Goal: Task Accomplishment & Management: Manage account settings

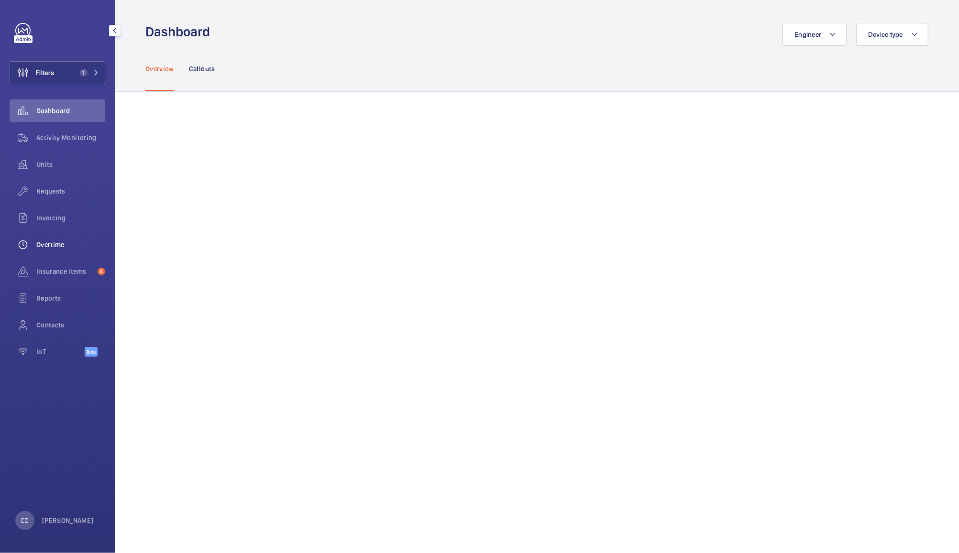
click at [60, 243] on span "Overtime" at bounding box center [70, 245] width 69 height 10
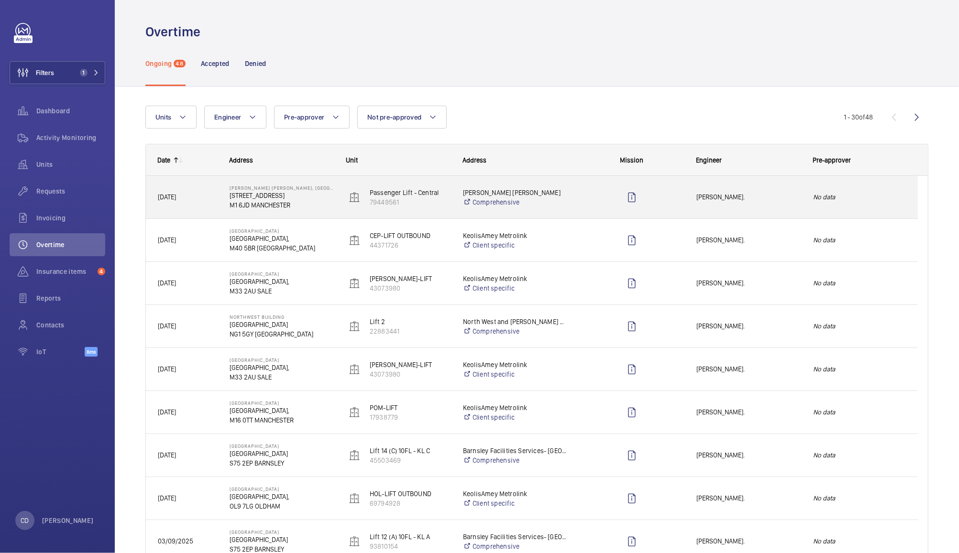
click at [770, 190] on div "[PERSON_NAME]." at bounding box center [743, 197] width 116 height 30
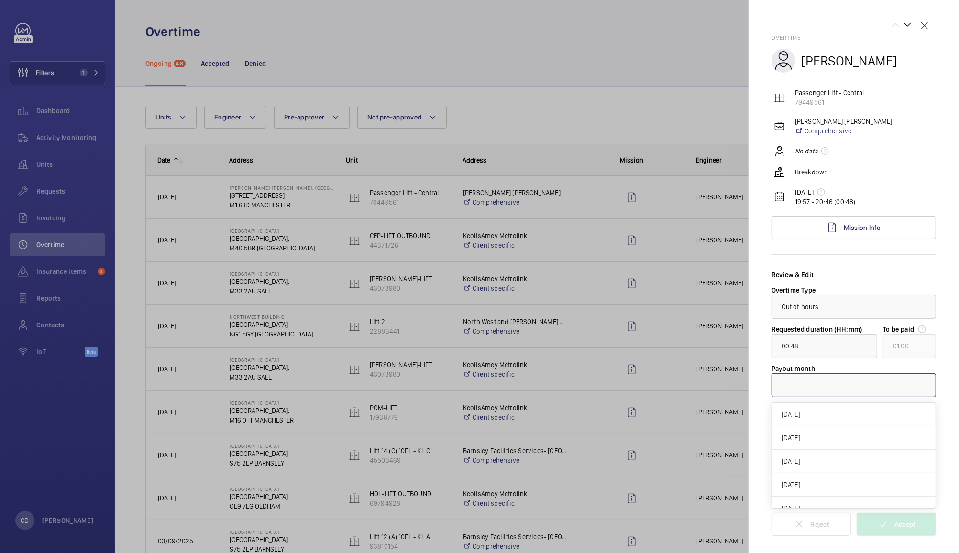
click at [832, 386] on div at bounding box center [854, 385] width 164 height 23
click at [823, 406] on div "[DATE]" at bounding box center [854, 414] width 164 height 23
click at [884, 525] on mat-icon at bounding box center [882, 524] width 11 height 11
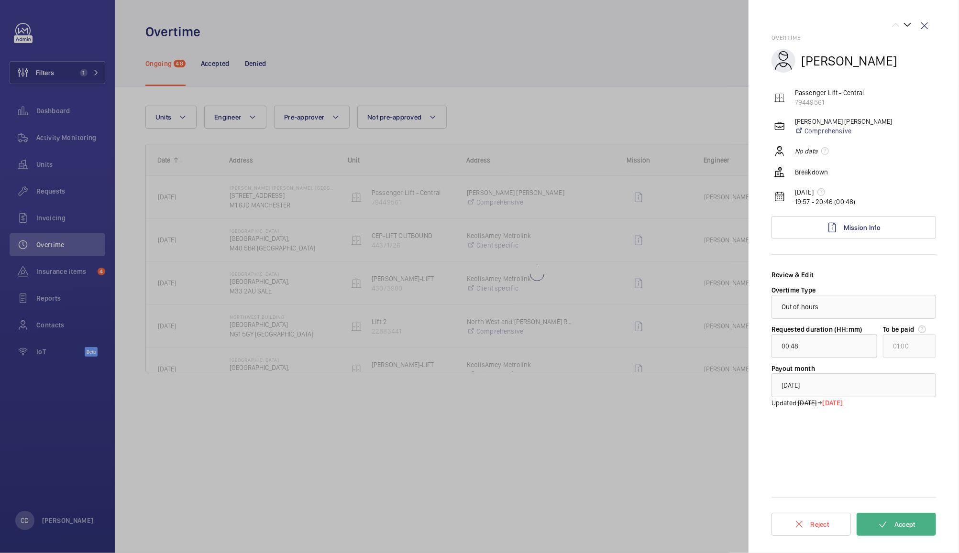
type input "01:01"
type input "02:00"
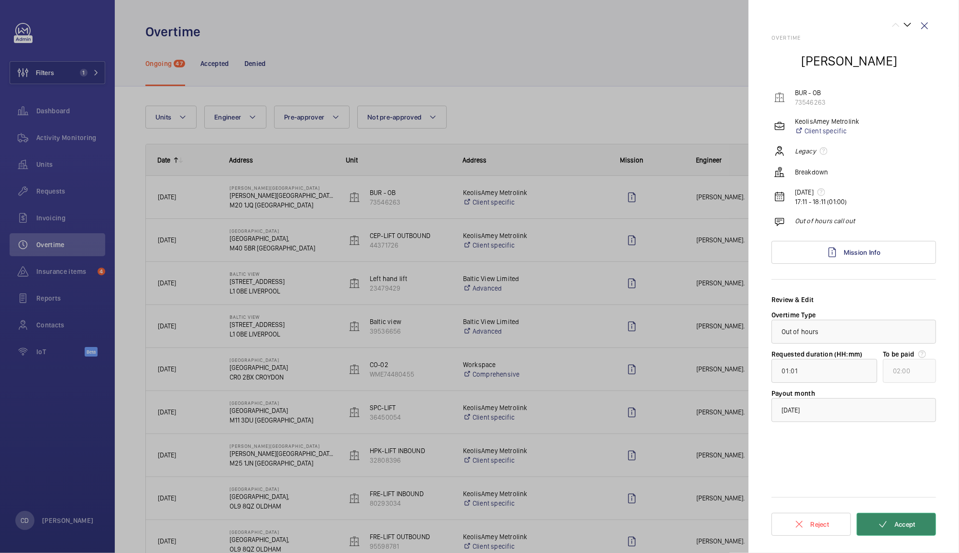
click at [910, 535] on button "Accept" at bounding box center [895, 524] width 79 height 23
click at [655, 133] on div at bounding box center [479, 276] width 959 height 553
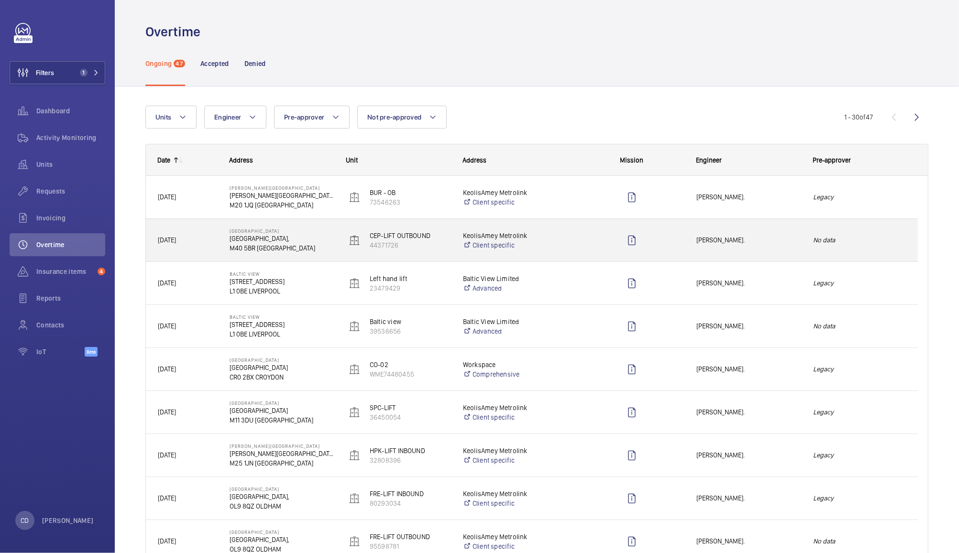
click at [672, 247] on div "Press SPACE to select this row." at bounding box center [632, 241] width 104 height 24
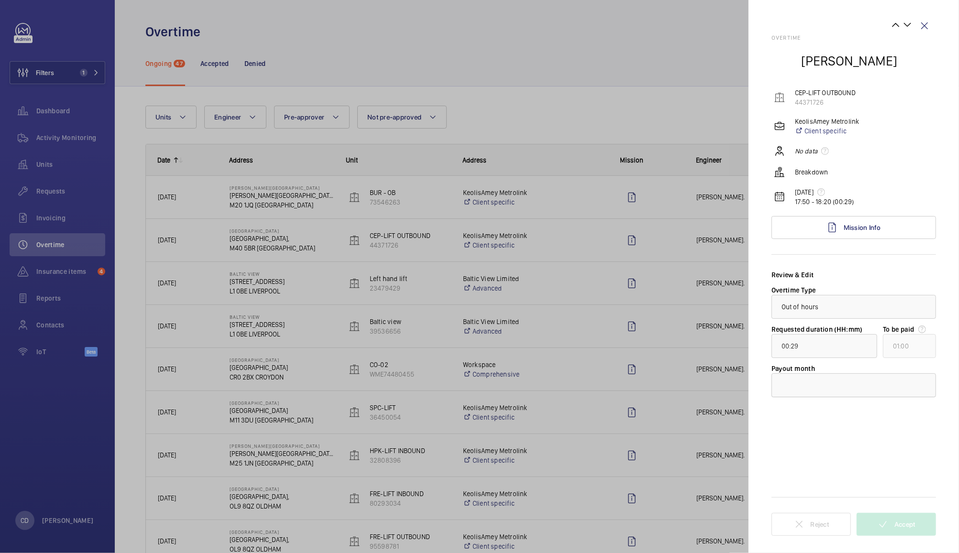
click at [815, 387] on div at bounding box center [854, 385] width 164 height 23
click at [815, 411] on span "[DATE]" at bounding box center [853, 415] width 144 height 10
click at [909, 531] on button "Accept" at bounding box center [895, 524] width 79 height 23
click at [676, 100] on div at bounding box center [479, 276] width 959 height 553
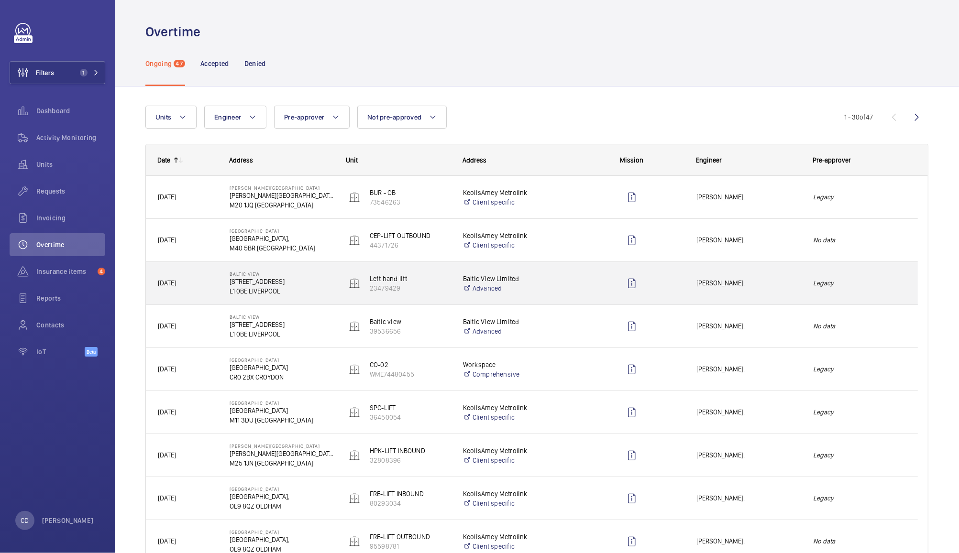
click at [610, 288] on div "Press SPACE to select this row." at bounding box center [632, 284] width 104 height 24
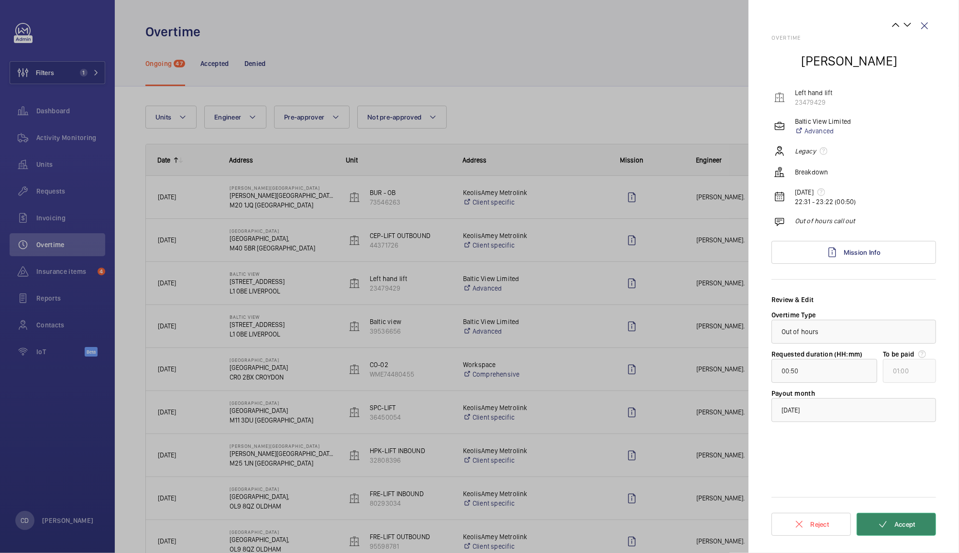
click at [886, 526] on mat-icon at bounding box center [882, 524] width 11 height 11
click at [685, 339] on div at bounding box center [479, 276] width 959 height 553
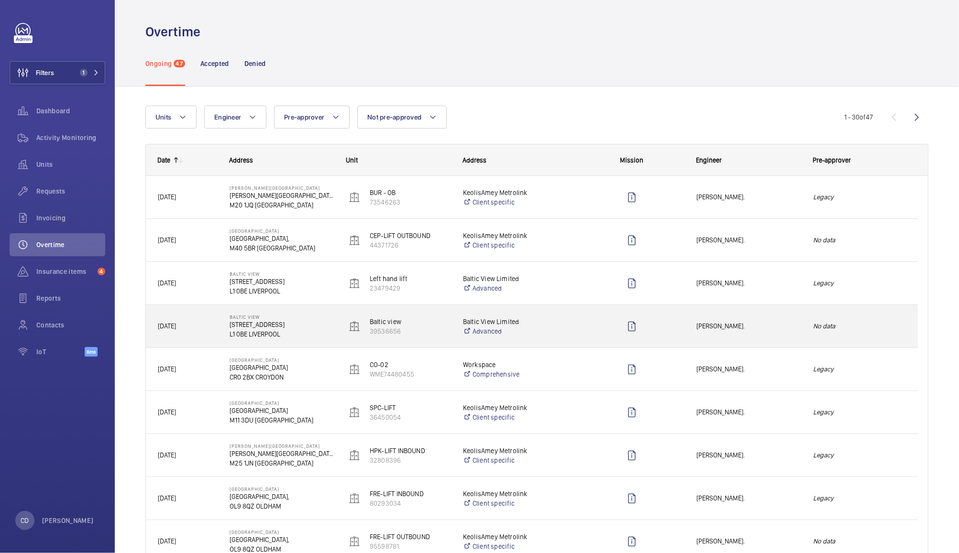
click at [666, 312] on div "Press SPACE to select this row." at bounding box center [626, 326] width 116 height 43
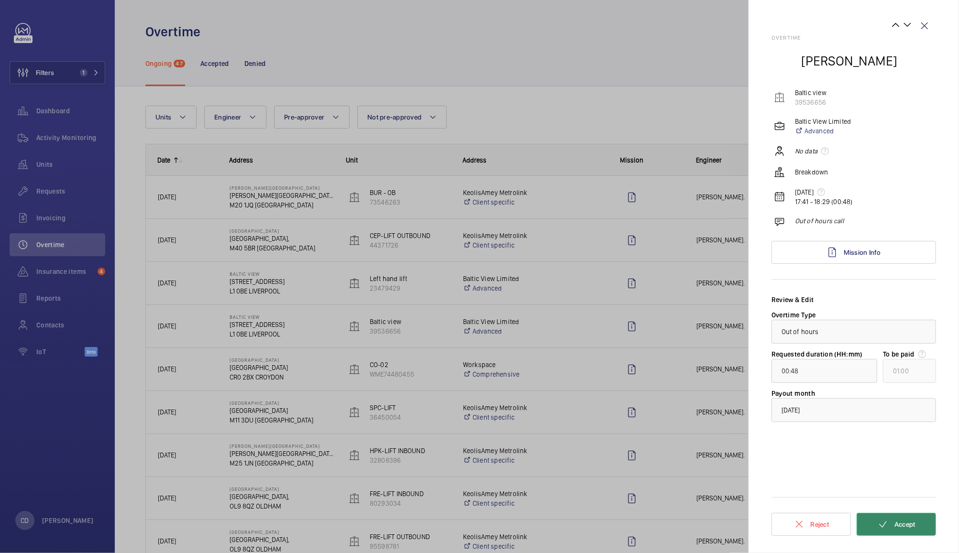
click at [897, 520] on button "Accept" at bounding box center [895, 524] width 79 height 23
click at [686, 374] on div at bounding box center [479, 276] width 959 height 553
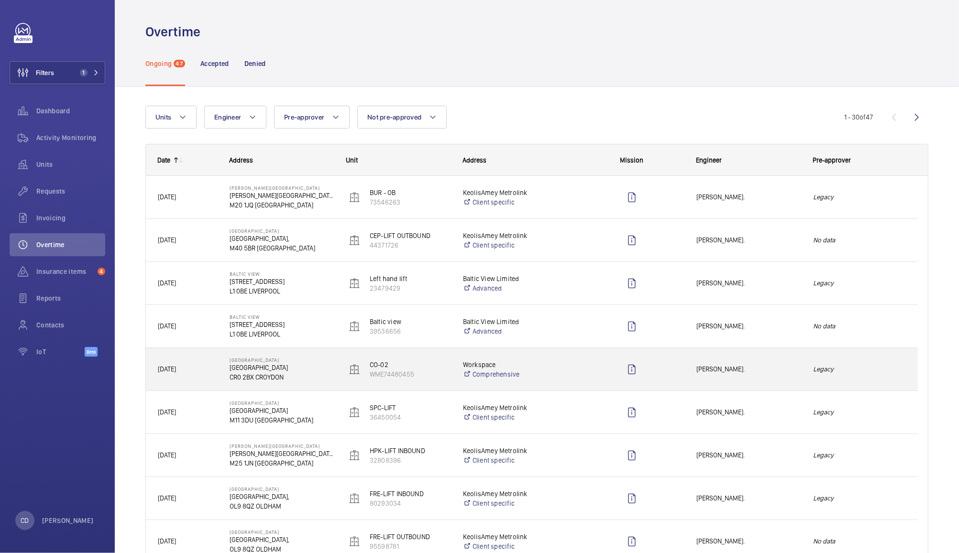
click at [748, 376] on div "[PERSON_NAME]." at bounding box center [743, 369] width 116 height 30
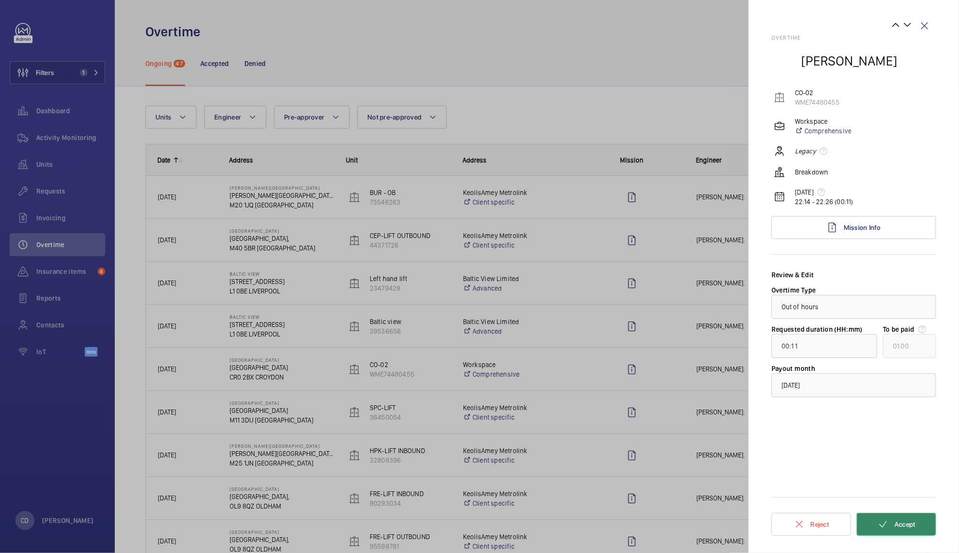
click at [911, 521] on span "Accept" at bounding box center [904, 525] width 21 height 8
click at [701, 58] on div at bounding box center [479, 276] width 959 height 553
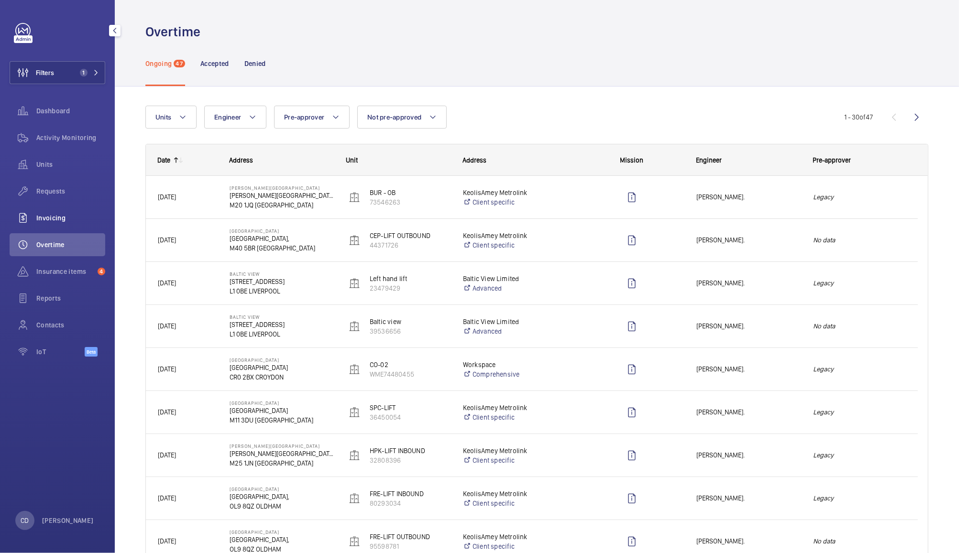
click at [48, 217] on span "Invoicing" at bounding box center [70, 218] width 69 height 10
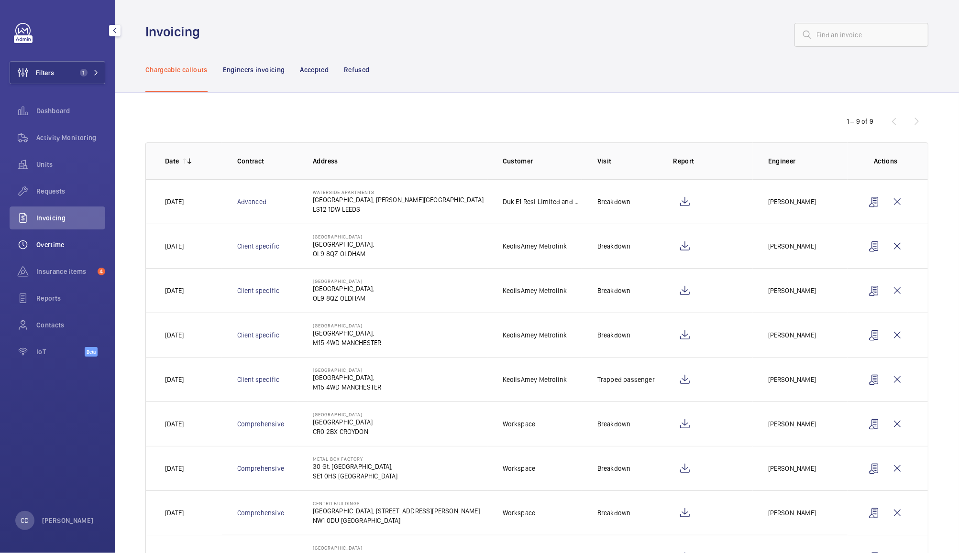
click at [54, 247] on span "Overtime" at bounding box center [70, 245] width 69 height 10
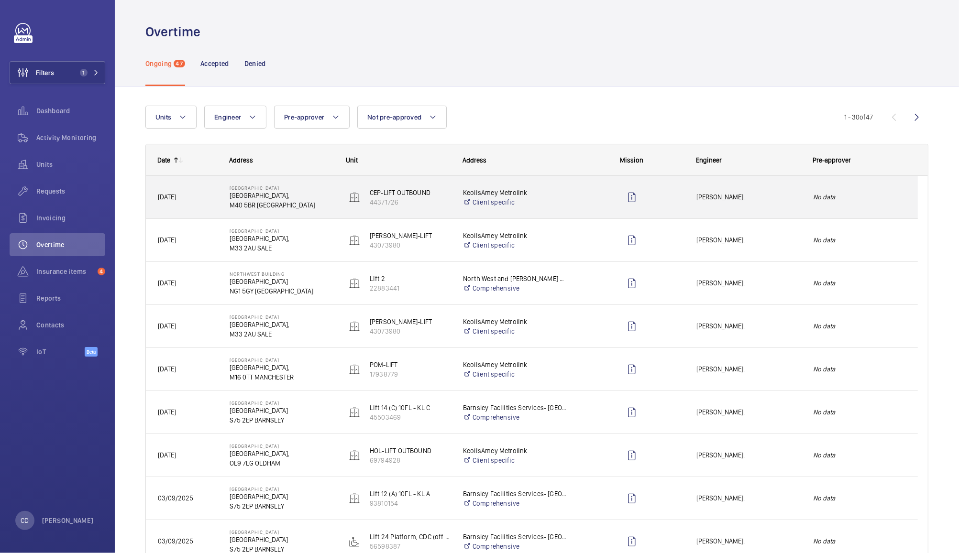
click at [326, 192] on p "[GEOGRAPHIC_DATA]," at bounding box center [282, 196] width 104 height 10
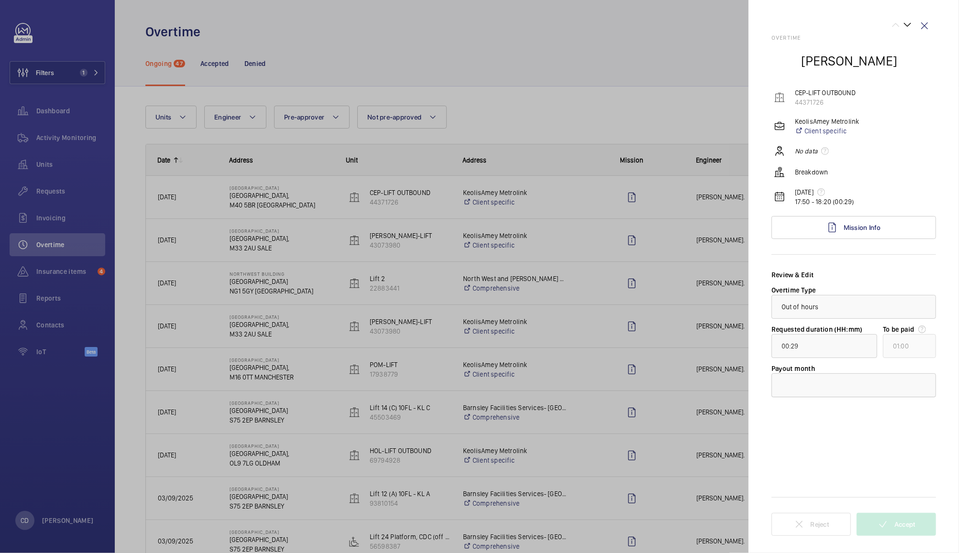
click at [844, 385] on div at bounding box center [854, 385] width 164 height 23
click at [831, 413] on span "[DATE]" at bounding box center [853, 415] width 144 height 10
click at [904, 534] on button "Accept" at bounding box center [895, 524] width 79 height 23
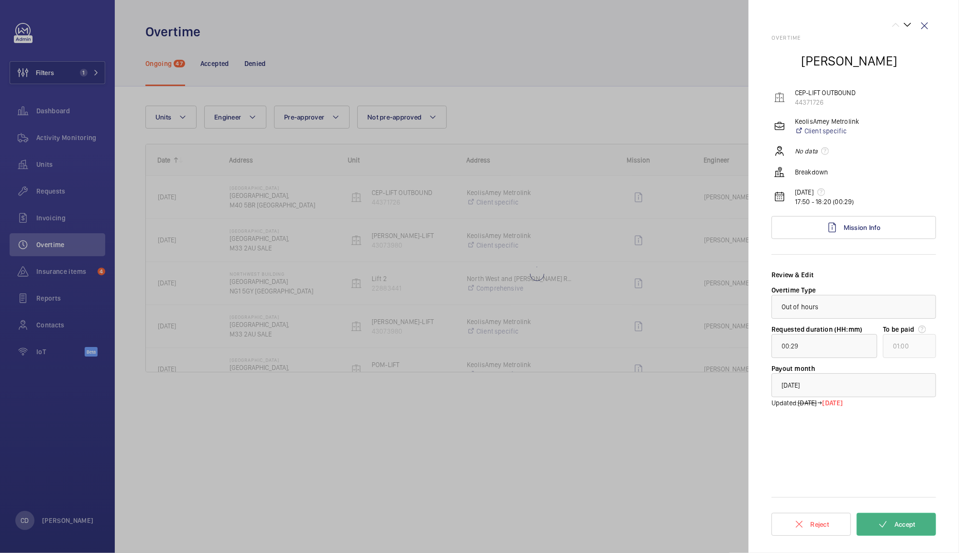
type input "01:01"
type input "02:00"
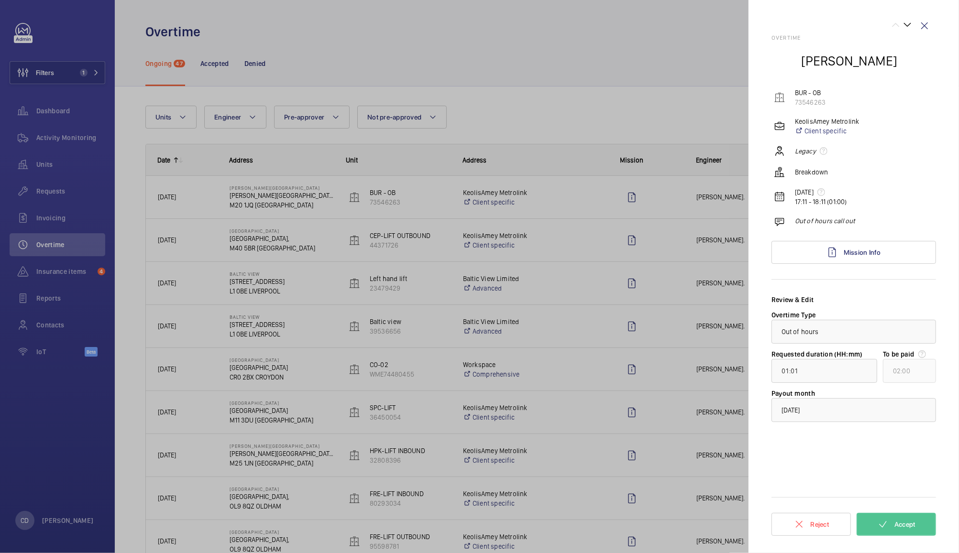
click at [675, 107] on div at bounding box center [479, 276] width 959 height 553
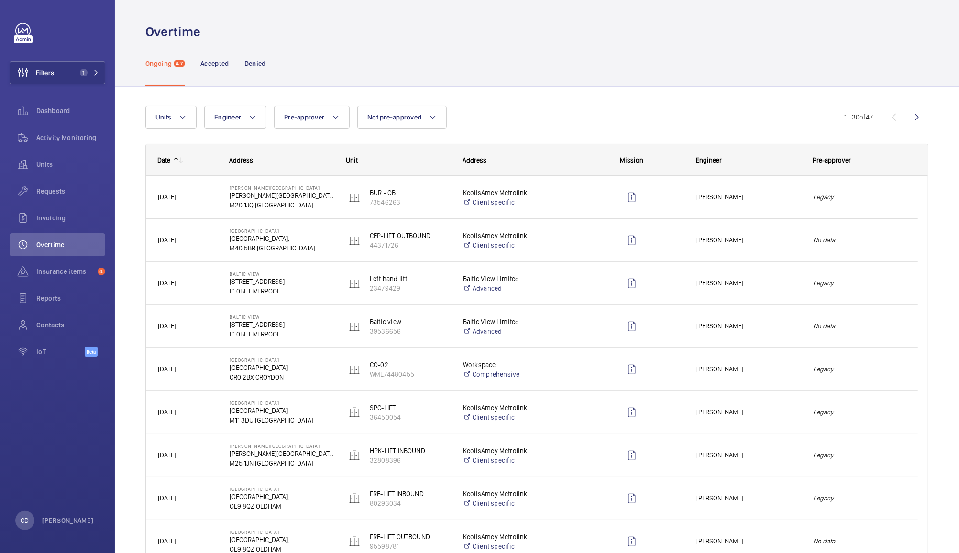
click at [179, 156] on mat-icon at bounding box center [181, 160] width 8 height 8
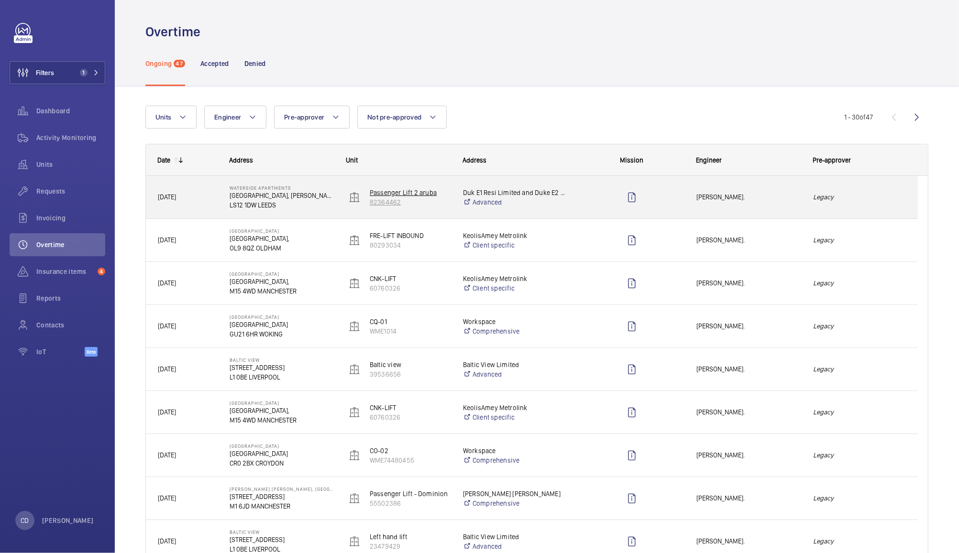
click at [444, 203] on p "82364462" at bounding box center [410, 202] width 81 height 10
click at [608, 199] on div "Press SPACE to select this row." at bounding box center [632, 198] width 104 height 24
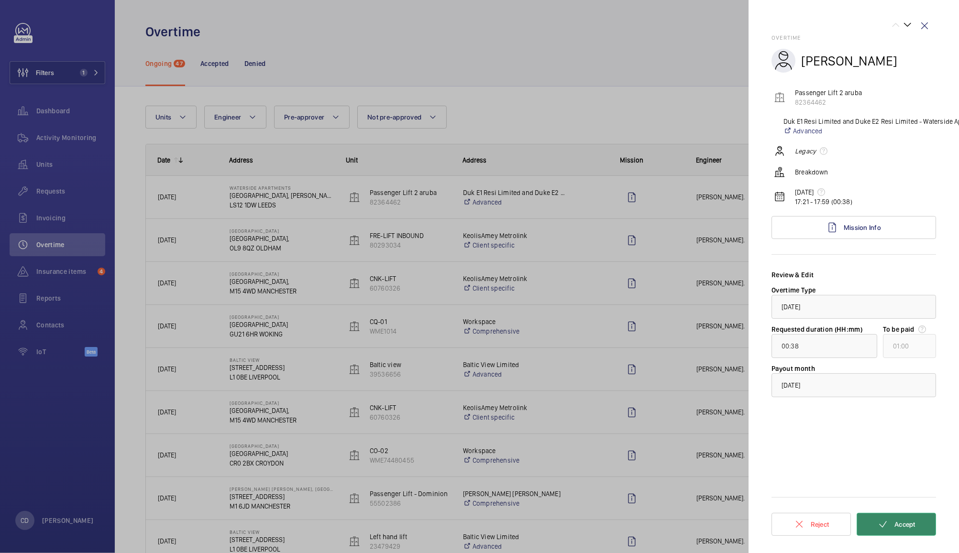
click at [880, 520] on mat-icon at bounding box center [882, 524] width 11 height 11
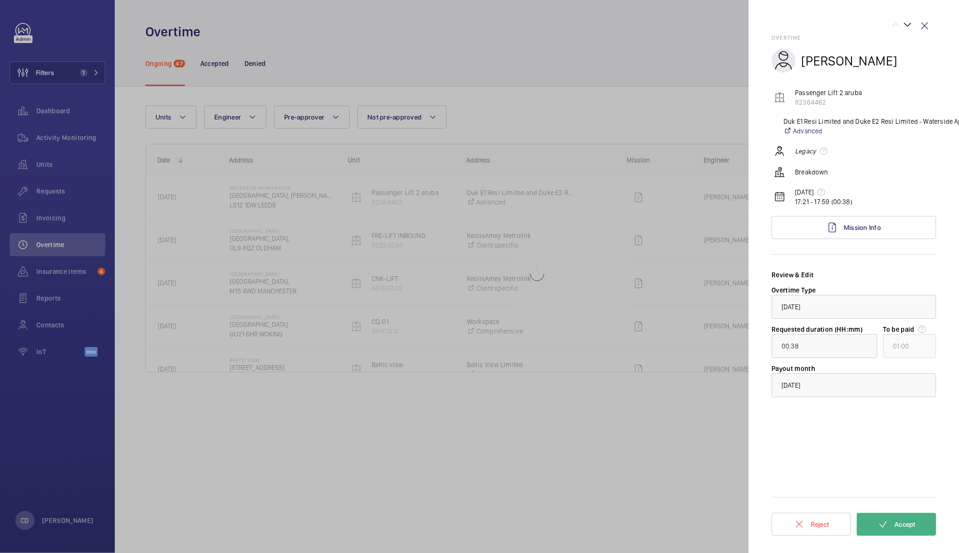
type input "01:01"
type input "02:00"
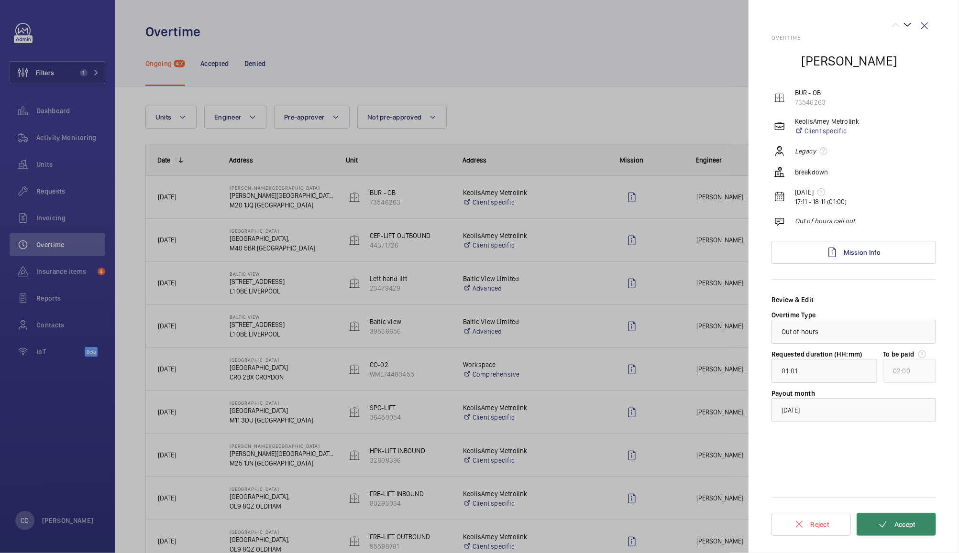
click at [906, 522] on span "Accept" at bounding box center [904, 525] width 21 height 8
click at [600, 97] on div at bounding box center [479, 276] width 959 height 553
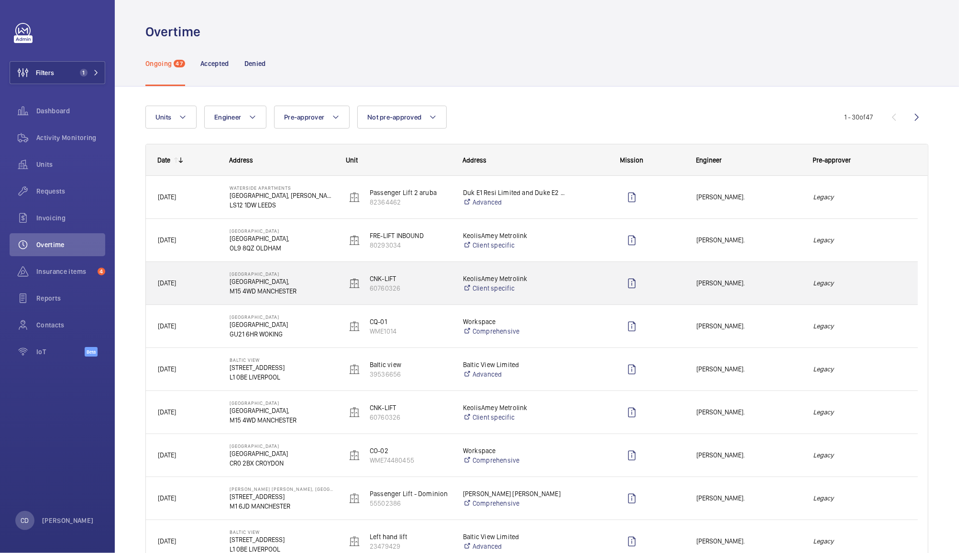
click at [597, 293] on div at bounding box center [632, 284] width 104 height 24
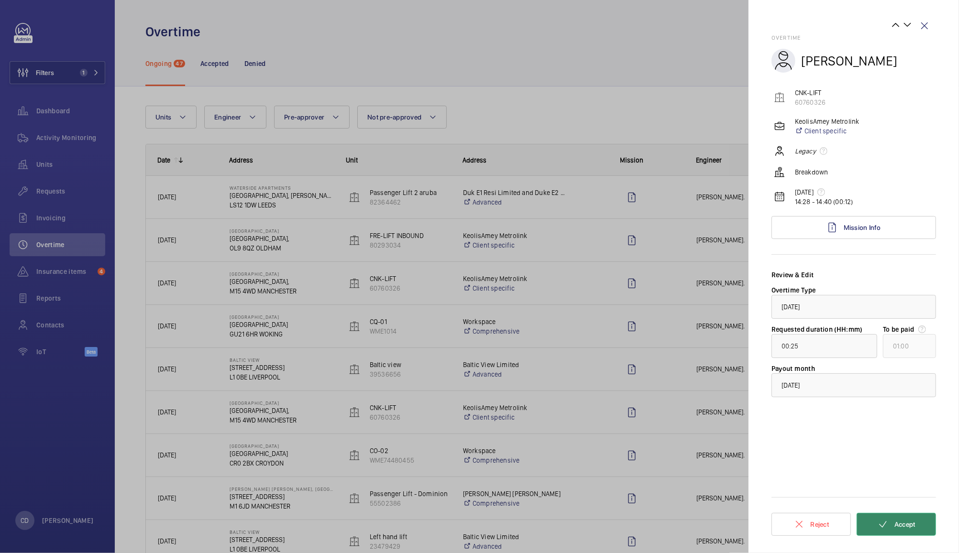
click at [894, 522] on span "Accept" at bounding box center [904, 525] width 21 height 8
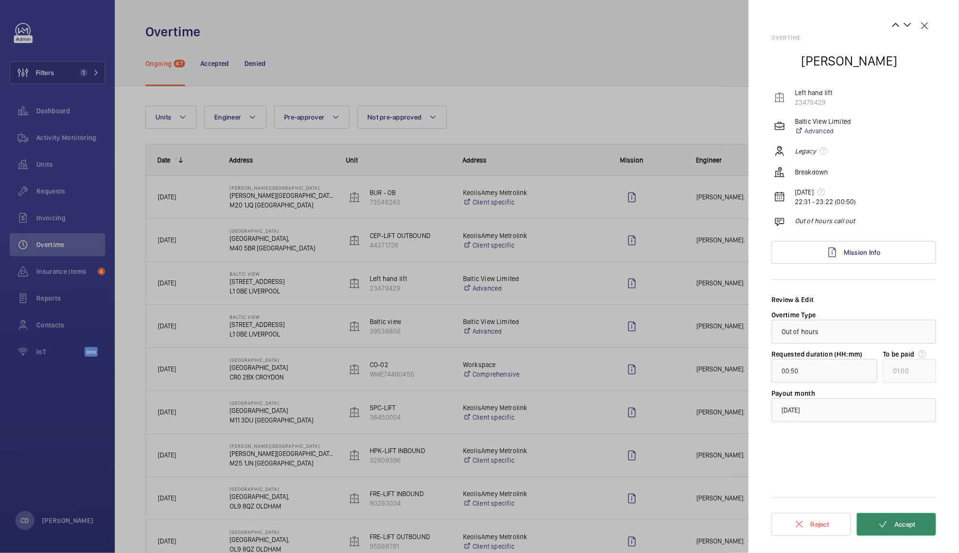
click at [894, 522] on span "Accept" at bounding box center [904, 525] width 21 height 8
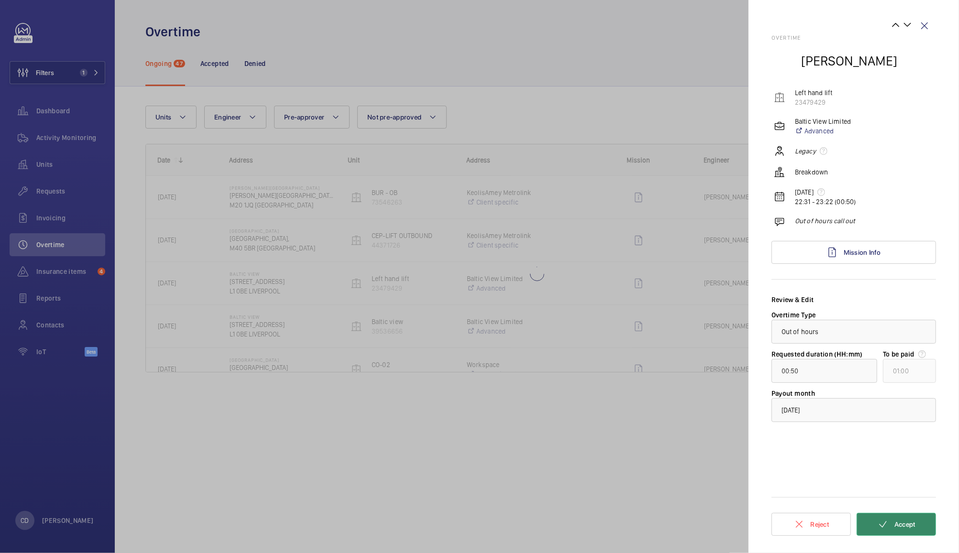
click at [894, 522] on span "Accept" at bounding box center [904, 525] width 21 height 8
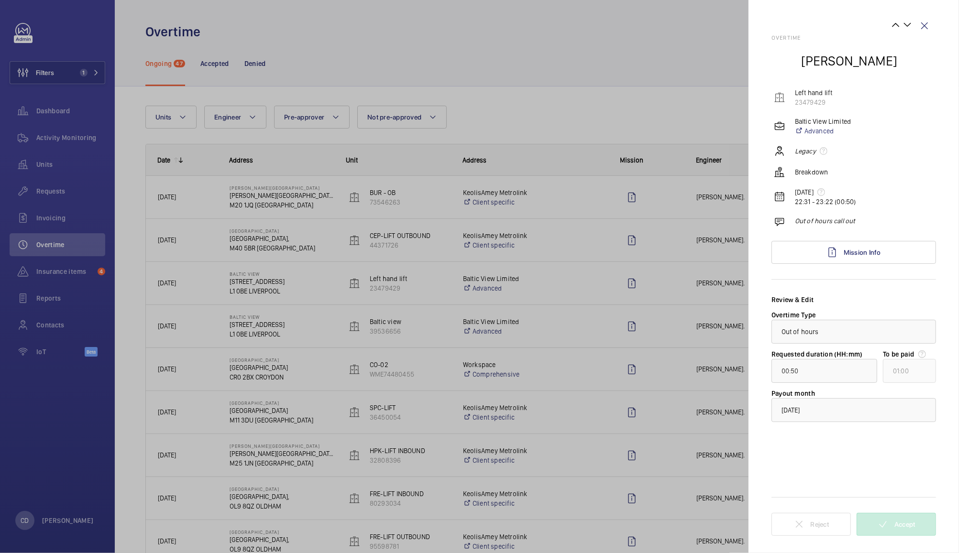
click at [894, 522] on span "Accept" at bounding box center [904, 525] width 21 height 8
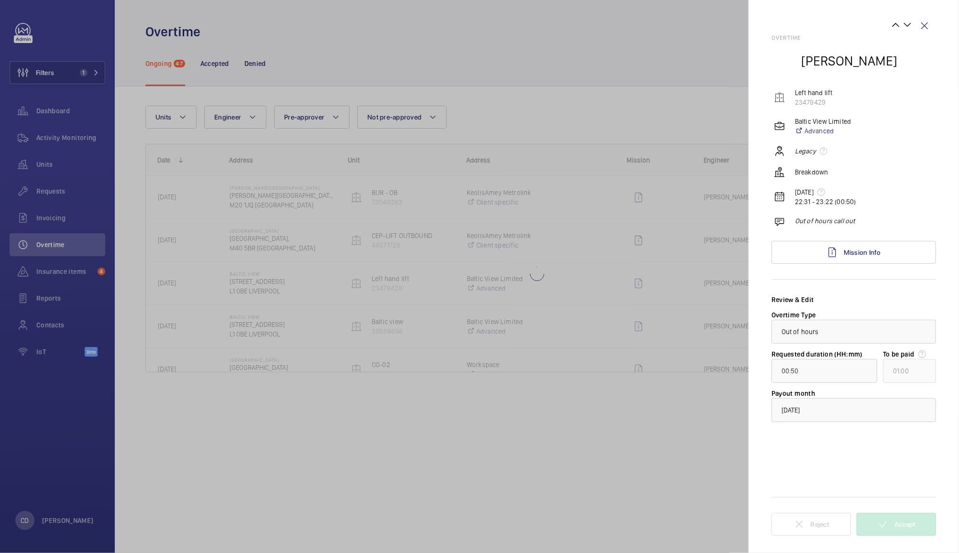
type input "00:48"
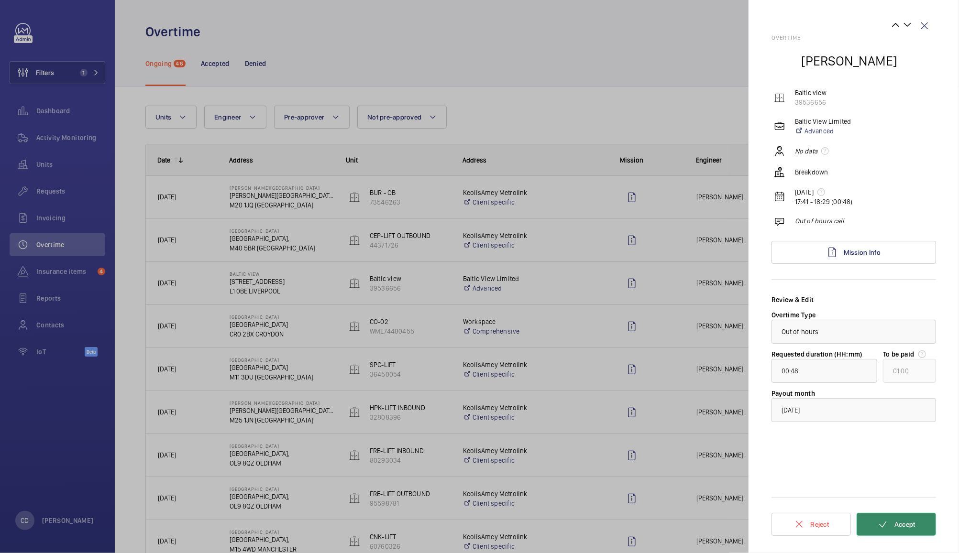
click at [886, 529] on mat-icon at bounding box center [882, 524] width 11 height 11
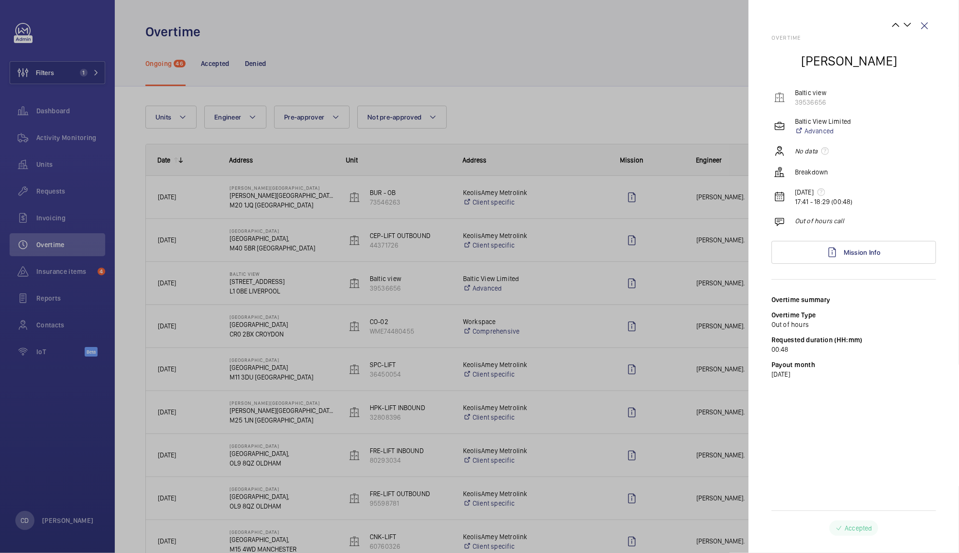
click at [657, 191] on div at bounding box center [479, 276] width 959 height 553
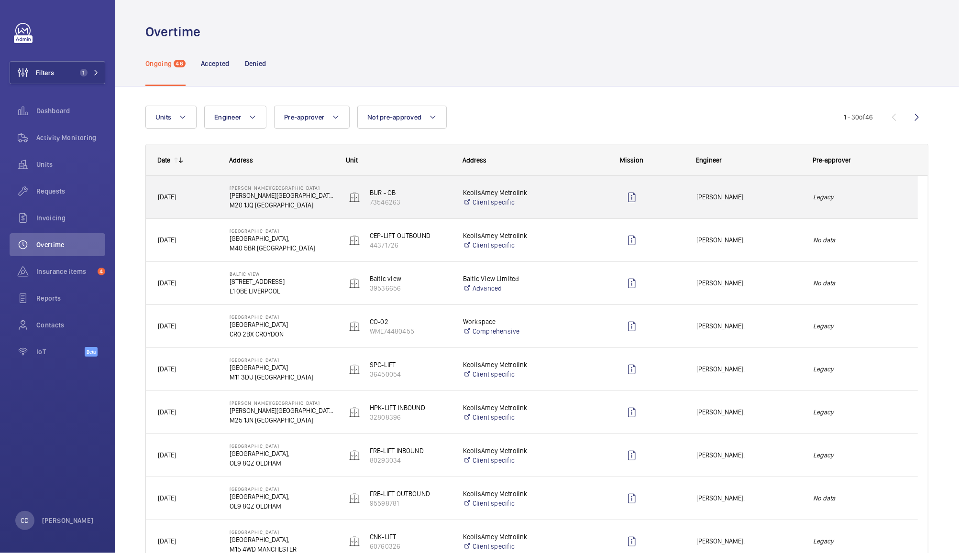
click at [667, 193] on div "Press SPACE to select this row." at bounding box center [632, 198] width 104 height 24
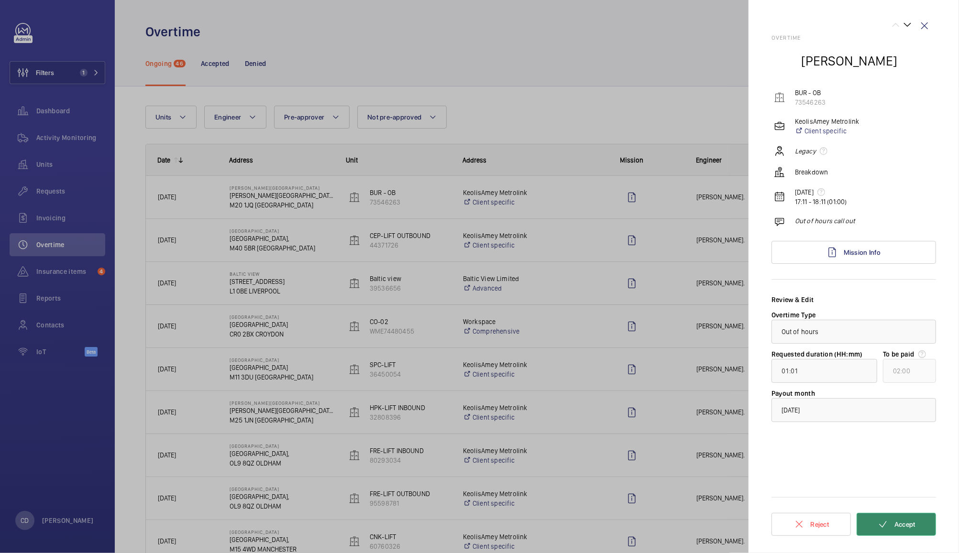
click at [905, 519] on button "Accept" at bounding box center [895, 524] width 79 height 23
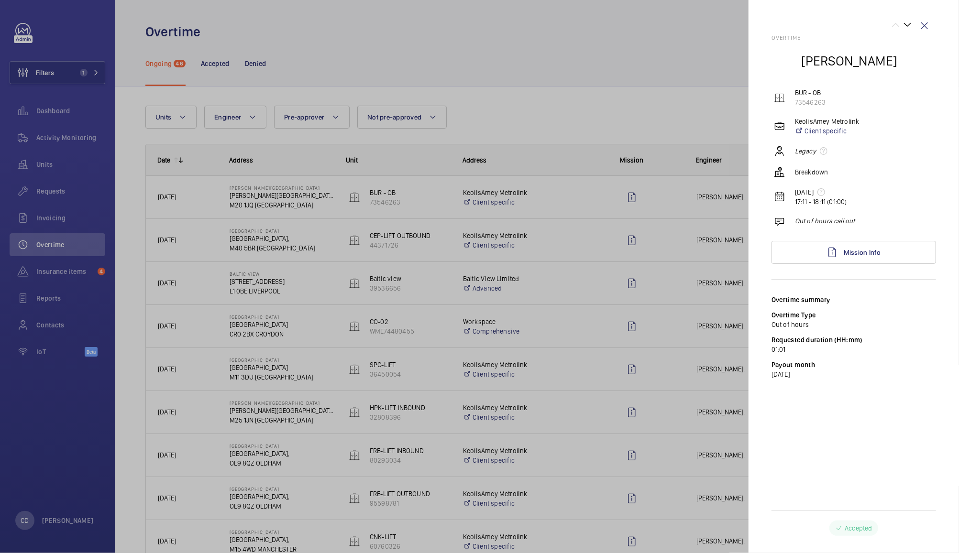
click at [678, 235] on div at bounding box center [479, 276] width 959 height 553
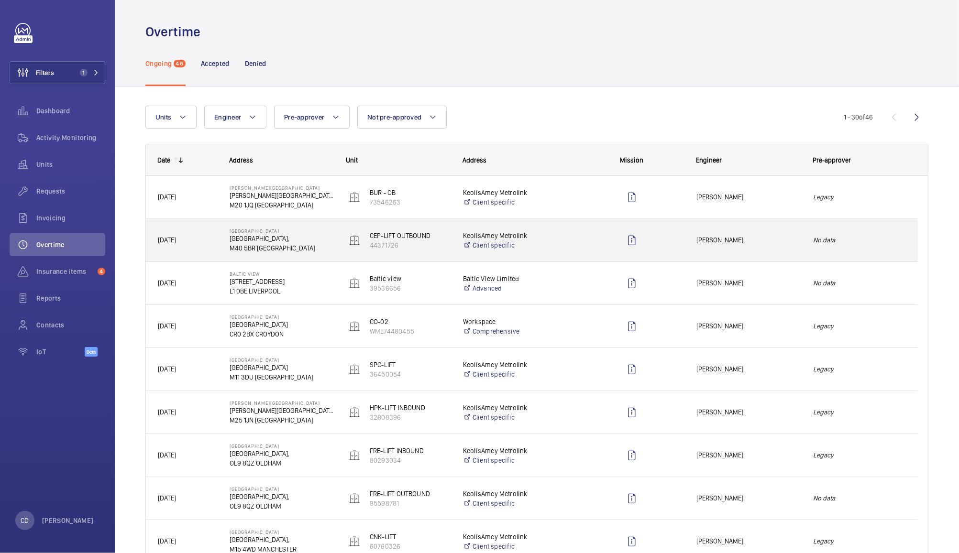
click at [739, 251] on div "[PERSON_NAME]." at bounding box center [743, 240] width 116 height 30
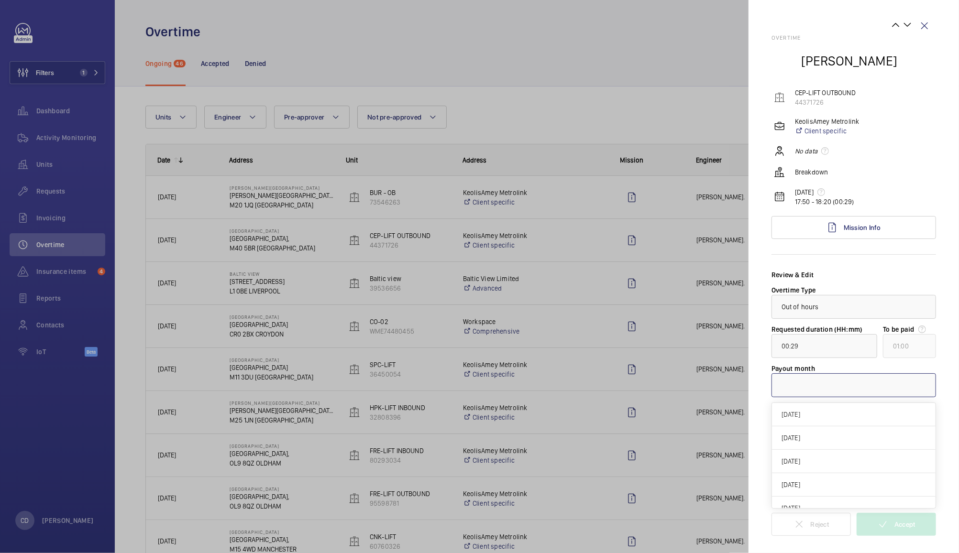
click at [799, 390] on div at bounding box center [854, 385] width 164 height 23
click at [803, 413] on span "[DATE]" at bounding box center [853, 415] width 144 height 10
click at [889, 529] on button "Accept" at bounding box center [895, 524] width 79 height 23
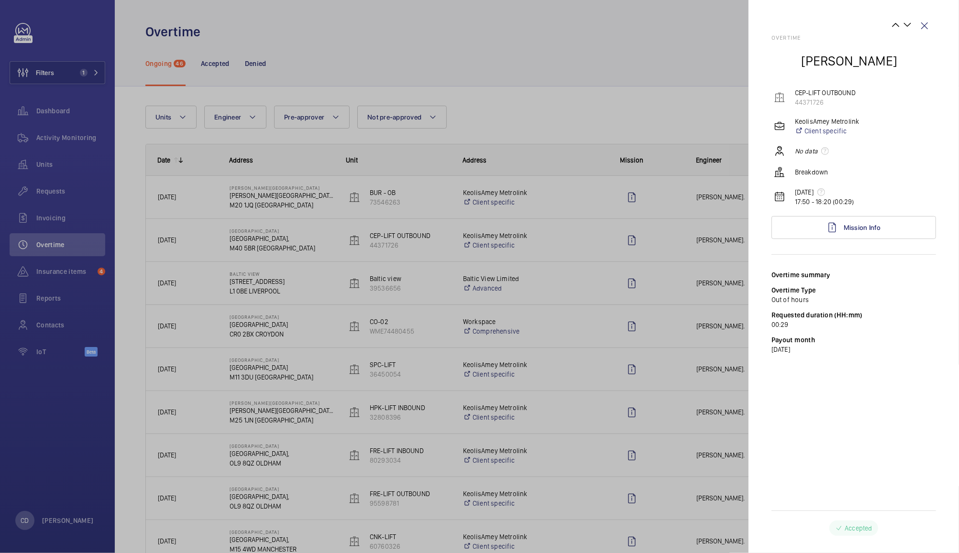
click at [702, 317] on div at bounding box center [479, 276] width 959 height 553
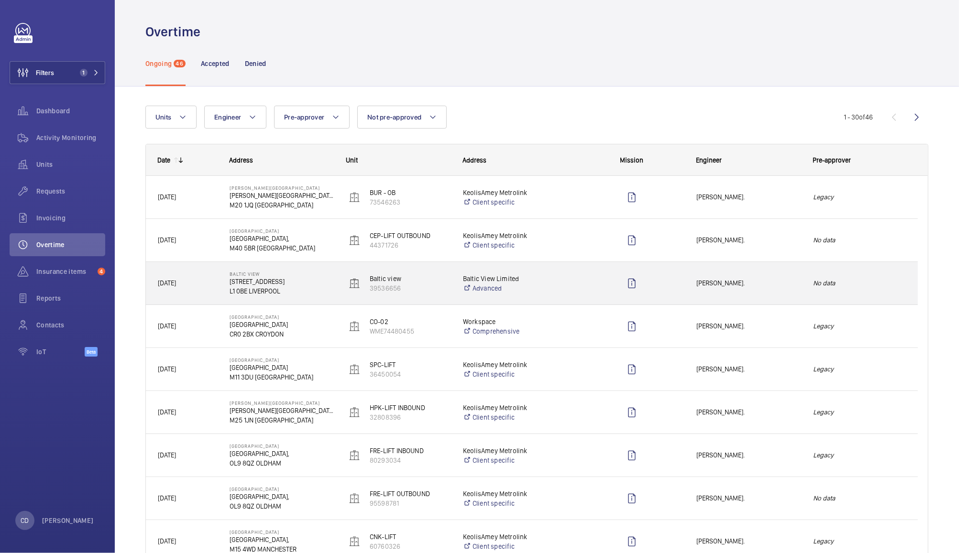
click at [755, 288] on span "[PERSON_NAME]." at bounding box center [748, 283] width 104 height 11
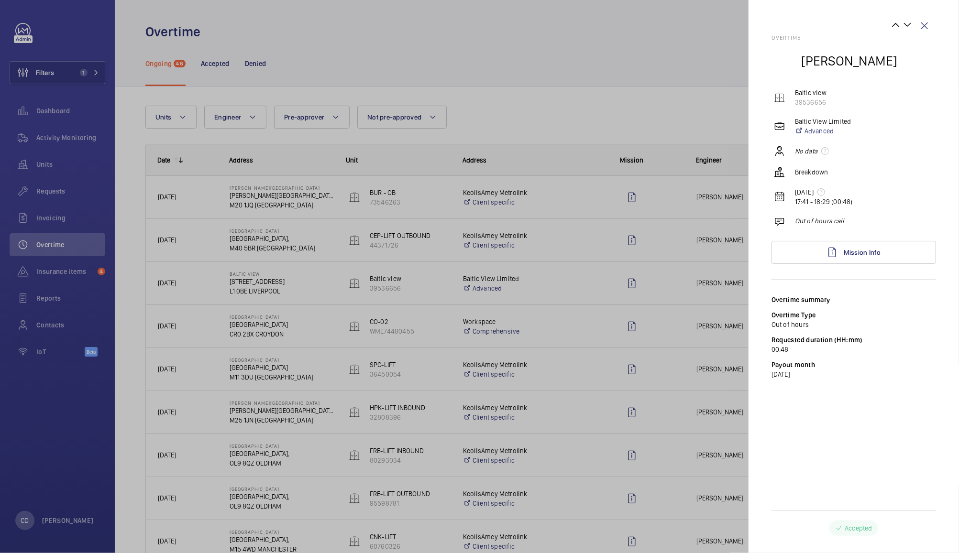
click at [662, 327] on div at bounding box center [479, 276] width 959 height 553
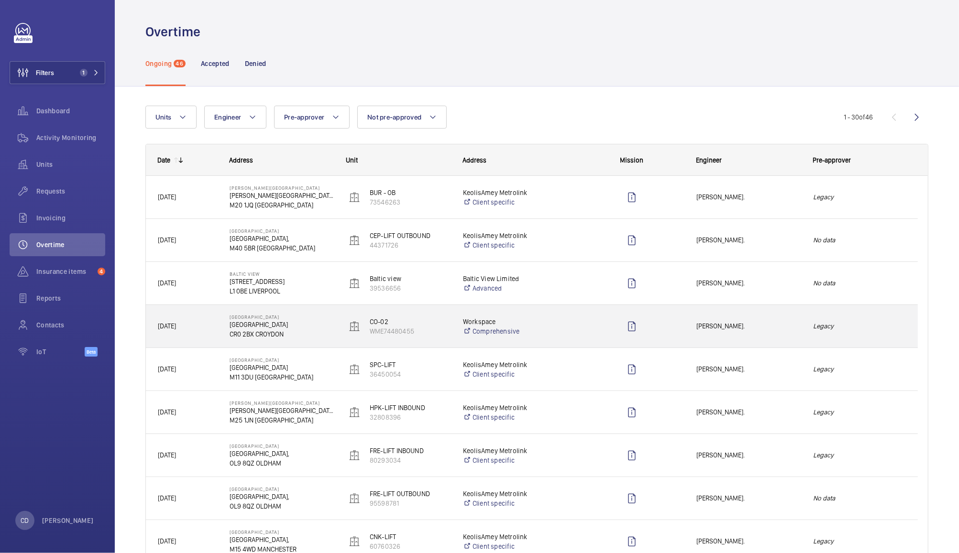
click at [662, 327] on div "Press SPACE to select this row." at bounding box center [632, 327] width 104 height 24
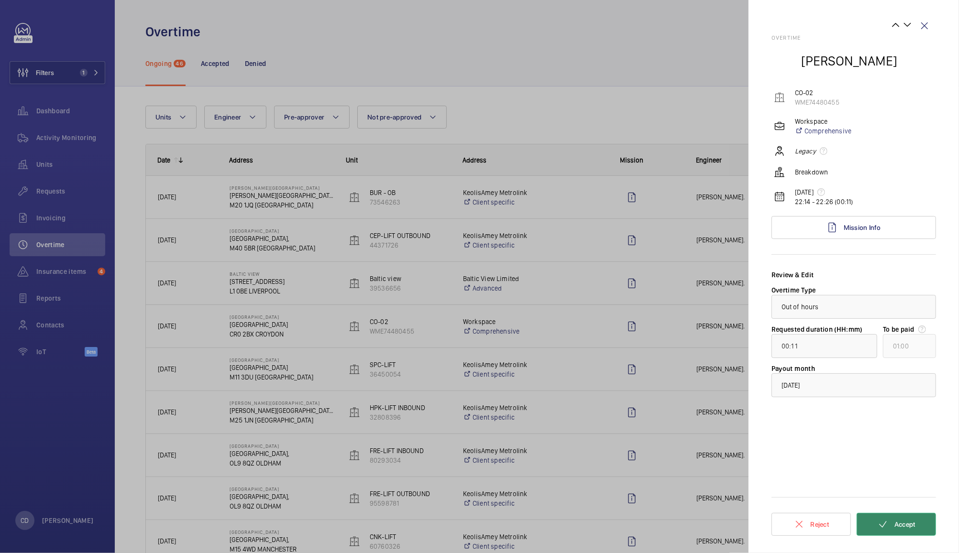
click at [903, 523] on span "Accept" at bounding box center [904, 525] width 21 height 8
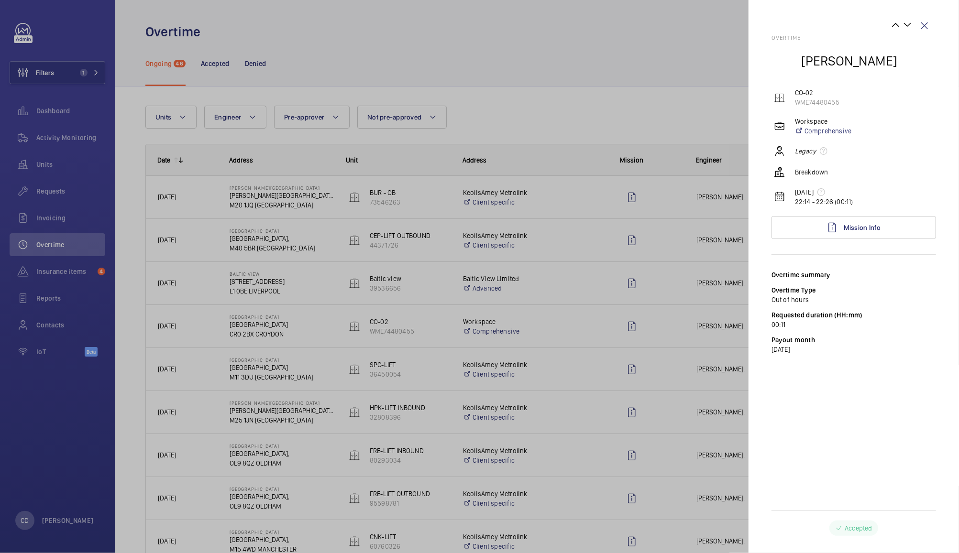
click at [672, 381] on div at bounding box center [479, 276] width 959 height 553
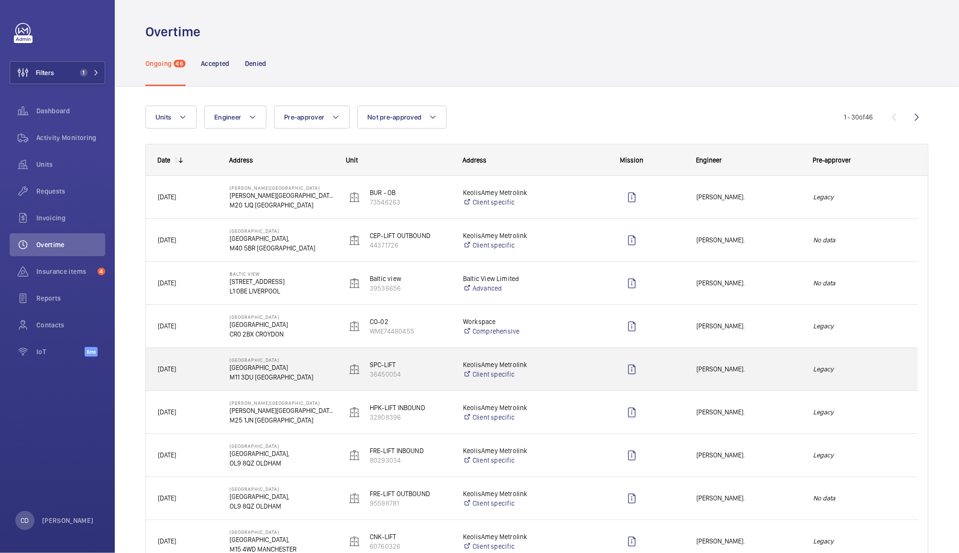
click at [722, 369] on span "[PERSON_NAME]." at bounding box center [748, 369] width 104 height 11
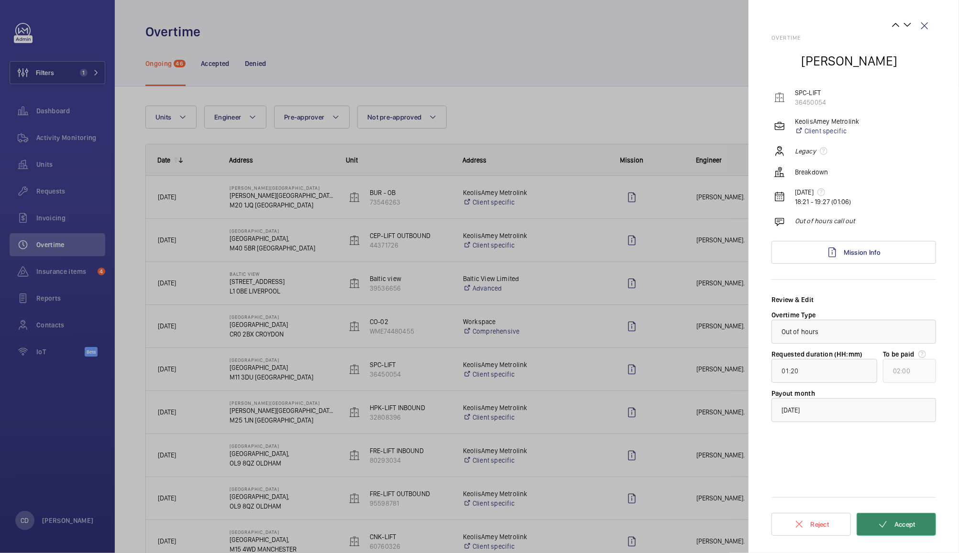
click at [894, 519] on button "Accept" at bounding box center [895, 524] width 79 height 23
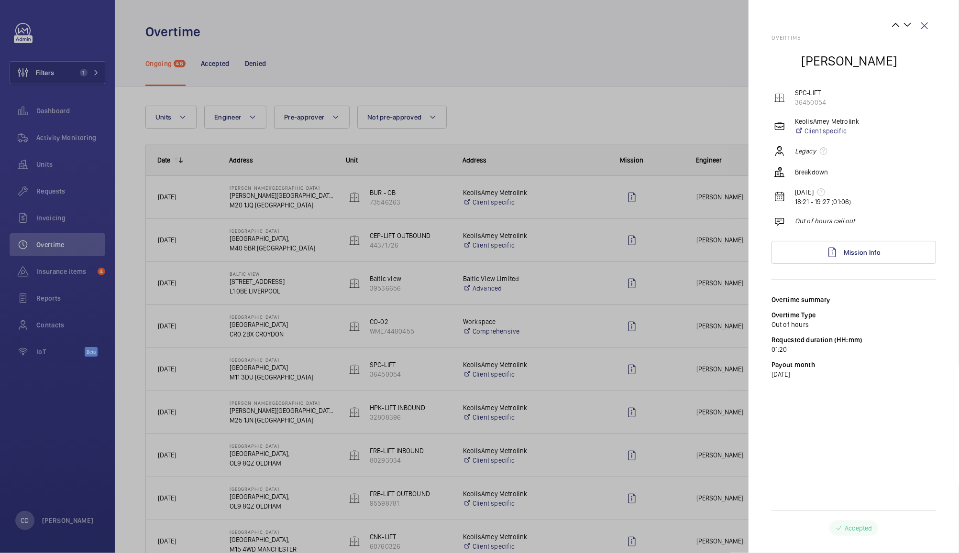
click at [668, 373] on div at bounding box center [479, 276] width 959 height 553
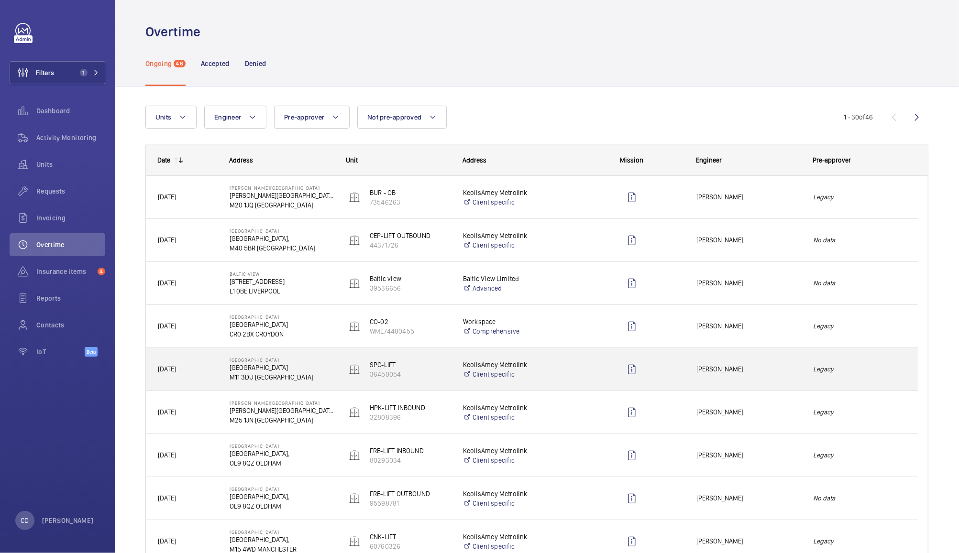
click at [701, 369] on span "[PERSON_NAME]." at bounding box center [748, 369] width 104 height 11
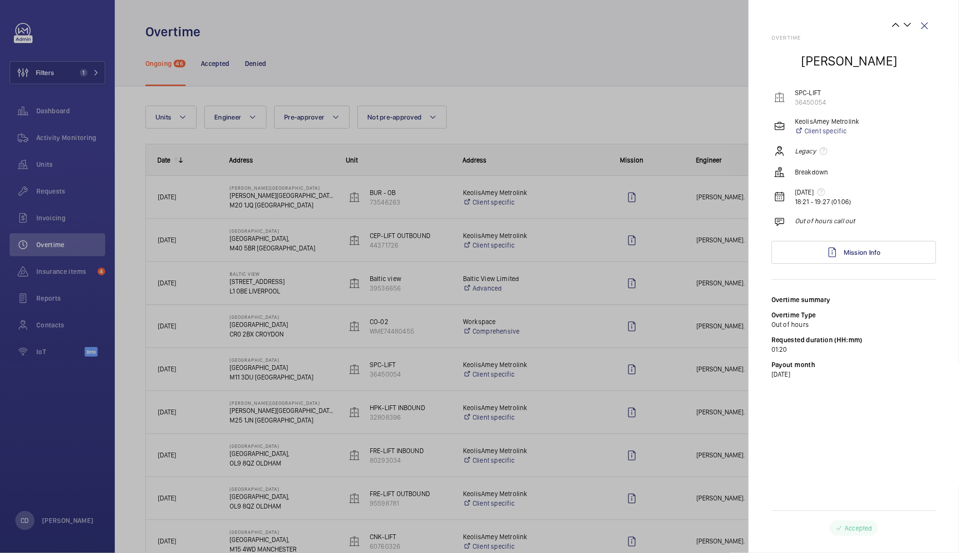
click at [673, 410] on div at bounding box center [479, 276] width 959 height 553
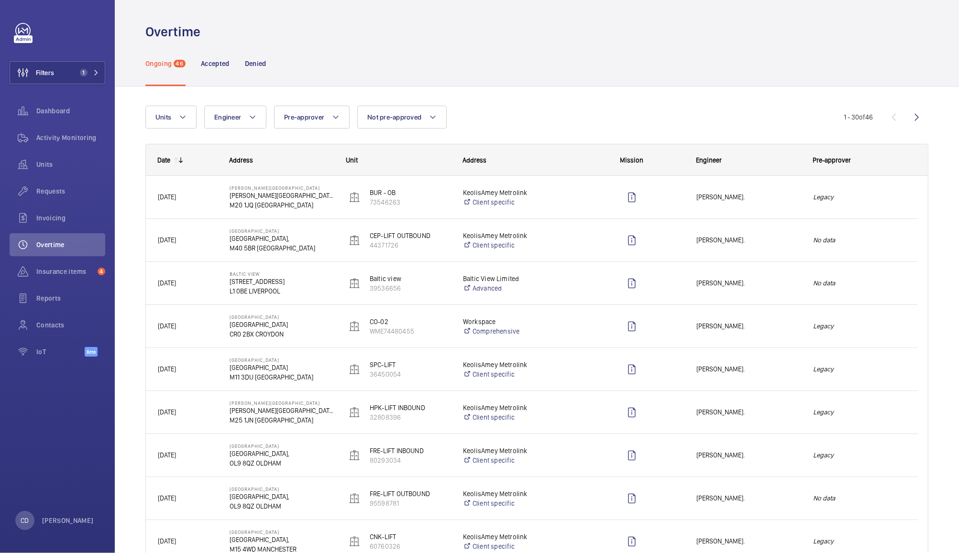
click at [673, 410] on div at bounding box center [479, 276] width 959 height 553
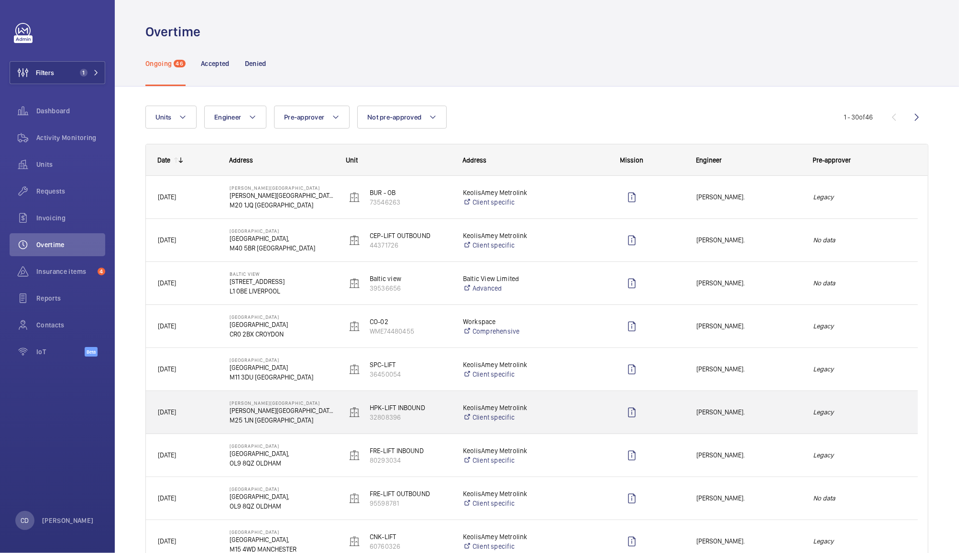
click at [731, 417] on span "[PERSON_NAME]." at bounding box center [748, 412] width 104 height 11
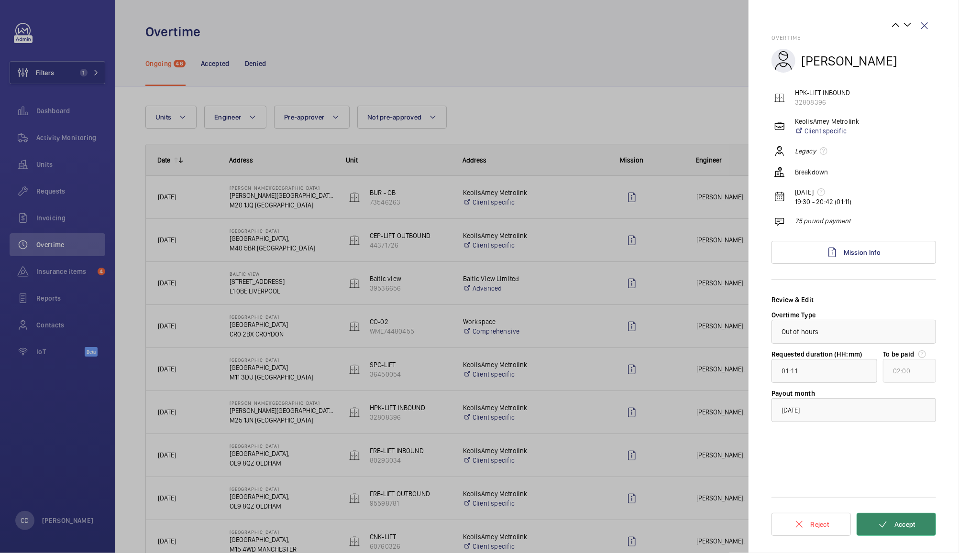
click at [898, 518] on button "Accept" at bounding box center [895, 524] width 79 height 23
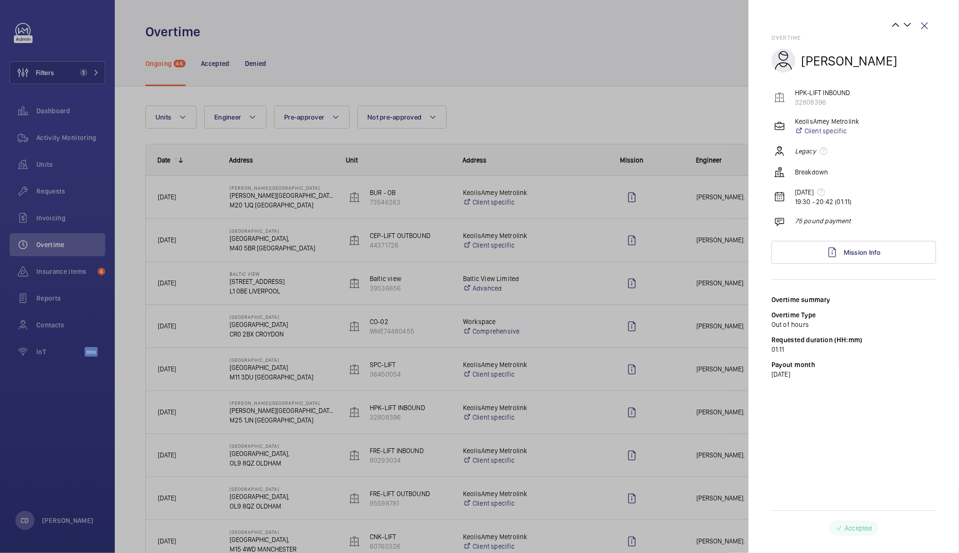
click at [681, 430] on div at bounding box center [479, 276] width 959 height 553
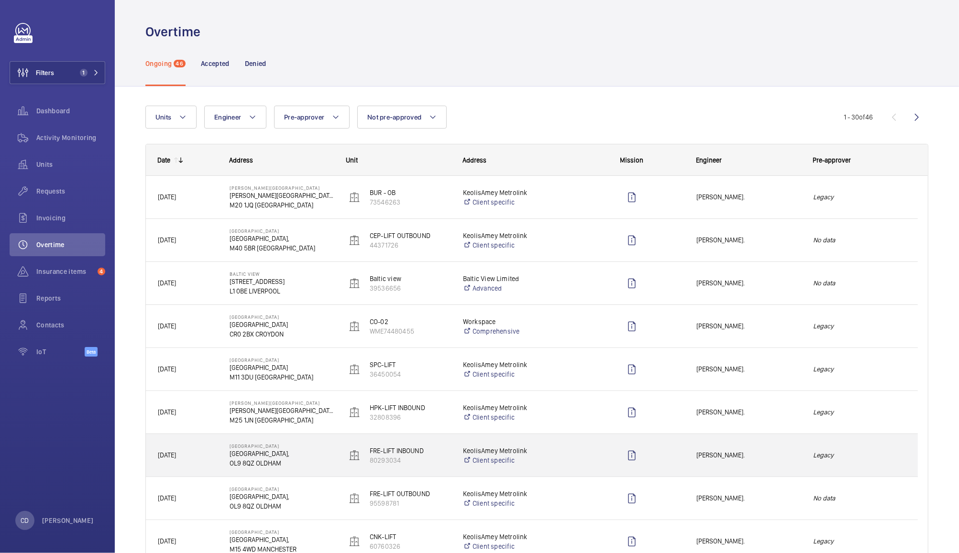
click at [727, 462] on div "[PERSON_NAME]." at bounding box center [743, 455] width 116 height 30
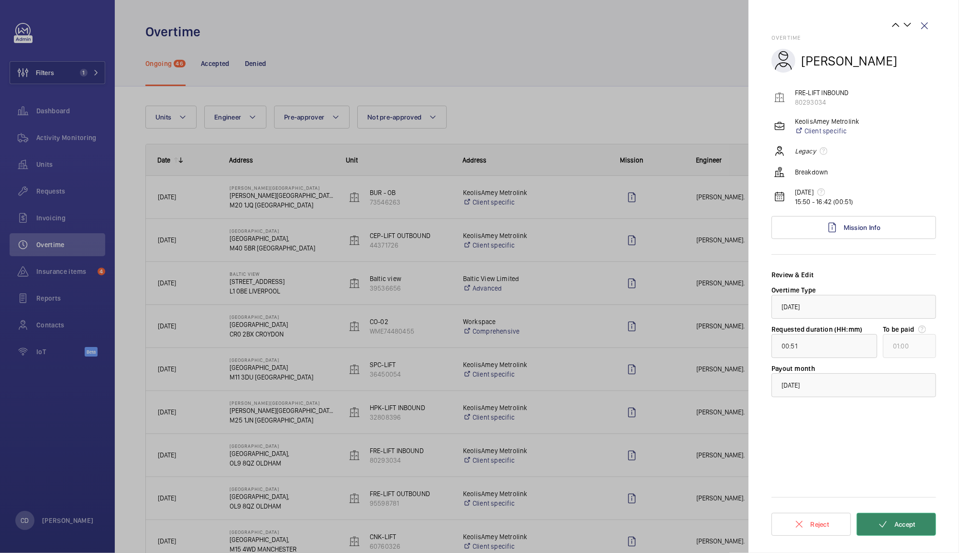
click at [891, 525] on button "Accept" at bounding box center [895, 524] width 79 height 23
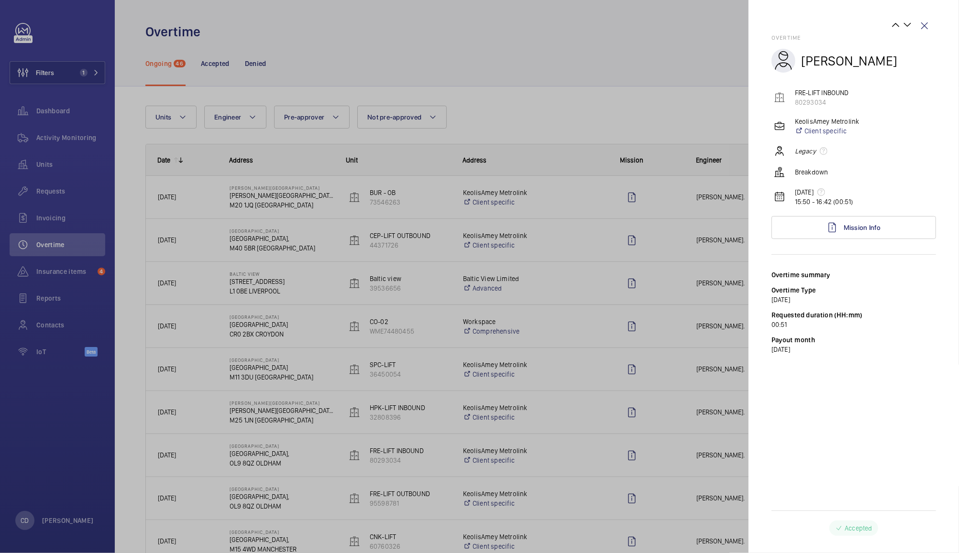
click at [678, 451] on div at bounding box center [479, 276] width 959 height 553
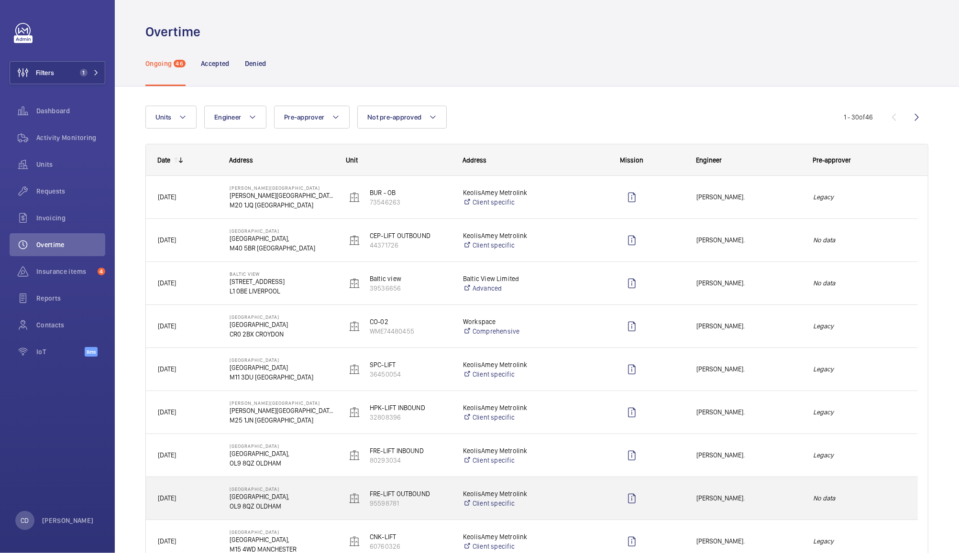
click at [744, 491] on div "[PERSON_NAME]." at bounding box center [743, 498] width 116 height 30
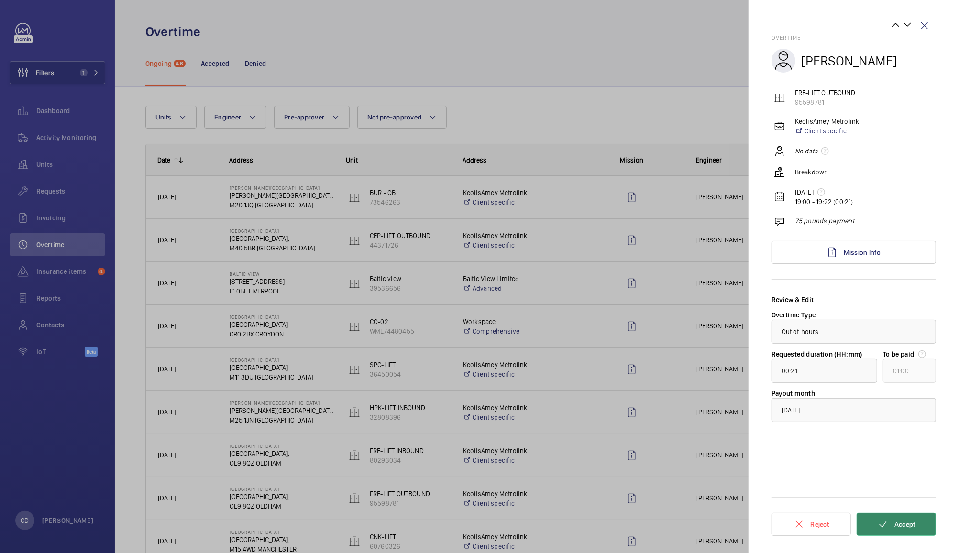
click at [885, 531] on button "Accept" at bounding box center [895, 524] width 79 height 23
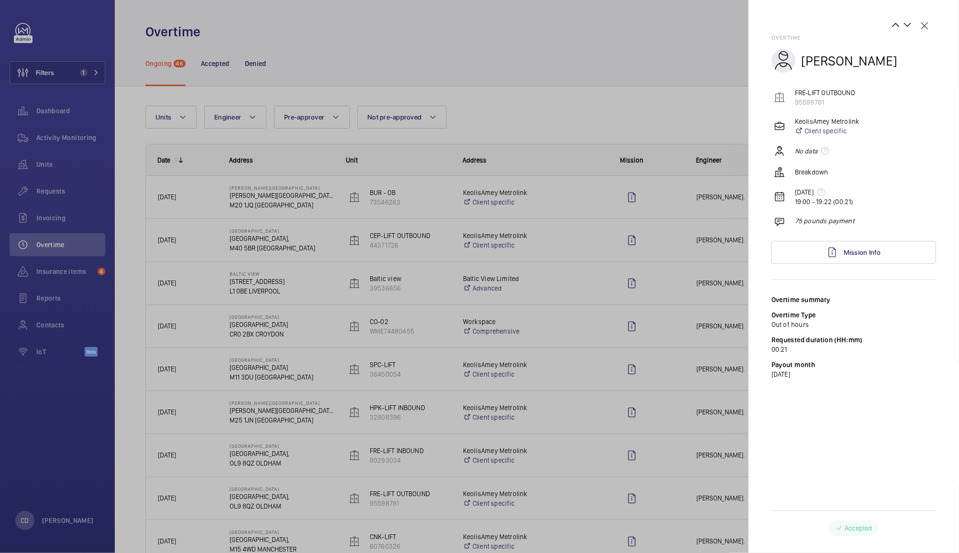
click at [731, 467] on div at bounding box center [479, 276] width 959 height 553
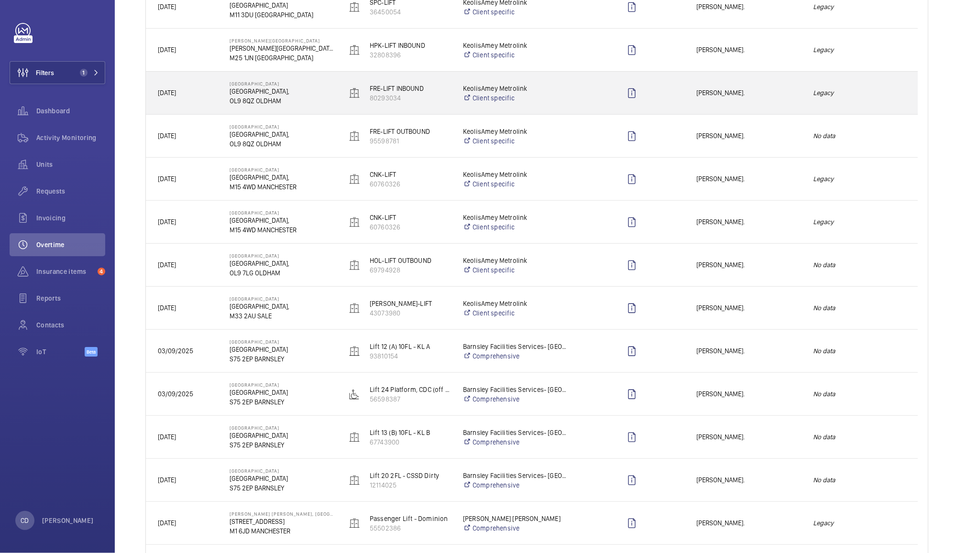
scroll to position [376, 0]
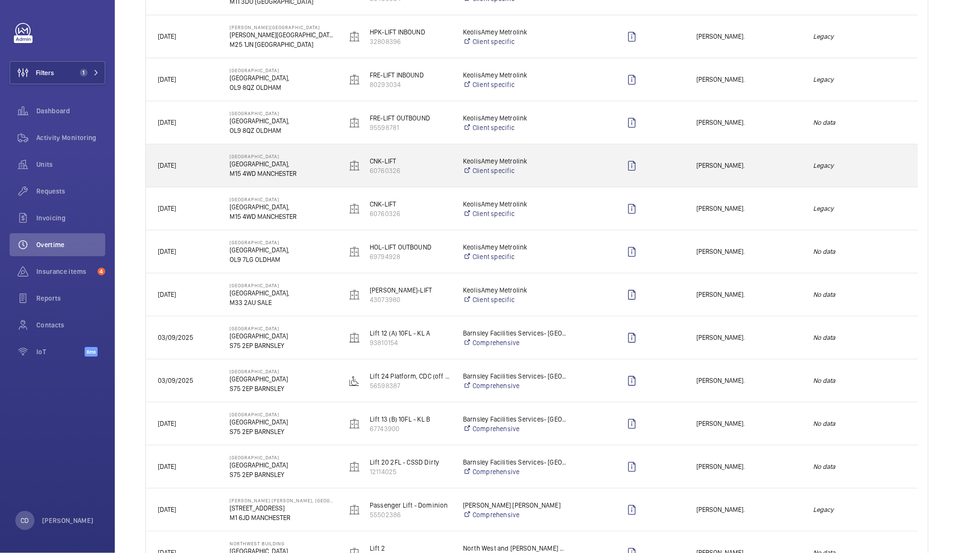
click at [741, 170] on span "[PERSON_NAME]." at bounding box center [748, 165] width 104 height 11
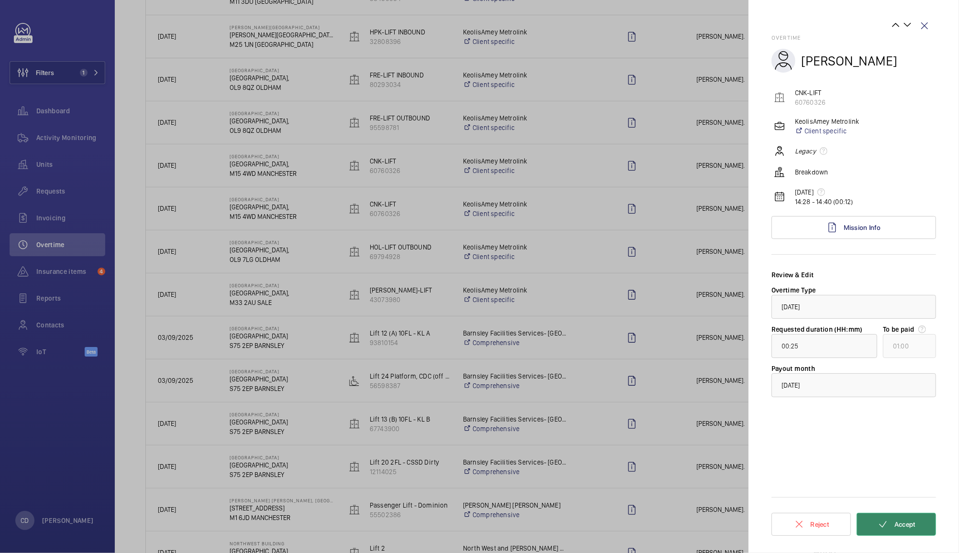
click at [891, 519] on button "Accept" at bounding box center [895, 524] width 79 height 23
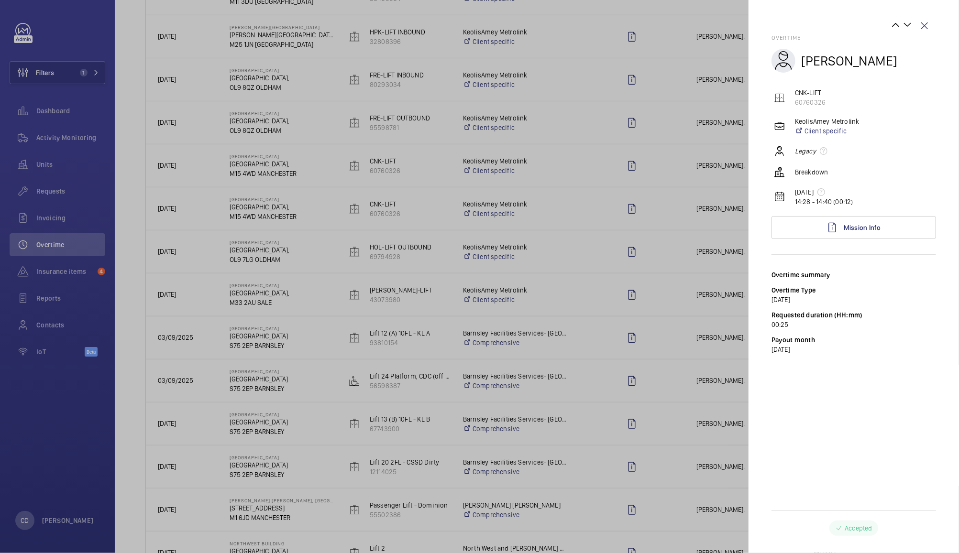
click at [683, 333] on div at bounding box center [479, 276] width 959 height 553
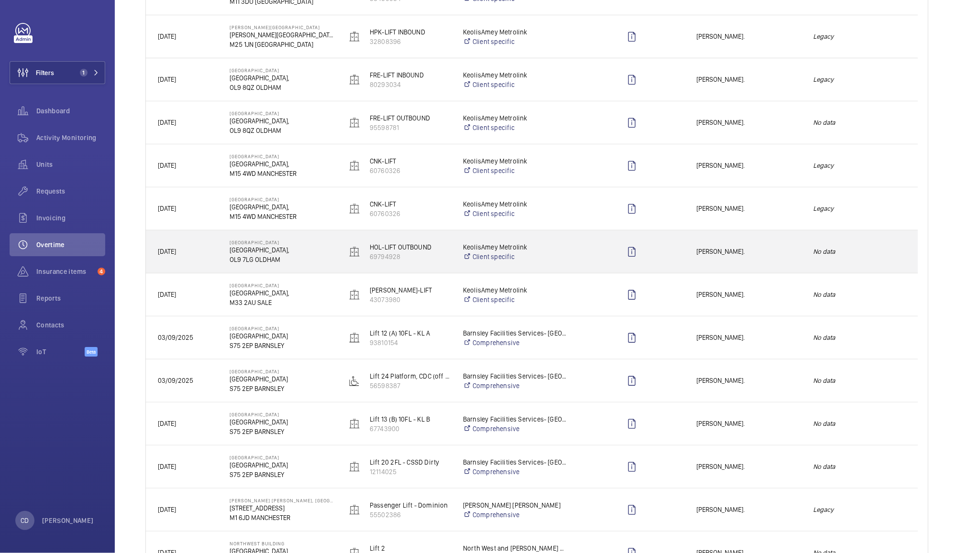
click at [753, 253] on span "[PERSON_NAME]." at bounding box center [748, 251] width 104 height 11
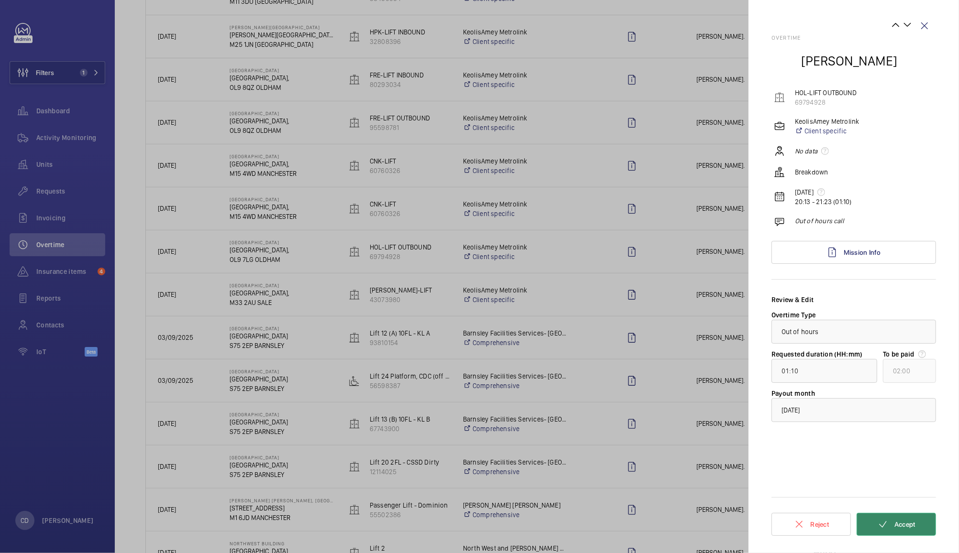
click at [895, 531] on button "Accept" at bounding box center [895, 524] width 79 height 23
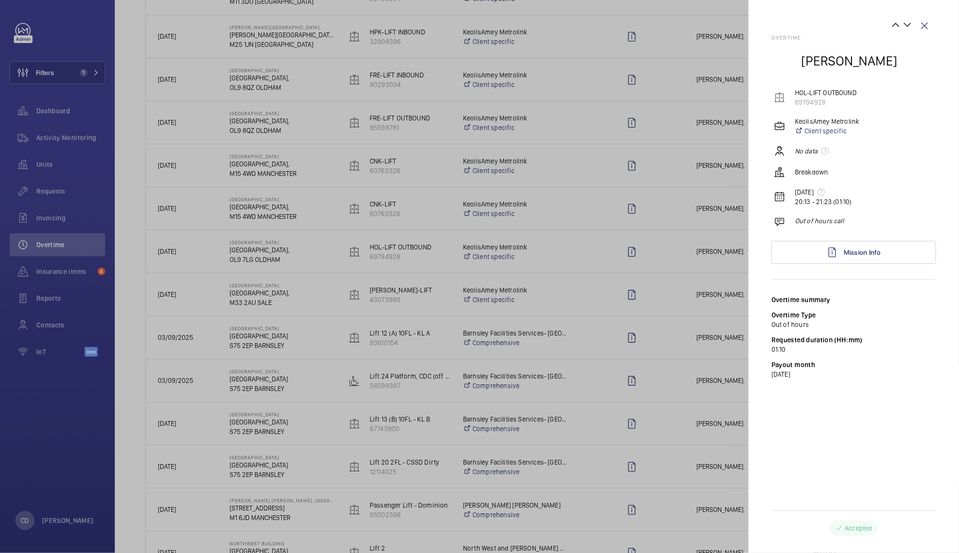
click at [700, 307] on div at bounding box center [479, 276] width 959 height 553
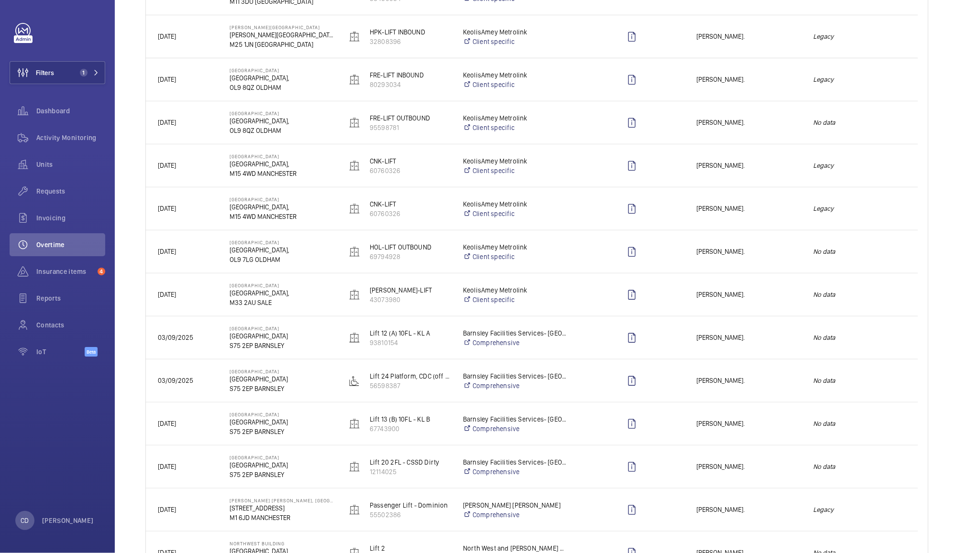
click at [786, 304] on div "[PERSON_NAME]." at bounding box center [743, 295] width 116 height 30
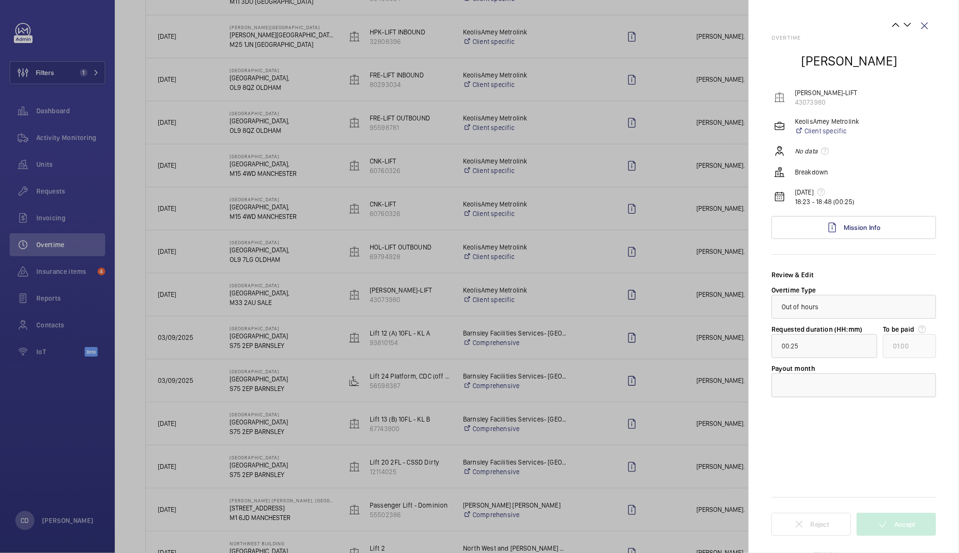
click at [805, 381] on div at bounding box center [854, 385] width 164 height 23
click at [818, 418] on span "[DATE]" at bounding box center [853, 415] width 144 height 10
click at [892, 523] on button "Accept" at bounding box center [895, 524] width 79 height 23
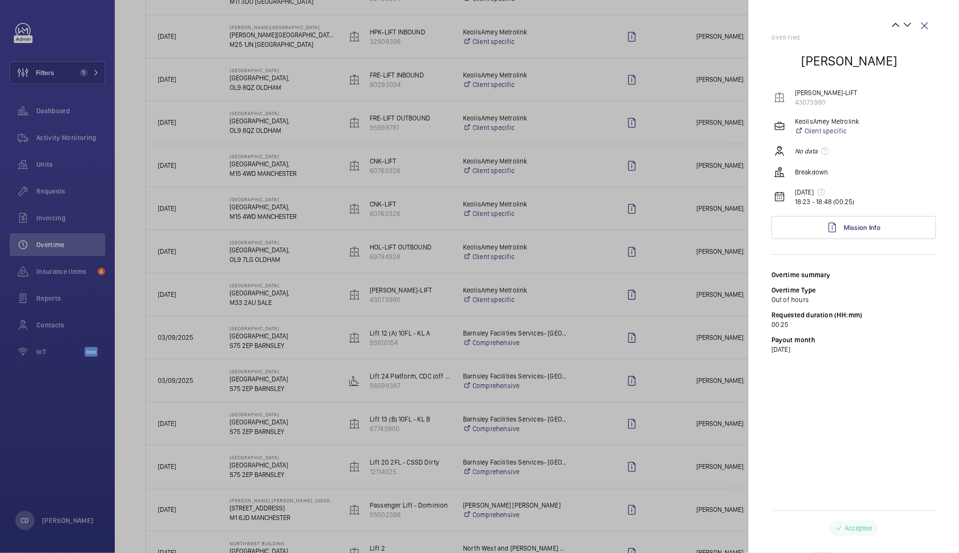
click at [617, 405] on div at bounding box center [479, 276] width 959 height 553
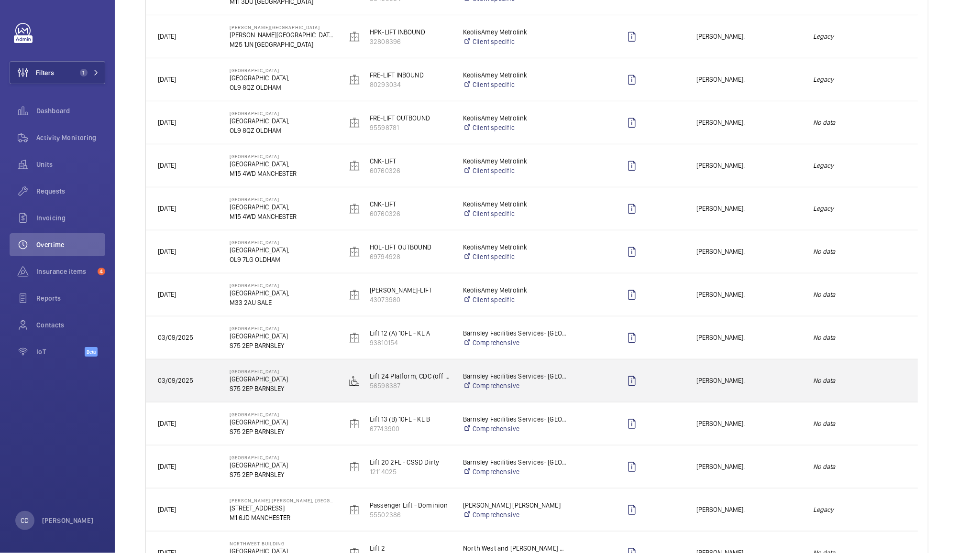
click at [774, 369] on div "[PERSON_NAME]." at bounding box center [743, 381] width 116 height 30
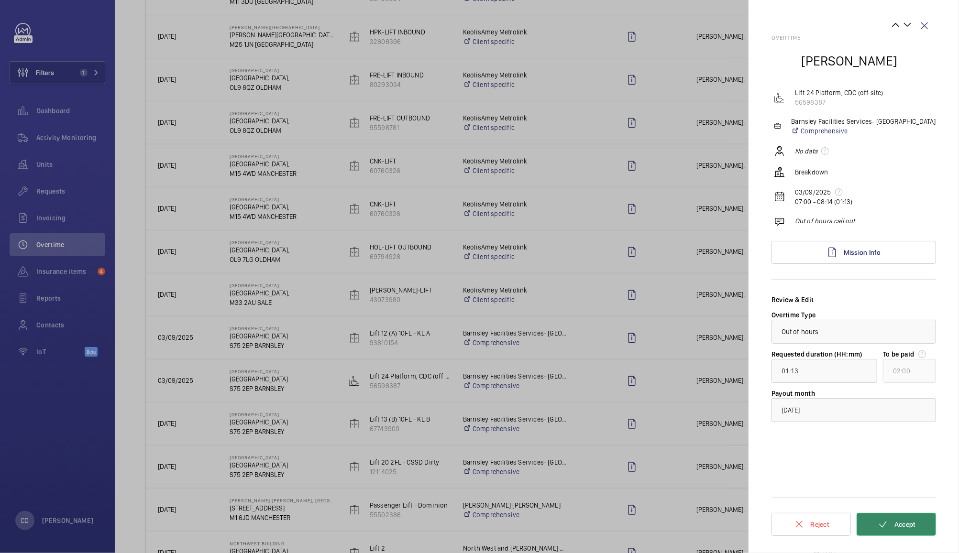
click at [883, 523] on mat-icon at bounding box center [882, 524] width 11 height 11
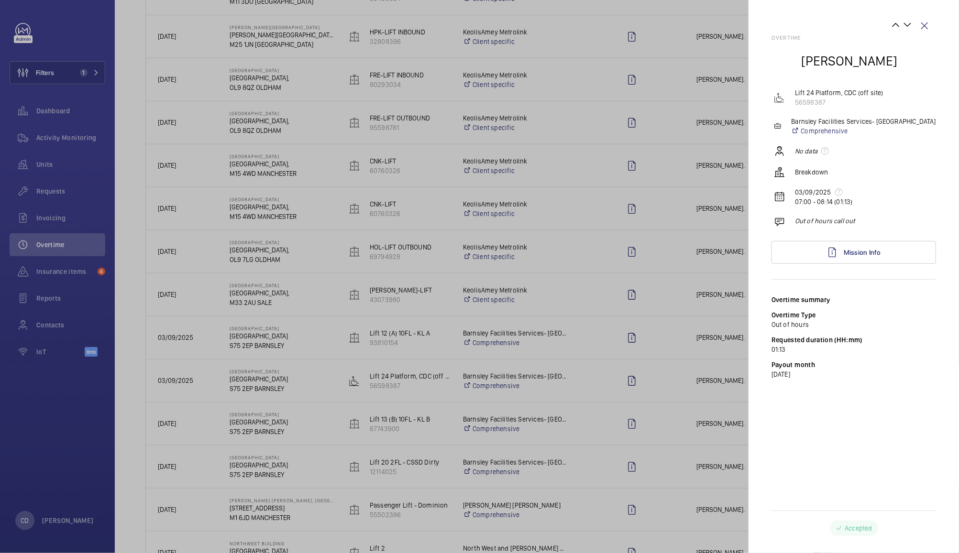
click at [682, 398] on div at bounding box center [479, 276] width 959 height 553
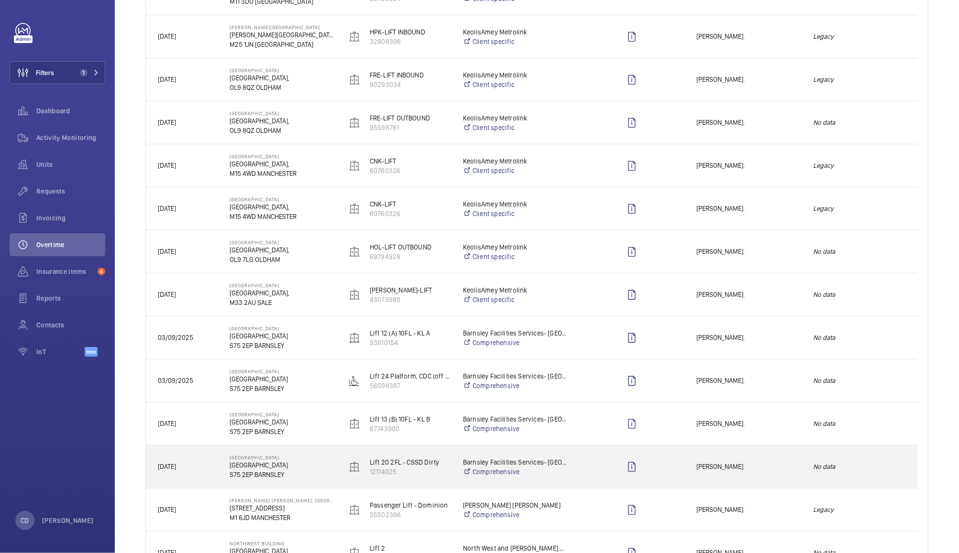
click at [757, 463] on span "[PERSON_NAME]." at bounding box center [748, 466] width 104 height 11
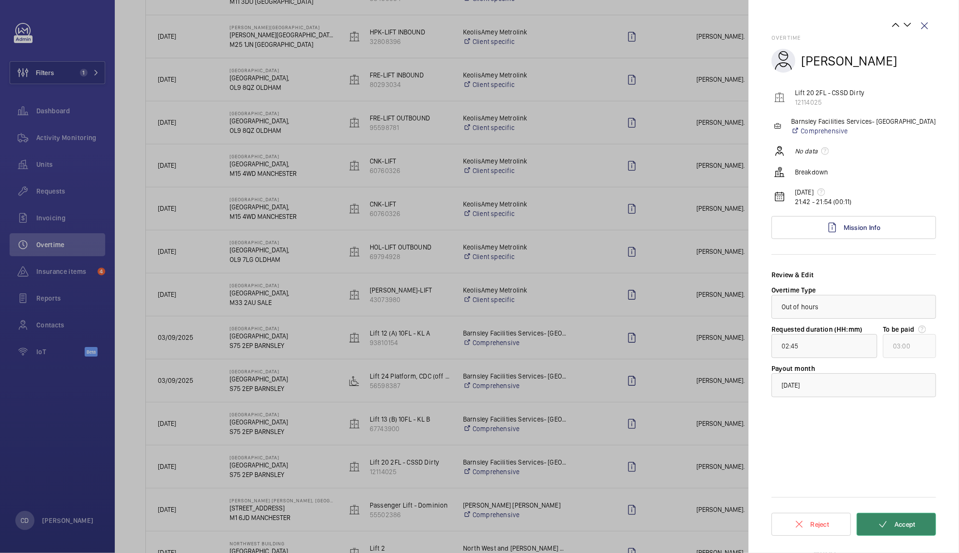
click at [885, 522] on mat-icon at bounding box center [882, 524] width 11 height 11
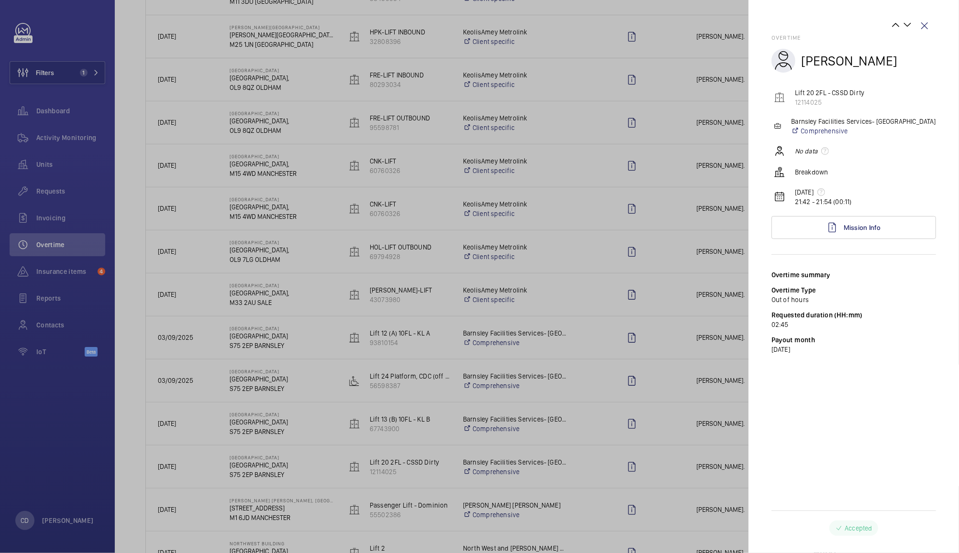
click at [712, 415] on div at bounding box center [479, 276] width 959 height 553
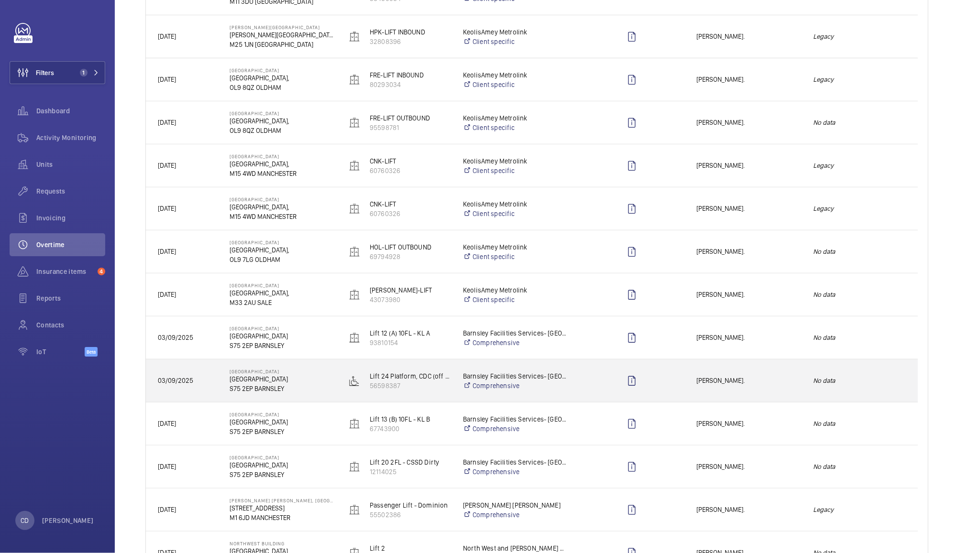
click at [713, 366] on div "[PERSON_NAME]." at bounding box center [743, 381] width 116 height 30
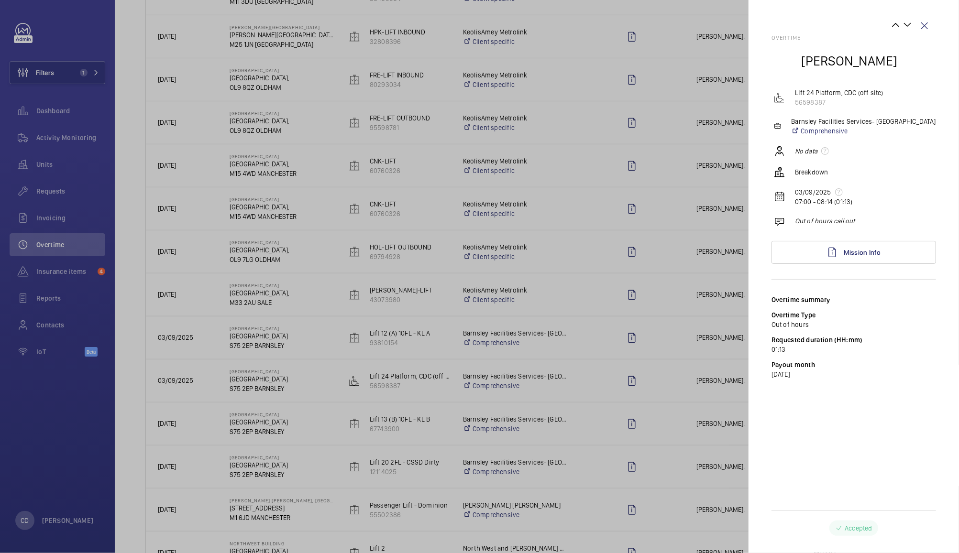
click at [680, 336] on div at bounding box center [479, 276] width 959 height 553
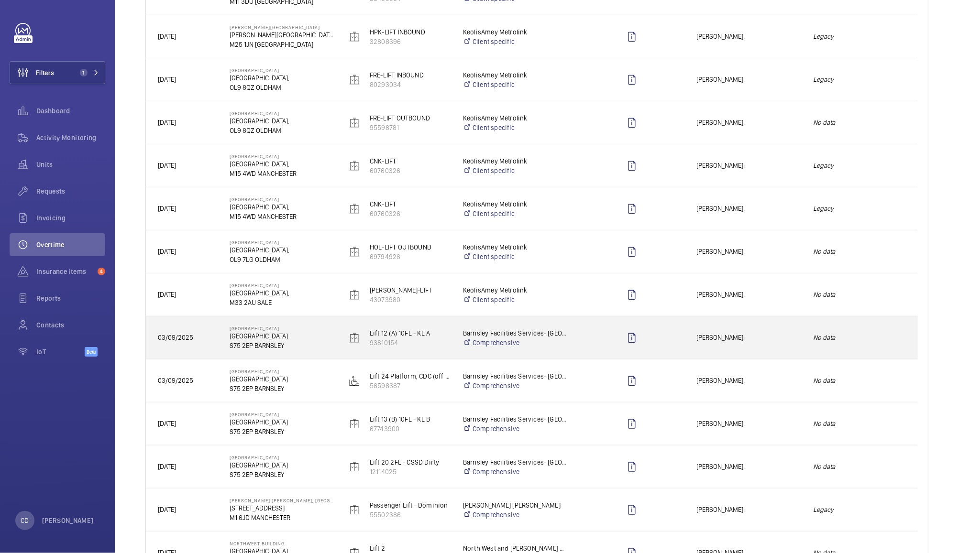
click at [737, 339] on span "[PERSON_NAME]." at bounding box center [748, 337] width 104 height 11
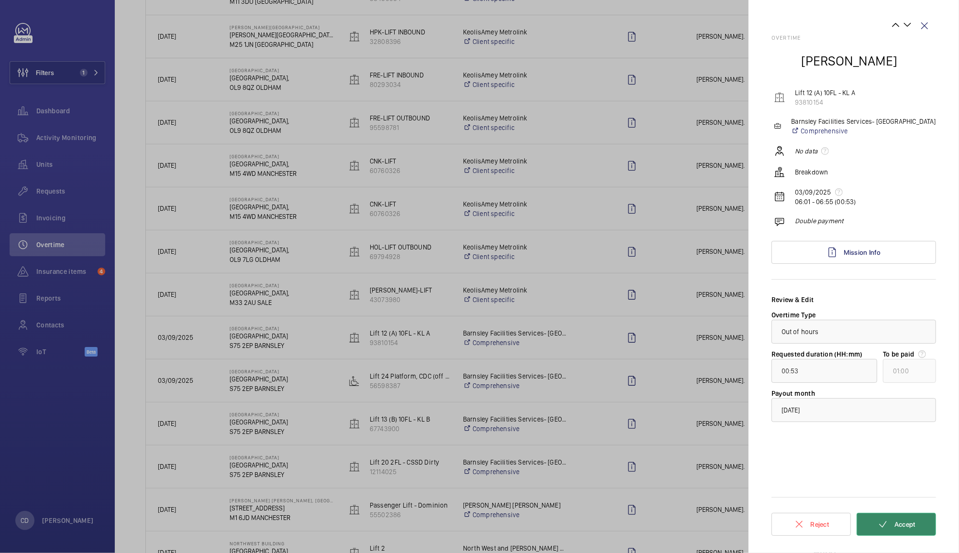
click at [905, 520] on button "Accept" at bounding box center [895, 524] width 79 height 23
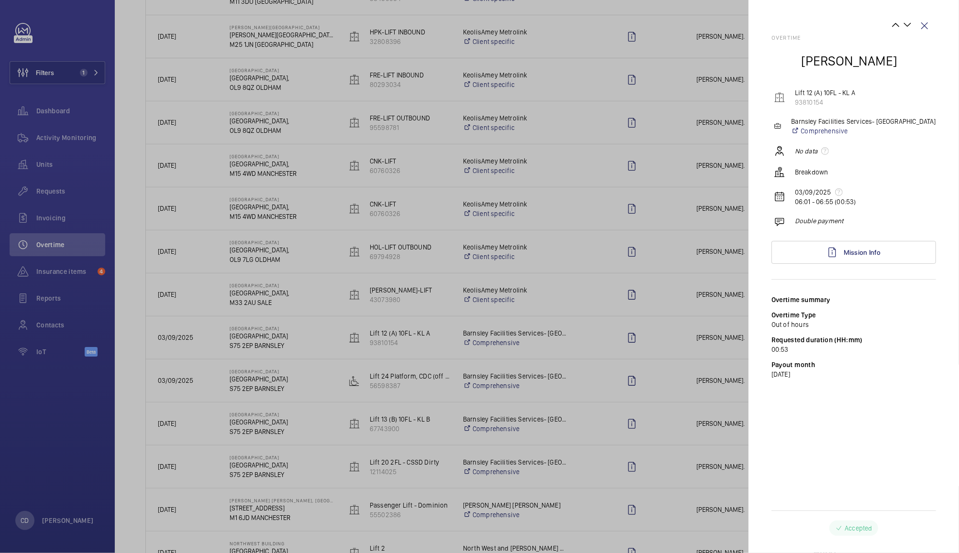
click at [689, 349] on div at bounding box center [479, 276] width 959 height 553
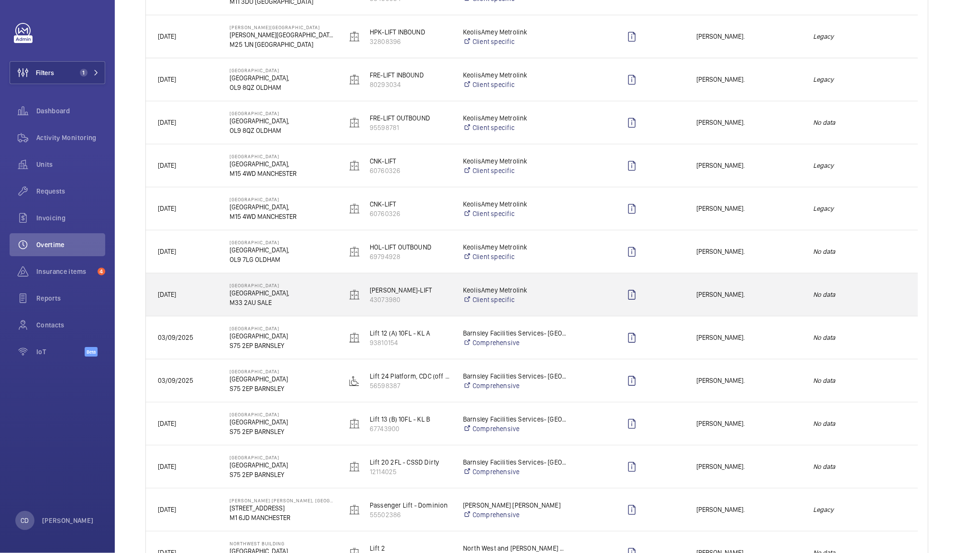
click at [751, 289] on span "[PERSON_NAME]." at bounding box center [748, 294] width 104 height 11
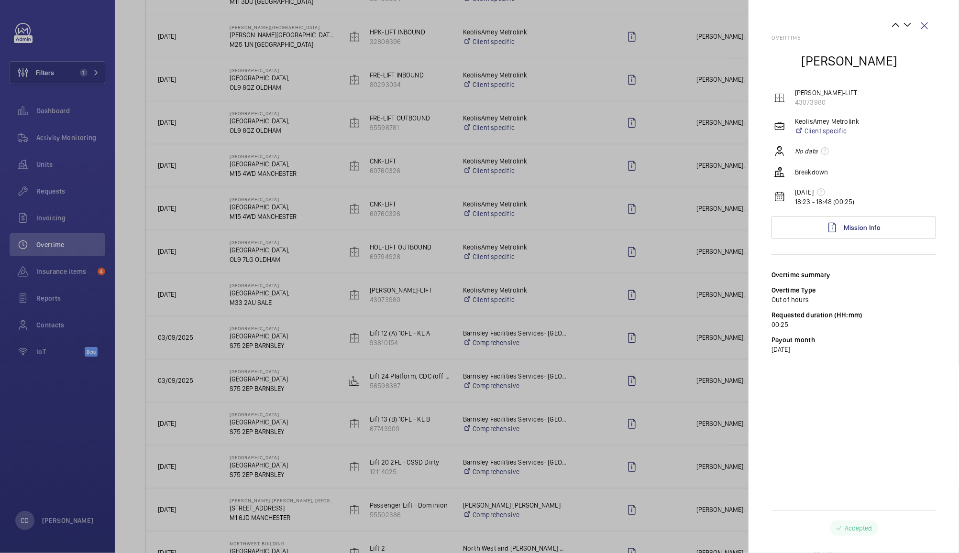
click at [725, 263] on div at bounding box center [479, 276] width 959 height 553
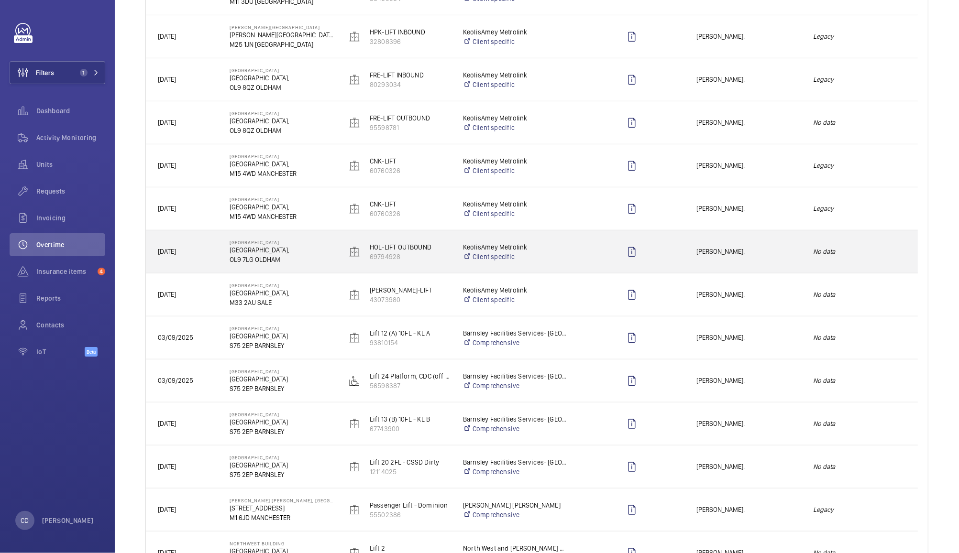
click at [733, 257] on div "[PERSON_NAME]." at bounding box center [743, 252] width 116 height 30
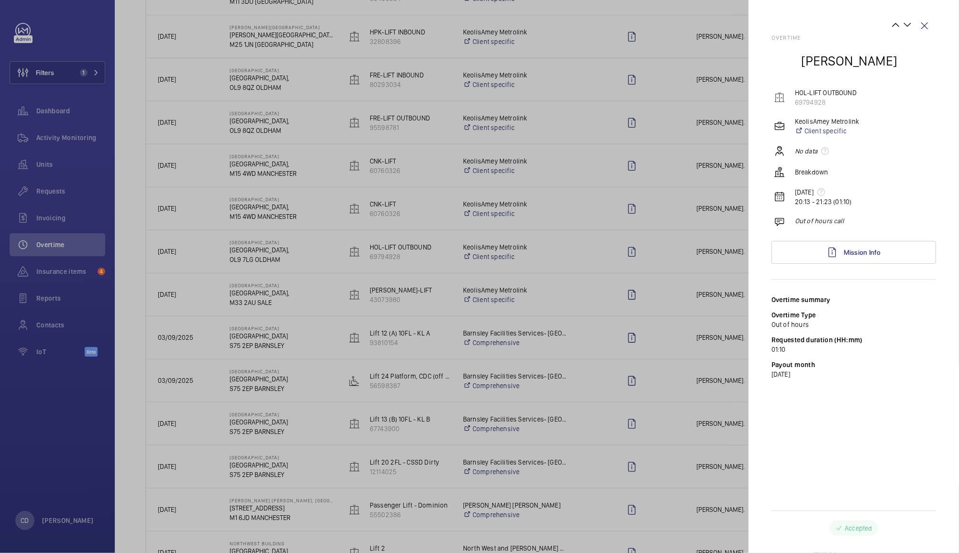
click at [688, 201] on div at bounding box center [479, 276] width 959 height 553
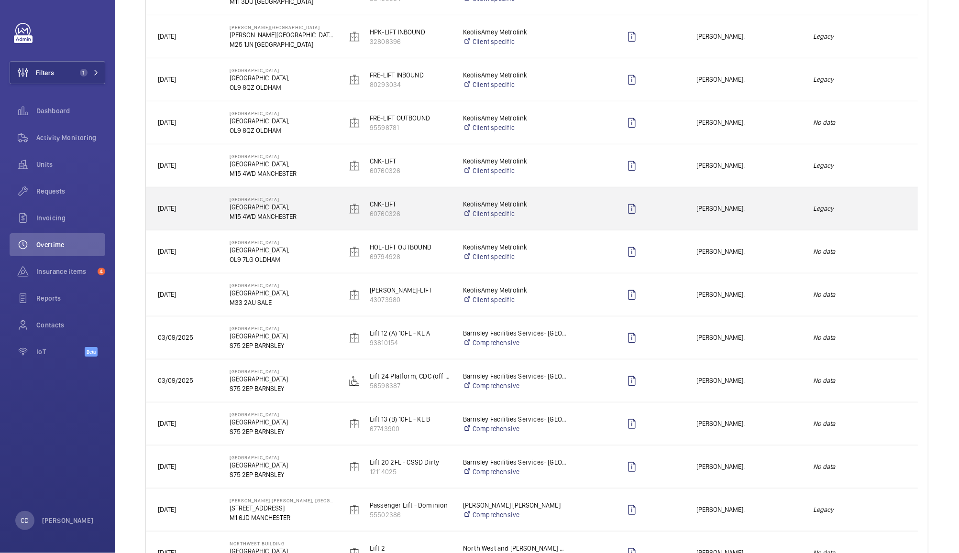
click at [688, 201] on div "[PERSON_NAME]." at bounding box center [743, 209] width 116 height 30
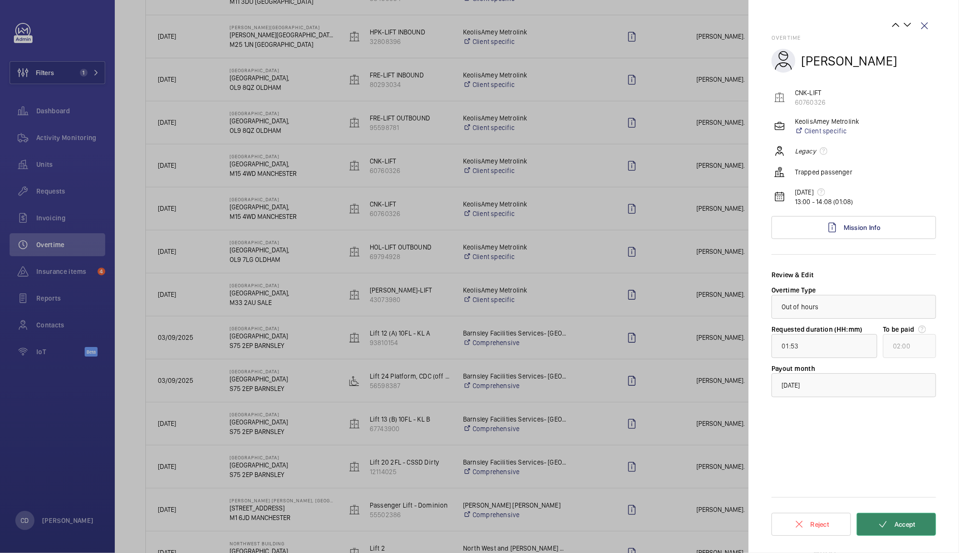
click at [902, 525] on span "Accept" at bounding box center [904, 525] width 21 height 8
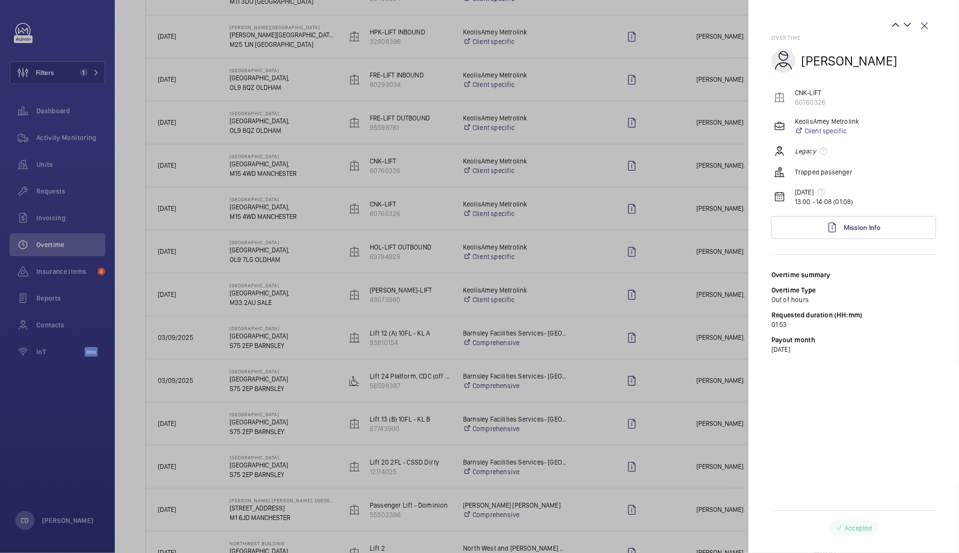
click at [658, 160] on div at bounding box center [479, 276] width 959 height 553
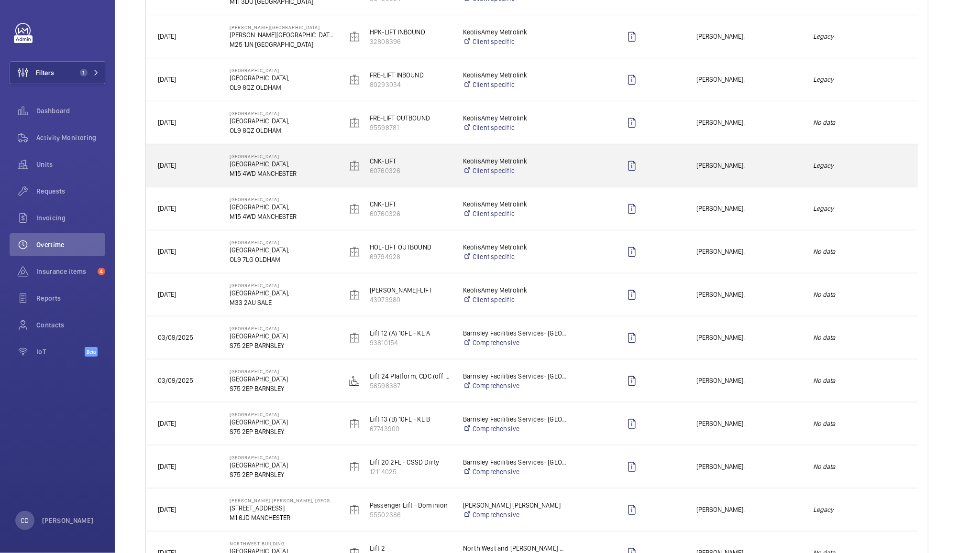
click at [669, 165] on div "Press SPACE to select this row." at bounding box center [632, 166] width 104 height 24
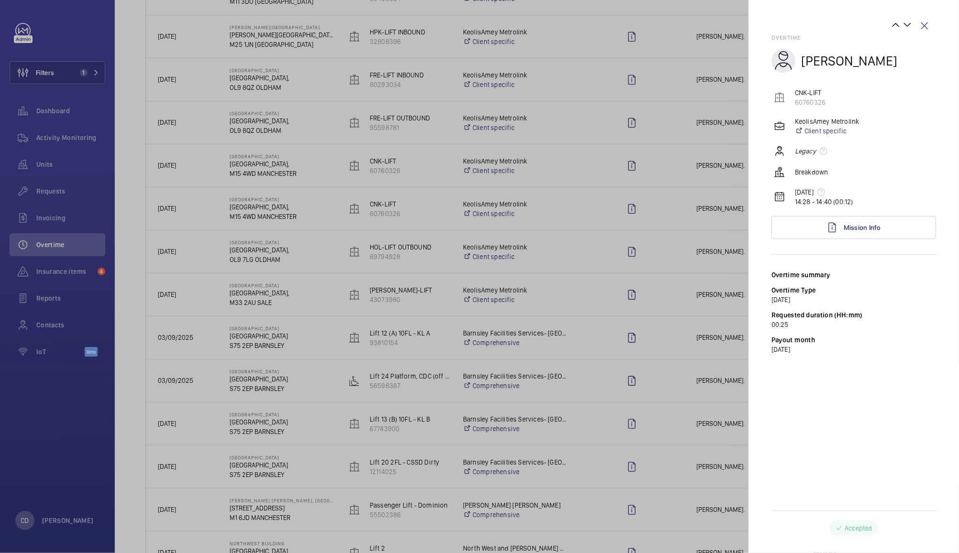
click at [671, 141] on div at bounding box center [479, 276] width 959 height 553
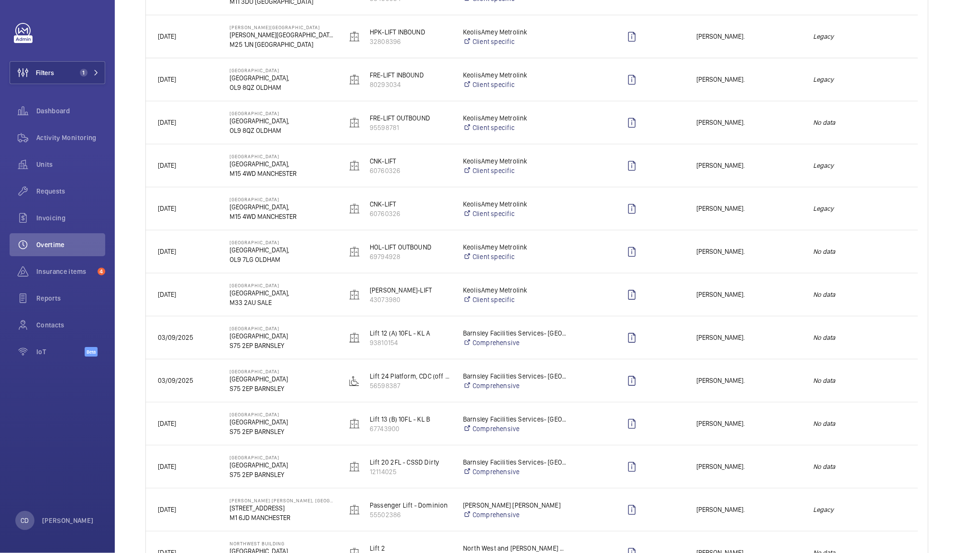
click at [662, 120] on mat-sidenav-container "Filters 1 Dashboard Activity Monitoring Units Requests Invoicing Overtime Insur…" at bounding box center [479, 276] width 959 height 553
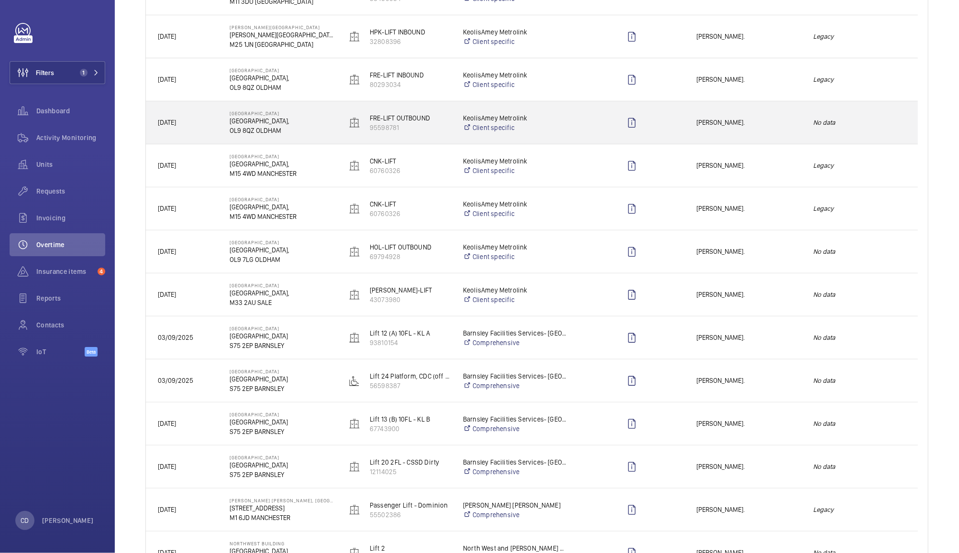
click at [673, 109] on div "Press SPACE to select this row." at bounding box center [626, 122] width 116 height 43
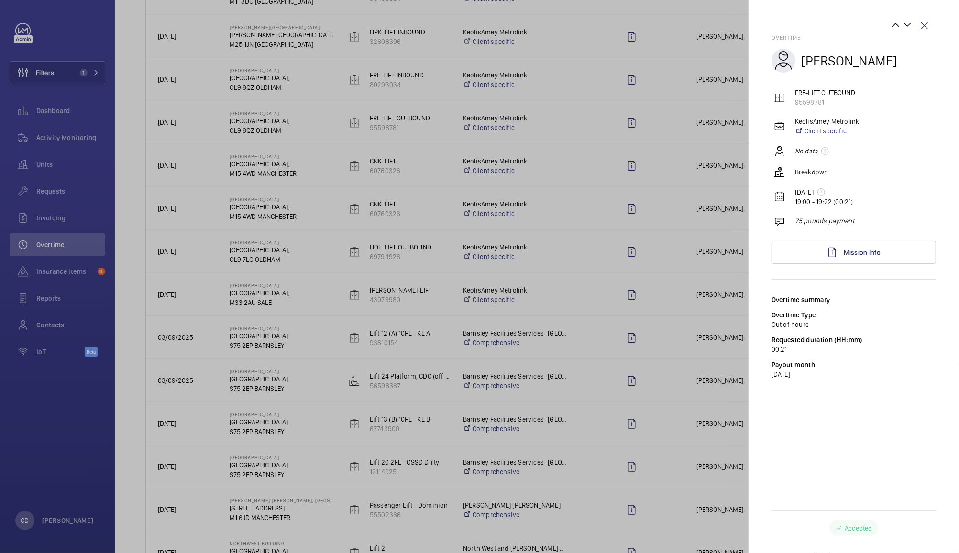
click at [664, 78] on div at bounding box center [479, 276] width 959 height 553
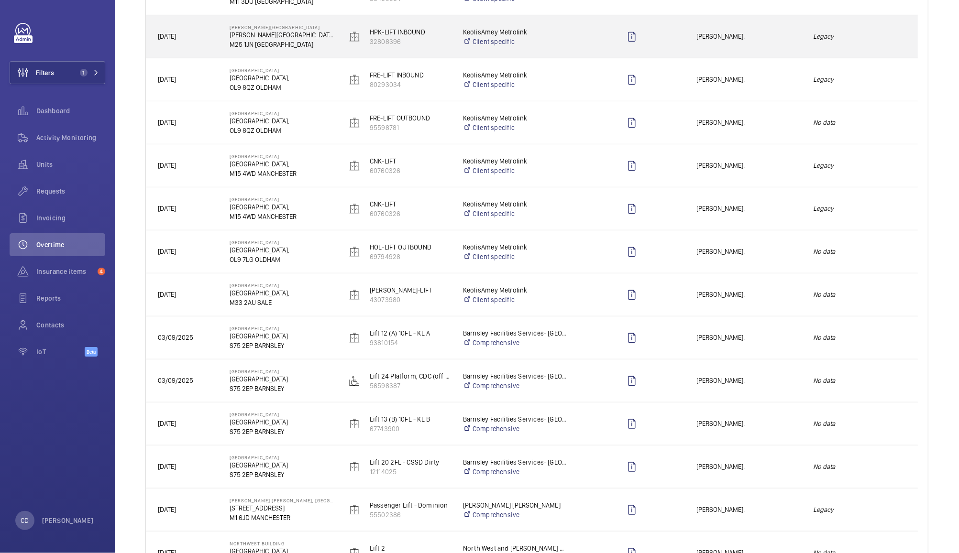
click at [672, 57] on div "Press SPACE to select this row." at bounding box center [626, 36] width 116 height 43
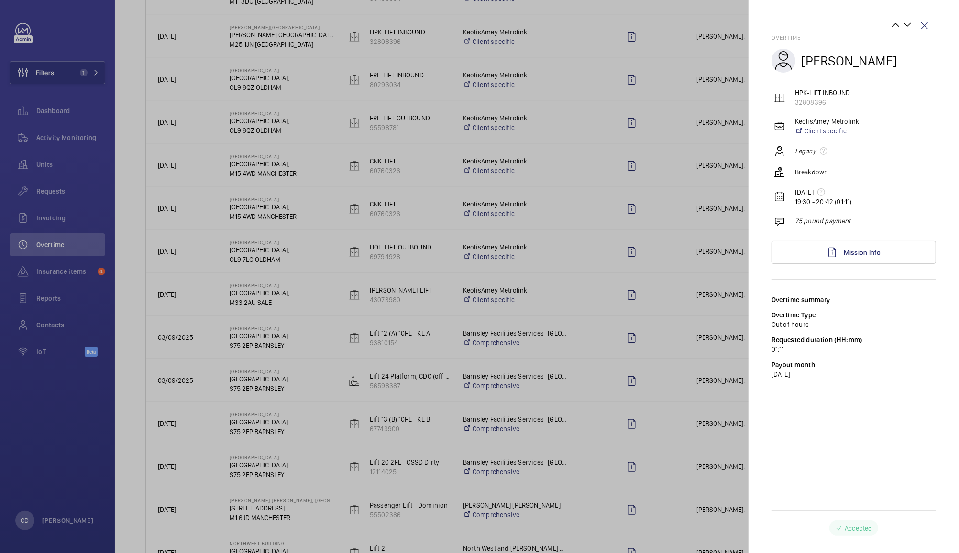
click at [666, 86] on div at bounding box center [479, 276] width 959 height 553
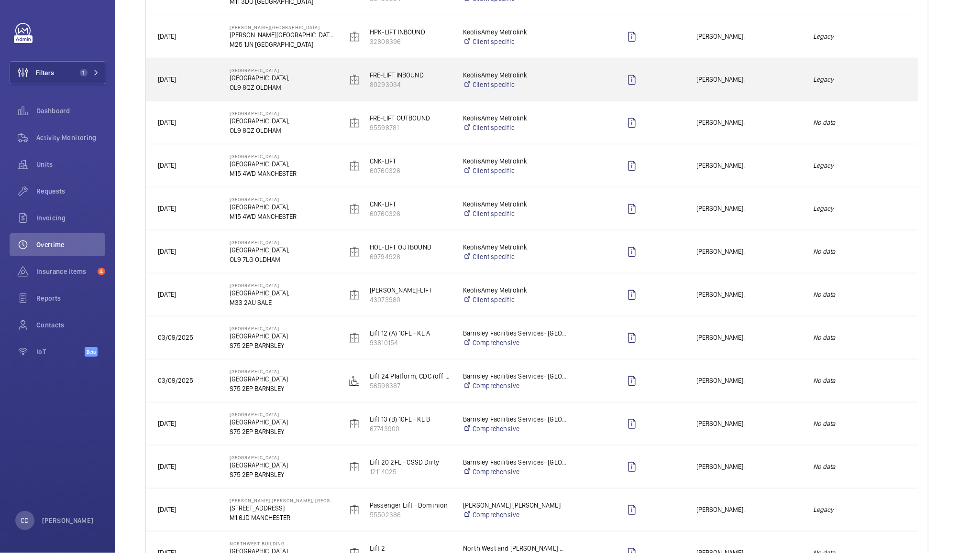
click at [666, 86] on div "Press SPACE to select this row." at bounding box center [632, 80] width 104 height 24
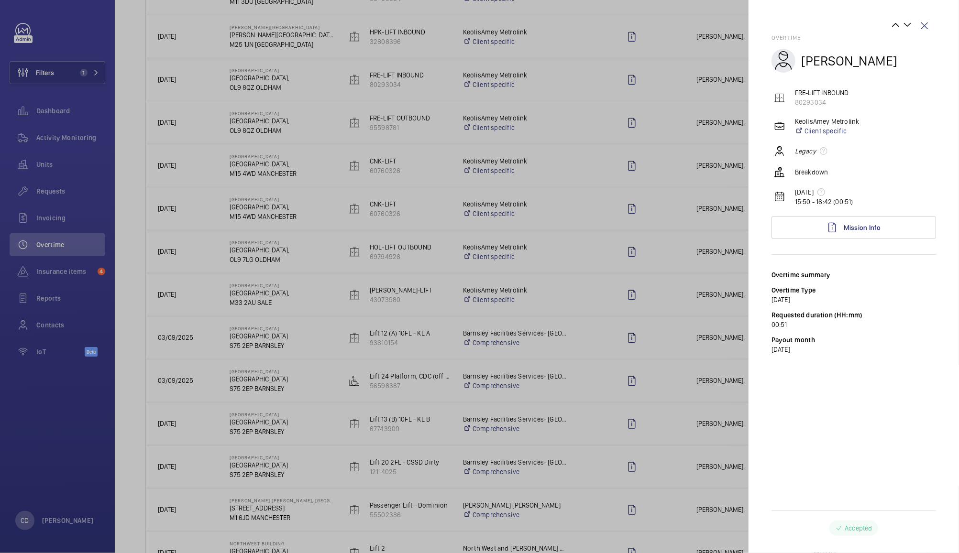
click at [680, 476] on div at bounding box center [479, 276] width 959 height 553
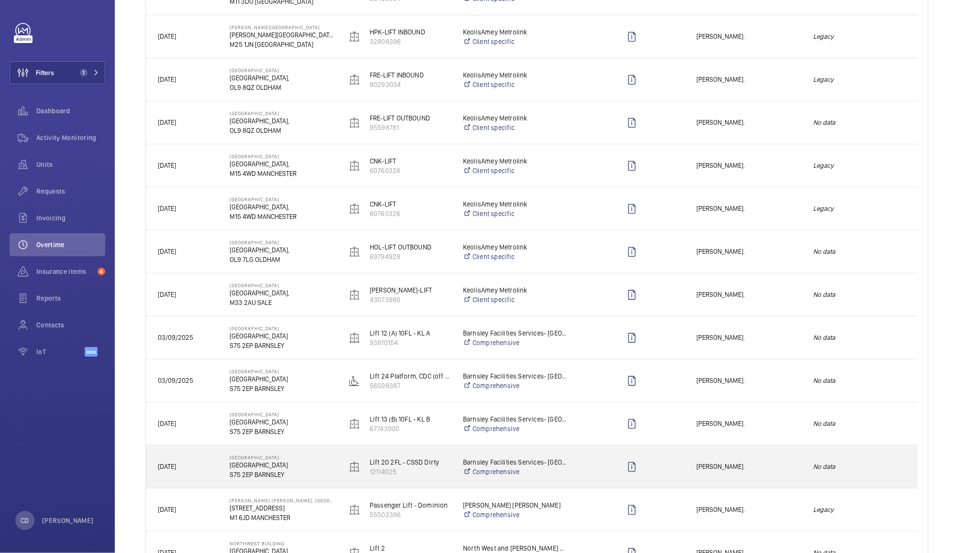
click at [680, 476] on div "Press SPACE to select this row." at bounding box center [632, 467] width 104 height 24
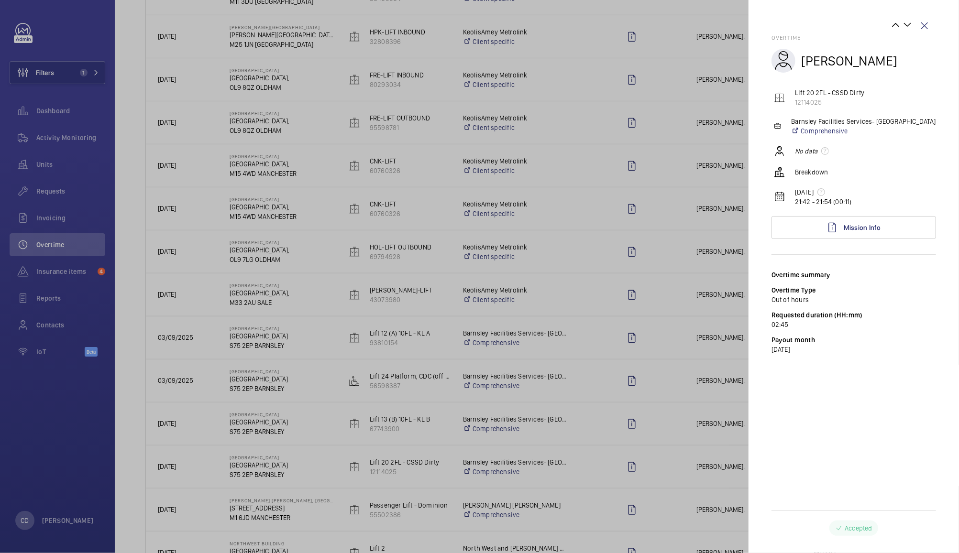
click at [672, 518] on div at bounding box center [479, 276] width 959 height 553
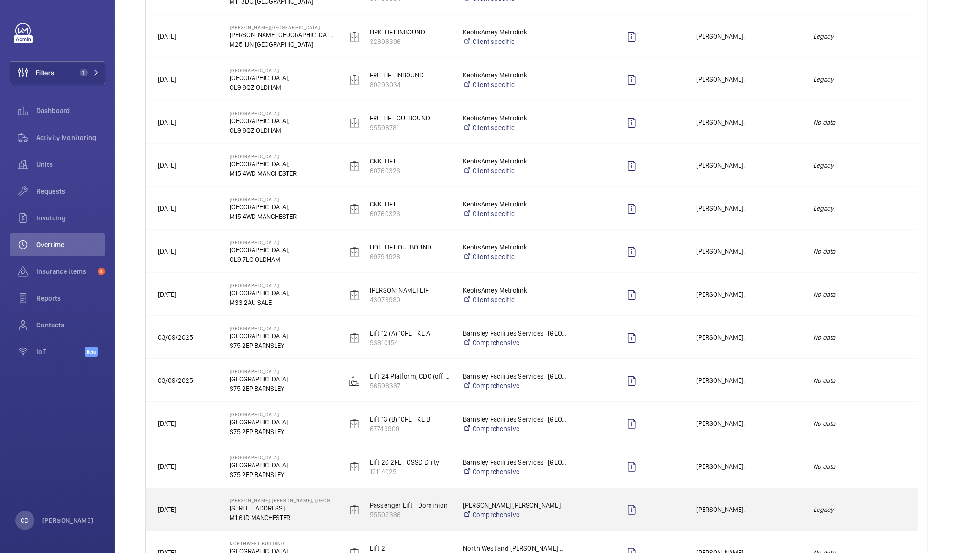
click at [656, 509] on div "Press SPACE to select this row." at bounding box center [632, 510] width 104 height 24
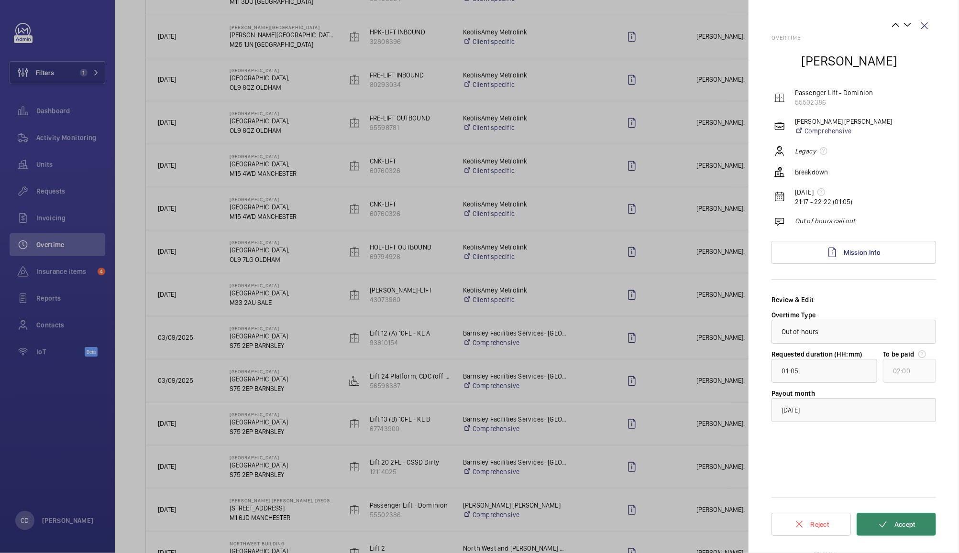
click at [919, 530] on button "Accept" at bounding box center [895, 524] width 79 height 23
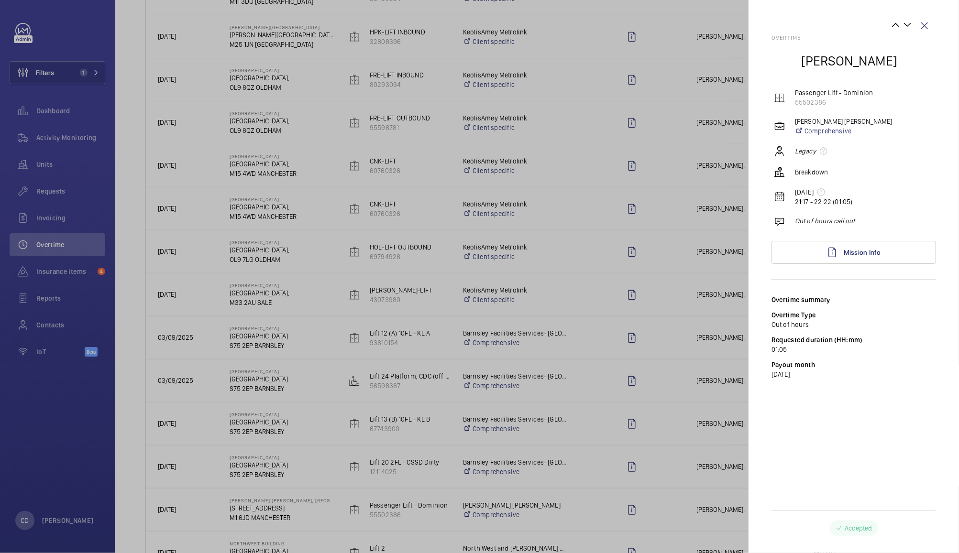
click at [677, 459] on div at bounding box center [479, 276] width 959 height 553
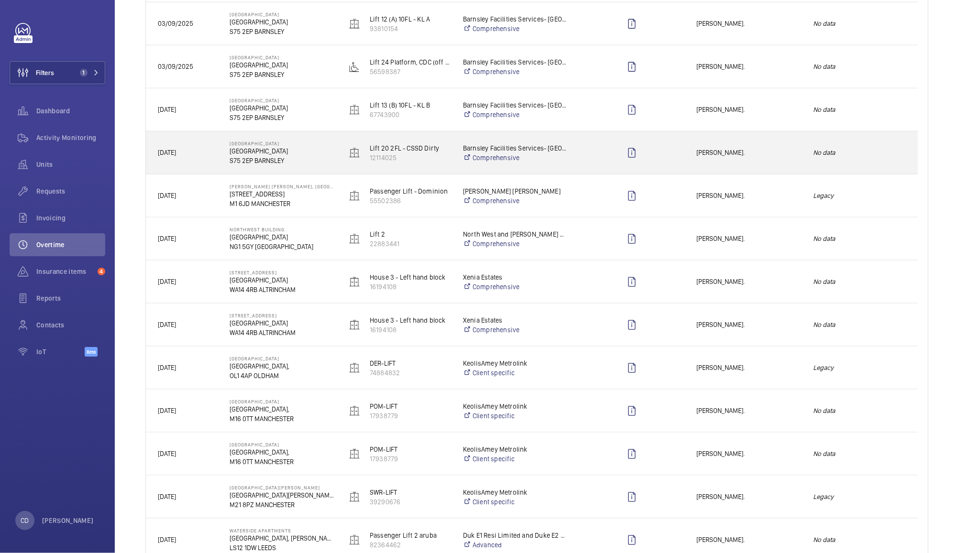
scroll to position [694, 0]
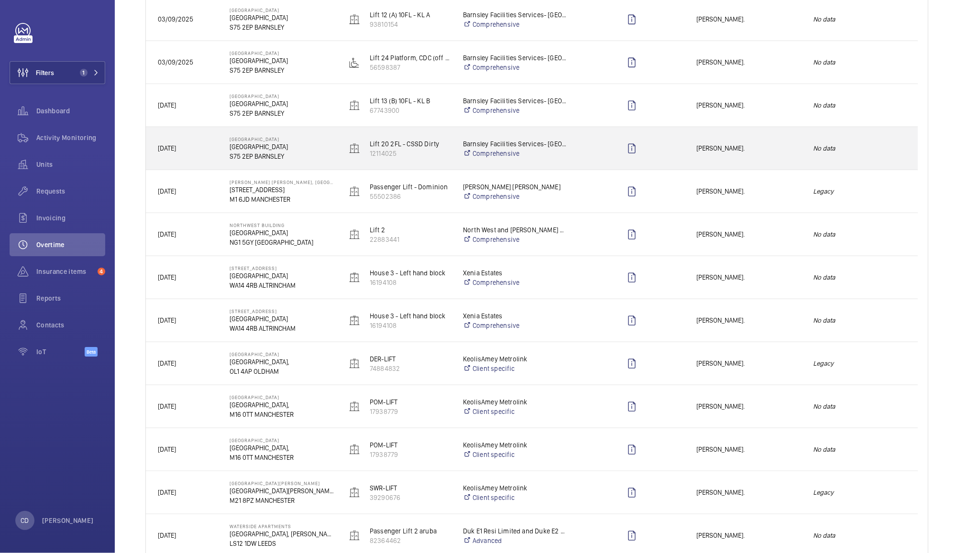
click at [788, 235] on span "[PERSON_NAME]." at bounding box center [748, 234] width 104 height 11
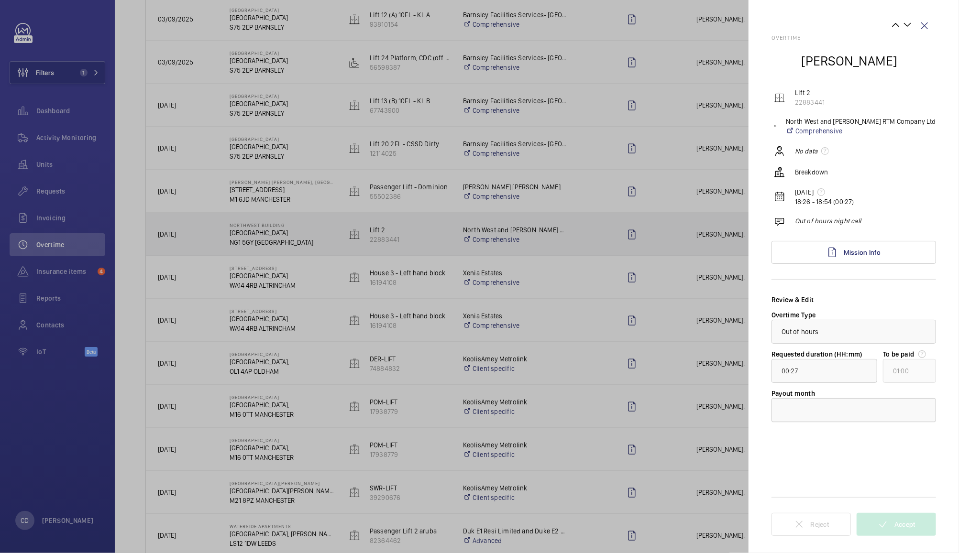
click at [908, 413] on div at bounding box center [854, 410] width 164 height 23
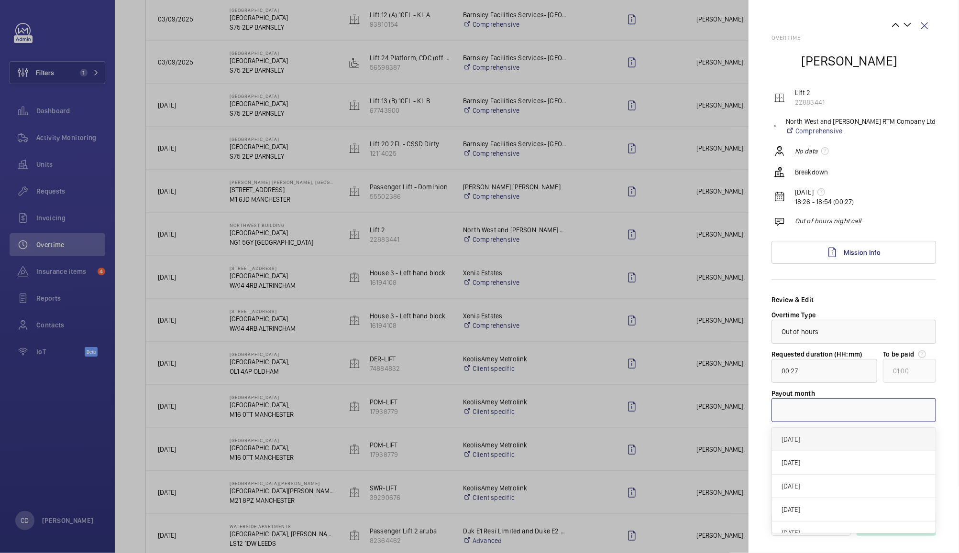
click at [897, 435] on span "[DATE]" at bounding box center [853, 440] width 144 height 10
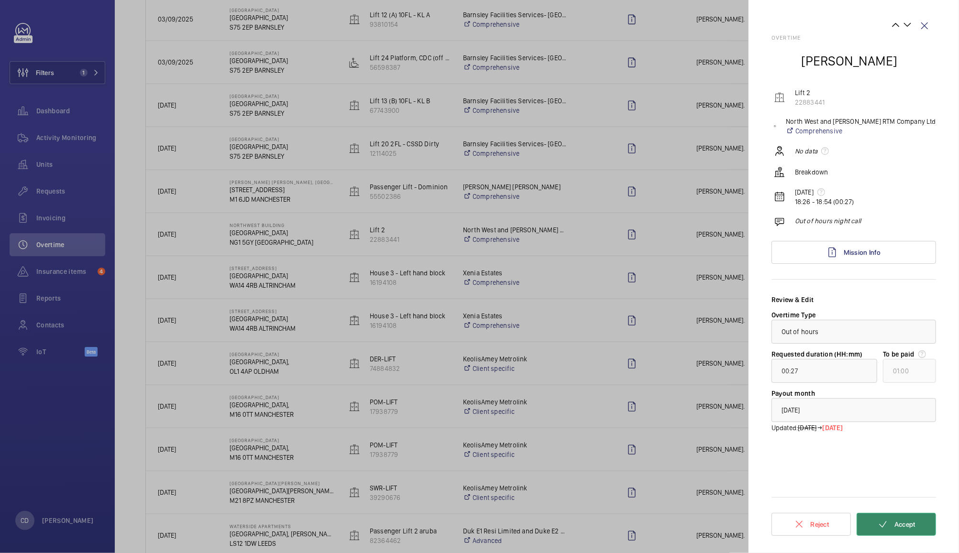
click at [905, 525] on span "Accept" at bounding box center [904, 525] width 21 height 8
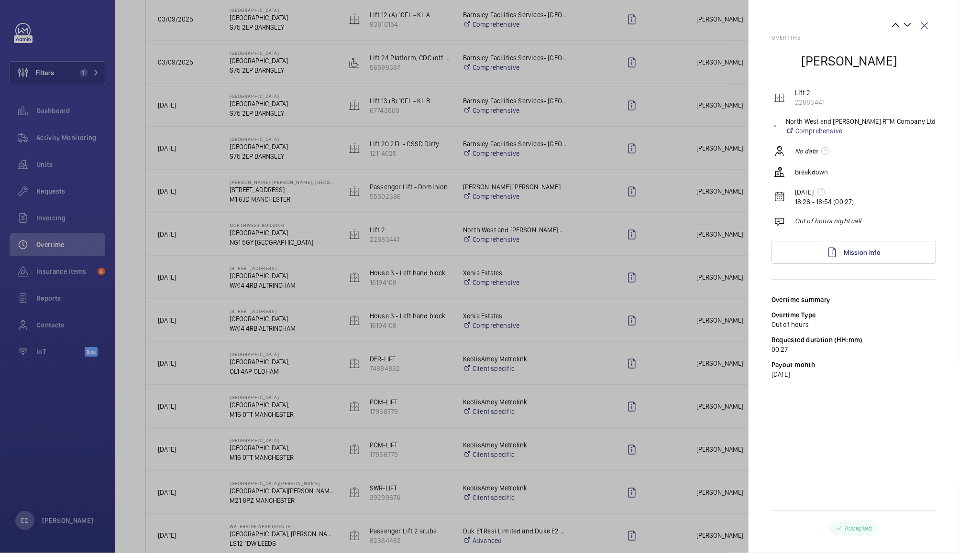
click at [708, 277] on div at bounding box center [479, 276] width 959 height 553
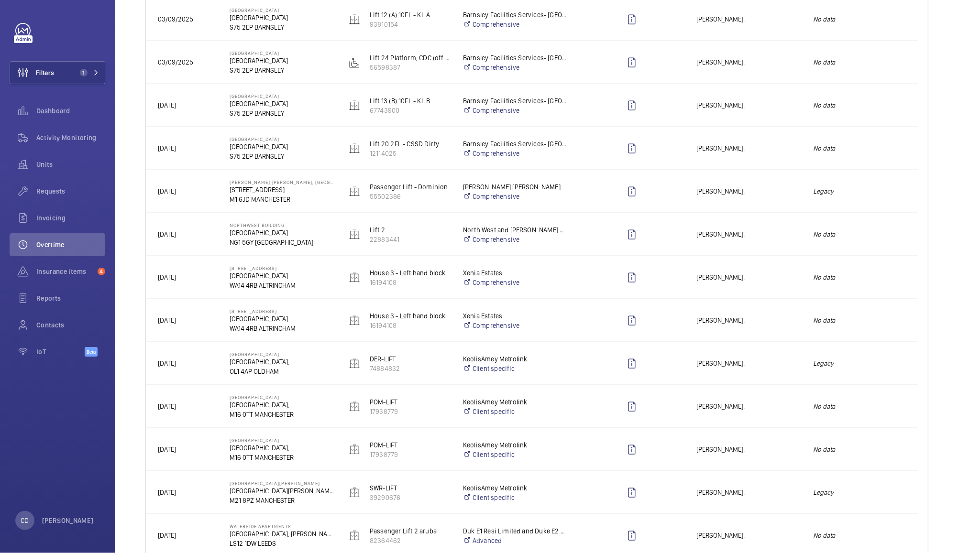
click at [778, 282] on span "[PERSON_NAME]." at bounding box center [748, 277] width 104 height 11
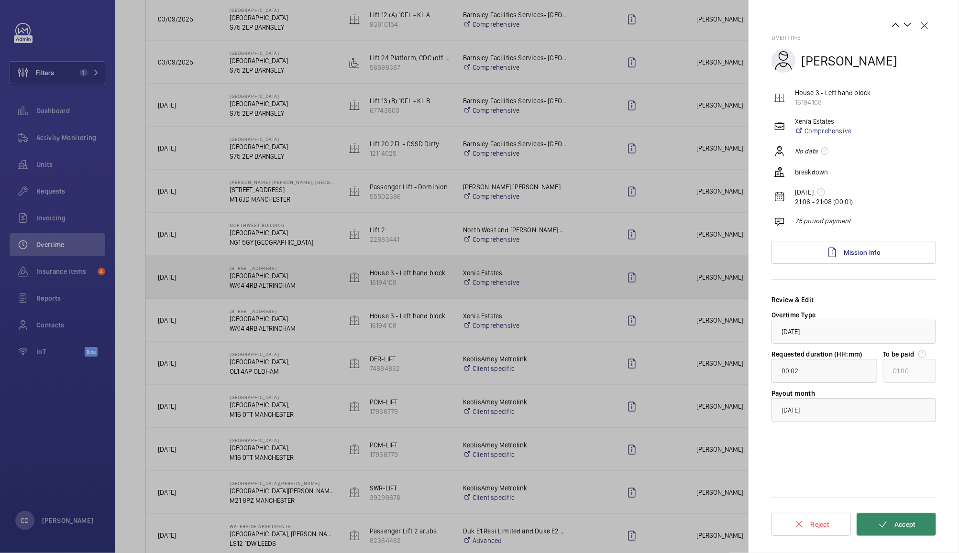
click at [898, 524] on span "Accept" at bounding box center [904, 525] width 21 height 8
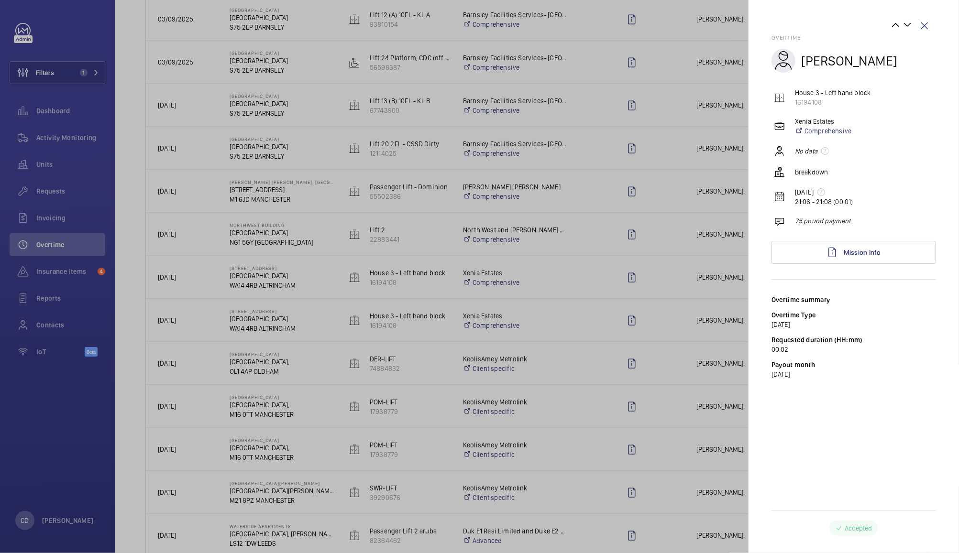
click at [715, 311] on div at bounding box center [479, 276] width 959 height 553
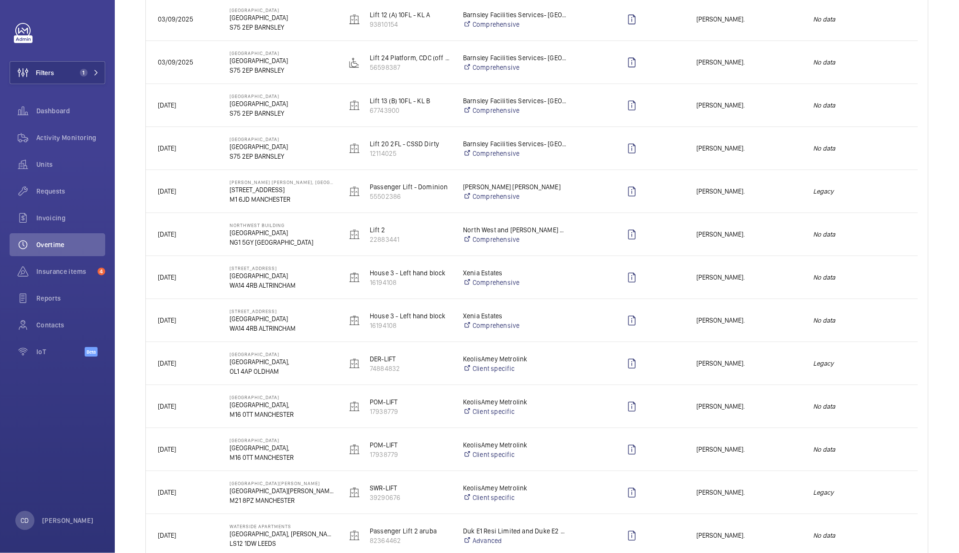
click at [747, 319] on span "[PERSON_NAME]." at bounding box center [748, 320] width 104 height 11
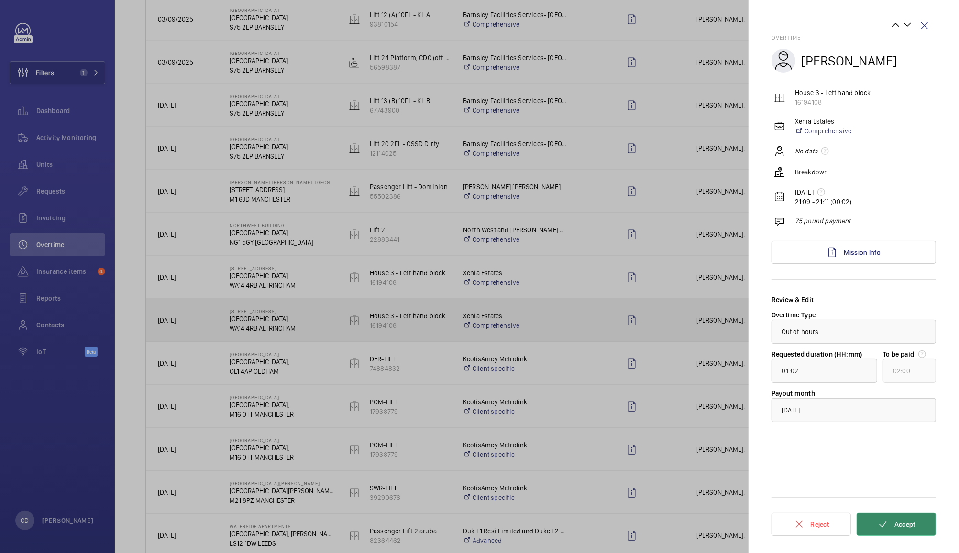
click at [907, 525] on span "Accept" at bounding box center [904, 525] width 21 height 8
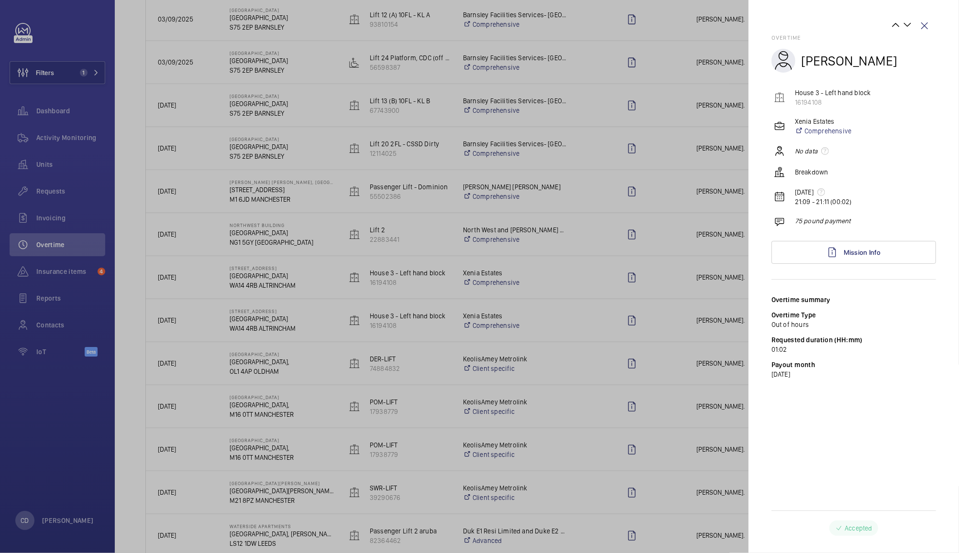
click at [699, 370] on div at bounding box center [479, 276] width 959 height 553
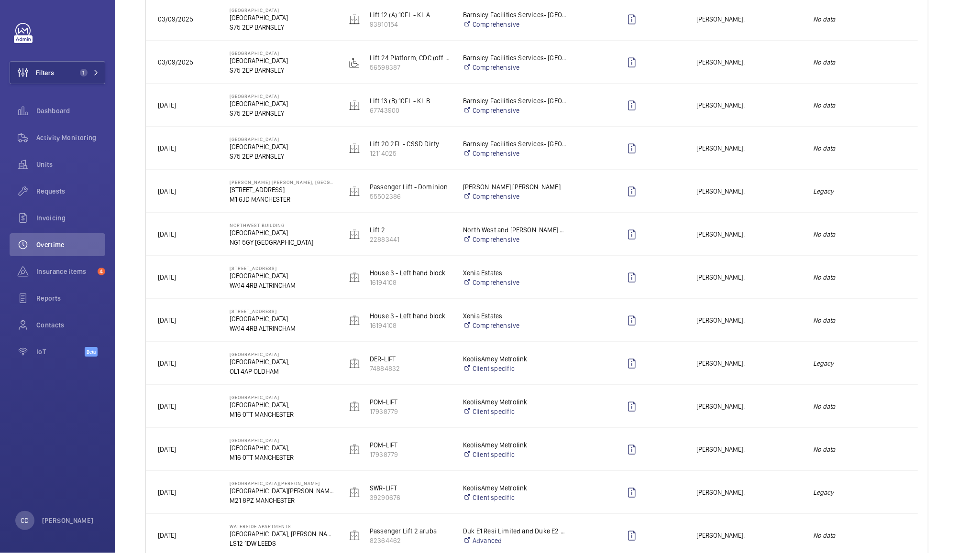
click at [759, 367] on span "[PERSON_NAME]." at bounding box center [748, 363] width 104 height 11
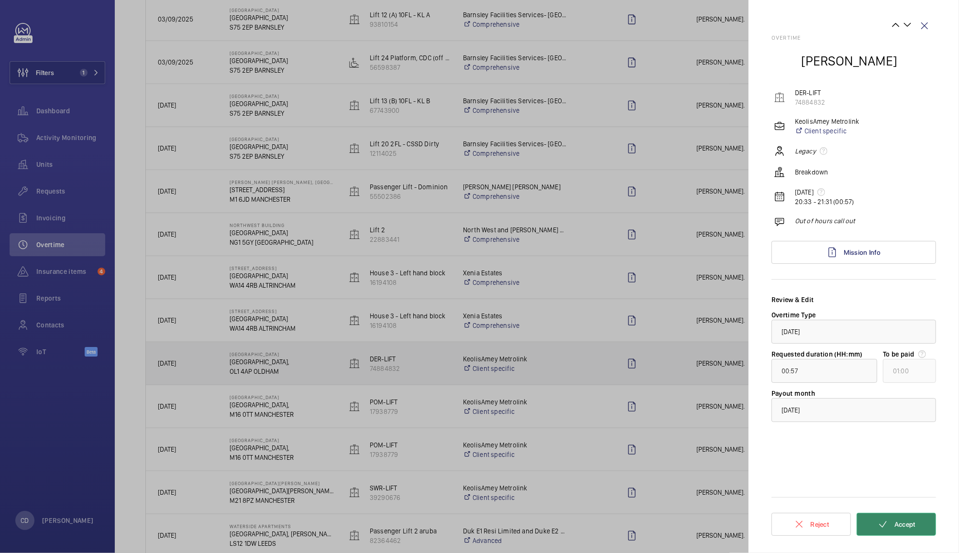
click at [908, 528] on span "Accept" at bounding box center [904, 525] width 21 height 8
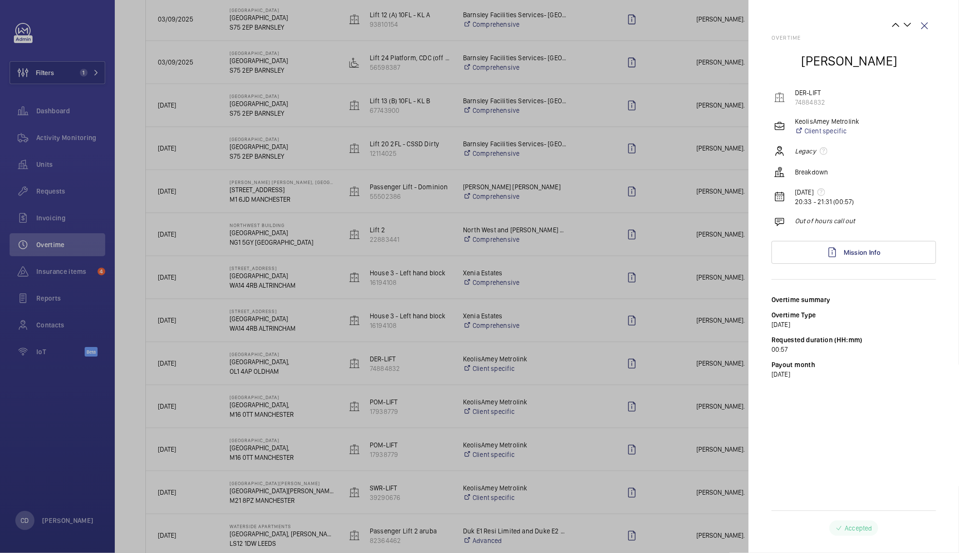
click at [674, 406] on div at bounding box center [479, 276] width 959 height 553
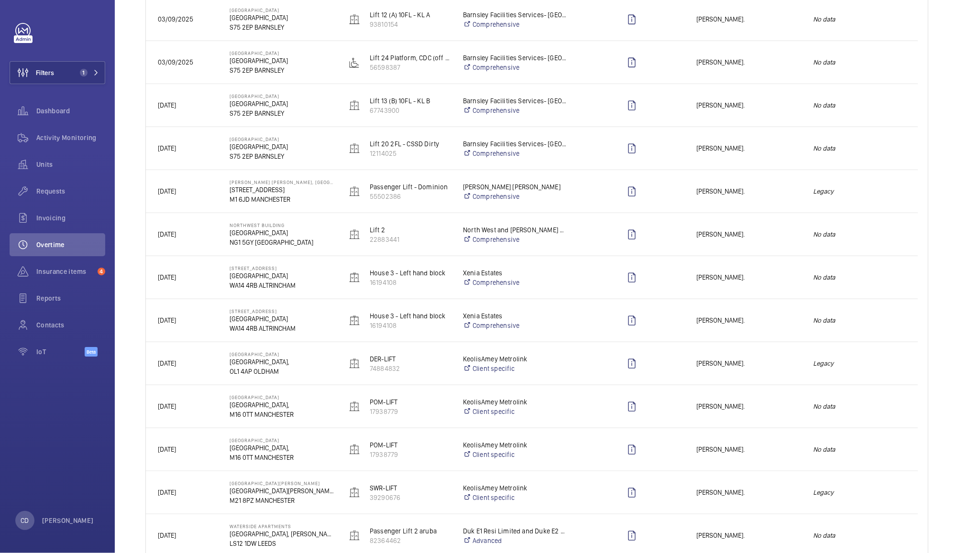
click at [674, 415] on div "Press SPACE to select this row." at bounding box center [632, 407] width 104 height 24
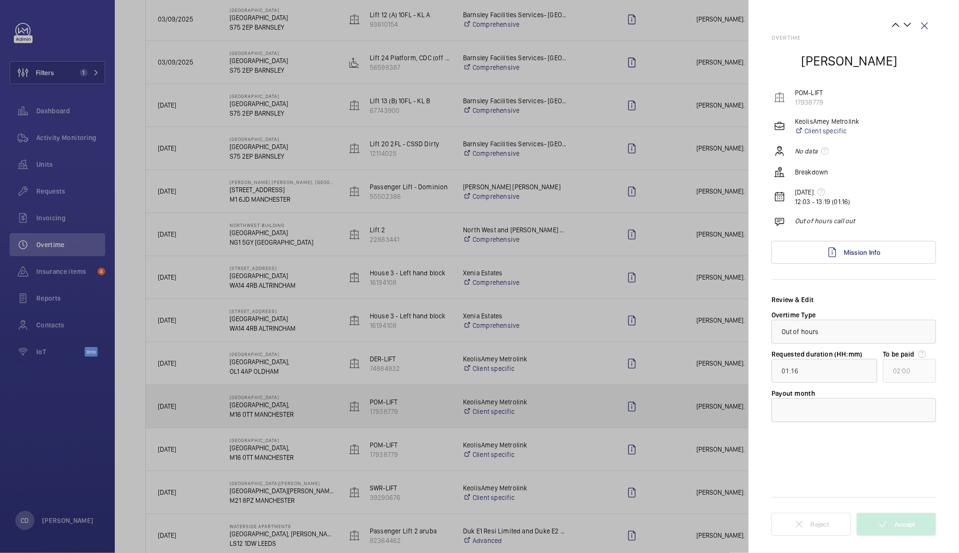
click at [898, 419] on div at bounding box center [854, 410] width 164 height 23
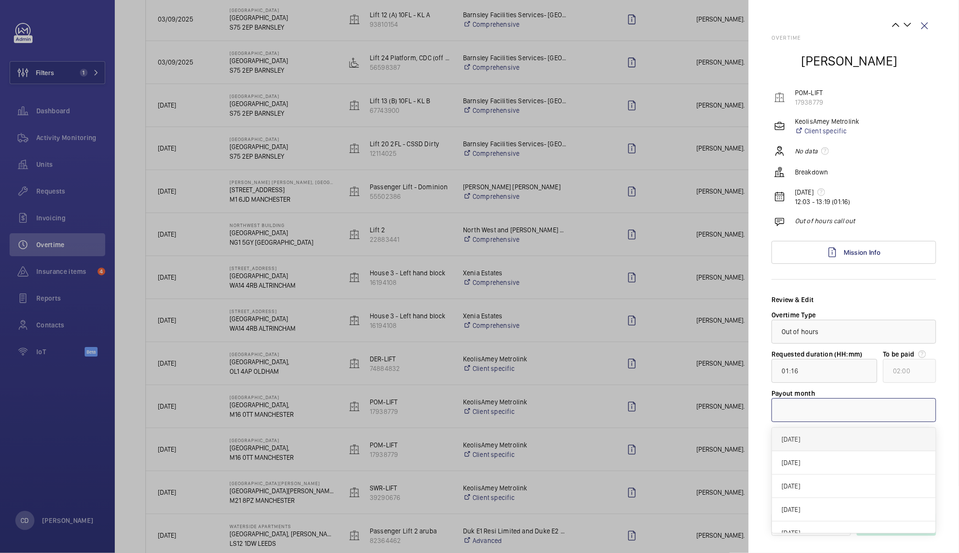
click at [900, 440] on span "[DATE]" at bounding box center [853, 440] width 144 height 10
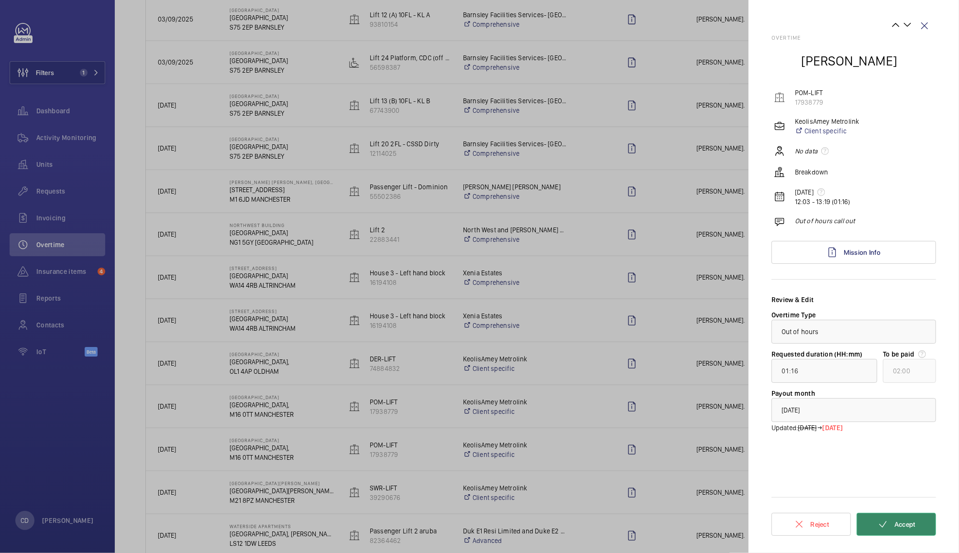
click at [903, 521] on span "Accept" at bounding box center [904, 525] width 21 height 8
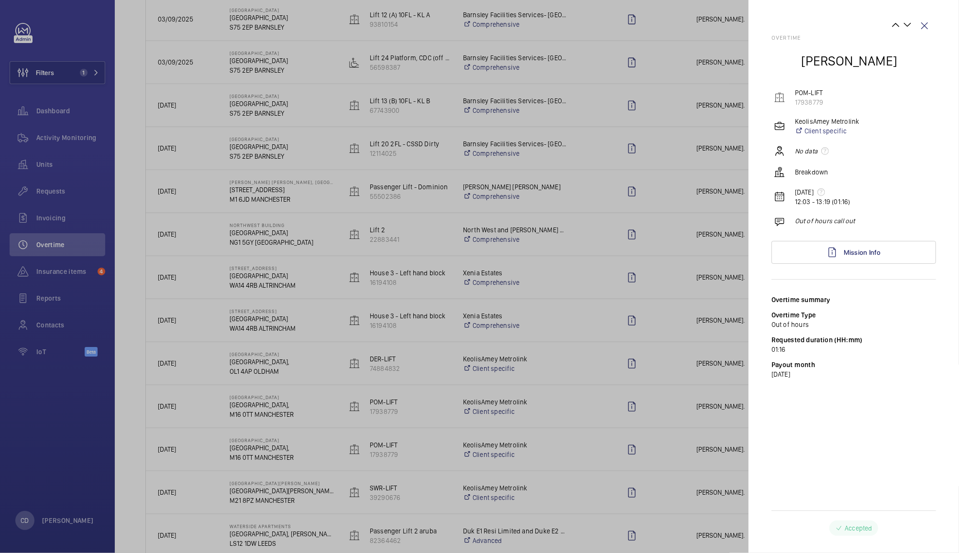
click at [710, 399] on div at bounding box center [479, 276] width 959 height 553
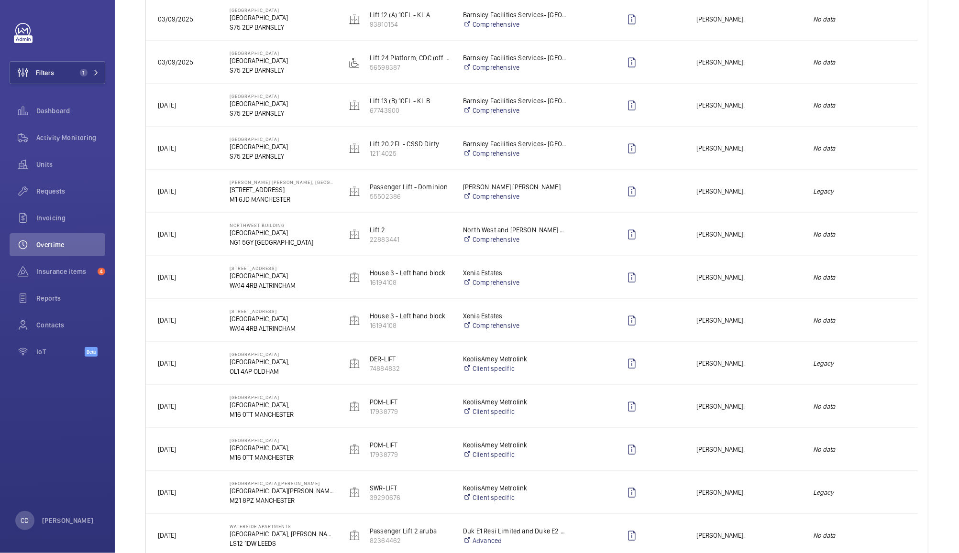
click at [780, 448] on span "[PERSON_NAME]." at bounding box center [748, 449] width 104 height 11
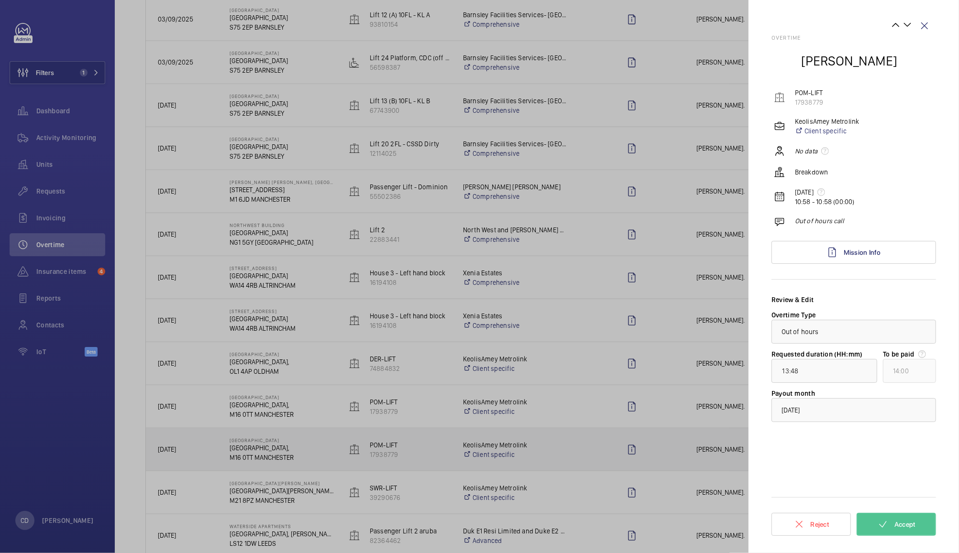
click at [707, 451] on div at bounding box center [479, 276] width 959 height 553
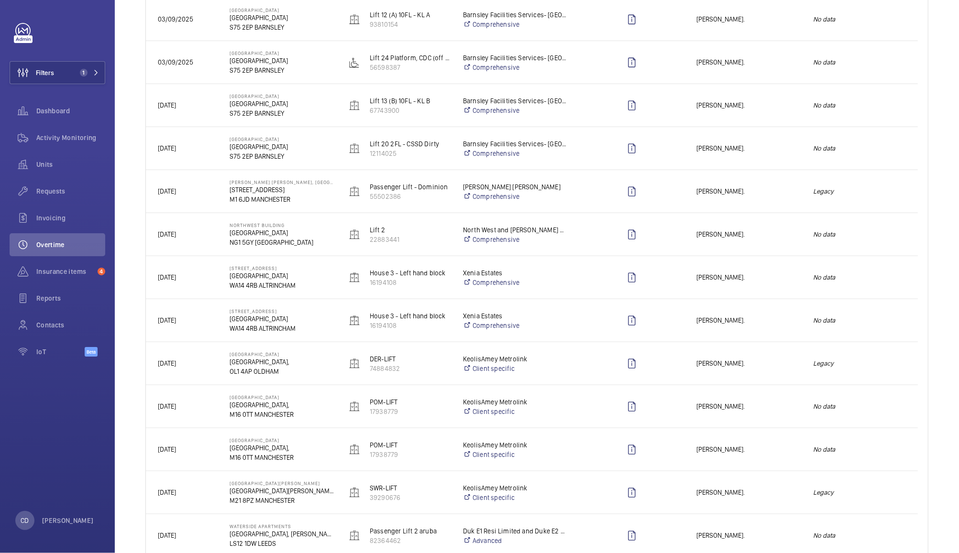
click at [870, 492] on em "Legacy" at bounding box center [859, 492] width 93 height 11
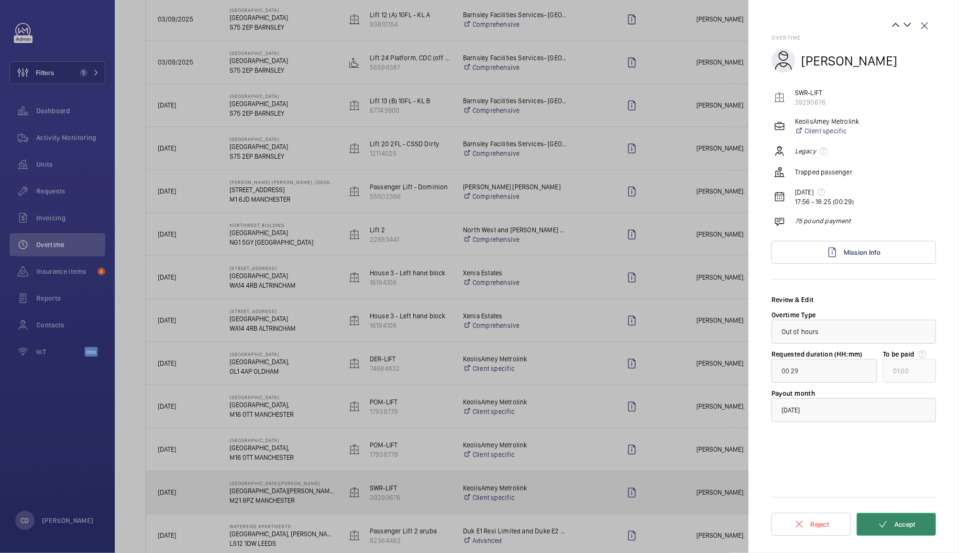
click at [903, 526] on span "Accept" at bounding box center [904, 525] width 21 height 8
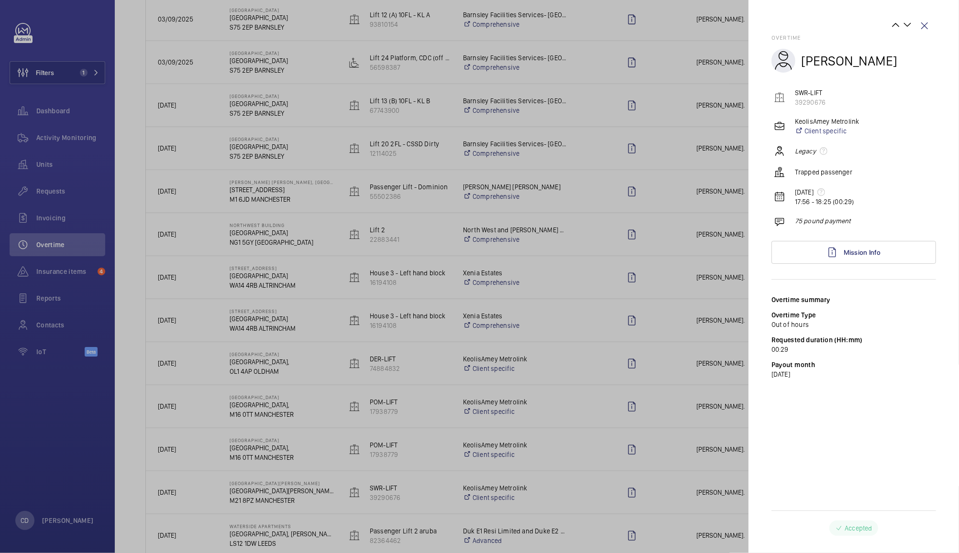
click at [706, 456] on div at bounding box center [479, 276] width 959 height 553
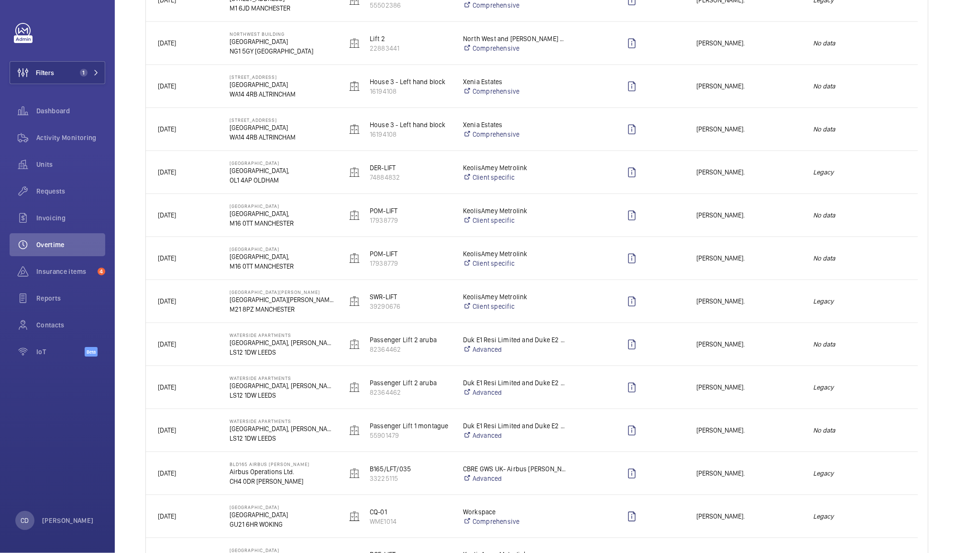
scroll to position [885, 0]
click at [765, 345] on span "[PERSON_NAME]." at bounding box center [748, 344] width 104 height 11
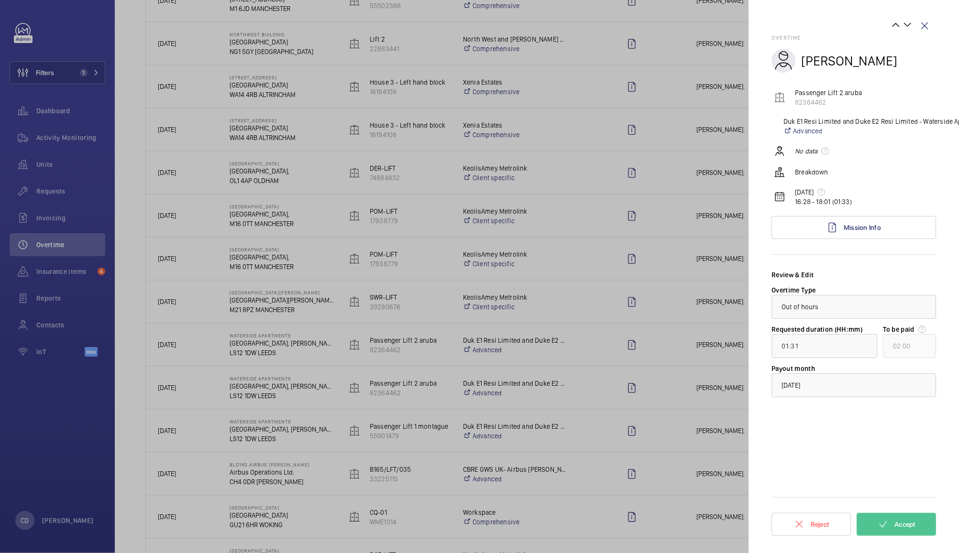
click at [667, 485] on div at bounding box center [479, 276] width 959 height 553
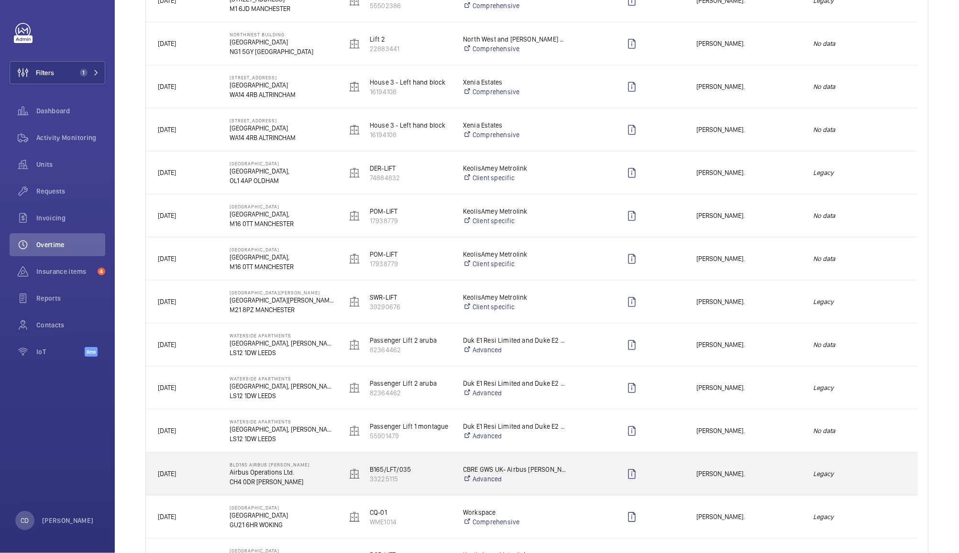
click at [901, 427] on em "No data" at bounding box center [859, 431] width 93 height 11
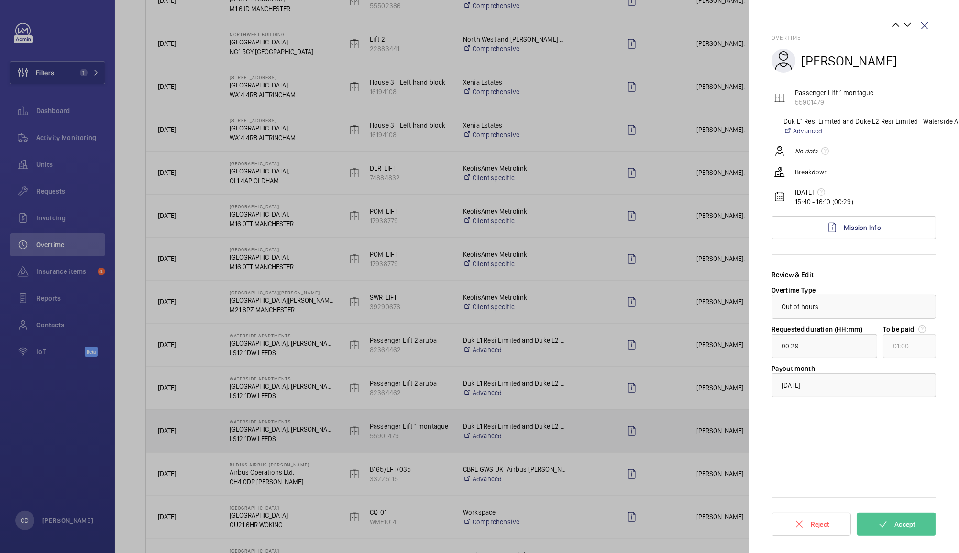
click at [707, 425] on div at bounding box center [479, 276] width 959 height 553
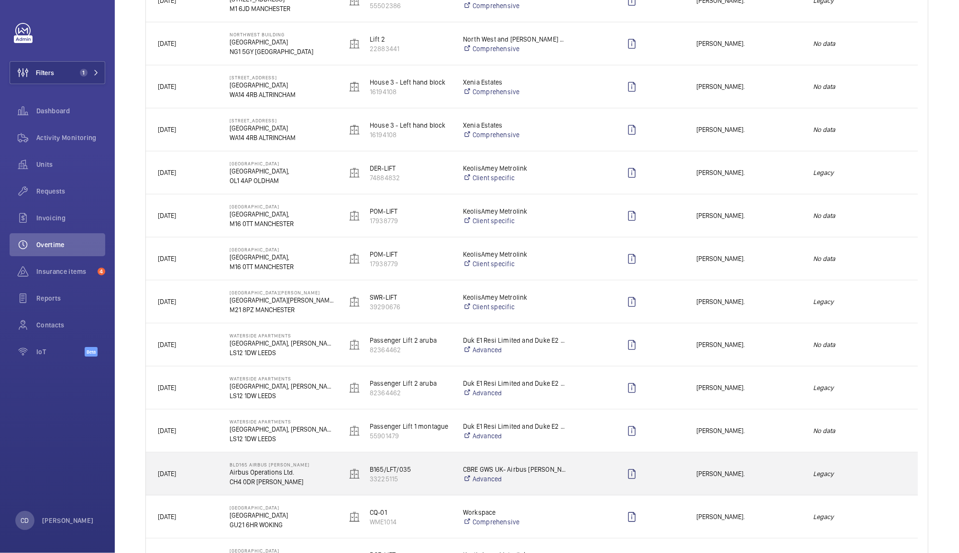
click at [657, 462] on div "Press SPACE to select this row." at bounding box center [632, 474] width 104 height 24
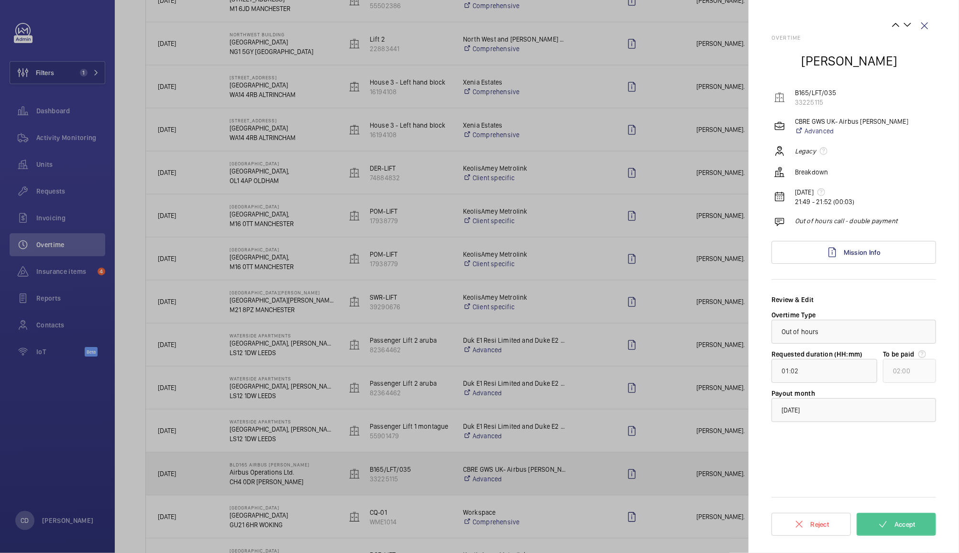
click at [681, 386] on div at bounding box center [479, 276] width 959 height 553
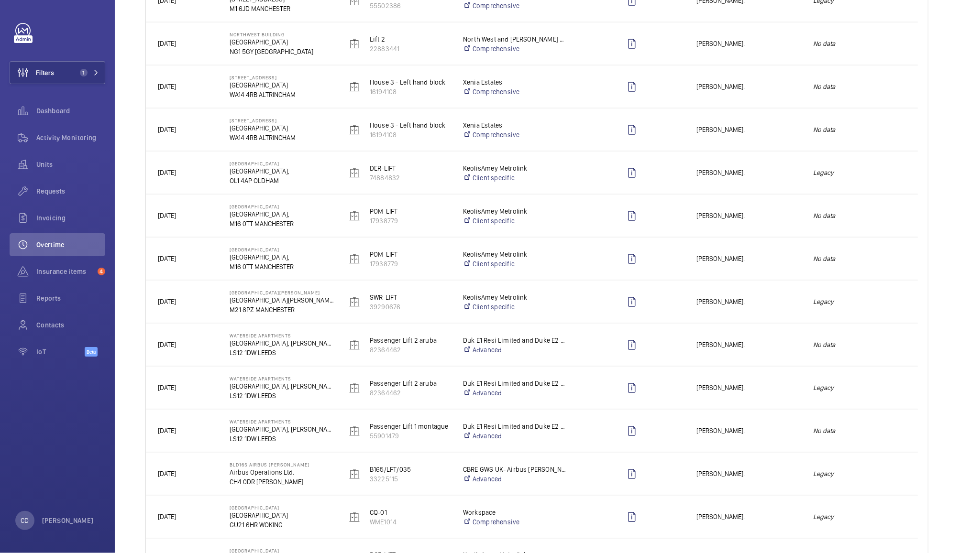
click at [861, 353] on div "No data" at bounding box center [859, 345] width 116 height 30
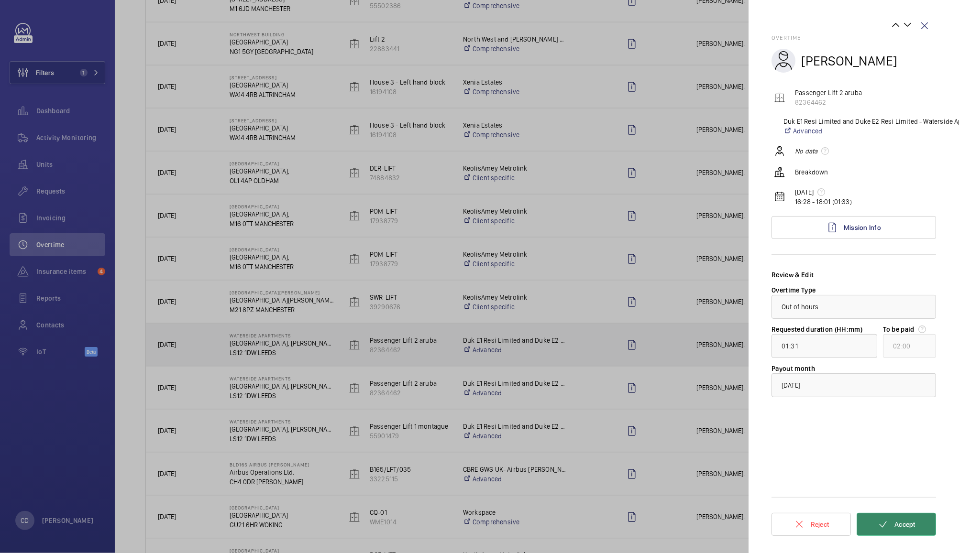
click at [907, 521] on span "Accept" at bounding box center [904, 525] width 21 height 8
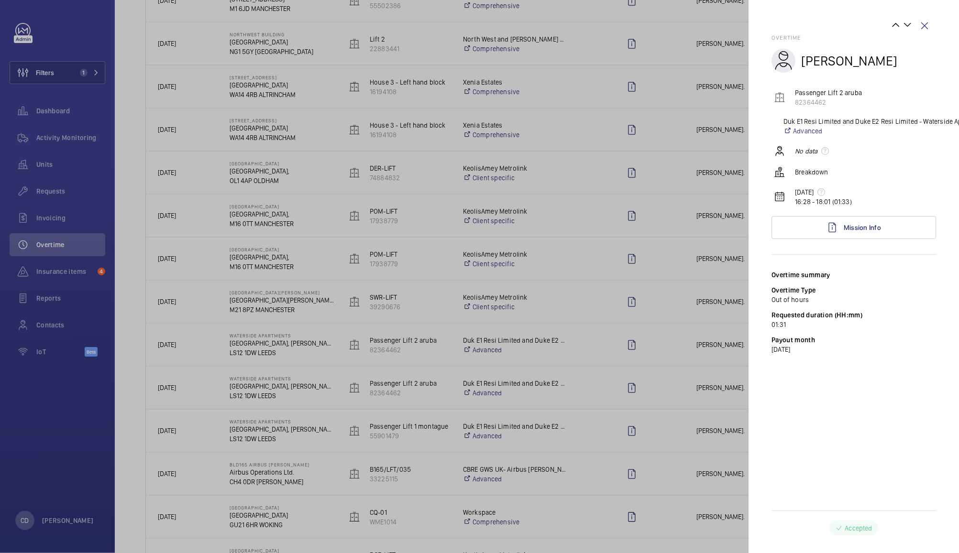
click at [690, 350] on div at bounding box center [479, 276] width 959 height 553
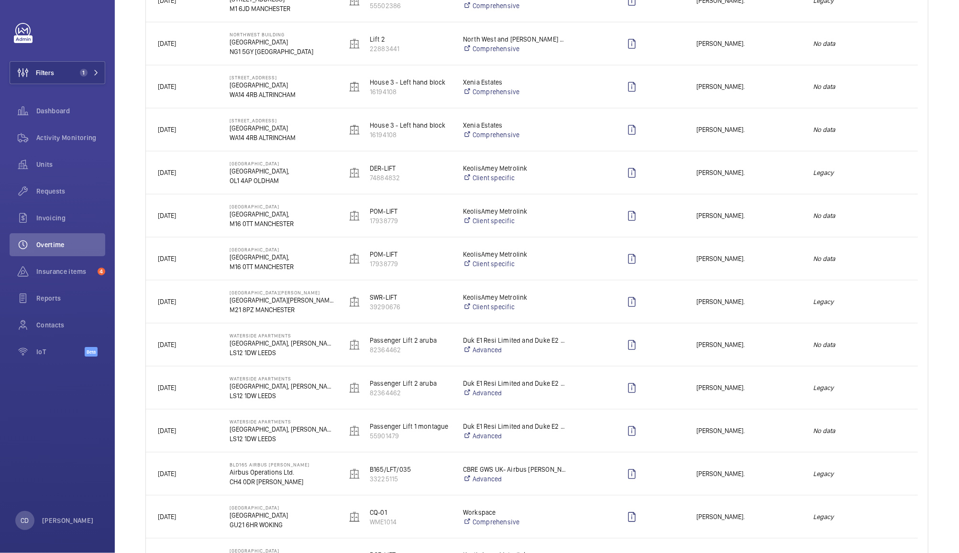
click at [777, 337] on div "[PERSON_NAME]." at bounding box center [743, 345] width 116 height 30
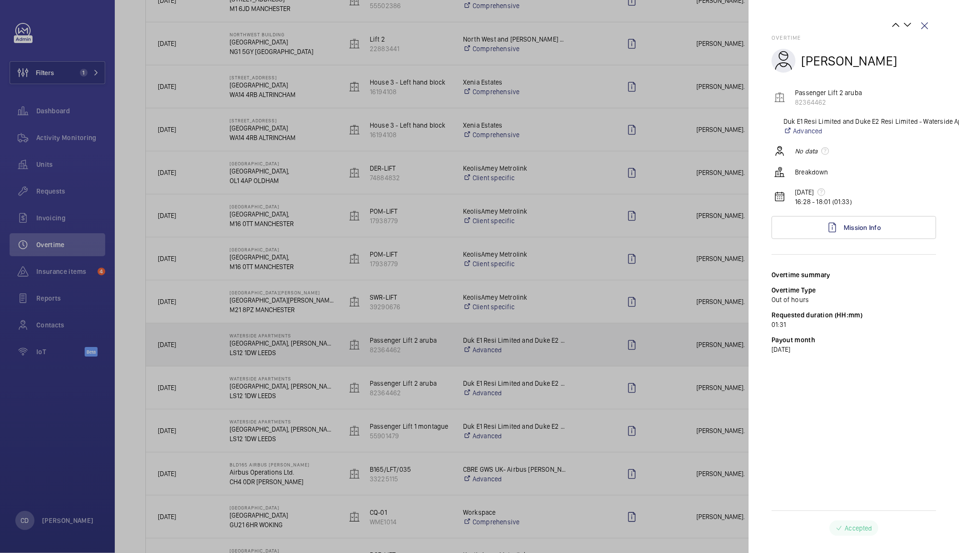
click at [696, 352] on div at bounding box center [479, 276] width 959 height 553
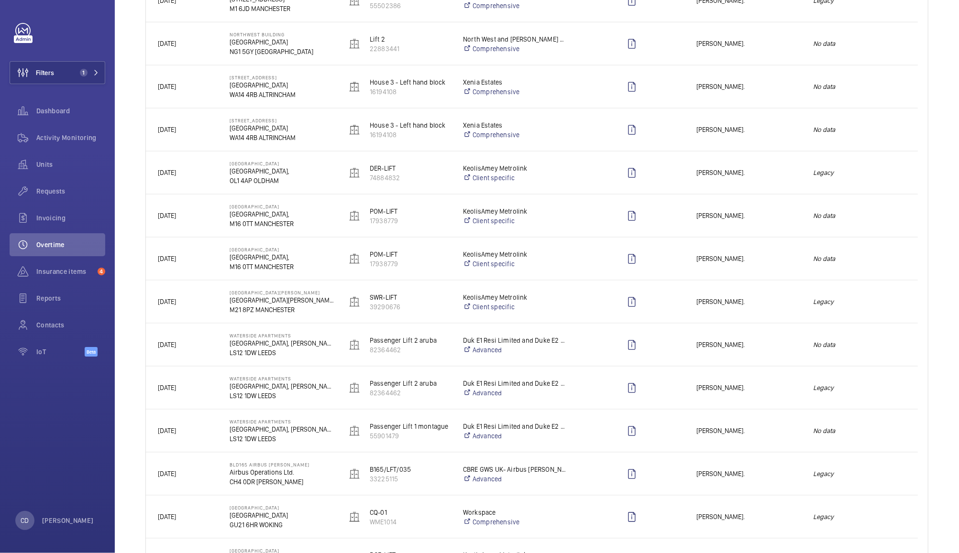
click at [802, 381] on div "Legacy" at bounding box center [859, 388] width 116 height 30
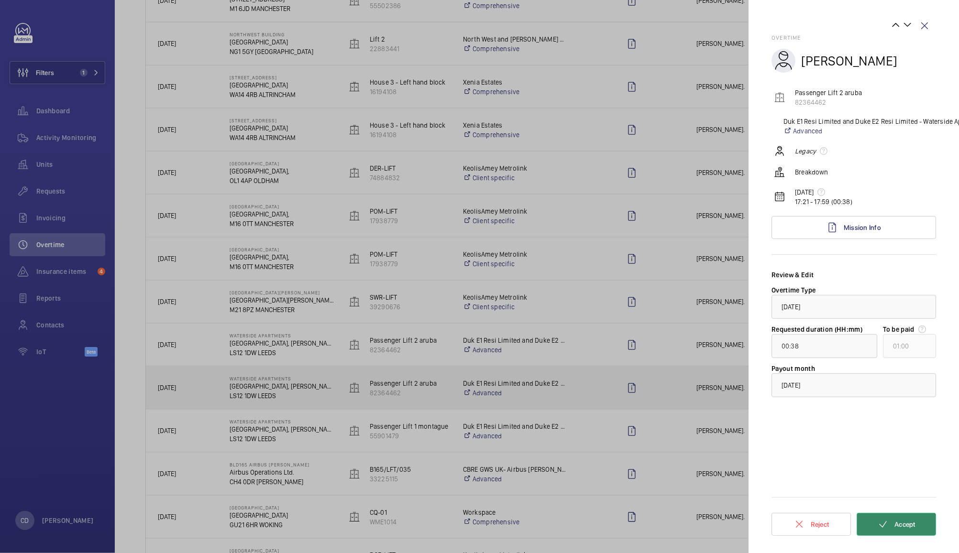
click at [916, 516] on button "Accept" at bounding box center [895, 524] width 79 height 23
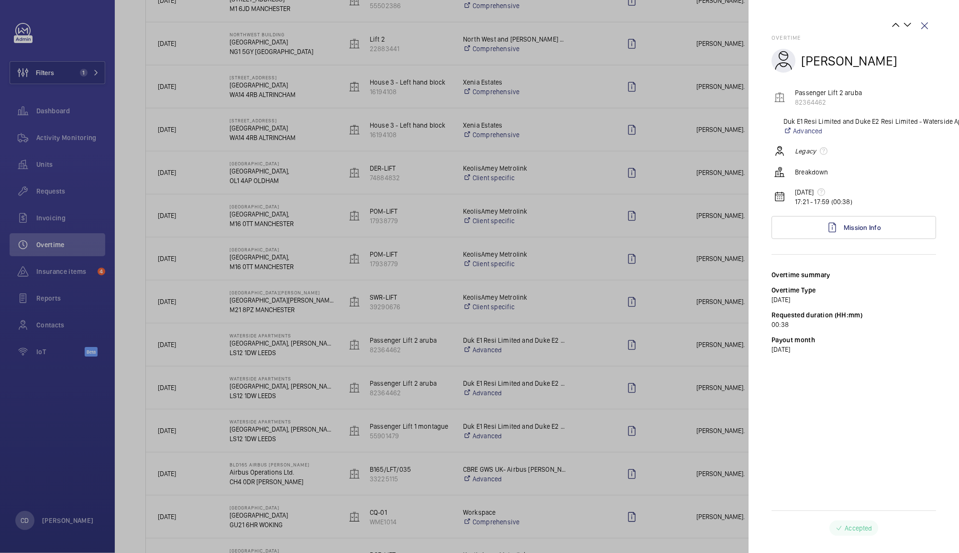
click at [707, 434] on div at bounding box center [479, 276] width 959 height 553
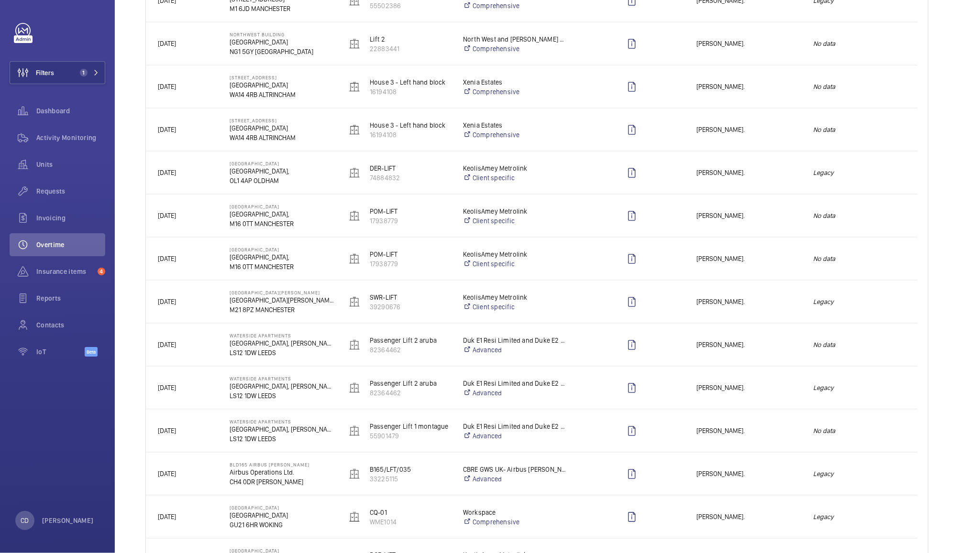
click at [897, 432] on em "No data" at bounding box center [859, 431] width 93 height 11
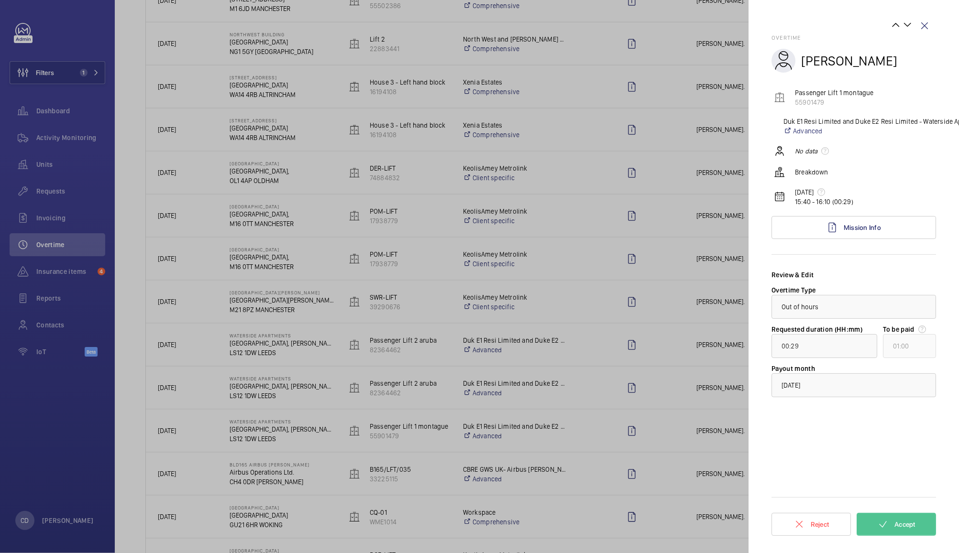
click at [660, 414] on div at bounding box center [479, 276] width 959 height 553
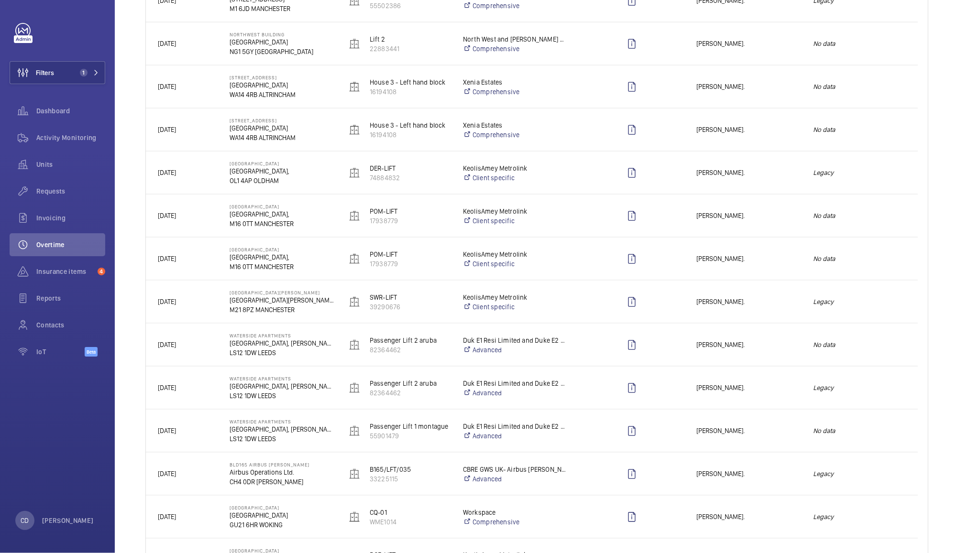
click at [769, 439] on div "[PERSON_NAME]." at bounding box center [743, 431] width 116 height 30
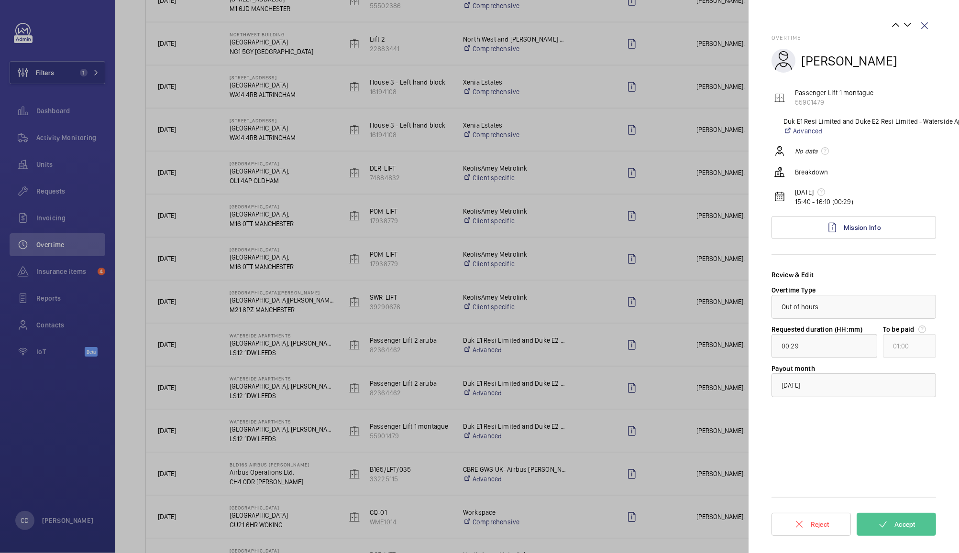
click at [695, 379] on div at bounding box center [479, 276] width 959 height 553
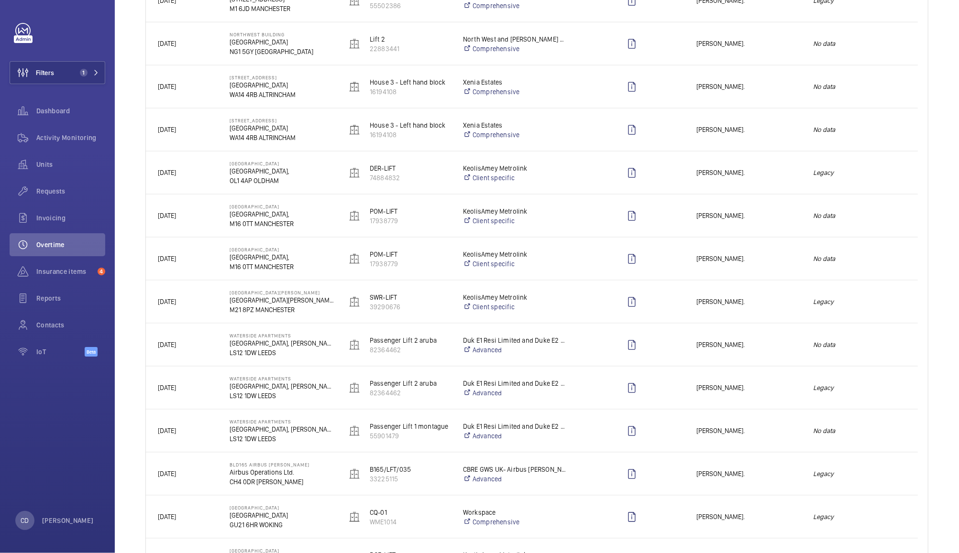
click at [889, 471] on em "Legacy" at bounding box center [859, 474] width 93 height 11
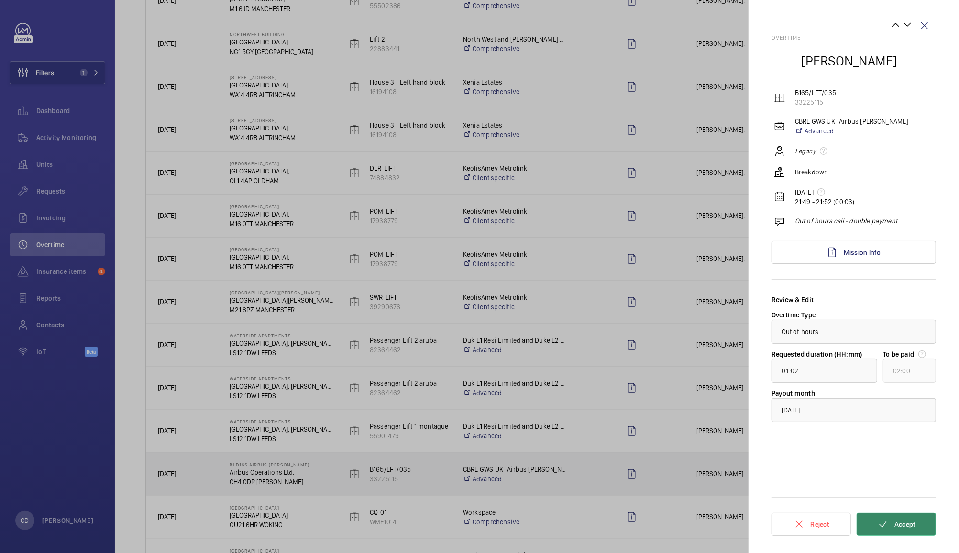
click at [908, 524] on span "Accept" at bounding box center [904, 525] width 21 height 8
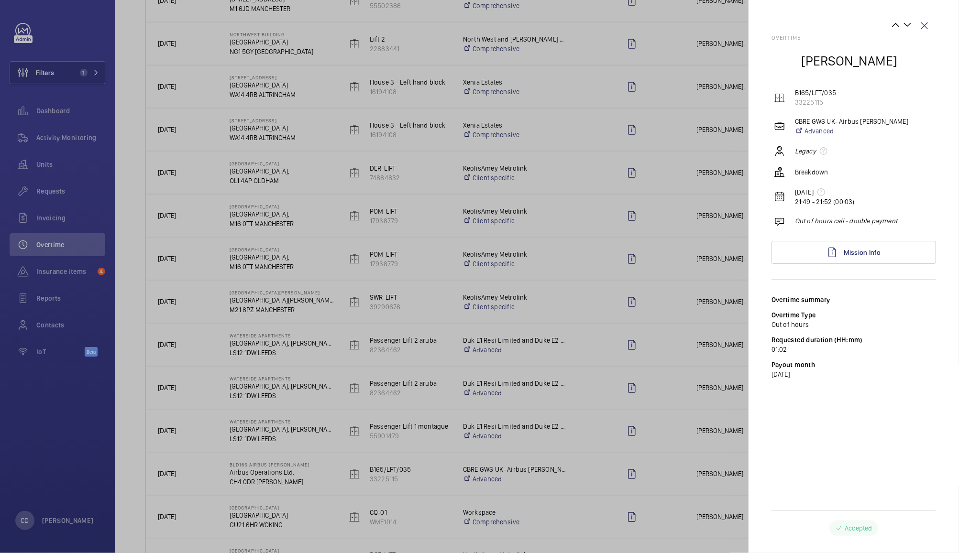
click at [692, 433] on div at bounding box center [479, 276] width 959 height 553
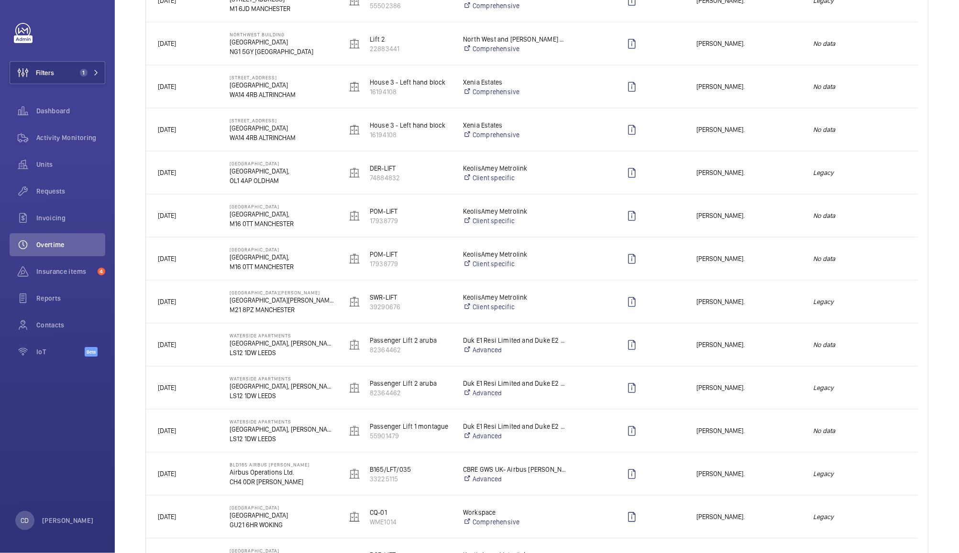
click at [755, 526] on div "[PERSON_NAME]." at bounding box center [743, 517] width 116 height 30
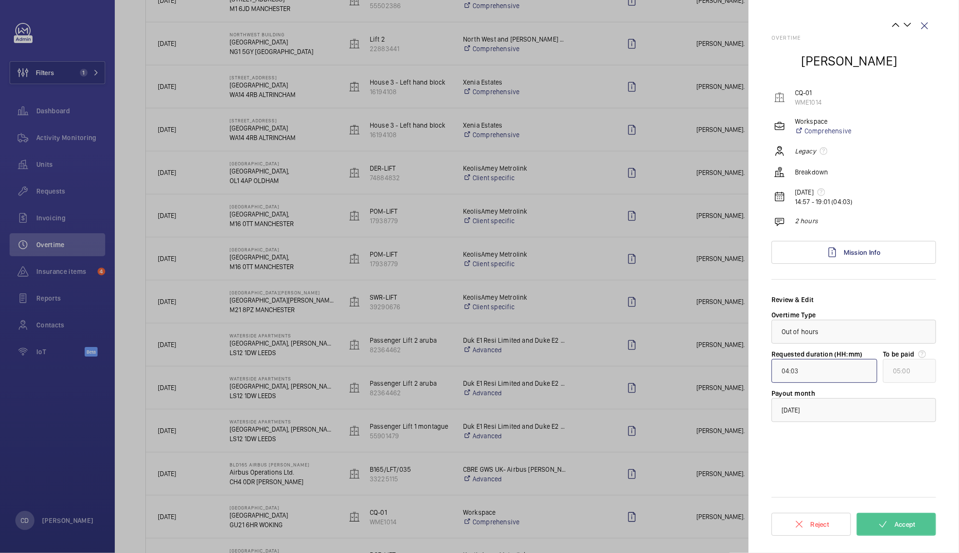
click at [821, 375] on input "04:03" at bounding box center [824, 371] width 106 height 24
type input "00:03"
type input "01:00"
type input "02:03"
type input "03:00"
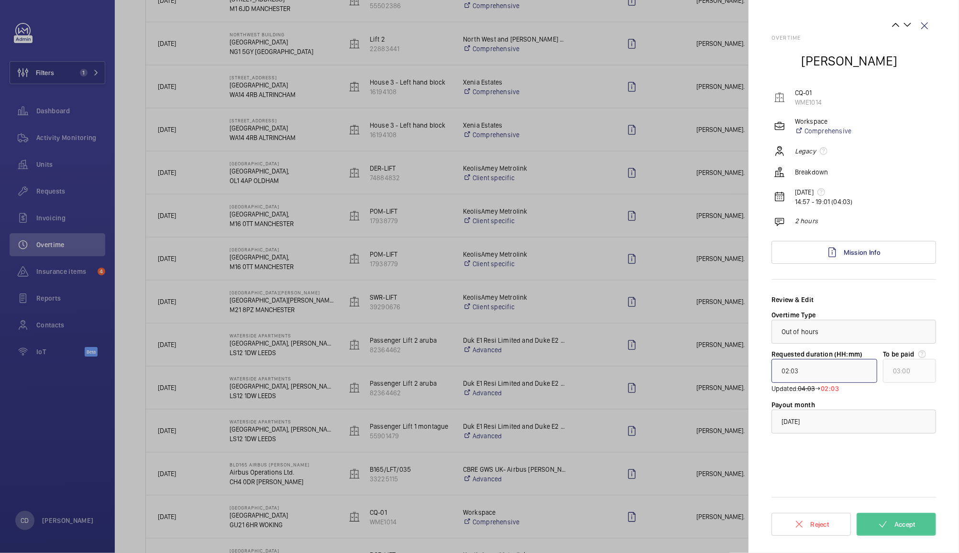
type input "02:00"
click at [914, 521] on span "Accept" at bounding box center [904, 525] width 21 height 8
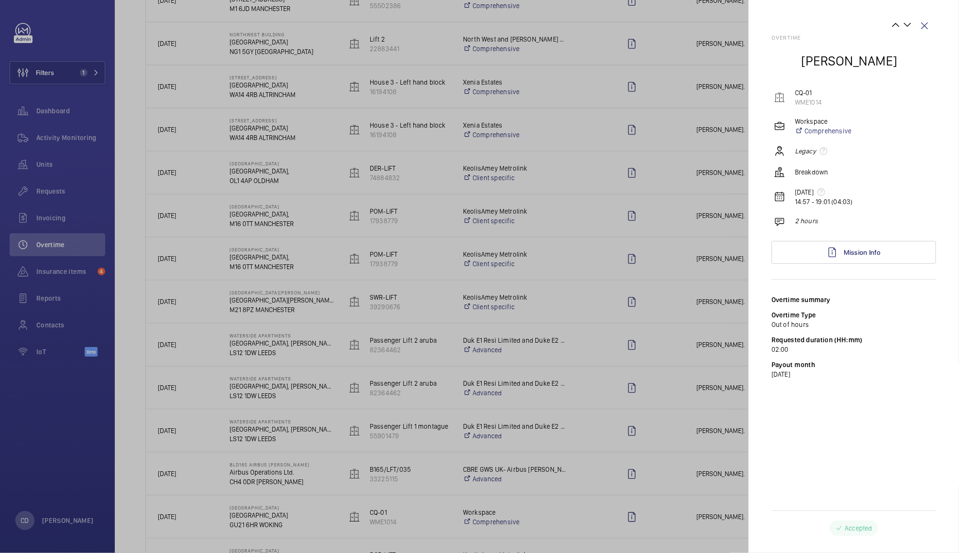
click at [714, 513] on div at bounding box center [479, 276] width 959 height 553
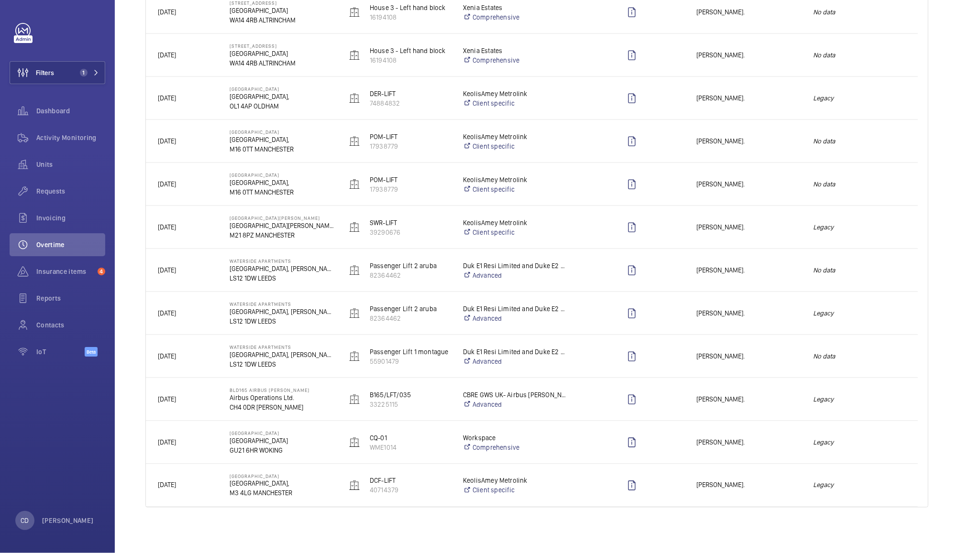
scroll to position [959, 0]
click at [751, 486] on span "Anthony Ruane." at bounding box center [748, 486] width 104 height 11
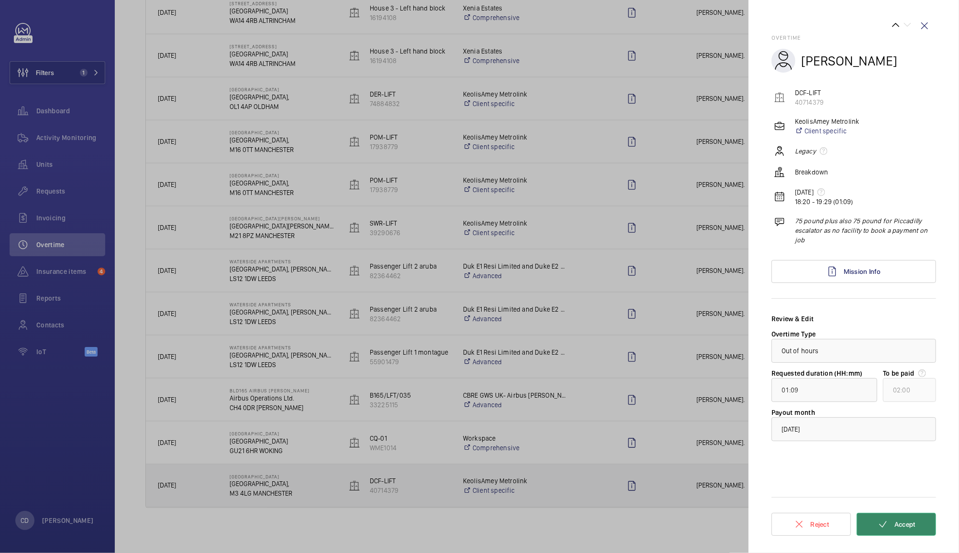
click at [918, 522] on button "Accept" at bounding box center [895, 524] width 79 height 23
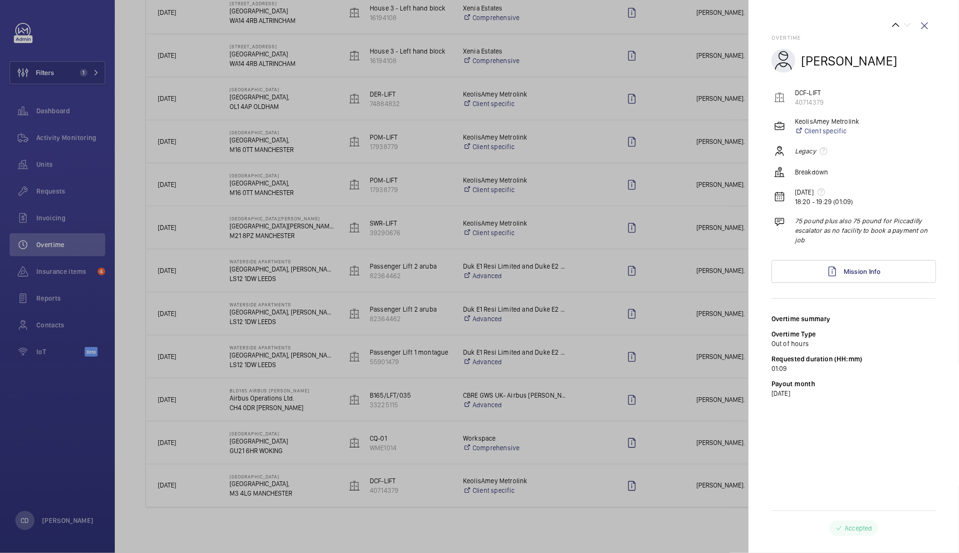
click at [671, 528] on div at bounding box center [479, 276] width 959 height 553
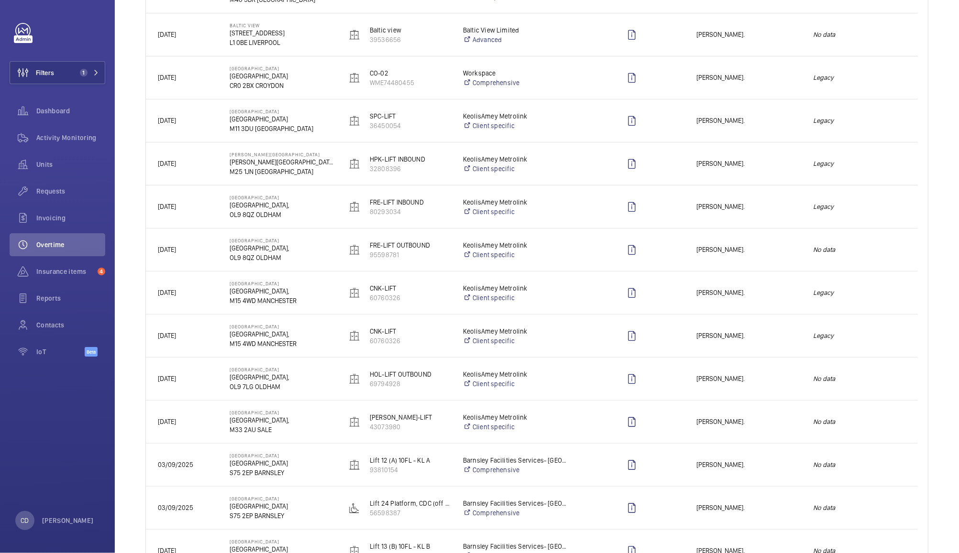
scroll to position [0, 0]
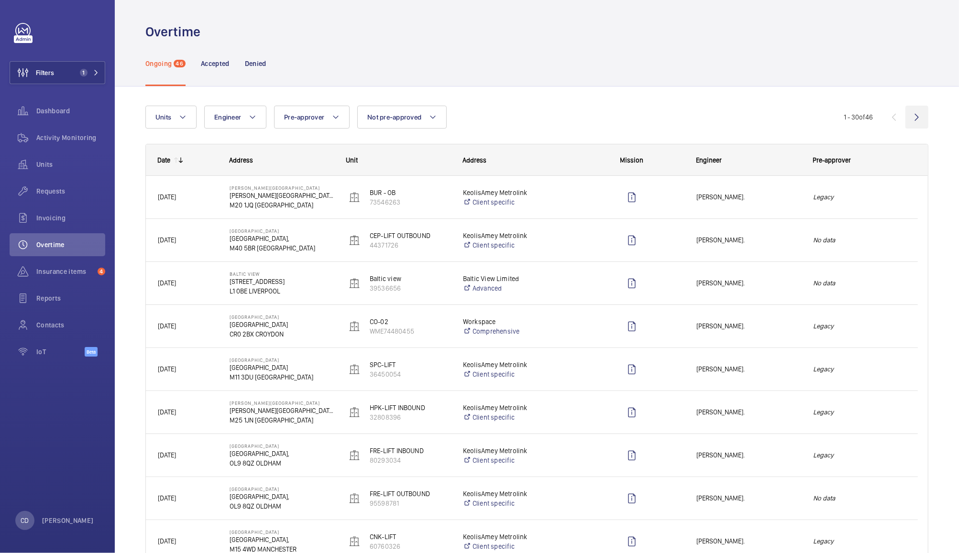
click at [905, 119] on wm-front-icon-button at bounding box center [916, 117] width 23 height 23
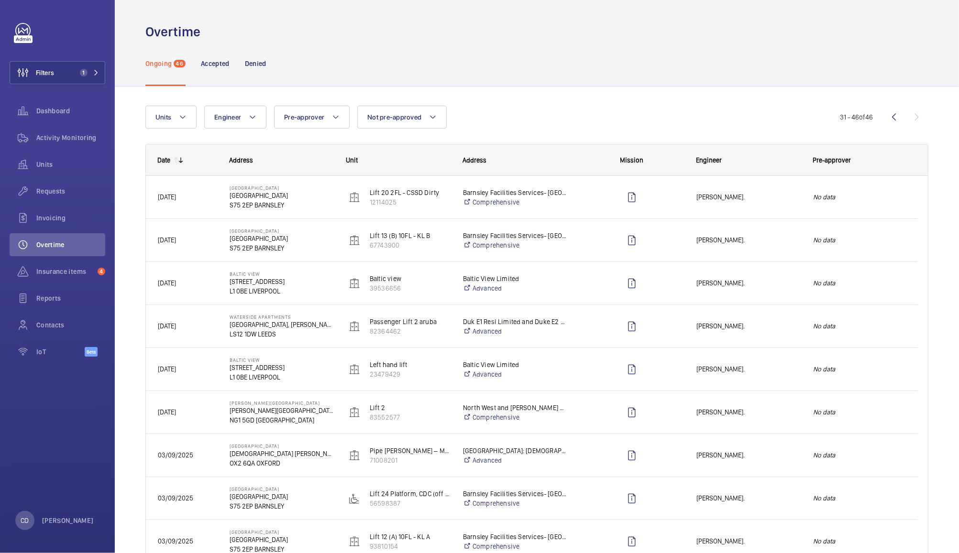
click at [883, 200] on em "No data" at bounding box center [859, 197] width 93 height 11
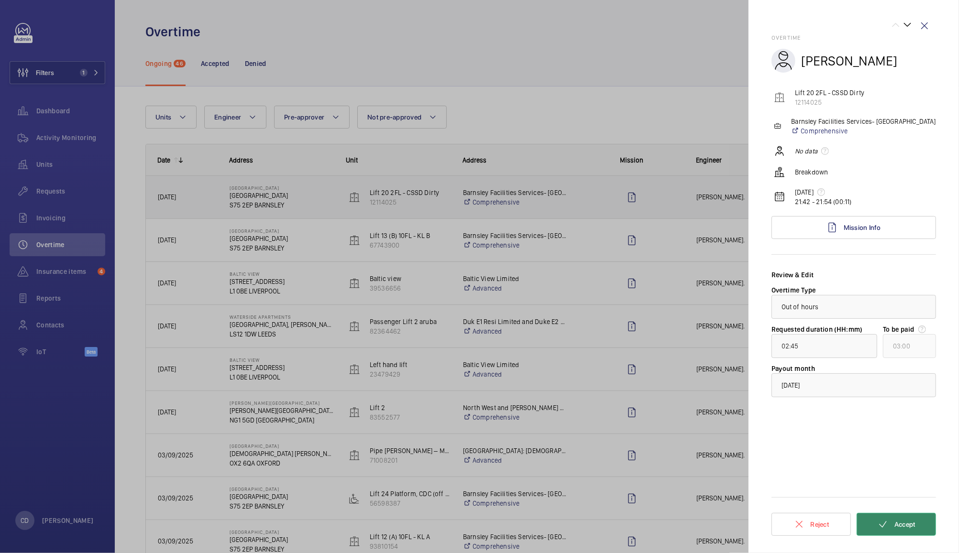
click at [917, 534] on button "Accept" at bounding box center [895, 524] width 79 height 23
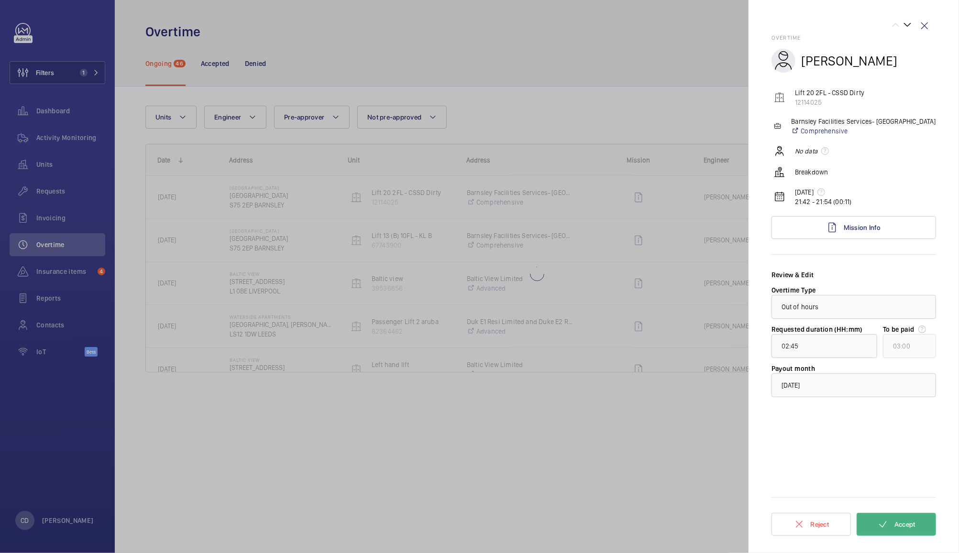
type input "01:01"
type input "02:00"
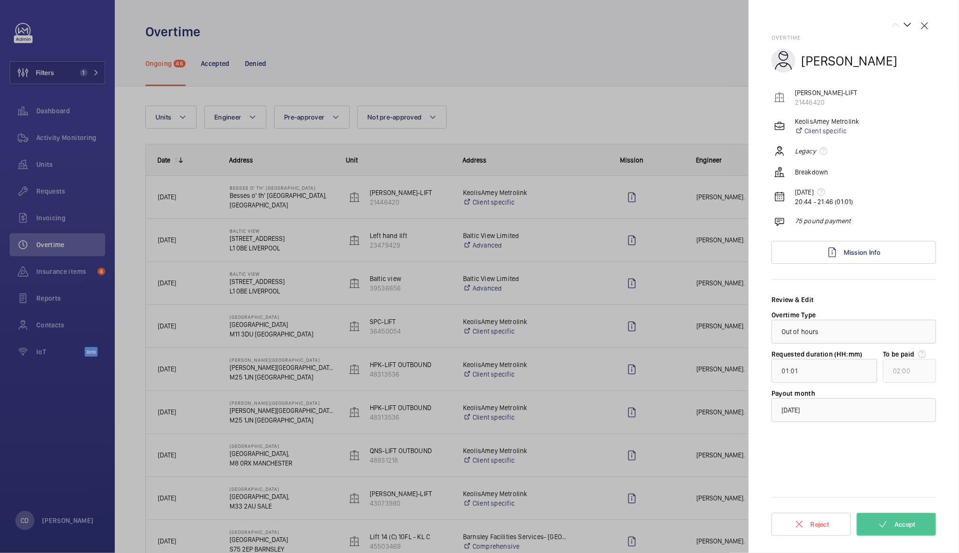
click at [694, 311] on div at bounding box center [479, 276] width 959 height 553
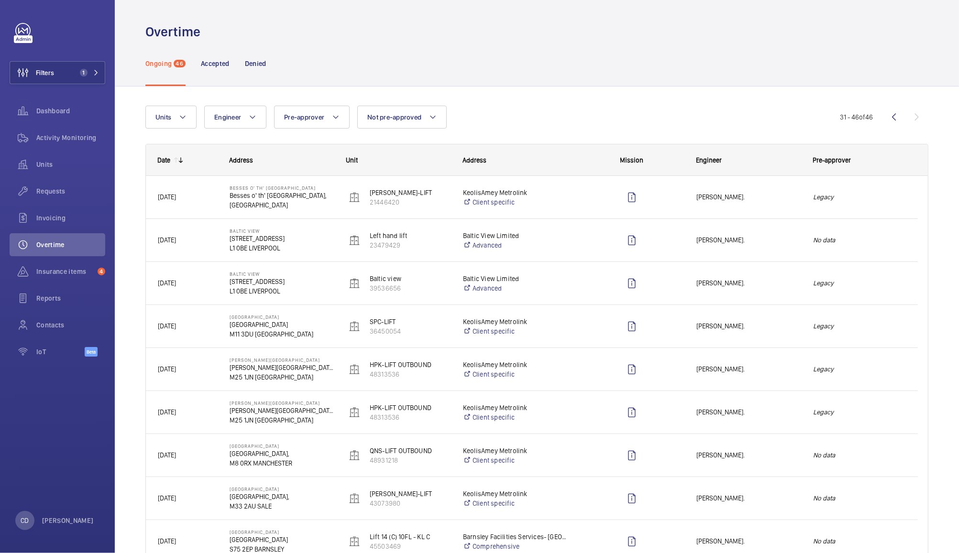
click at [891, 194] on em "Legacy" at bounding box center [859, 197] width 93 height 11
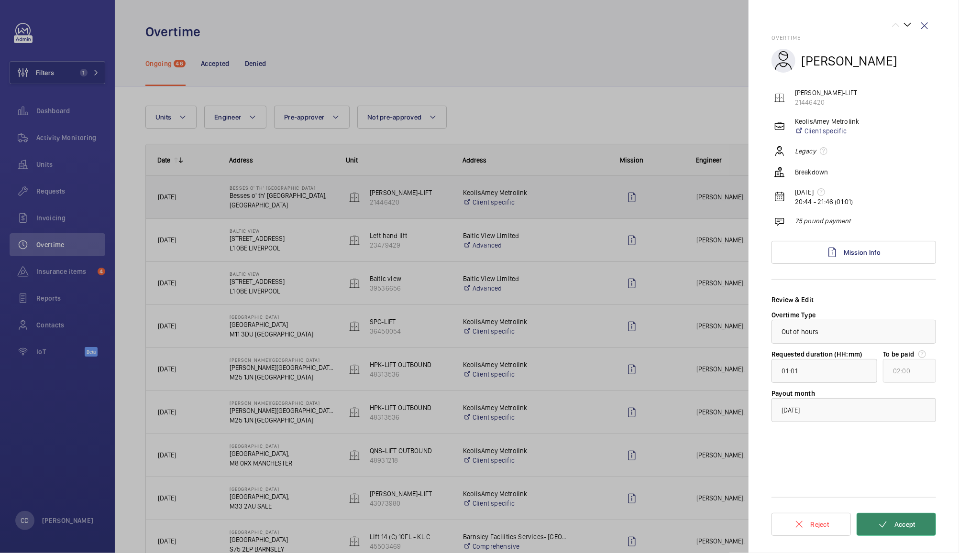
click at [910, 521] on span "Accept" at bounding box center [904, 525] width 21 height 8
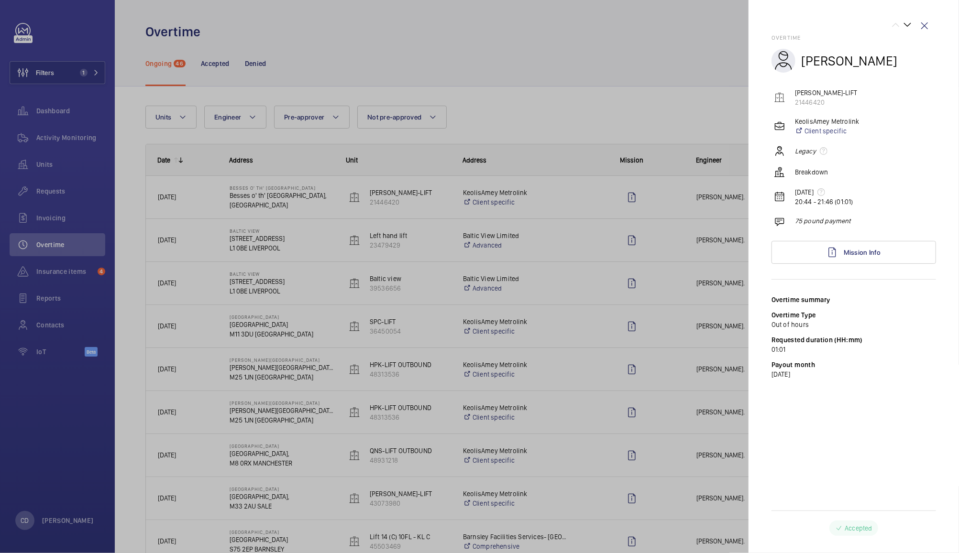
click at [300, 238] on div at bounding box center [479, 276] width 959 height 553
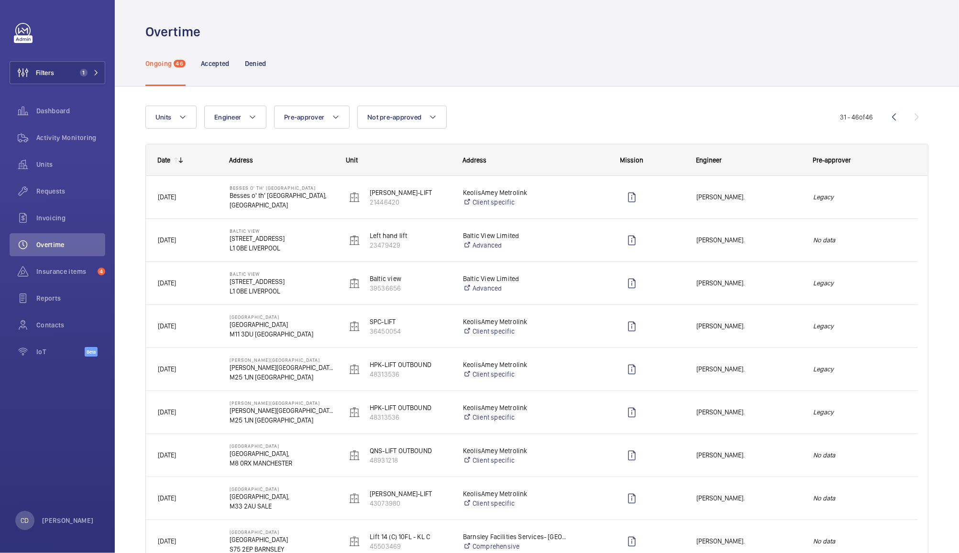
click at [302, 244] on p "L1 0BE LIVERPOOL" at bounding box center [282, 248] width 104 height 10
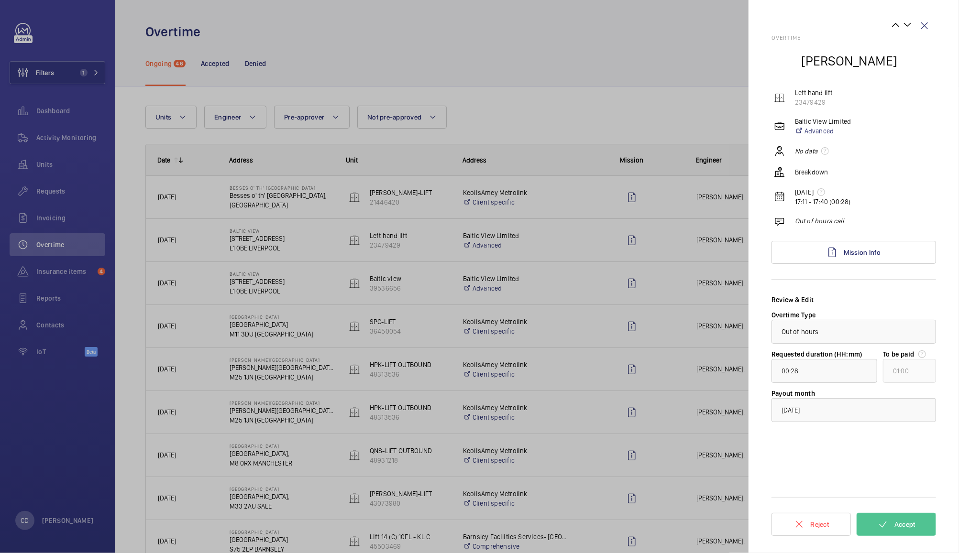
click at [674, 395] on div at bounding box center [479, 276] width 959 height 553
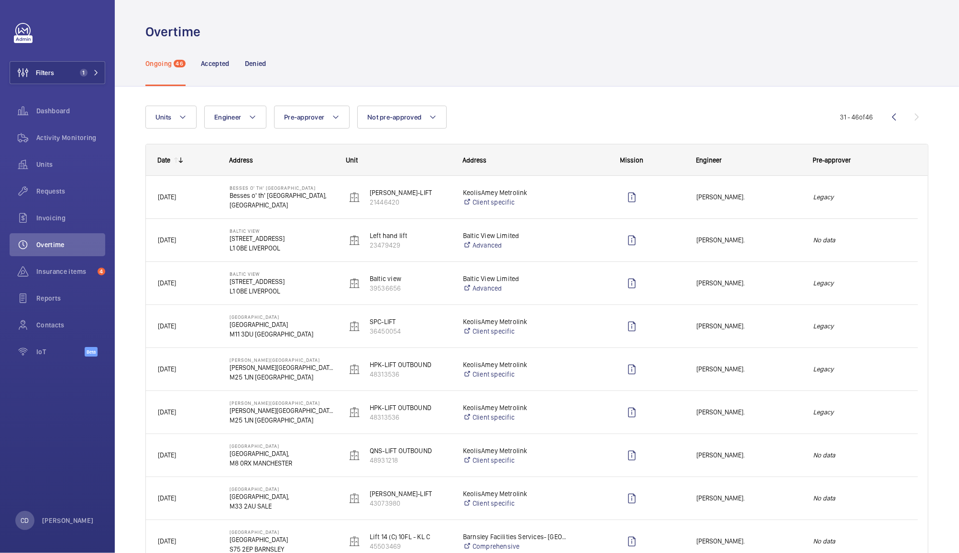
click at [867, 241] on em "No data" at bounding box center [859, 240] width 93 height 11
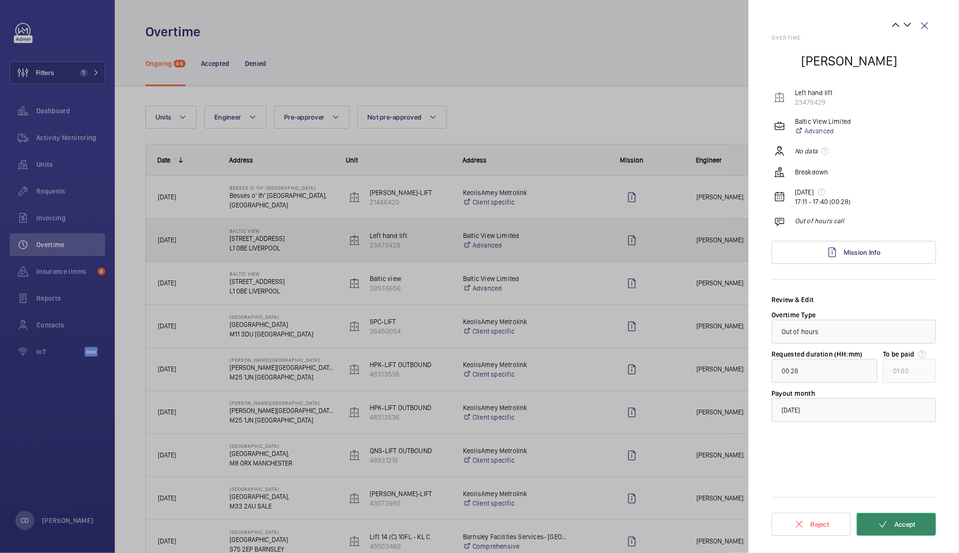
click at [921, 520] on button "Accept" at bounding box center [895, 524] width 79 height 23
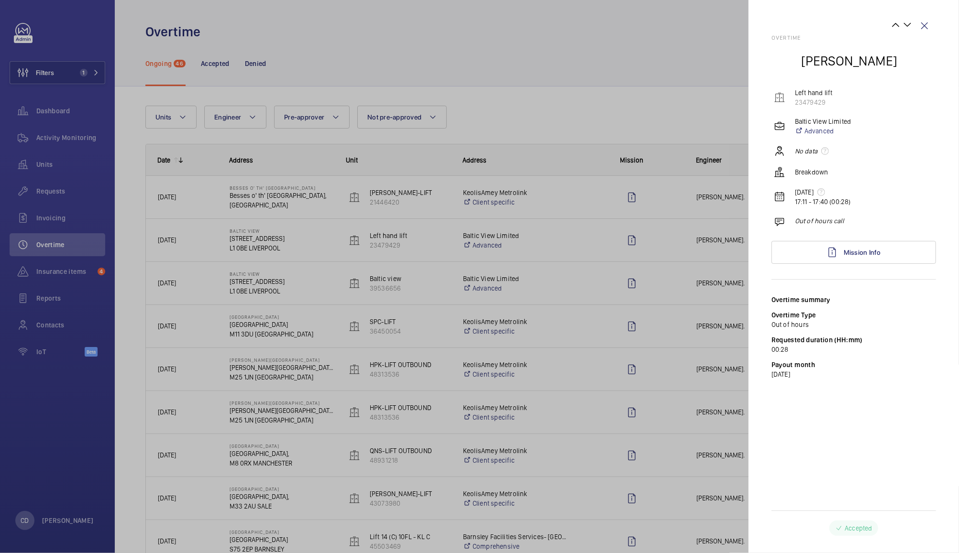
click at [305, 284] on div at bounding box center [479, 276] width 959 height 553
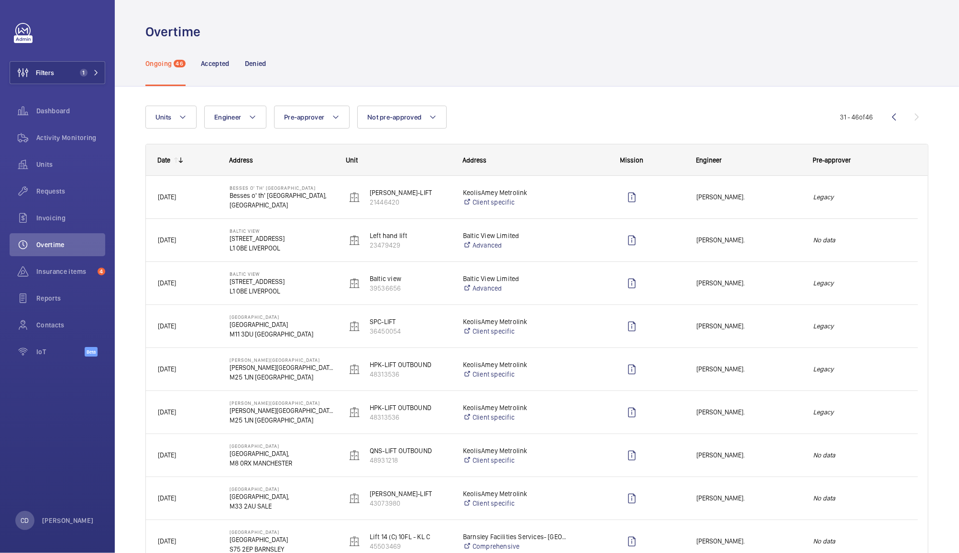
click at [304, 291] on p "L1 0BE LIVERPOOL" at bounding box center [282, 291] width 104 height 10
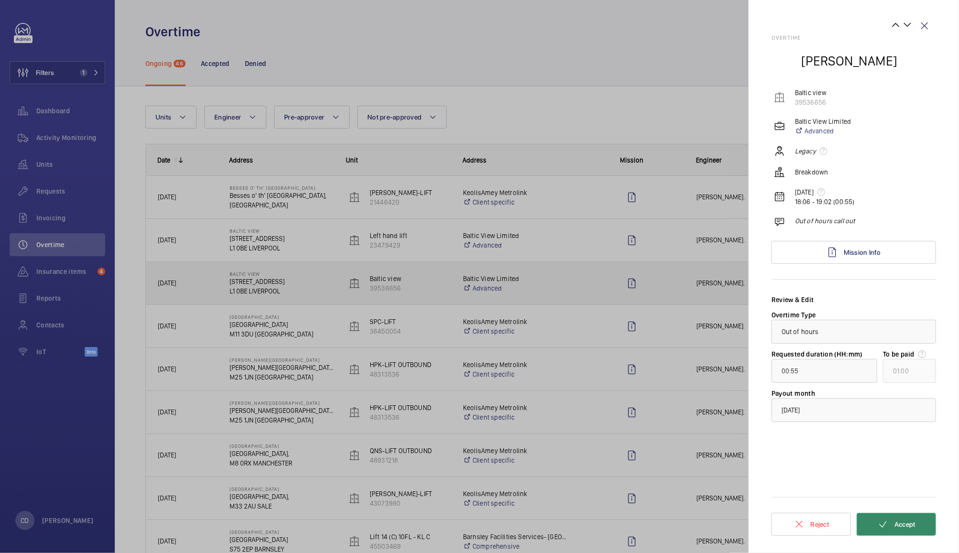
click at [922, 519] on button "Accept" at bounding box center [895, 524] width 79 height 23
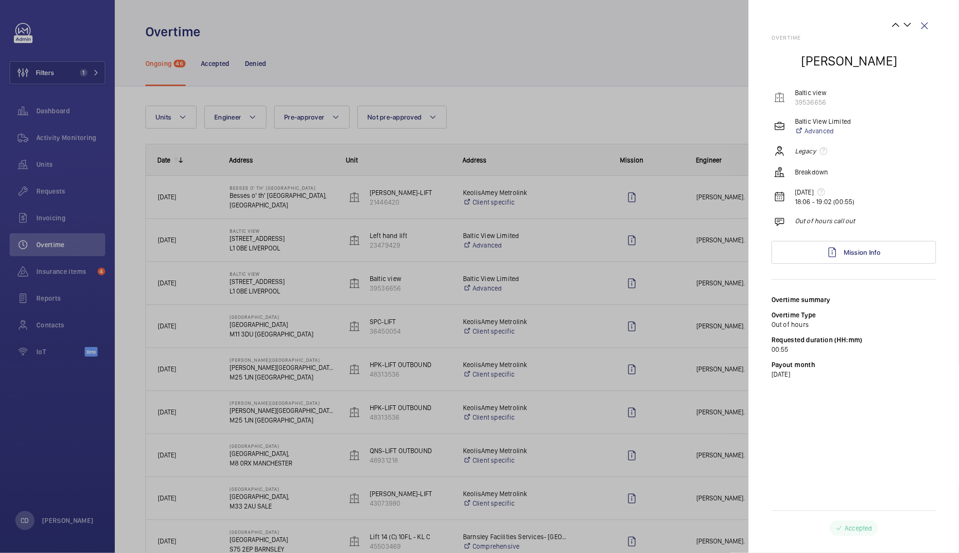
click at [309, 318] on div at bounding box center [479, 276] width 959 height 553
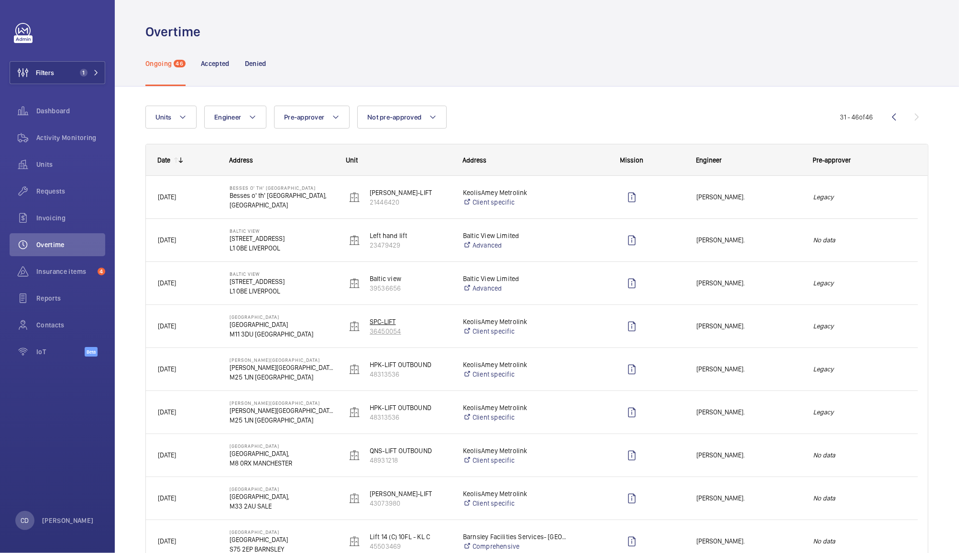
click at [441, 327] on p "36450054" at bounding box center [410, 332] width 81 height 10
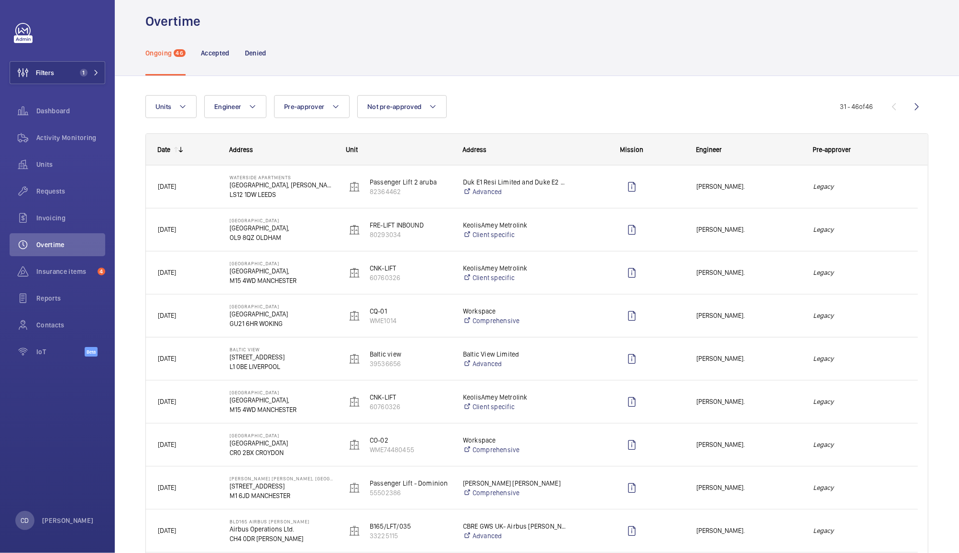
scroll to position [11, 0]
click at [409, 115] on button "Not pre-approved" at bounding box center [401, 106] width 89 height 23
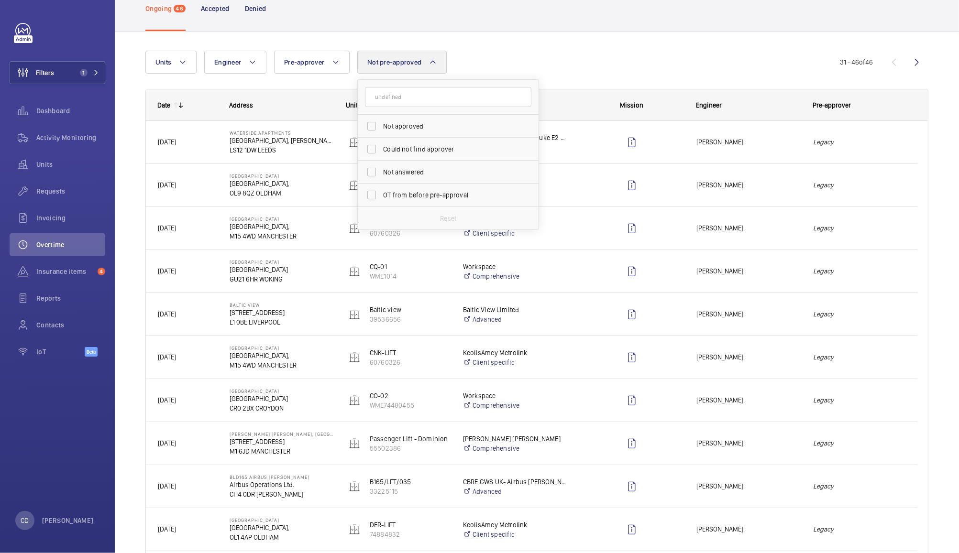
scroll to position [57, 0]
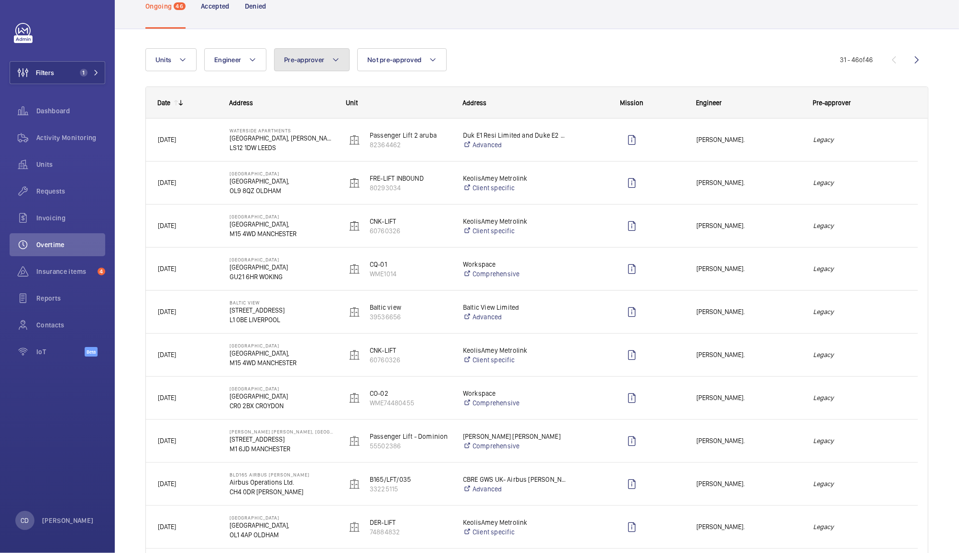
click at [308, 66] on button "Pre-approver" at bounding box center [312, 59] width 76 height 23
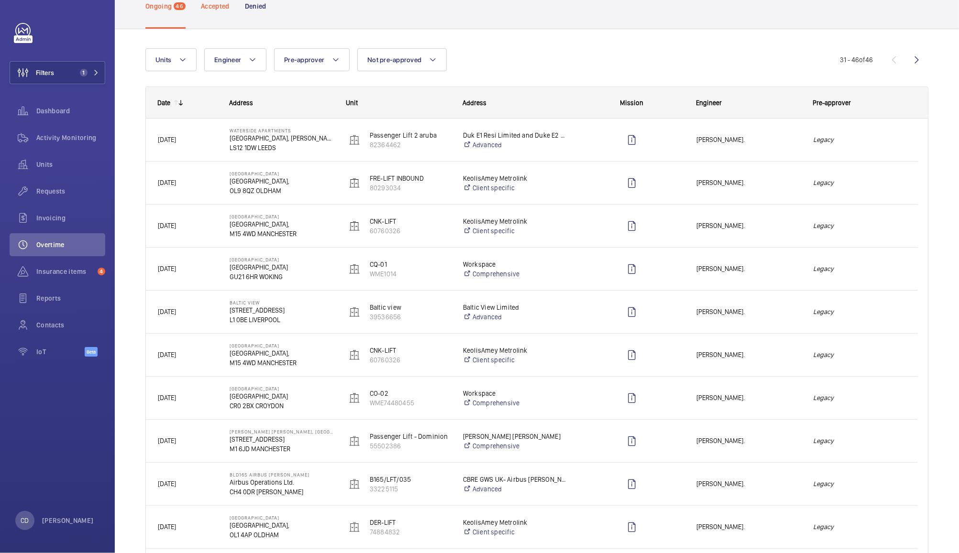
click at [214, 15] on div "Accepted" at bounding box center [215, 5] width 29 height 45
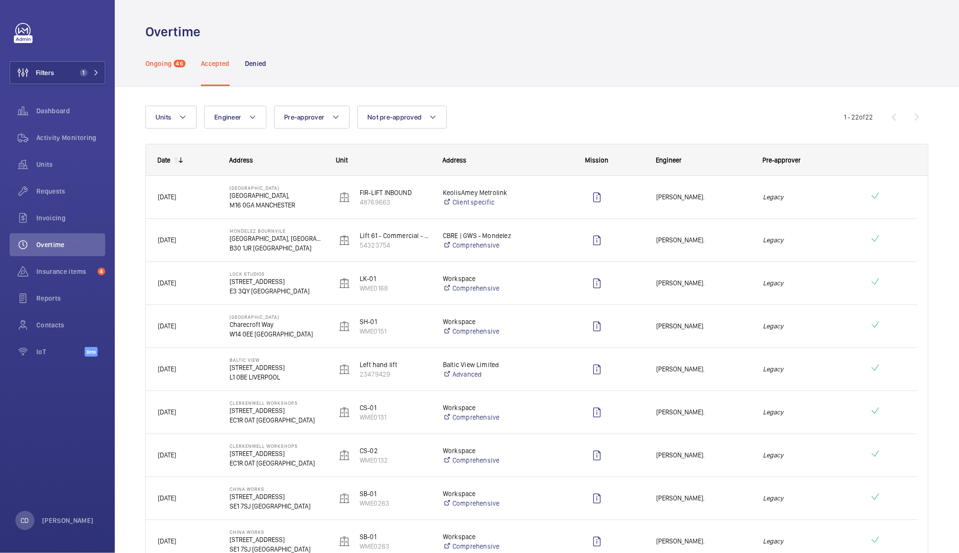
click at [160, 61] on p "Ongoing" at bounding box center [158, 64] width 26 height 10
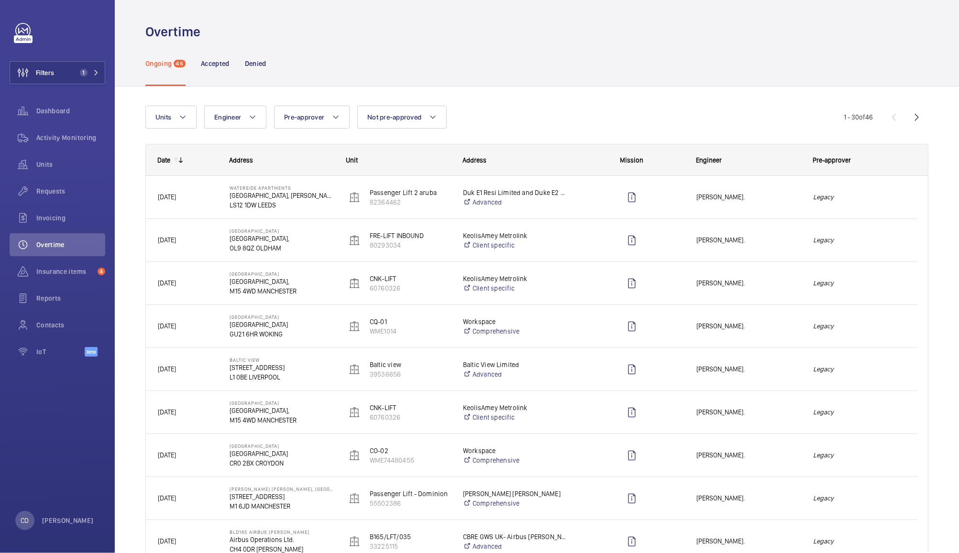
click at [853, 190] on div "Legacy" at bounding box center [859, 197] width 116 height 30
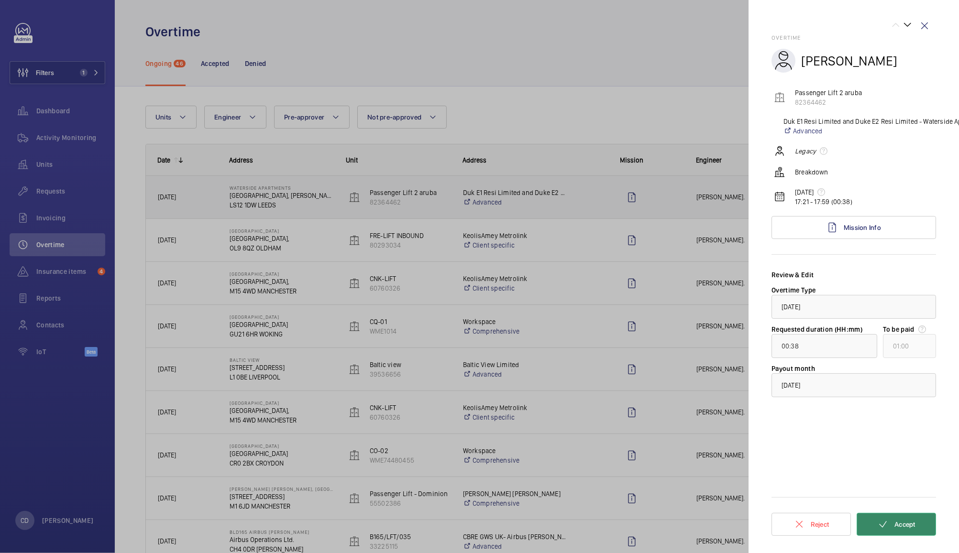
click at [915, 521] on span "Accept" at bounding box center [904, 525] width 21 height 8
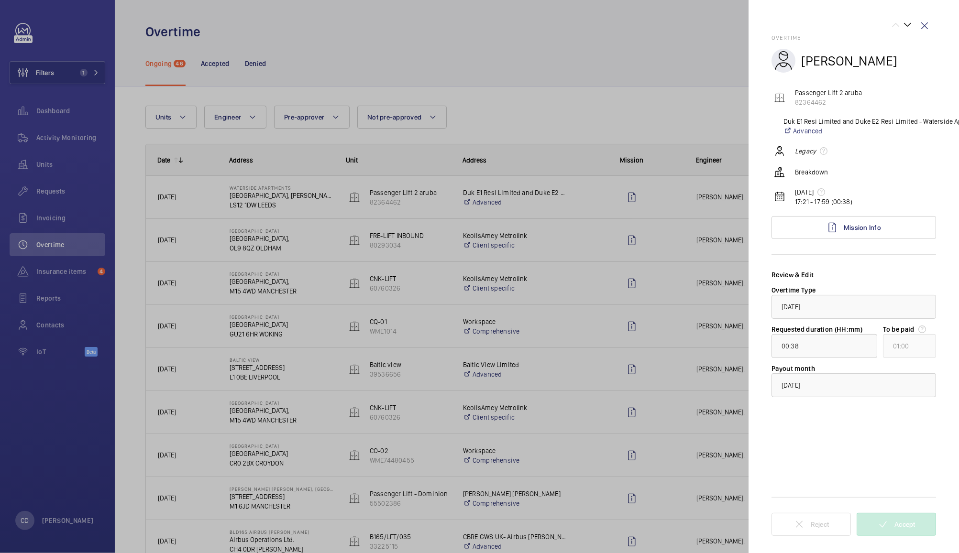
type input "01:01"
type input "02:00"
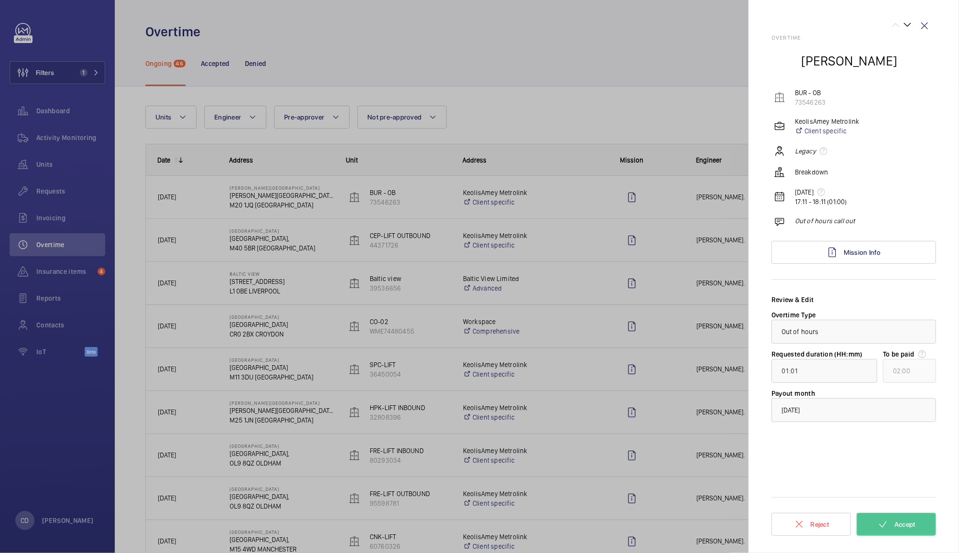
click at [168, 204] on div at bounding box center [479, 276] width 959 height 553
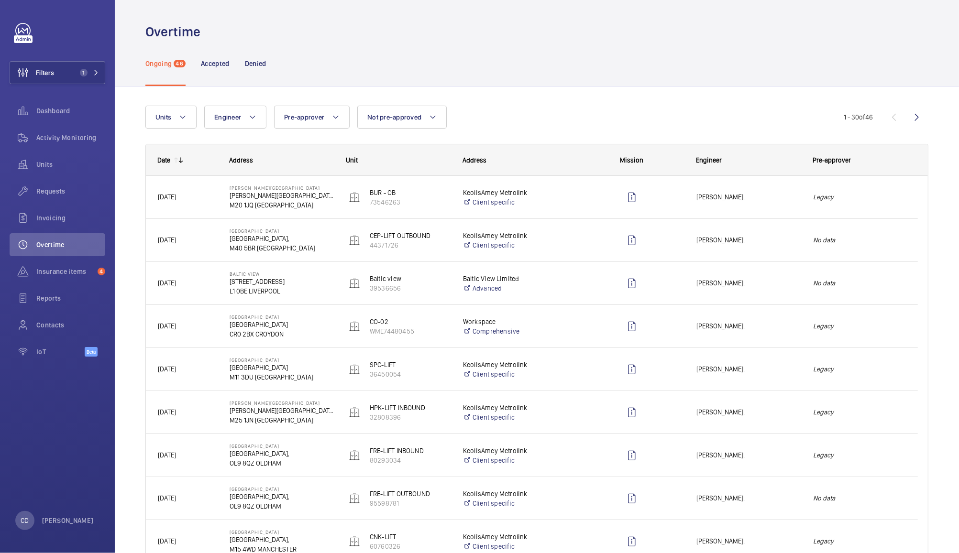
click at [302, 200] on p "M20 1JQ [GEOGRAPHIC_DATA]" at bounding box center [282, 205] width 104 height 10
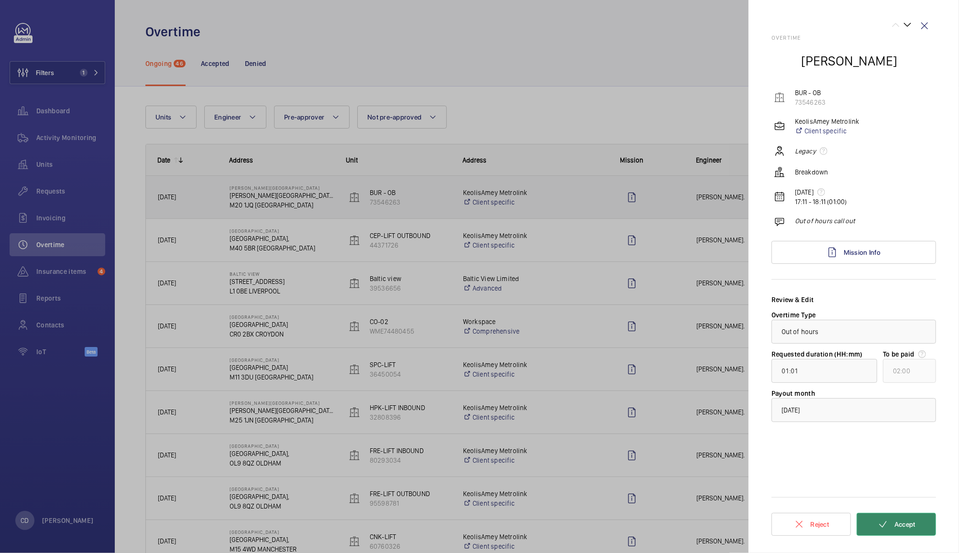
click at [909, 524] on span "Accept" at bounding box center [904, 525] width 21 height 8
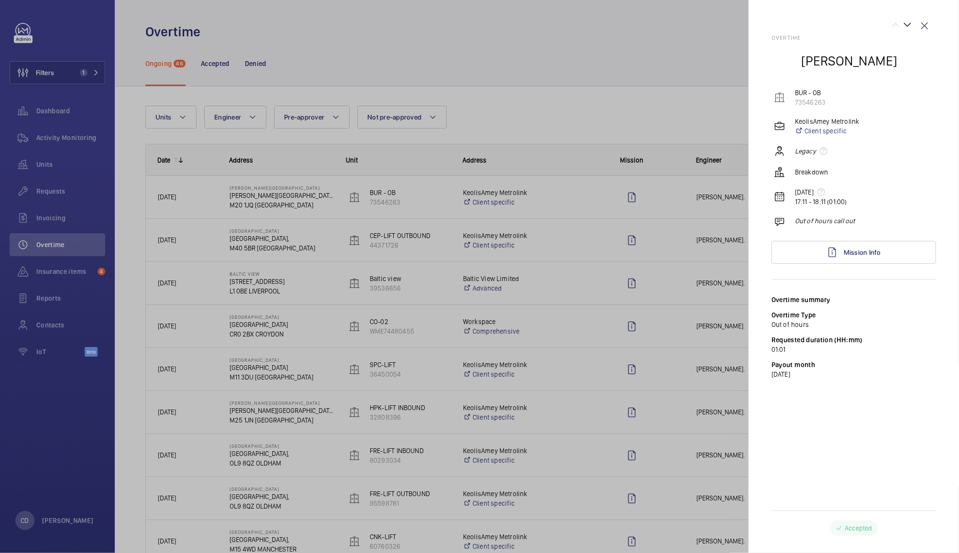
click at [912, 457] on div "Overtime summary Overtime Type Out of hours Requested duration (HH:mm) 01:01 Pa…" at bounding box center [853, 418] width 164 height 247
click at [260, 234] on div at bounding box center [479, 276] width 959 height 553
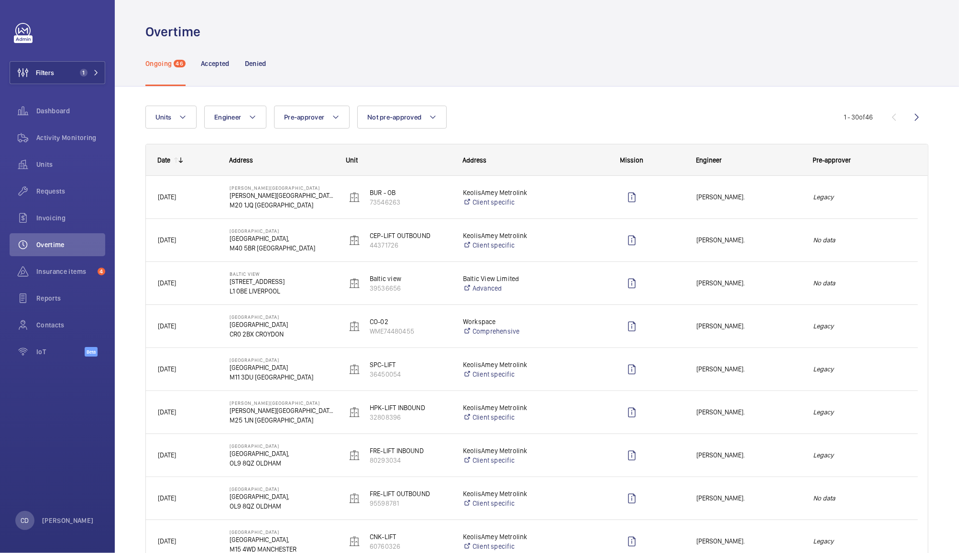
click at [264, 241] on p "[GEOGRAPHIC_DATA]," at bounding box center [282, 239] width 104 height 10
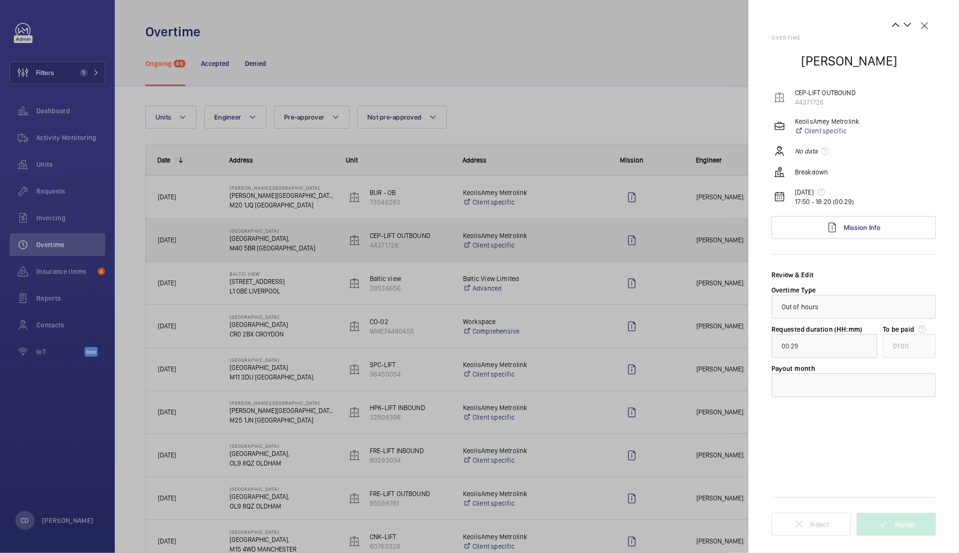
click at [266, 265] on div at bounding box center [479, 276] width 959 height 553
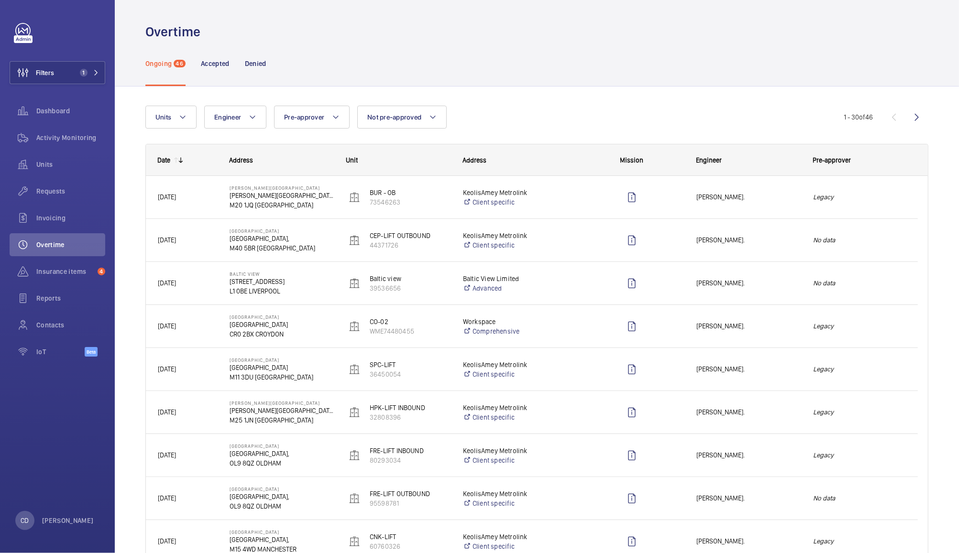
click at [271, 282] on p "[STREET_ADDRESS]" at bounding box center [282, 282] width 104 height 10
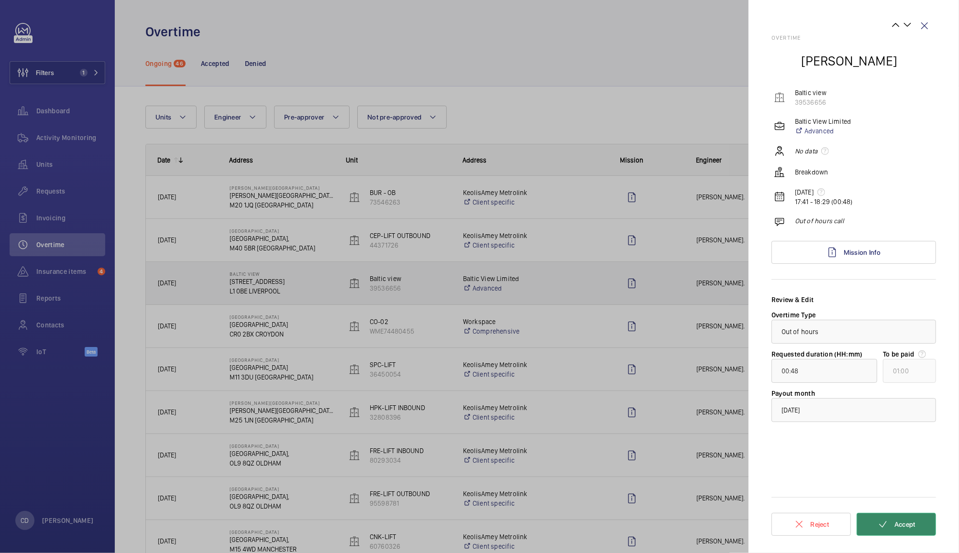
click at [918, 532] on button "Accept" at bounding box center [895, 524] width 79 height 23
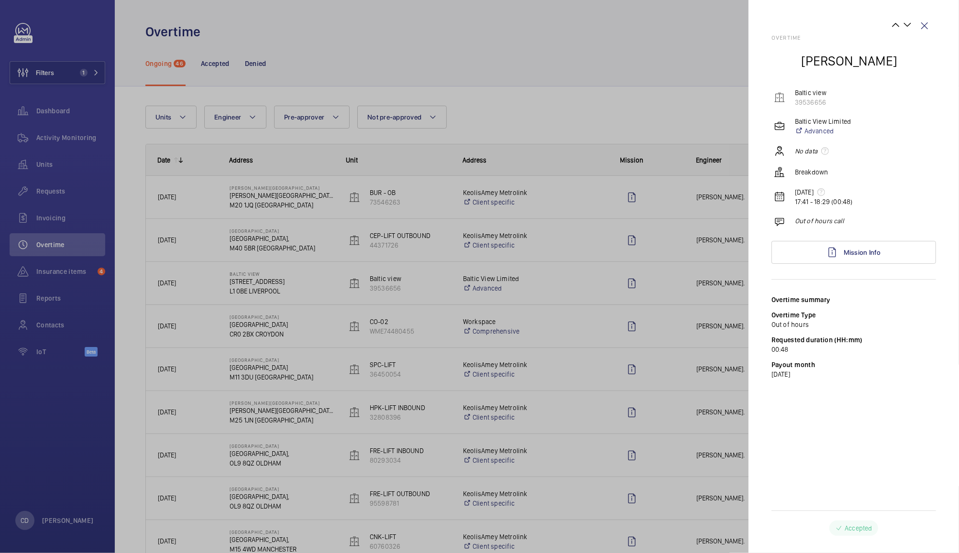
click at [262, 249] on div at bounding box center [479, 276] width 959 height 553
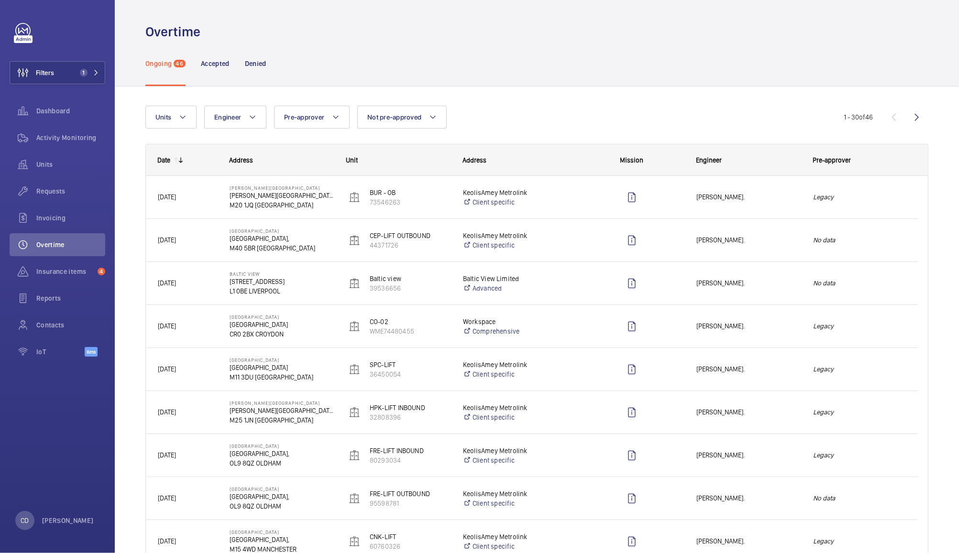
click at [256, 250] on p "M40 5BR [GEOGRAPHIC_DATA]" at bounding box center [282, 248] width 104 height 10
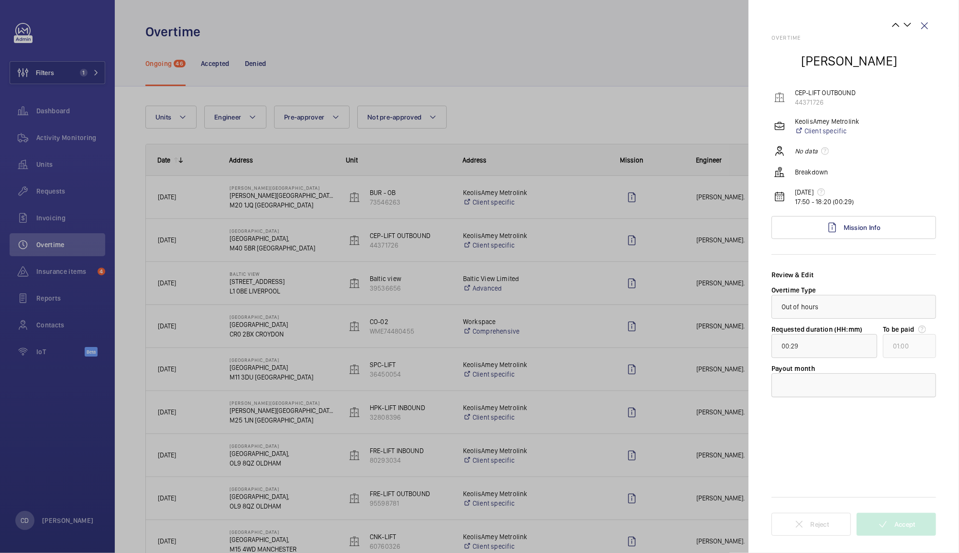
click at [913, 397] on div at bounding box center [853, 385] width 164 height 24
click at [912, 413] on span "[DATE]" at bounding box center [853, 415] width 144 height 10
click at [908, 528] on span "Accept" at bounding box center [904, 525] width 21 height 8
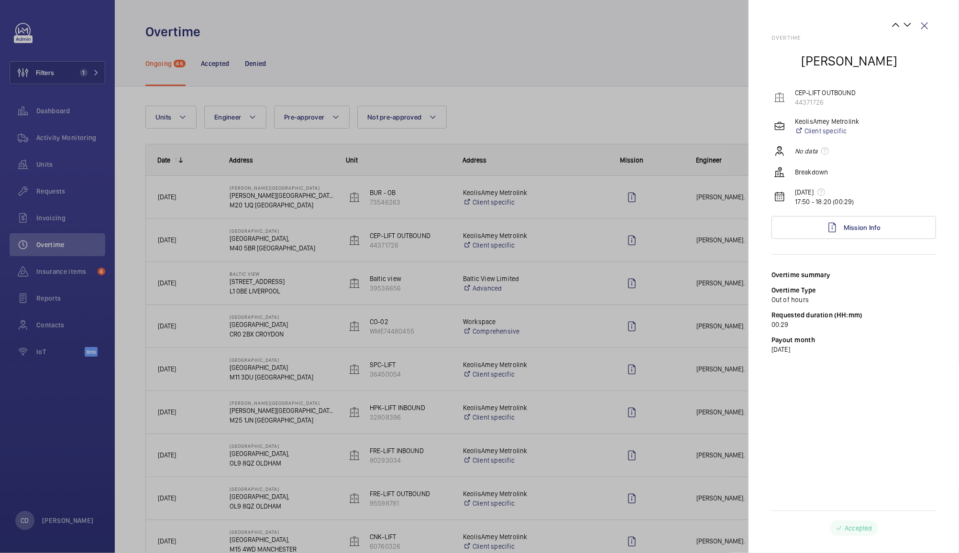
click at [857, 524] on p "Accepted" at bounding box center [857, 529] width 27 height 10
click at [895, 23] on wm-front-icon-button at bounding box center [895, 24] width 11 height 11
click at [907, 24] on wm-front-icon-button at bounding box center [906, 24] width 11 height 11
click at [909, 29] on wm-front-icon-button at bounding box center [906, 24] width 11 height 11
click at [910, 27] on wm-front-icon-button at bounding box center [906, 24] width 11 height 11
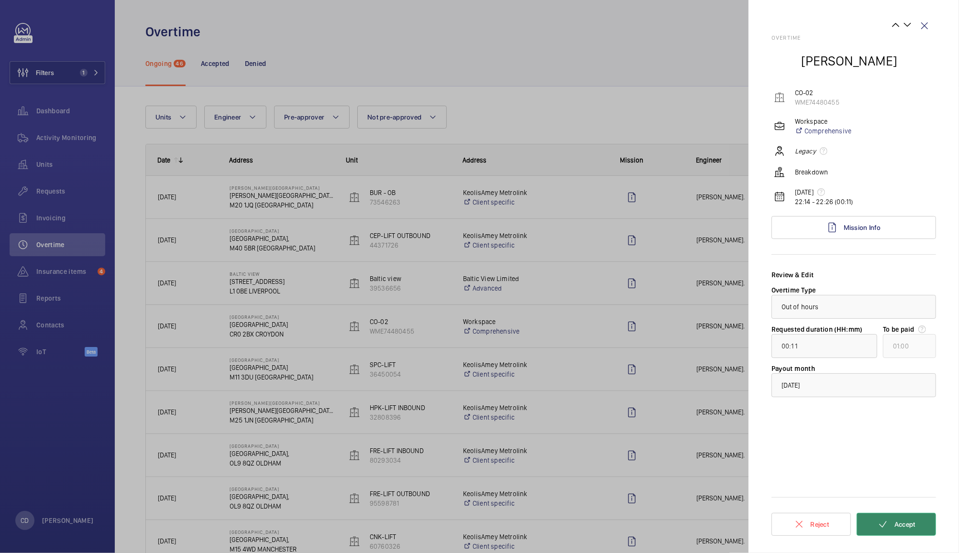
click at [911, 522] on span "Accept" at bounding box center [904, 525] width 21 height 8
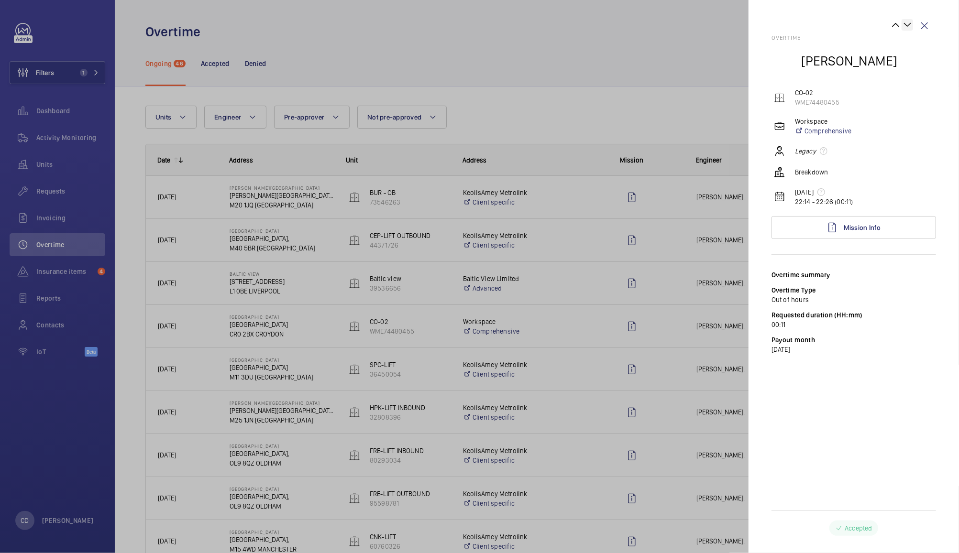
click at [907, 24] on wm-front-icon-button at bounding box center [906, 24] width 11 height 11
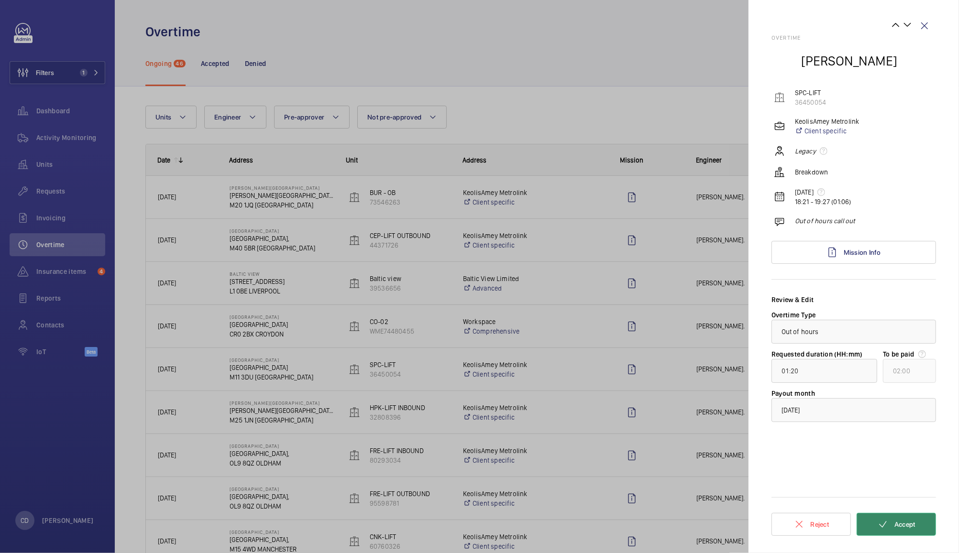
click at [913, 532] on button "Accept" at bounding box center [895, 524] width 79 height 23
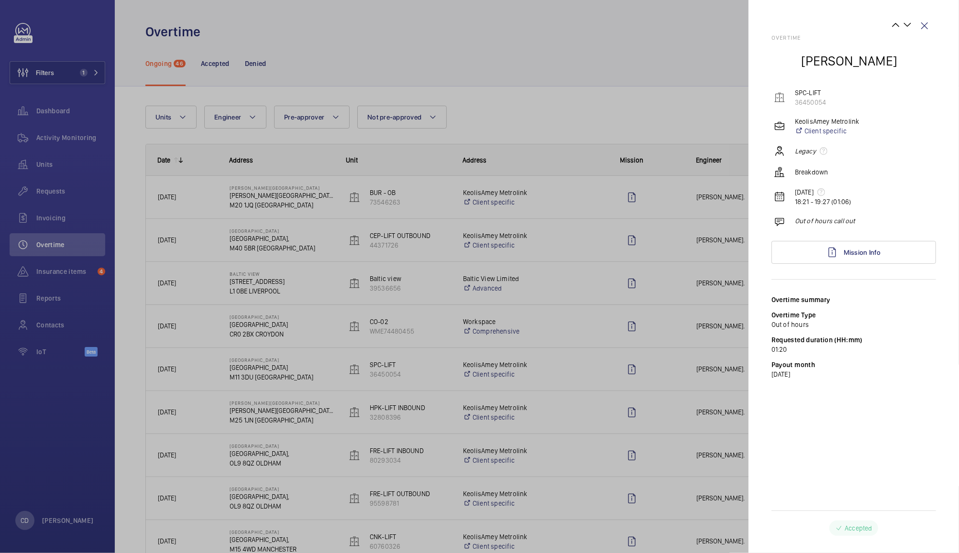
click at [678, 110] on div at bounding box center [479, 276] width 959 height 553
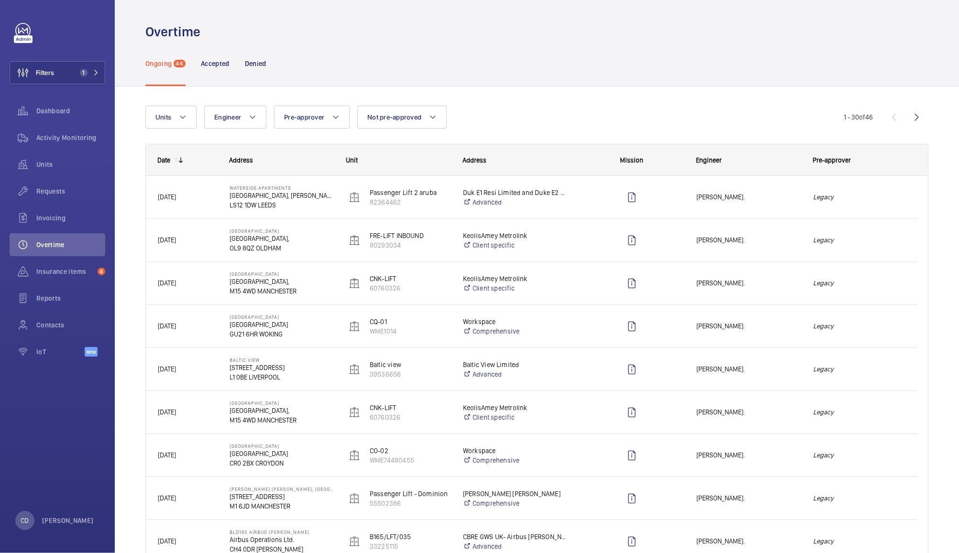
click at [874, 198] on em "Legacy" at bounding box center [859, 197] width 93 height 11
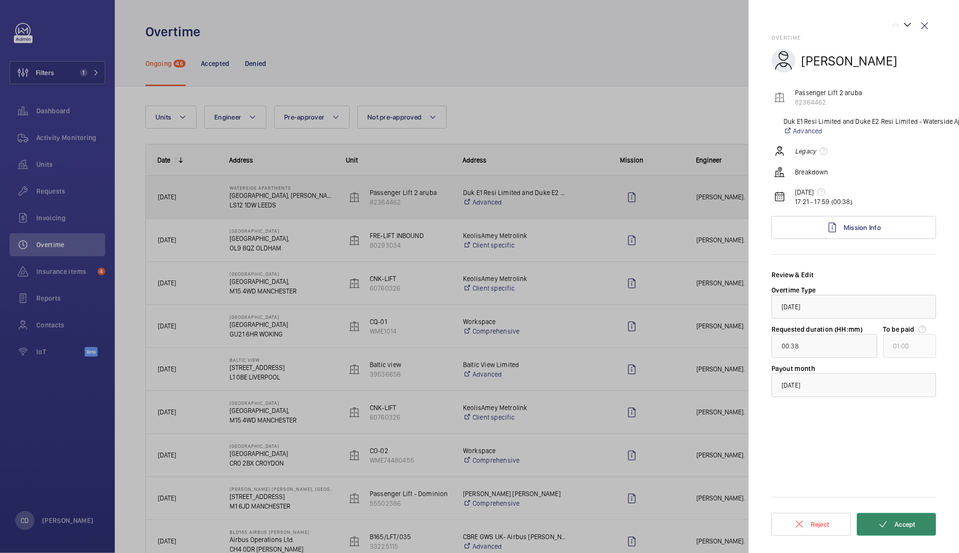
click at [914, 524] on button "Accept" at bounding box center [895, 524] width 79 height 23
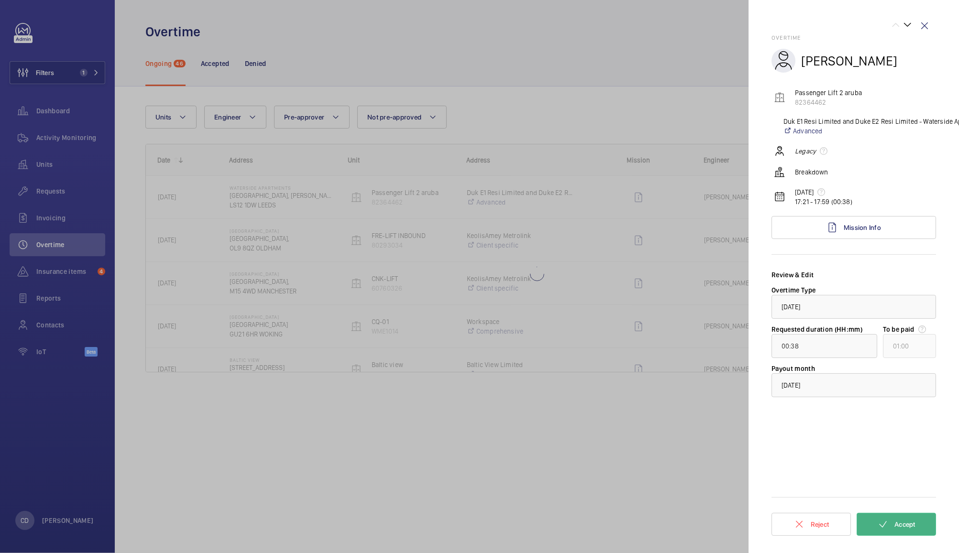
type input "01:01"
type input "02:00"
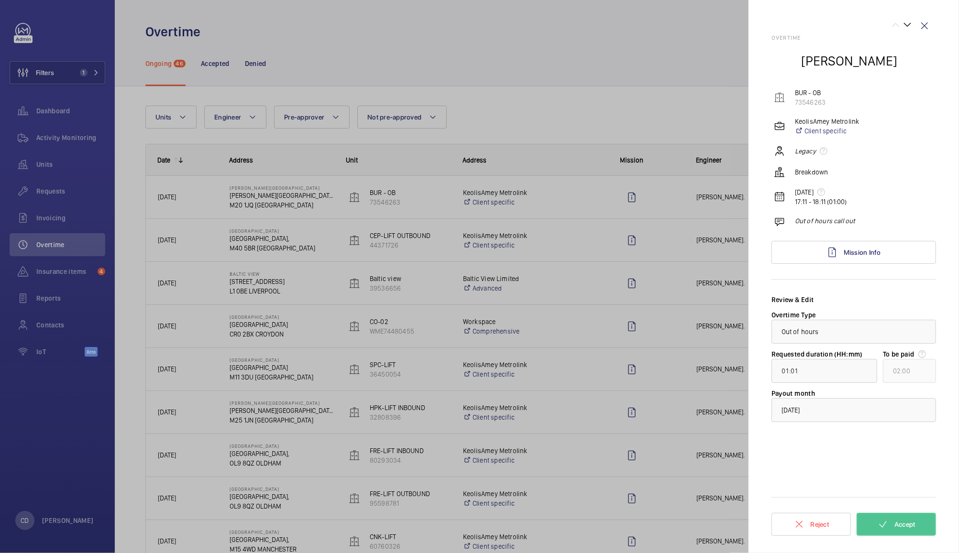
click at [161, 168] on div at bounding box center [479, 276] width 959 height 553
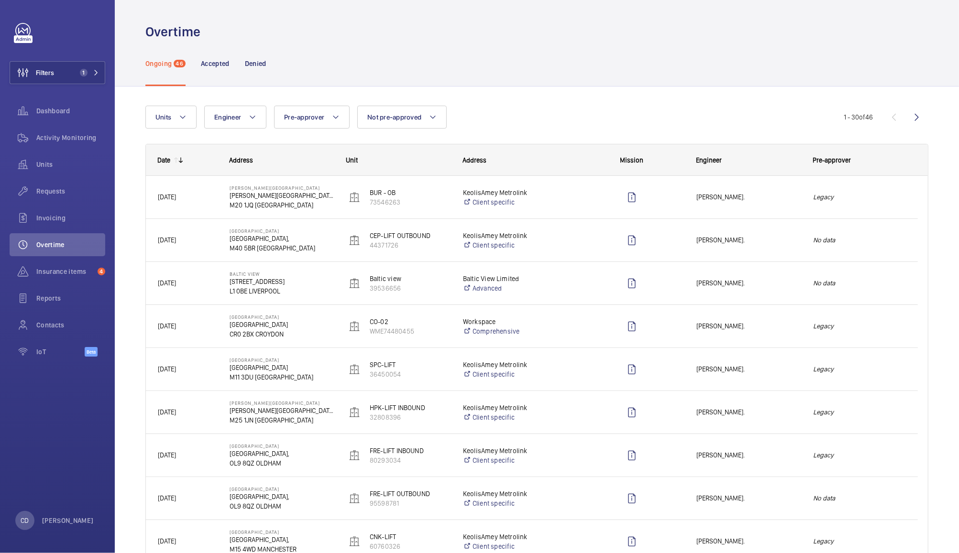
click at [181, 160] on mat-icon at bounding box center [181, 160] width 8 height 8
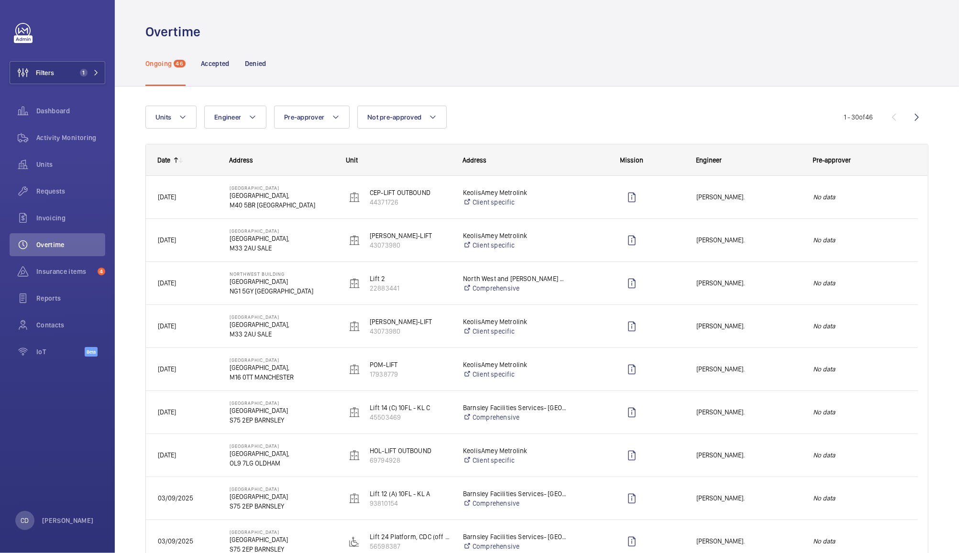
click at [883, 193] on em "No data" at bounding box center [859, 197] width 93 height 11
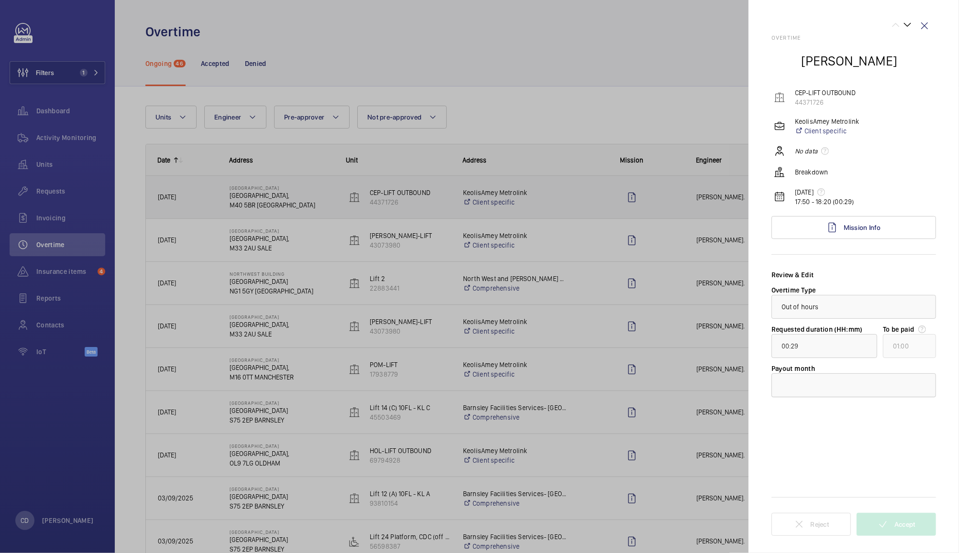
click at [897, 377] on div at bounding box center [854, 385] width 164 height 23
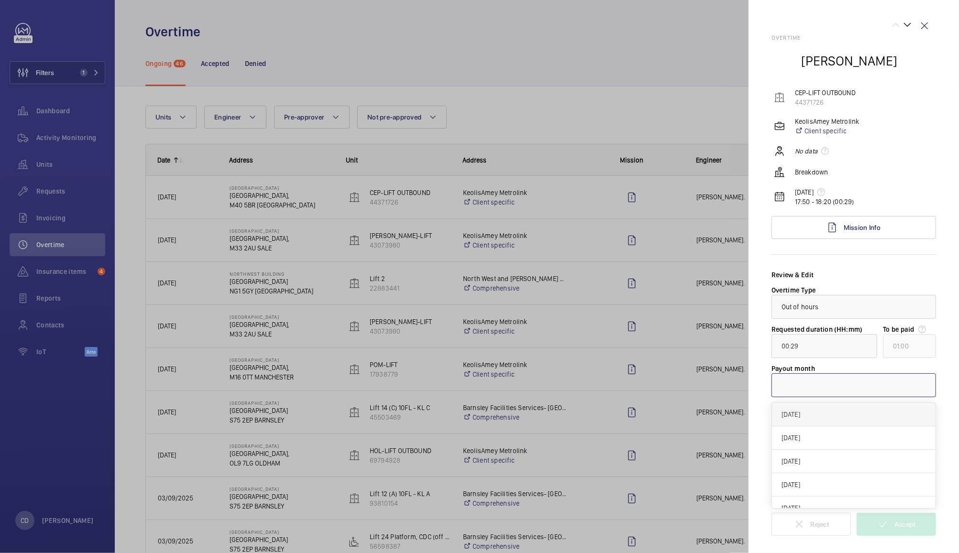
click at [875, 407] on div "[DATE]" at bounding box center [854, 414] width 164 height 23
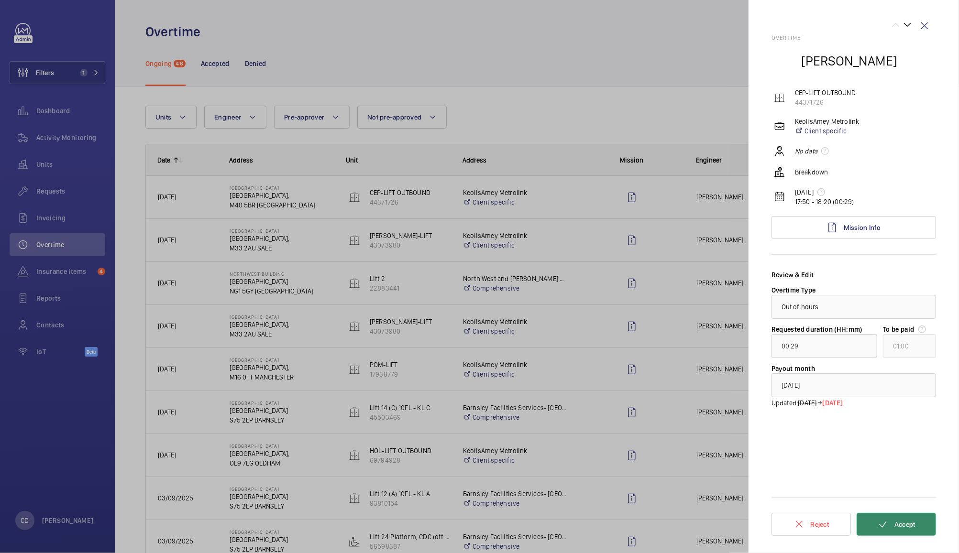
click at [898, 521] on span "Accept" at bounding box center [904, 525] width 21 height 8
type input "01:01"
type input "02:00"
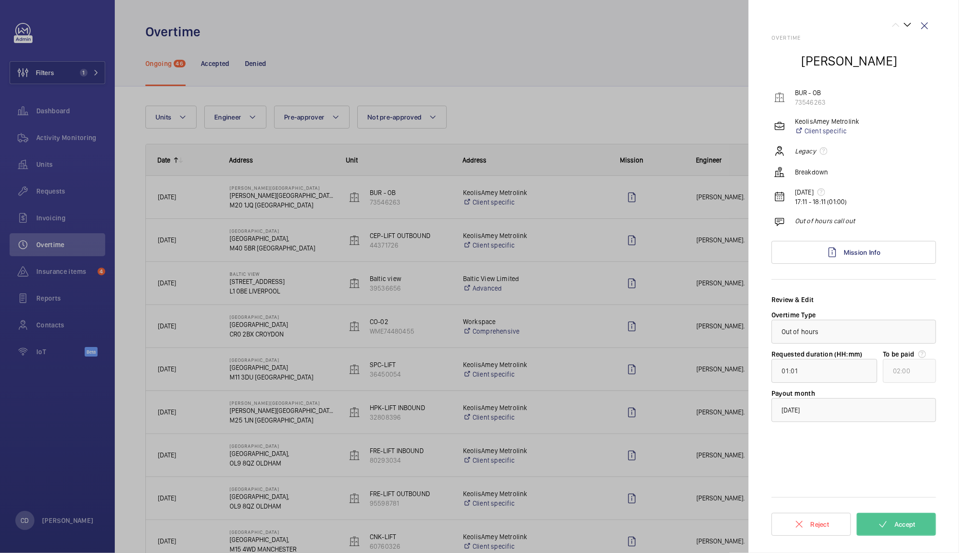
click at [659, 84] on div at bounding box center [479, 276] width 959 height 553
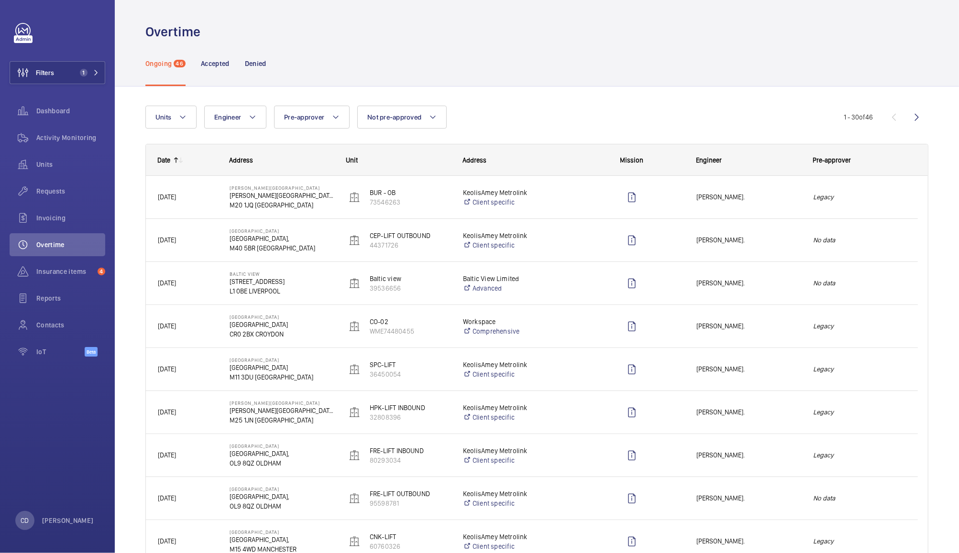
click at [179, 160] on mat-icon at bounding box center [181, 160] width 8 height 8
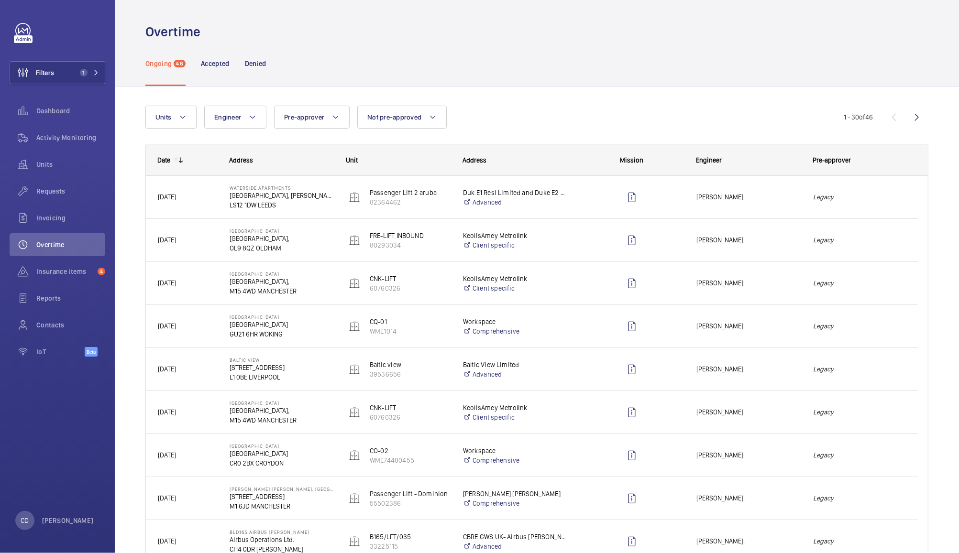
click at [180, 160] on mat-icon at bounding box center [181, 160] width 8 height 8
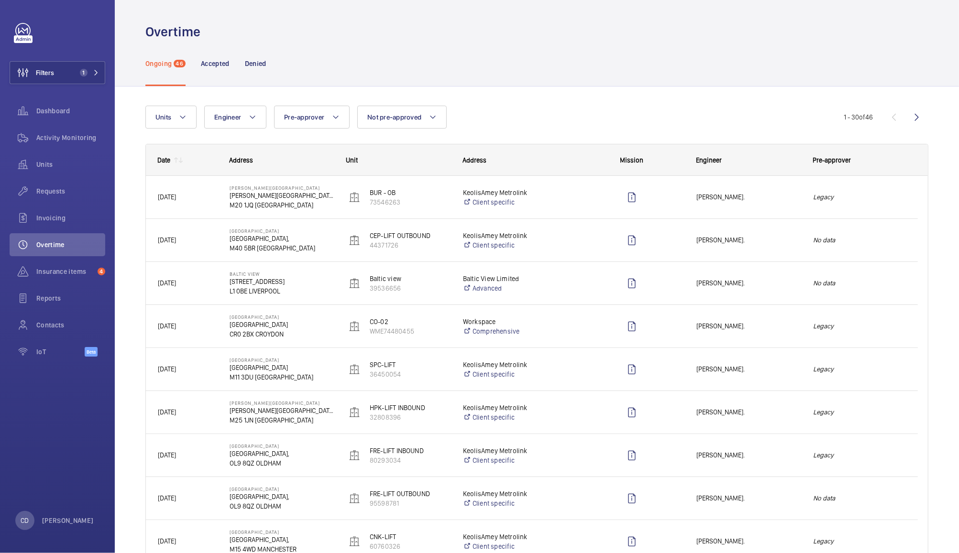
click at [175, 160] on mat-icon at bounding box center [176, 160] width 8 height 8
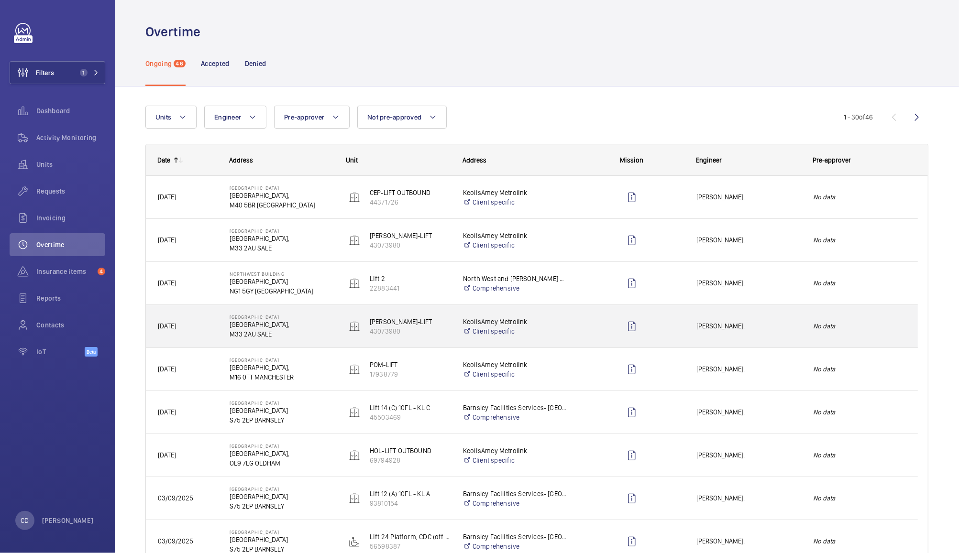
click at [885, 321] on em "No data" at bounding box center [859, 326] width 93 height 11
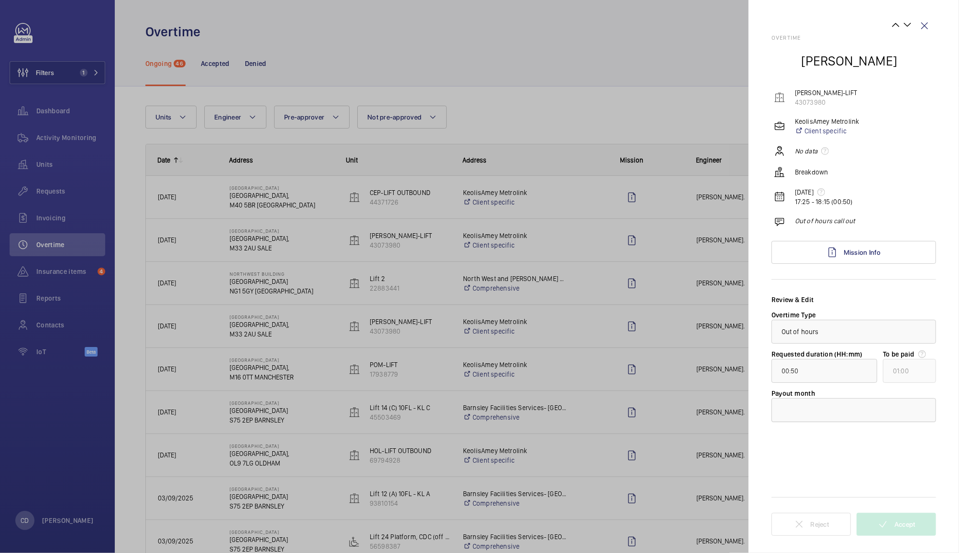
click at [884, 406] on div at bounding box center [854, 410] width 164 height 23
click at [867, 439] on span "[DATE]" at bounding box center [853, 440] width 144 height 10
click at [910, 521] on span "Accept" at bounding box center [904, 525] width 21 height 8
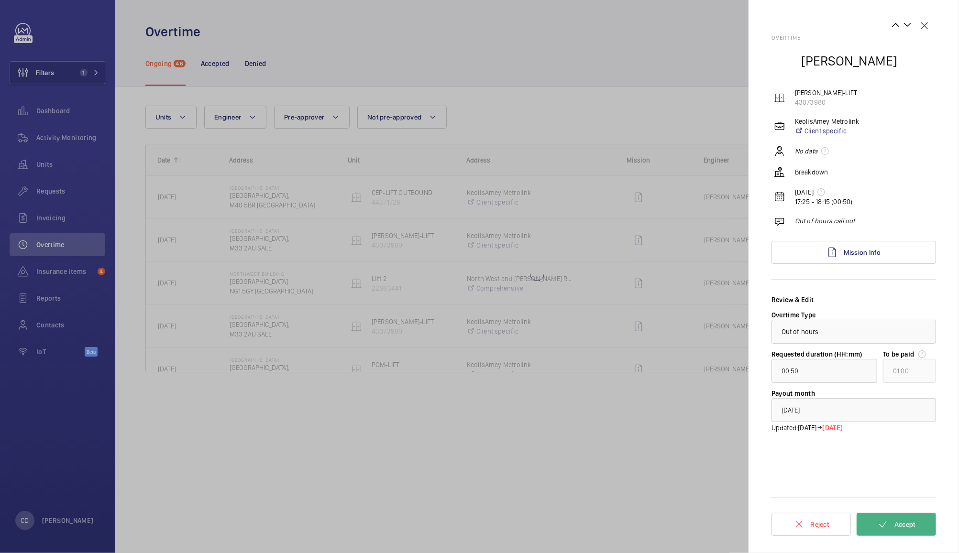
type input "00:11"
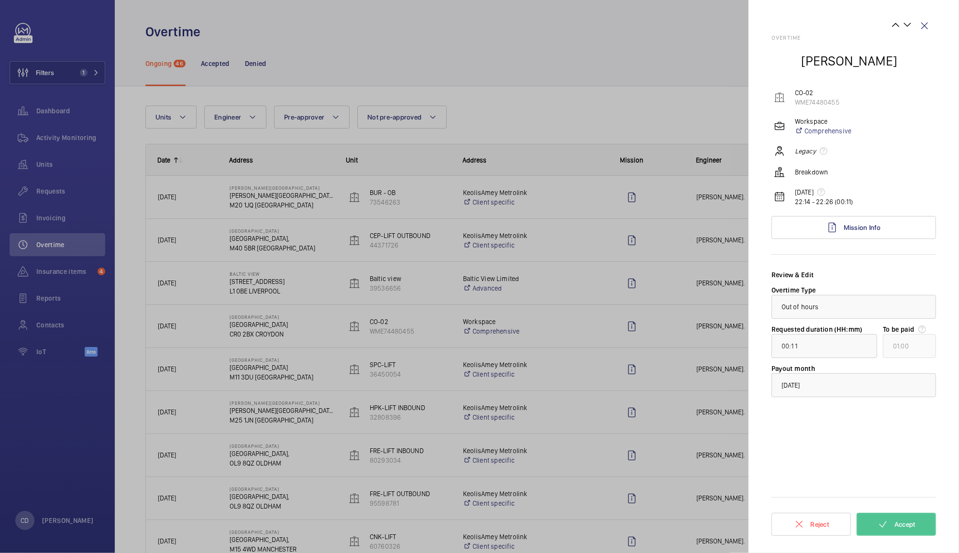
click at [670, 94] on div at bounding box center [479, 276] width 959 height 553
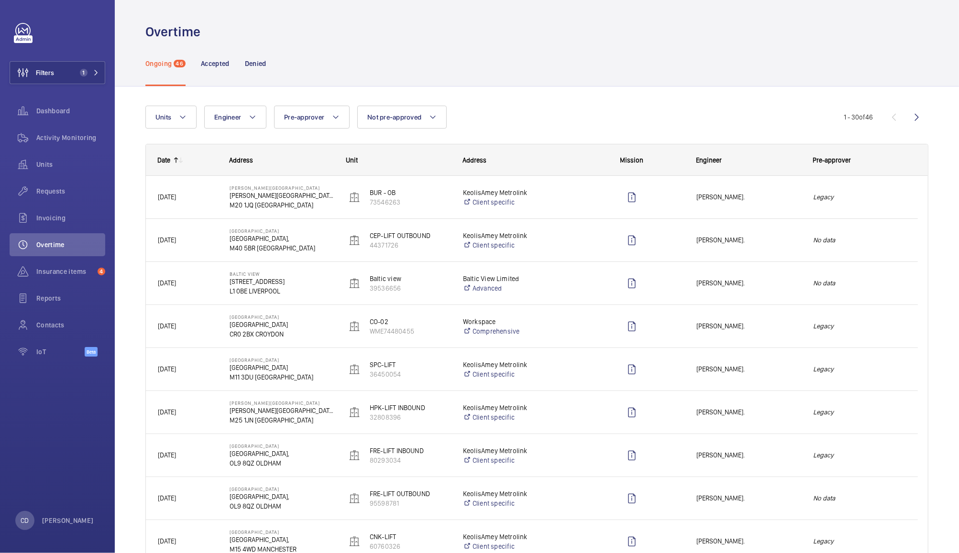
click at [51, 246] on span "Overtime" at bounding box center [70, 245] width 69 height 10
click at [44, 219] on span "Invoicing" at bounding box center [70, 218] width 69 height 10
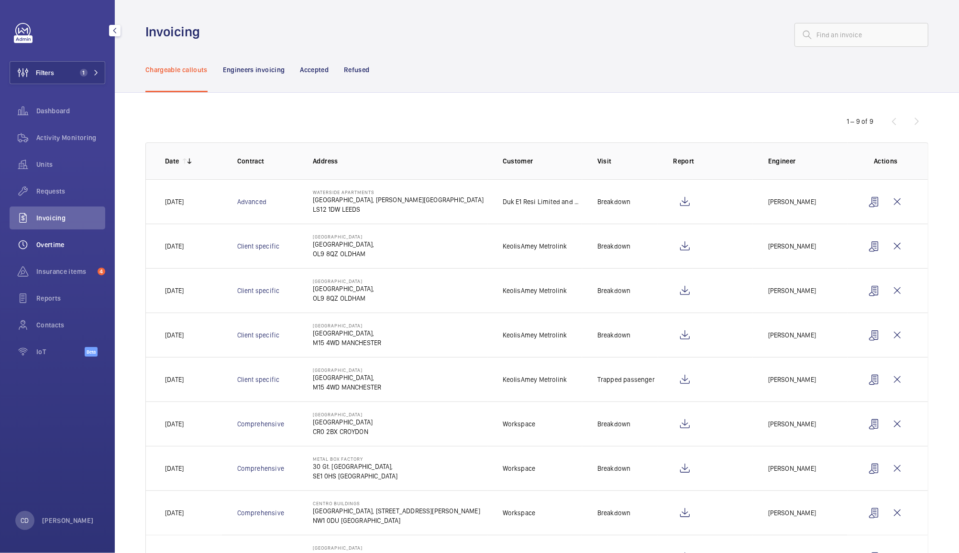
click at [57, 245] on span "Overtime" at bounding box center [70, 245] width 69 height 10
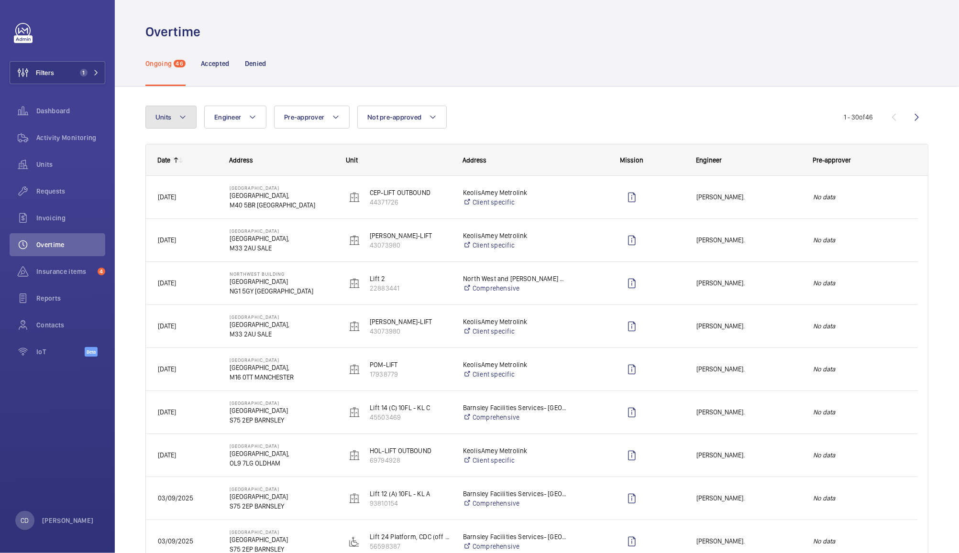
click at [180, 117] on mat-icon at bounding box center [183, 116] width 8 height 11
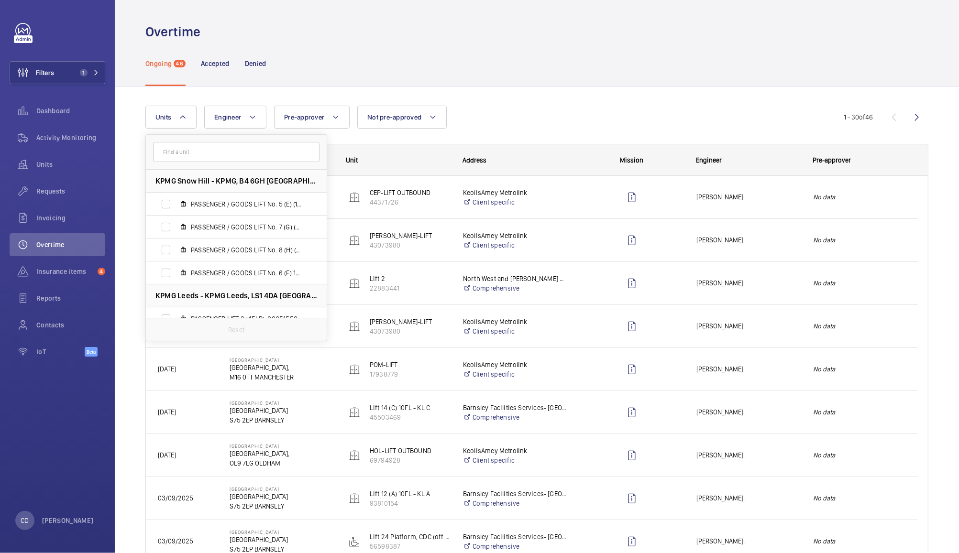
click at [348, 61] on div "Ongoing 46 Accepted Denied" at bounding box center [536, 63] width 783 height 45
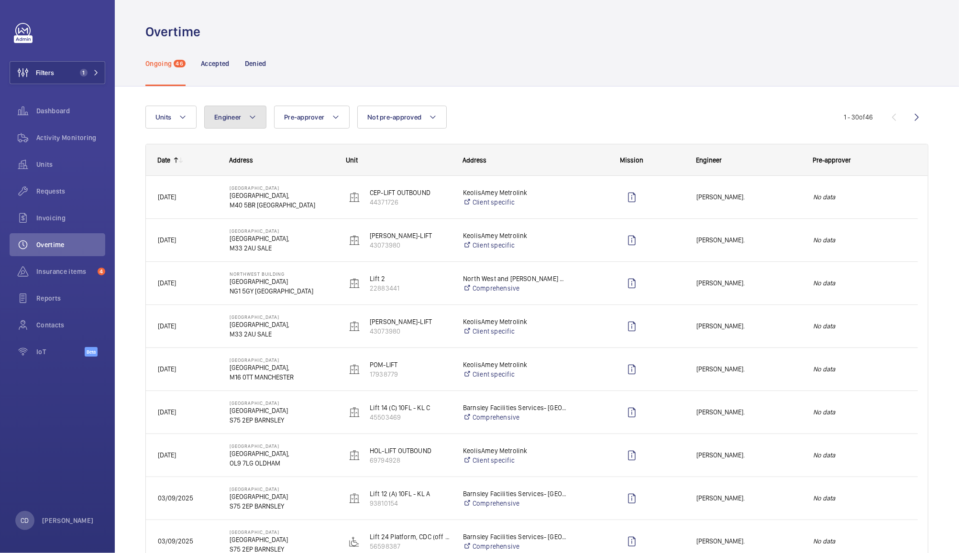
click at [237, 126] on button "Engineer" at bounding box center [235, 117] width 62 height 23
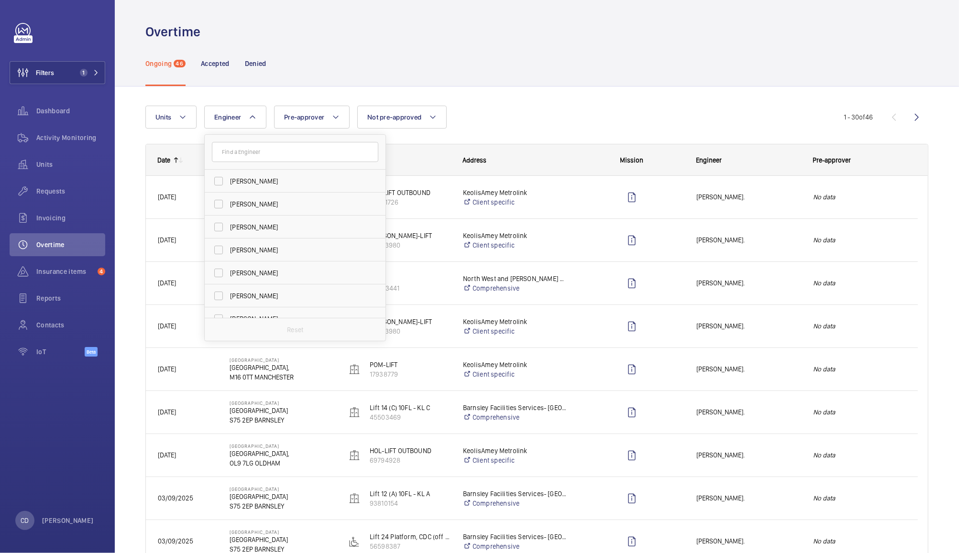
click at [317, 152] on input "text" at bounding box center [295, 152] width 166 height 20
type input "t"
type input "ruan"
click at [304, 179] on span "Anthony Ruan e" at bounding box center [295, 181] width 131 height 10
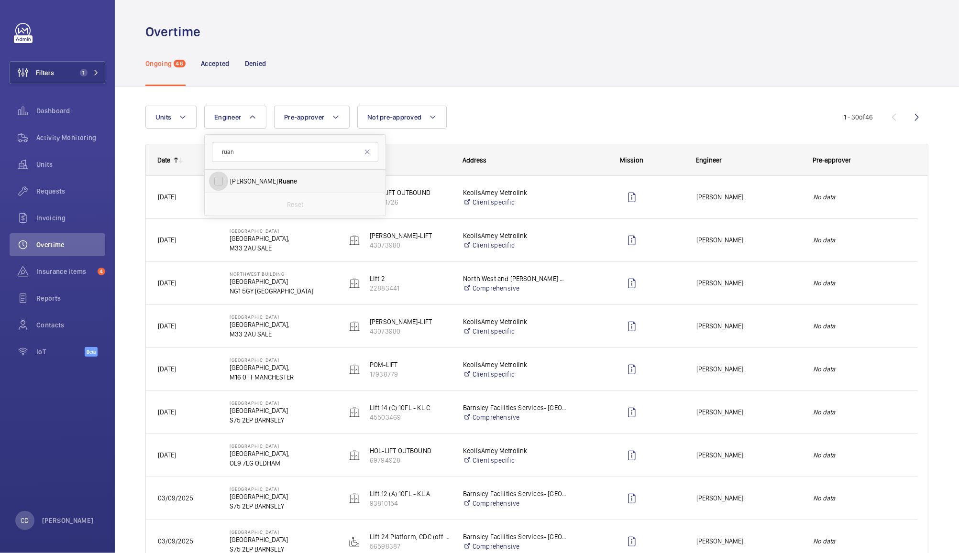
click at [228, 179] on input "Anthony Ruan e" at bounding box center [218, 181] width 19 height 19
checkbox input "true"
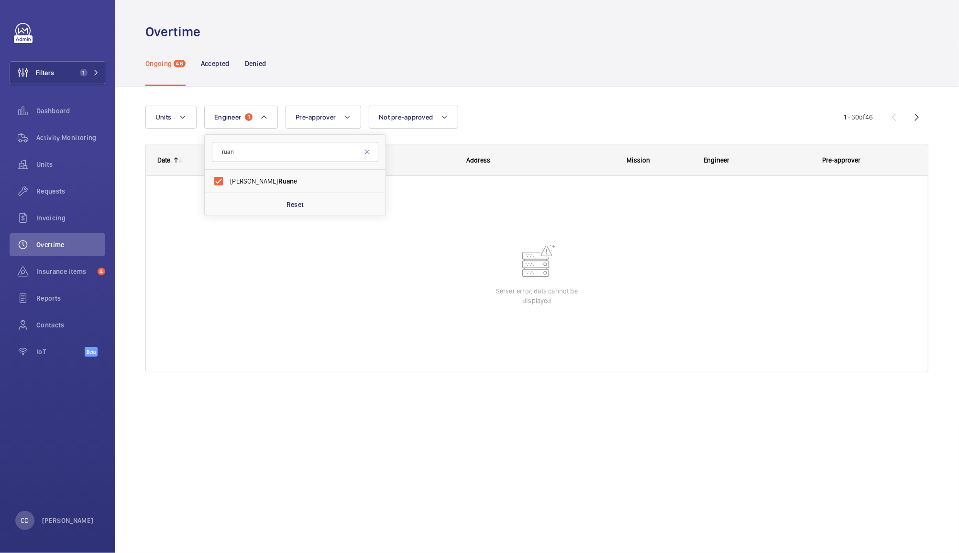
click at [576, 67] on div "Ongoing 46 Accepted Denied" at bounding box center [536, 63] width 783 height 45
click at [247, 110] on button "Engineer 1" at bounding box center [241, 117] width 74 height 23
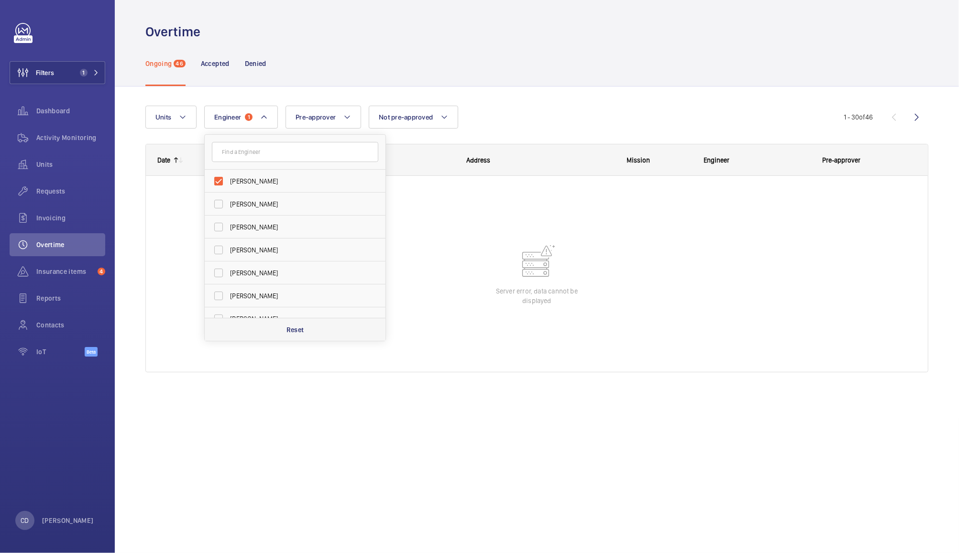
click at [313, 338] on div "Reset" at bounding box center [295, 329] width 181 height 23
checkbox input "false"
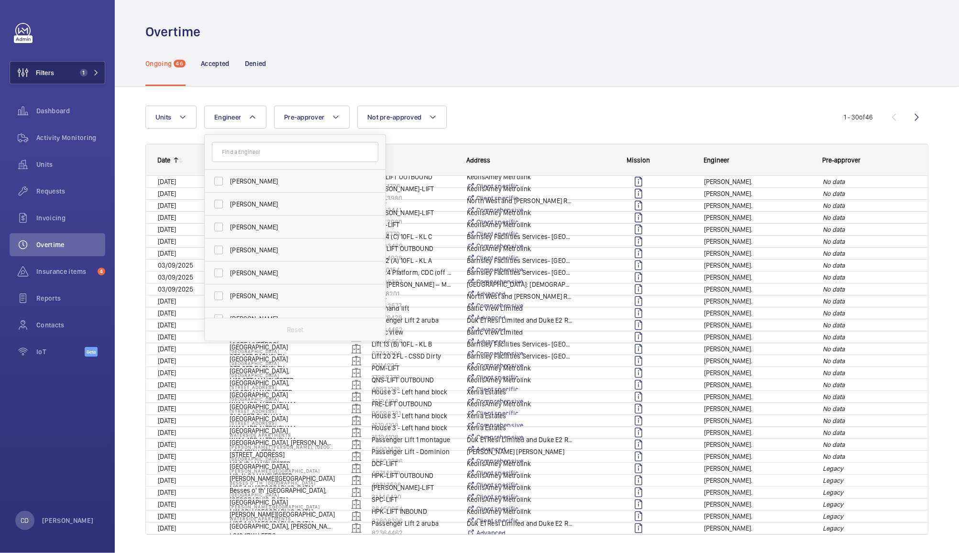
click at [81, 73] on span "1" at bounding box center [84, 73] width 8 height 8
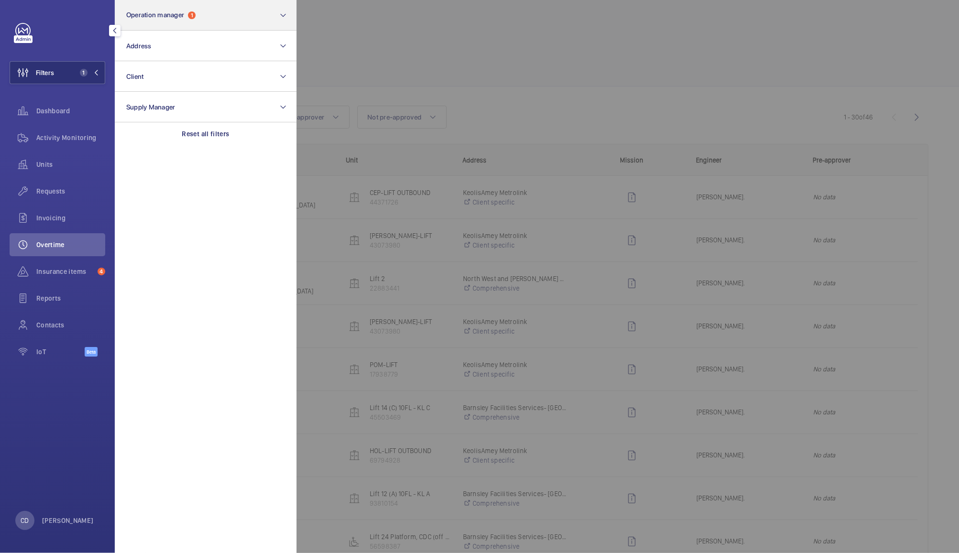
click at [199, 11] on button "Operation manager 1" at bounding box center [206, 15] width 182 height 31
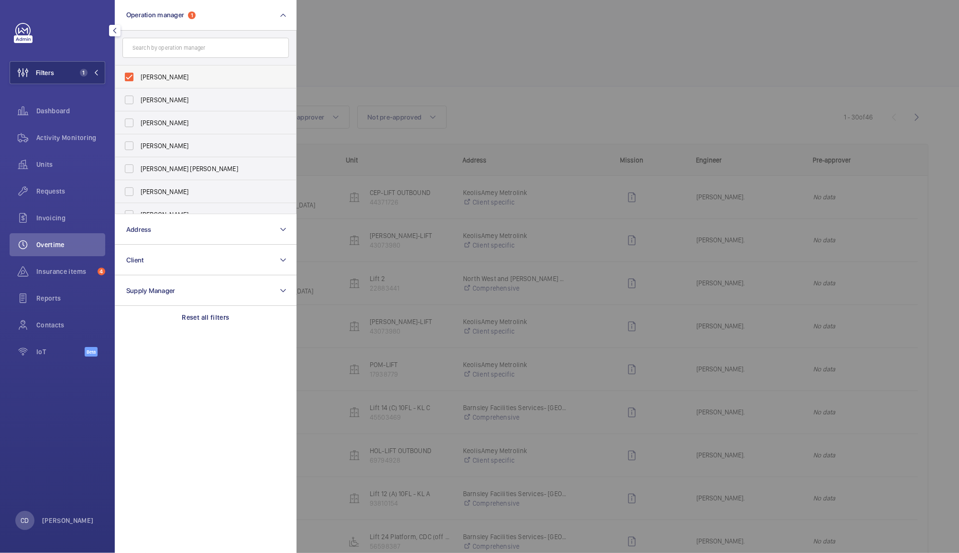
click at [195, 77] on span "[PERSON_NAME]" at bounding box center [206, 77] width 131 height 10
click at [139, 77] on input "[PERSON_NAME]" at bounding box center [129, 76] width 19 height 19
checkbox input "false"
click at [382, 25] on div at bounding box center [775, 276] width 959 height 553
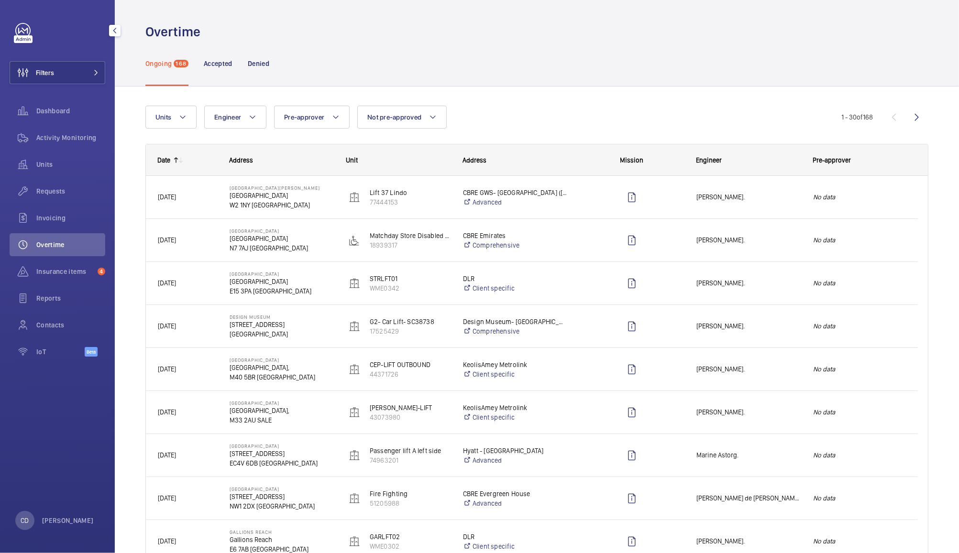
click at [176, 160] on mat-icon at bounding box center [176, 160] width 8 height 8
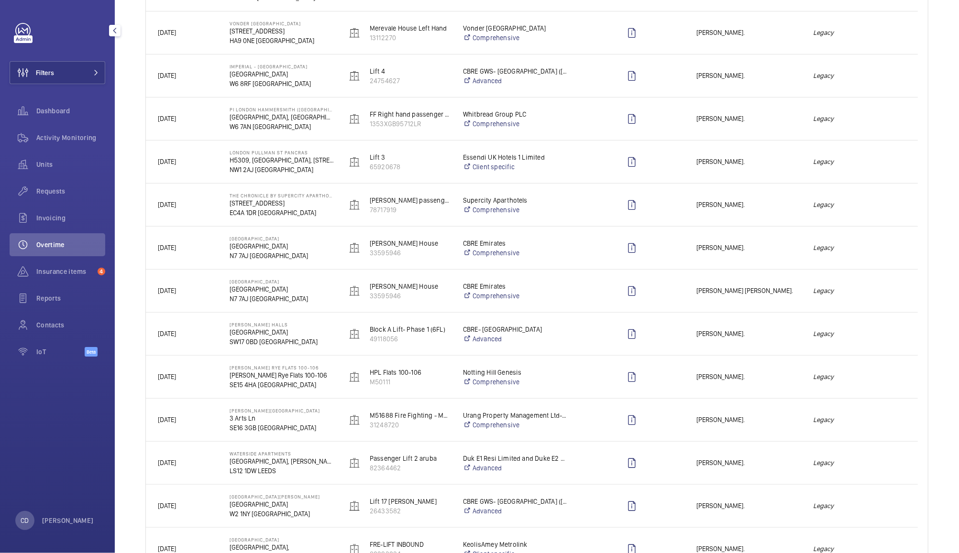
scroll to position [212, 0]
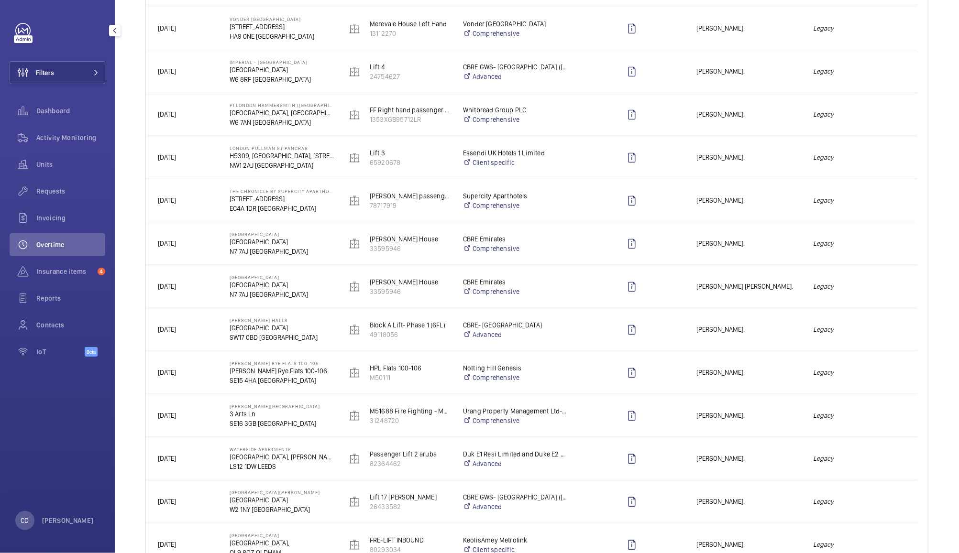
click at [879, 468] on div "Legacy" at bounding box center [859, 459] width 116 height 30
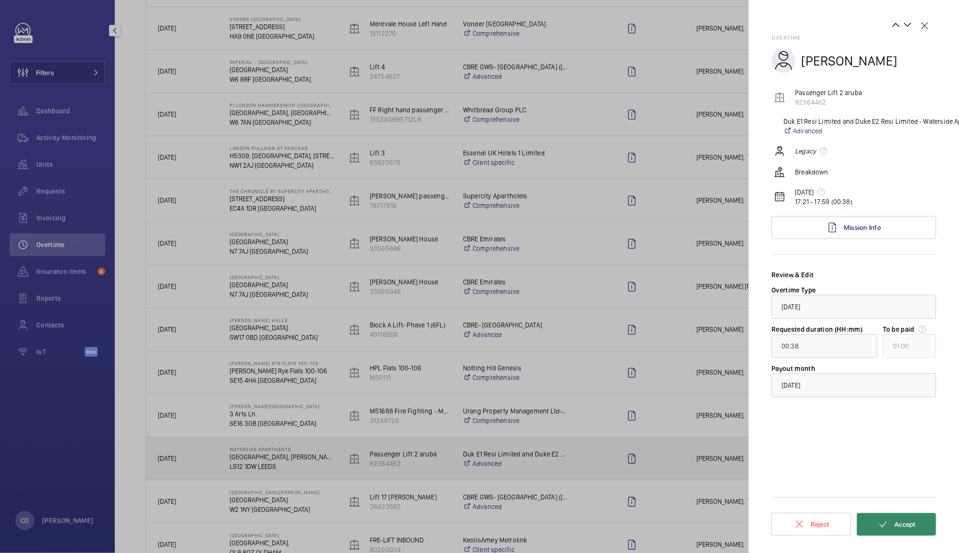
click at [913, 521] on span "Accept" at bounding box center [904, 525] width 21 height 8
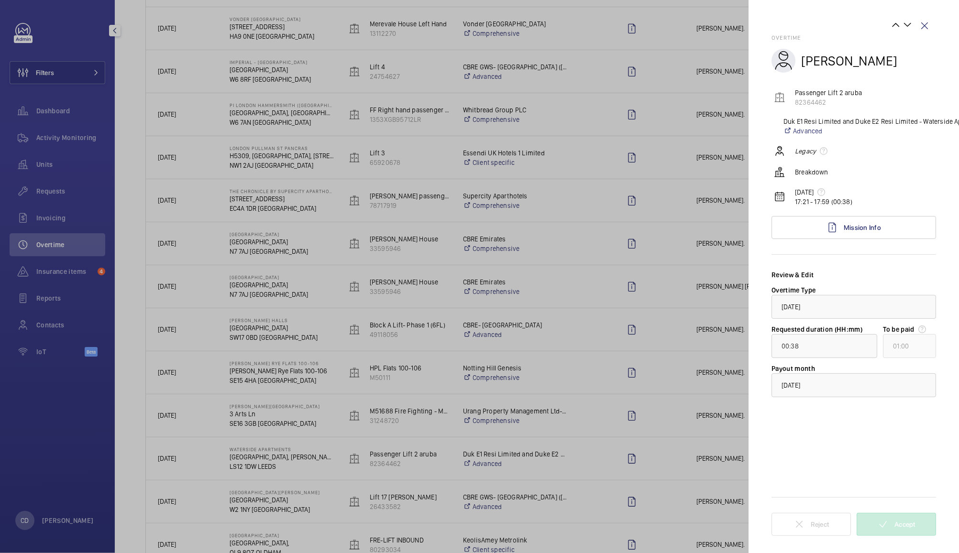
scroll to position [0, 0]
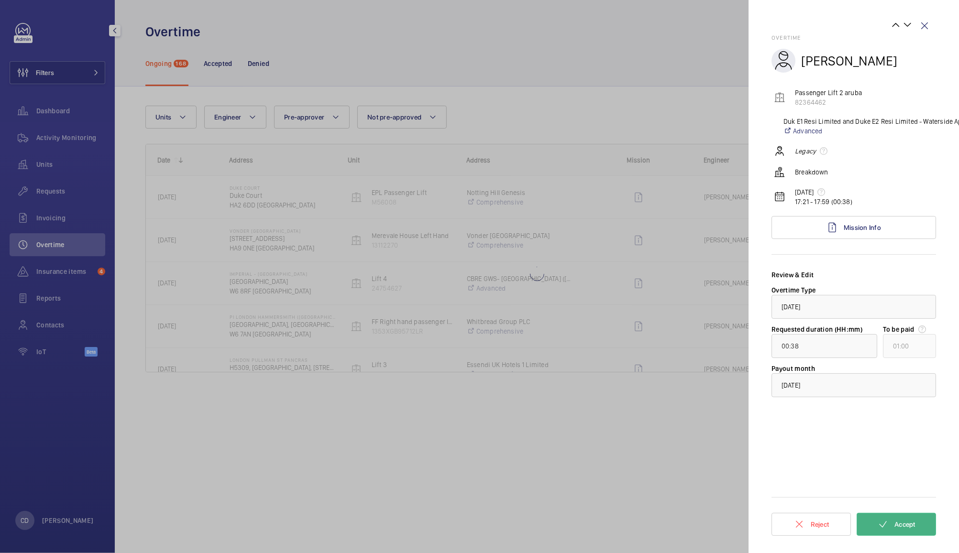
type input "00:03"
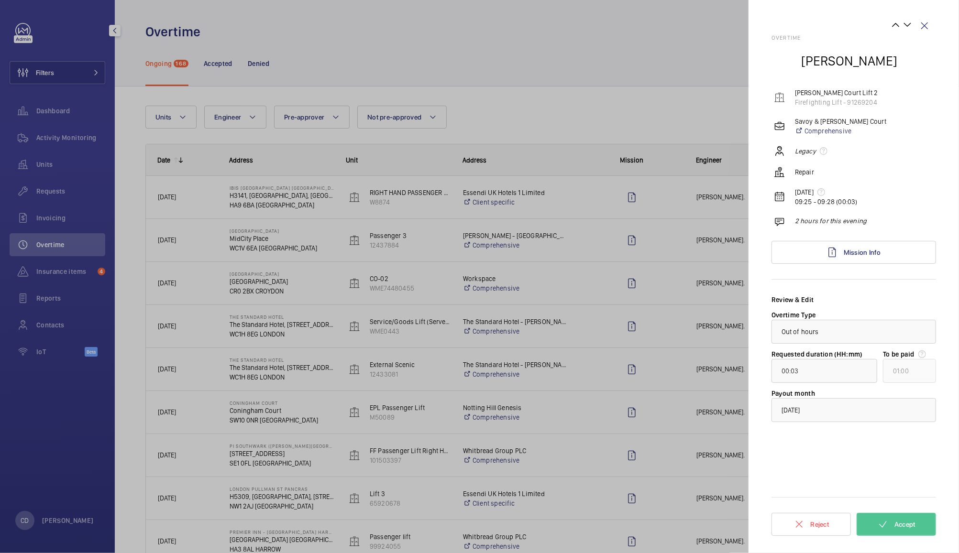
click at [428, 23] on div at bounding box center [479, 276] width 959 height 553
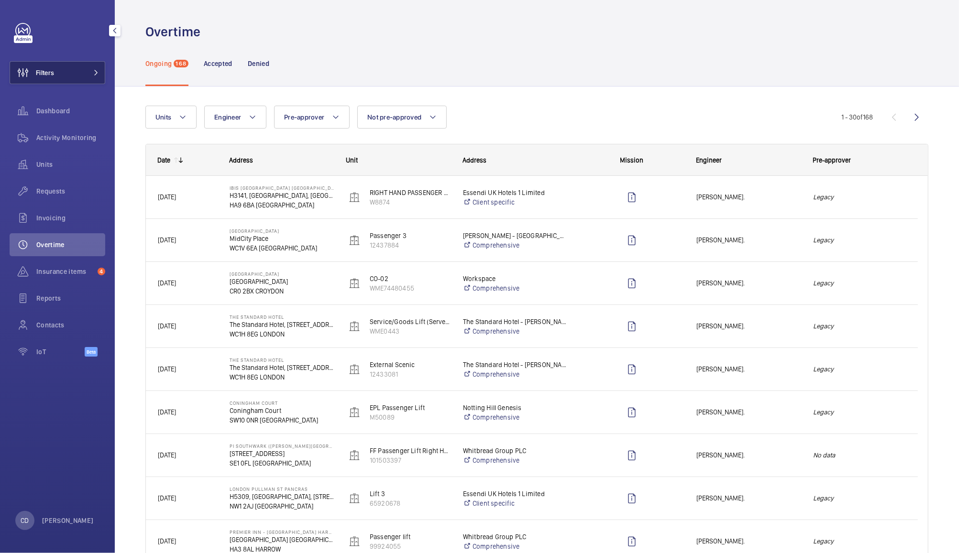
click at [69, 64] on button "Filters" at bounding box center [58, 72] width 96 height 23
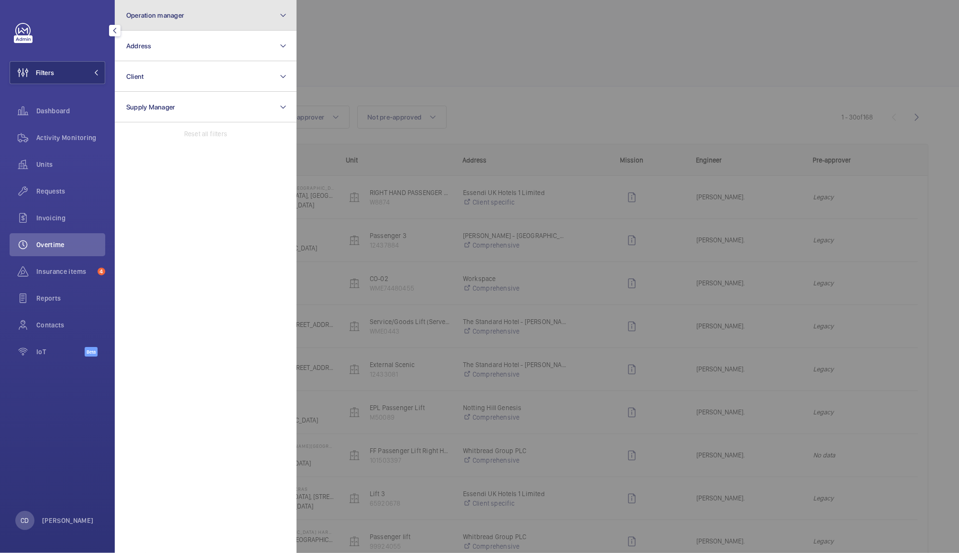
click at [196, 8] on button "Operation manager" at bounding box center [206, 15] width 182 height 31
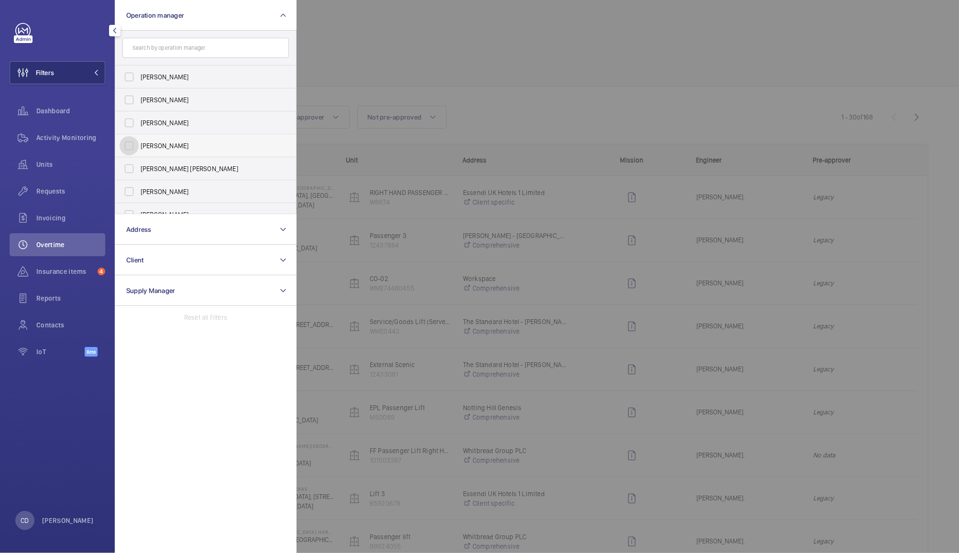
click at [136, 141] on input "[PERSON_NAME]" at bounding box center [129, 145] width 19 height 19
checkbox input "true"
click at [419, 64] on div at bounding box center [775, 276] width 959 height 553
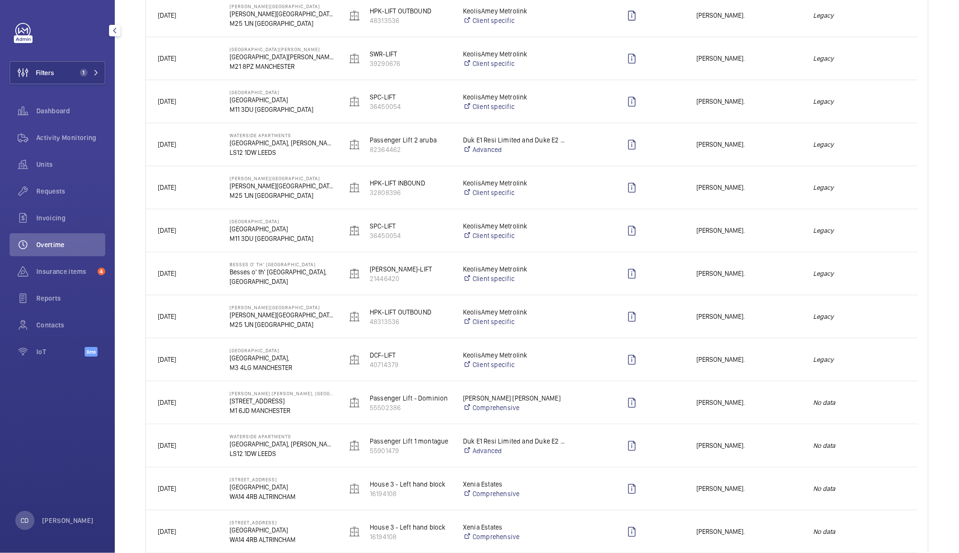
scroll to position [960, 0]
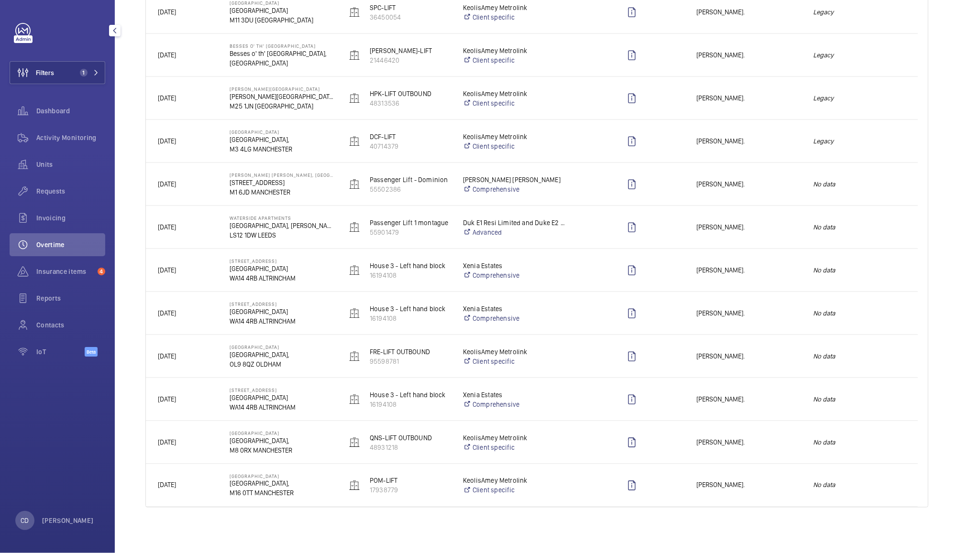
click at [689, 271] on div "Anthony Ruane." at bounding box center [743, 270] width 116 height 30
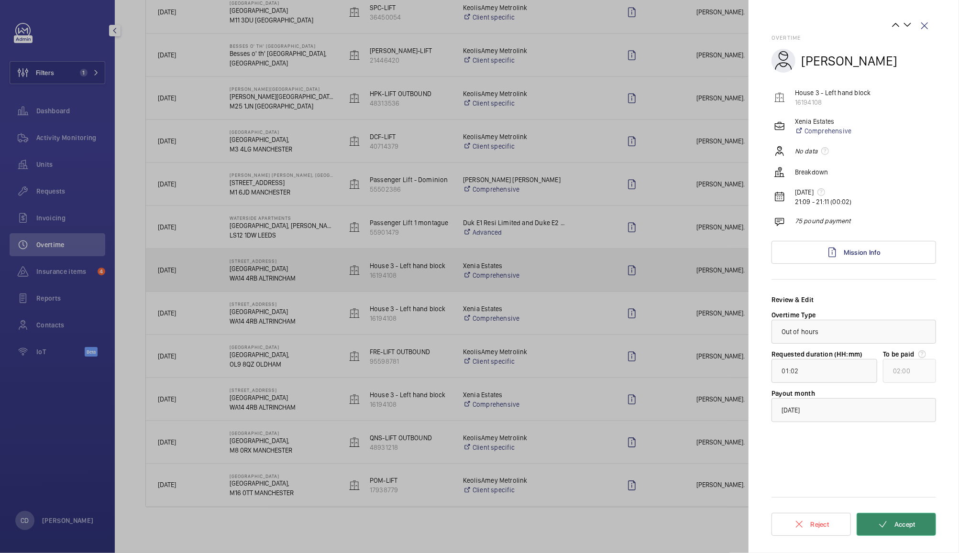
click at [911, 525] on span "Accept" at bounding box center [904, 525] width 21 height 8
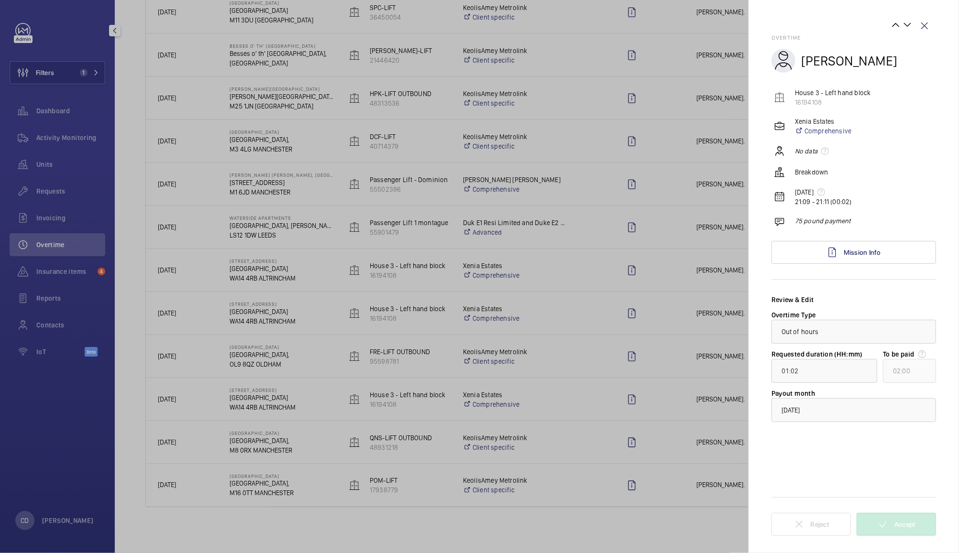
scroll to position [0, 0]
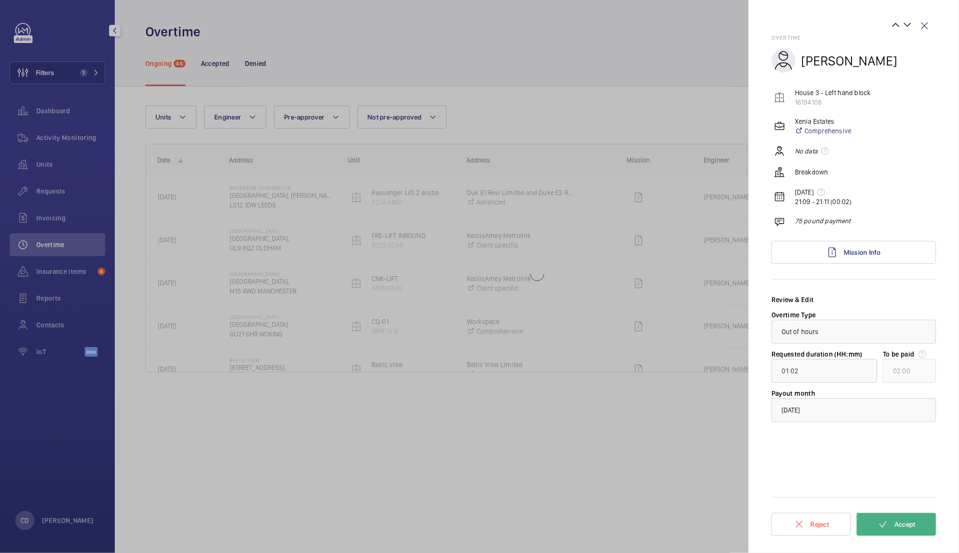
type input "01:31"
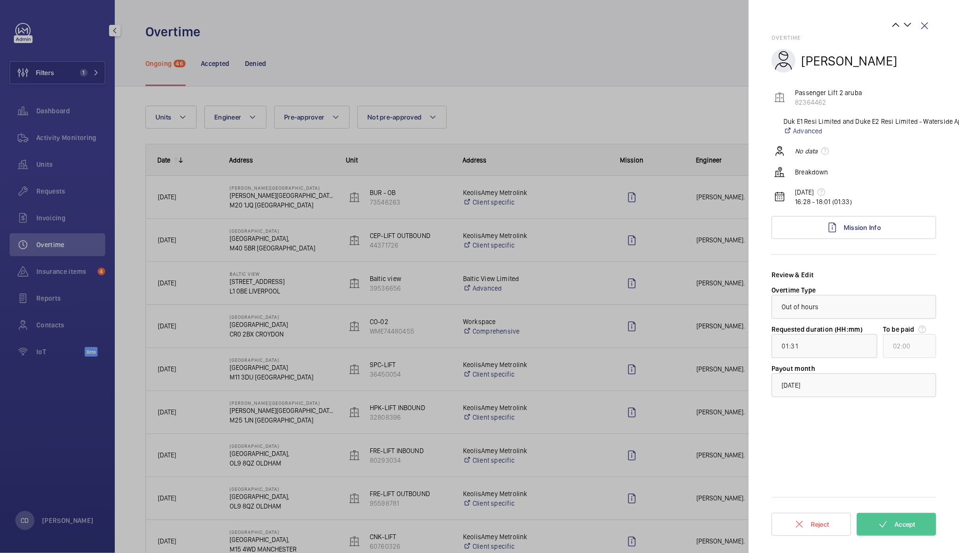
click at [654, 90] on div at bounding box center [479, 276] width 959 height 553
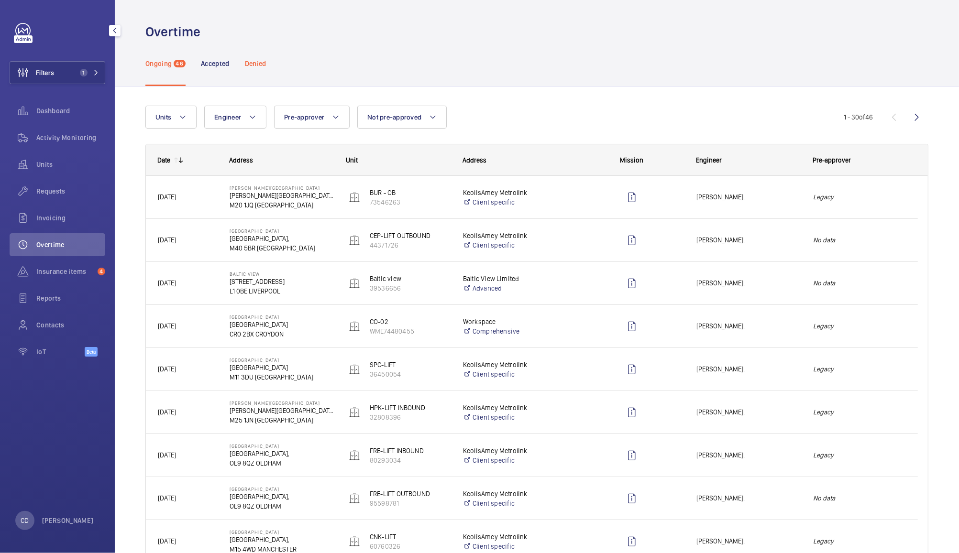
click at [263, 63] on p "Denied" at bounding box center [256, 64] width 22 height 10
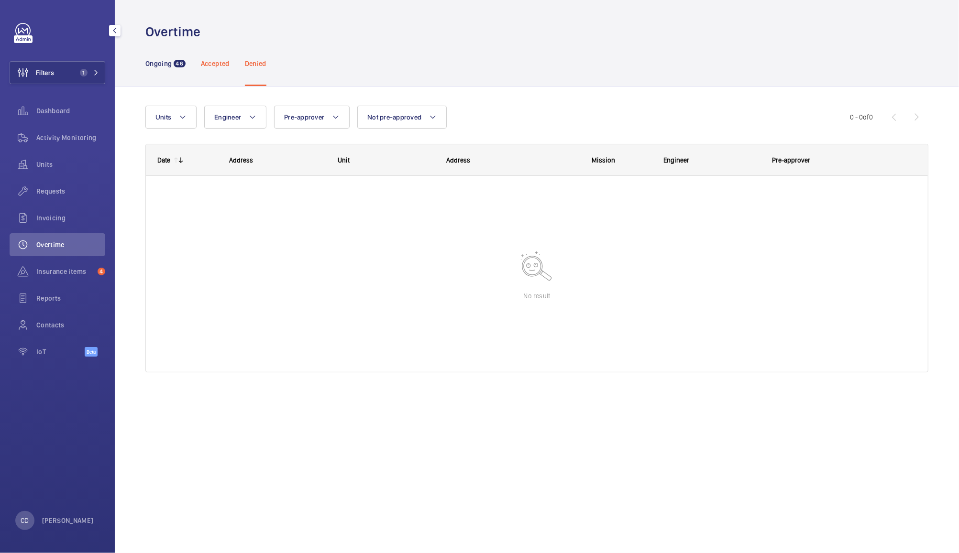
click at [212, 66] on p "Accepted" at bounding box center [215, 64] width 29 height 10
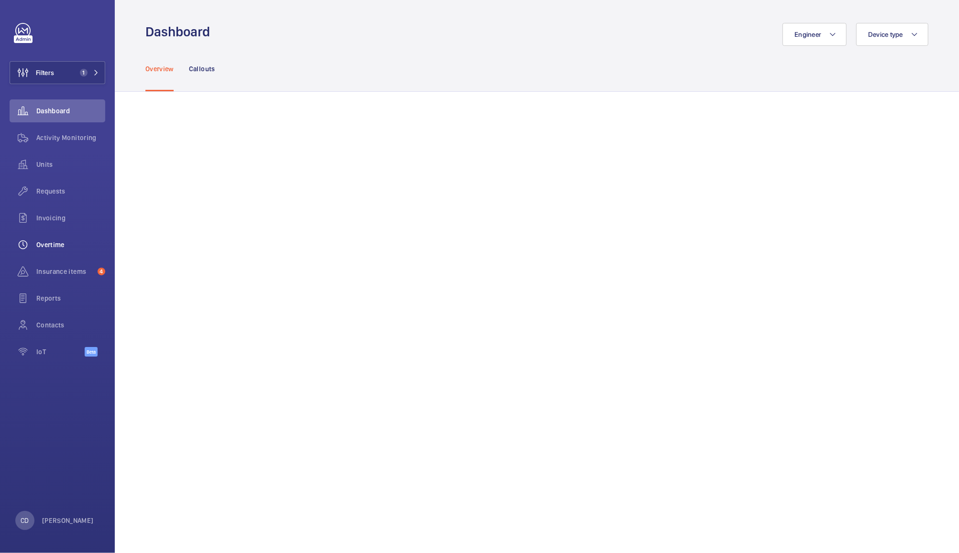
click at [55, 244] on span "Overtime" at bounding box center [70, 245] width 69 height 10
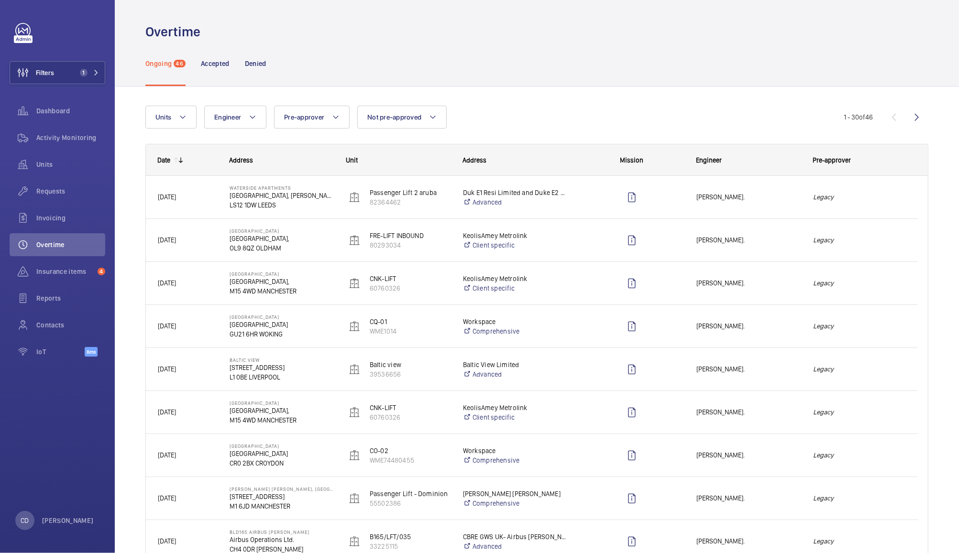
click at [577, 195] on div at bounding box center [626, 197] width 116 height 43
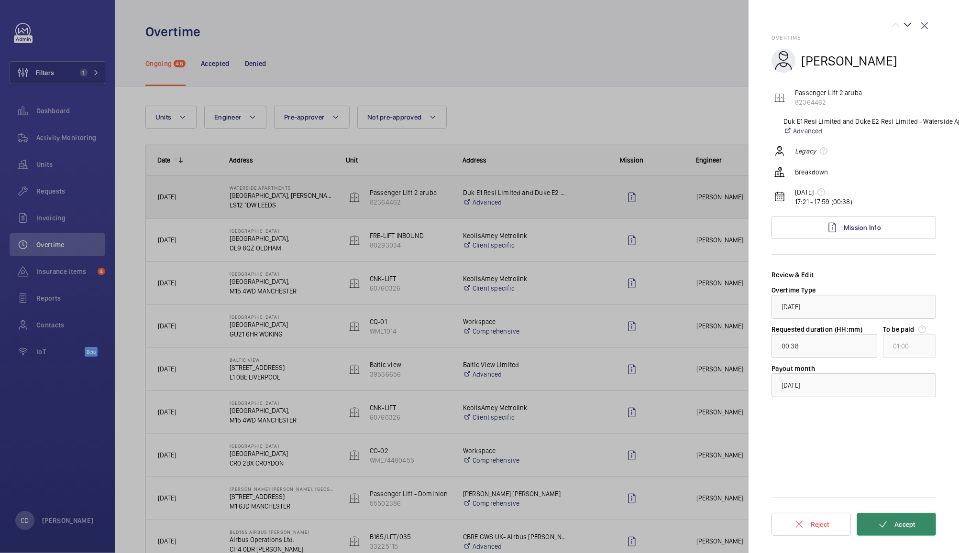
click at [911, 521] on span "Accept" at bounding box center [904, 525] width 21 height 8
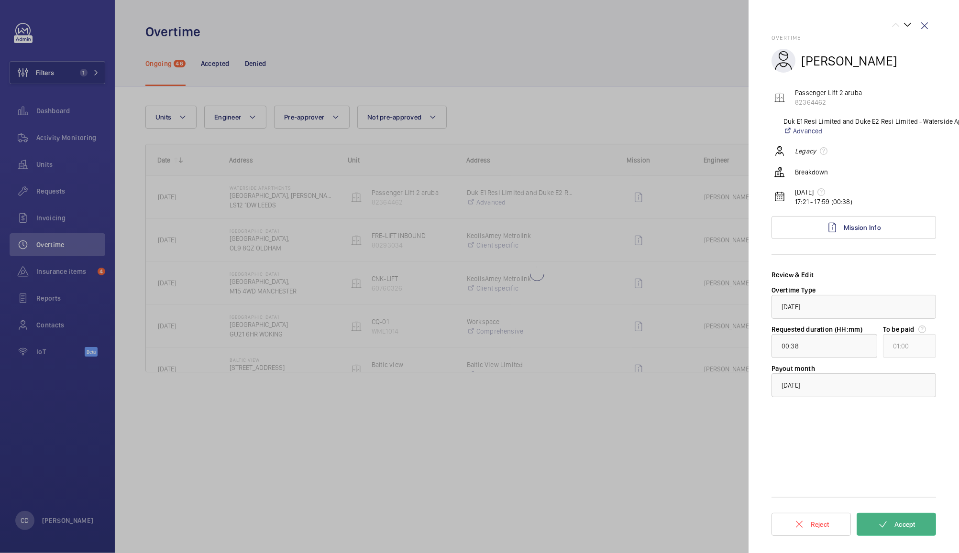
type input "01:01"
type input "02:00"
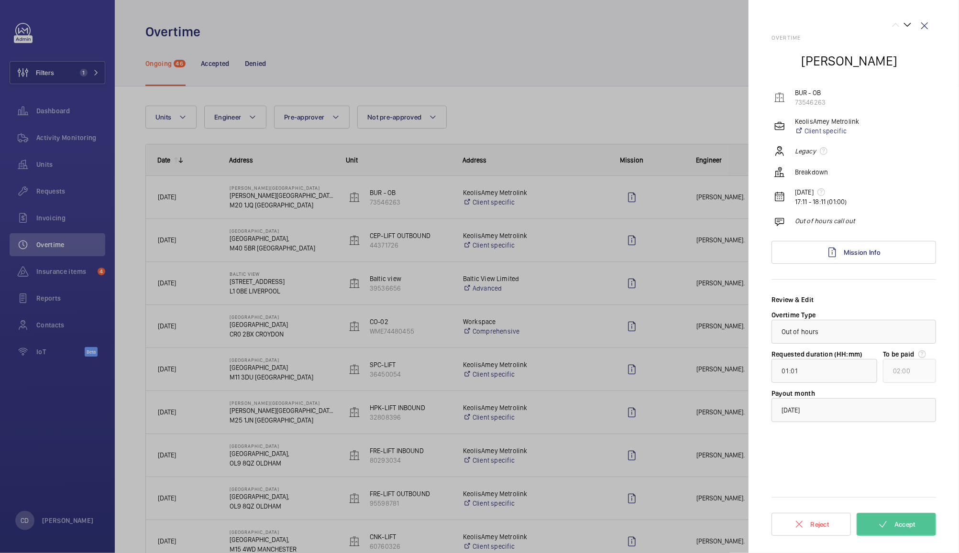
click at [509, 39] on div at bounding box center [479, 276] width 959 height 553
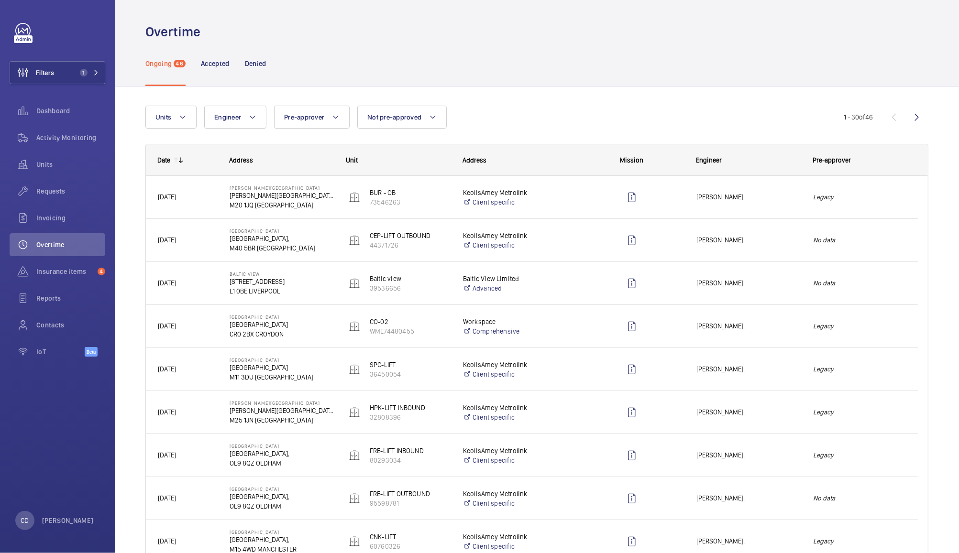
click at [769, 327] on span "[PERSON_NAME]." at bounding box center [748, 326] width 104 height 11
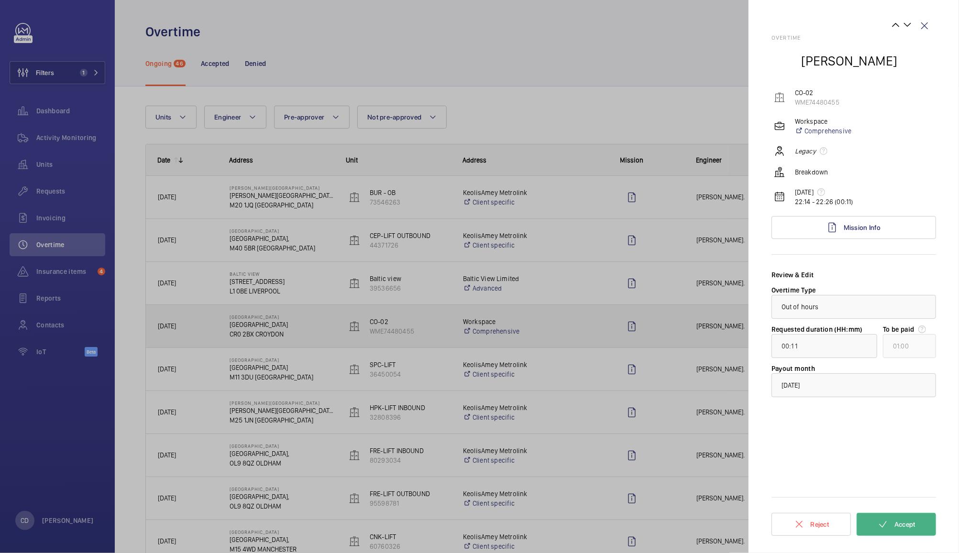
click at [920, 530] on button "Accept" at bounding box center [895, 524] width 79 height 23
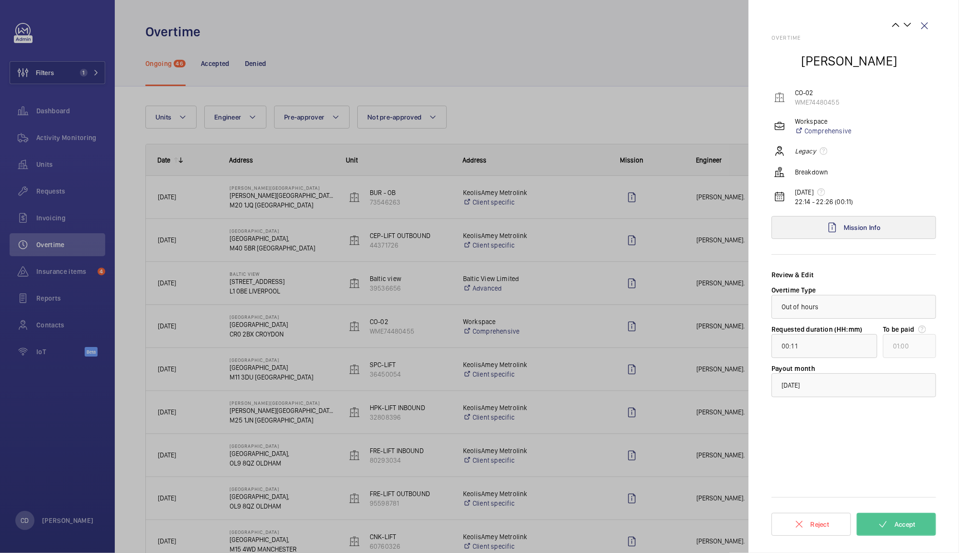
click at [861, 231] on span "Mission Info" at bounding box center [861, 228] width 37 height 8
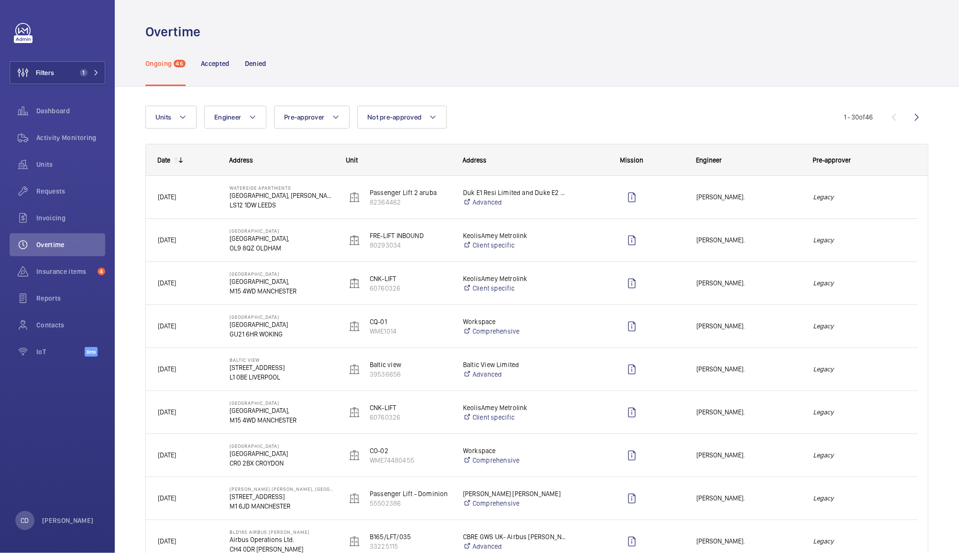
click at [175, 159] on mat-icon at bounding box center [176, 160] width 8 height 8
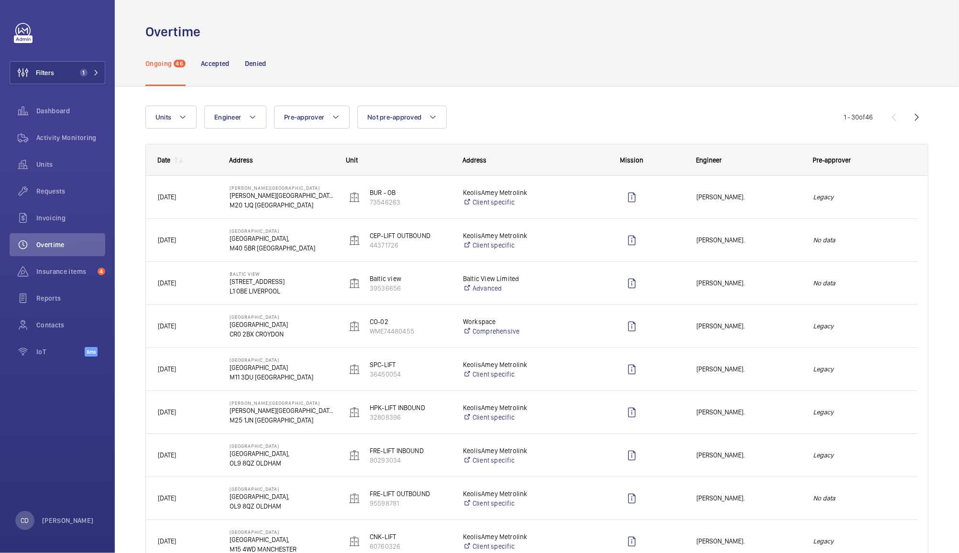
click at [180, 159] on mat-icon at bounding box center [181, 160] width 8 height 8
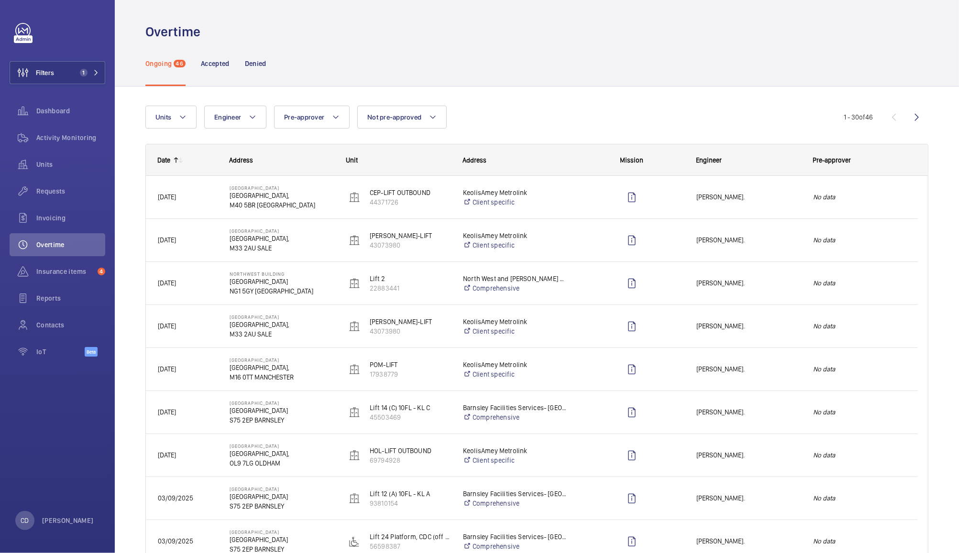
click at [180, 158] on mat-icon at bounding box center [181, 160] width 8 height 8
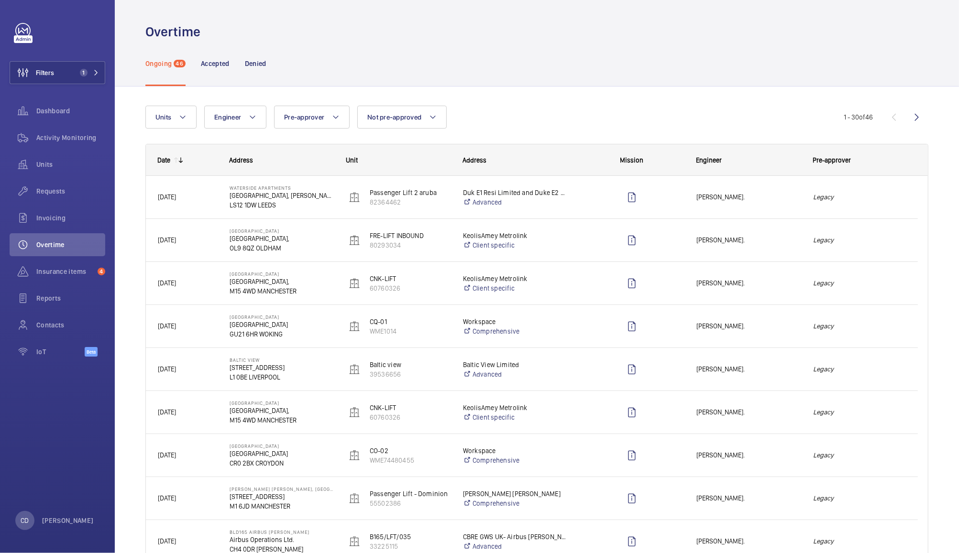
click at [878, 463] on div "Legacy" at bounding box center [859, 455] width 116 height 30
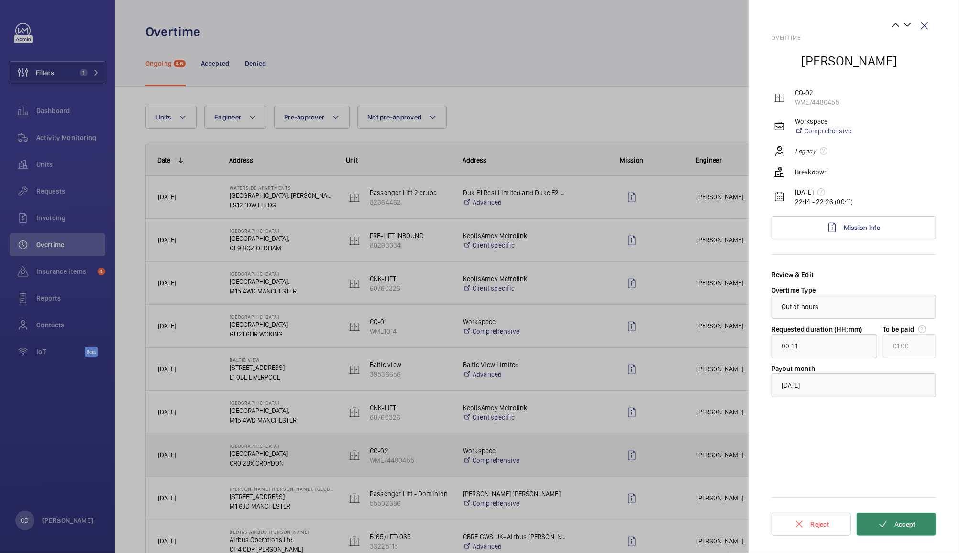
click at [899, 523] on span "Accept" at bounding box center [904, 525] width 21 height 8
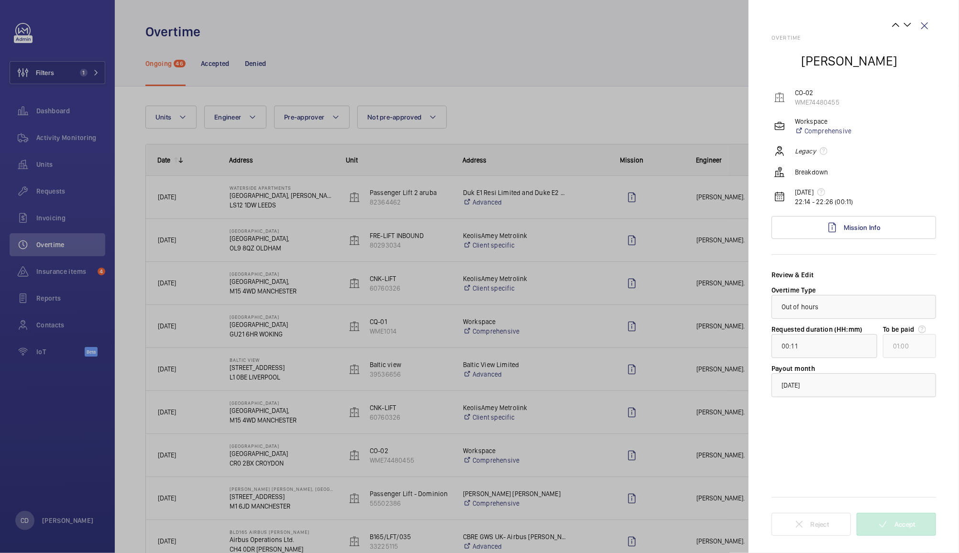
type input "00:51"
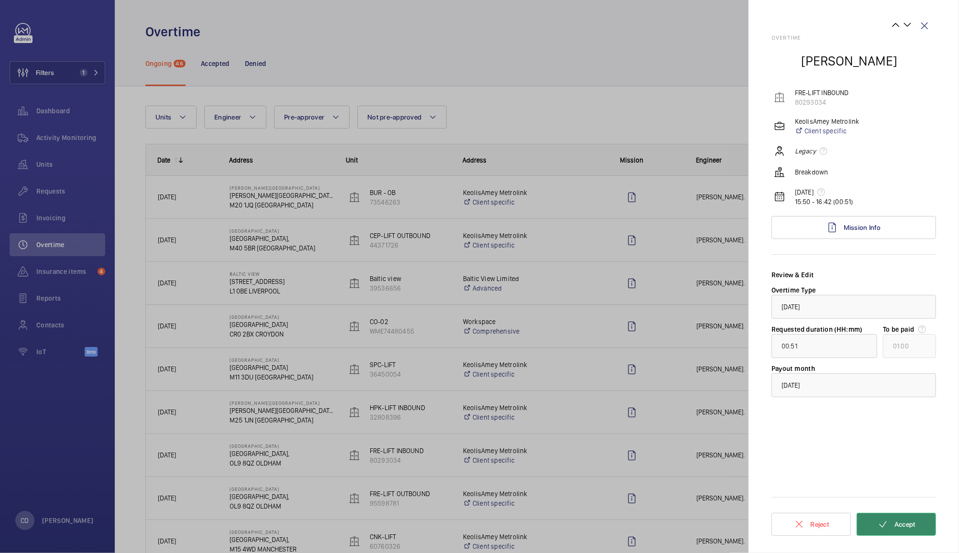
click at [910, 530] on button "Accept" at bounding box center [895, 524] width 79 height 23
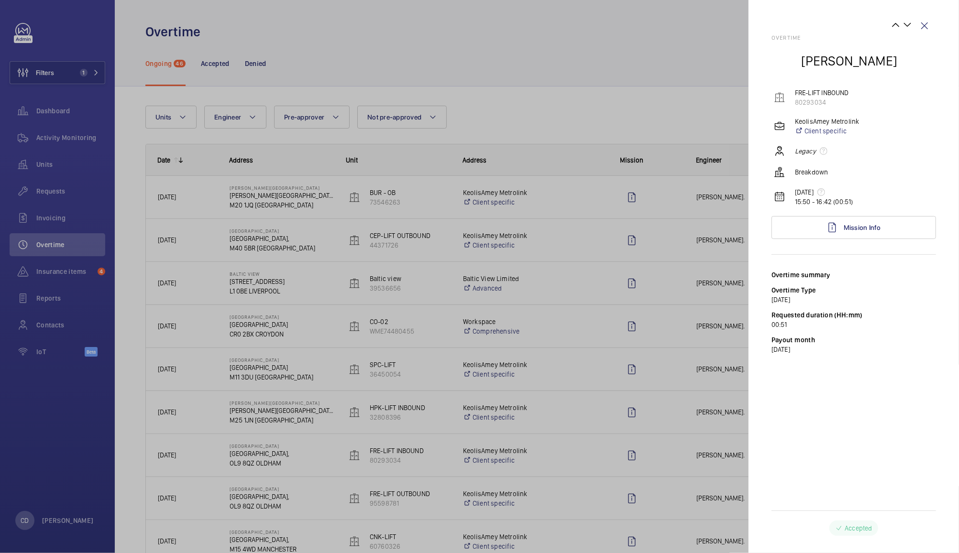
click at [885, 484] on div "Overtime summary Overtime Type [DATE] Requested duration (HH:mm) 00:51 Payout m…" at bounding box center [853, 406] width 164 height 272
click at [924, 25] on wm-front-icon-button at bounding box center [924, 25] width 23 height 23
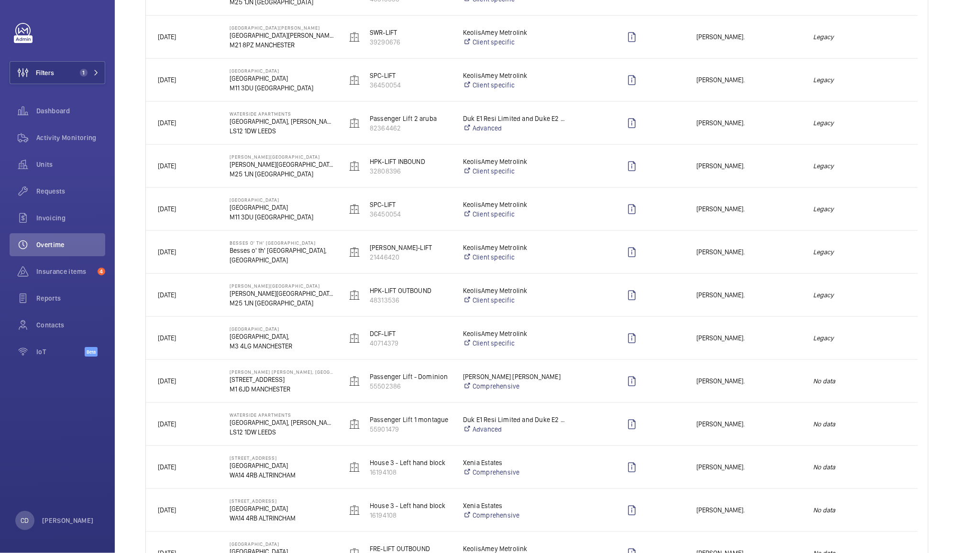
scroll to position [767, 0]
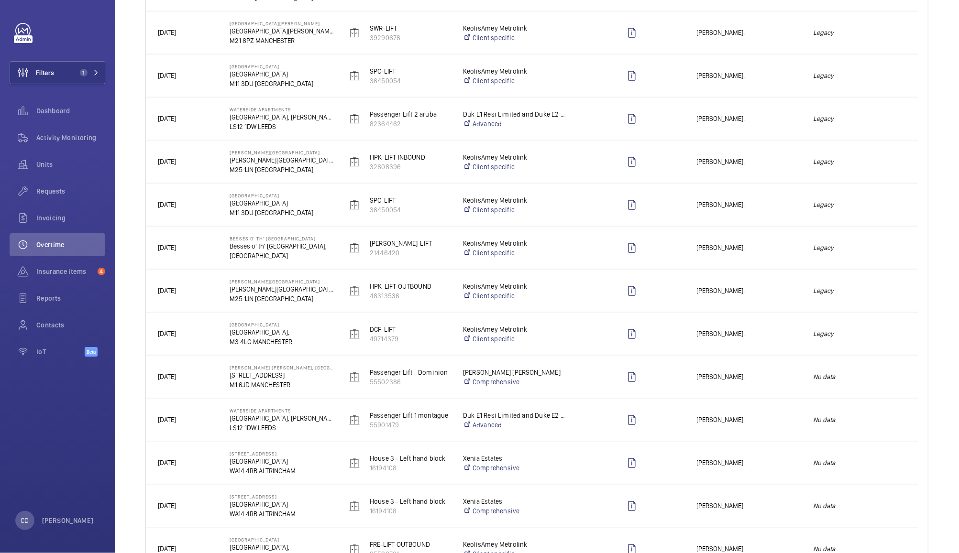
click at [880, 374] on em "No data" at bounding box center [859, 377] width 93 height 11
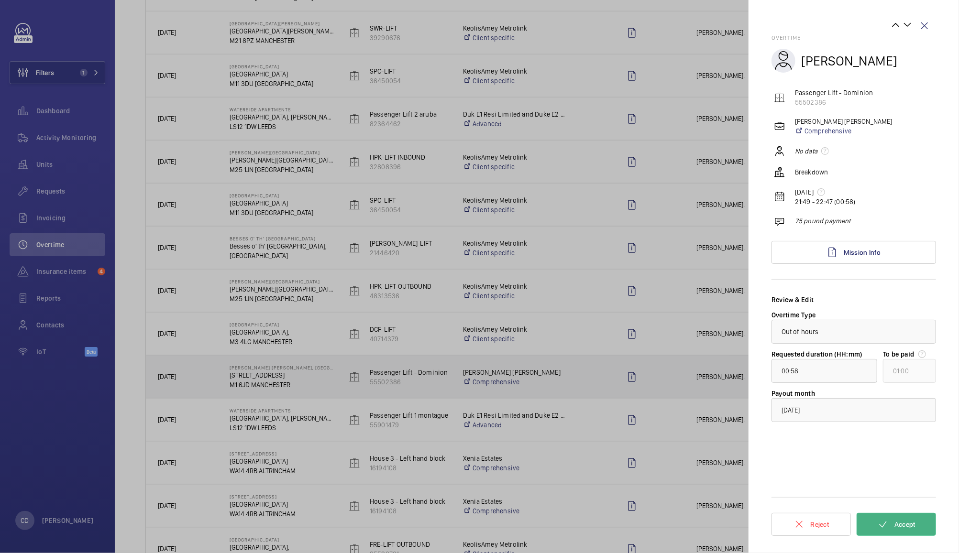
click at [903, 525] on span "Accept" at bounding box center [904, 525] width 21 height 8
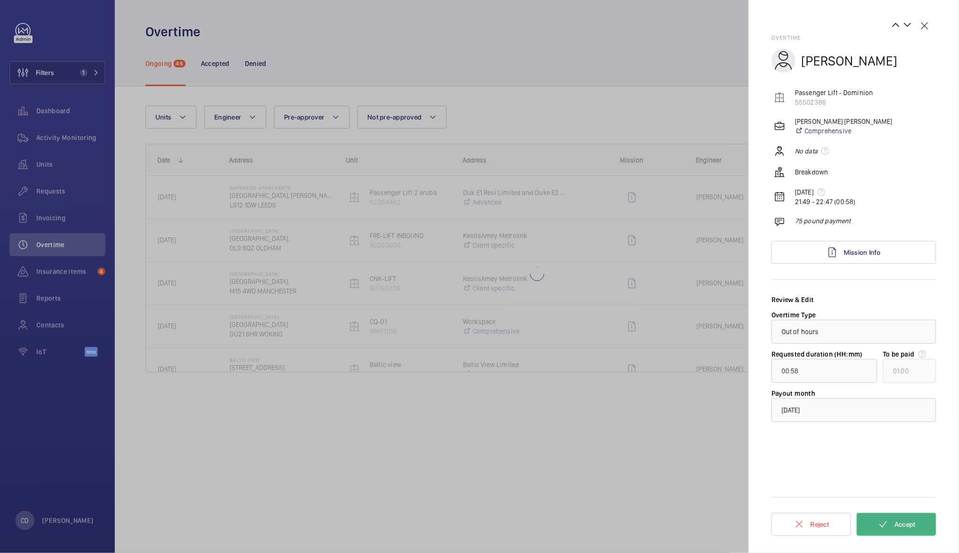
scroll to position [0, 0]
type input "13:48"
type input "14:00"
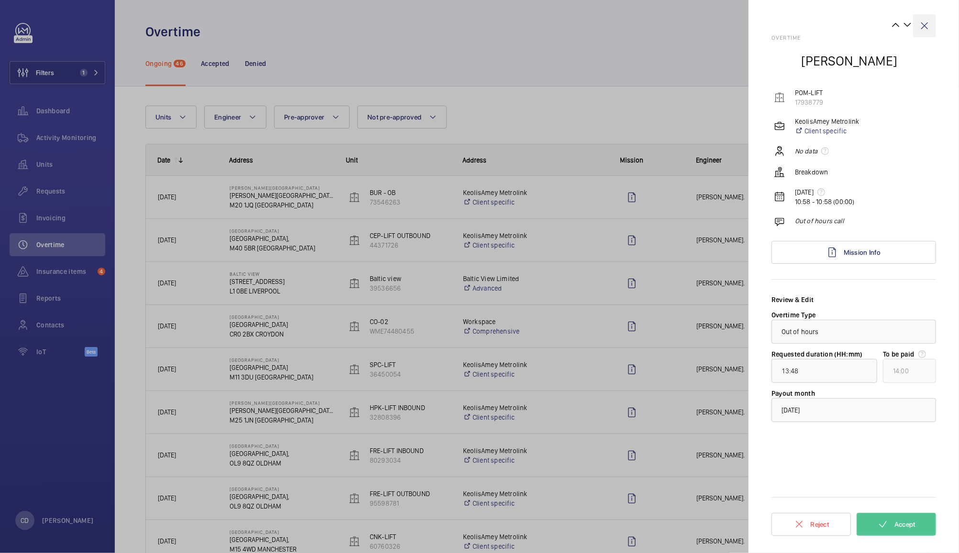
click at [924, 22] on wm-front-icon-button at bounding box center [924, 25] width 23 height 23
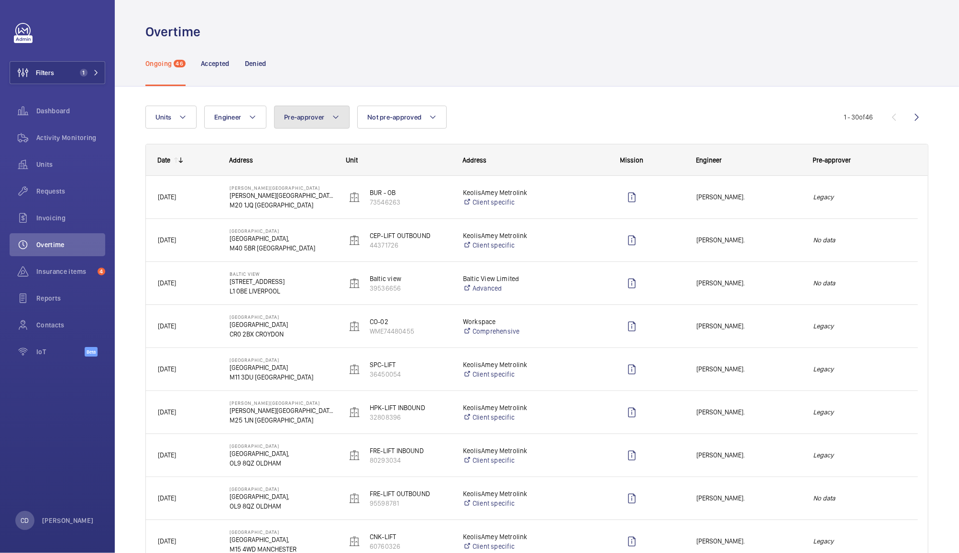
click at [319, 121] on button "Pre-approver" at bounding box center [312, 117] width 76 height 23
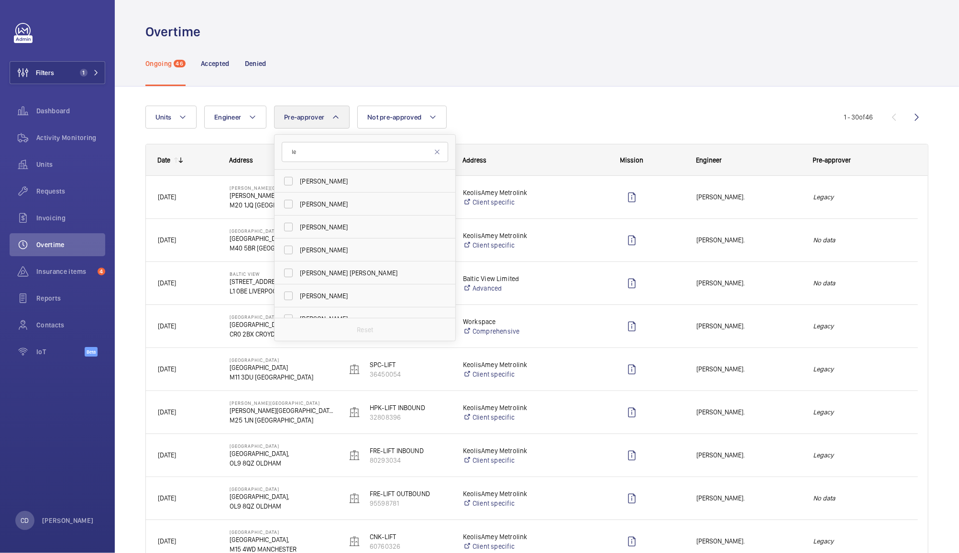
type input "l"
type input "n"
click at [740, 67] on div "Ongoing 46 Accepted Denied" at bounding box center [536, 63] width 783 height 45
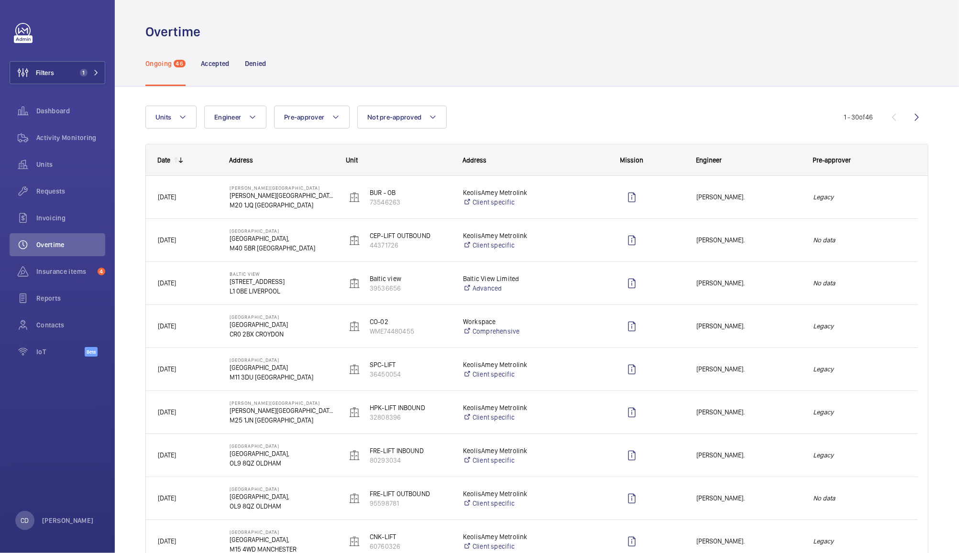
click at [740, 67] on div "Ongoing 46 Accepted Denied" at bounding box center [536, 63] width 783 height 45
click at [691, 116] on div "Units Engineer Pre-approver Not pre-approved More filters Reset all filters" at bounding box center [494, 117] width 698 height 23
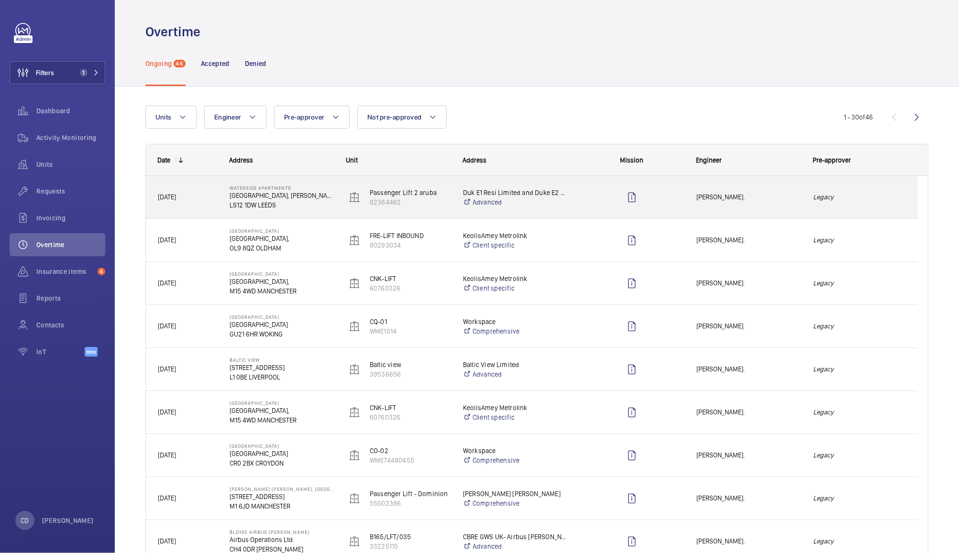
click at [849, 197] on em "Legacy" at bounding box center [859, 197] width 93 height 11
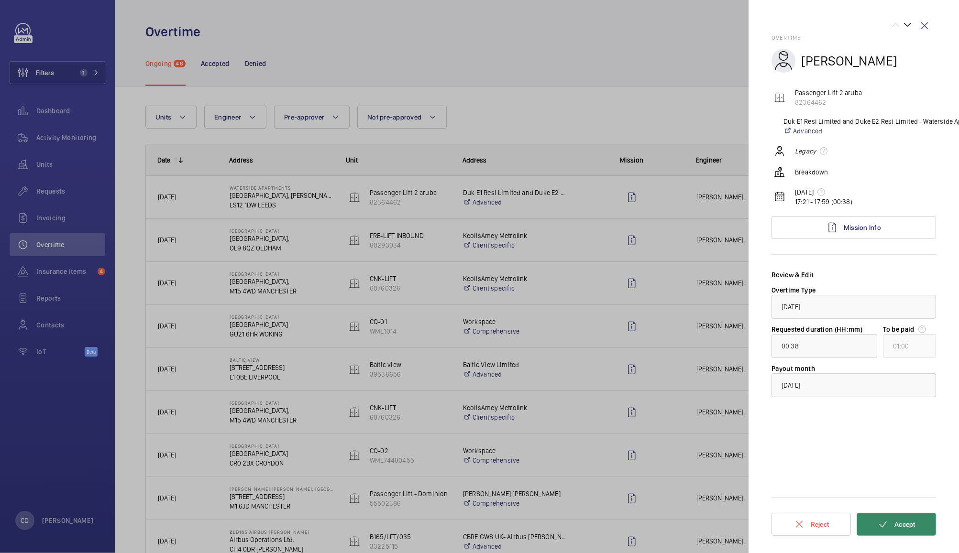
click at [887, 519] on mat-icon at bounding box center [882, 524] width 11 height 11
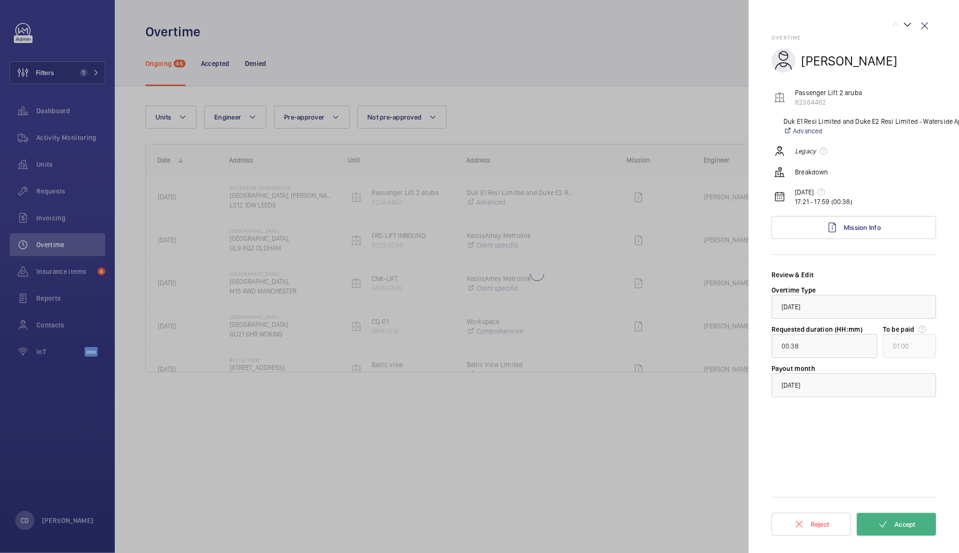
type input "01:01"
type input "02:00"
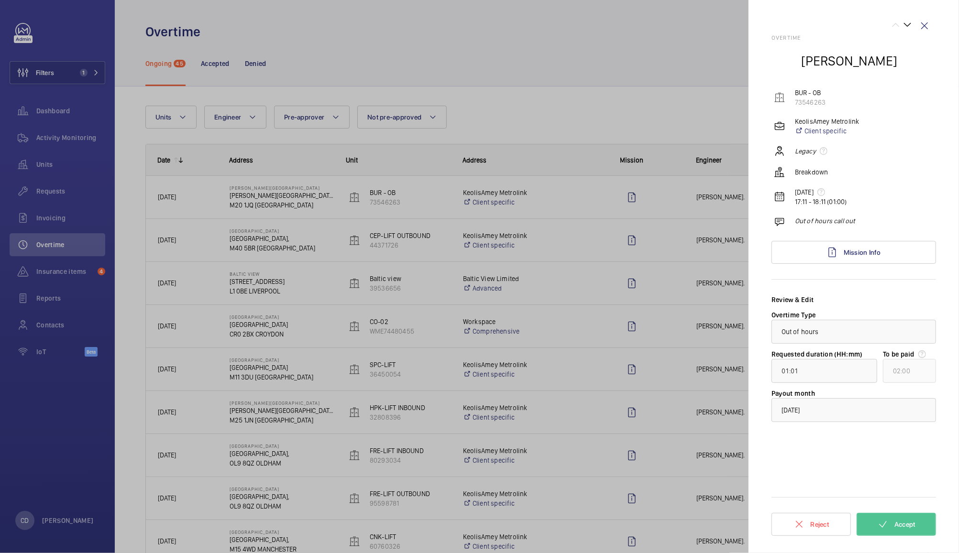
click at [685, 115] on div at bounding box center [479, 276] width 959 height 553
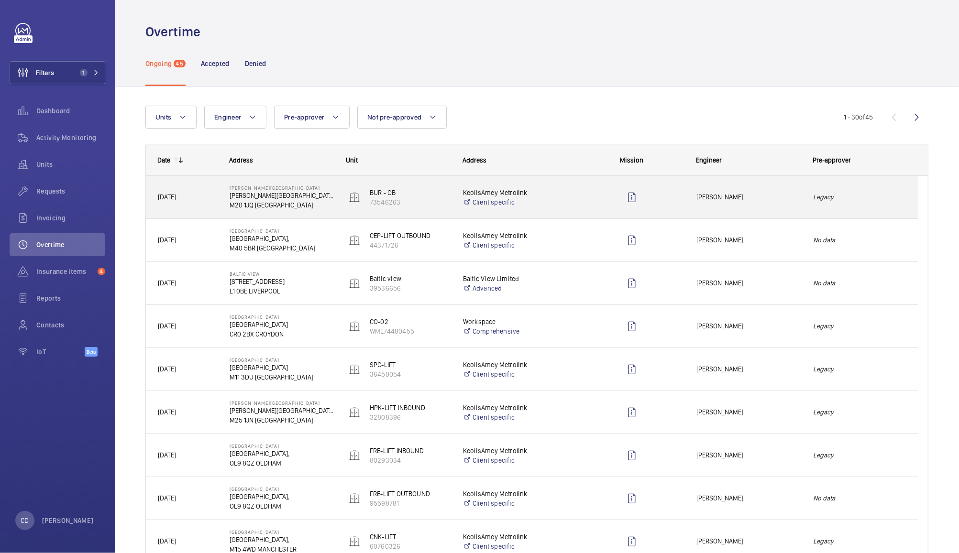
click at [764, 196] on span "[PERSON_NAME]." at bounding box center [748, 197] width 104 height 11
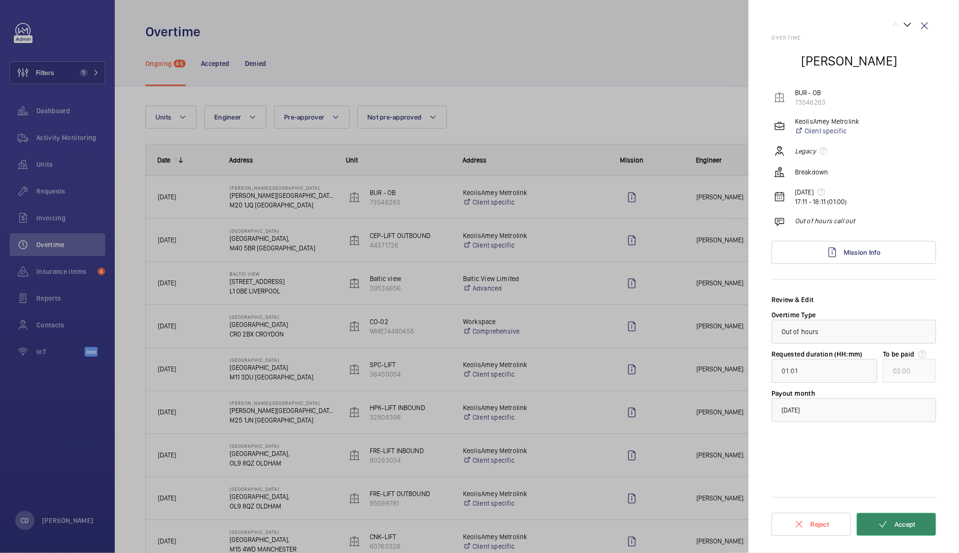
click at [894, 522] on span "Accept" at bounding box center [904, 525] width 21 height 8
click at [680, 94] on div at bounding box center [479, 276] width 959 height 553
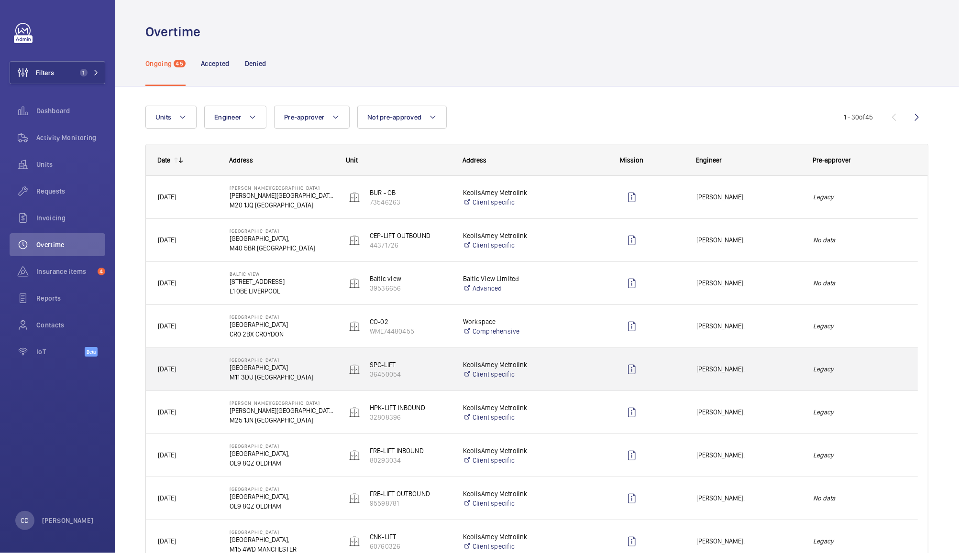
click at [763, 372] on span "[PERSON_NAME]." at bounding box center [748, 369] width 104 height 11
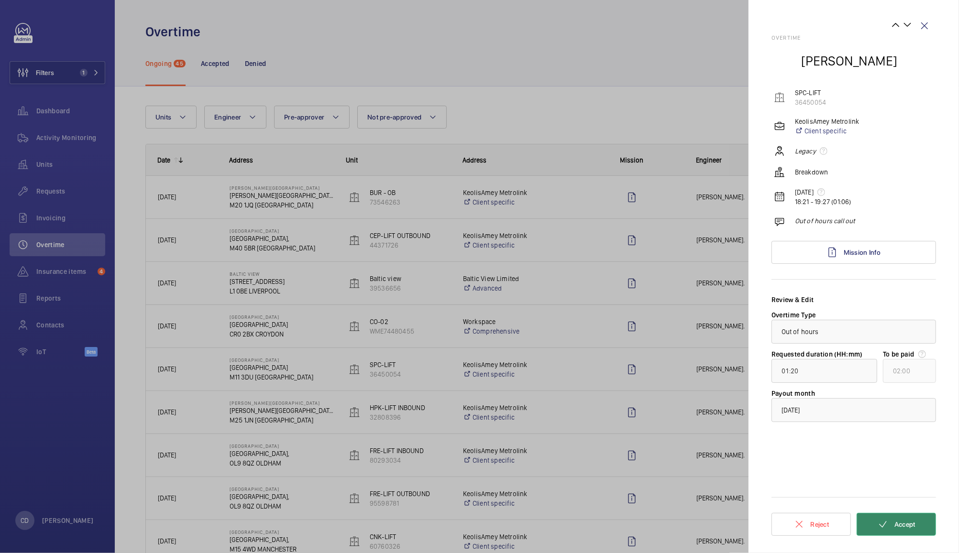
click at [906, 526] on span "Accept" at bounding box center [904, 525] width 21 height 8
click at [897, 523] on span "Accept" at bounding box center [904, 525] width 21 height 8
click at [597, 73] on div at bounding box center [479, 276] width 959 height 553
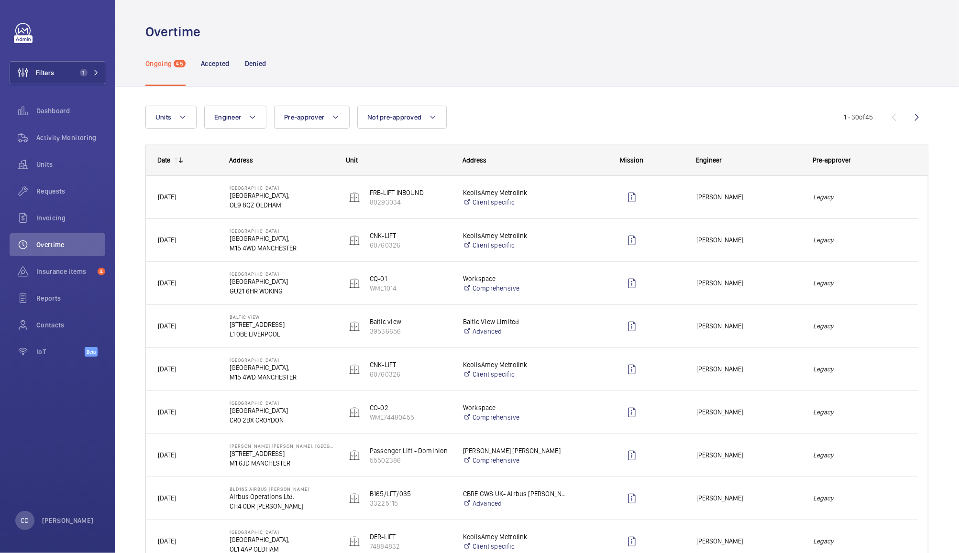
click at [796, 195] on span "[PERSON_NAME]." at bounding box center [748, 197] width 104 height 11
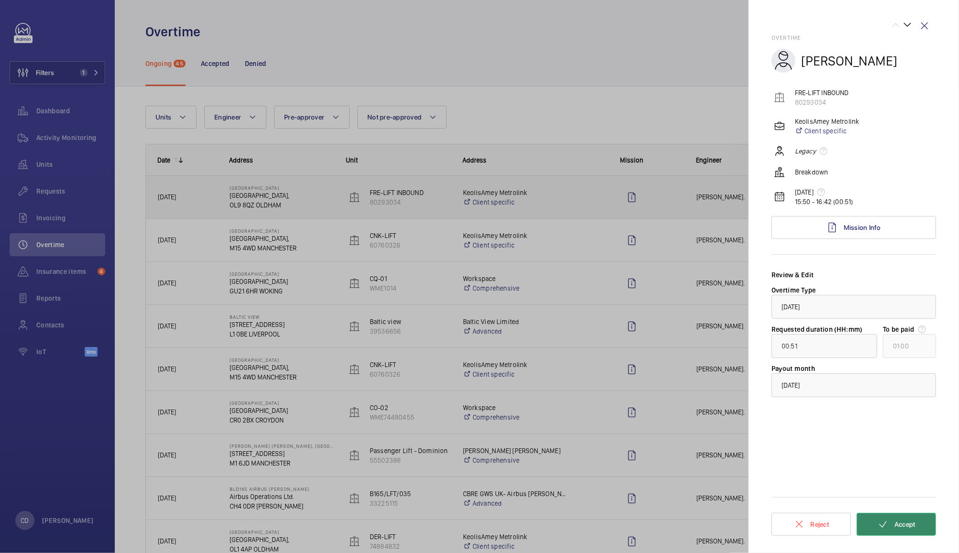
click at [905, 525] on span "Accept" at bounding box center [904, 525] width 21 height 8
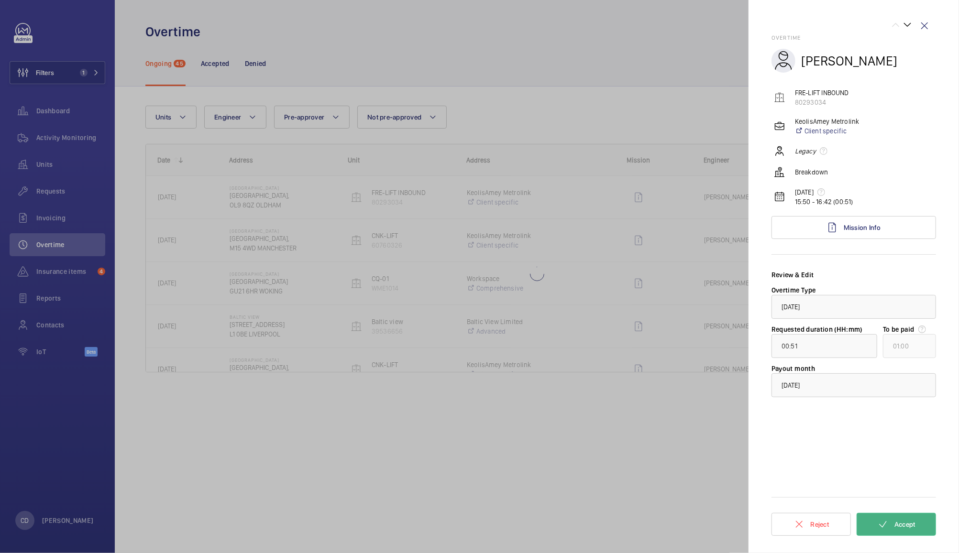
type input "01:01"
type input "02:00"
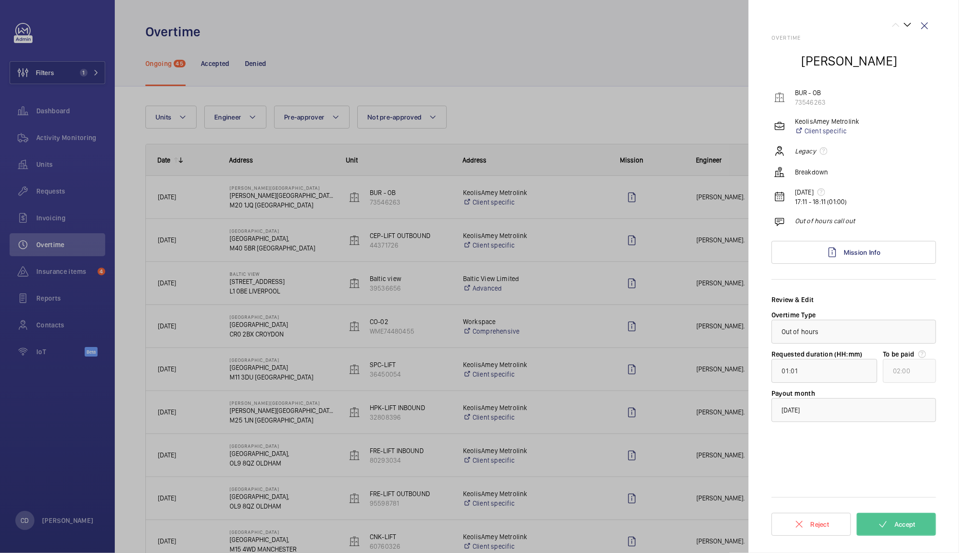
click at [651, 86] on div at bounding box center [479, 276] width 959 height 553
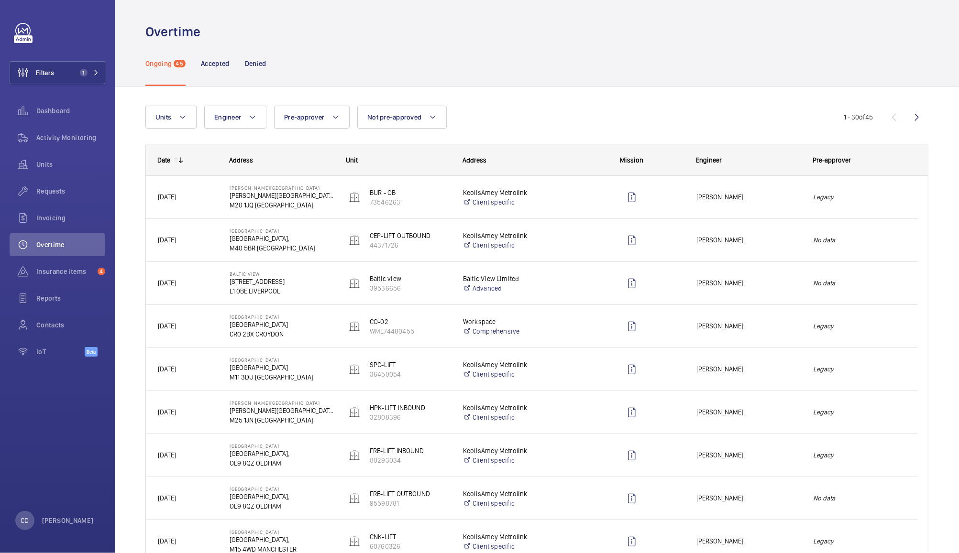
click at [774, 295] on div "[PERSON_NAME]." at bounding box center [743, 283] width 116 height 30
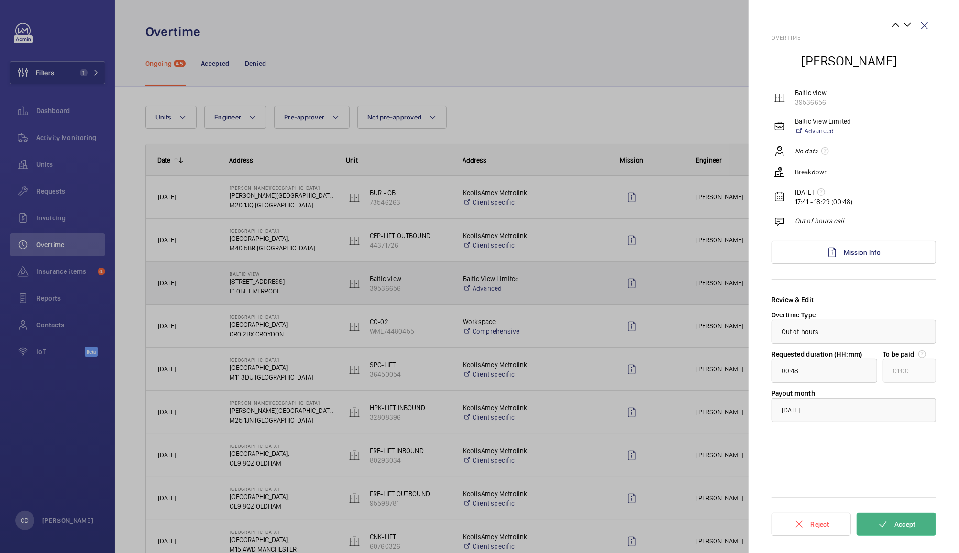
click at [898, 517] on button "Accept" at bounding box center [895, 524] width 79 height 23
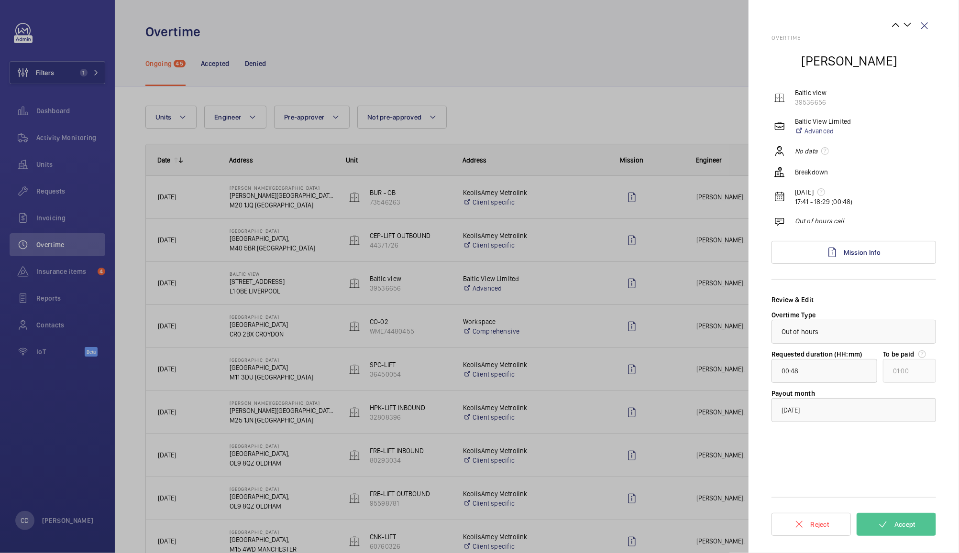
click at [614, 99] on div at bounding box center [479, 276] width 959 height 553
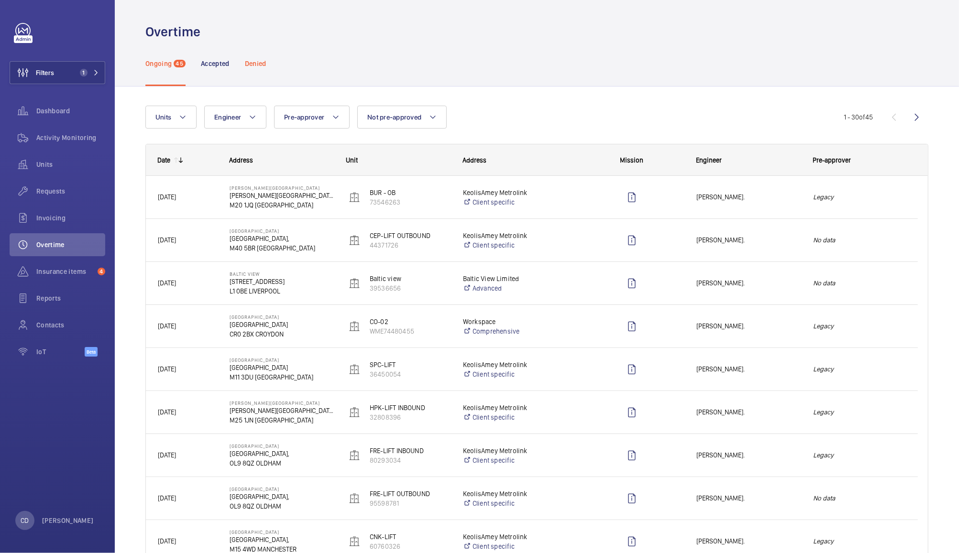
click at [258, 64] on p "Denied" at bounding box center [256, 64] width 22 height 10
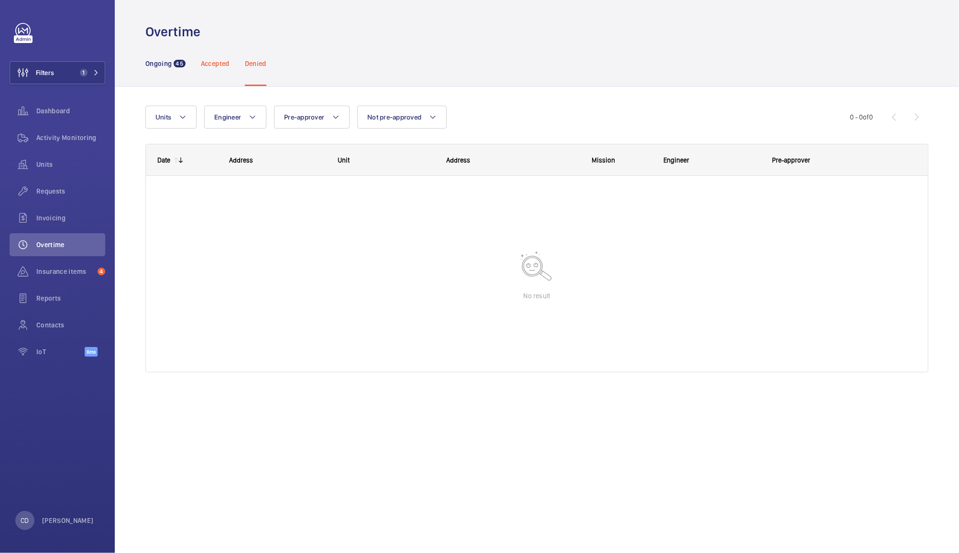
click at [230, 69] on div "Accepted" at bounding box center [215, 63] width 29 height 45
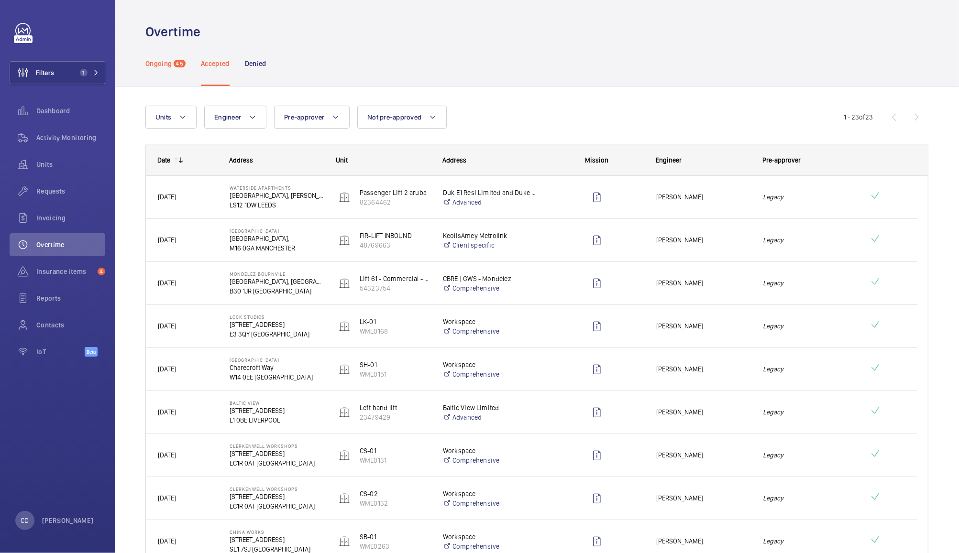
click at [173, 69] on div "Ongoing 45" at bounding box center [165, 63] width 40 height 45
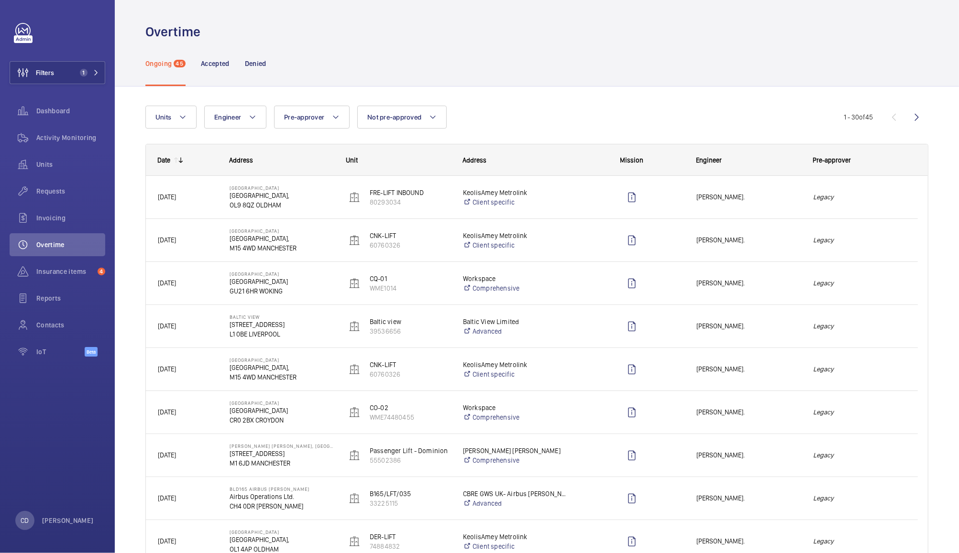
click at [886, 195] on em "Legacy" at bounding box center [859, 197] width 93 height 11
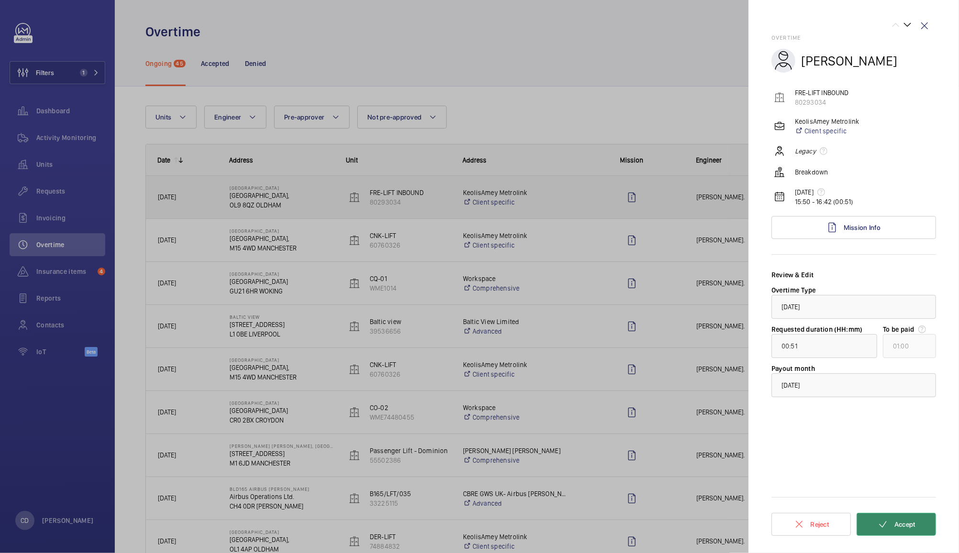
click at [907, 527] on span "Accept" at bounding box center [904, 525] width 21 height 8
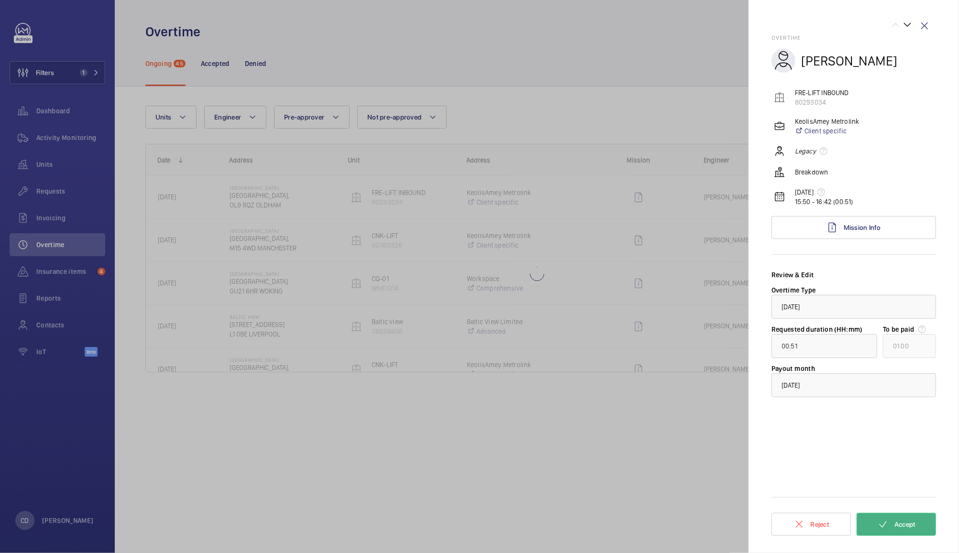
type input "01:01"
type input "02:00"
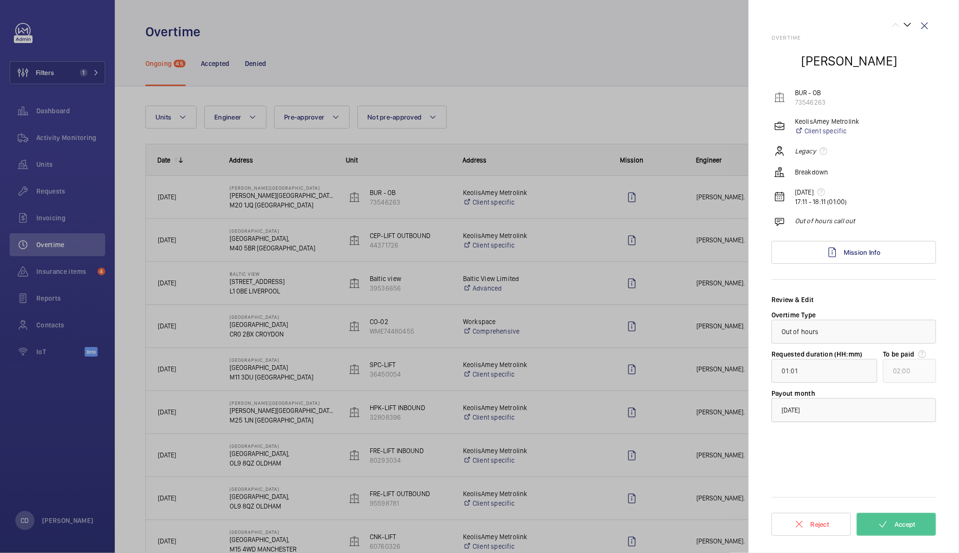
click at [897, 415] on div at bounding box center [854, 410] width 164 height 23
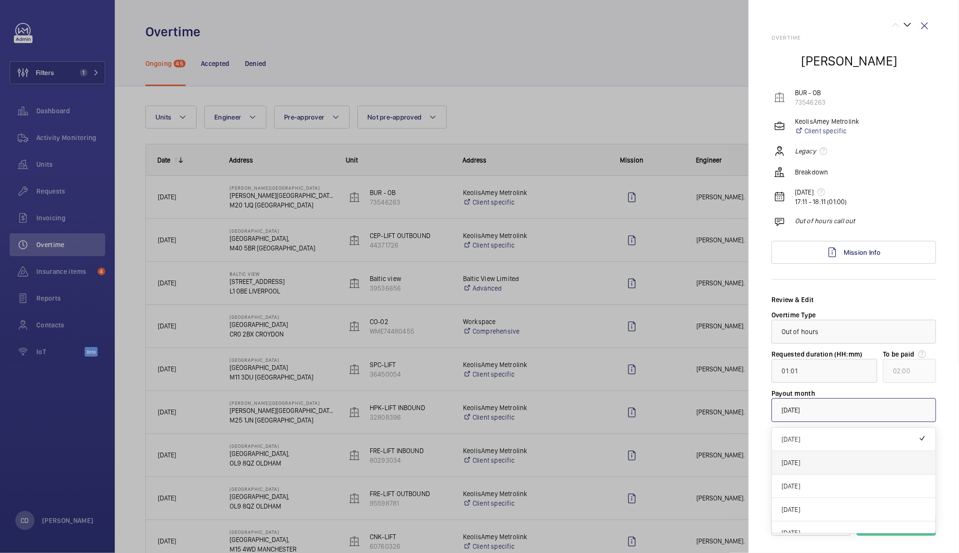
click at [840, 466] on span "[DATE]" at bounding box center [853, 463] width 144 height 10
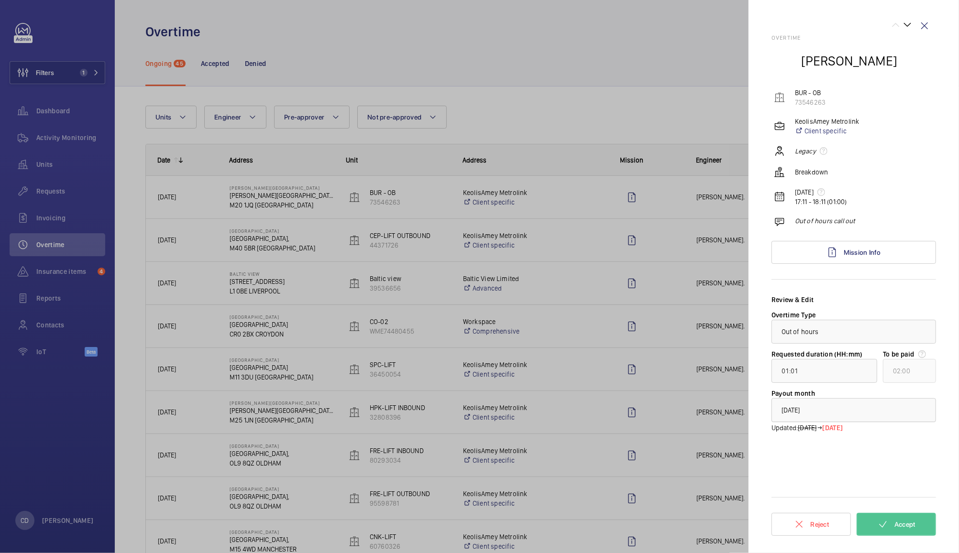
click at [869, 411] on div at bounding box center [854, 410] width 164 height 23
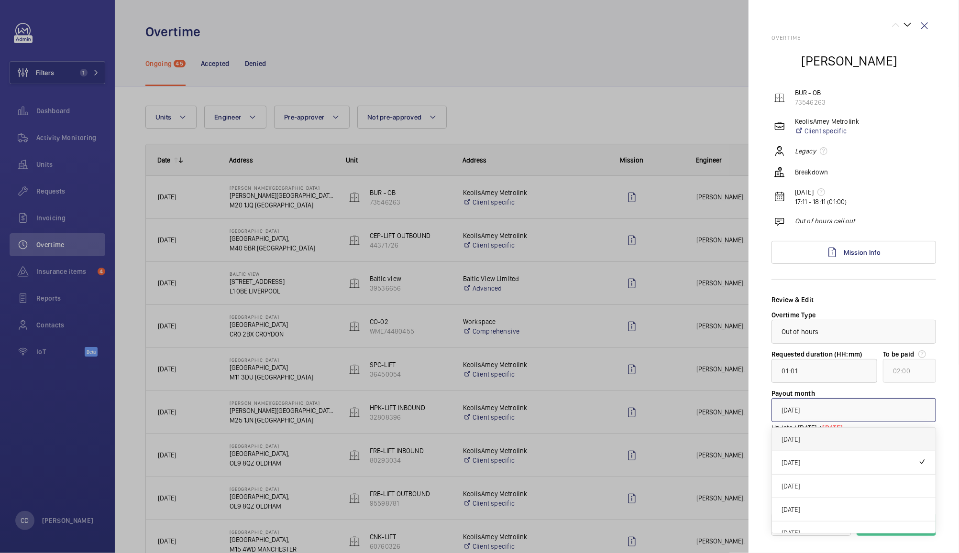
click at [828, 437] on span "[DATE]" at bounding box center [853, 440] width 144 height 10
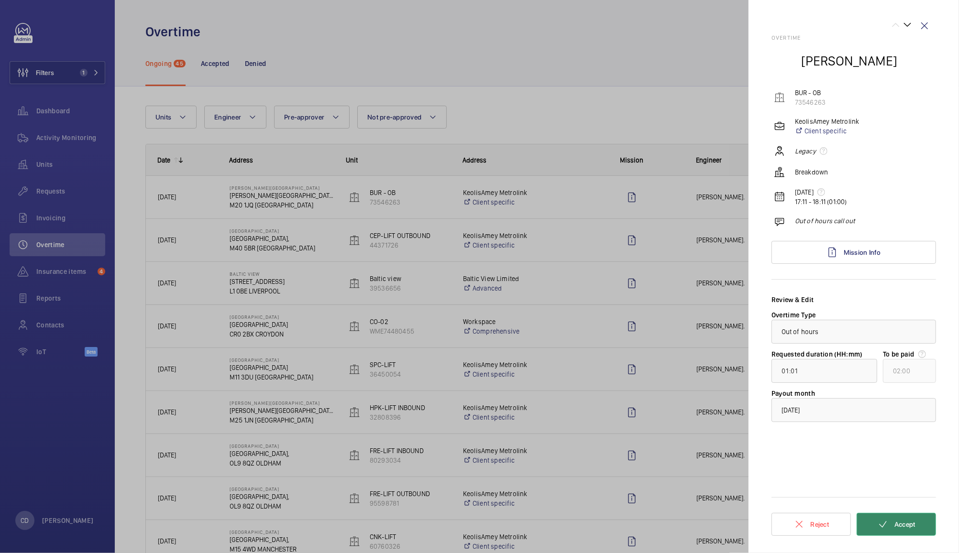
click at [911, 525] on span "Accept" at bounding box center [904, 525] width 21 height 8
click at [617, 49] on div at bounding box center [479, 276] width 959 height 553
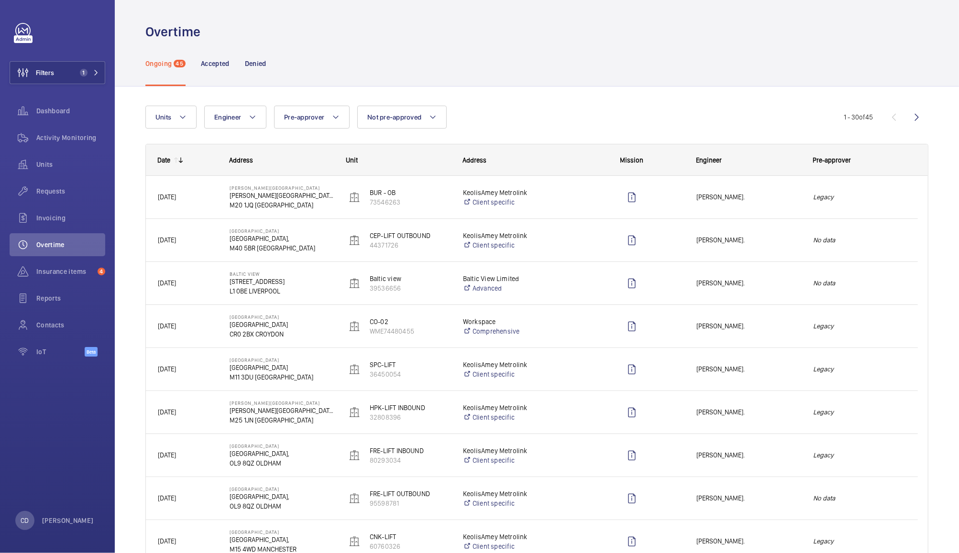
click at [807, 197] on div "Legacy" at bounding box center [859, 197] width 116 height 30
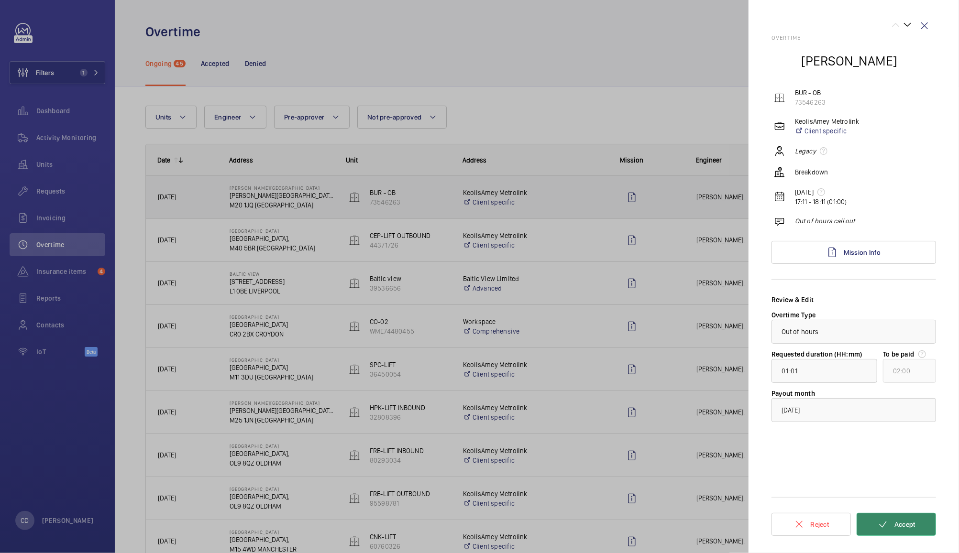
click at [905, 521] on span "Accept" at bounding box center [904, 525] width 21 height 8
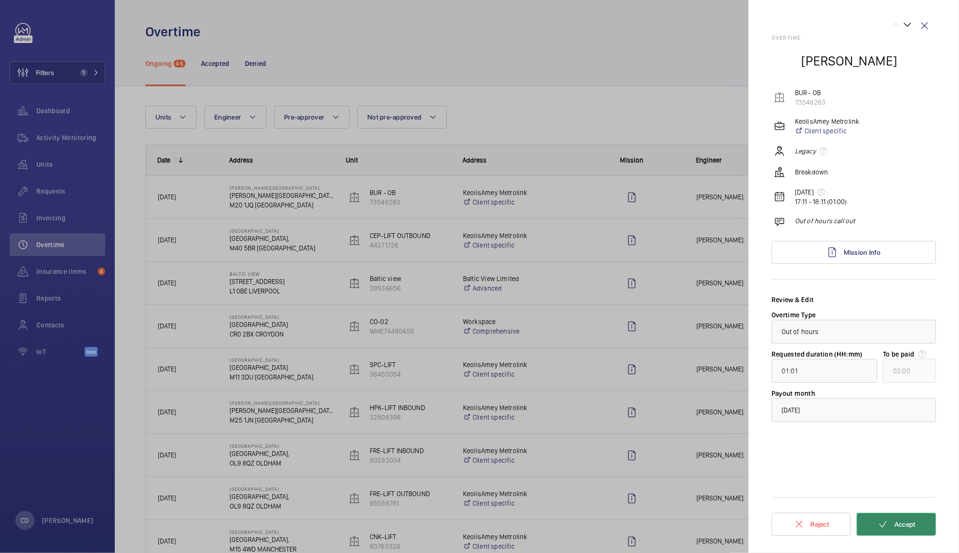
click at [906, 521] on span "Accept" at bounding box center [904, 525] width 21 height 8
click at [905, 515] on button "Accept" at bounding box center [895, 524] width 79 height 23
click at [907, 524] on span "Accept" at bounding box center [904, 525] width 21 height 8
click at [904, 524] on span "Accept" at bounding box center [904, 525] width 21 height 8
click at [927, 19] on wm-front-icon-button at bounding box center [924, 25] width 23 height 23
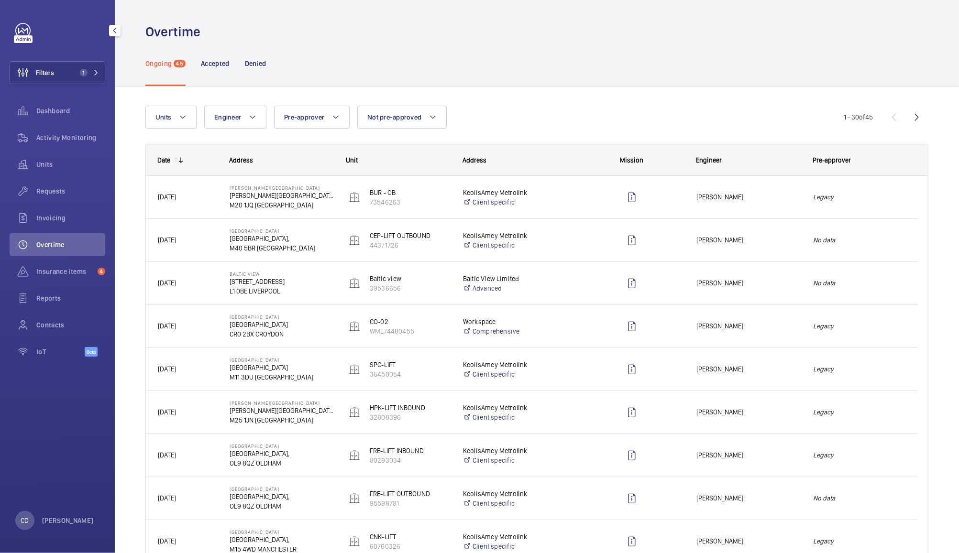
click at [25, 32] on link at bounding box center [22, 30] width 15 height 15
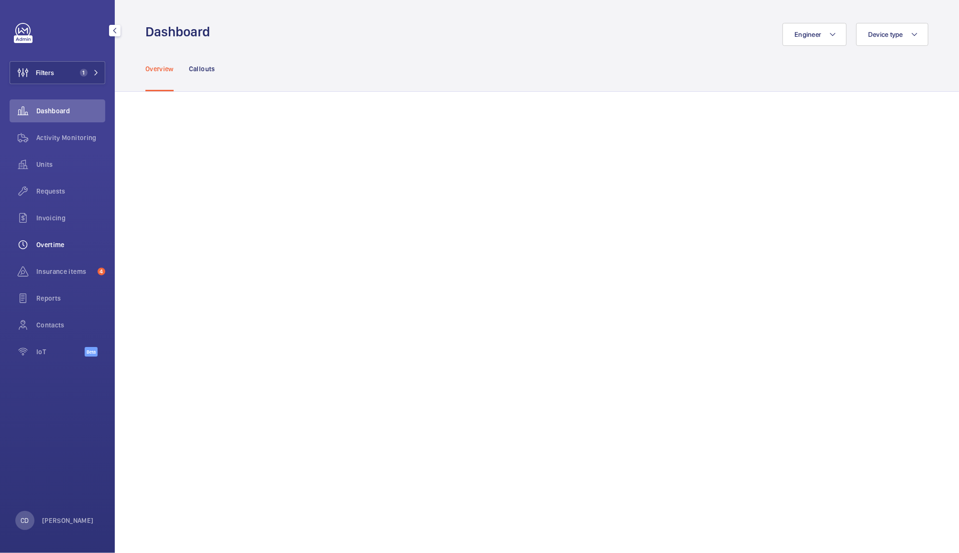
click at [47, 246] on span "Overtime" at bounding box center [70, 245] width 69 height 10
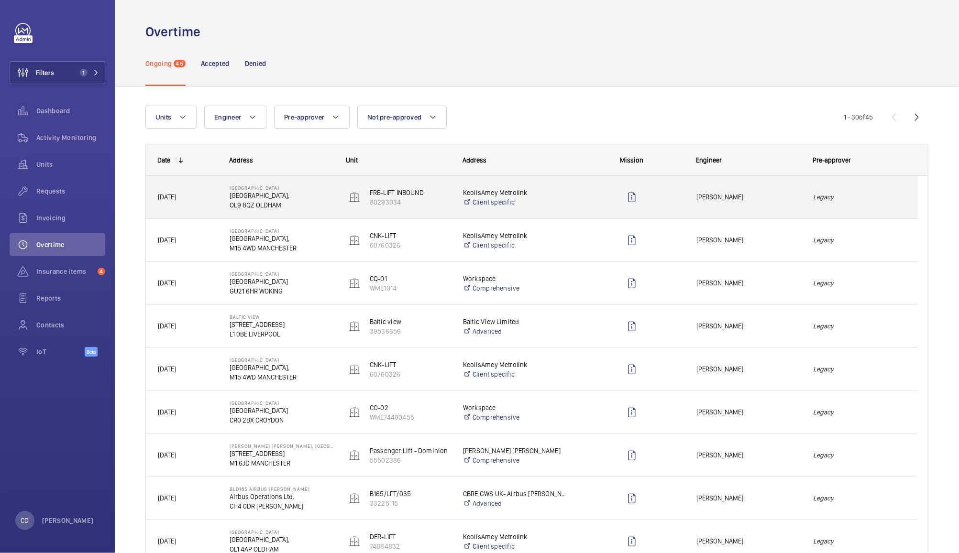
click at [832, 197] on em "Legacy" at bounding box center [859, 197] width 93 height 11
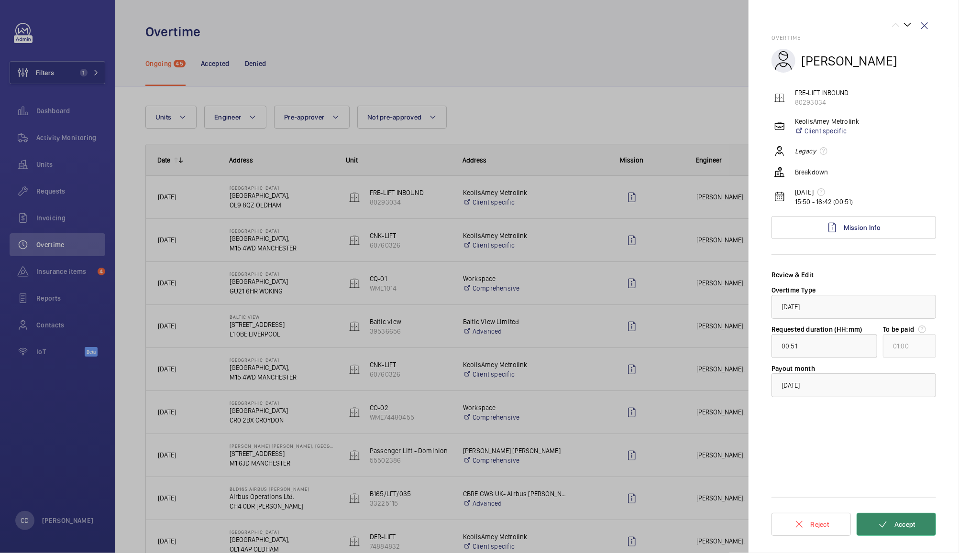
click at [892, 531] on button "Accept" at bounding box center [895, 524] width 79 height 23
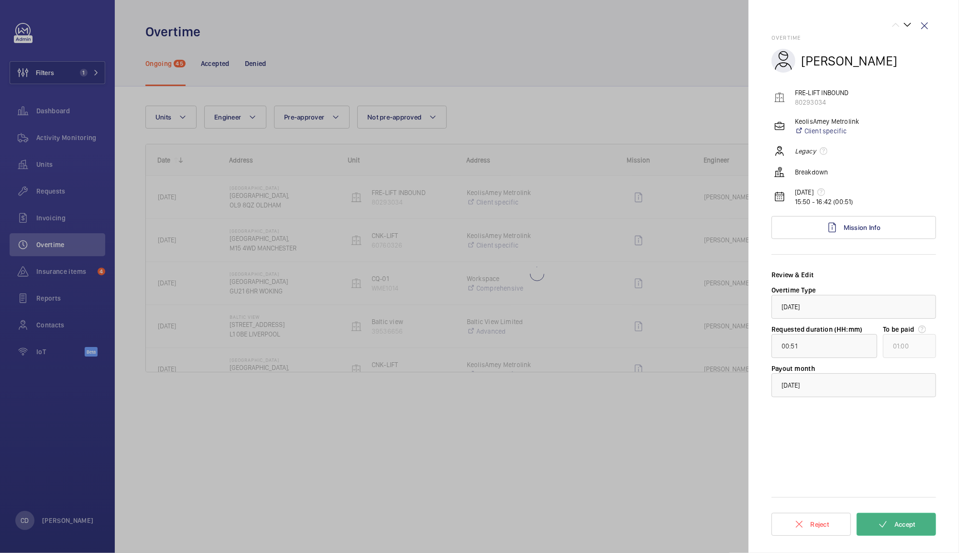
type input "01:01"
type input "02:00"
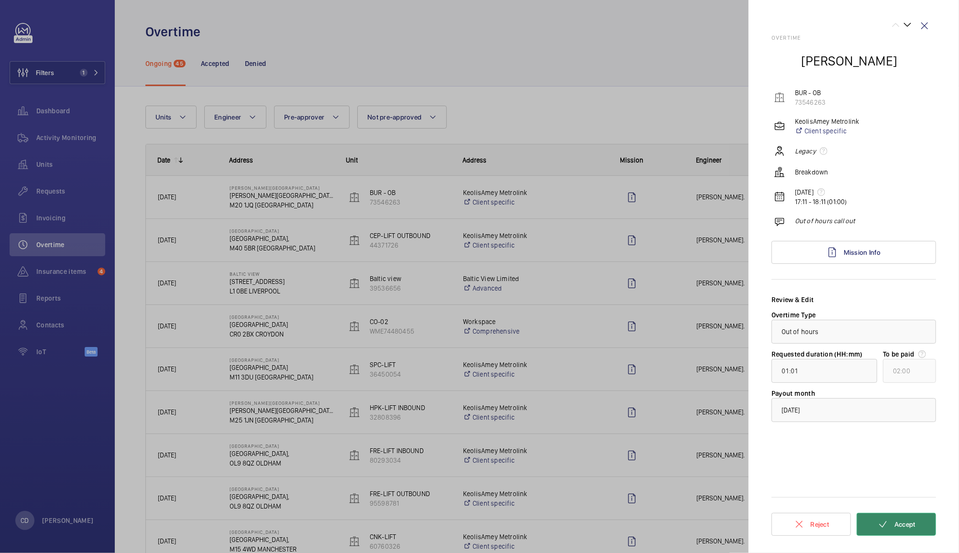
click at [892, 531] on button "Accept" at bounding box center [895, 524] width 79 height 23
click at [887, 521] on mat-icon at bounding box center [882, 524] width 11 height 11
click at [910, 526] on span "Accept" at bounding box center [904, 525] width 21 height 8
click at [933, 28] on wm-front-icon-button at bounding box center [924, 25] width 23 height 23
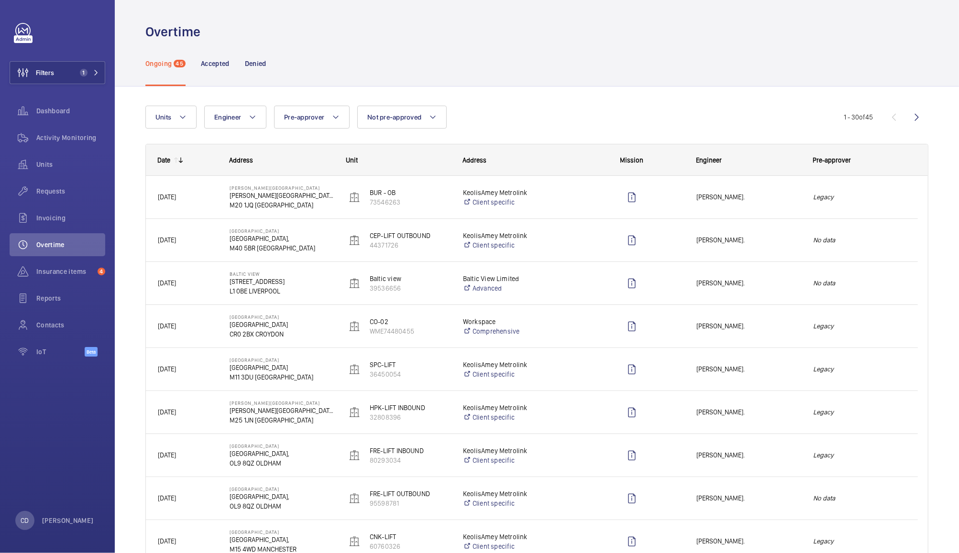
click at [180, 160] on mat-icon at bounding box center [181, 160] width 8 height 8
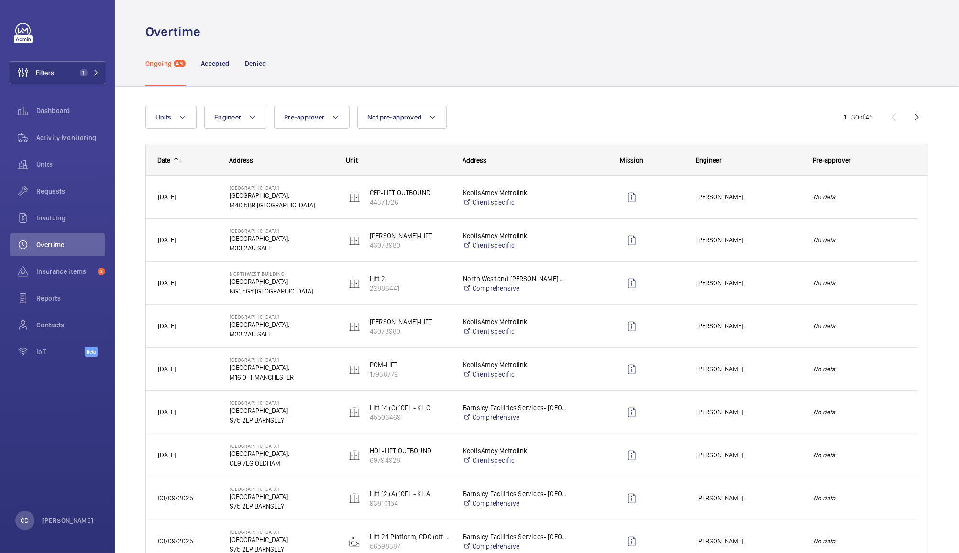
click at [180, 162] on mat-icon at bounding box center [181, 160] width 8 height 8
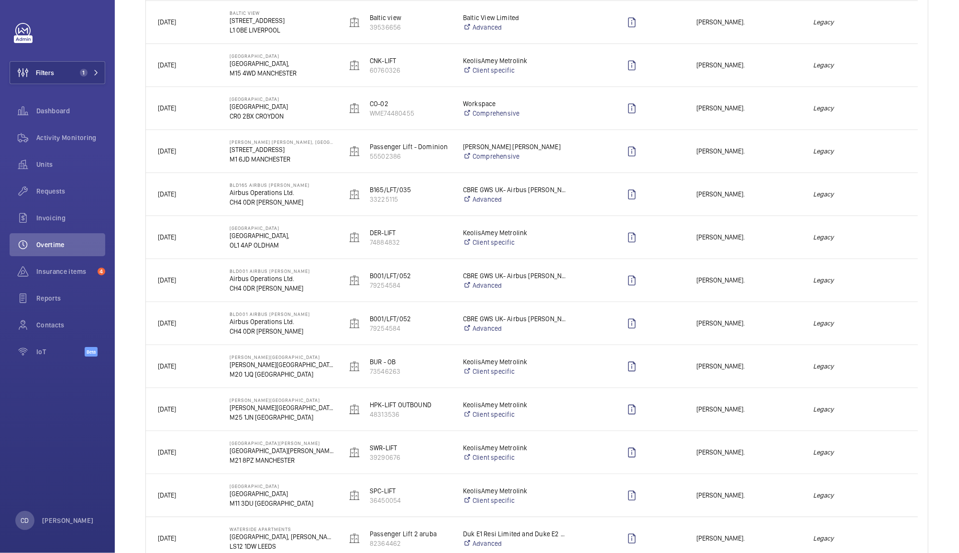
scroll to position [317, 0]
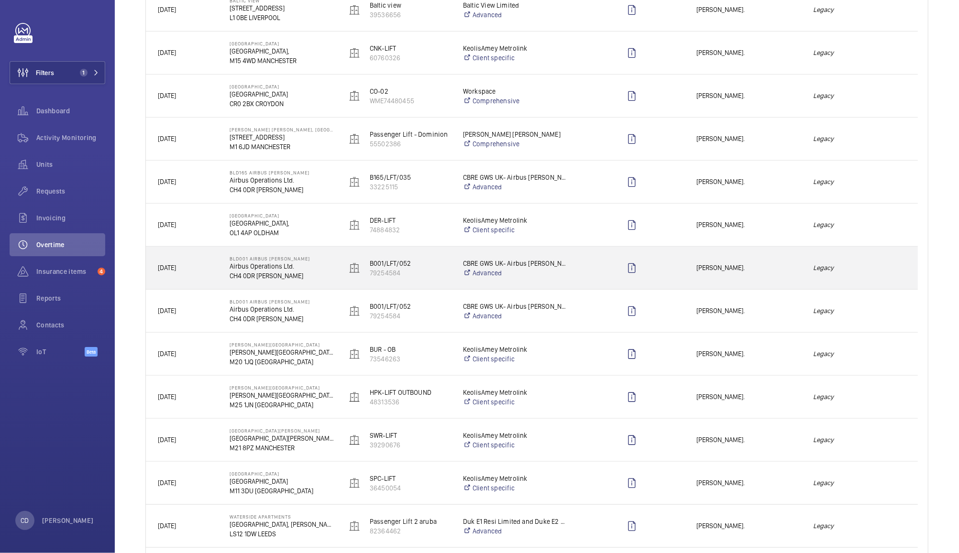
click at [803, 272] on div "Legacy" at bounding box center [859, 268] width 116 height 30
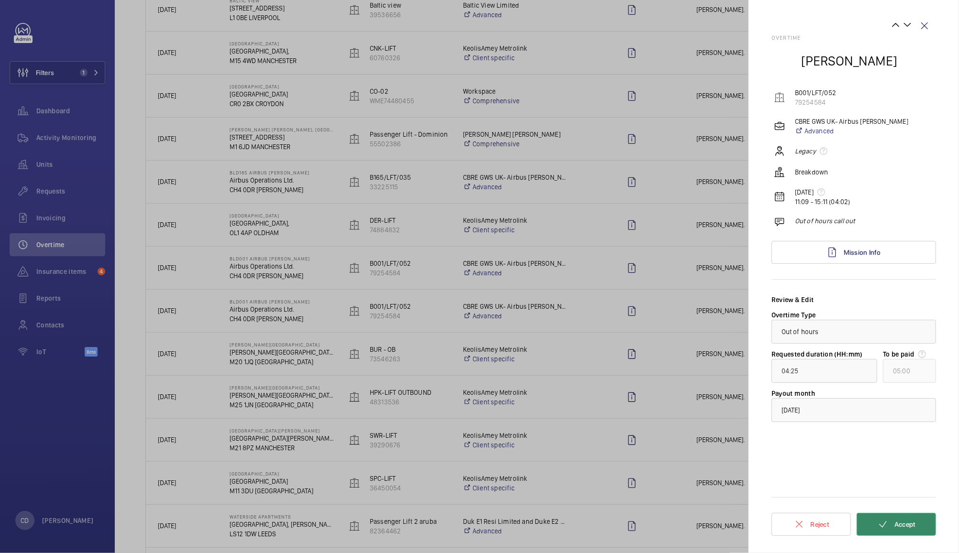
click at [886, 524] on mat-icon at bounding box center [882, 524] width 11 height 11
type input "01:53"
type input "02:00"
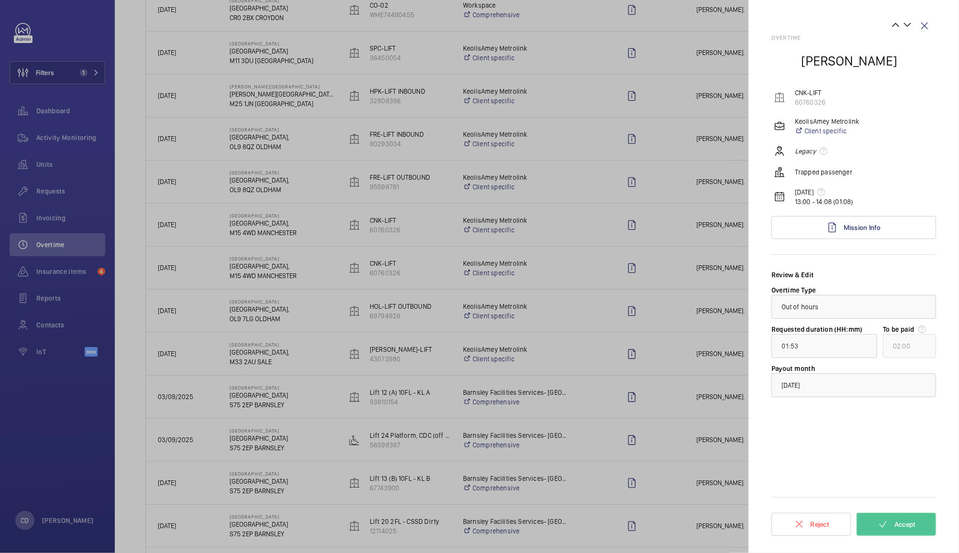
click at [600, 331] on div at bounding box center [479, 276] width 959 height 553
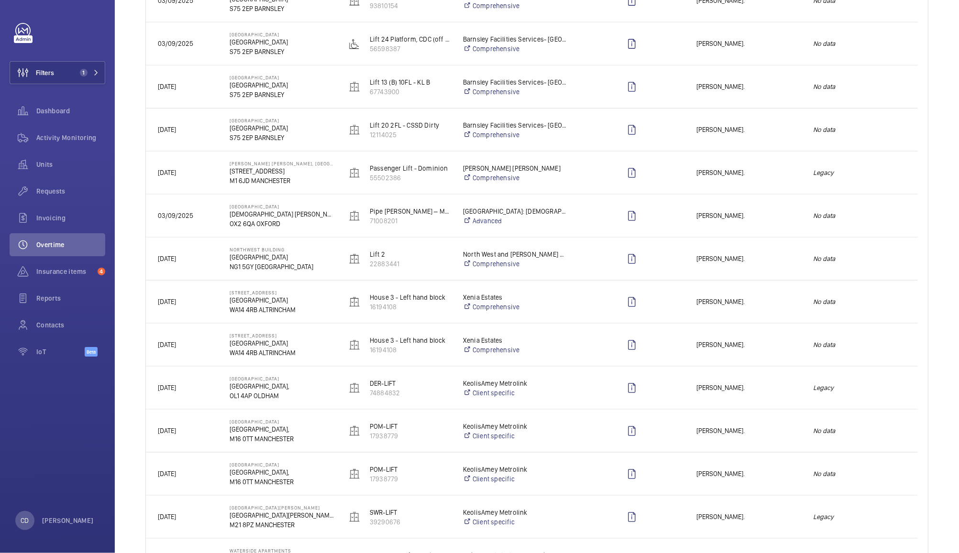
scroll to position [715, 0]
click at [591, 395] on div "Press SPACE to select this row." at bounding box center [632, 386] width 104 height 24
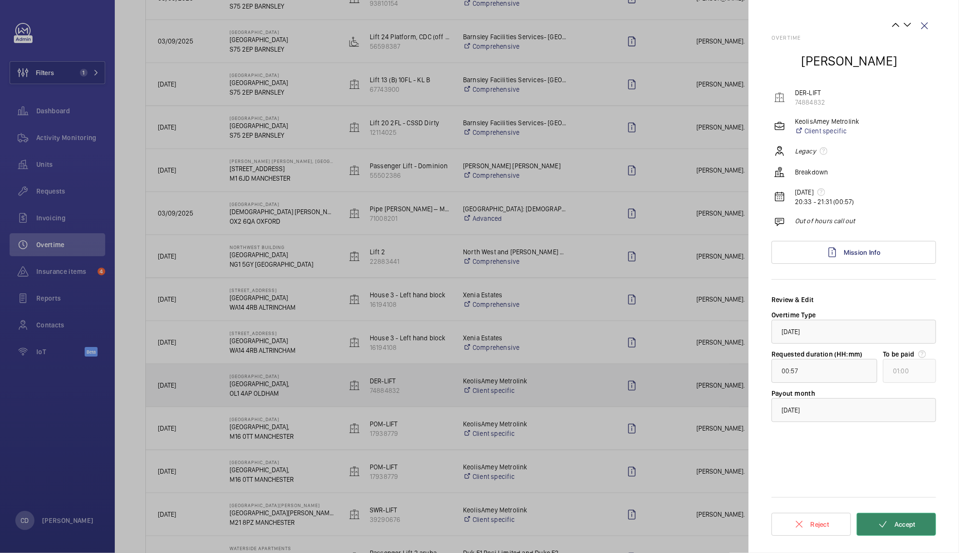
click at [912, 526] on span "Accept" at bounding box center [904, 525] width 21 height 8
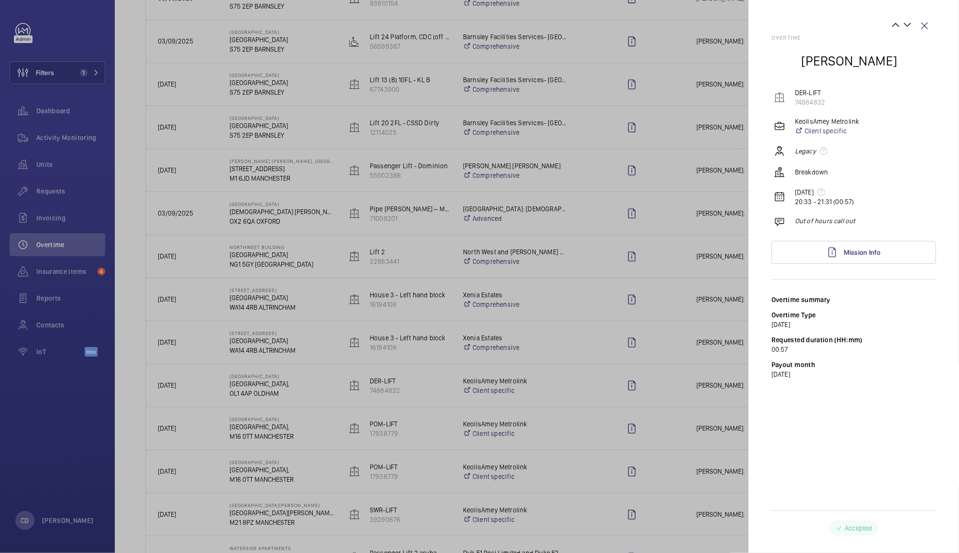
click at [632, 394] on div at bounding box center [479, 276] width 959 height 553
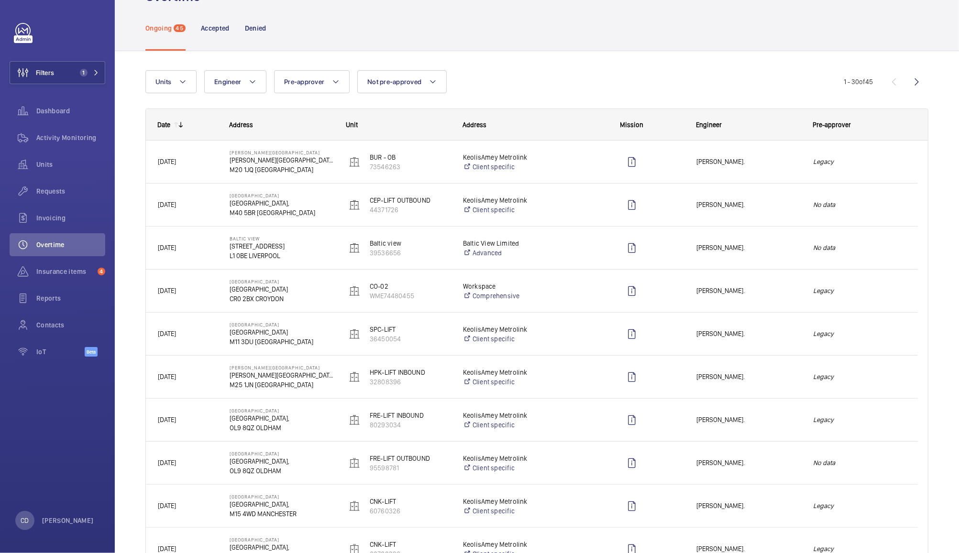
scroll to position [0, 0]
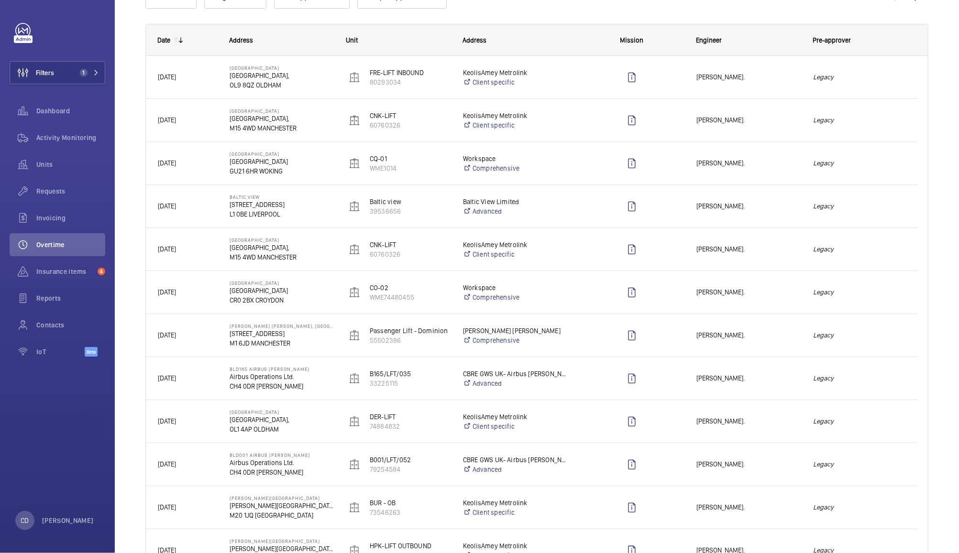
scroll to position [124, 0]
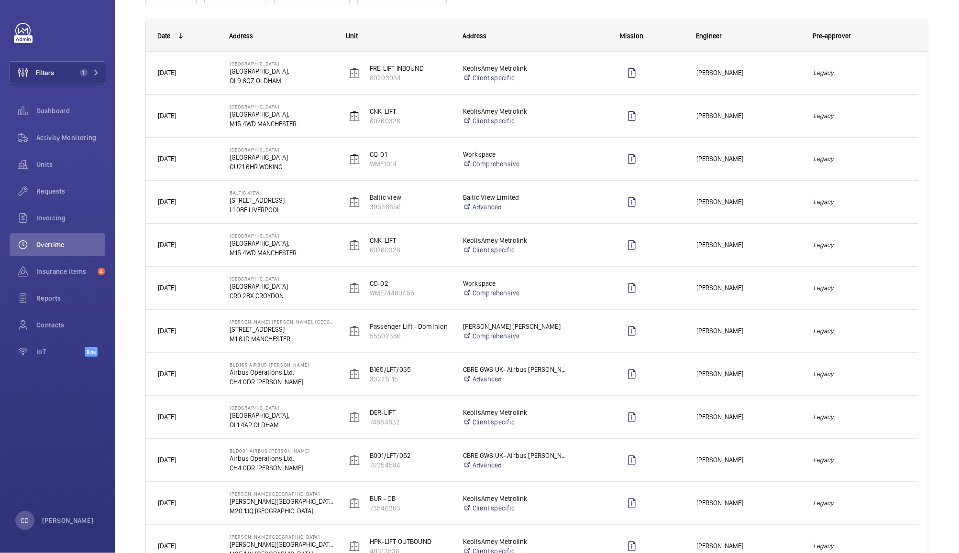
click at [571, 411] on div at bounding box center [626, 417] width 116 height 43
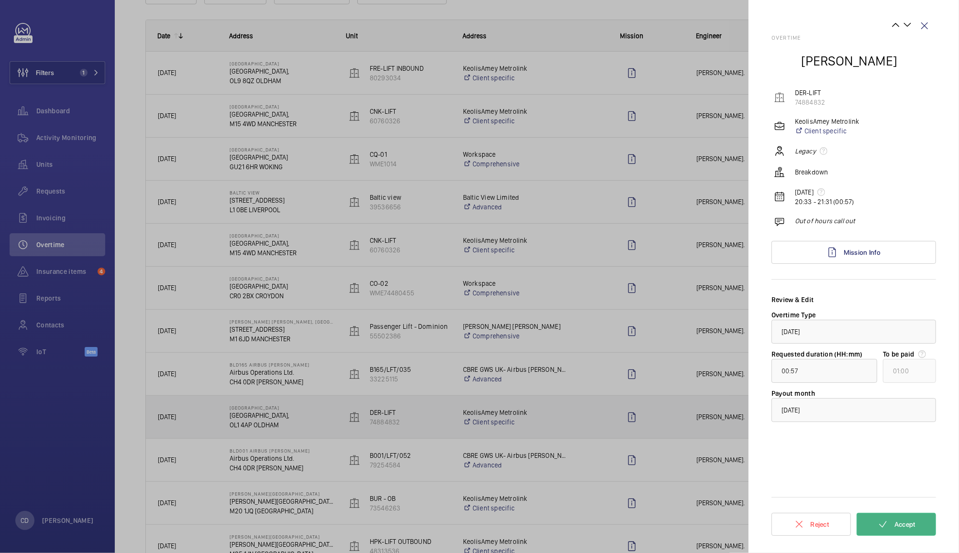
click at [908, 515] on button "Accept" at bounding box center [895, 524] width 79 height 23
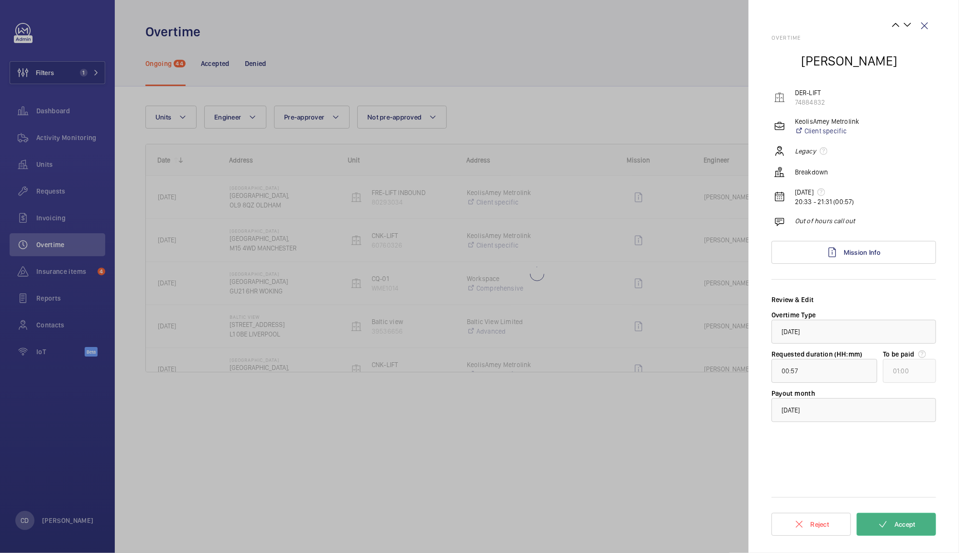
scroll to position [0, 0]
type input "00:25"
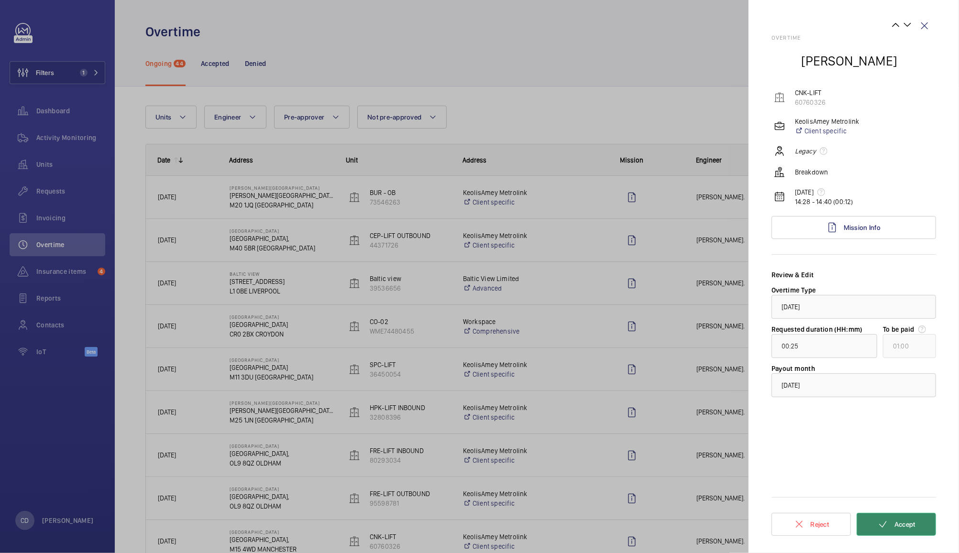
click at [898, 521] on span "Accept" at bounding box center [904, 525] width 21 height 8
click at [905, 521] on span "Accept" at bounding box center [904, 525] width 21 height 8
click at [907, 524] on span "Accept" at bounding box center [904, 525] width 21 height 8
click at [904, 524] on span "Accept" at bounding box center [904, 525] width 21 height 8
click at [896, 521] on span "Accept" at bounding box center [904, 525] width 21 height 8
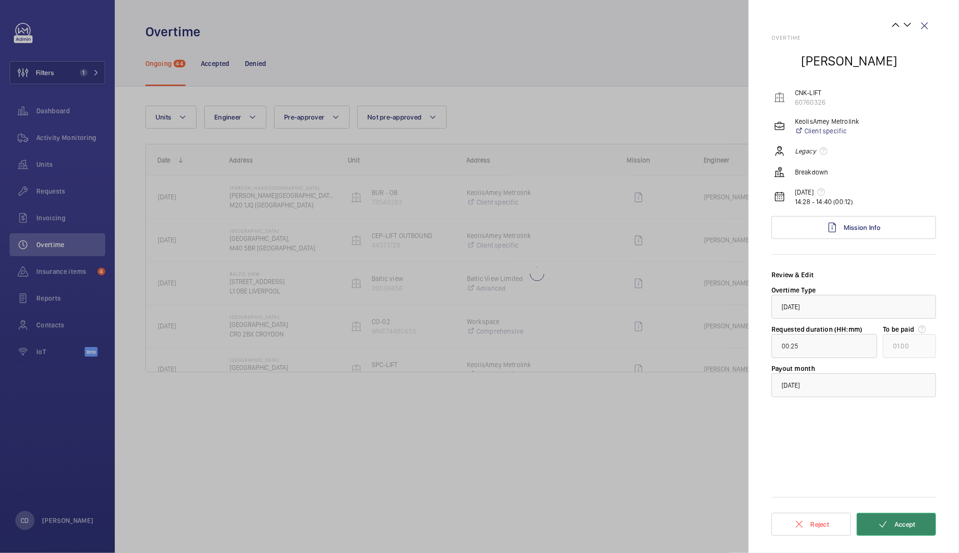
click at [898, 520] on button "Accept" at bounding box center [895, 524] width 79 height 23
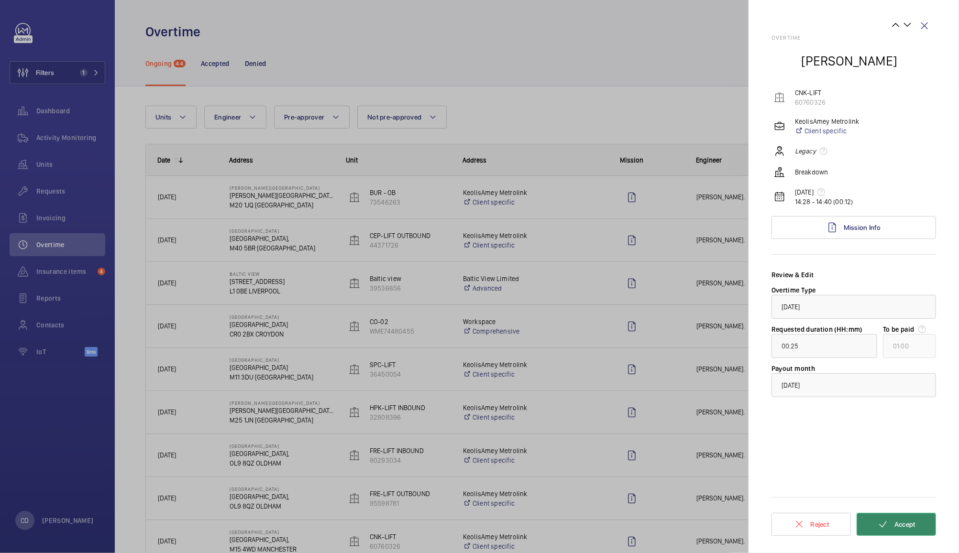
click at [903, 524] on span "Accept" at bounding box center [904, 525] width 21 height 8
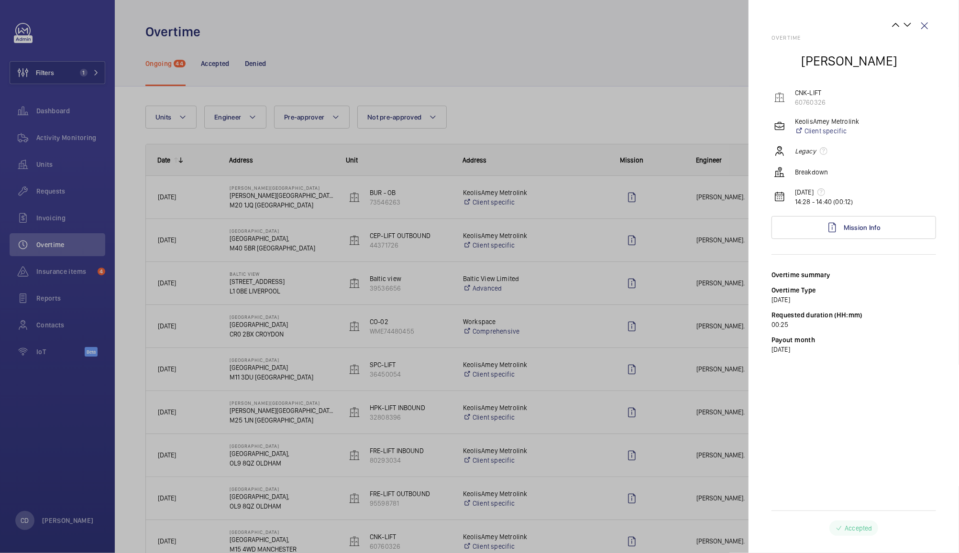
click at [903, 524] on div "Accepted" at bounding box center [853, 528] width 164 height 15
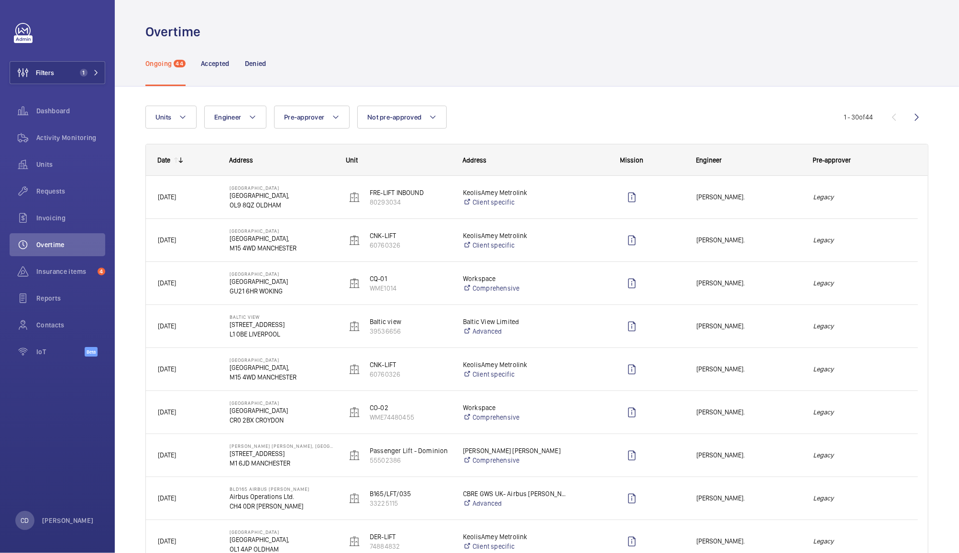
click at [869, 444] on div "Legacy" at bounding box center [859, 455] width 116 height 30
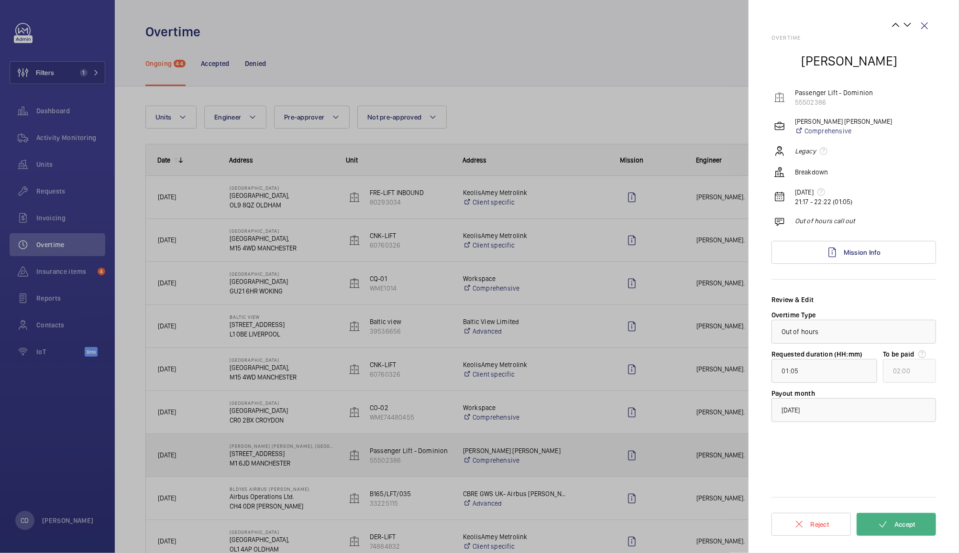
click at [895, 519] on button "Accept" at bounding box center [895, 524] width 79 height 23
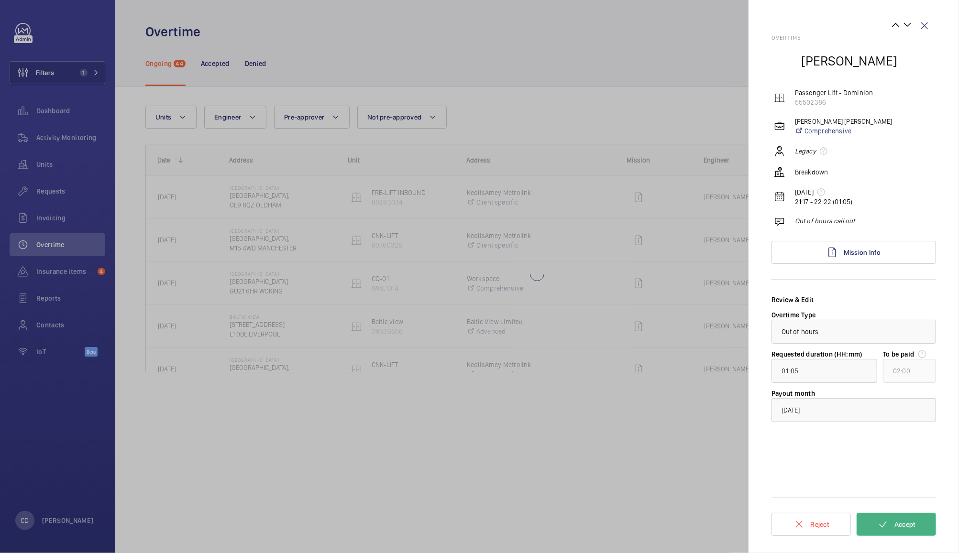
type input "00:51"
type input "01:00"
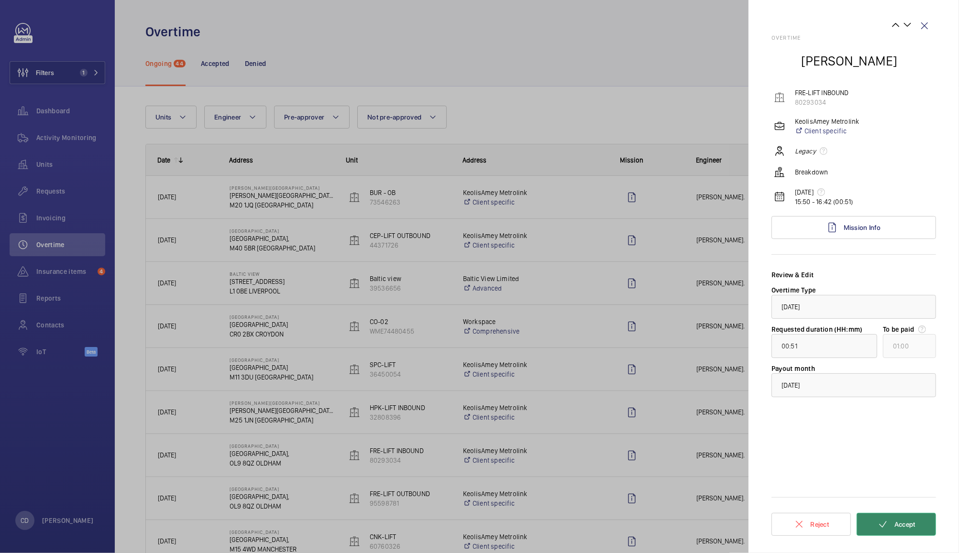
click at [895, 523] on span "Accept" at bounding box center [904, 525] width 21 height 8
click at [902, 521] on span "Accept" at bounding box center [904, 525] width 21 height 8
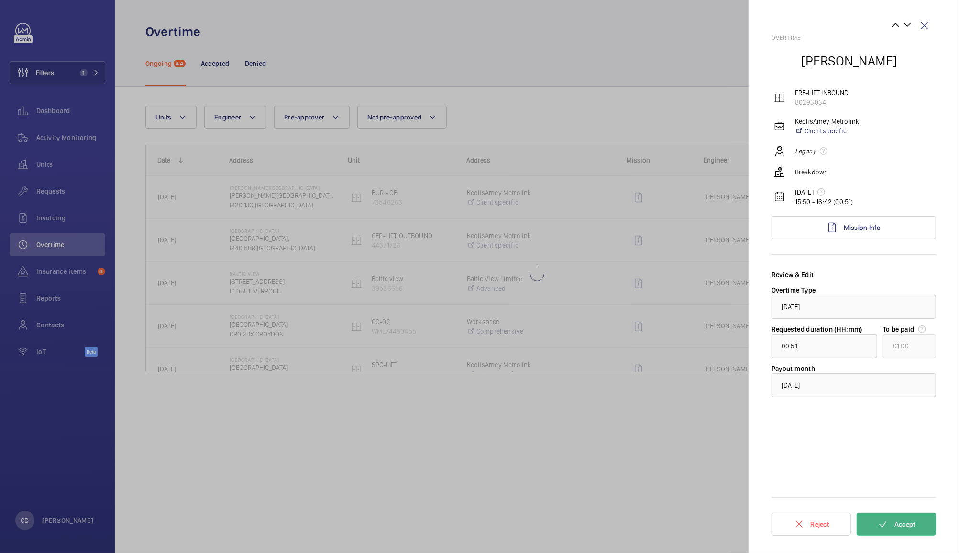
click at [901, 524] on span "Accept" at bounding box center [904, 525] width 21 height 8
click at [898, 520] on button "Accept" at bounding box center [895, 524] width 79 height 23
click at [903, 524] on span "Accept" at bounding box center [904, 525] width 21 height 8
click at [904, 525] on span "Accept" at bounding box center [904, 525] width 21 height 8
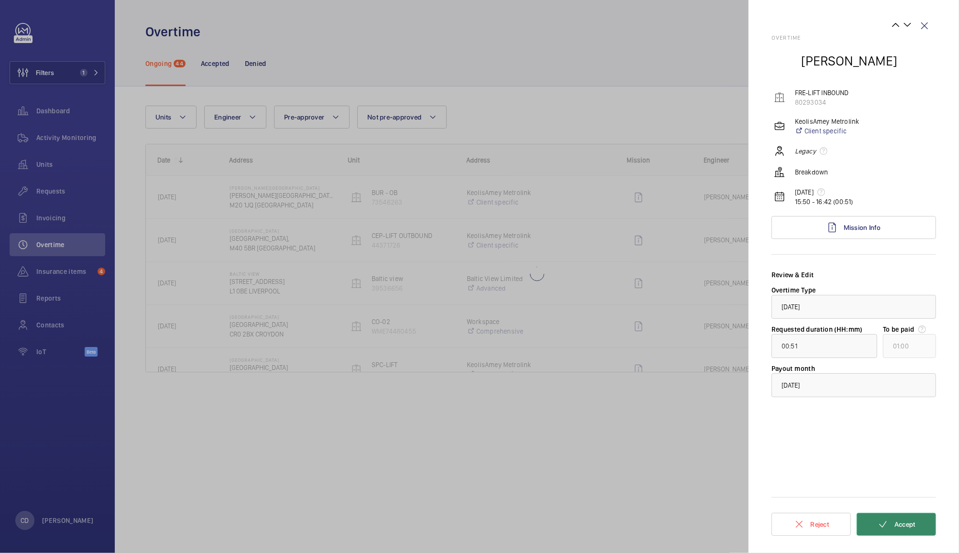
click at [903, 523] on span "Accept" at bounding box center [904, 525] width 21 height 8
click at [906, 525] on span "Accept" at bounding box center [904, 525] width 21 height 8
click at [908, 526] on span "Accept" at bounding box center [904, 525] width 21 height 8
click at [909, 527] on span "Accept" at bounding box center [904, 525] width 21 height 8
click at [908, 526] on span "Accept" at bounding box center [904, 525] width 21 height 8
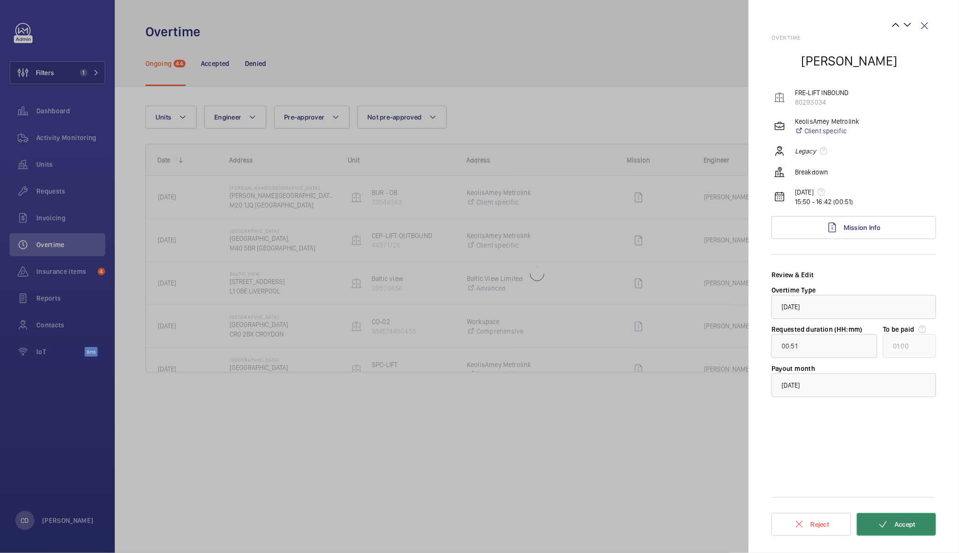
click at [909, 527] on span "Accept" at bounding box center [904, 525] width 21 height 8
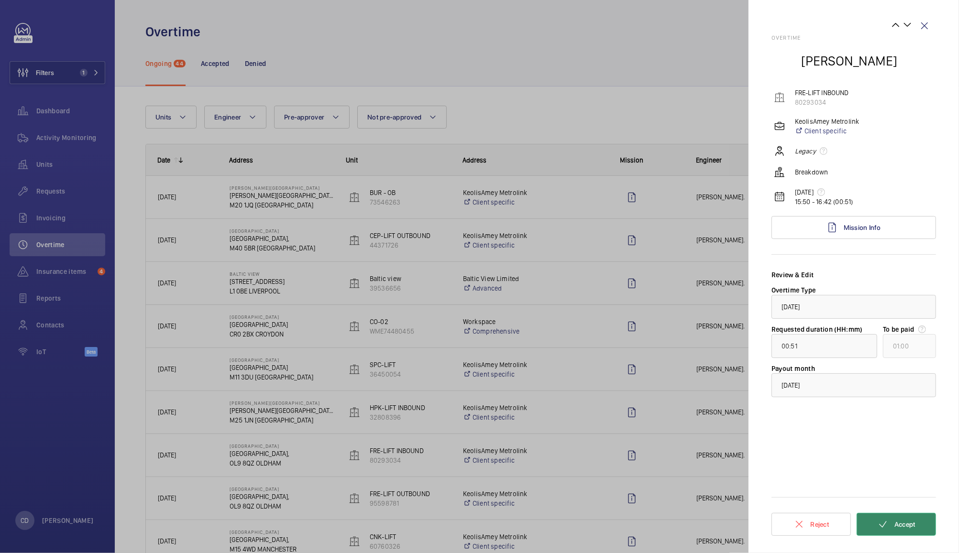
click at [907, 523] on span "Accept" at bounding box center [904, 525] width 21 height 8
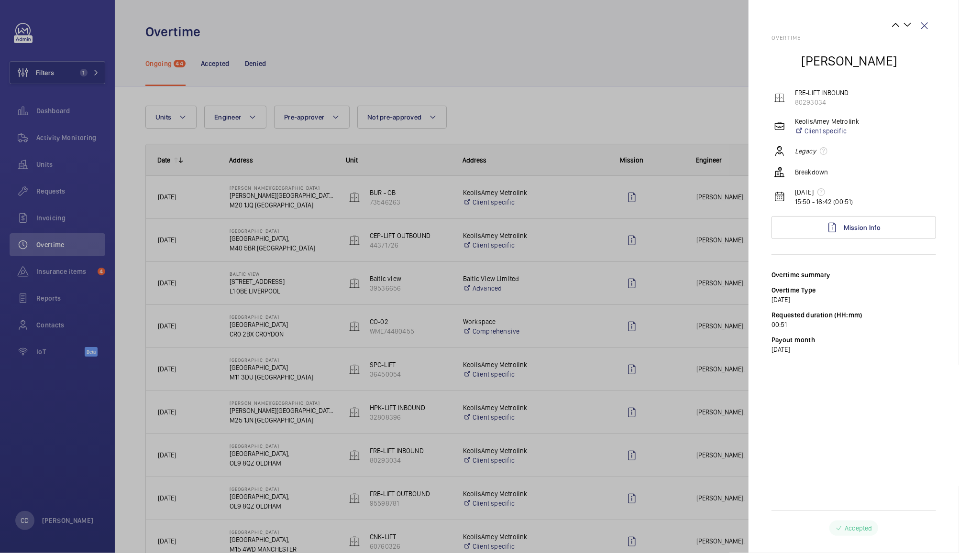
click at [904, 527] on div "Accepted" at bounding box center [853, 528] width 164 height 15
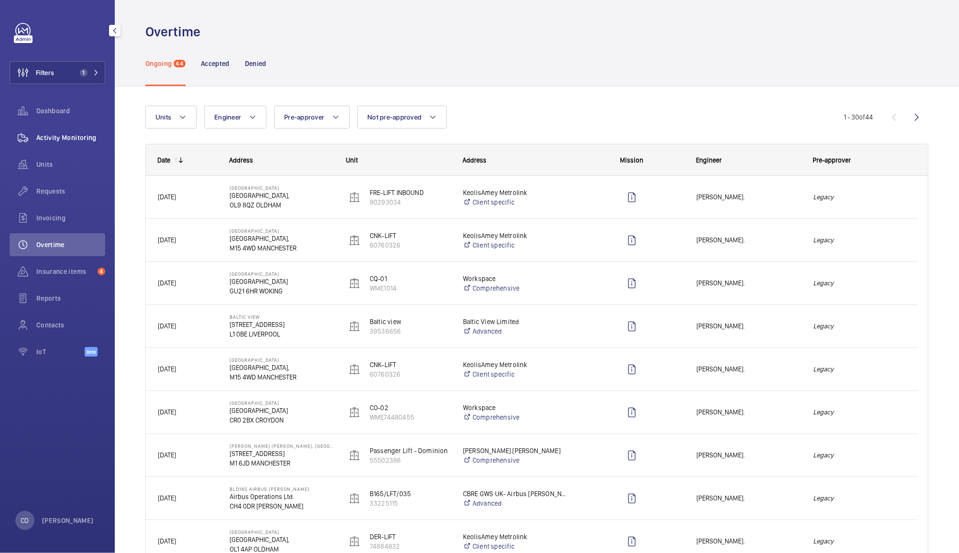
click at [58, 144] on div "Activity Monitoring" at bounding box center [58, 137] width 96 height 23
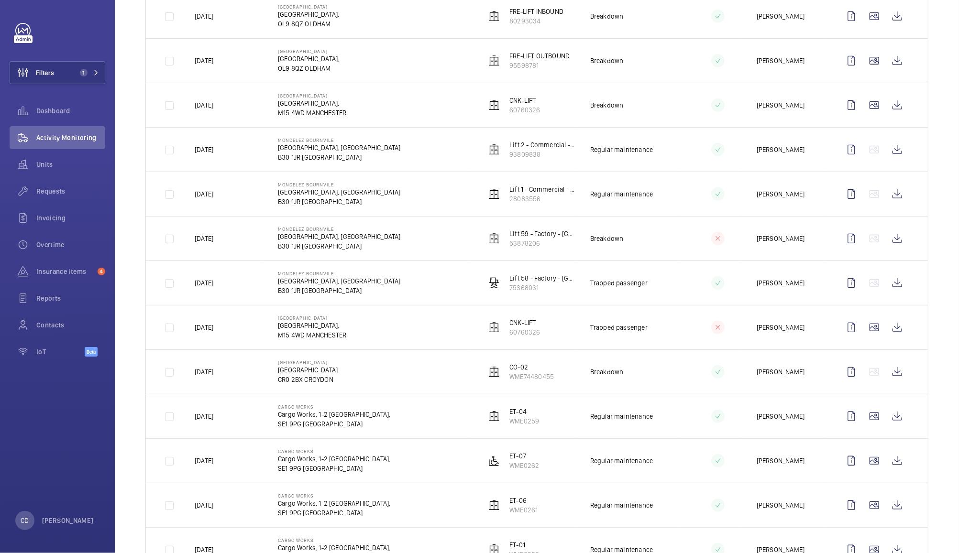
scroll to position [187, 0]
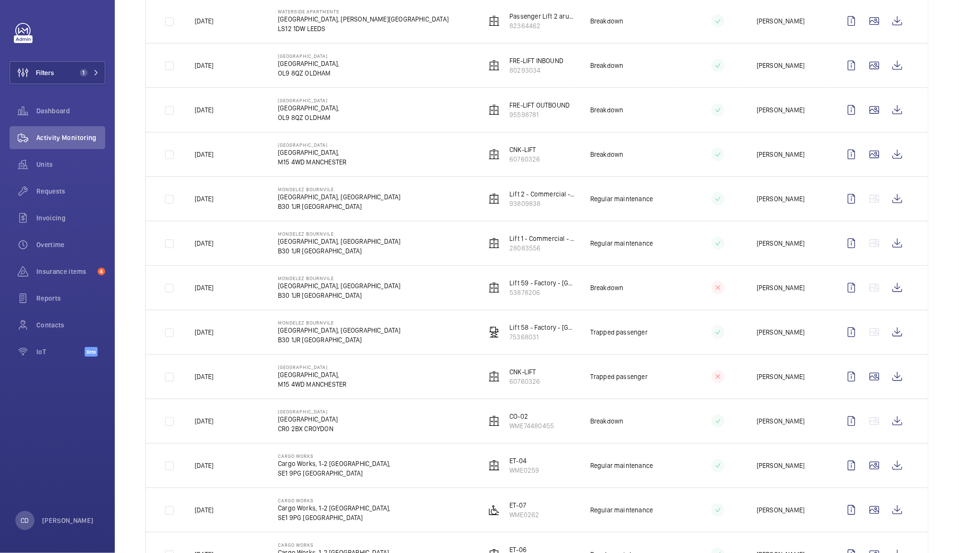
click at [805, 376] on td "[PERSON_NAME]" at bounding box center [782, 376] width 83 height 44
click at [863, 379] on wm-front-icon-button at bounding box center [874, 376] width 23 height 23
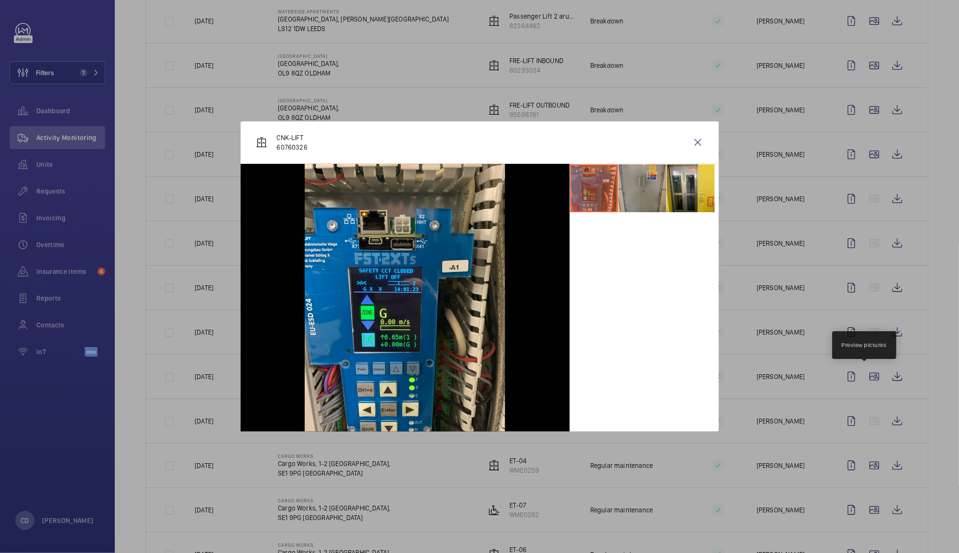
click at [652, 195] on li at bounding box center [642, 188] width 48 height 48
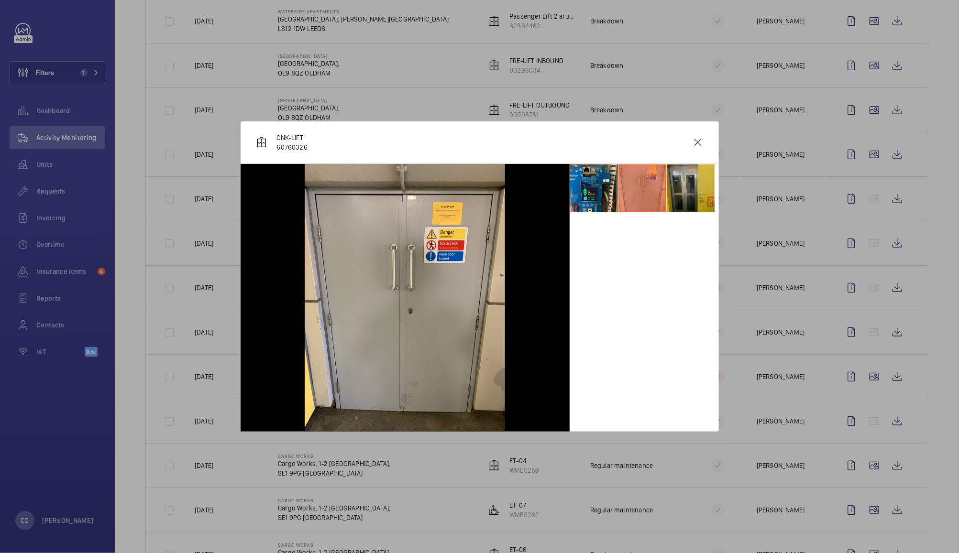
click at [697, 191] on li at bounding box center [691, 188] width 48 height 48
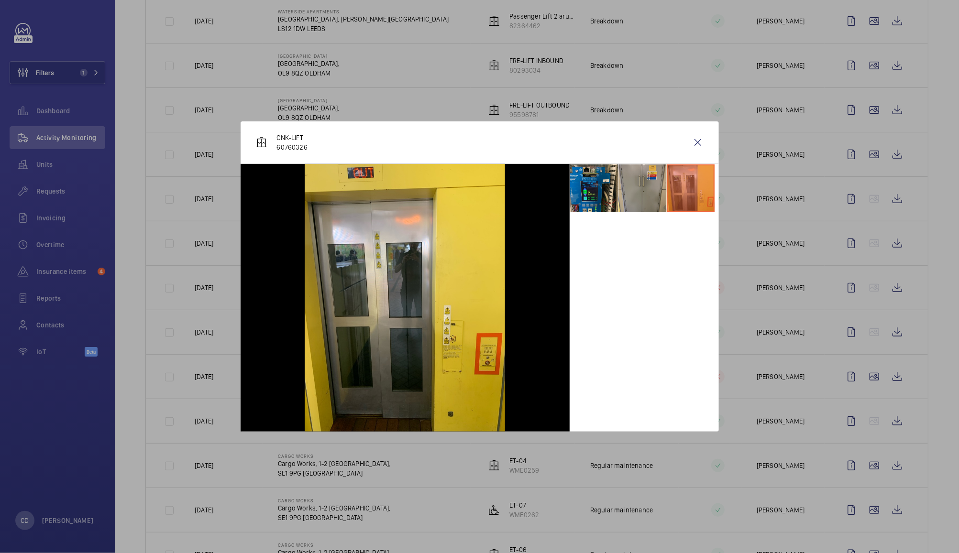
click at [644, 199] on li at bounding box center [642, 188] width 48 height 48
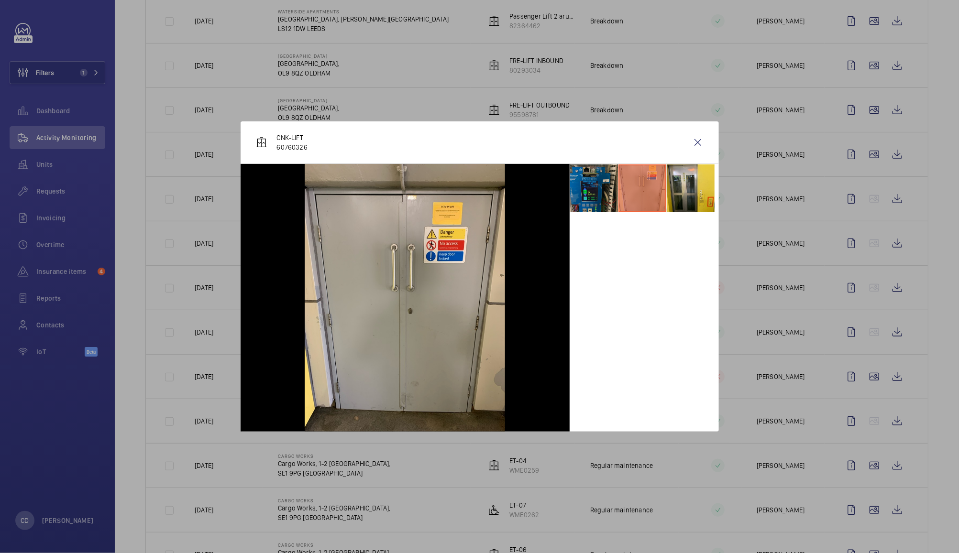
click at [601, 208] on li at bounding box center [594, 188] width 48 height 48
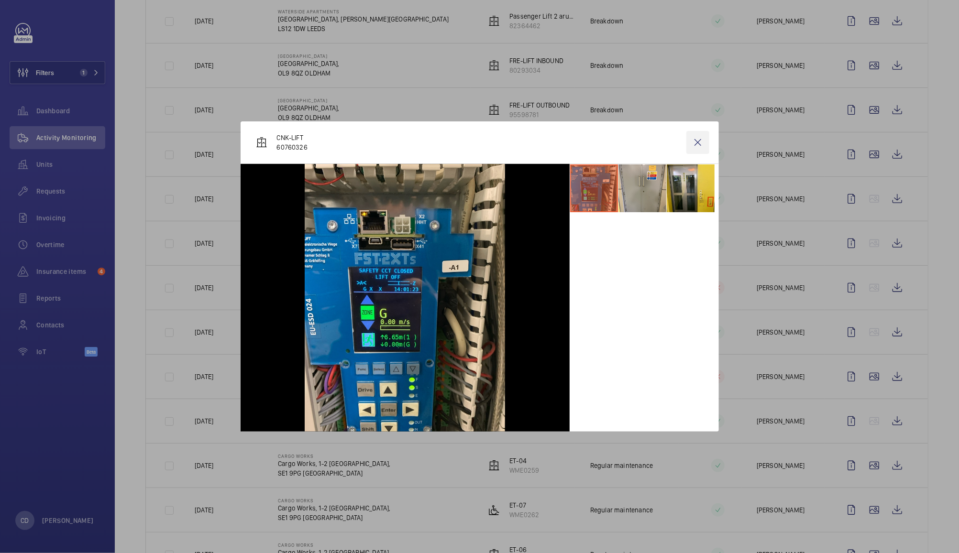
click at [697, 145] on wm-front-icon-button at bounding box center [697, 142] width 23 height 23
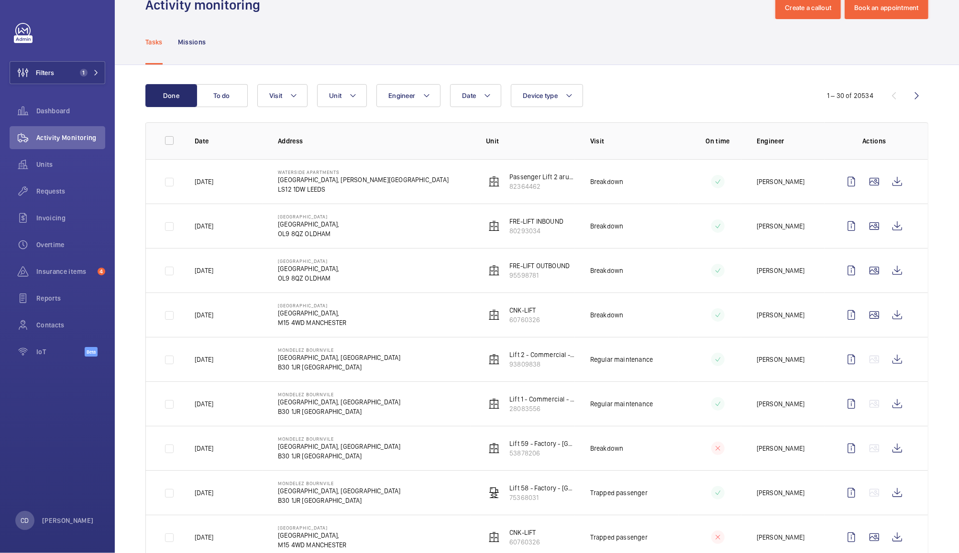
scroll to position [17, 0]
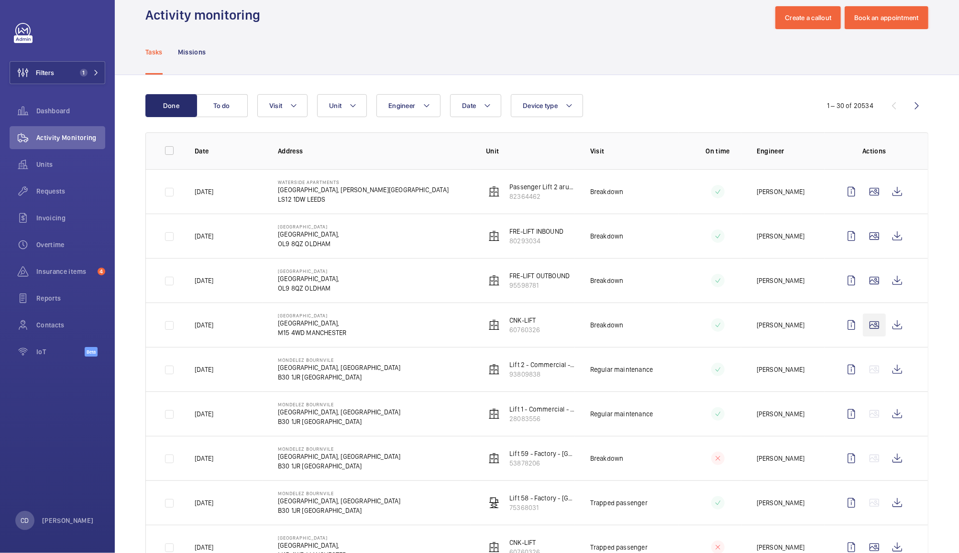
click at [866, 328] on wm-front-icon-button at bounding box center [874, 325] width 23 height 23
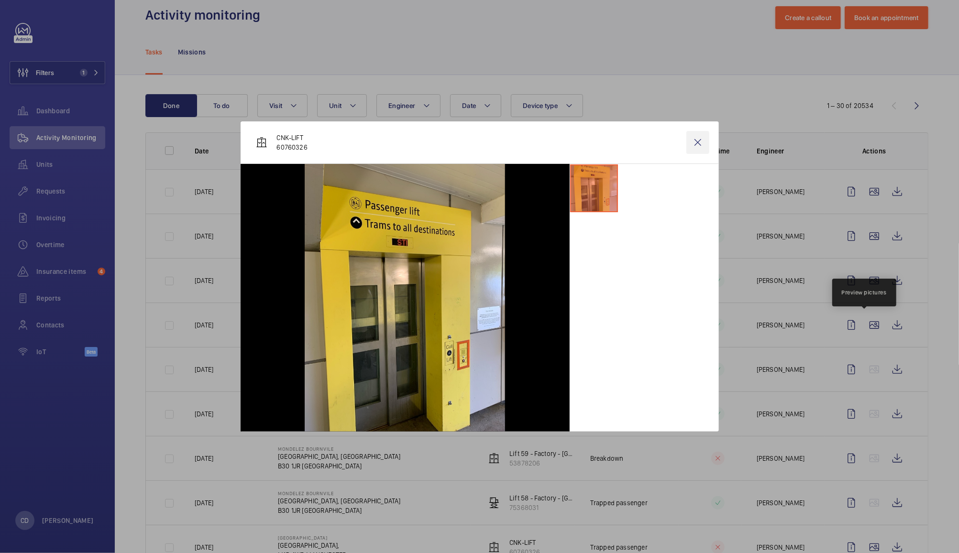
click at [708, 144] on wm-front-icon-button at bounding box center [697, 142] width 23 height 23
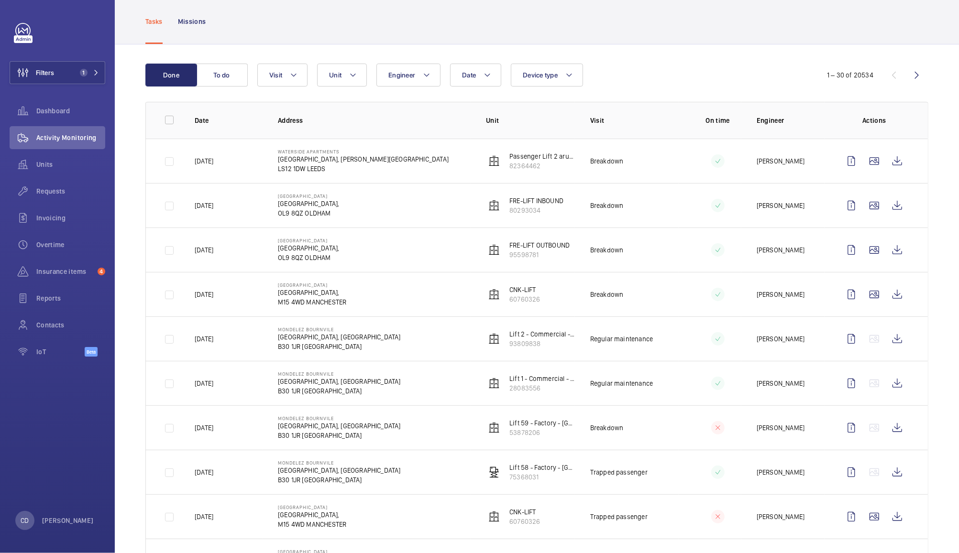
scroll to position [47, 0]
click at [888, 516] on wm-front-icon-button at bounding box center [897, 517] width 23 height 23
click at [886, 291] on wm-front-icon-button at bounding box center [897, 295] width 23 height 23
click at [889, 255] on wm-front-icon-button at bounding box center [897, 250] width 23 height 23
click at [886, 207] on wm-front-icon-button at bounding box center [897, 206] width 23 height 23
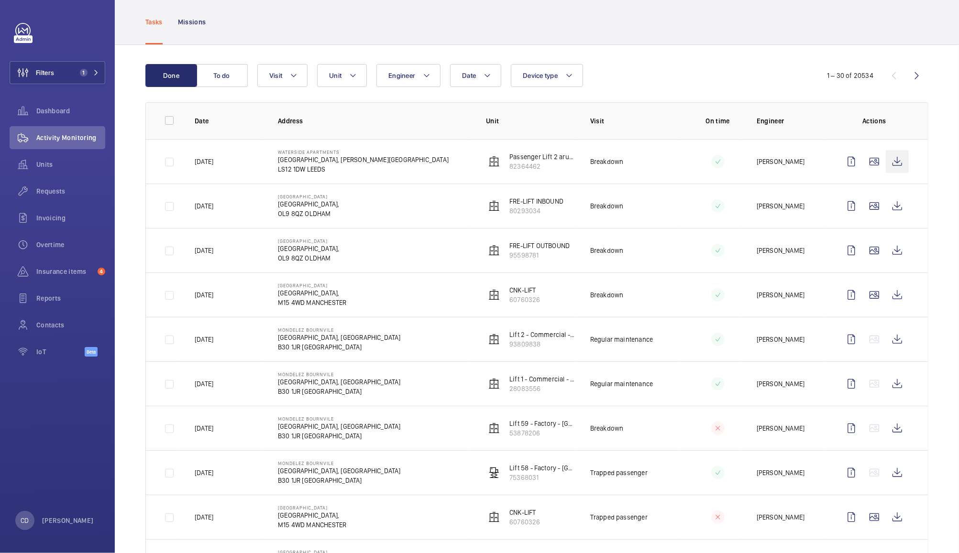
click at [891, 158] on wm-front-icon-button at bounding box center [897, 161] width 23 height 23
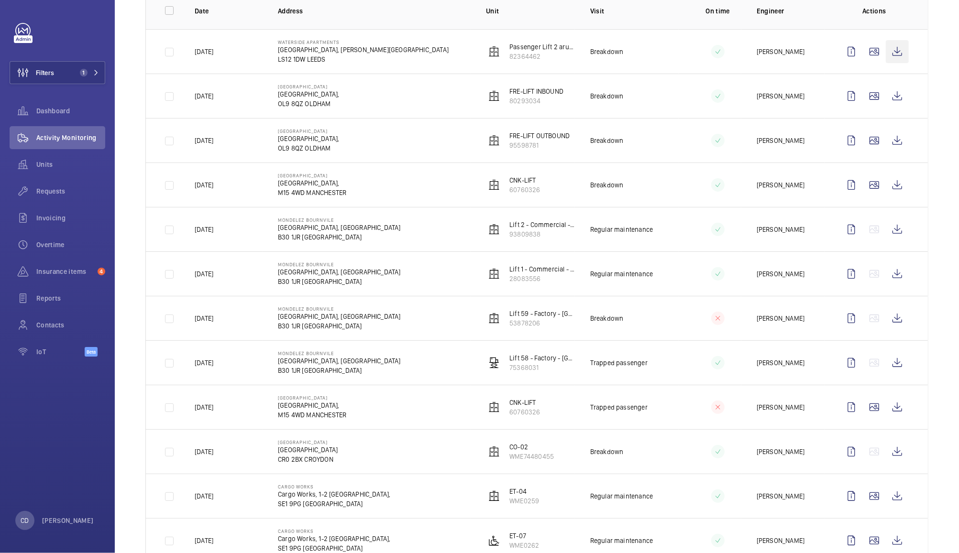
scroll to position [157, 0]
click at [897, 317] on wm-front-icon-button at bounding box center [897, 318] width 23 height 23
click at [33, 172] on wm-front-icon-button at bounding box center [23, 164] width 27 height 23
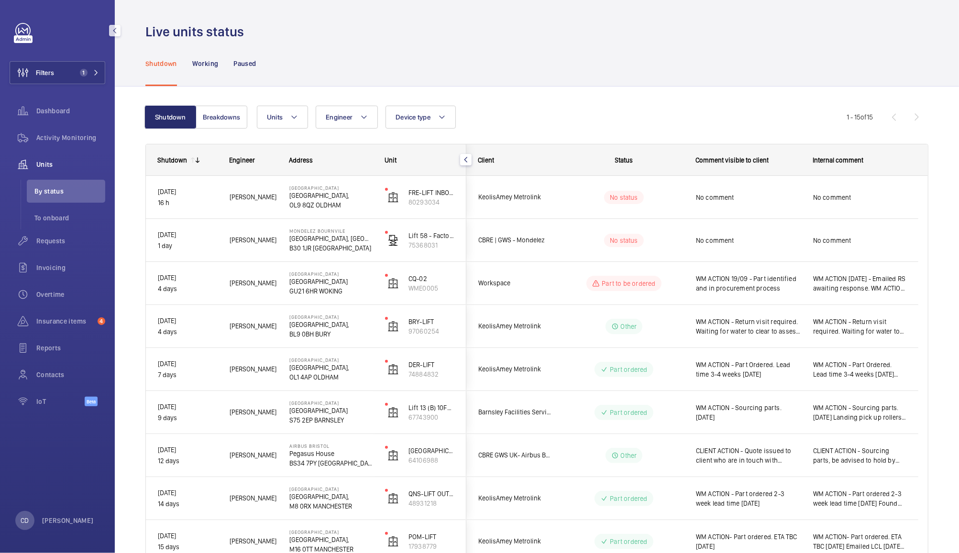
click at [858, 244] on span "No comment" at bounding box center [859, 241] width 93 height 10
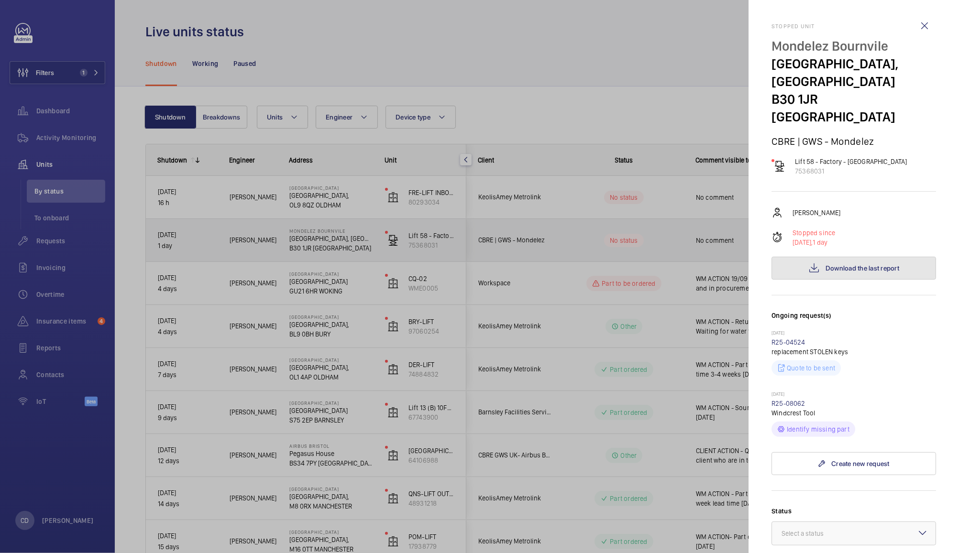
click at [870, 264] on span "Download the last report" at bounding box center [862, 268] width 74 height 8
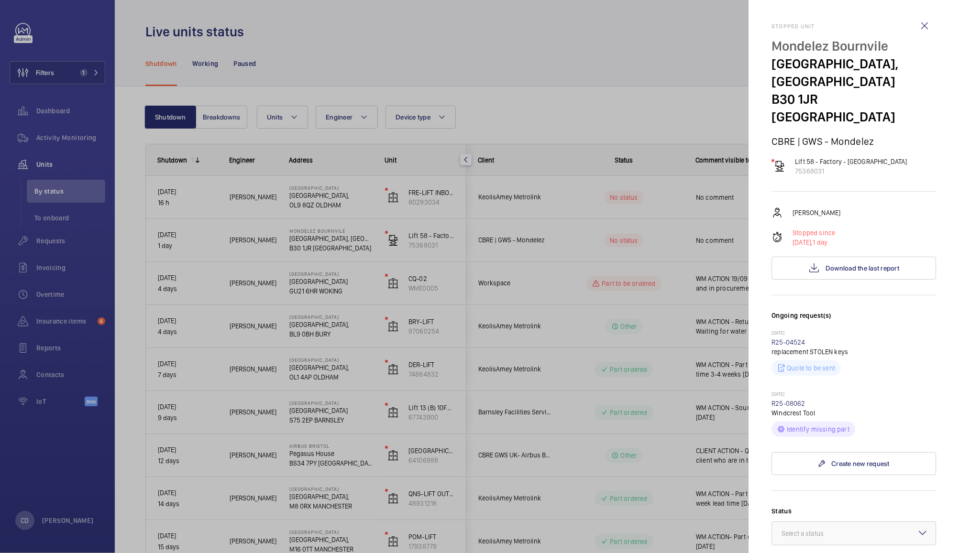
click at [350, 24] on div at bounding box center [479, 276] width 959 height 553
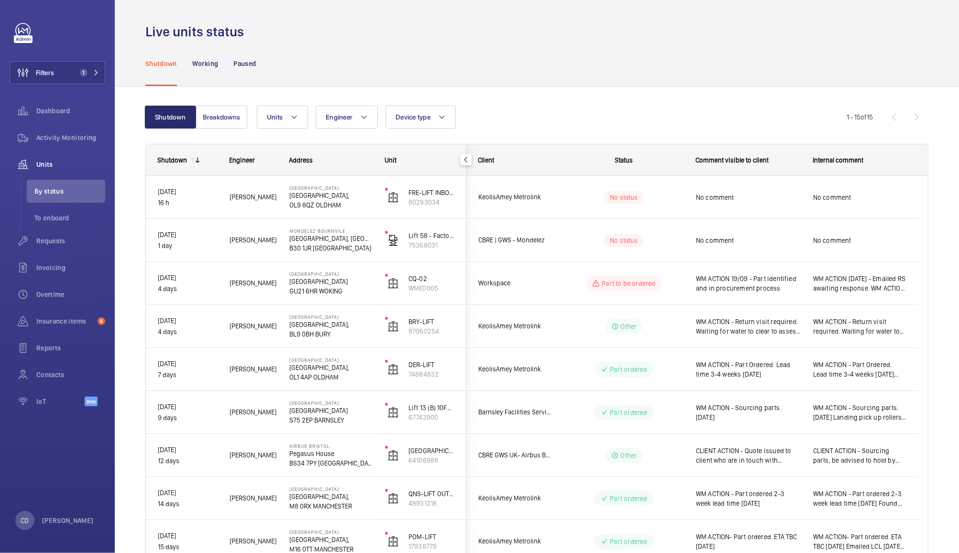
click at [893, 283] on span "WM ACTION [DATE] - Emailed RS awaiting response. WM ACTION 18/09 - Part identif…" at bounding box center [859, 283] width 93 height 19
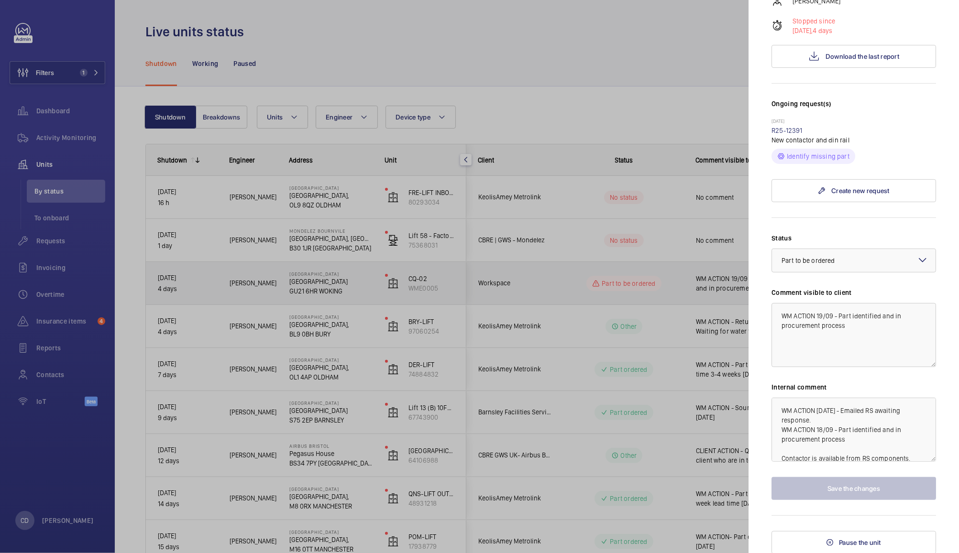
scroll to position [19, 0]
click at [561, 368] on div at bounding box center [479, 276] width 959 height 553
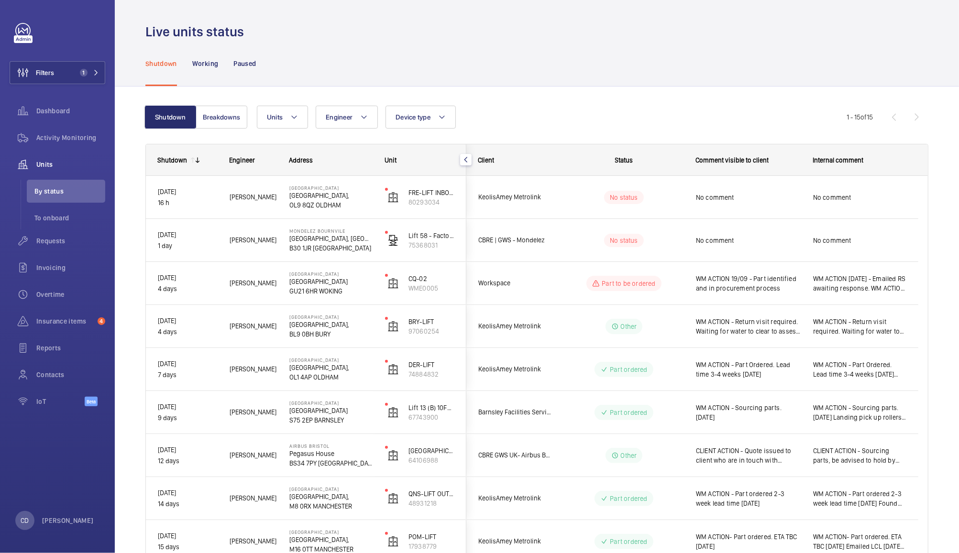
click at [794, 417] on span "WM ACTION - Sourcing parts. [DATE]" at bounding box center [748, 412] width 105 height 19
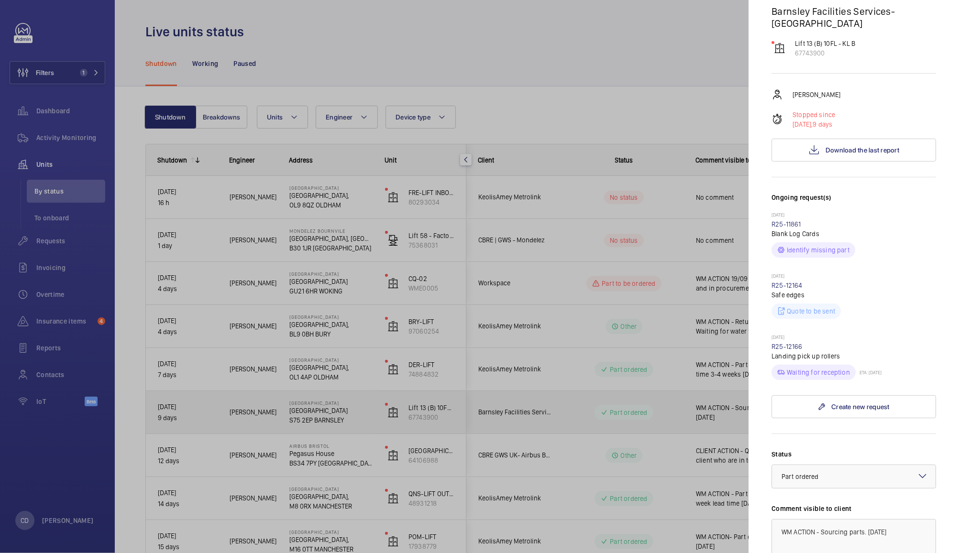
scroll to position [98, 0]
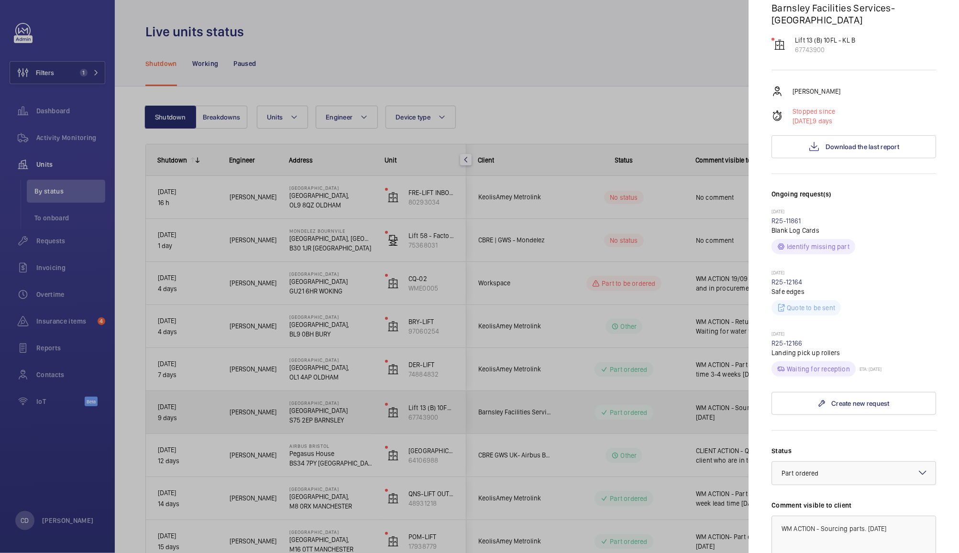
click at [715, 497] on div at bounding box center [479, 276] width 959 height 553
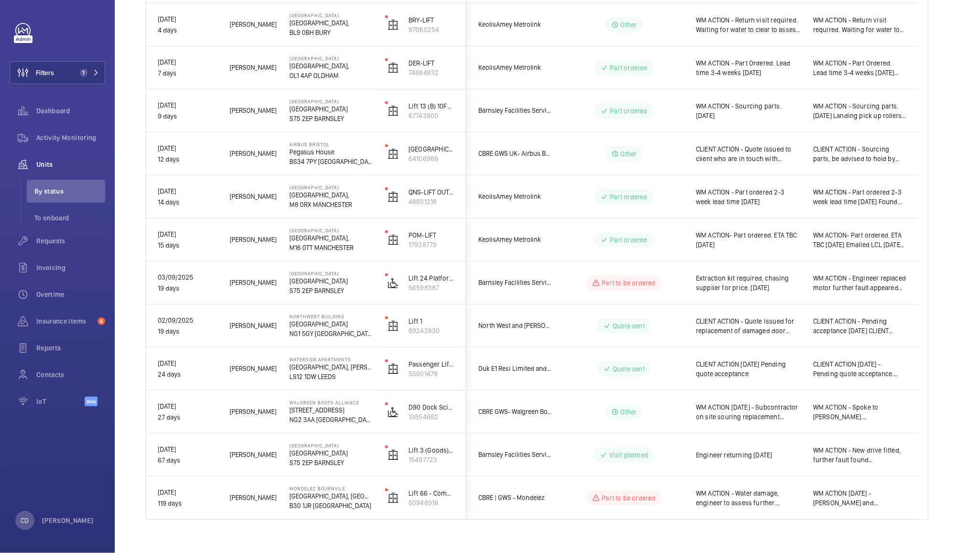
scroll to position [303, 0]
click at [782, 455] on span "Engineer returning [DATE]" at bounding box center [748, 454] width 105 height 10
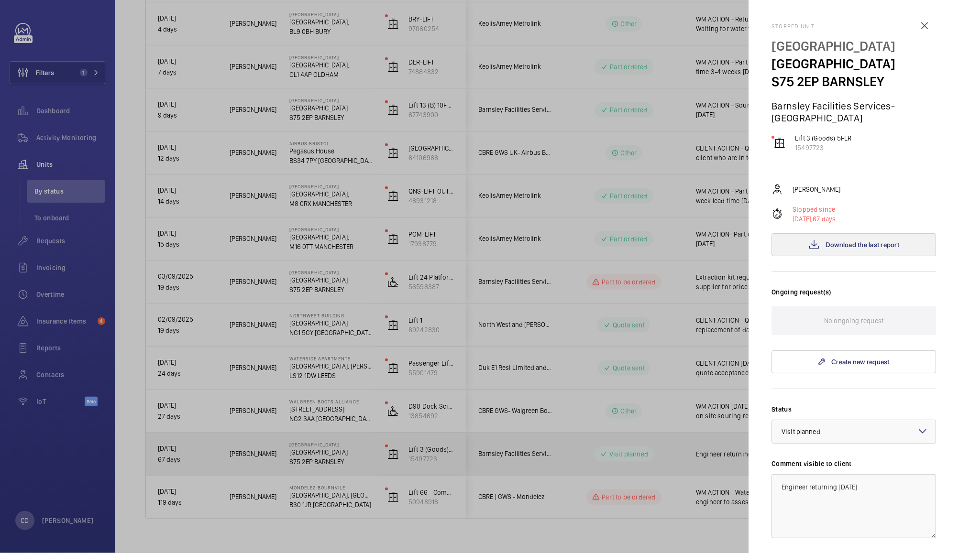
click at [869, 245] on span "Download the last report" at bounding box center [862, 245] width 74 height 8
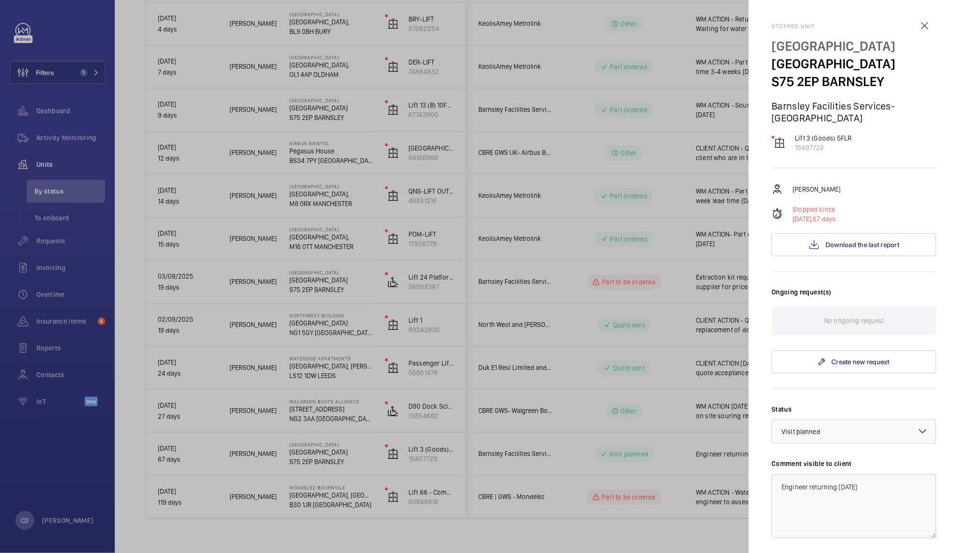
click at [44, 360] on div at bounding box center [479, 276] width 959 height 553
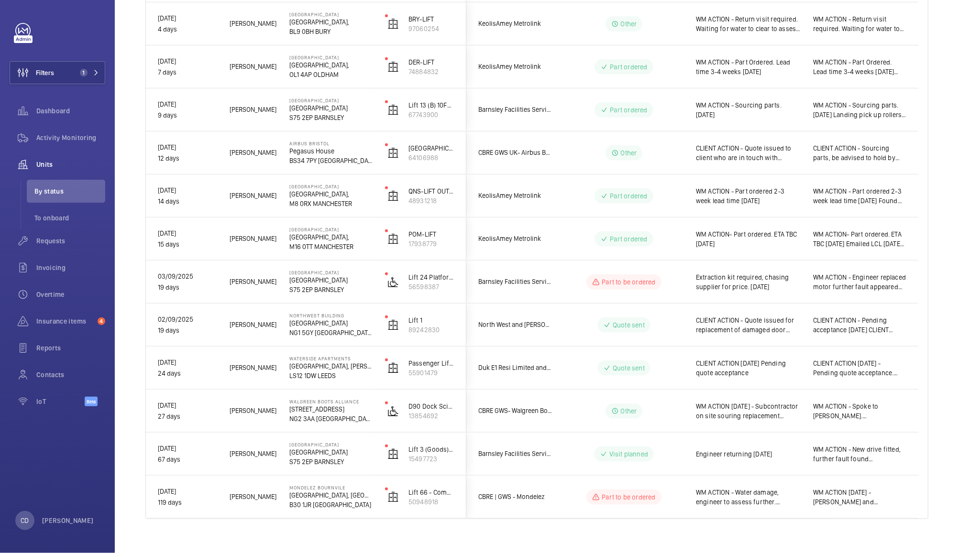
click at [45, 278] on div "Invoicing" at bounding box center [58, 267] width 96 height 23
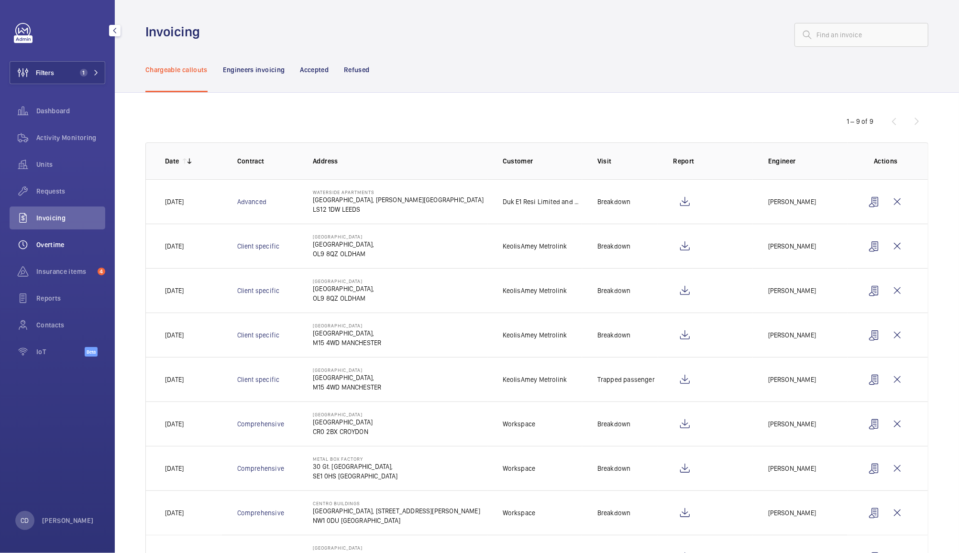
click at [48, 245] on span "Overtime" at bounding box center [70, 245] width 69 height 10
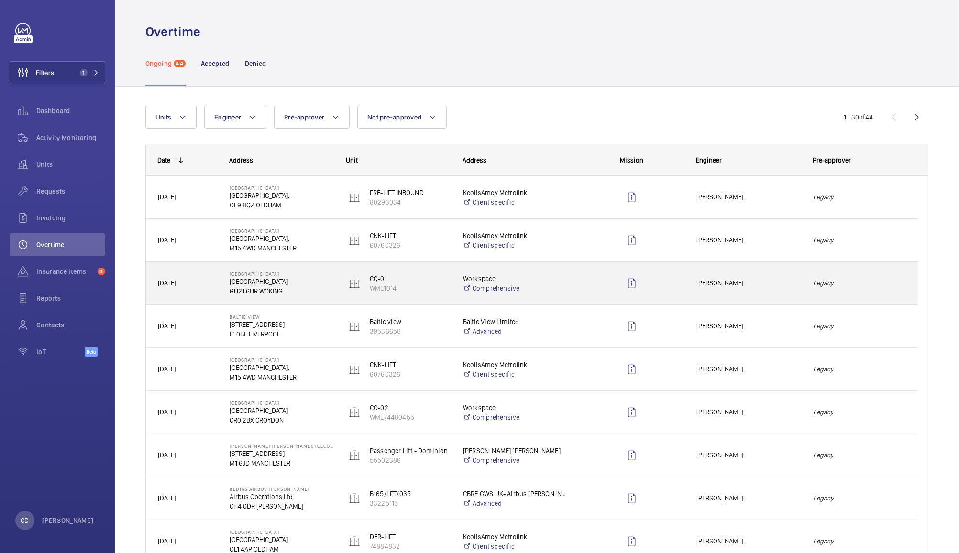
click at [616, 284] on div "Press SPACE to select this row." at bounding box center [632, 284] width 104 height 24
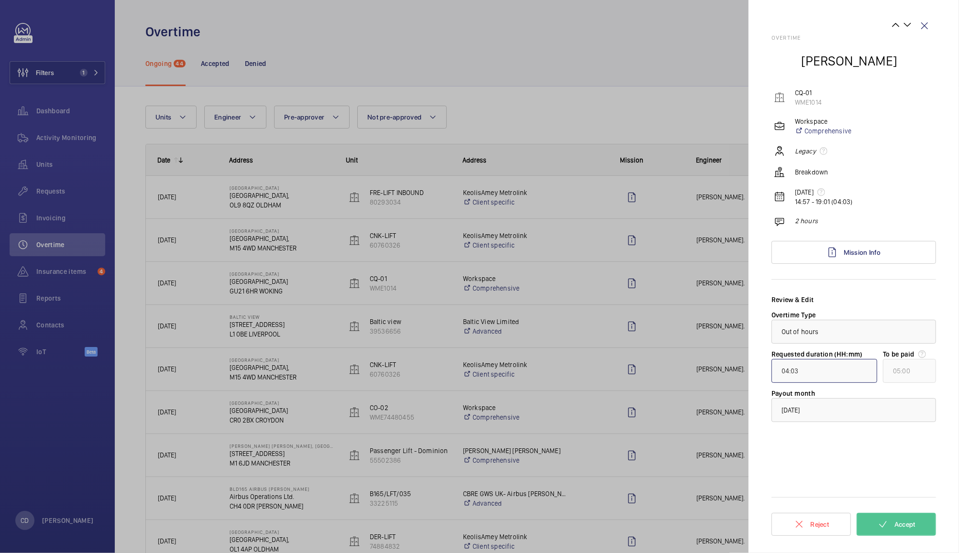
click at [807, 369] on input "04:03" at bounding box center [824, 371] width 106 height 24
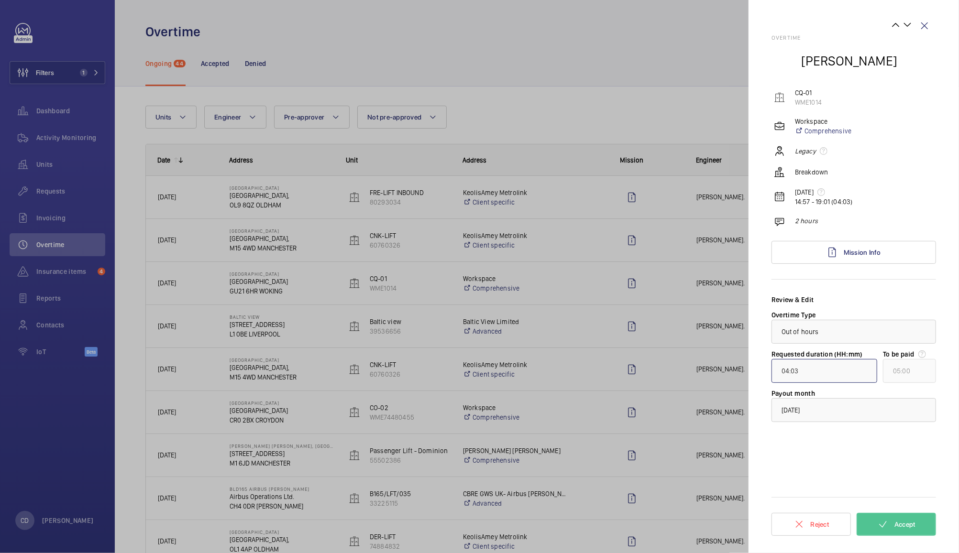
click at [807, 369] on input "04:03" at bounding box center [824, 371] width 106 height 24
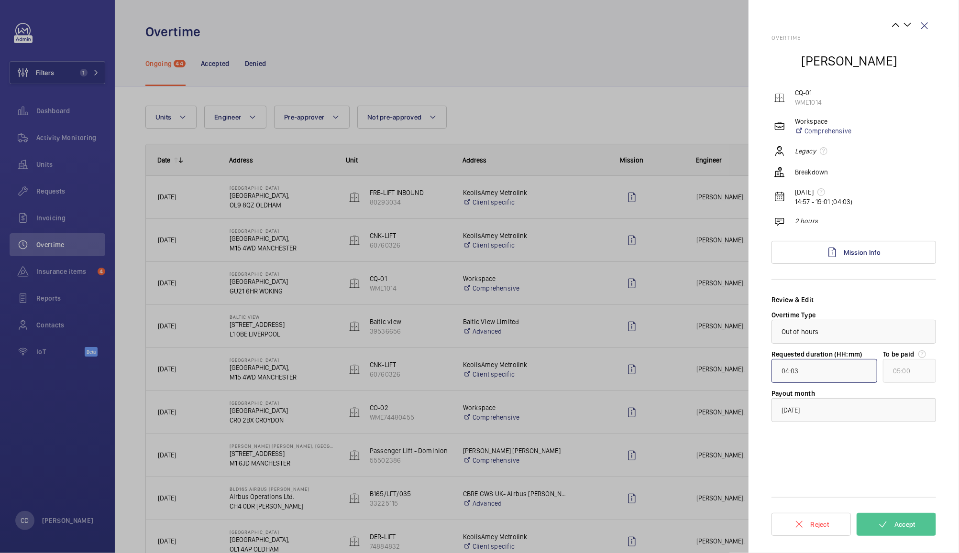
click at [807, 369] on input "04:03" at bounding box center [824, 371] width 106 height 24
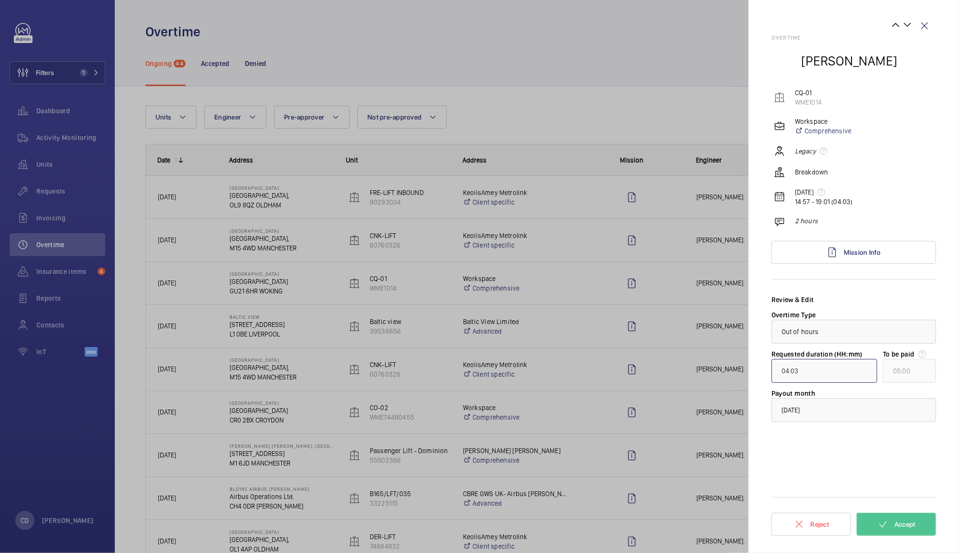
click at [807, 369] on input "04:03" at bounding box center [824, 371] width 106 height 24
type input "04:00"
type input "00:00"
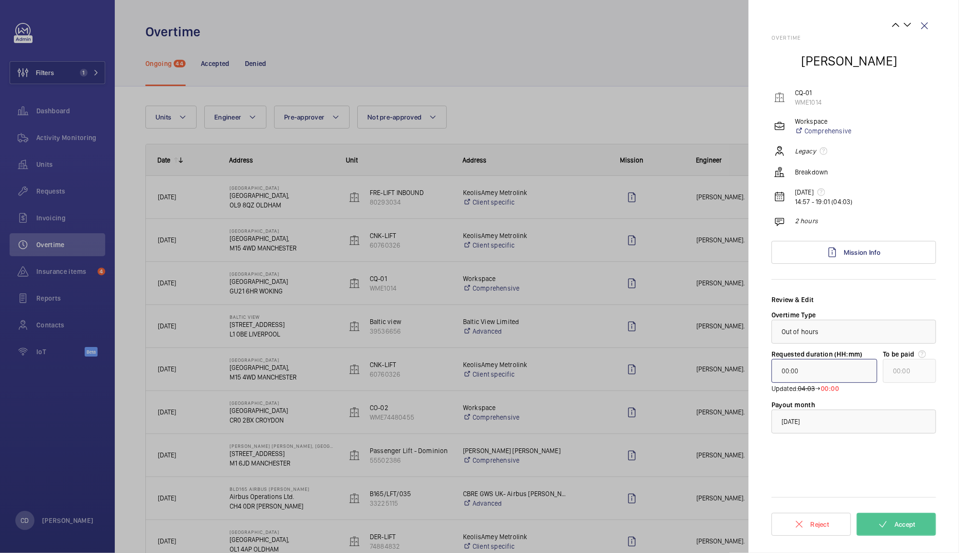
type input "02:00"
click at [900, 525] on span "Accept" at bounding box center [904, 525] width 21 height 8
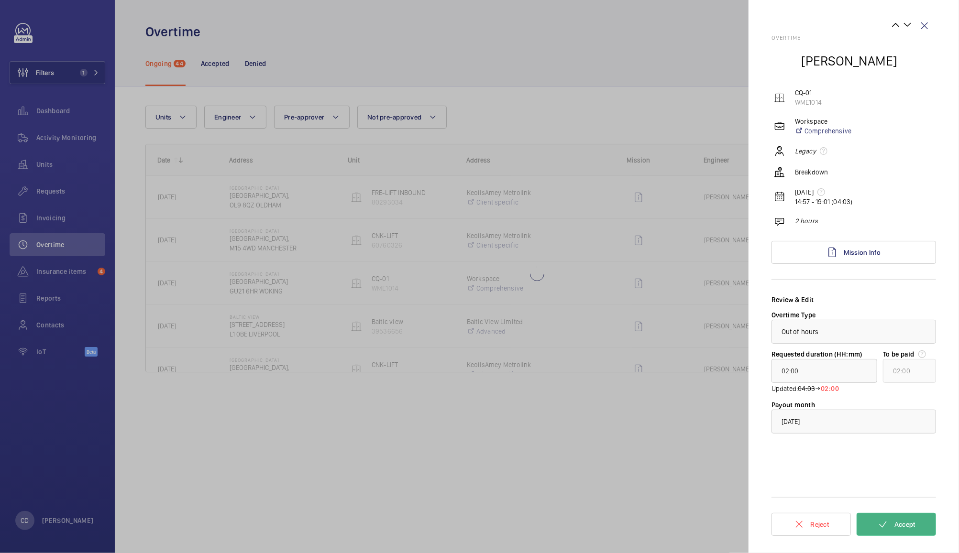
type input "00:48"
type input "01:00"
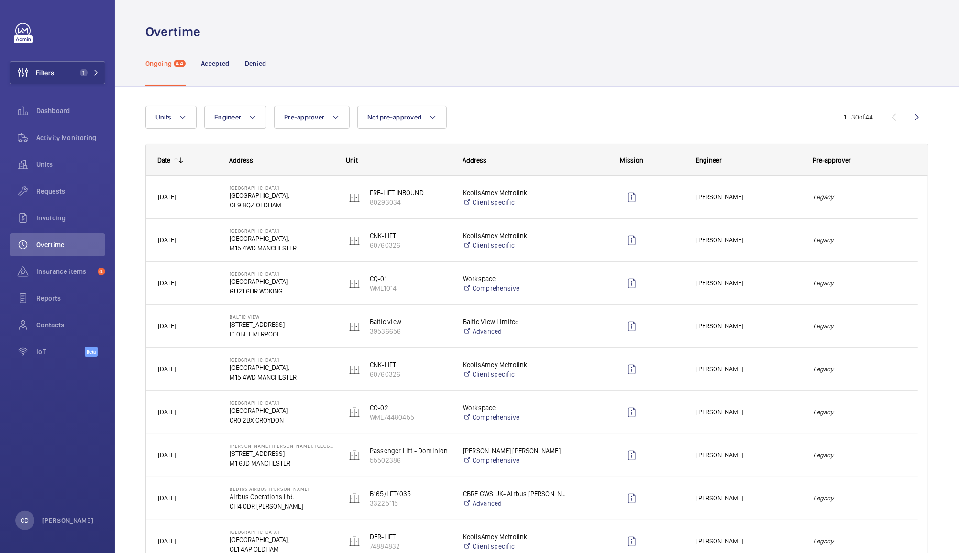
click at [876, 203] on div "Legacy" at bounding box center [859, 197] width 116 height 30
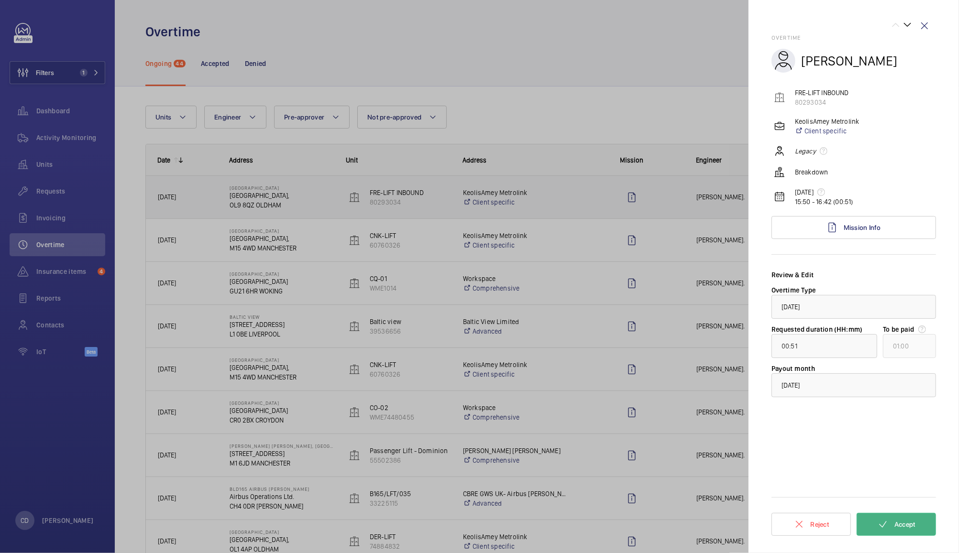
click at [901, 531] on button "Accept" at bounding box center [895, 524] width 79 height 23
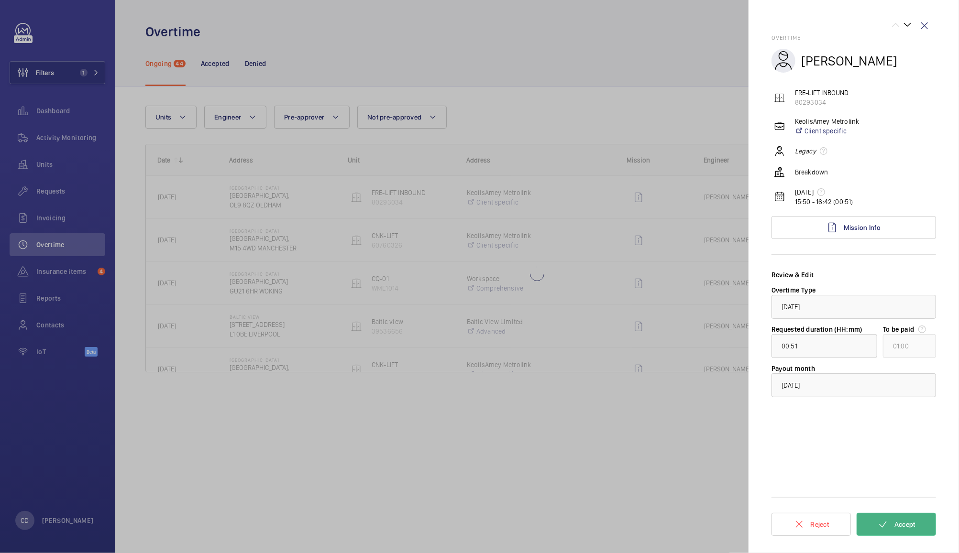
type input "01:01"
type input "02:00"
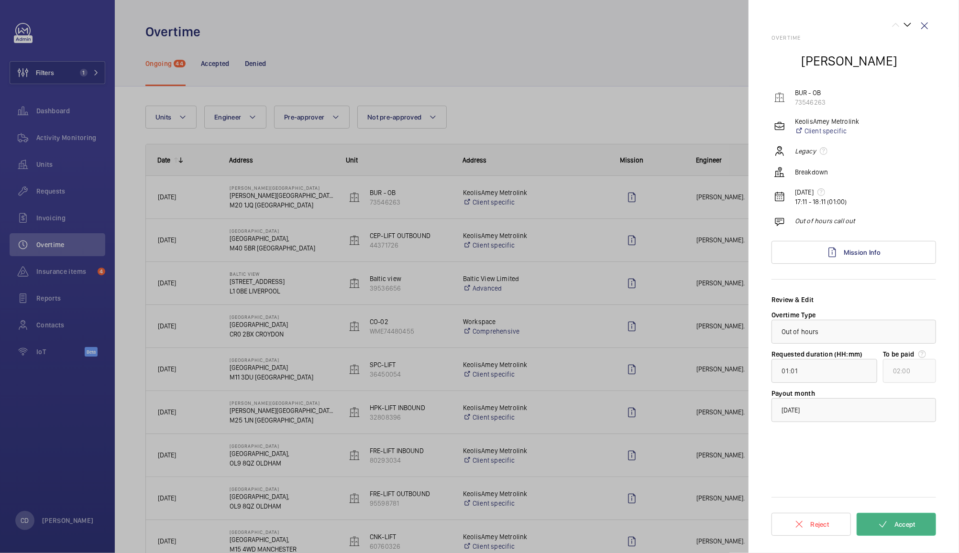
click at [909, 525] on span "Accept" at bounding box center [904, 525] width 21 height 8
click at [620, 74] on div at bounding box center [479, 276] width 959 height 553
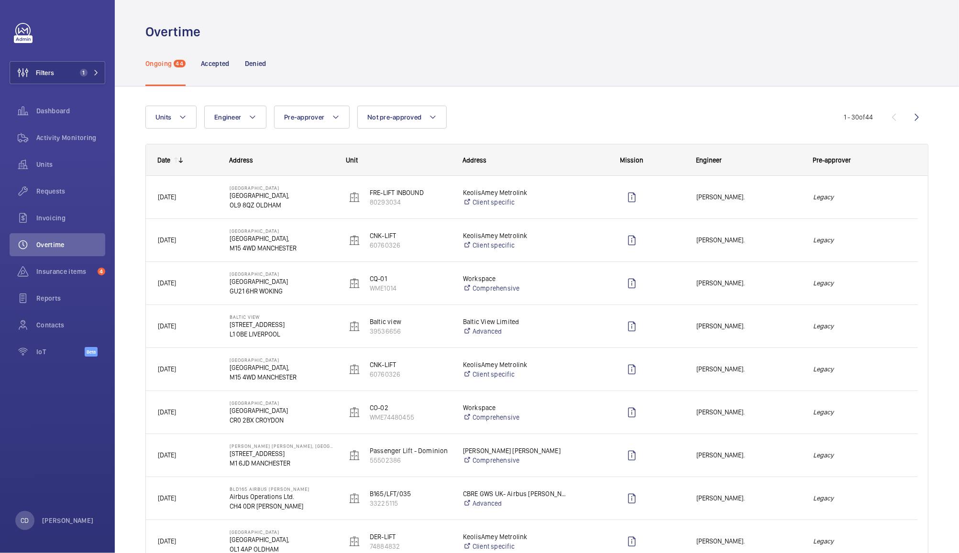
click at [792, 197] on span "[PERSON_NAME]." at bounding box center [748, 197] width 104 height 11
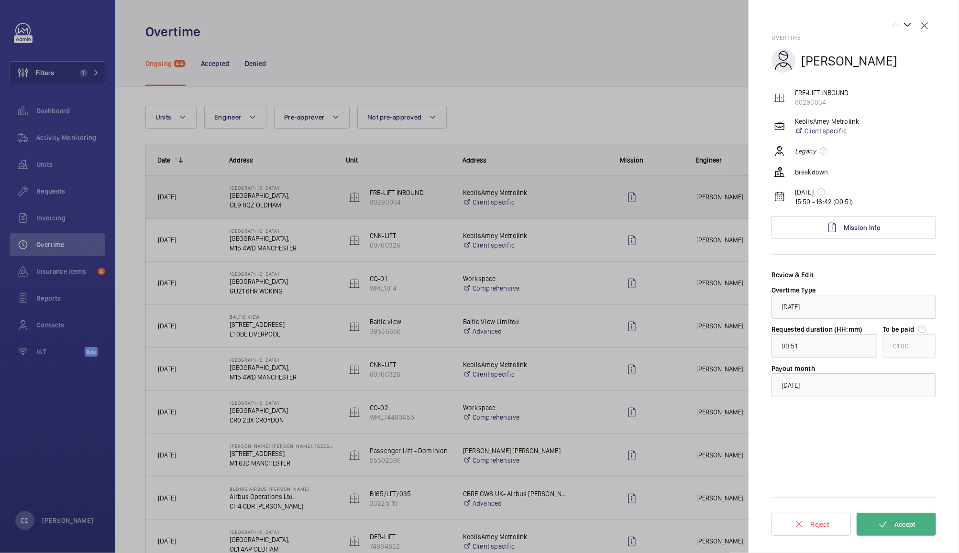
click at [892, 530] on button "Accept" at bounding box center [895, 524] width 79 height 23
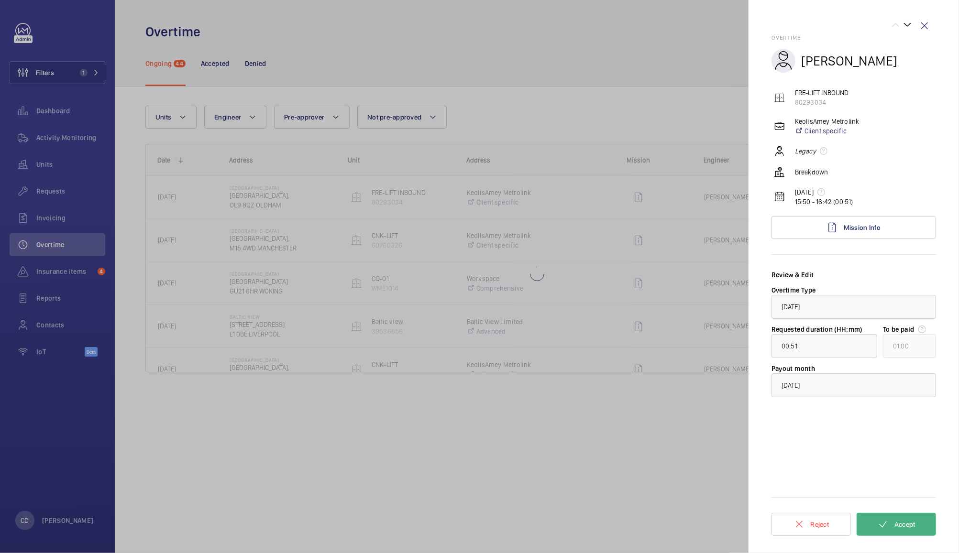
type input "01:01"
type input "02:00"
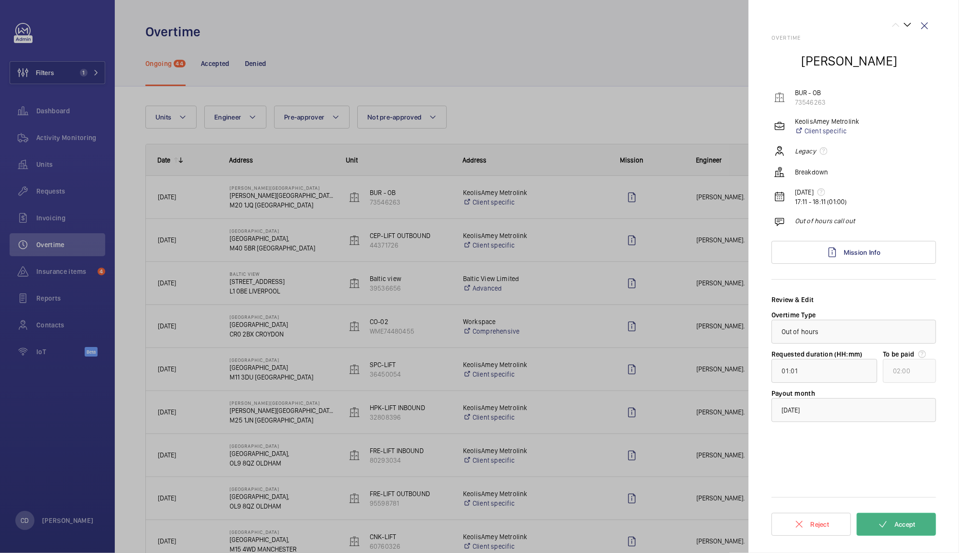
click at [897, 521] on span "Accept" at bounding box center [904, 525] width 21 height 8
click at [913, 518] on button "Accept" at bounding box center [895, 524] width 79 height 23
click at [908, 532] on button "Accept" at bounding box center [895, 524] width 79 height 23
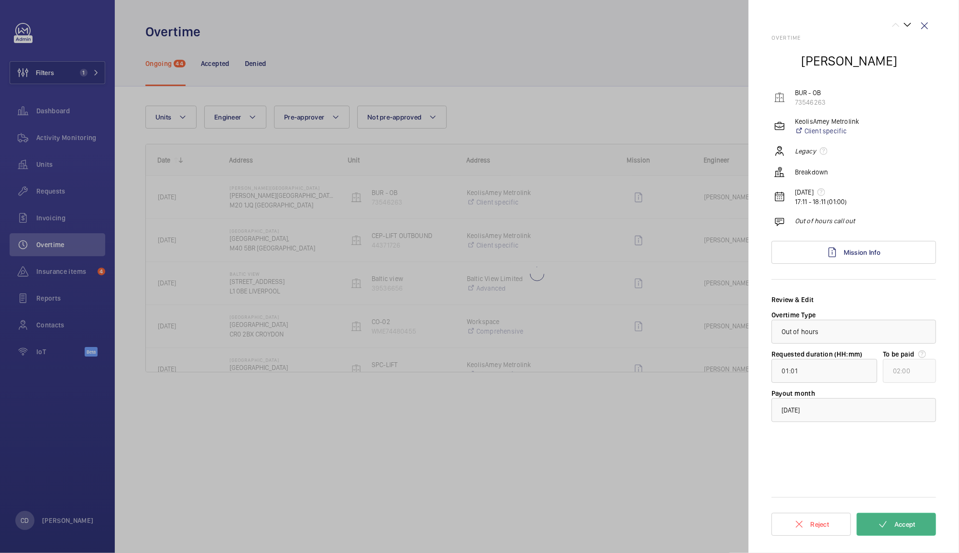
click at [910, 522] on span "Accept" at bounding box center [904, 525] width 21 height 8
click at [645, 100] on div at bounding box center [479, 276] width 959 height 553
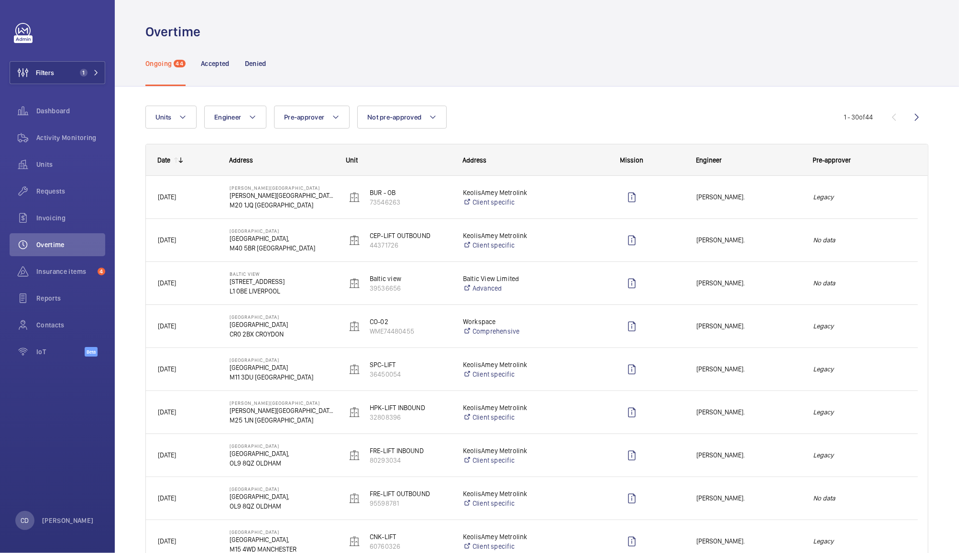
click at [874, 193] on em "Legacy" at bounding box center [859, 197] width 93 height 11
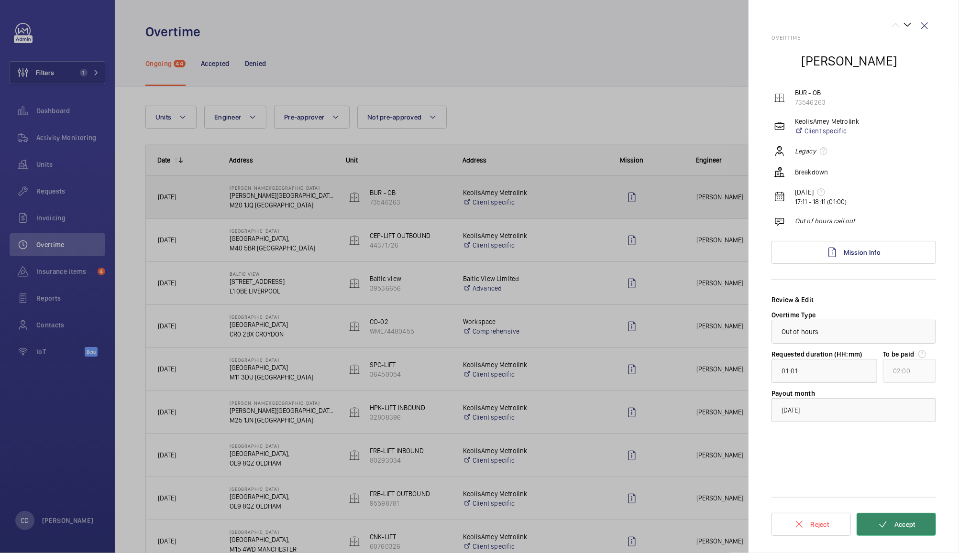
click at [909, 527] on span "Accept" at bounding box center [904, 525] width 21 height 8
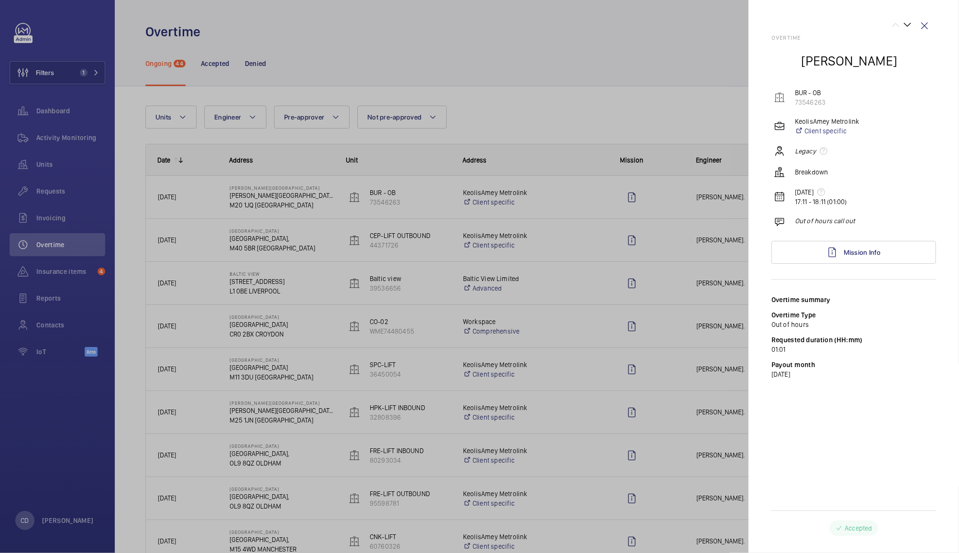
click at [631, 70] on div at bounding box center [479, 276] width 959 height 553
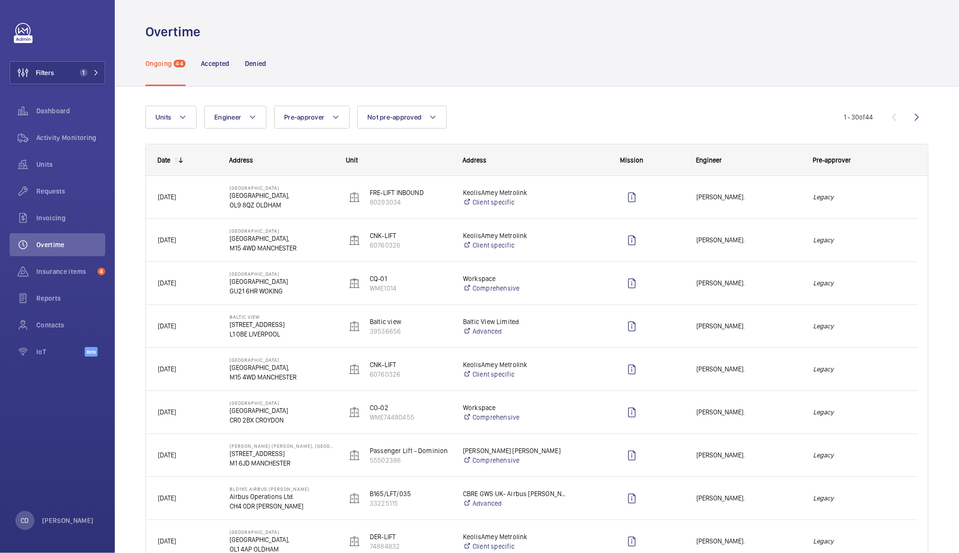
click at [857, 193] on em "Legacy" at bounding box center [859, 197] width 93 height 11
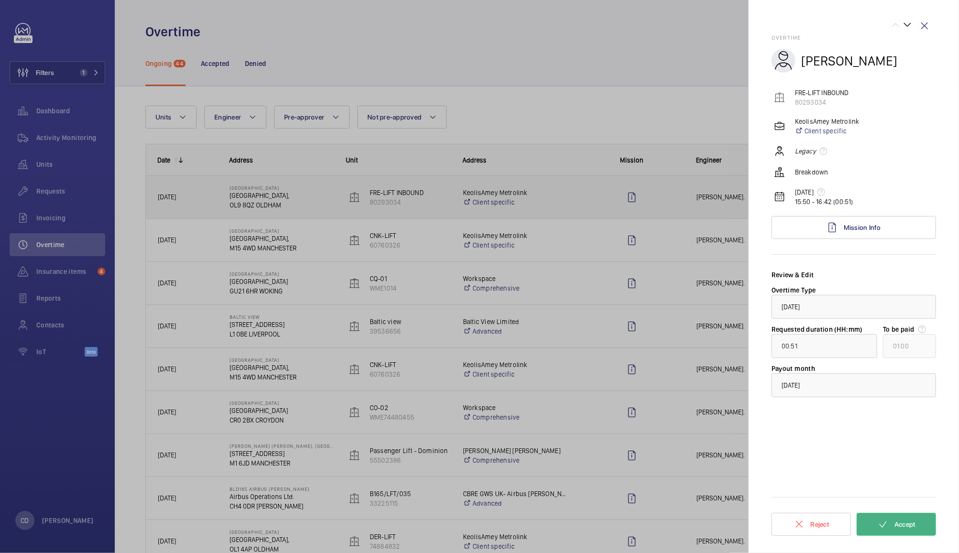
click at [904, 528] on button "Accept" at bounding box center [895, 524] width 79 height 23
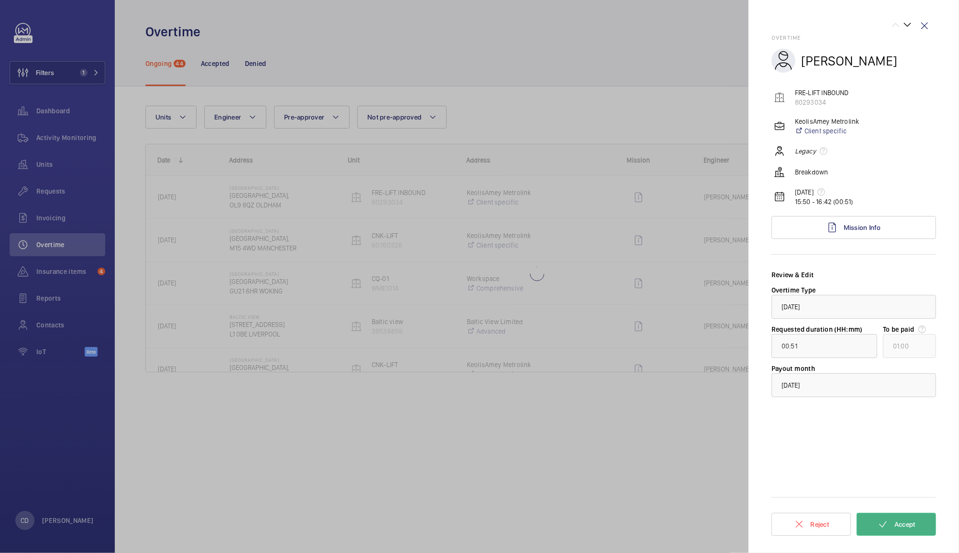
type input "01:01"
type input "02:00"
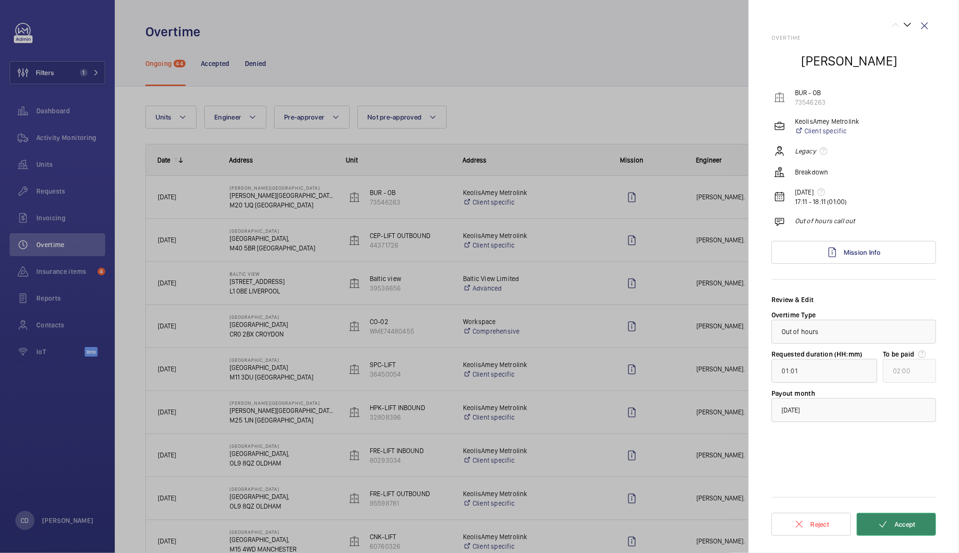
click at [904, 521] on span "Accept" at bounding box center [904, 525] width 21 height 8
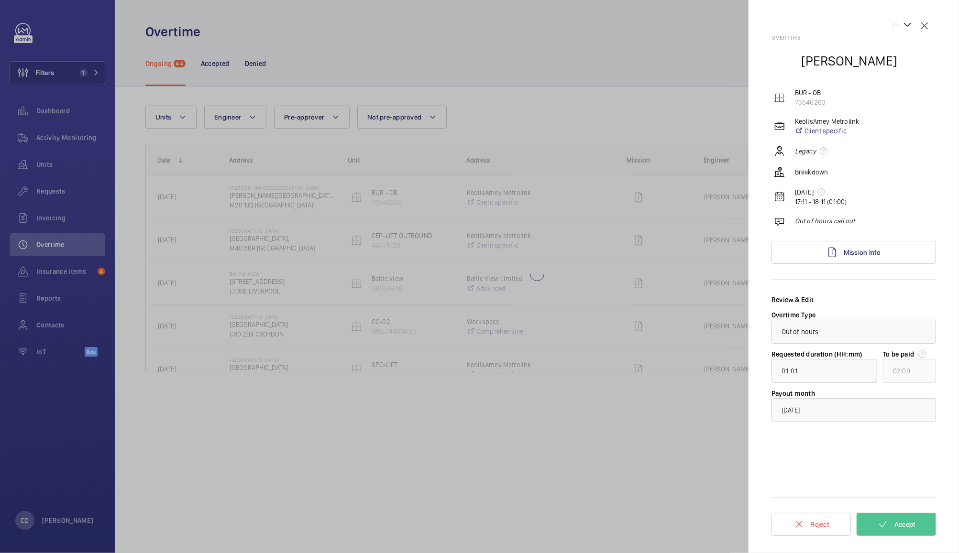
click at [477, 29] on div at bounding box center [479, 276] width 959 height 553
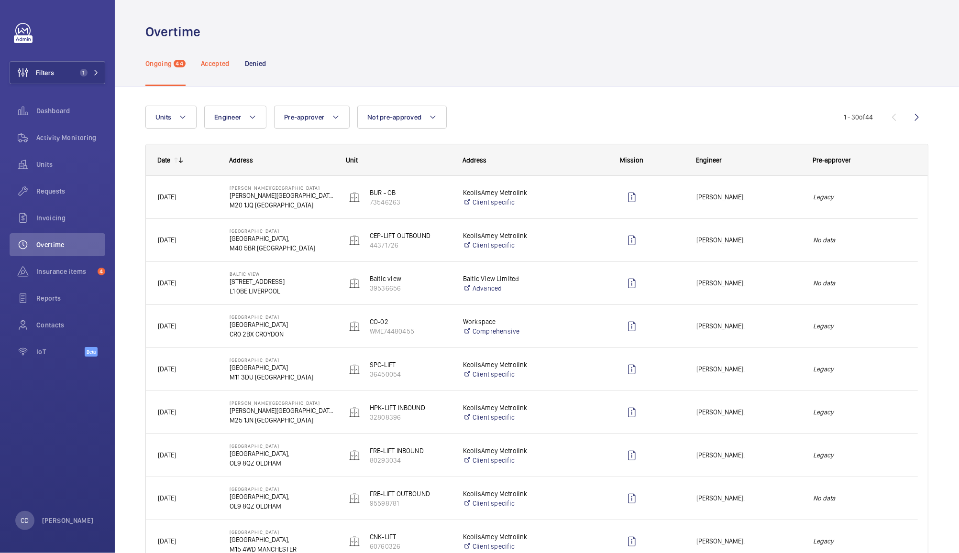
click at [210, 47] on div "Accepted" at bounding box center [215, 63] width 29 height 45
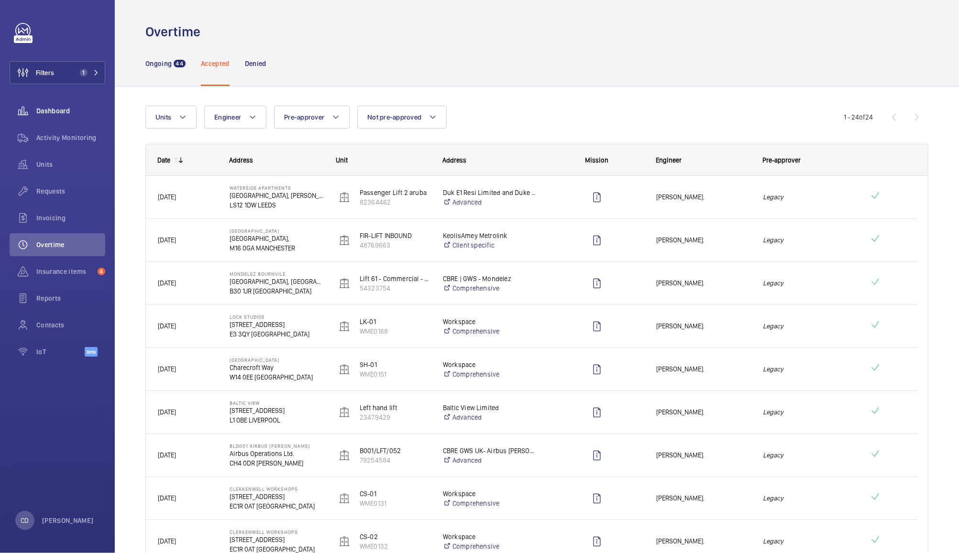
click at [47, 120] on div "Dashboard" at bounding box center [58, 110] width 96 height 23
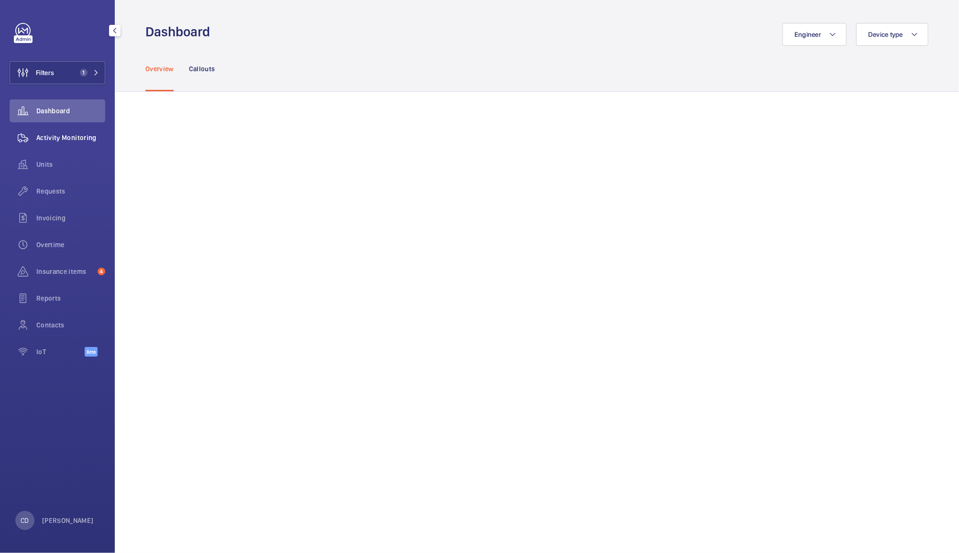
click at [88, 142] on span "Activity Monitoring" at bounding box center [70, 138] width 69 height 10
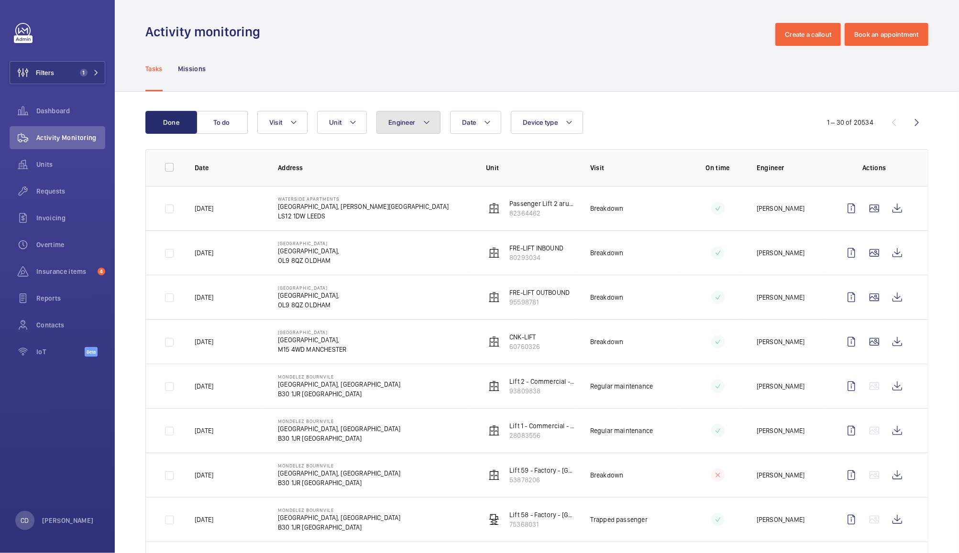
click at [406, 129] on button "Engineer" at bounding box center [408, 122] width 64 height 23
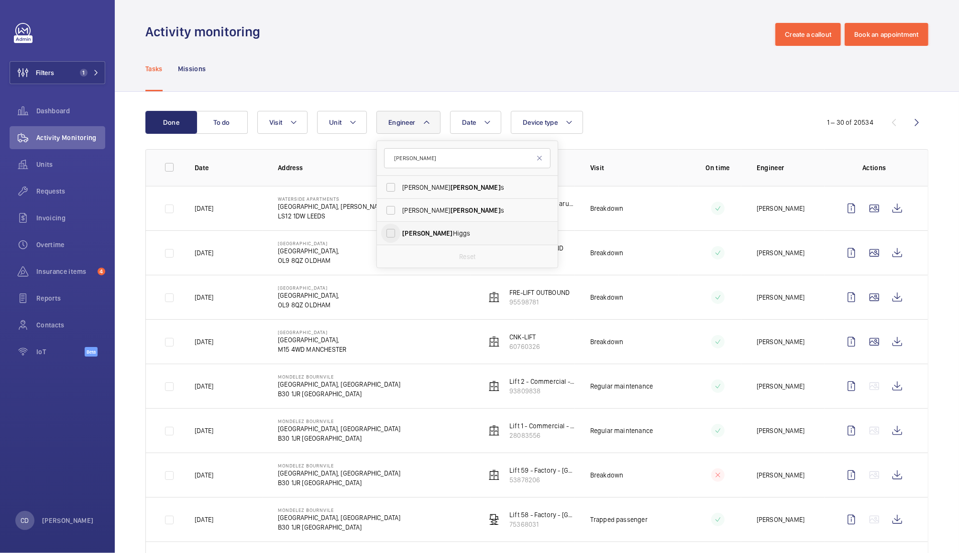
type input "[PERSON_NAME]"
click at [399, 237] on input "[PERSON_NAME]" at bounding box center [390, 233] width 19 height 19
checkbox input "true"
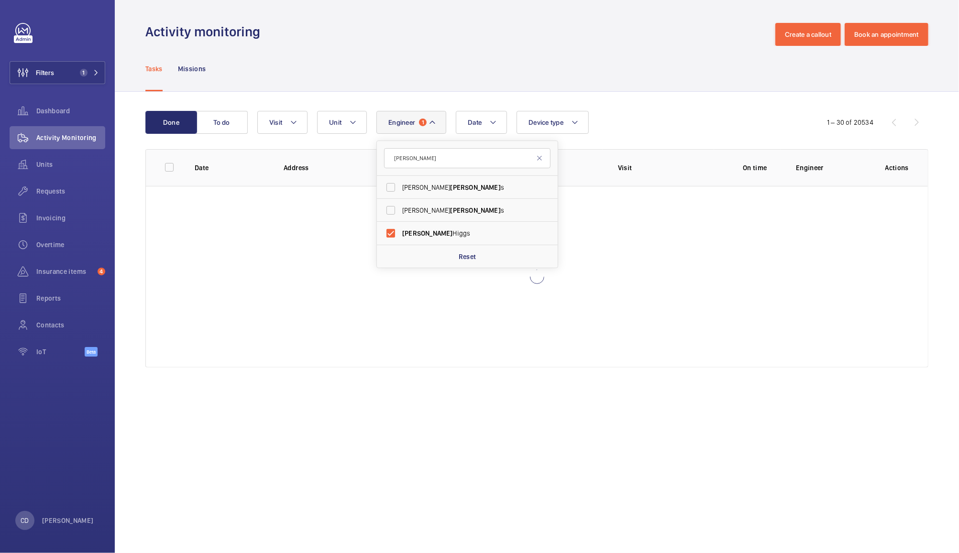
click at [634, 93] on div "Done To do Date Engineer 1 [PERSON_NAME] [PERSON_NAME] s [PERSON_NAME] [PERSON_…" at bounding box center [537, 241] width 844 height 299
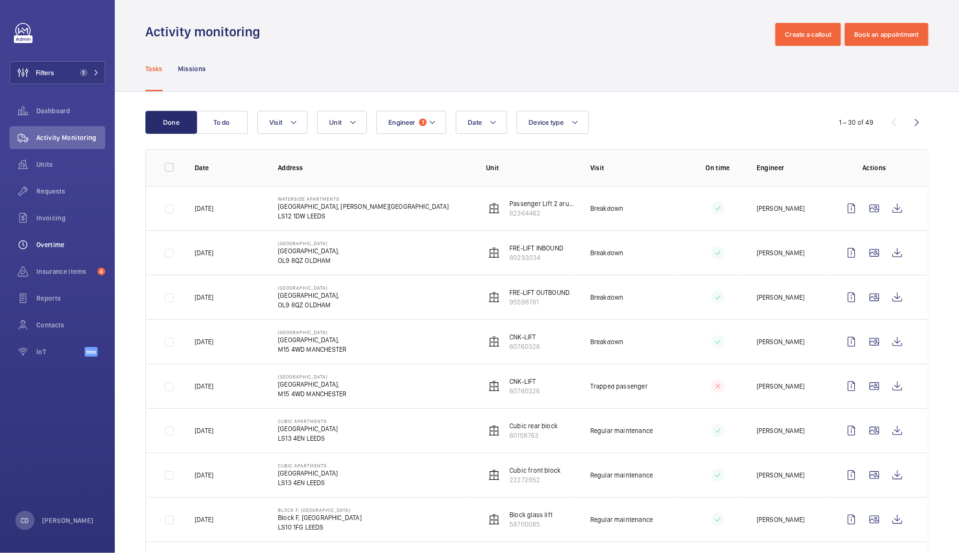
click at [57, 247] on span "Overtime" at bounding box center [70, 245] width 69 height 10
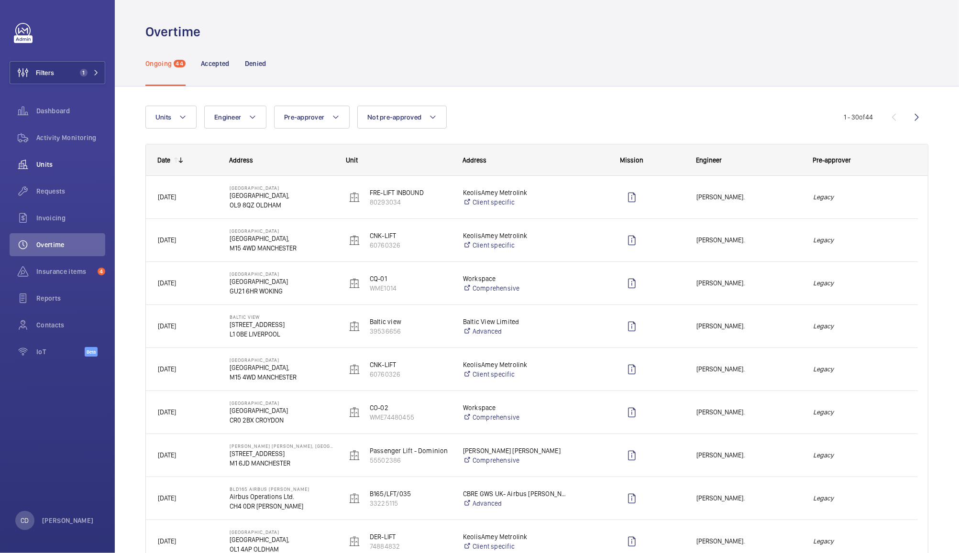
click at [50, 154] on div "Units" at bounding box center [58, 164] width 96 height 23
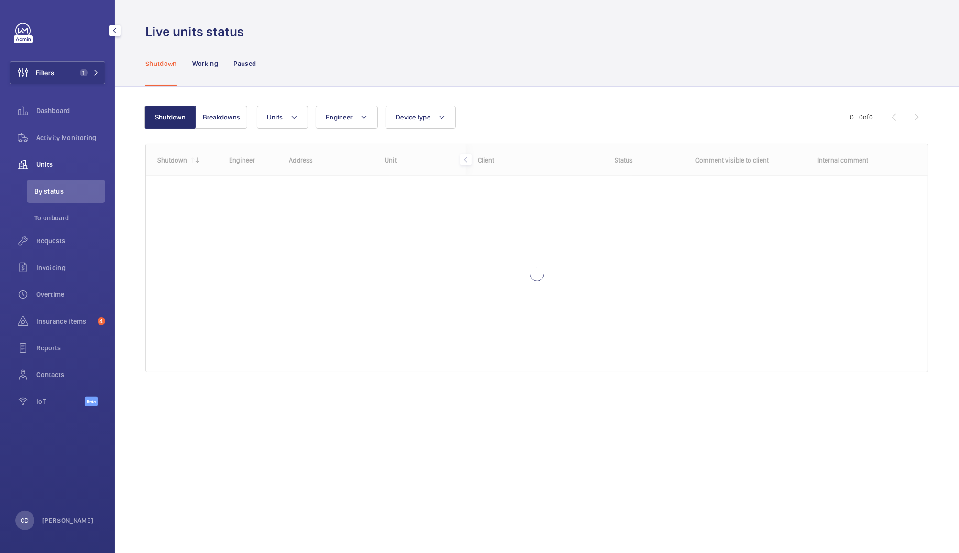
click at [53, 136] on span "Activity Monitoring" at bounding box center [70, 138] width 69 height 10
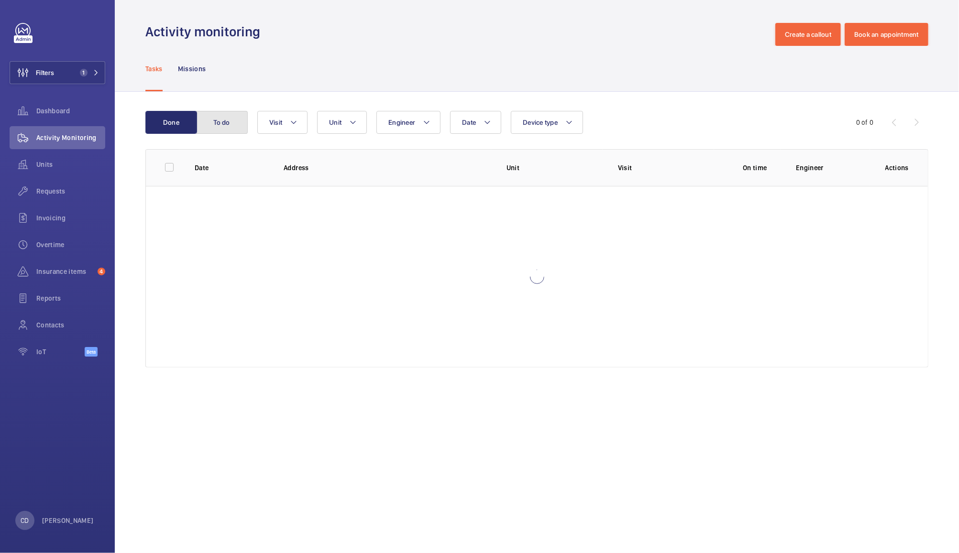
click at [214, 119] on button "To do" at bounding box center [222, 122] width 52 height 23
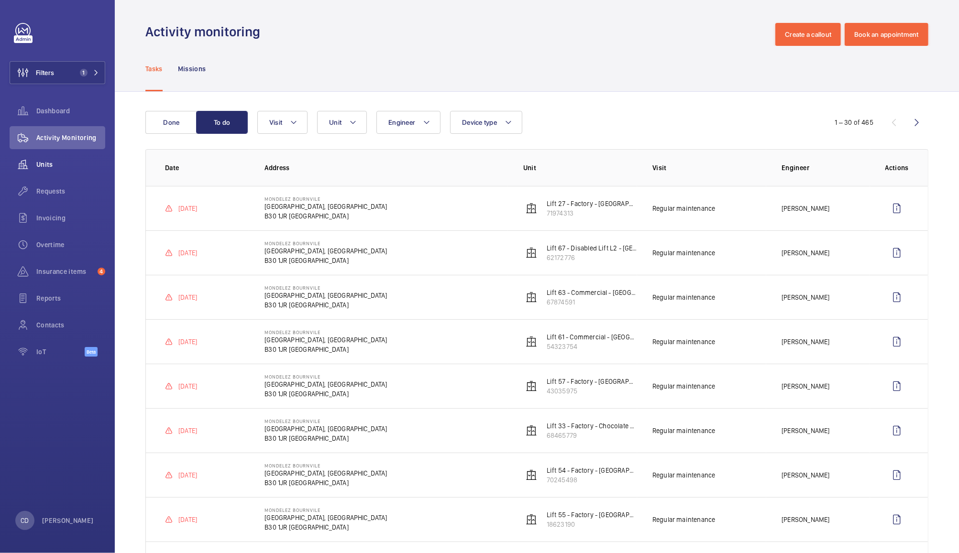
click at [46, 162] on span "Units" at bounding box center [70, 165] width 69 height 10
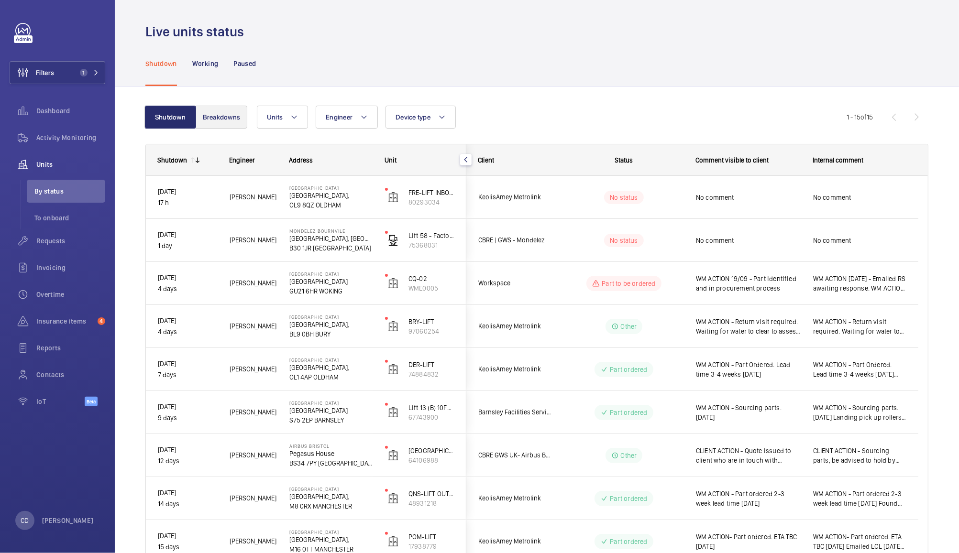
click at [221, 115] on button "Breakdowns" at bounding box center [222, 117] width 52 height 23
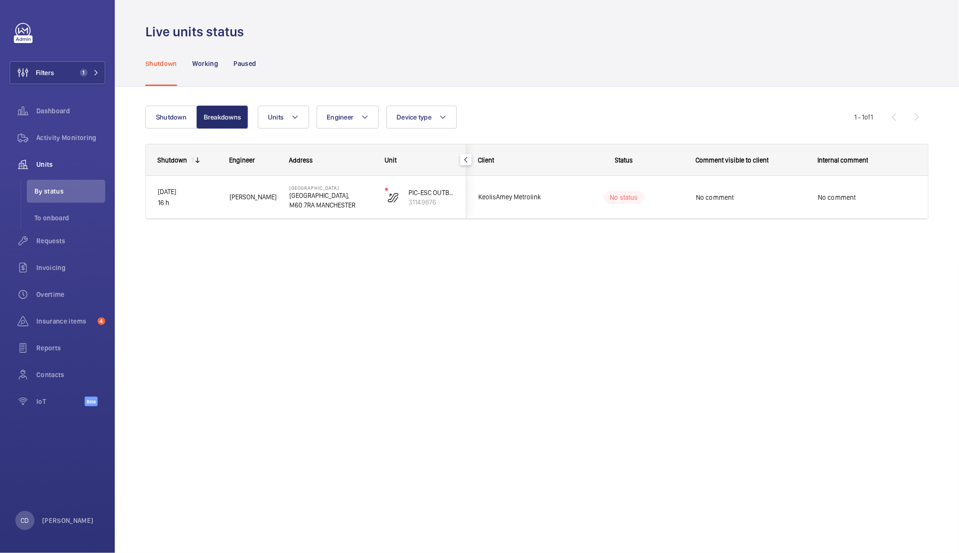
click at [337, 197] on p "[GEOGRAPHIC_DATA]," at bounding box center [330, 196] width 83 height 10
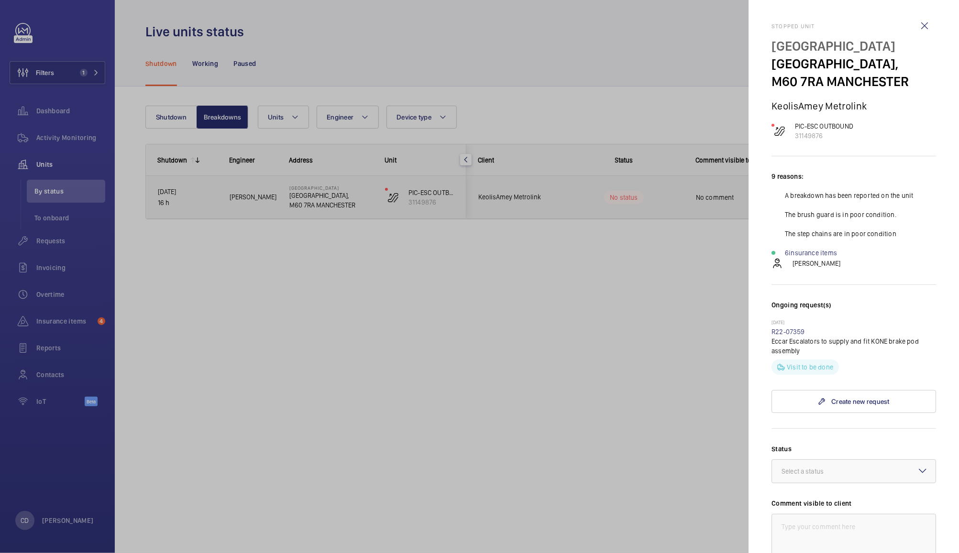
click at [53, 187] on div at bounding box center [479, 276] width 959 height 553
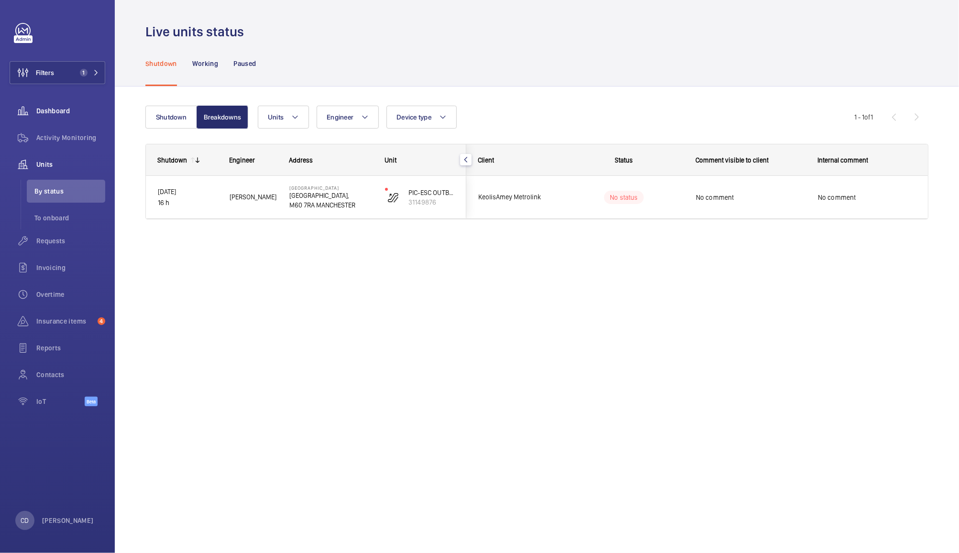
click at [68, 108] on span "Dashboard" at bounding box center [70, 111] width 69 height 10
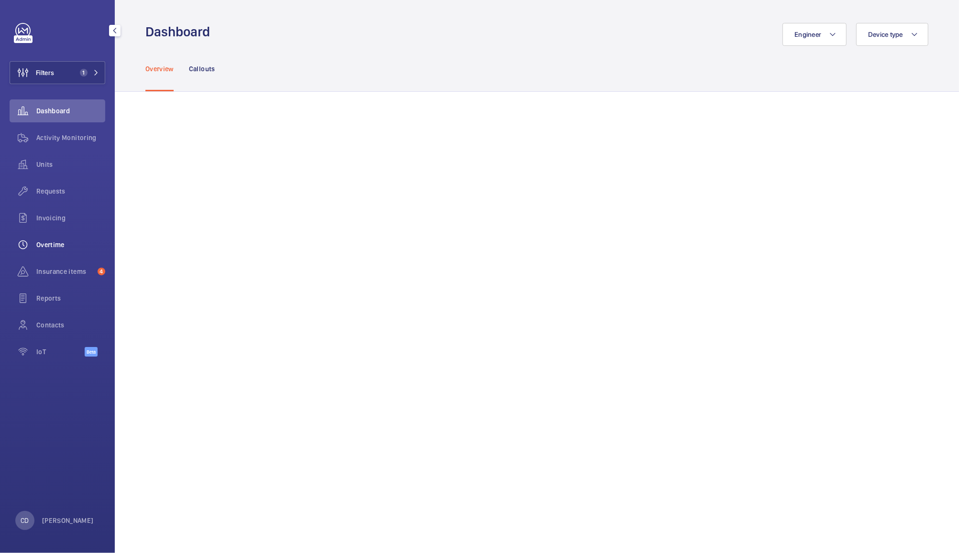
click at [52, 241] on span "Overtime" at bounding box center [70, 245] width 69 height 10
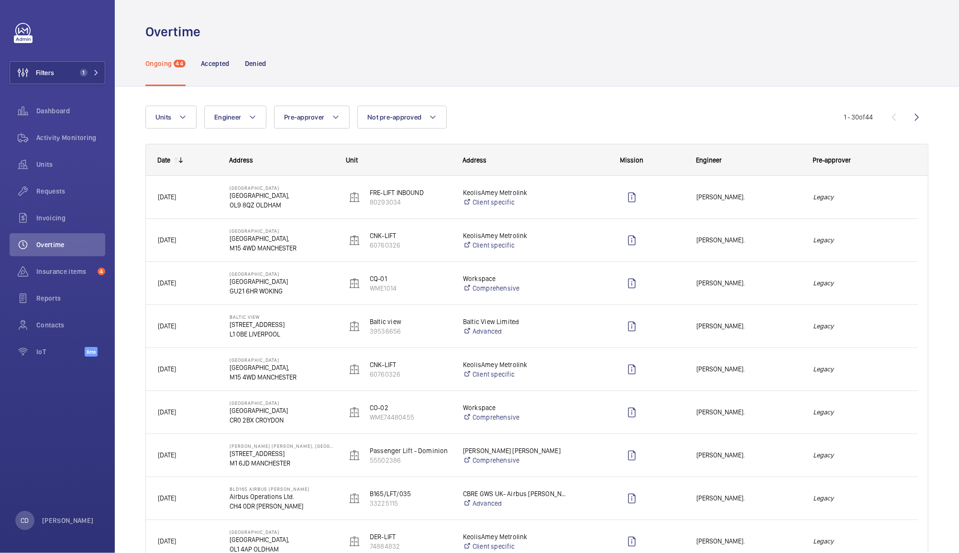
click at [867, 199] on em "Legacy" at bounding box center [859, 197] width 93 height 11
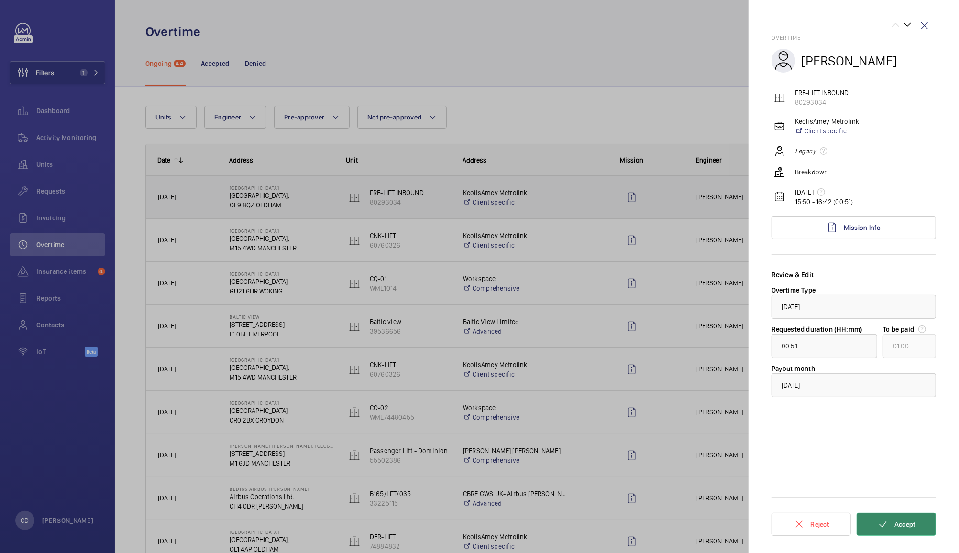
click at [904, 525] on span "Accept" at bounding box center [904, 525] width 21 height 8
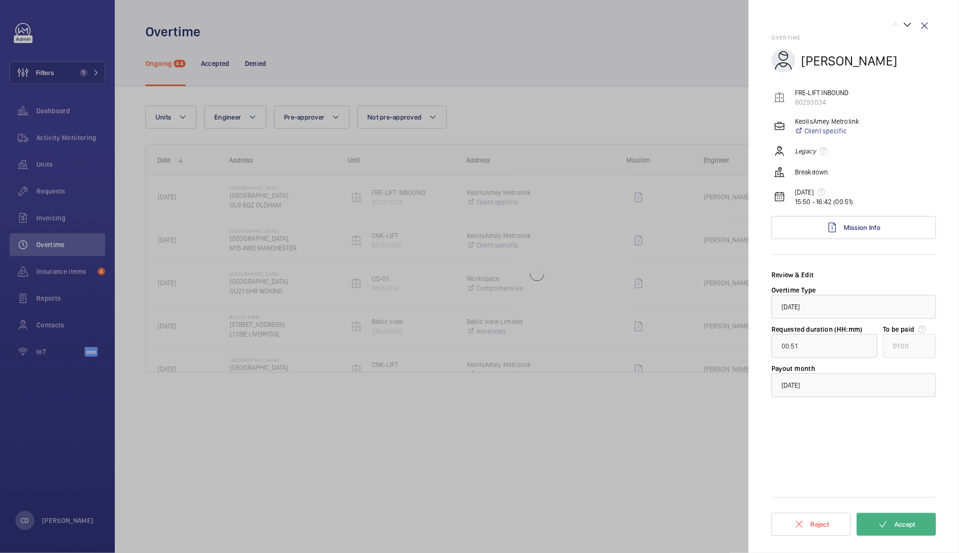
type input "01:01"
type input "02:00"
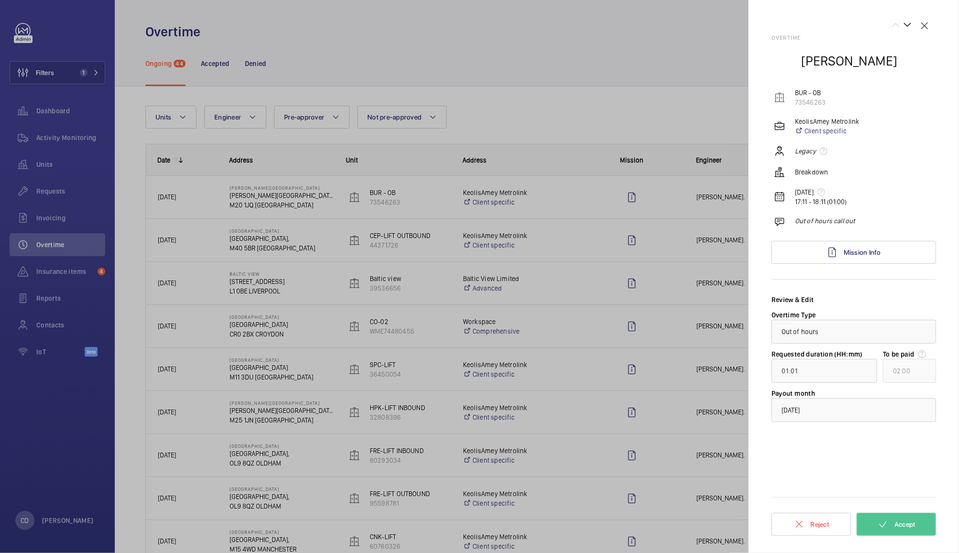
click at [597, 64] on div at bounding box center [479, 276] width 959 height 553
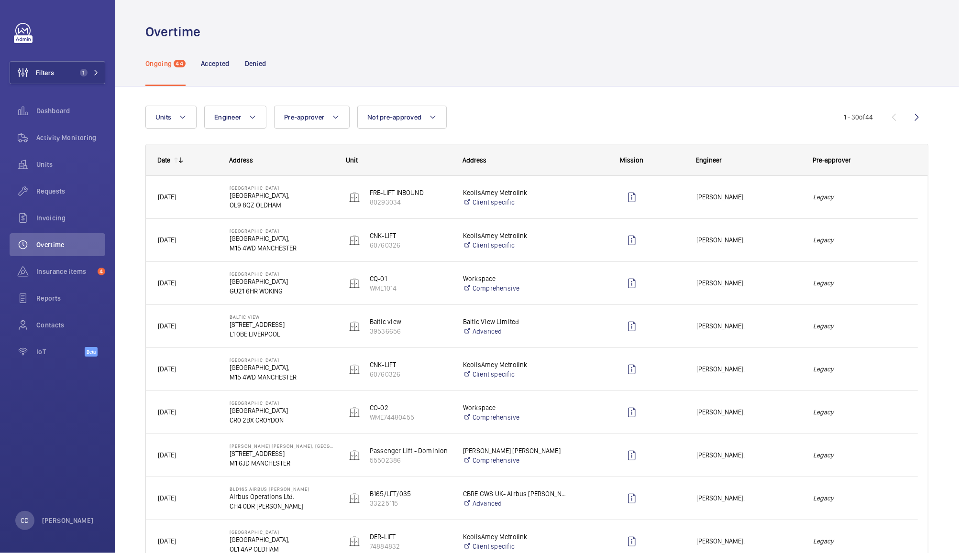
click at [780, 195] on span "[PERSON_NAME]." at bounding box center [748, 197] width 104 height 11
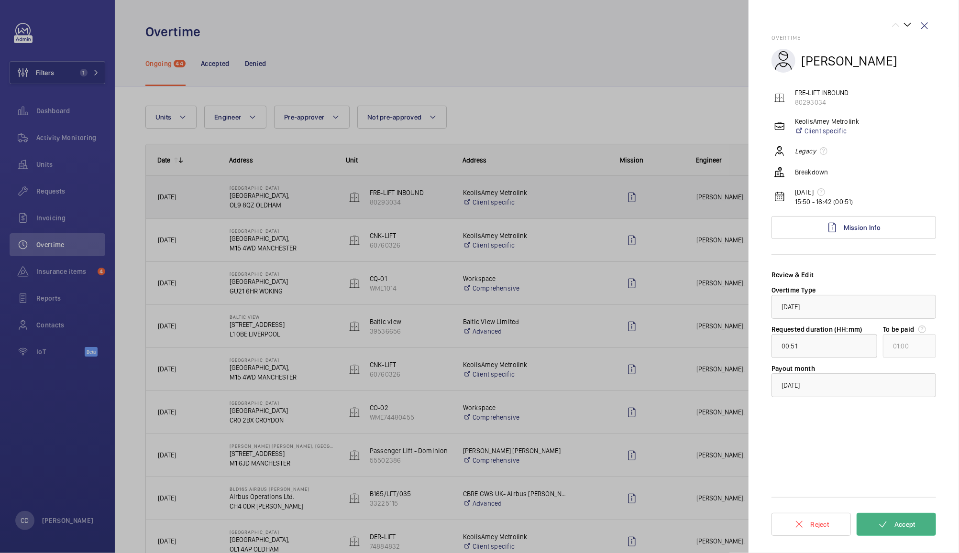
click at [898, 518] on button "Accept" at bounding box center [895, 524] width 79 height 23
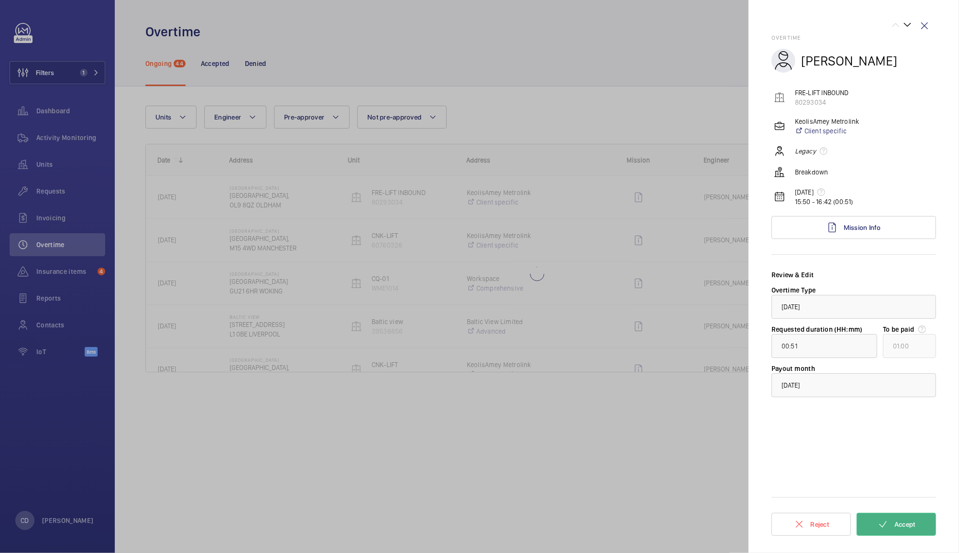
type input "01:01"
type input "02:00"
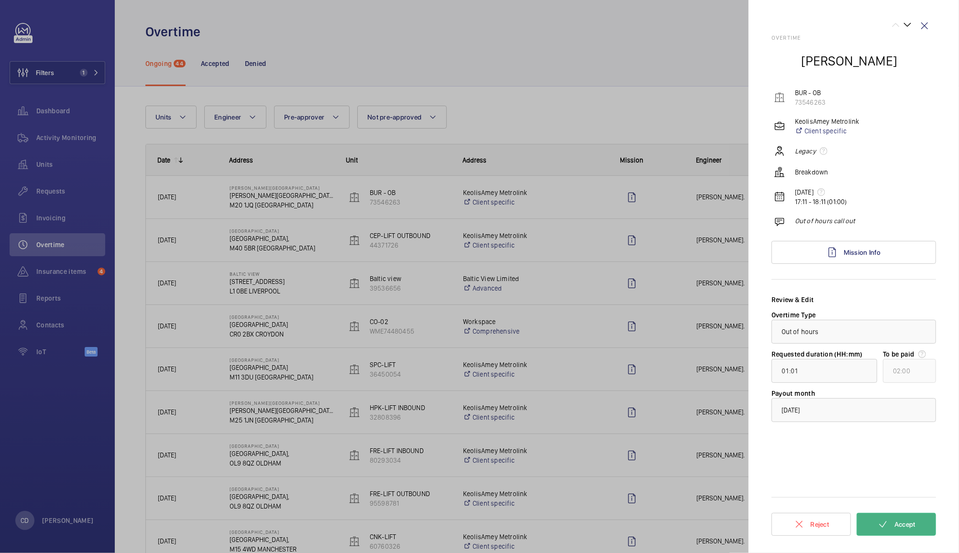
click at [908, 521] on span "Accept" at bounding box center [904, 525] width 21 height 8
click at [910, 525] on span "Accept" at bounding box center [904, 525] width 21 height 8
click at [538, 70] on div at bounding box center [479, 276] width 959 height 553
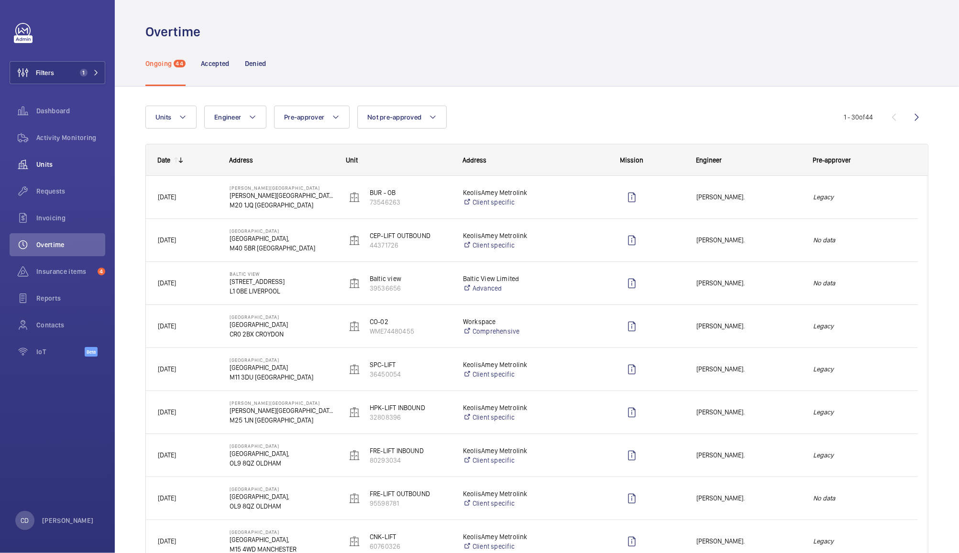
click at [46, 155] on div "Units" at bounding box center [58, 164] width 96 height 23
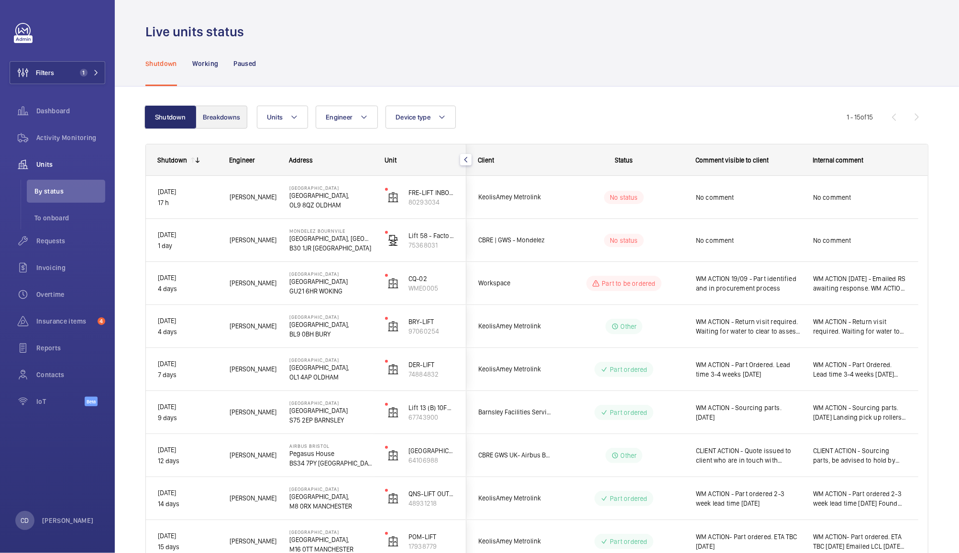
click at [222, 119] on button "Breakdowns" at bounding box center [222, 117] width 52 height 23
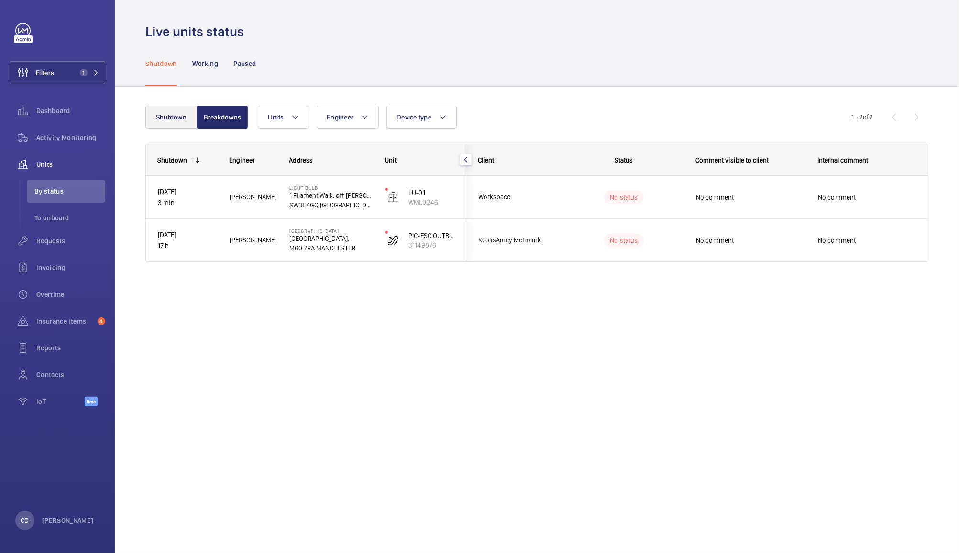
click at [176, 118] on button "Shutdown" at bounding box center [171, 117] width 52 height 23
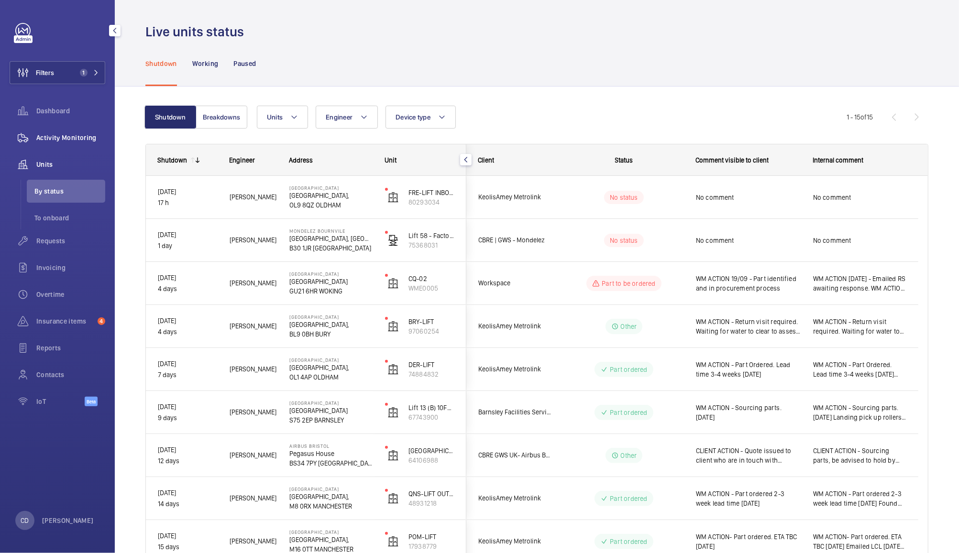
click at [77, 134] on span "Activity Monitoring" at bounding box center [70, 138] width 69 height 10
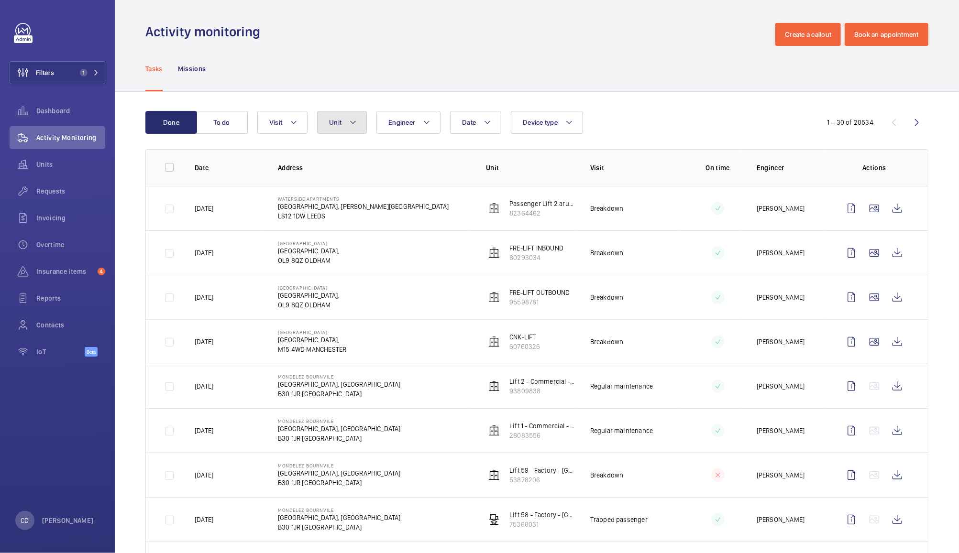
click at [339, 120] on span "Unit" at bounding box center [335, 123] width 12 height 8
type input "kp-08"
click at [405, 210] on span "KP-08 , WME0184" at bounding box center [417, 211] width 111 height 10
click at [347, 210] on input "KP-08 , WME0184" at bounding box center [337, 210] width 19 height 19
checkbox input "true"
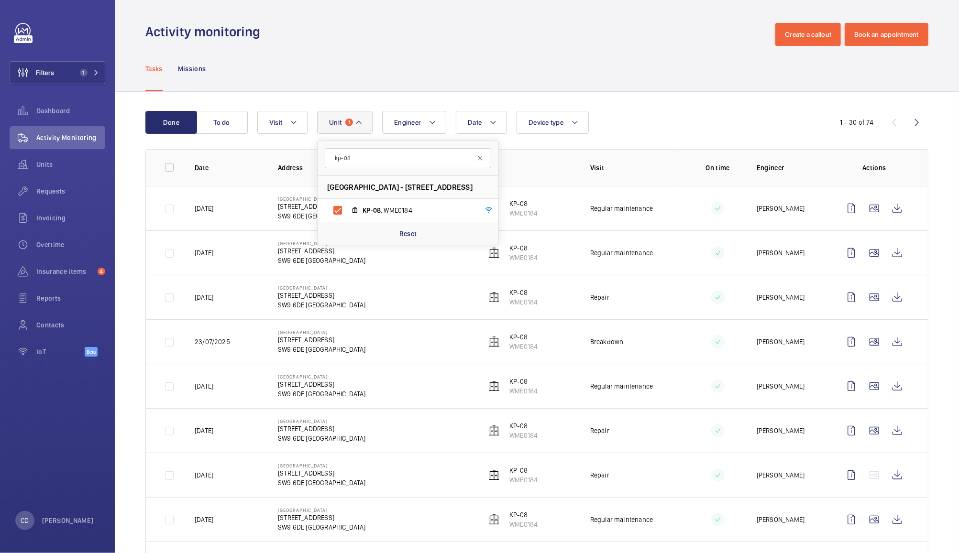
click at [654, 116] on div "Date Engineer Unit 1 kp-08 Kennington Park - 1-3 Brixton Road, SW9 6DE LONDON K…" at bounding box center [535, 122] width 556 height 23
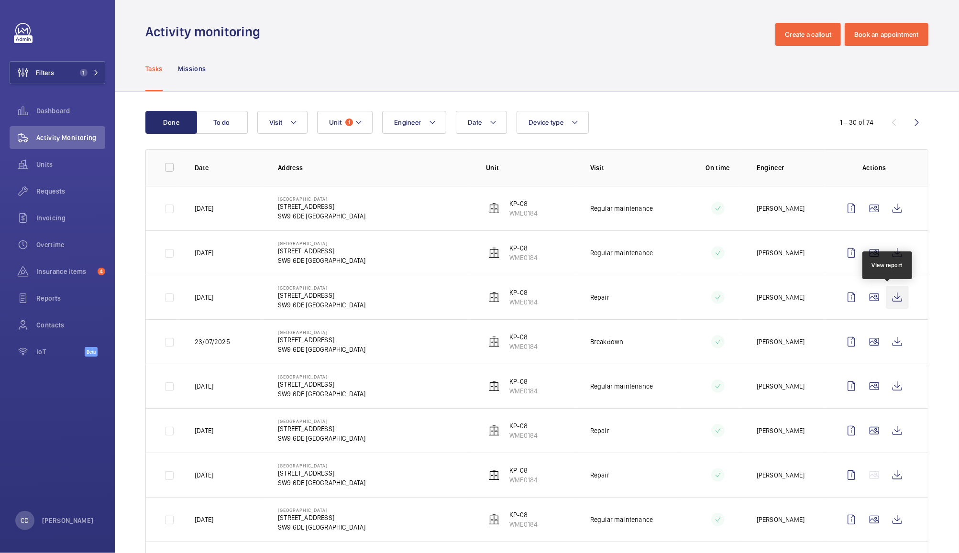
click at [890, 304] on wm-front-icon-button at bounding box center [897, 297] width 23 height 23
click at [345, 122] on span "1" at bounding box center [349, 123] width 8 height 8
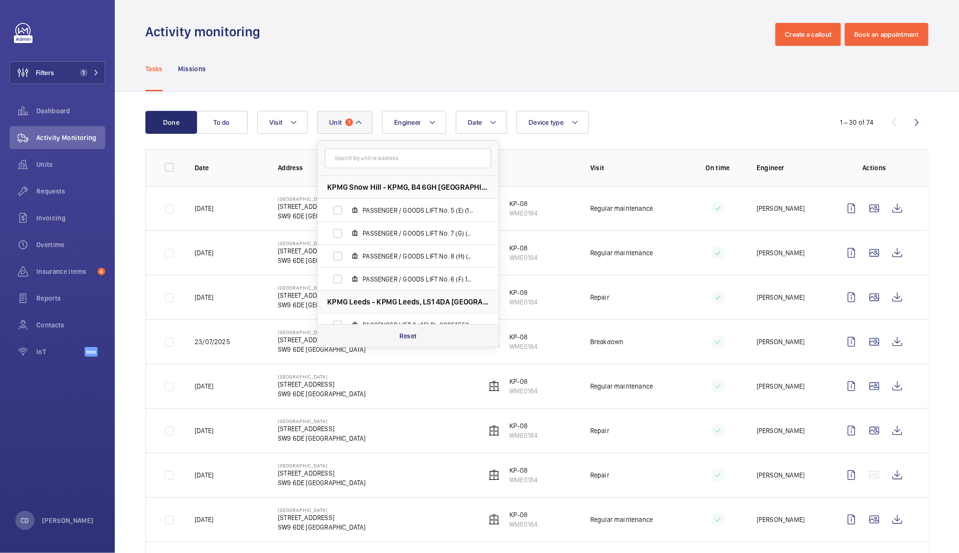
click at [407, 333] on p "Reset" at bounding box center [408, 336] width 18 height 10
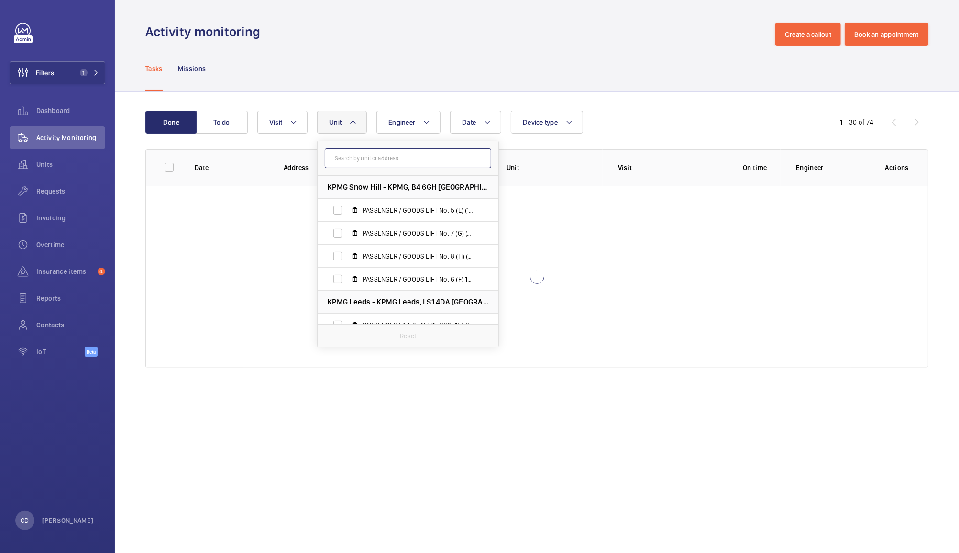
click at [389, 158] on input "text" at bounding box center [408, 158] width 166 height 20
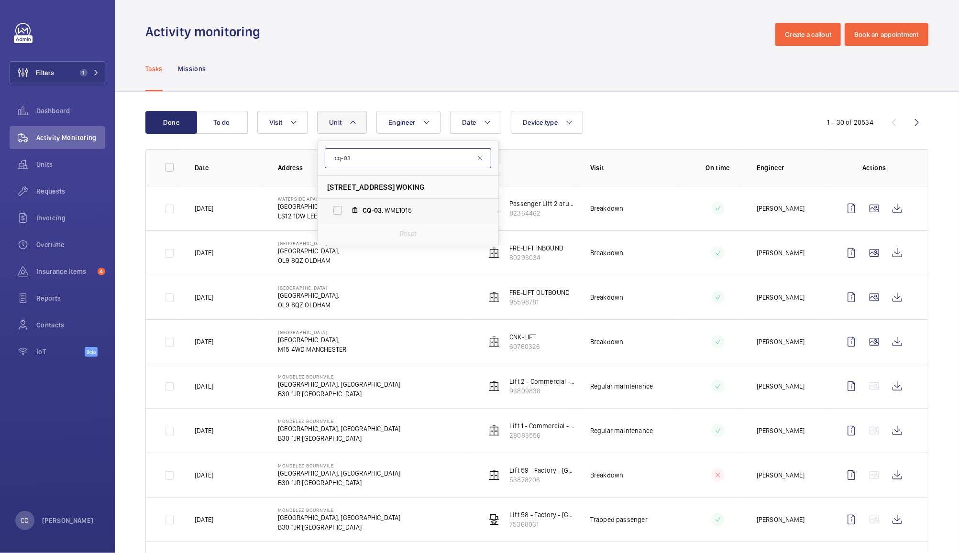
type input "cq-03"
click at [384, 205] on label "CQ-03 , WME1015" at bounding box center [399, 210] width 165 height 23
click at [347, 205] on input "CQ-03 , WME1015" at bounding box center [337, 210] width 19 height 19
checkbox input "true"
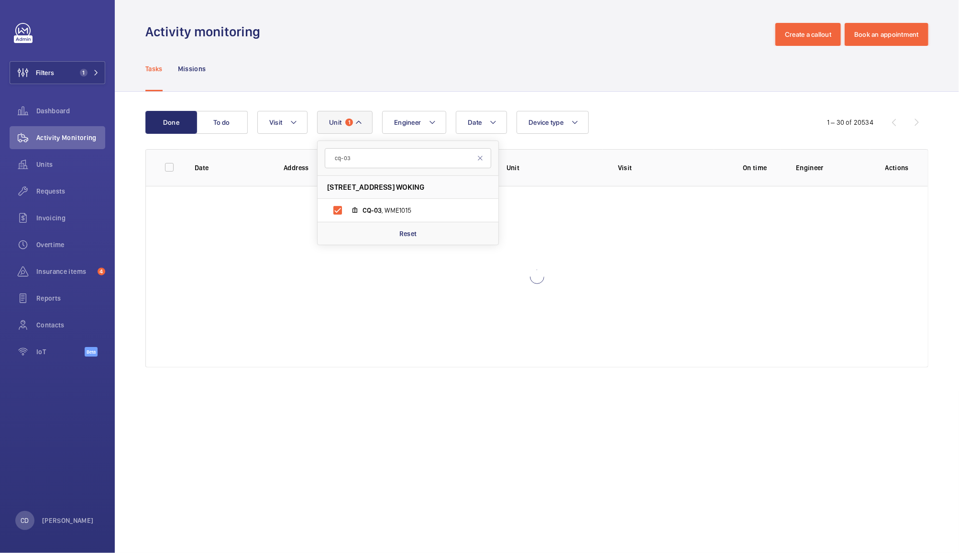
click at [522, 67] on div "Tasks Missions" at bounding box center [536, 68] width 783 height 45
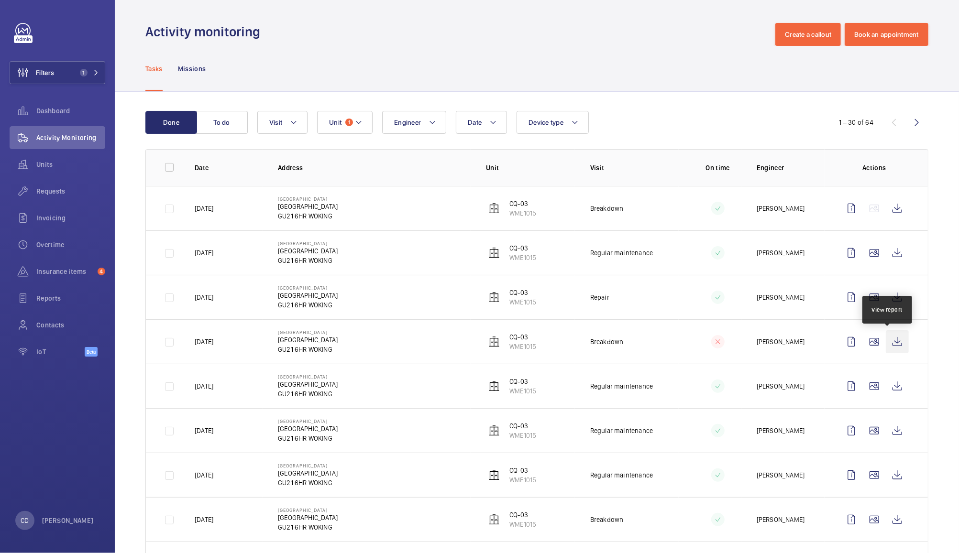
click at [886, 340] on wm-front-icon-button at bounding box center [897, 341] width 23 height 23
click at [886, 302] on wm-front-icon-button at bounding box center [897, 297] width 23 height 23
click at [347, 119] on span "1" at bounding box center [349, 123] width 8 height 8
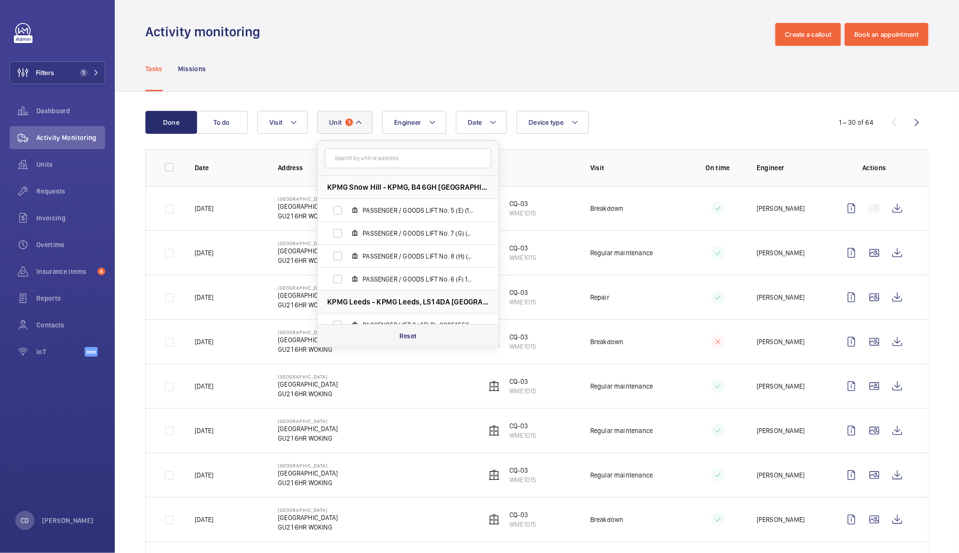
click at [421, 337] on div "Reset" at bounding box center [407, 335] width 181 height 23
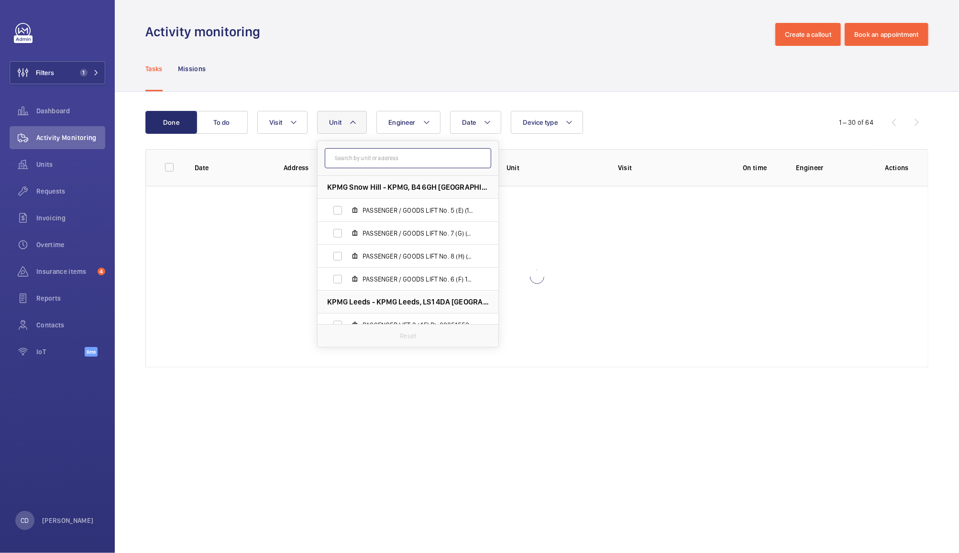
click at [430, 158] on input "text" at bounding box center [408, 158] width 166 height 20
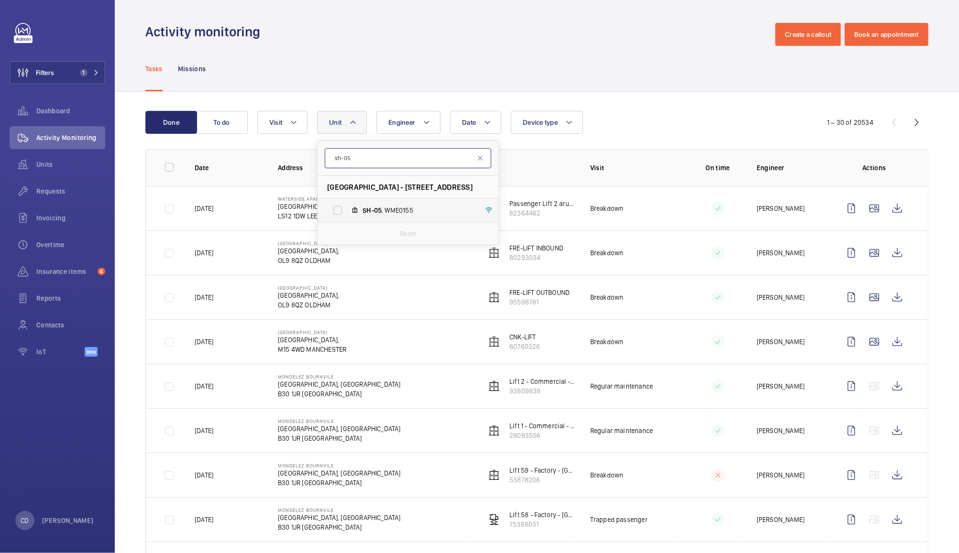
type input "sh-05"
click at [385, 212] on span "SH-05 , WME0155" at bounding box center [417, 211] width 111 height 10
click at [347, 212] on input "SH-05 , WME0155" at bounding box center [337, 210] width 19 height 19
checkbox input "true"
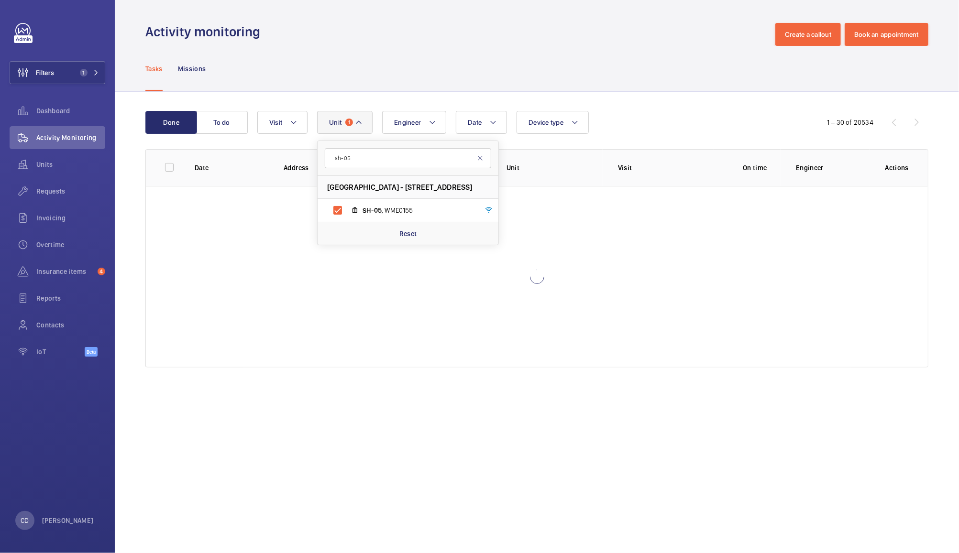
click at [609, 46] on div "Tasks Missions" at bounding box center [536, 68] width 783 height 45
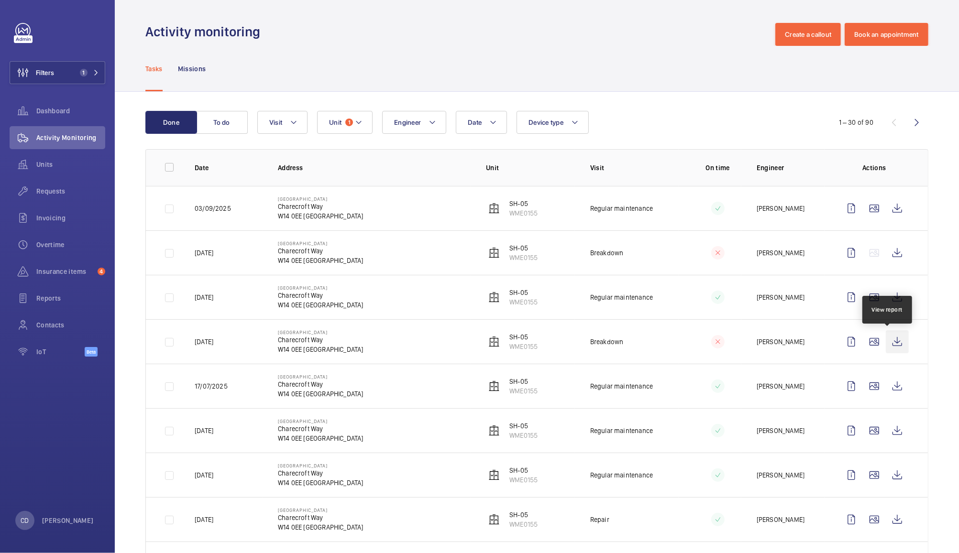
click at [888, 342] on wm-front-icon-button at bounding box center [897, 341] width 23 height 23
click at [886, 248] on wm-front-icon-button at bounding box center [897, 252] width 23 height 23
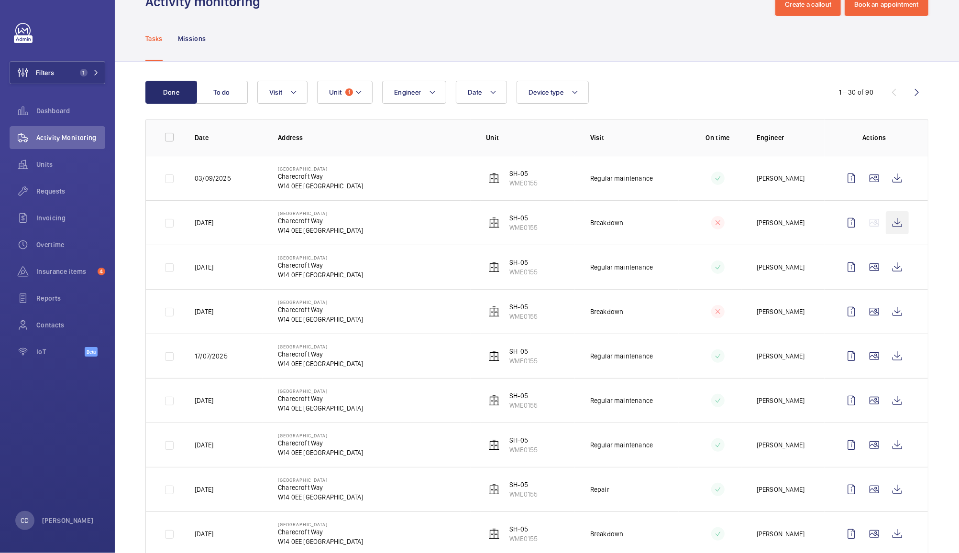
scroll to position [31, 0]
click at [887, 314] on wm-front-icon-button at bounding box center [897, 311] width 23 height 23
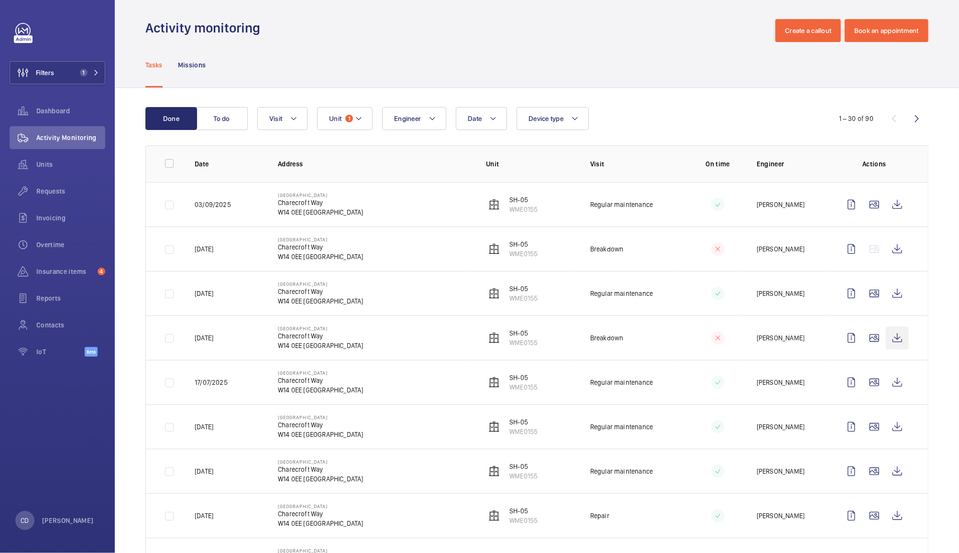
scroll to position [1, 0]
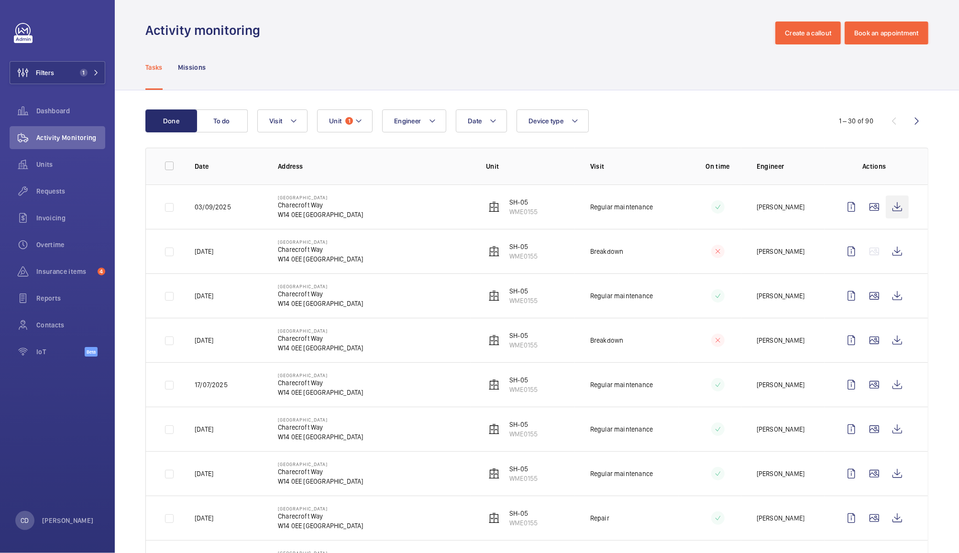
click at [887, 207] on wm-front-icon-button at bounding box center [897, 207] width 23 height 23
click at [887, 251] on wm-front-icon-button at bounding box center [897, 251] width 23 height 23
click at [643, 416] on td "Regular maintenance" at bounding box center [627, 429] width 104 height 44
click at [842, 341] on wm-front-icon-button at bounding box center [851, 340] width 23 height 23
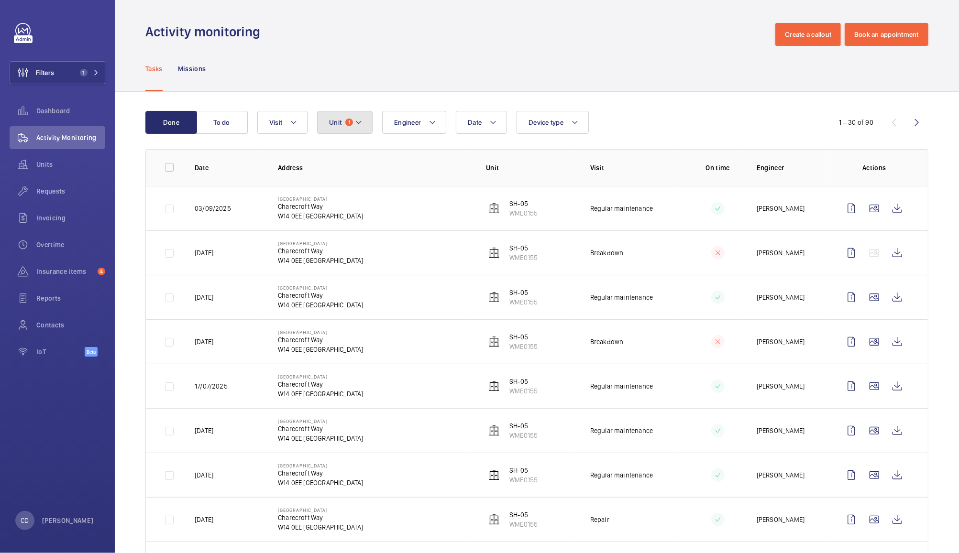
click at [351, 120] on span "1" at bounding box center [349, 123] width 8 height 8
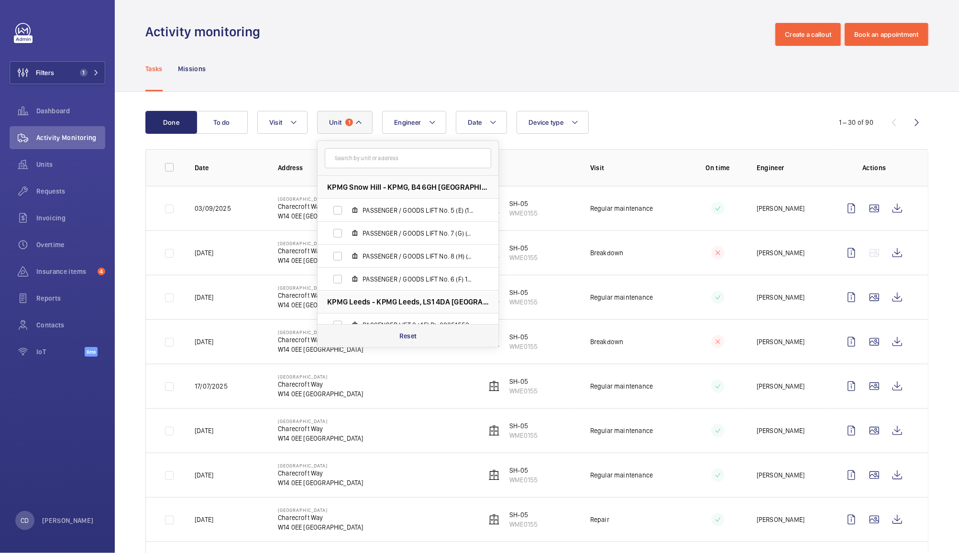
click at [410, 336] on p "Reset" at bounding box center [408, 336] width 18 height 10
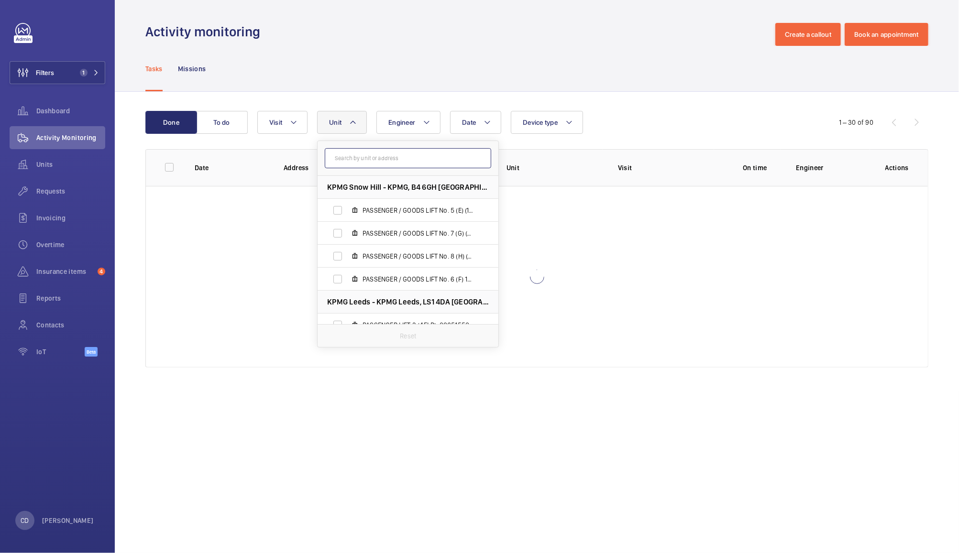
click at [416, 158] on input "text" at bounding box center [408, 158] width 166 height 20
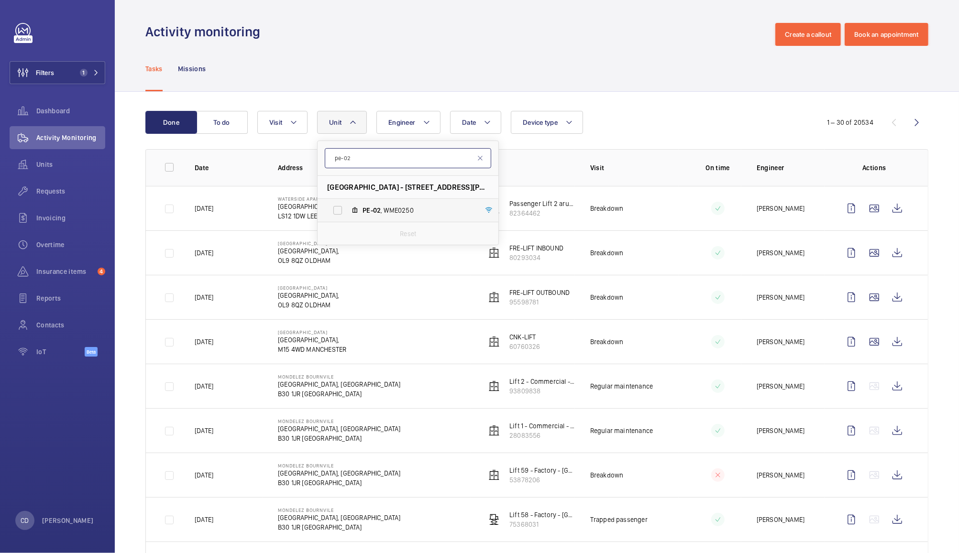
type input "pe-02"
click at [424, 206] on span "PE-02 , WME0250" at bounding box center [417, 211] width 111 height 10
click at [347, 206] on input "PE-02 , WME0250" at bounding box center [337, 210] width 19 height 19
checkbox input "true"
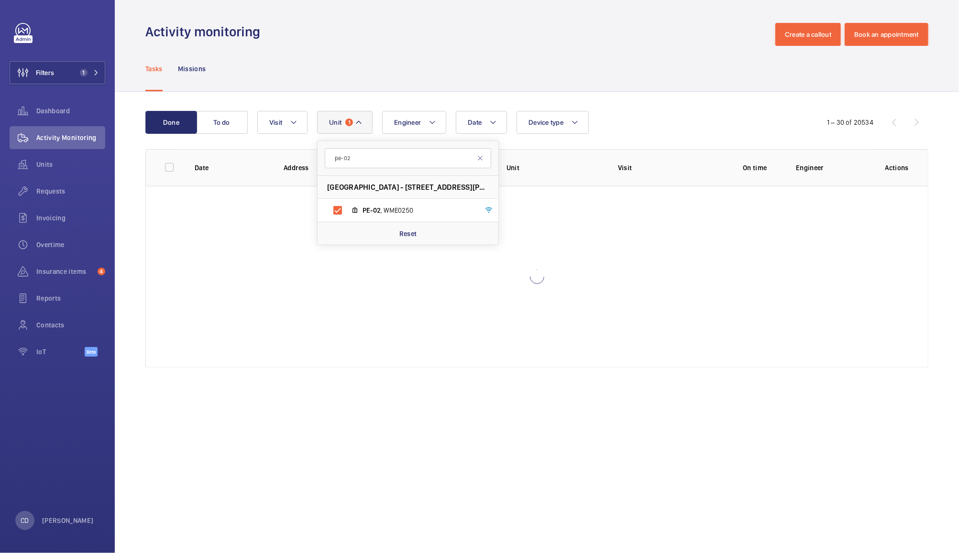
click at [631, 54] on div "Tasks Missions" at bounding box center [536, 68] width 783 height 45
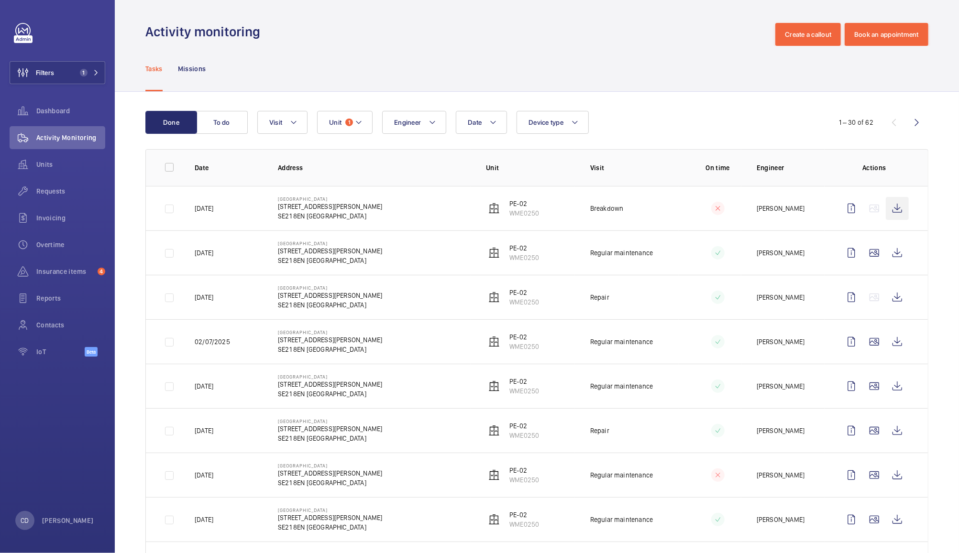
click at [886, 209] on wm-front-icon-button at bounding box center [897, 208] width 23 height 23
click at [889, 298] on wm-front-icon-button at bounding box center [897, 297] width 23 height 23
click at [840, 210] on wm-front-icon-button at bounding box center [851, 208] width 23 height 23
click at [864, 255] on wm-front-icon-button at bounding box center [874, 252] width 23 height 23
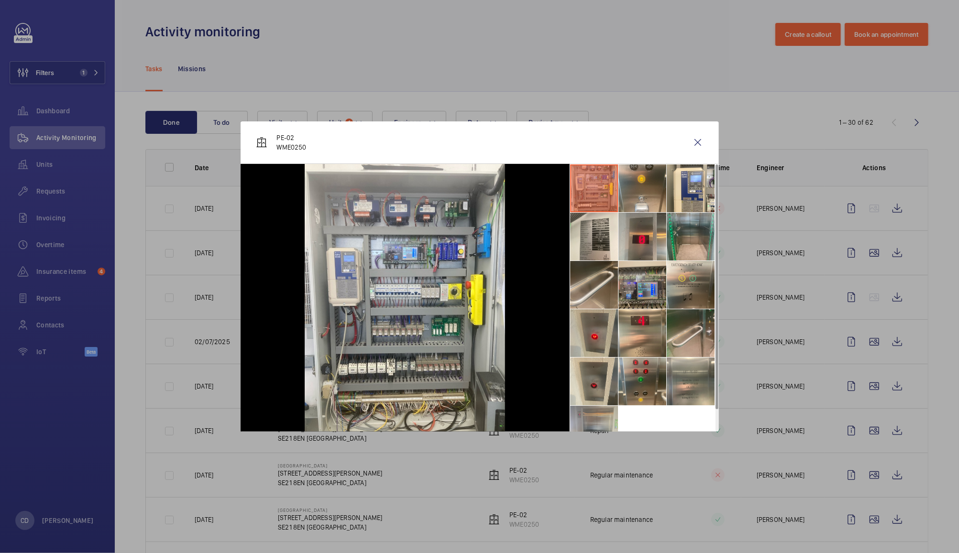
click at [603, 420] on li at bounding box center [594, 430] width 48 height 48
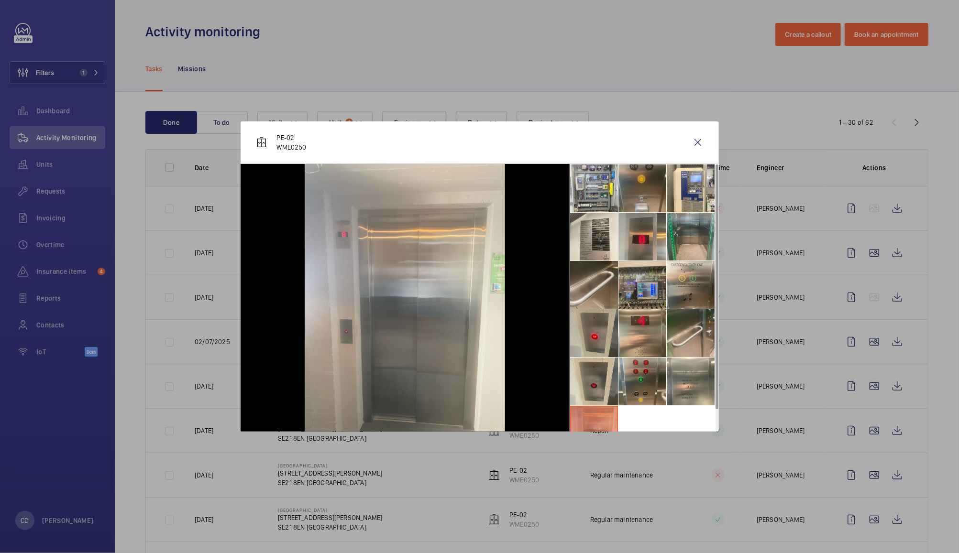
click at [657, 178] on li at bounding box center [642, 188] width 48 height 48
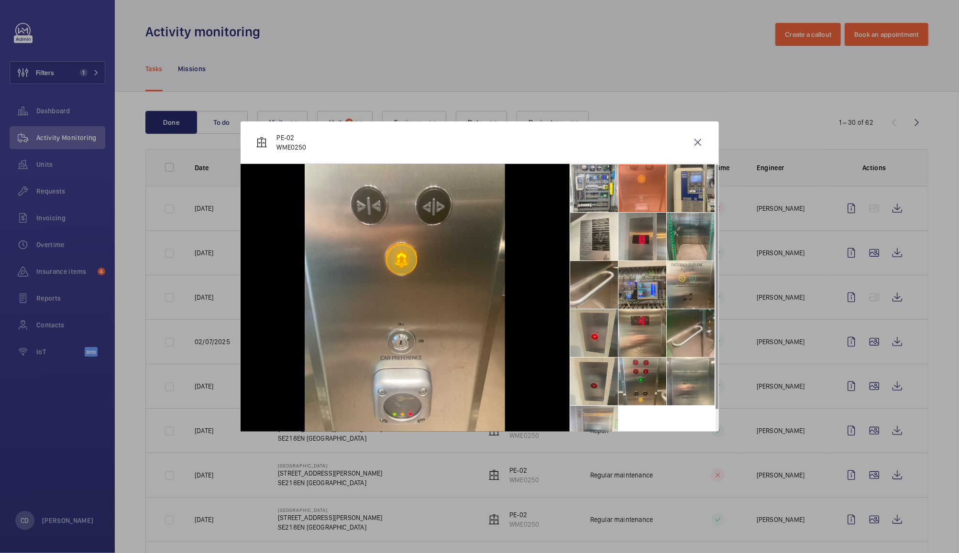
click at [700, 185] on li at bounding box center [691, 188] width 48 height 48
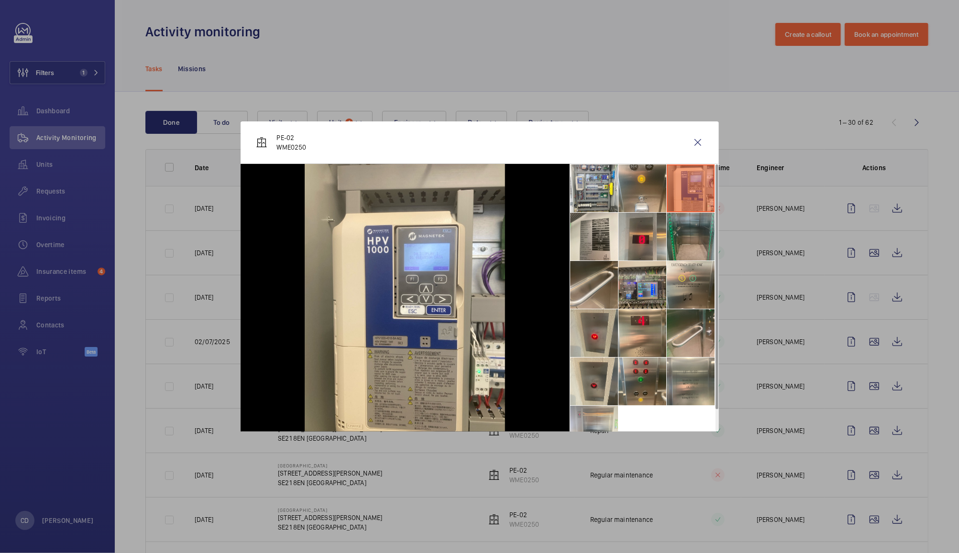
click at [696, 248] on li at bounding box center [691, 237] width 48 height 48
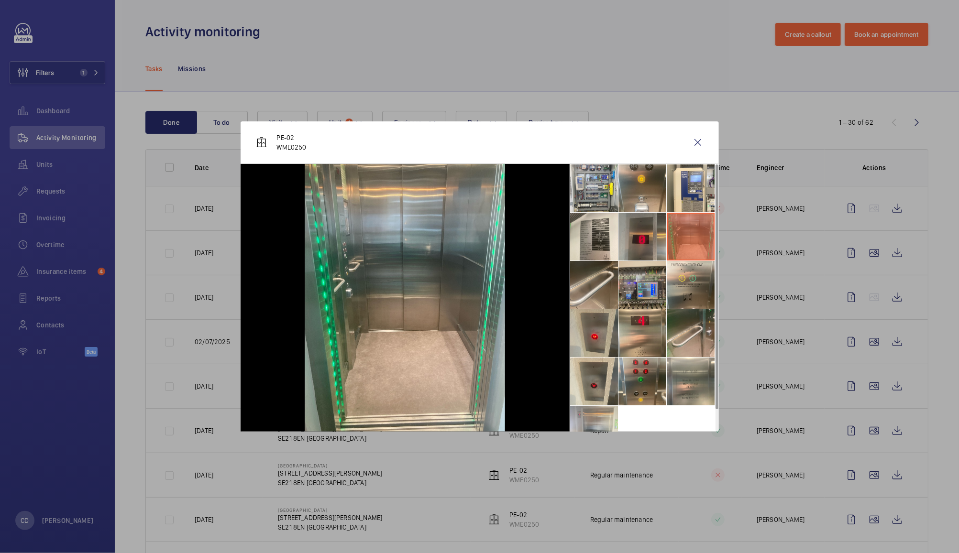
click at [642, 235] on li at bounding box center [642, 237] width 48 height 48
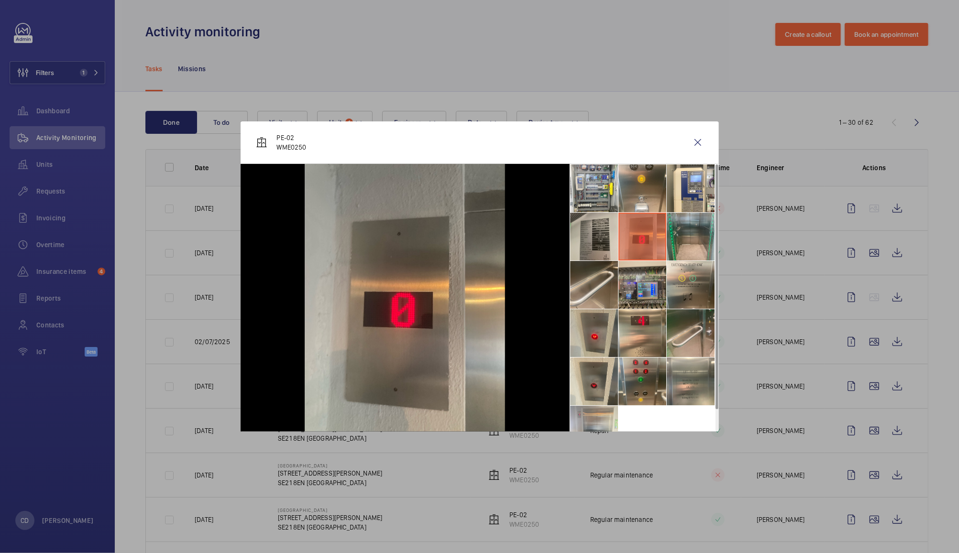
click at [605, 239] on li at bounding box center [594, 237] width 48 height 48
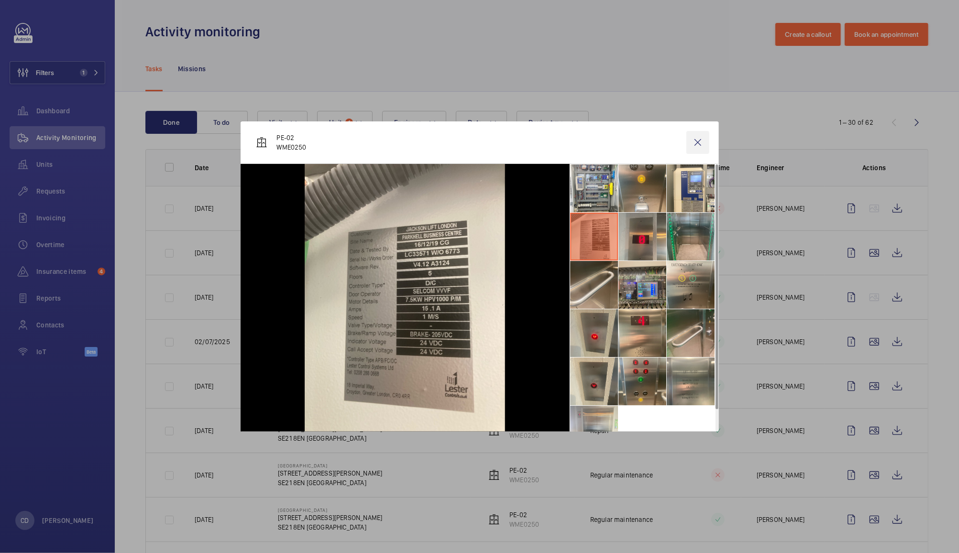
click at [700, 144] on wm-front-icon-button at bounding box center [697, 142] width 23 height 23
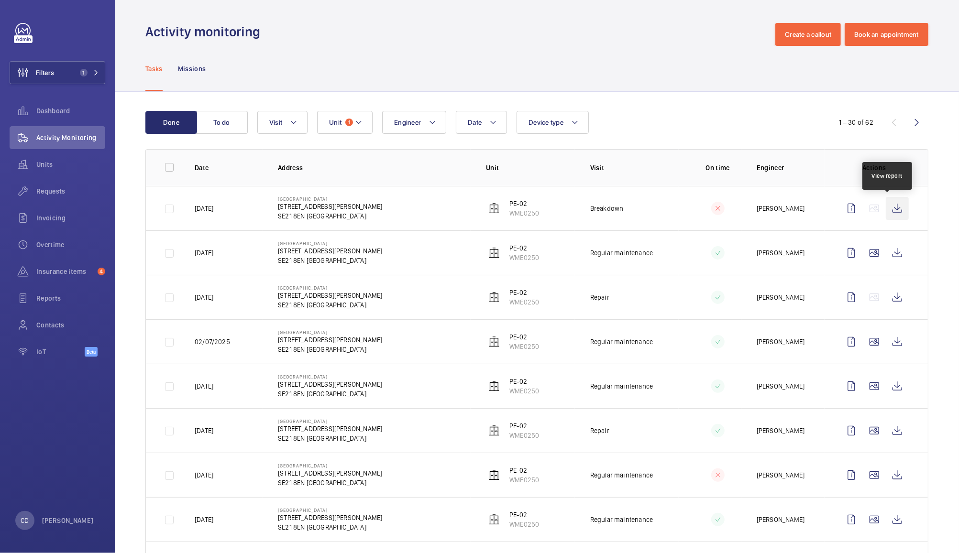
click at [889, 216] on wm-front-icon-button at bounding box center [897, 208] width 23 height 23
click at [886, 435] on wm-front-icon-button at bounding box center [897, 430] width 23 height 23
click at [219, 124] on button "To do" at bounding box center [222, 122] width 52 height 23
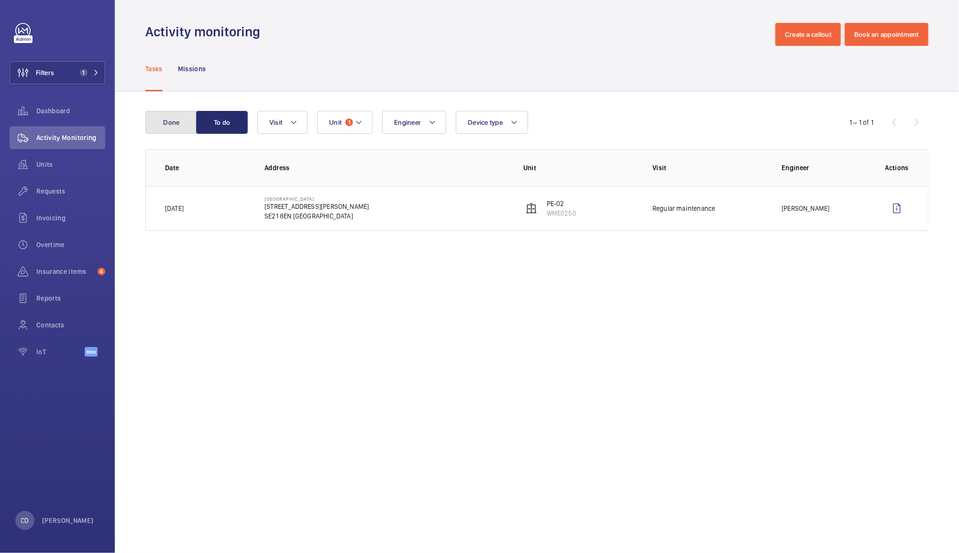
click at [168, 123] on button "Done" at bounding box center [171, 122] width 52 height 23
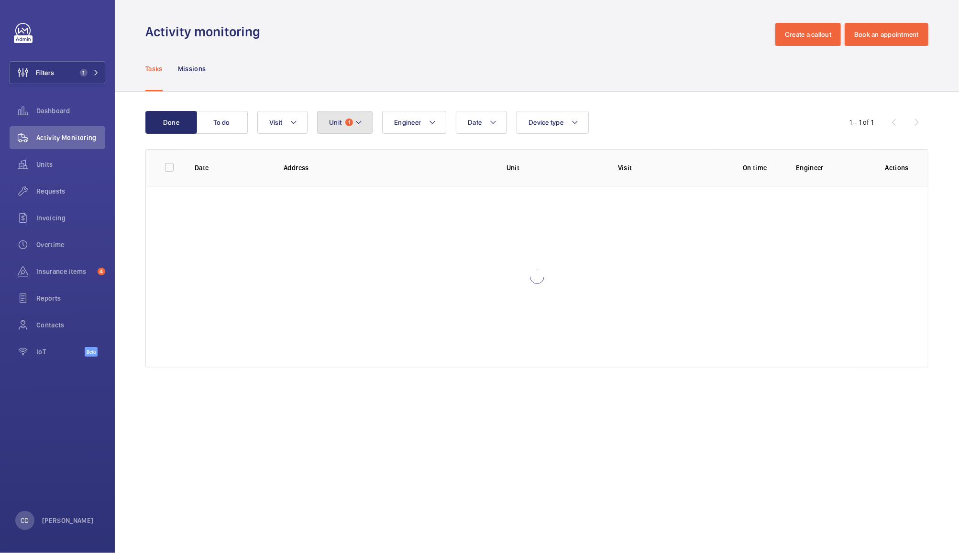
click at [338, 122] on span "Unit" at bounding box center [335, 123] width 12 height 8
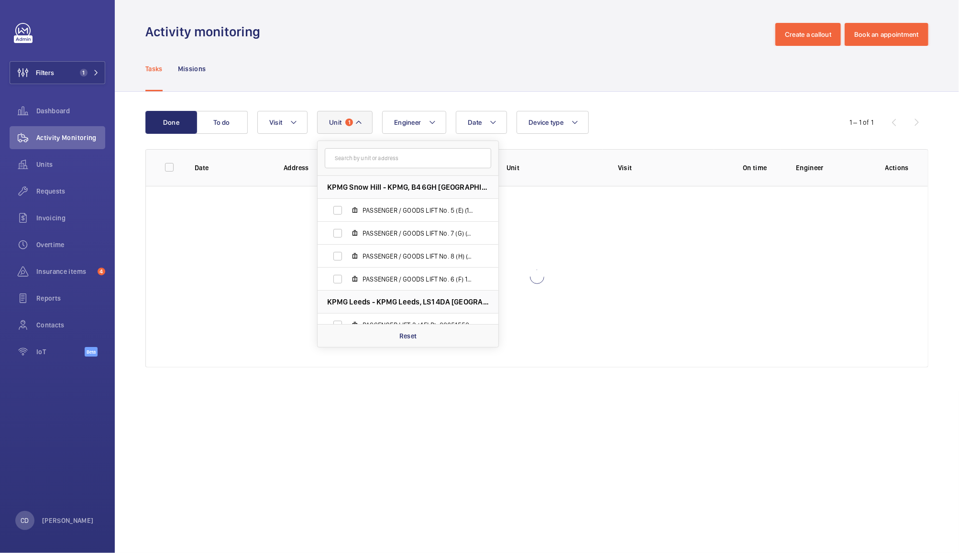
click at [409, 160] on input "text" at bounding box center [408, 158] width 166 height 20
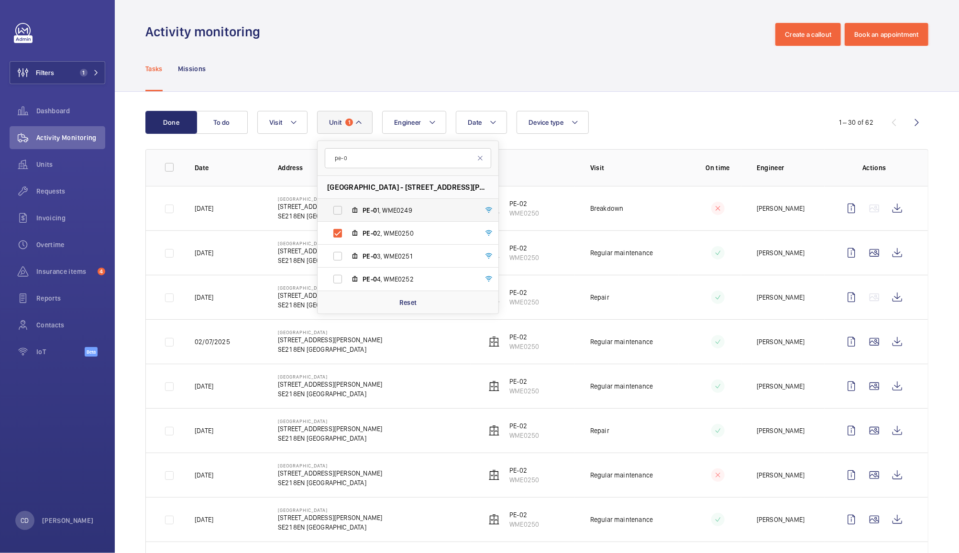
type input "pe-0"
click at [394, 213] on span "PE-0 1, WME0249" at bounding box center [417, 211] width 111 height 10
click at [347, 213] on input "PE-0 1, WME0249" at bounding box center [337, 210] width 19 height 19
checkbox input "true"
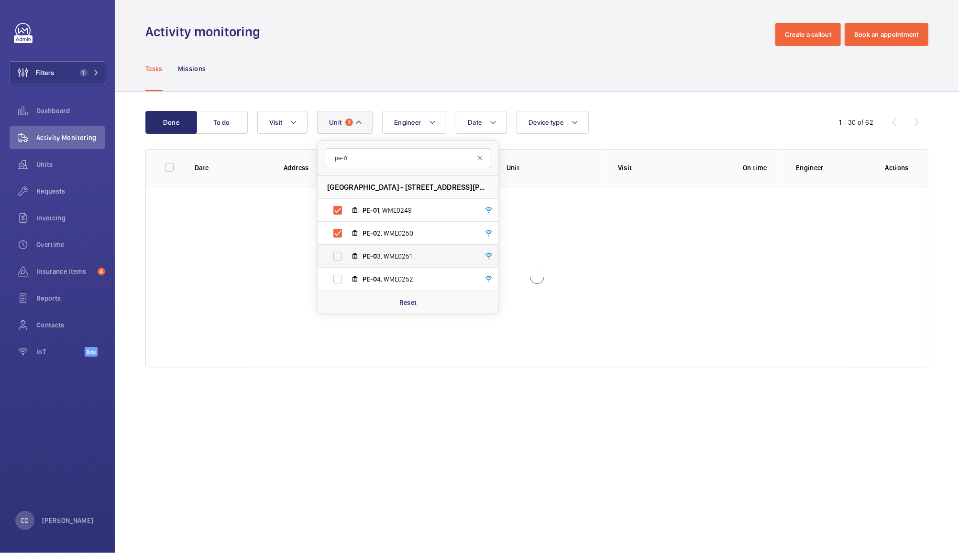
click at [369, 255] on span "PE-0" at bounding box center [369, 256] width 14 height 8
click at [347, 255] on input "PE-0 3, WME0251" at bounding box center [337, 256] width 19 height 19
checkbox input "true"
click at [383, 279] on span "PE-0 4, WME0252" at bounding box center [417, 279] width 111 height 10
click at [347, 279] on input "PE-0 4, WME0252" at bounding box center [337, 279] width 19 height 19
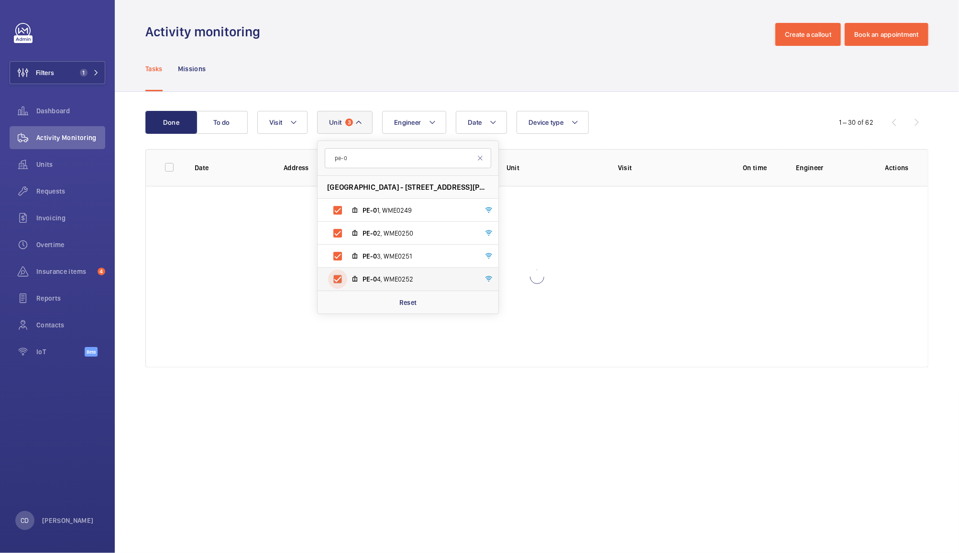
checkbox input "true"
click at [594, 54] on div "Tasks Missions" at bounding box center [536, 68] width 783 height 45
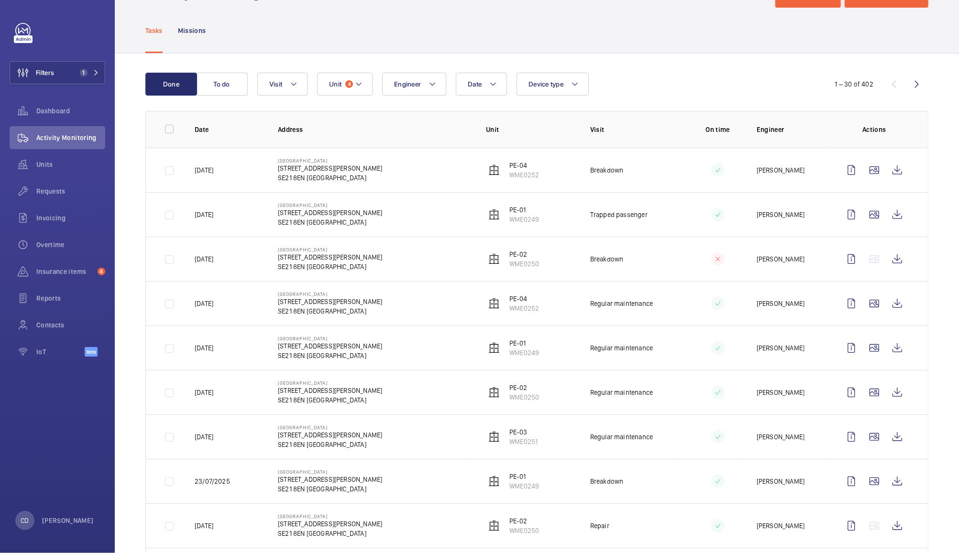
scroll to position [41, 0]
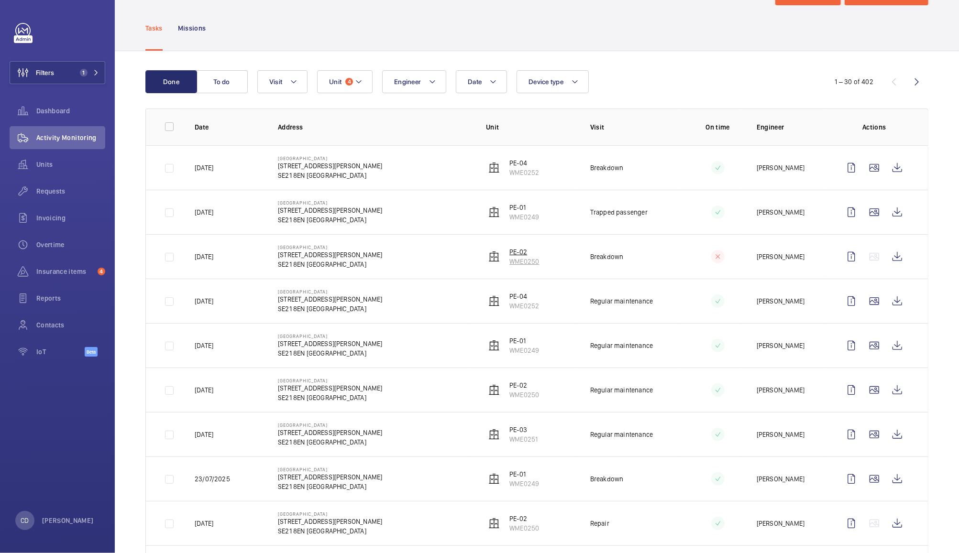
click at [519, 263] on p "WME0250" at bounding box center [524, 262] width 30 height 10
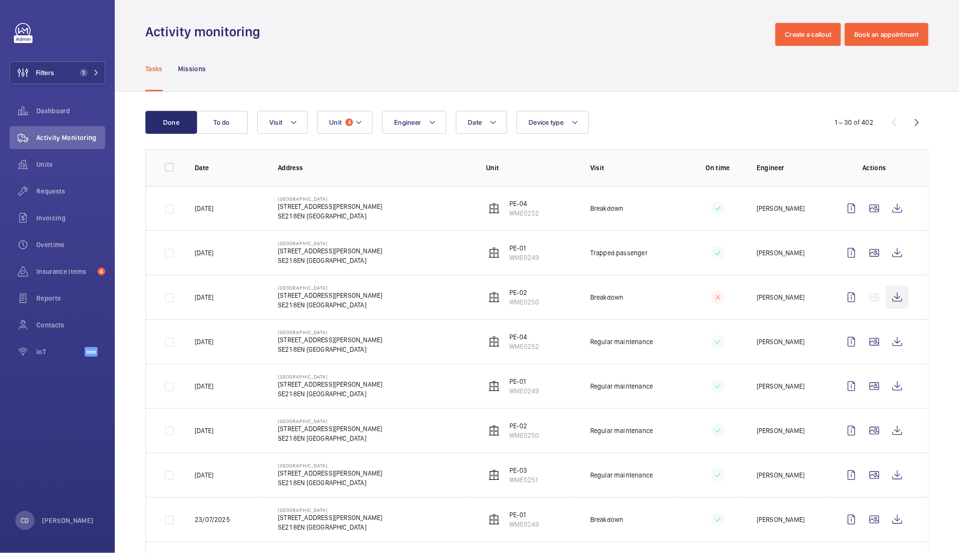
click at [887, 297] on wm-front-icon-button at bounding box center [897, 297] width 23 height 23
click at [352, 120] on button "Unit 4" at bounding box center [344, 122] width 55 height 23
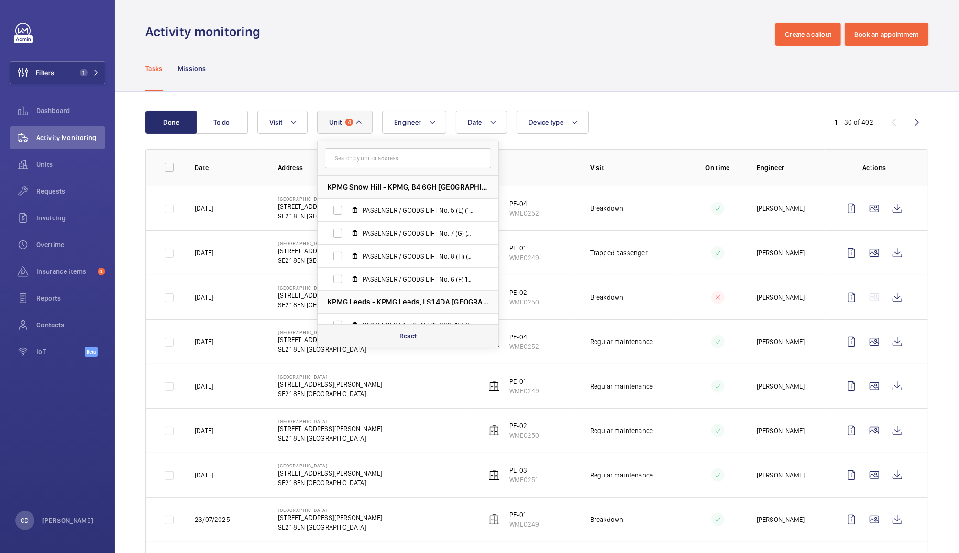
click at [421, 339] on div "Reset" at bounding box center [407, 335] width 181 height 23
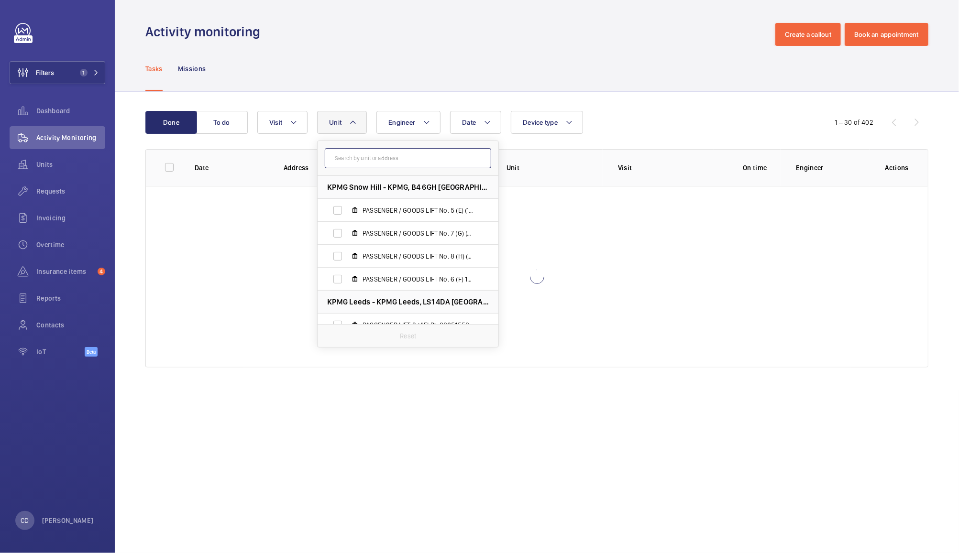
click at [383, 161] on input "text" at bounding box center [408, 158] width 166 height 20
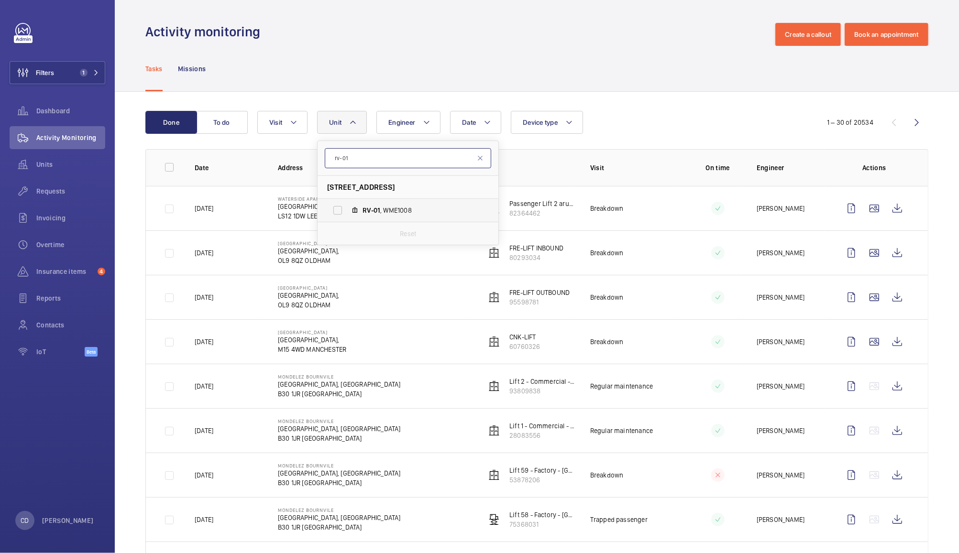
type input "rv-01"
click at [413, 212] on span "RV-01 , WME1008" at bounding box center [417, 211] width 111 height 10
click at [347, 212] on input "RV-01 , WME1008" at bounding box center [337, 210] width 19 height 19
checkbox input "true"
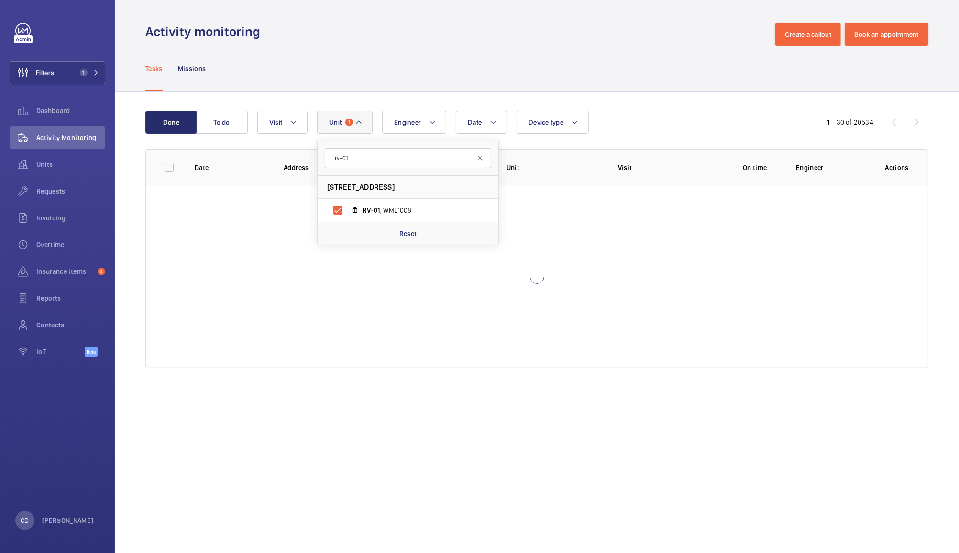
click at [635, 94] on div "Done To do Date Engineer Unit 1 rv-01 Newbury, Rivergate House - Rivergate Hous…" at bounding box center [537, 241] width 844 height 299
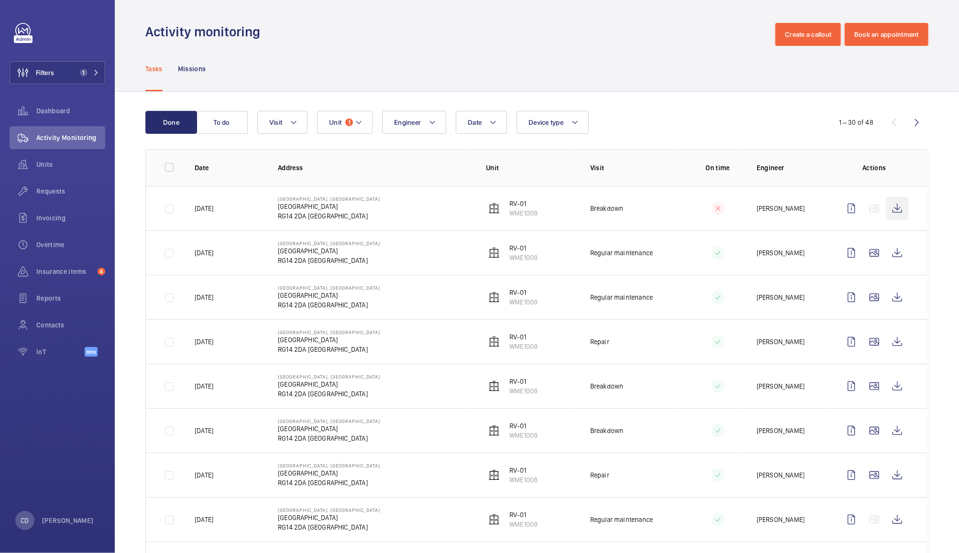
click at [886, 209] on wm-front-icon-button at bounding box center [897, 208] width 23 height 23
click at [865, 256] on wm-front-icon-button at bounding box center [874, 252] width 23 height 23
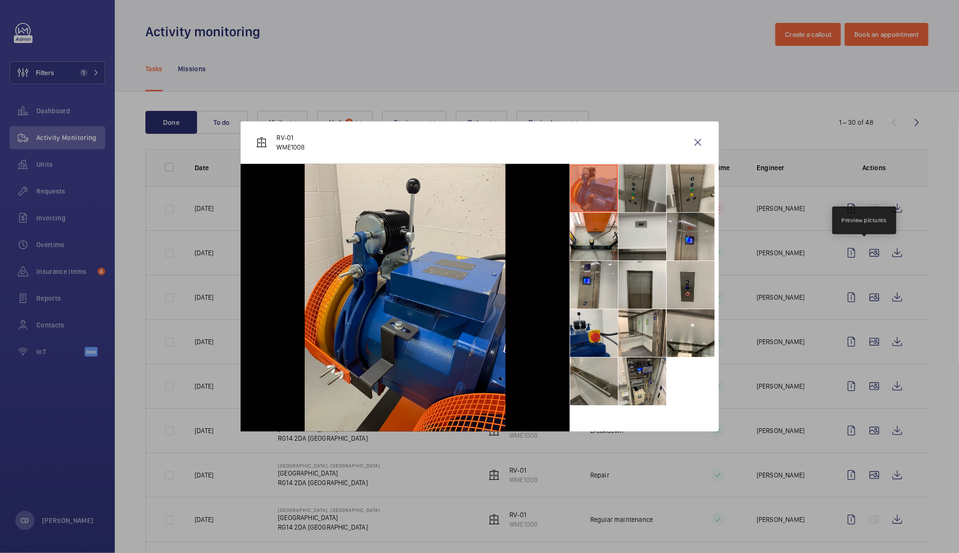
click at [640, 189] on li at bounding box center [642, 188] width 48 height 48
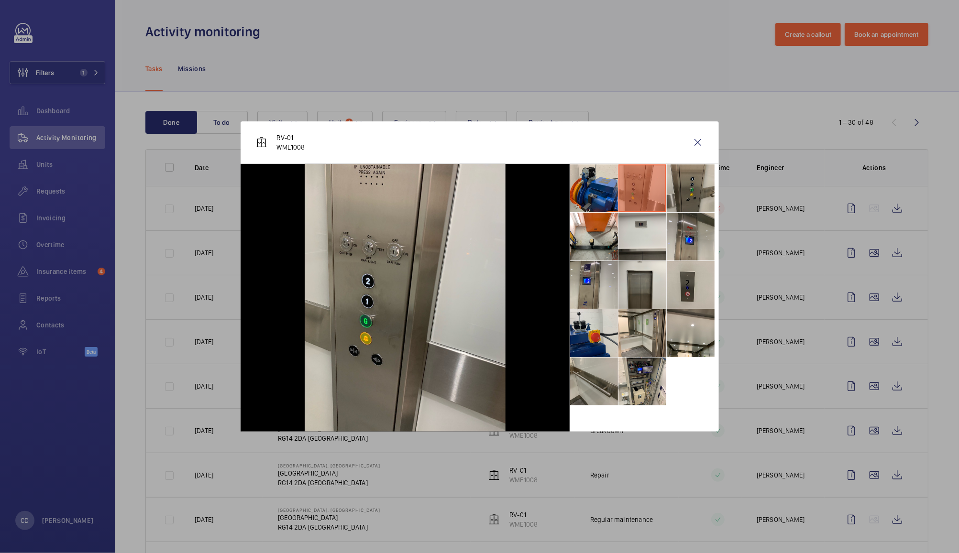
click at [681, 188] on li at bounding box center [691, 188] width 48 height 48
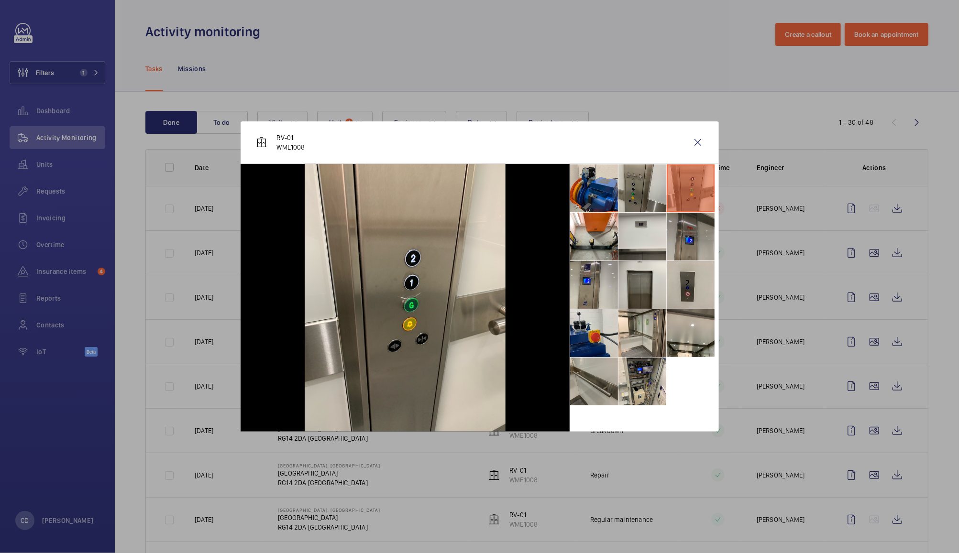
click at [697, 231] on li at bounding box center [691, 237] width 48 height 48
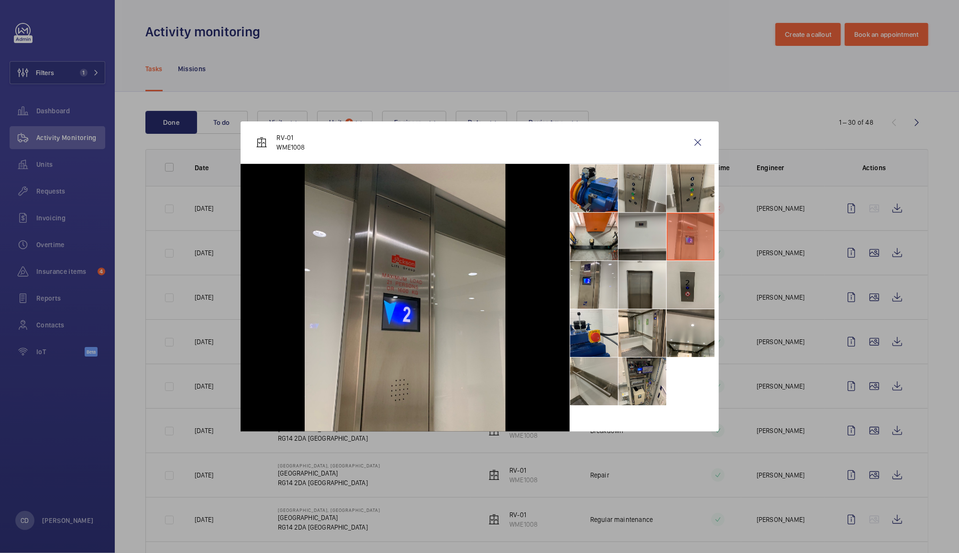
click at [646, 220] on li at bounding box center [642, 237] width 48 height 48
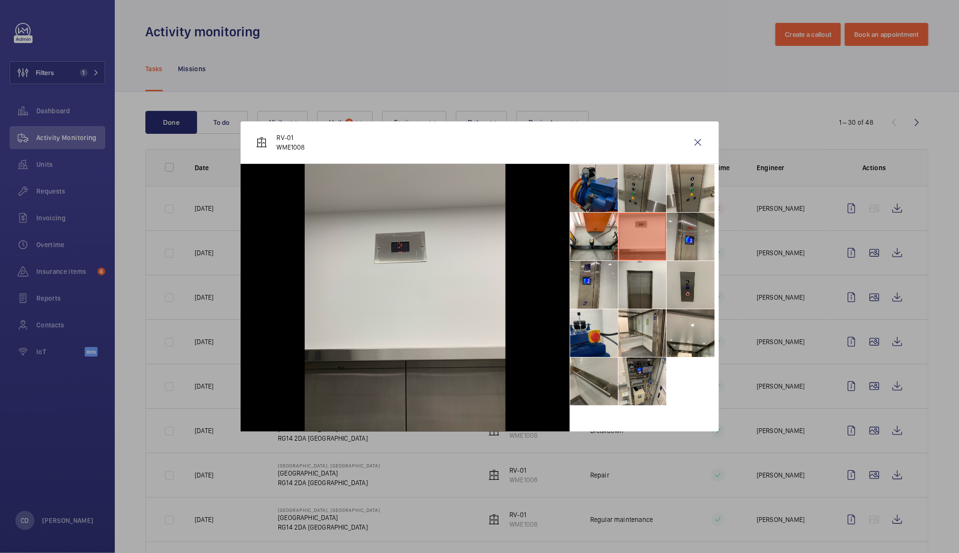
click at [594, 210] on li at bounding box center [594, 188] width 48 height 48
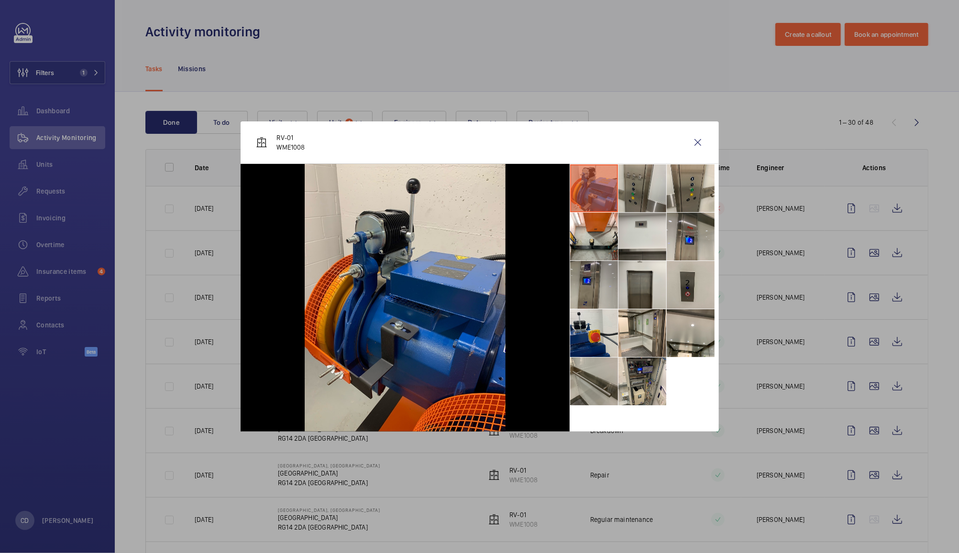
click at [602, 293] on li at bounding box center [594, 285] width 48 height 48
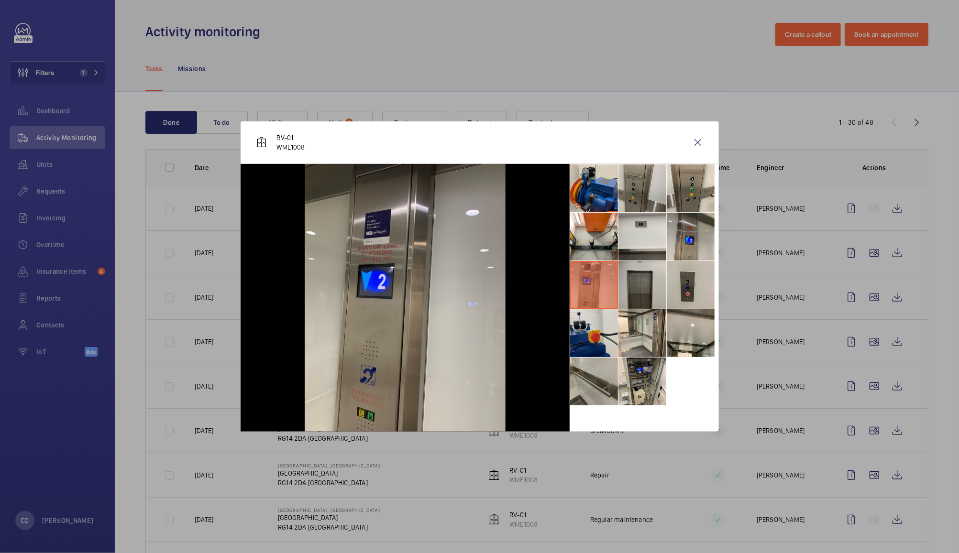
click at [646, 295] on li at bounding box center [642, 285] width 48 height 48
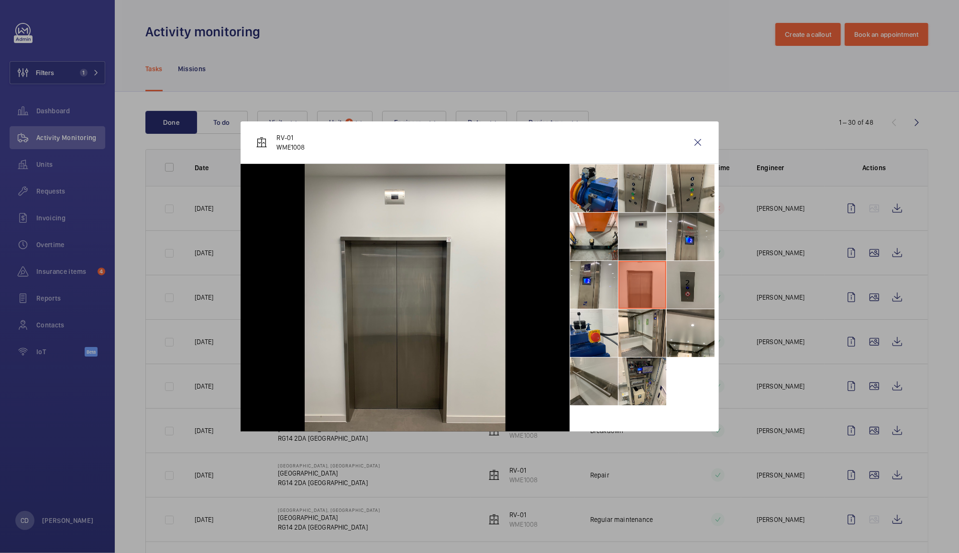
click at [690, 291] on li at bounding box center [691, 285] width 48 height 48
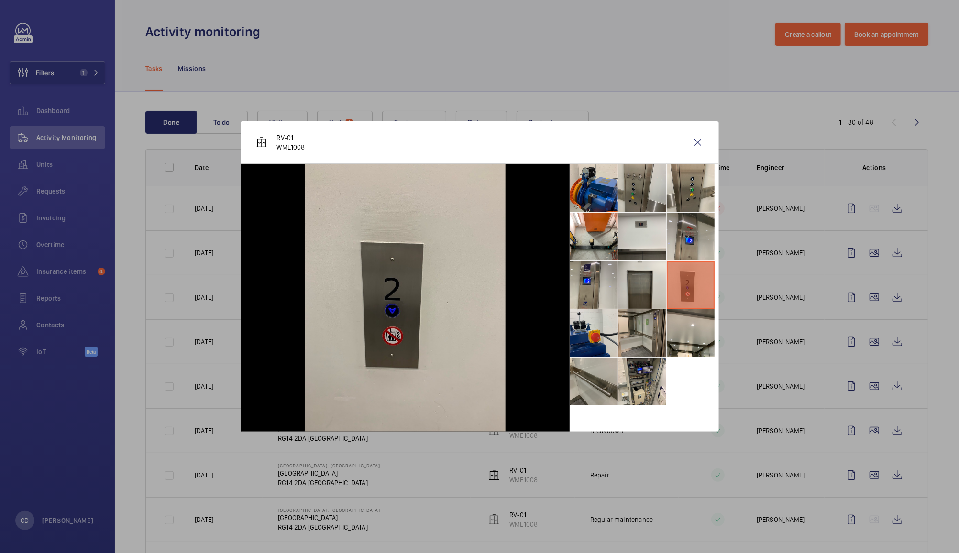
click at [654, 335] on li at bounding box center [642, 333] width 48 height 48
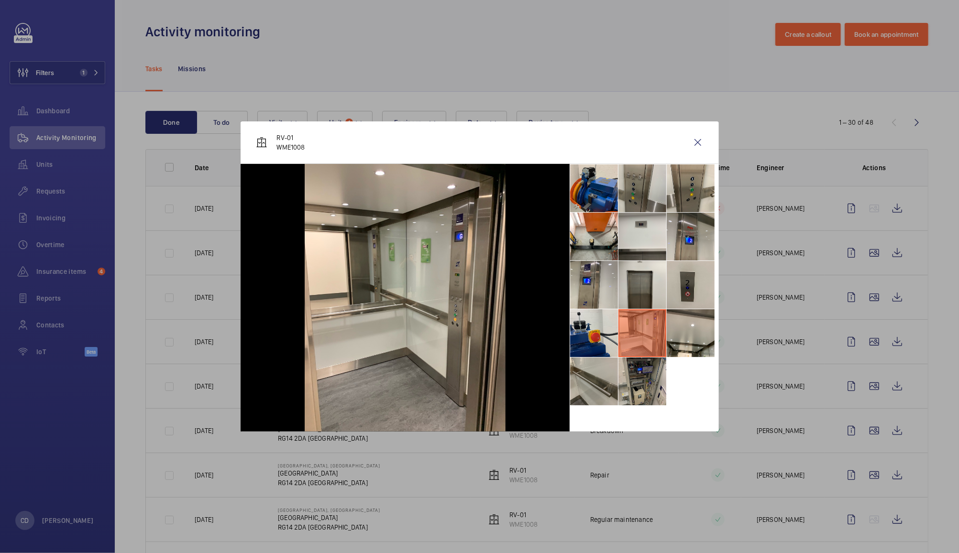
click at [654, 387] on li at bounding box center [642, 382] width 48 height 48
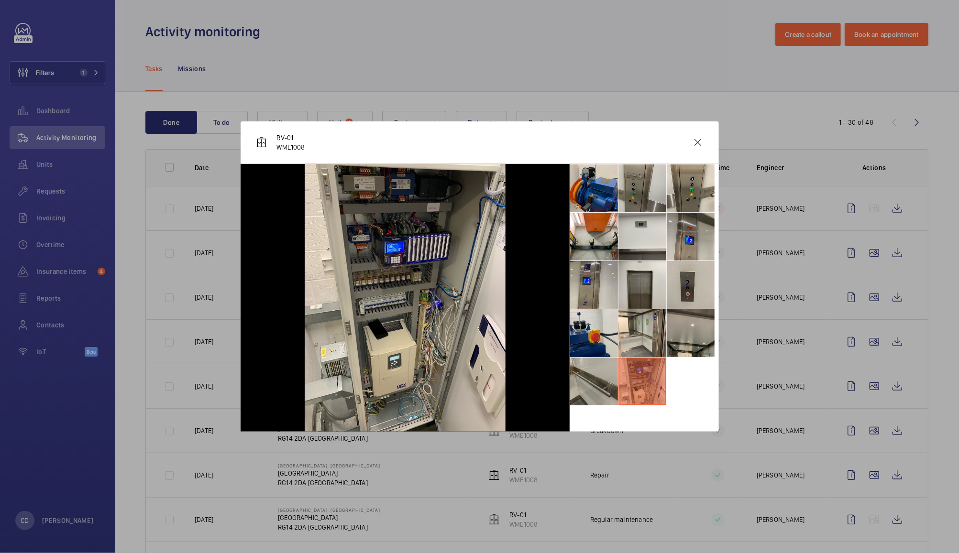
click at [689, 331] on li at bounding box center [691, 333] width 48 height 48
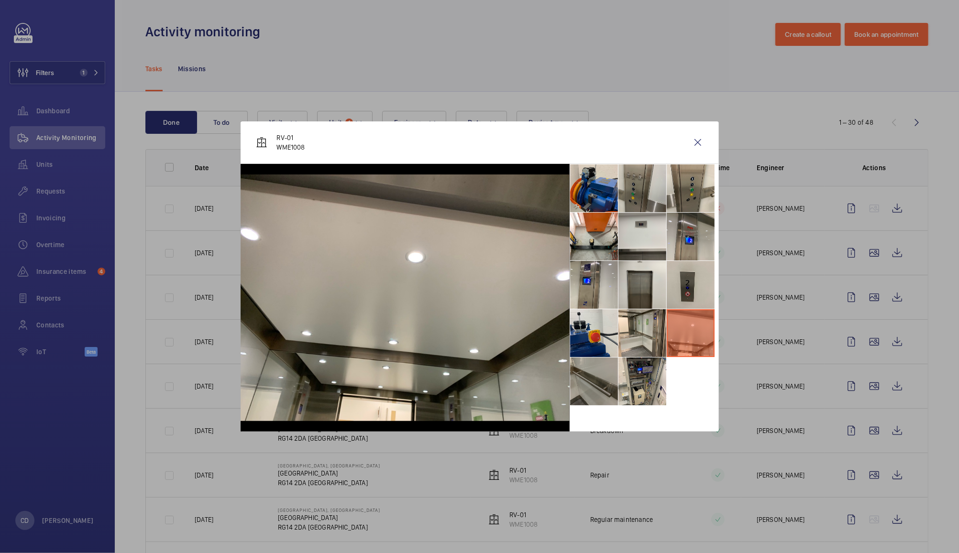
click at [603, 378] on li at bounding box center [594, 382] width 48 height 48
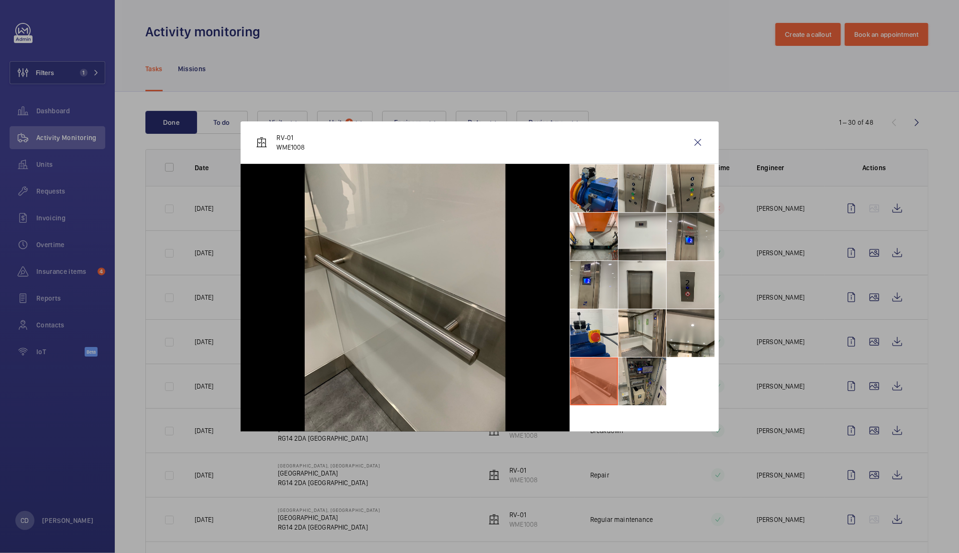
click at [655, 378] on li at bounding box center [642, 382] width 48 height 48
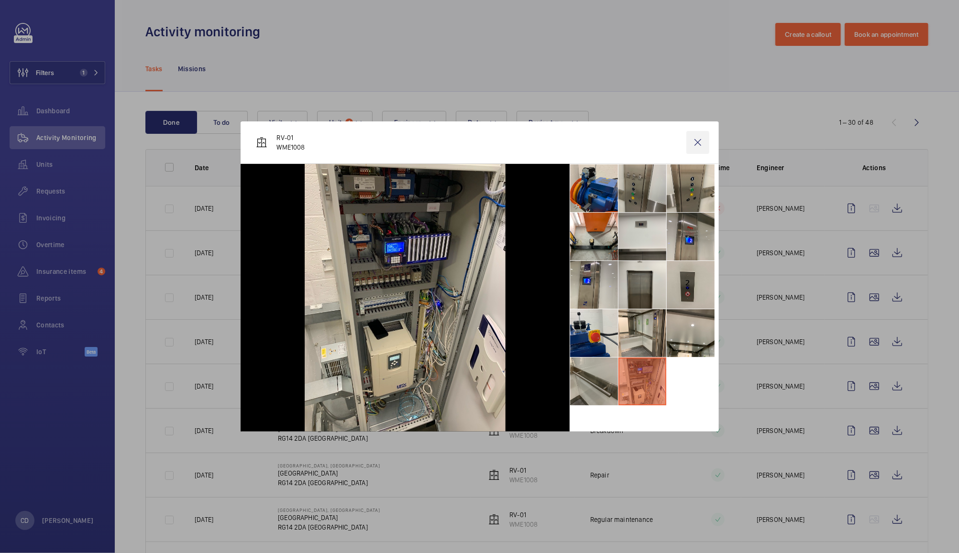
click at [704, 151] on wm-front-icon-button at bounding box center [697, 142] width 23 height 23
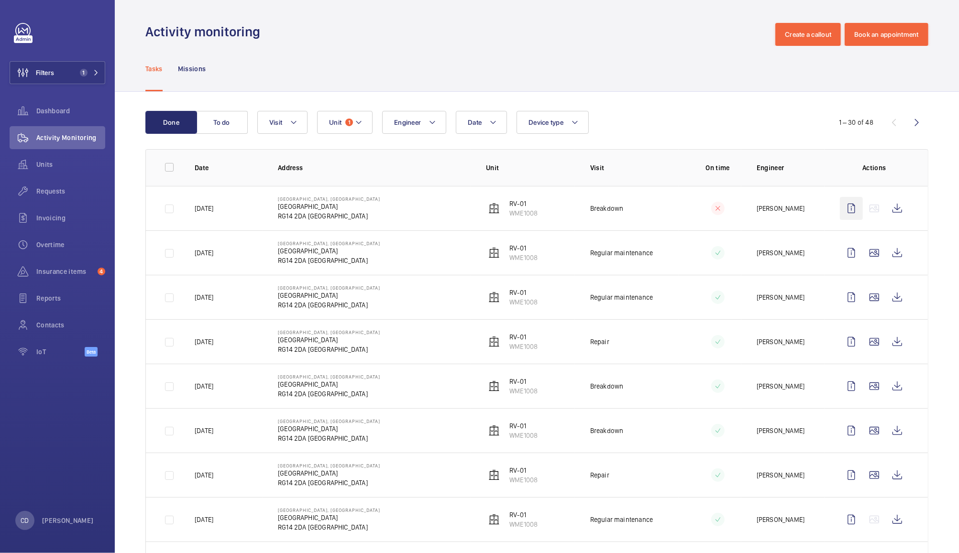
click at [842, 210] on wm-front-icon-button at bounding box center [851, 208] width 23 height 23
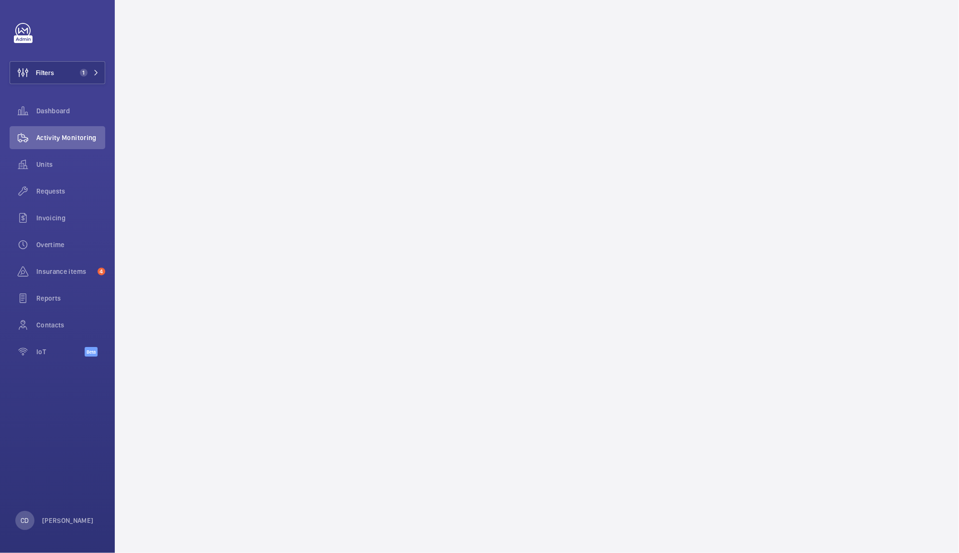
click at [846, 216] on wm-front-mission-details at bounding box center [537, 276] width 844 height 553
click at [891, 205] on wm-front-mission-details at bounding box center [537, 276] width 844 height 553
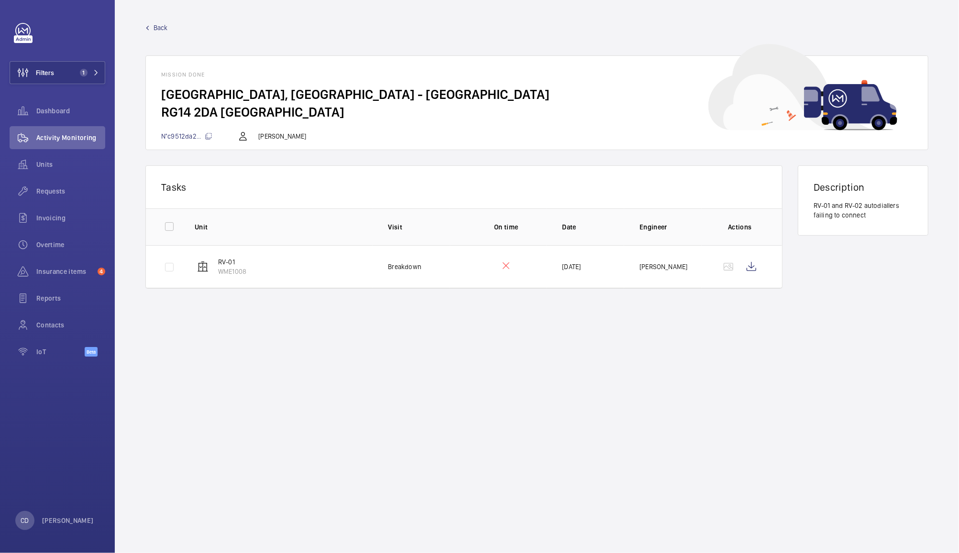
click at [507, 262] on mat-icon at bounding box center [505, 265] width 11 height 11
click at [510, 258] on td at bounding box center [498, 266] width 97 height 43
click at [514, 256] on td at bounding box center [498, 266] width 97 height 43
click at [165, 268] on td at bounding box center [162, 266] width 33 height 43
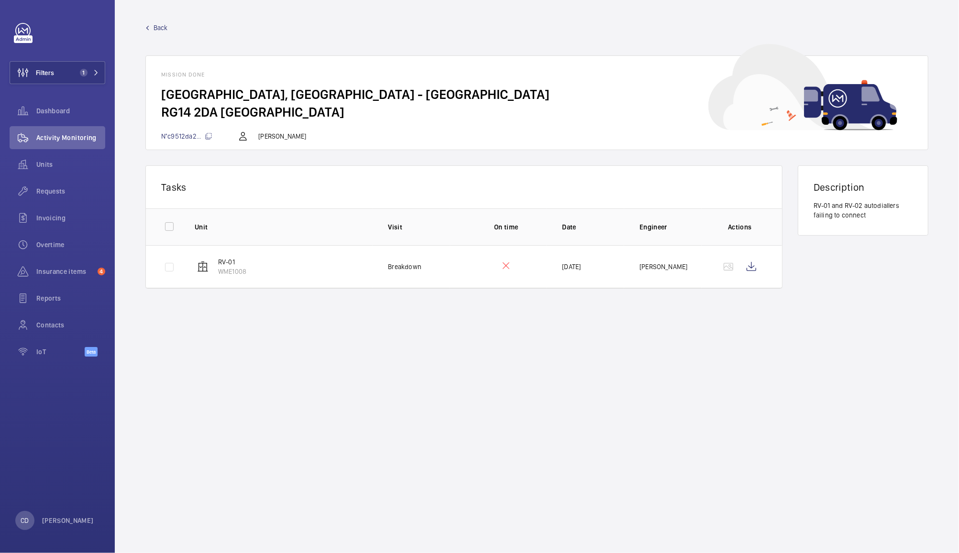
click at [578, 268] on p "07/08/2025" at bounding box center [571, 267] width 19 height 10
click at [61, 134] on span "Activity Monitoring" at bounding box center [70, 138] width 69 height 10
click at [157, 26] on span "Back" at bounding box center [160, 28] width 14 height 10
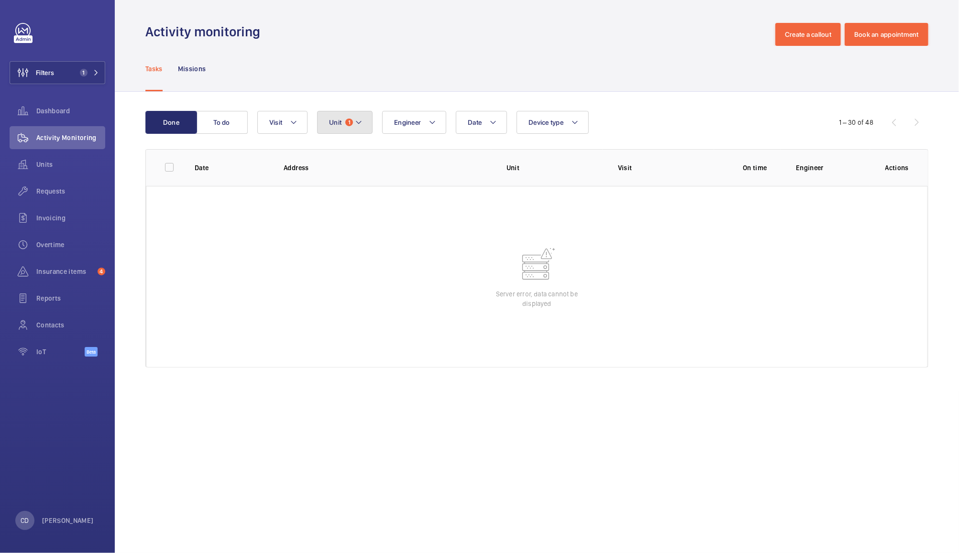
click at [339, 122] on span "Unit" at bounding box center [335, 123] width 12 height 8
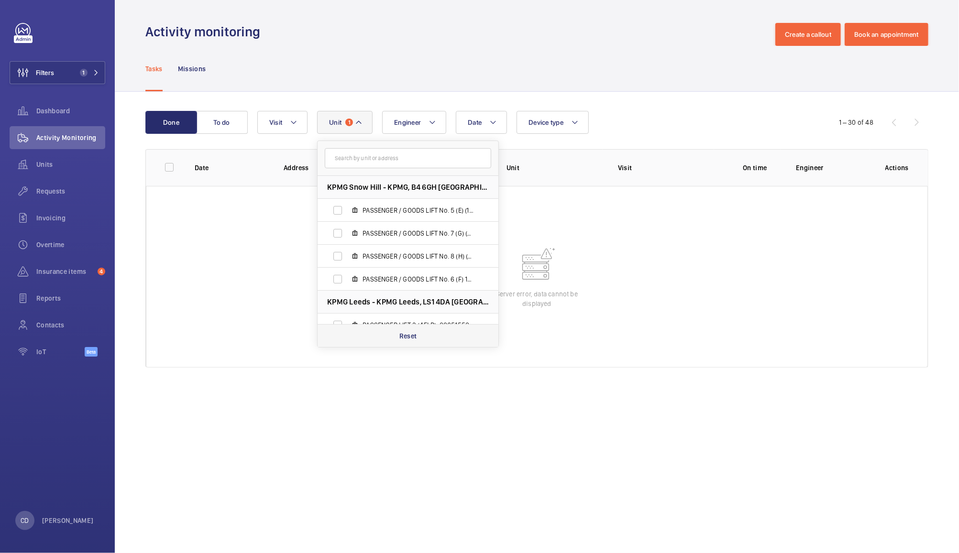
click at [414, 339] on p "Reset" at bounding box center [408, 336] width 18 height 10
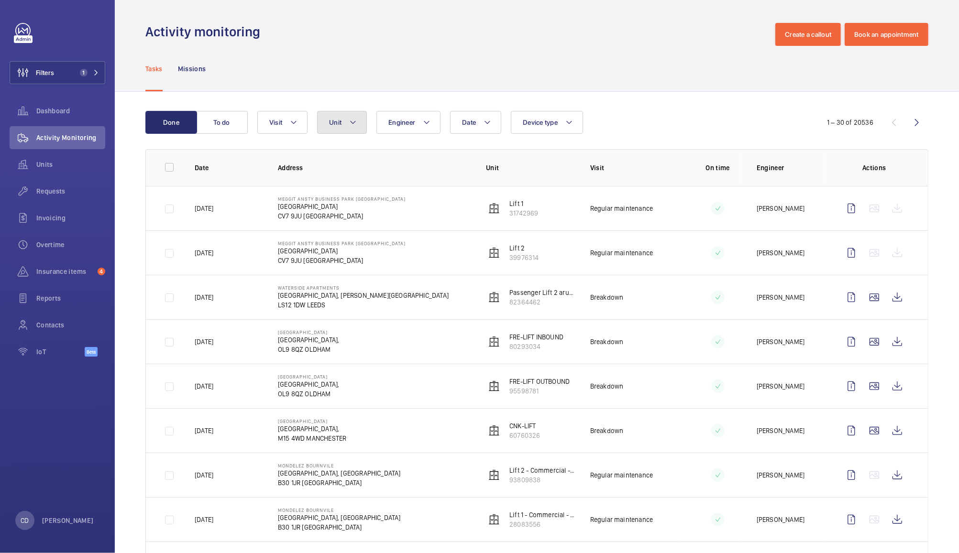
click at [334, 111] on button "Unit" at bounding box center [342, 122] width 50 height 23
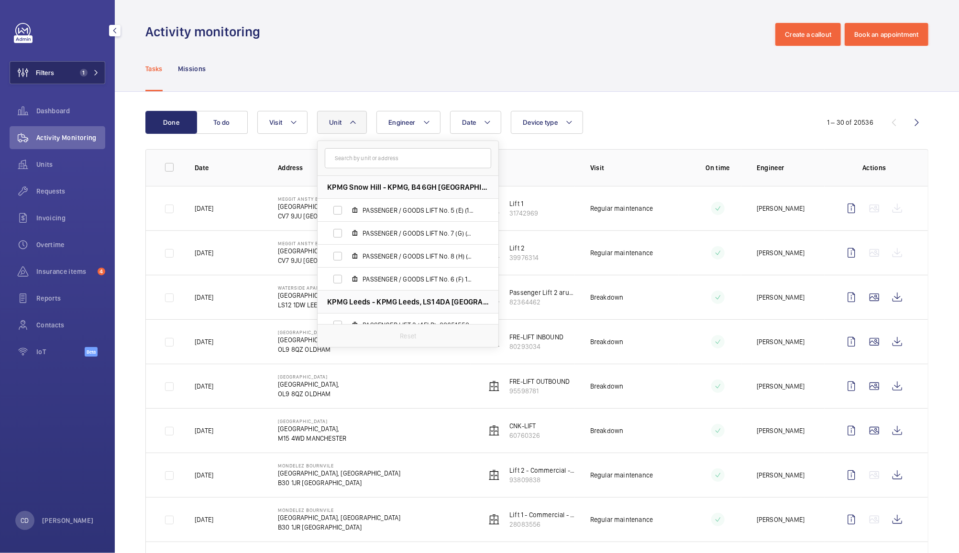
click at [39, 67] on span "Filters" at bounding box center [32, 72] width 44 height 23
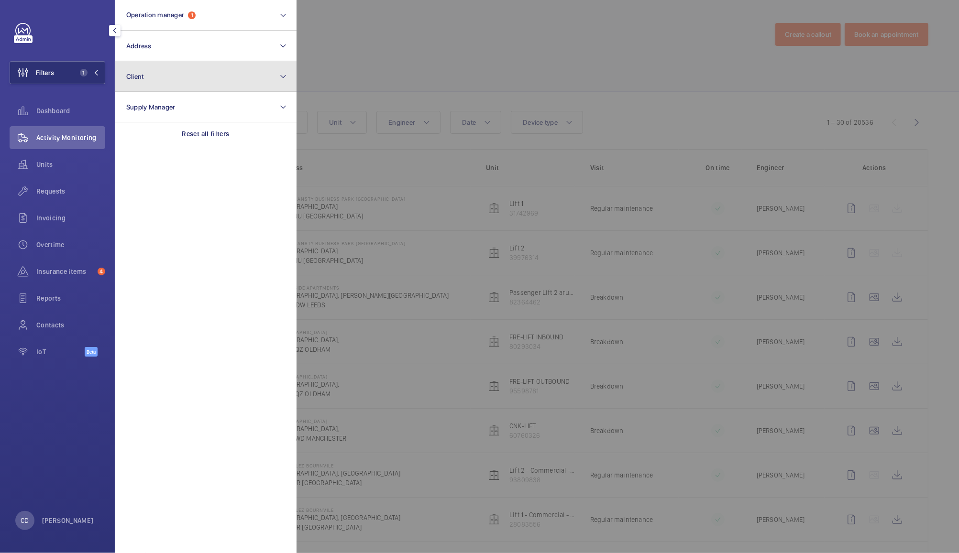
click at [117, 77] on button "Client" at bounding box center [206, 76] width 182 height 31
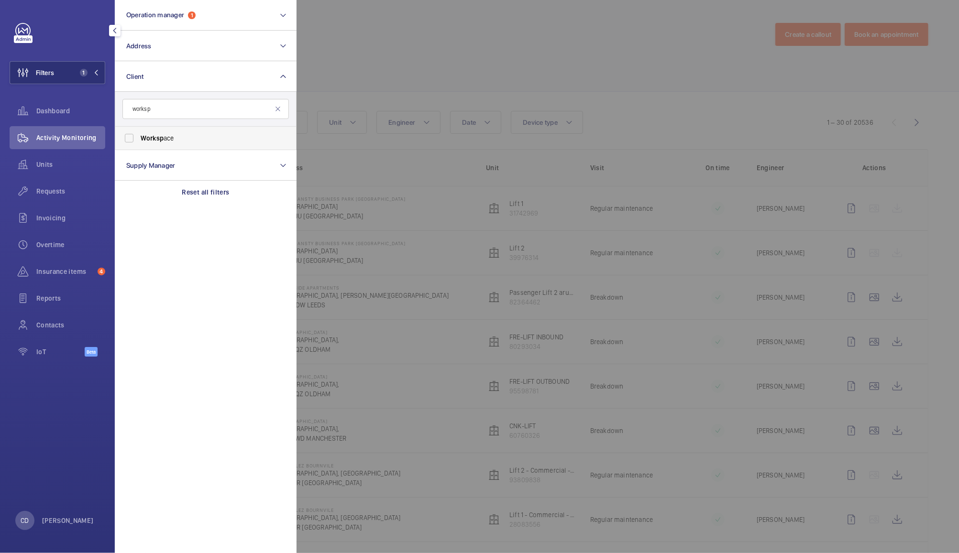
type input "worksp"
click at [164, 140] on span "Worksp ace" at bounding box center [206, 138] width 131 height 10
click at [139, 140] on input "Worksp ace" at bounding box center [129, 138] width 19 height 19
checkbox input "true"
click at [474, 66] on div at bounding box center [775, 276] width 959 height 553
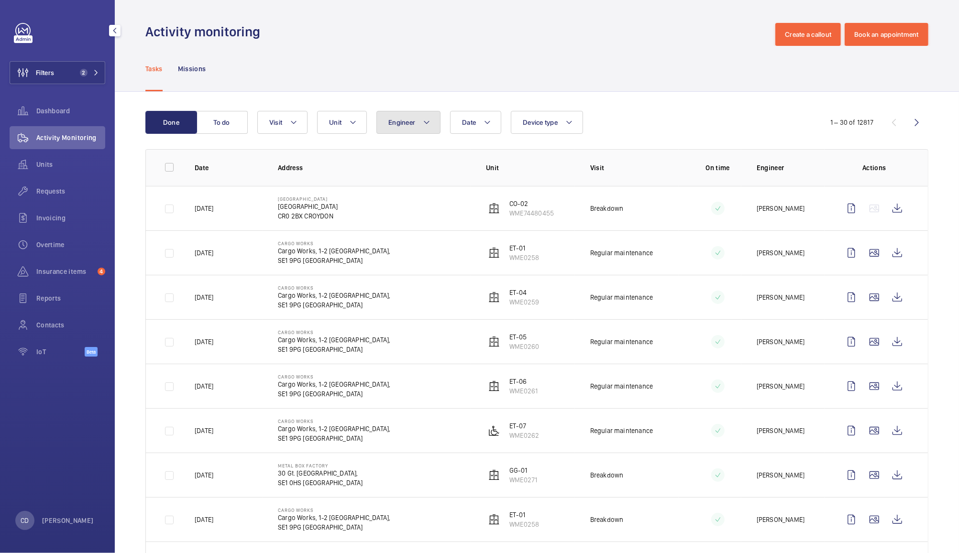
click at [407, 120] on span "Engineer" at bounding box center [401, 123] width 27 height 8
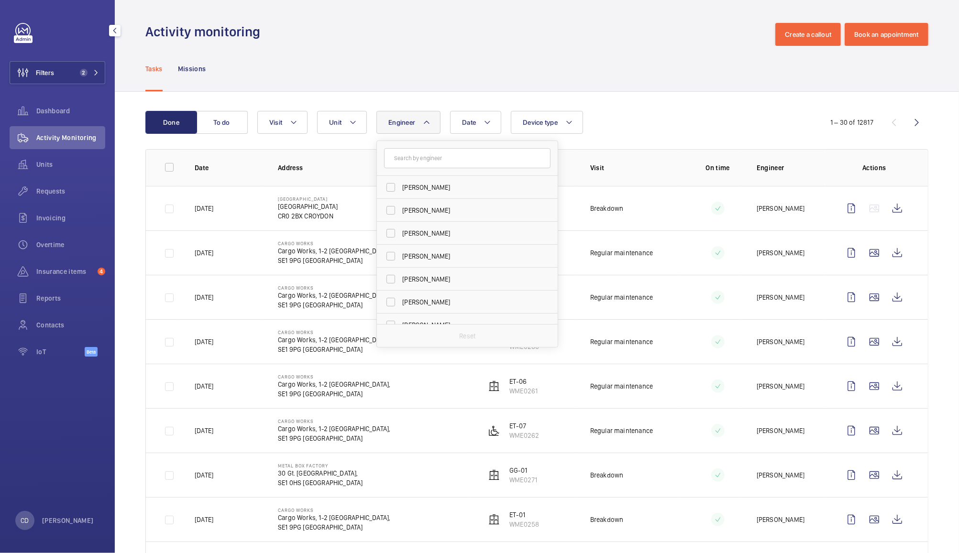
click at [407, 120] on span "Engineer" at bounding box center [401, 123] width 27 height 8
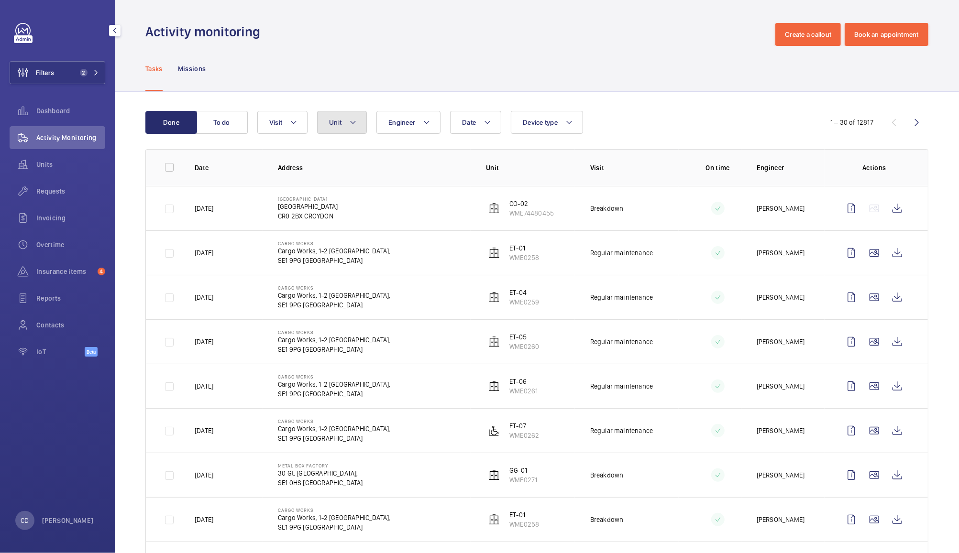
click at [338, 122] on span "Unit" at bounding box center [335, 123] width 12 height 8
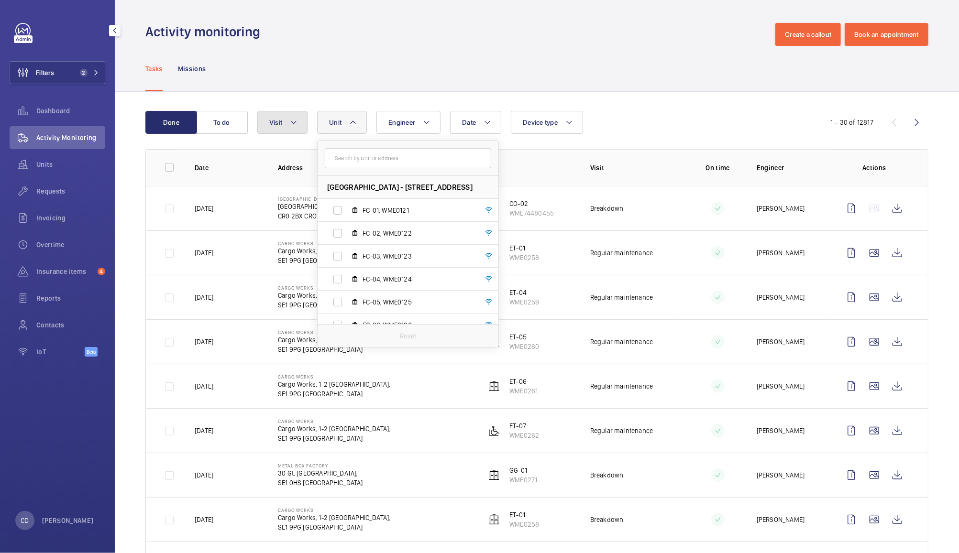
click at [268, 120] on button "Visit" at bounding box center [282, 122] width 50 height 23
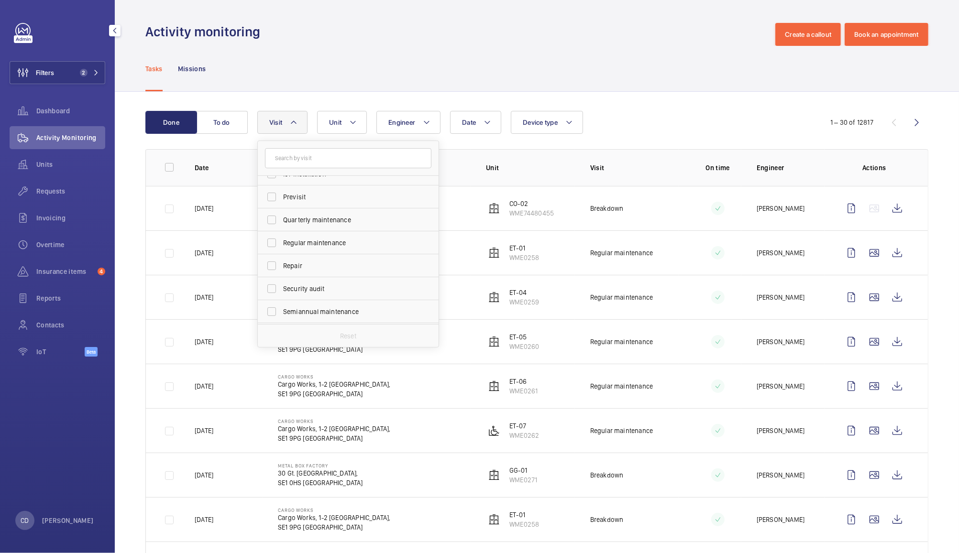
scroll to position [150, 0]
click at [340, 315] on span "Trapped passenger" at bounding box center [348, 313] width 131 height 10
click at [281, 315] on input "Trapped passenger" at bounding box center [271, 313] width 19 height 19
checkbox input "true"
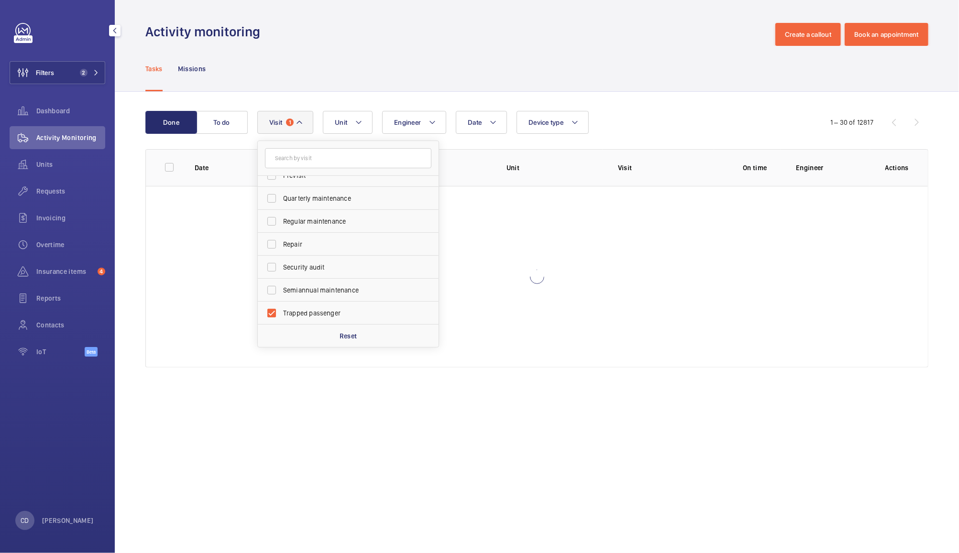
click at [618, 57] on div "Tasks Missions" at bounding box center [536, 68] width 783 height 45
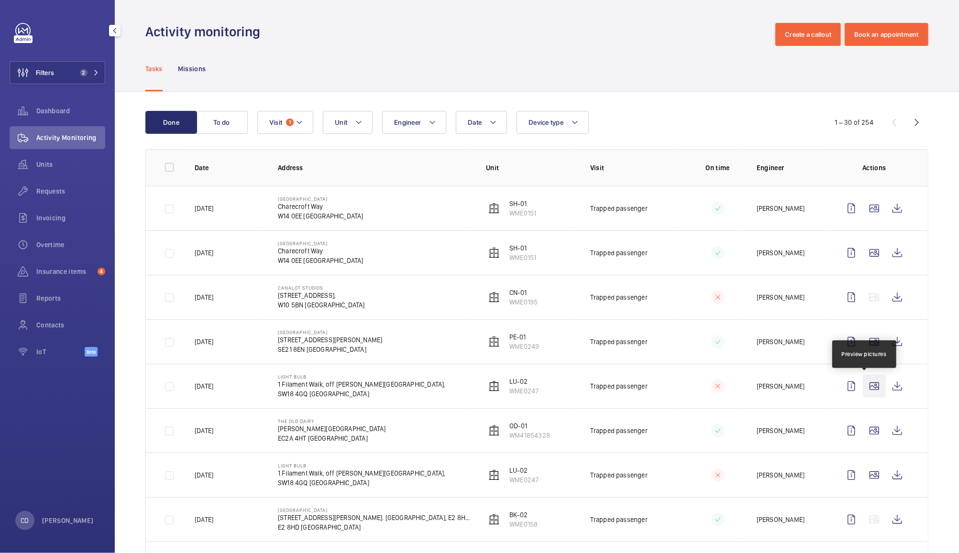
click at [863, 389] on wm-front-icon-button at bounding box center [874, 386] width 23 height 23
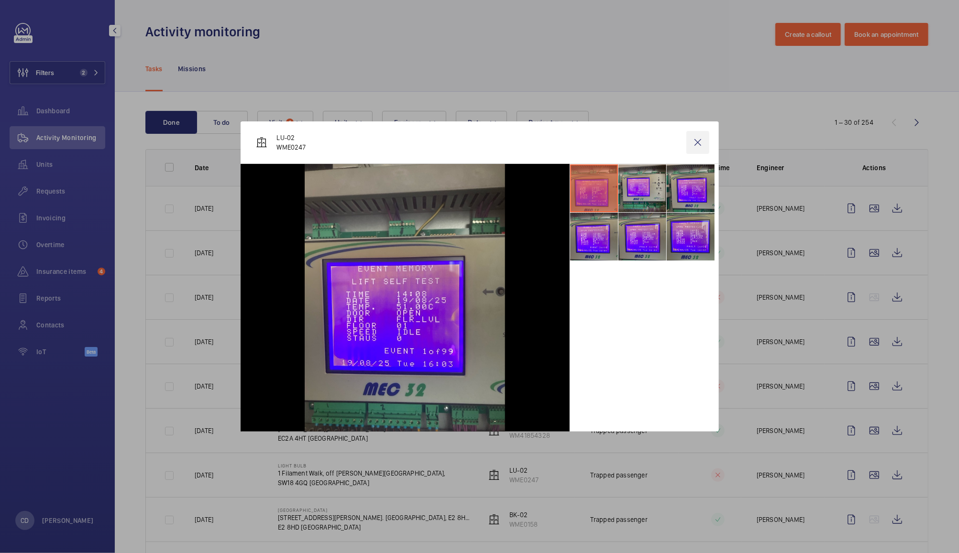
click at [700, 143] on wm-front-icon-button at bounding box center [697, 142] width 23 height 23
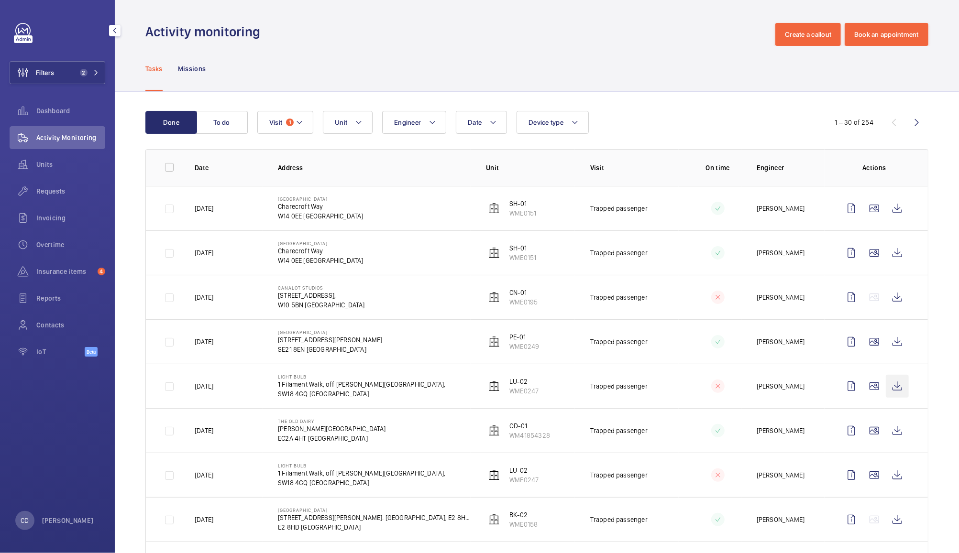
click at [886, 384] on wm-front-icon-button at bounding box center [897, 386] width 23 height 23
click at [890, 433] on wm-front-icon-button at bounding box center [897, 430] width 23 height 23
click at [60, 240] on span "Overtime" at bounding box center [70, 245] width 69 height 10
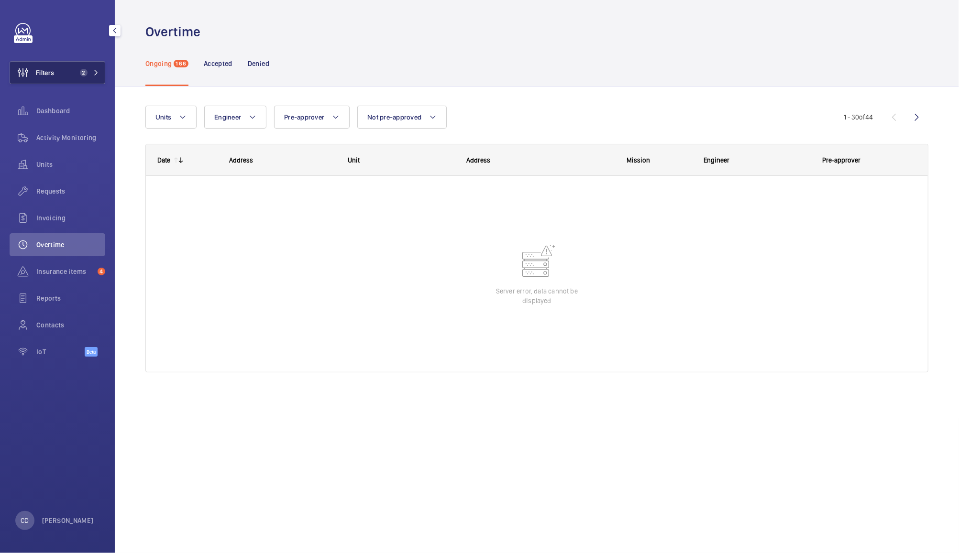
click at [73, 74] on button "Filters 2" at bounding box center [58, 72] width 96 height 23
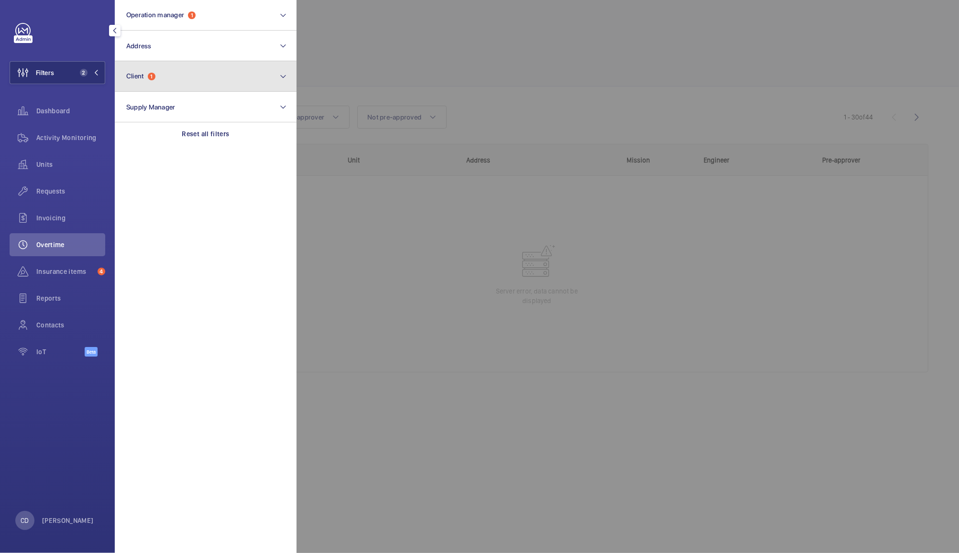
click at [223, 75] on button "Client 1" at bounding box center [206, 76] width 182 height 31
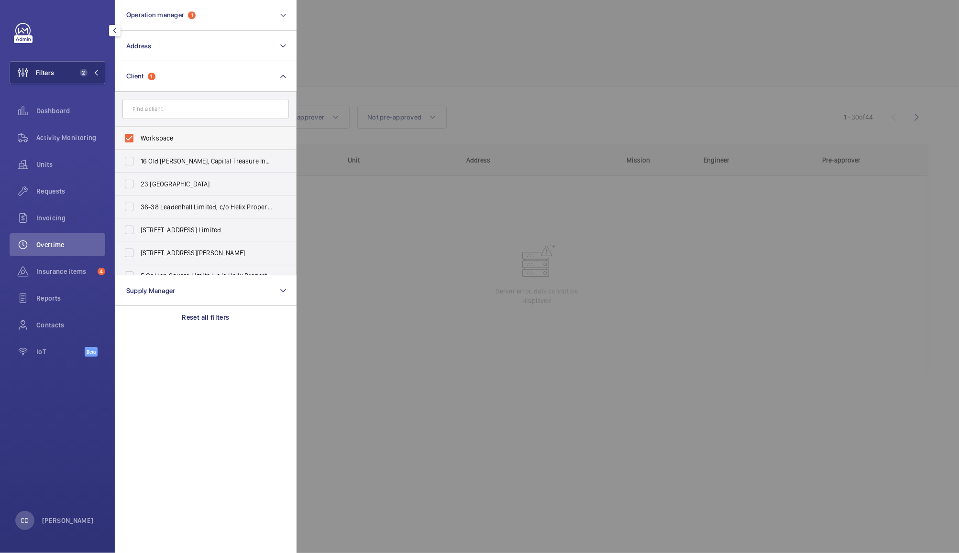
click at [185, 138] on span "Workspace" at bounding box center [206, 138] width 131 height 10
click at [139, 138] on input "Workspace" at bounding box center [129, 138] width 19 height 19
checkbox input "false"
click at [370, 43] on div at bounding box center [775, 276] width 959 height 553
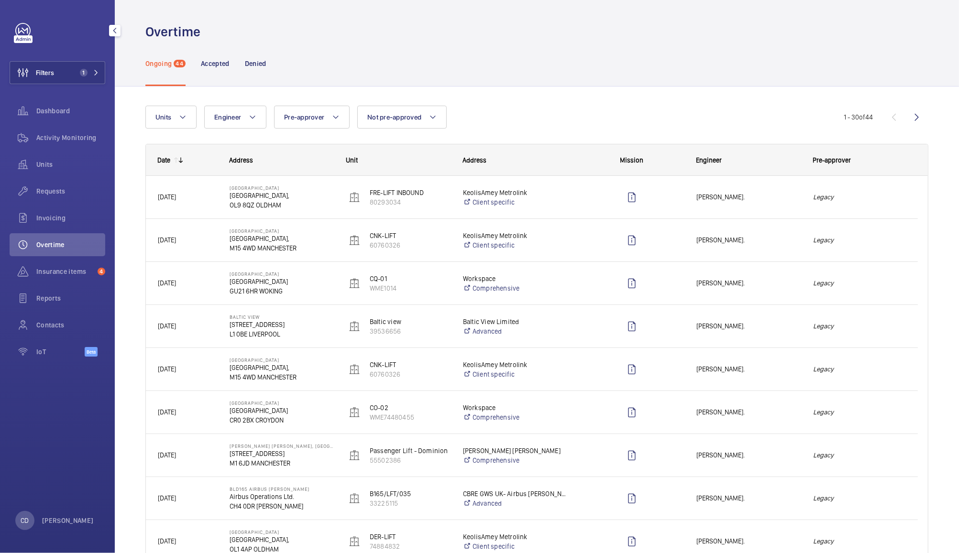
click at [871, 206] on div "Legacy" at bounding box center [859, 197] width 116 height 30
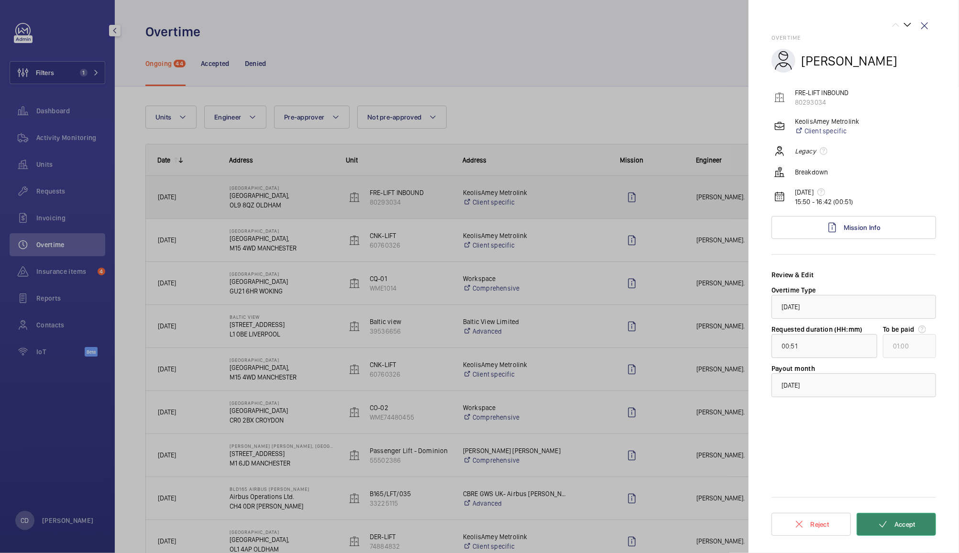
click at [904, 534] on button "Accept" at bounding box center [895, 524] width 79 height 23
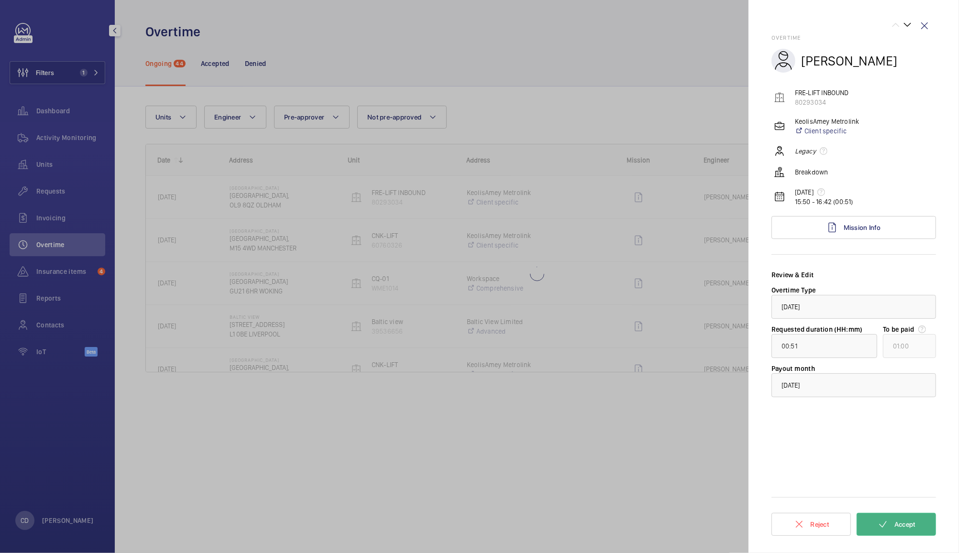
type input "01:01"
type input "02:00"
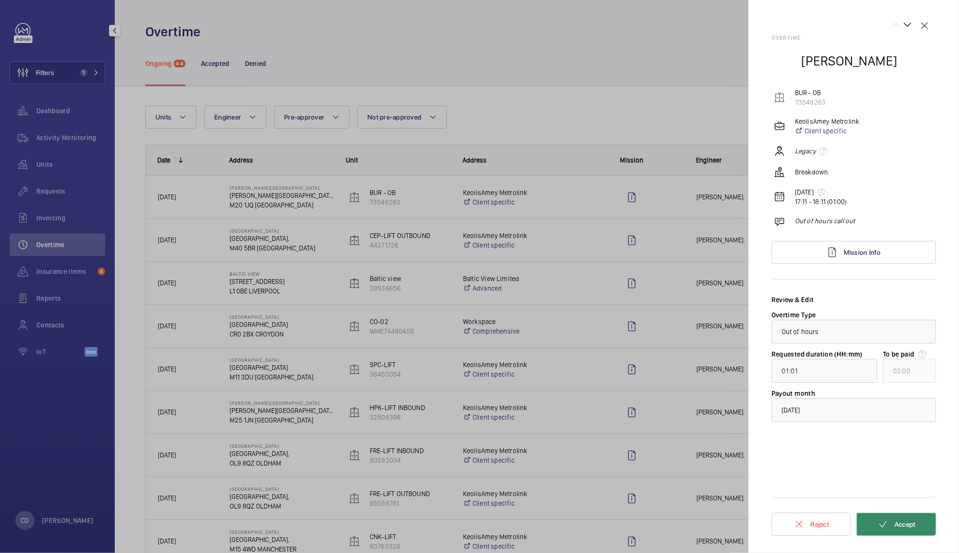
click at [910, 528] on span "Accept" at bounding box center [904, 525] width 21 height 8
click at [892, 532] on button "Accept" at bounding box center [895, 524] width 79 height 23
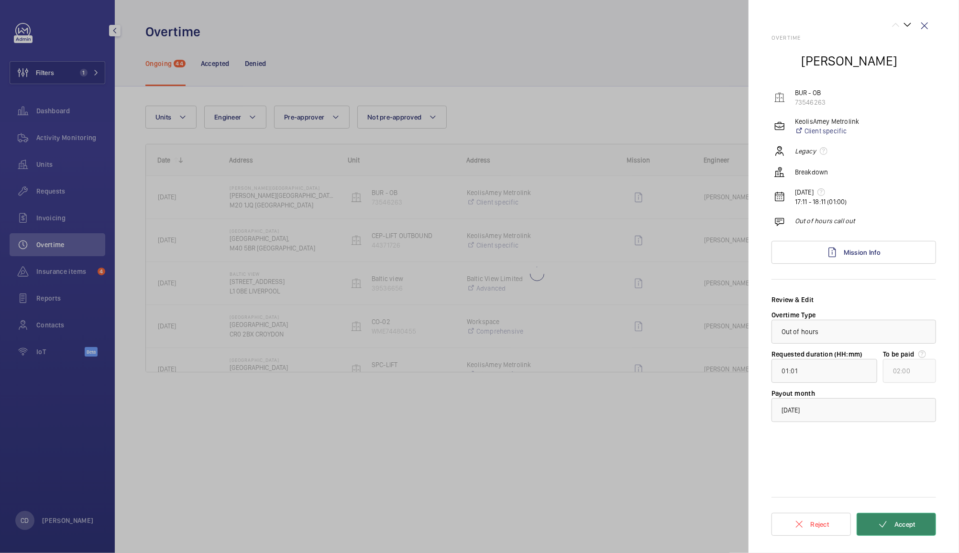
click at [911, 529] on button "Accept" at bounding box center [895, 524] width 79 height 23
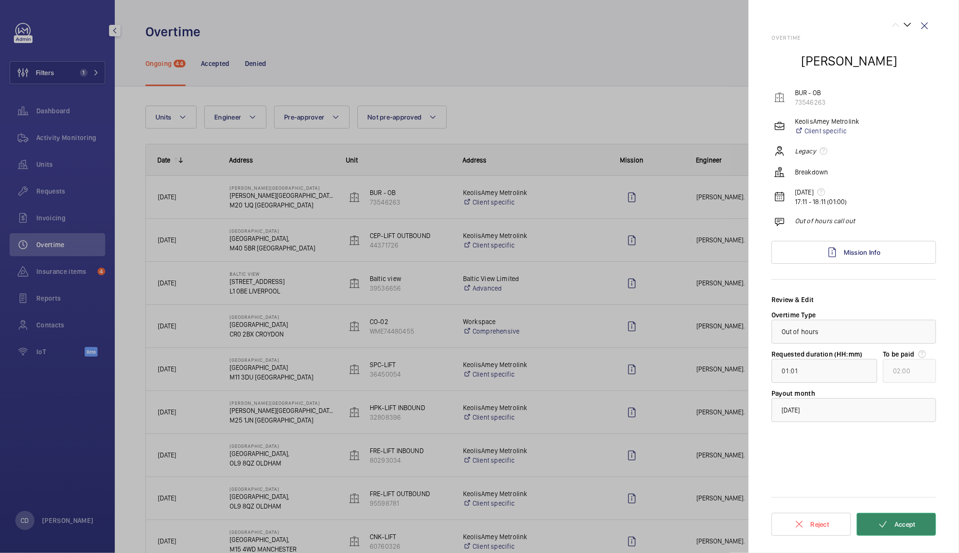
click at [906, 533] on button "Accept" at bounding box center [895, 524] width 79 height 23
click at [924, 524] on button "Accept" at bounding box center [895, 524] width 79 height 23
click at [925, 530] on button "Accept" at bounding box center [895, 524] width 79 height 23
click at [46, 79] on div at bounding box center [479, 276] width 959 height 553
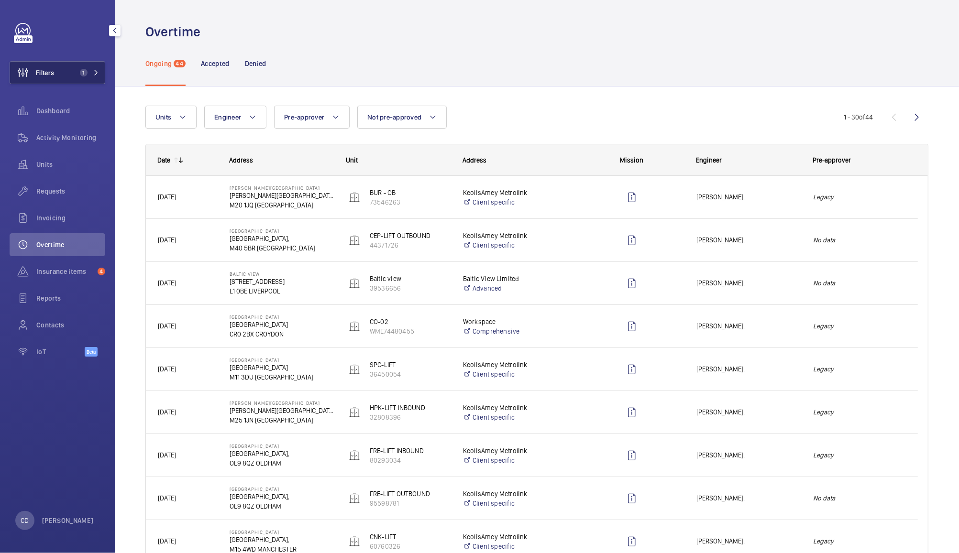
click at [66, 70] on button "Filters 1" at bounding box center [58, 72] width 96 height 23
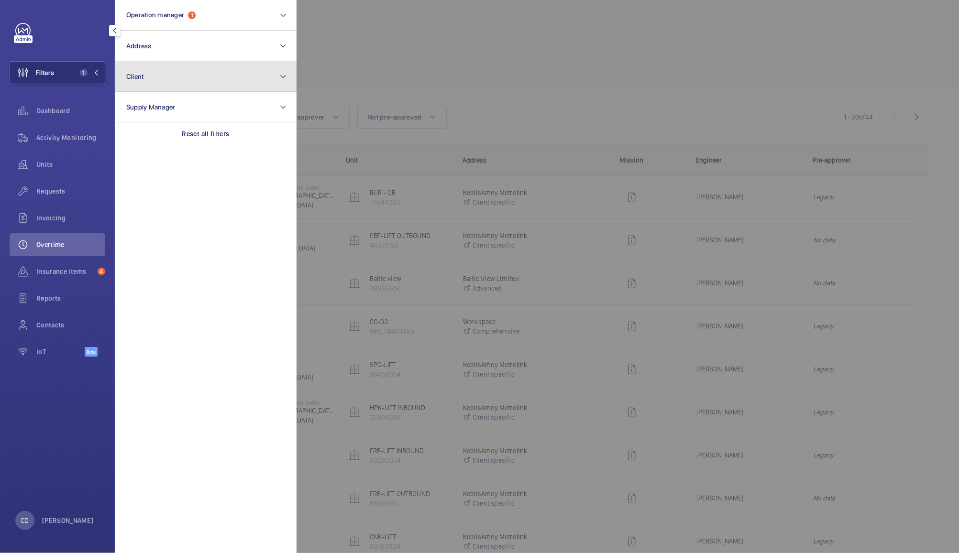
click at [169, 70] on button "Client" at bounding box center [206, 76] width 182 height 31
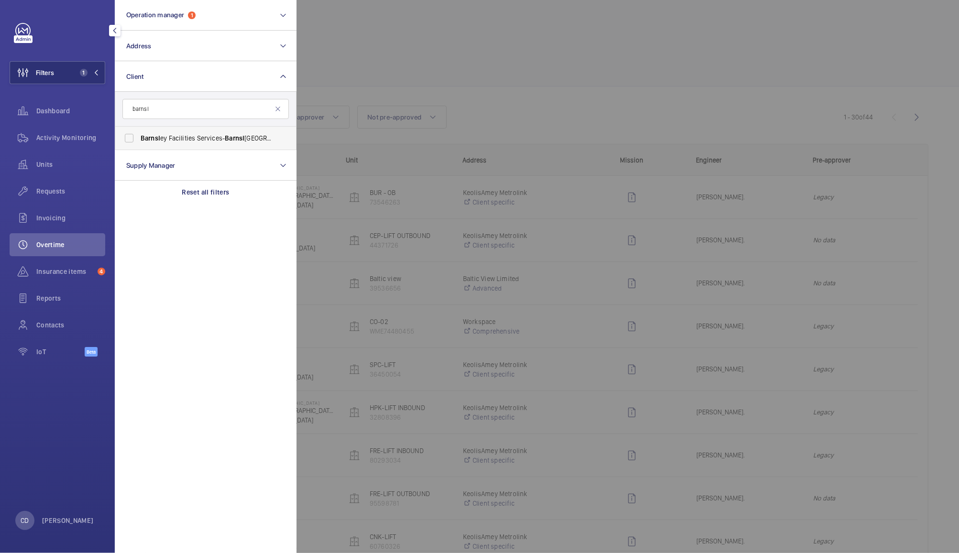
type input "barnsl"
click at [159, 136] on span "Barnsl" at bounding box center [151, 138] width 20 height 8
click at [139, 136] on input "Barnsl ey Facilities Services- Barnsl ey Hospital" at bounding box center [129, 138] width 19 height 19
checkbox input "true"
click at [385, 48] on div at bounding box center [775, 276] width 959 height 553
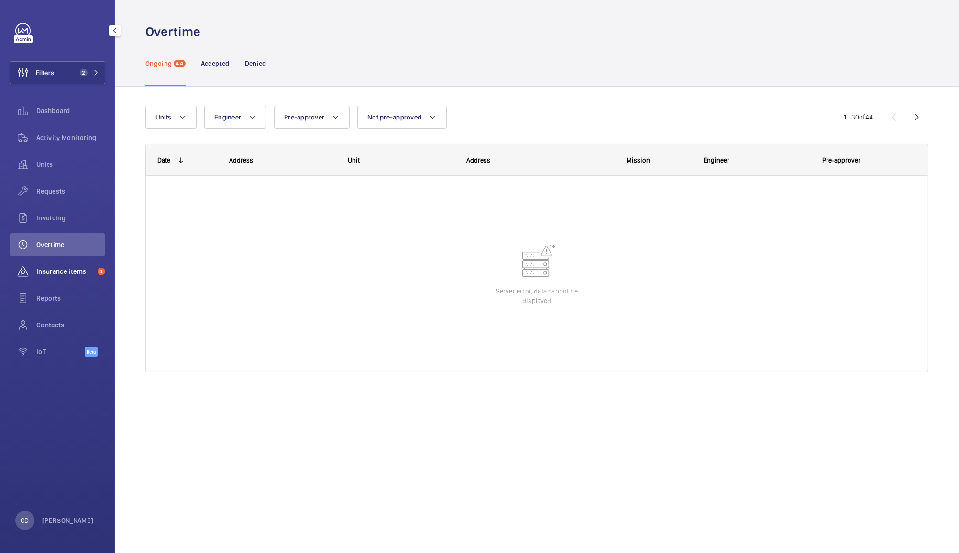
click at [58, 271] on span "Insurance items" at bounding box center [64, 272] width 57 height 10
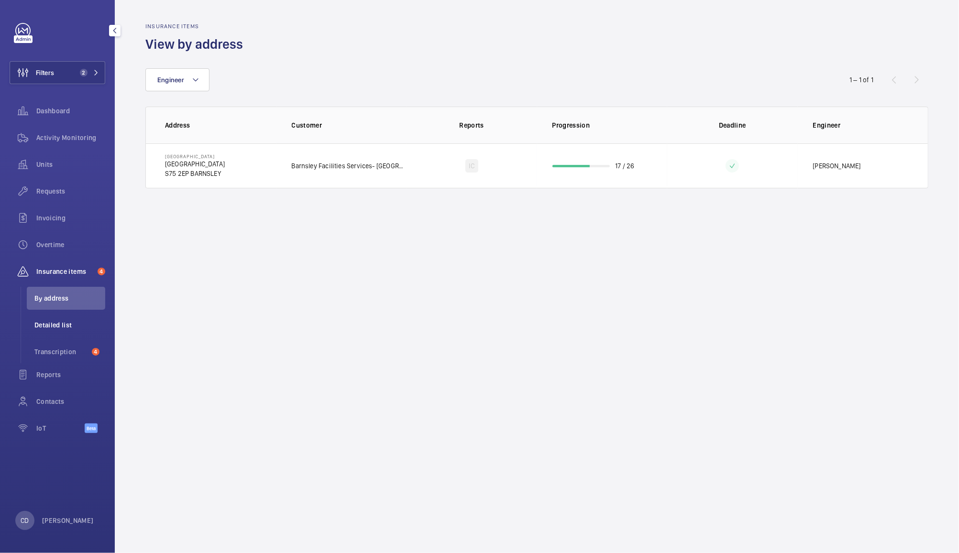
click at [65, 325] on span "Detailed list" at bounding box center [69, 325] width 71 height 10
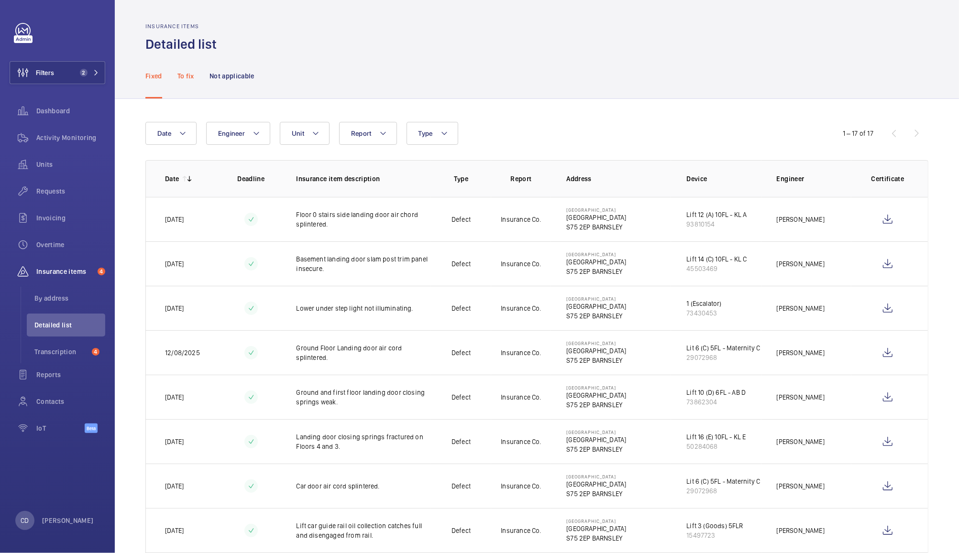
click at [188, 74] on p "To fix" at bounding box center [185, 76] width 17 height 10
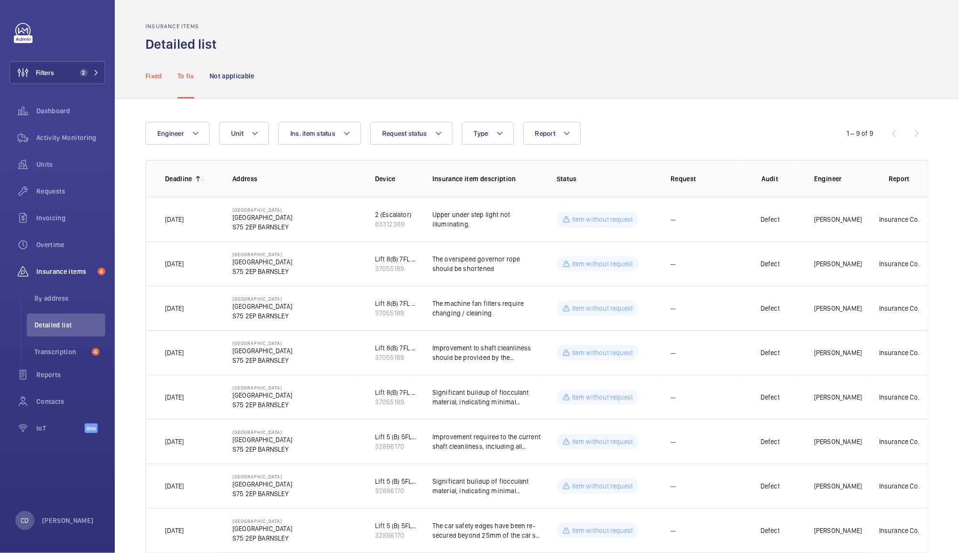
click at [157, 77] on p "Fixed" at bounding box center [153, 76] width 17 height 10
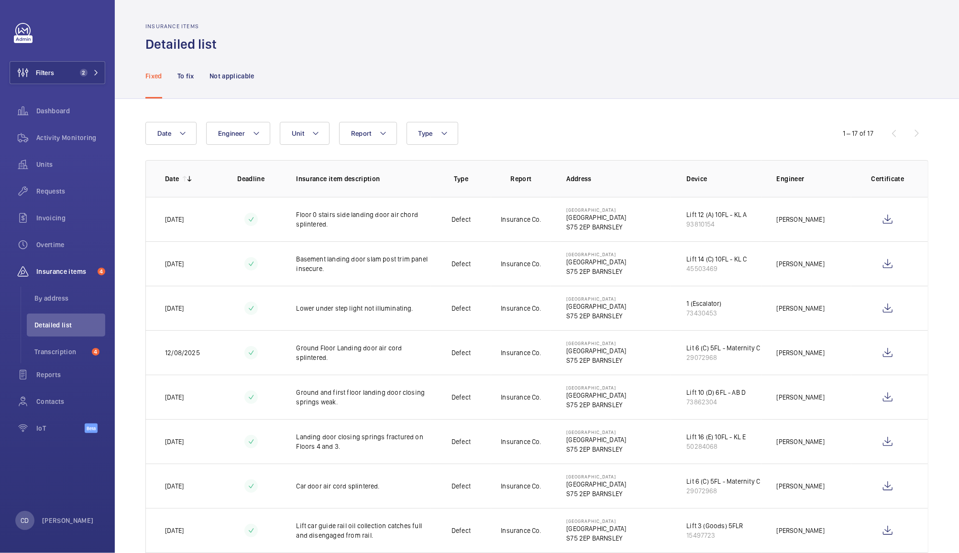
click at [645, 61] on div "Fixed To fix Not applicable" at bounding box center [536, 75] width 783 height 45
click at [885, 486] on wm-front-icon-button at bounding box center [887, 486] width 23 height 23
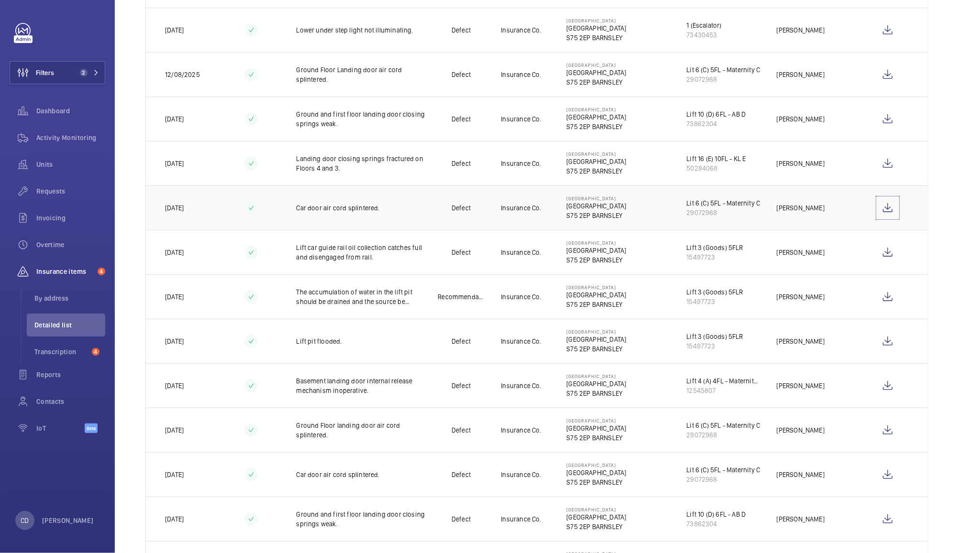
scroll to position [277, 0]
click at [883, 83] on wm-front-icon-button at bounding box center [887, 75] width 23 height 23
click at [878, 126] on wm-front-icon-button at bounding box center [887, 120] width 23 height 23
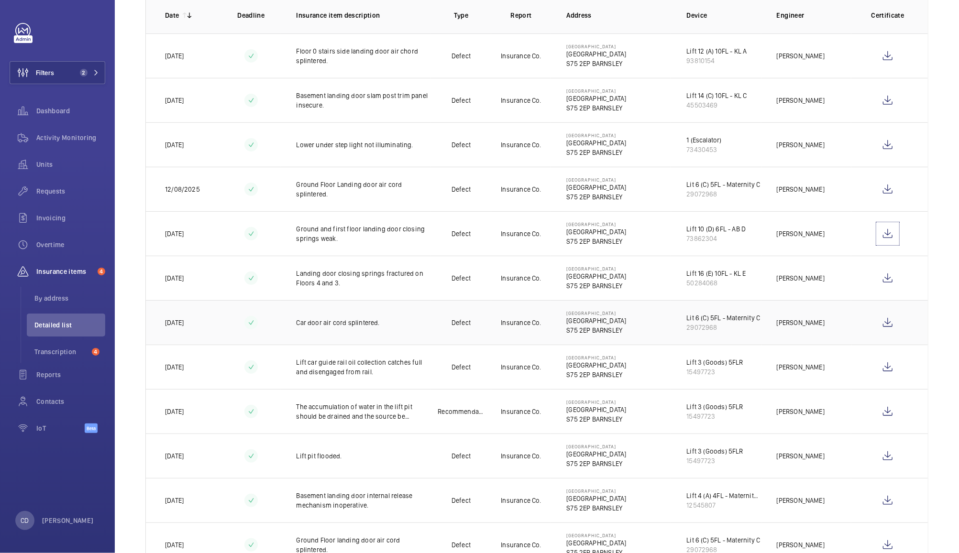
scroll to position [162, 0]
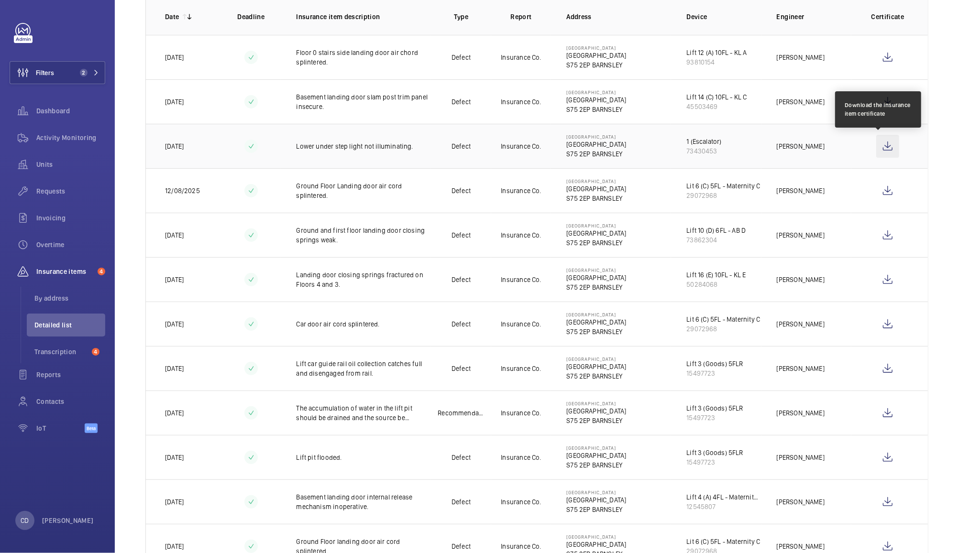
click at [887, 152] on wm-front-icon-button at bounding box center [887, 146] width 23 height 23
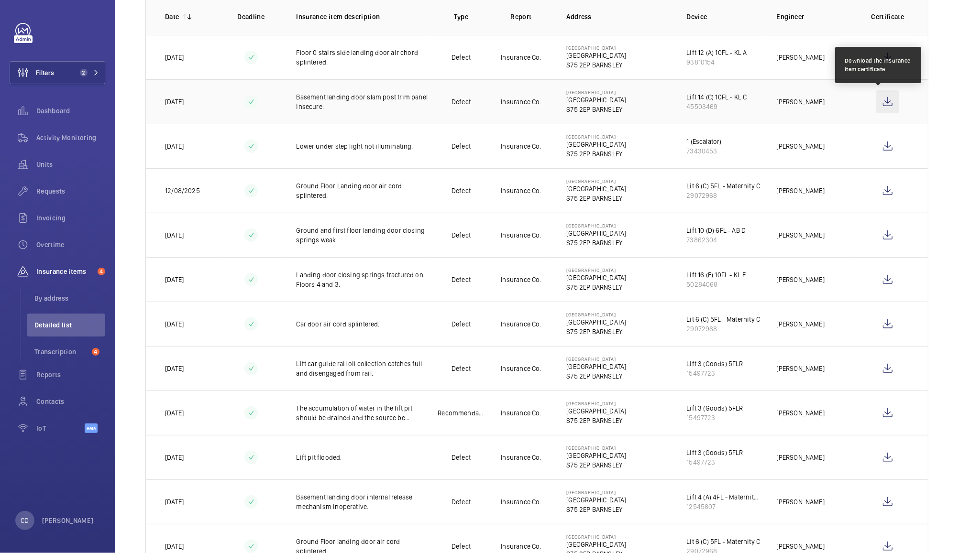
click at [885, 104] on wm-front-icon-button at bounding box center [887, 101] width 23 height 23
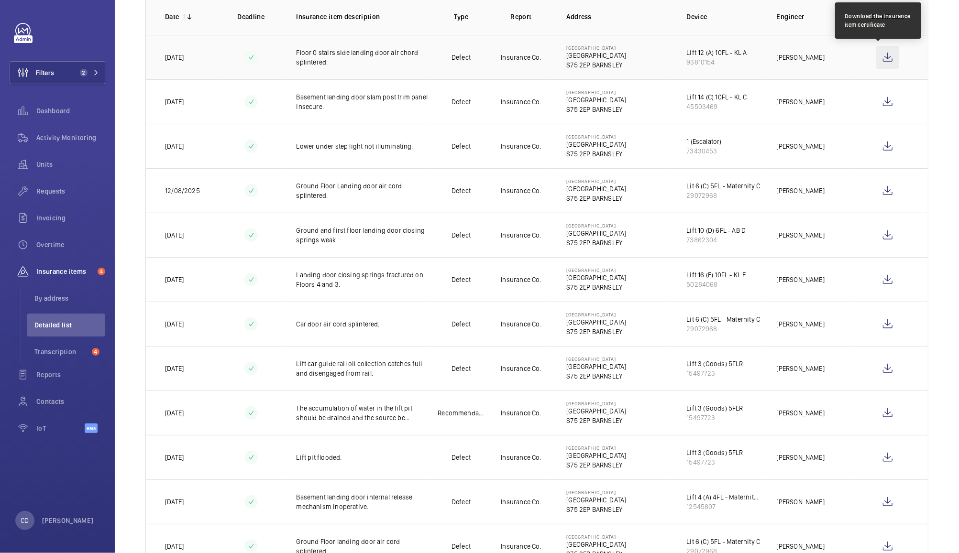
click at [878, 57] on wm-front-icon-button at bounding box center [887, 57] width 23 height 23
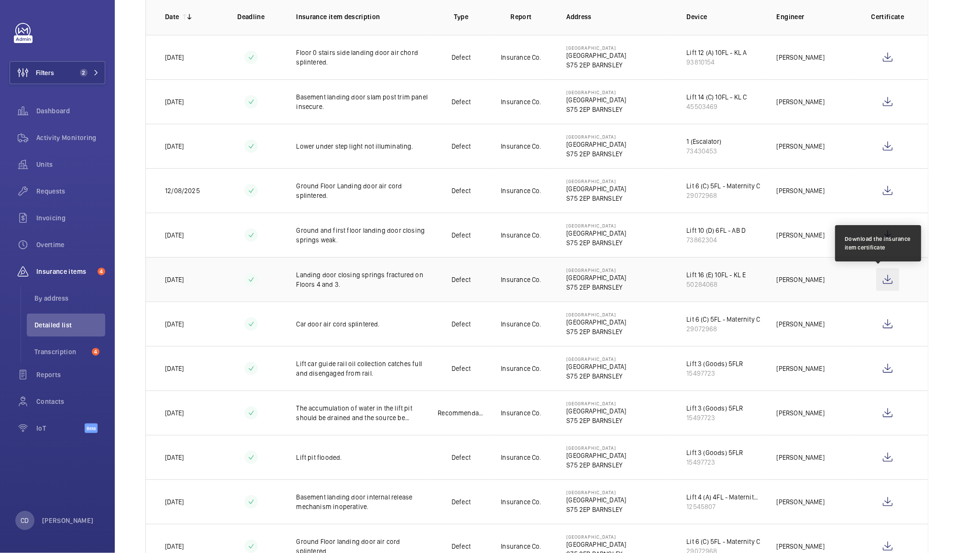
click at [876, 277] on wm-front-icon-button at bounding box center [887, 279] width 23 height 23
click at [76, 137] on span "Activity Monitoring" at bounding box center [70, 138] width 69 height 10
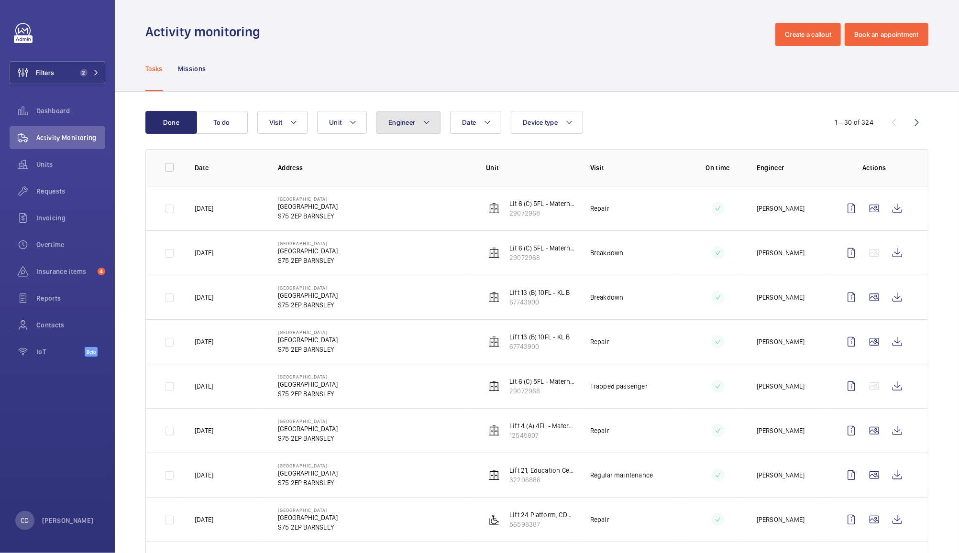
click at [415, 114] on button "Engineer" at bounding box center [408, 122] width 64 height 23
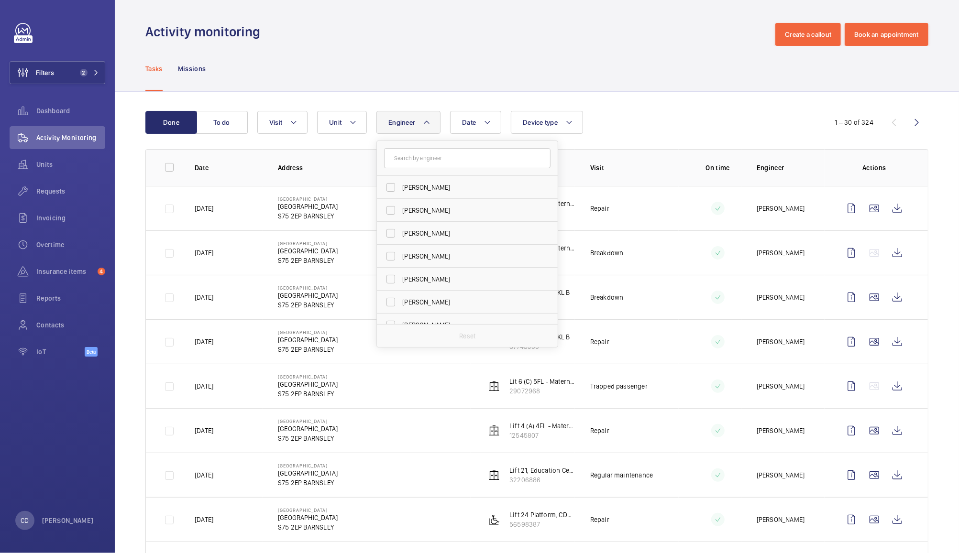
click at [509, 51] on div "Tasks Missions" at bounding box center [536, 68] width 783 height 45
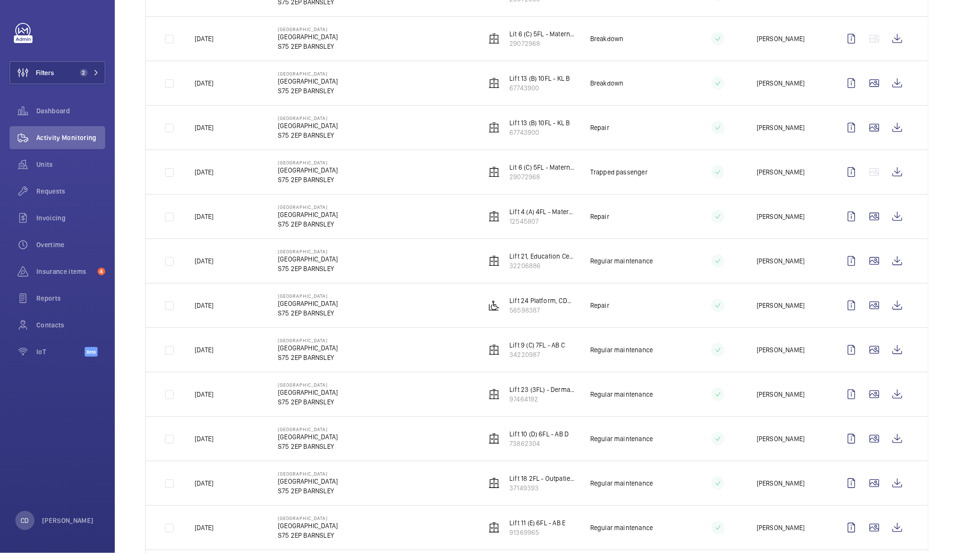
scroll to position [214, 0]
click at [887, 486] on wm-front-icon-button at bounding box center [897, 483] width 23 height 23
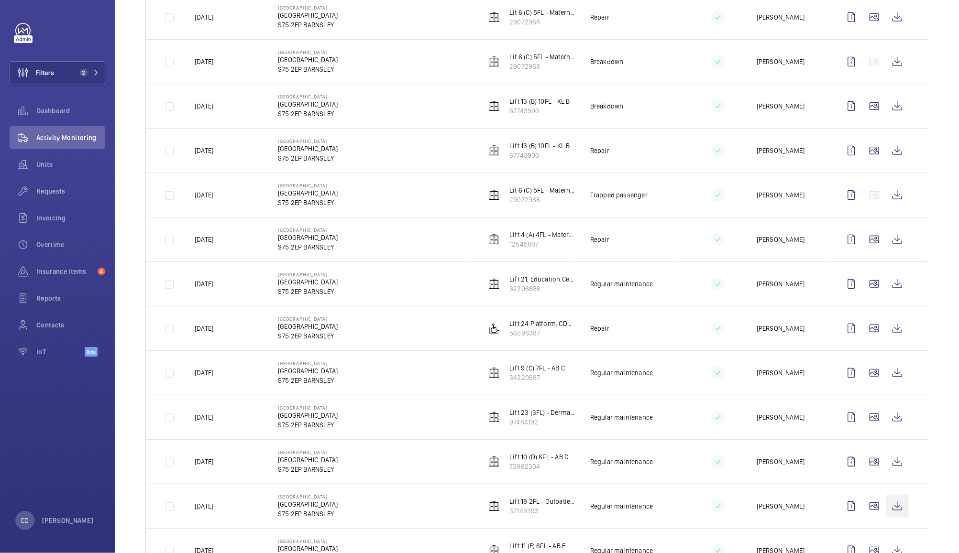
scroll to position [0, 0]
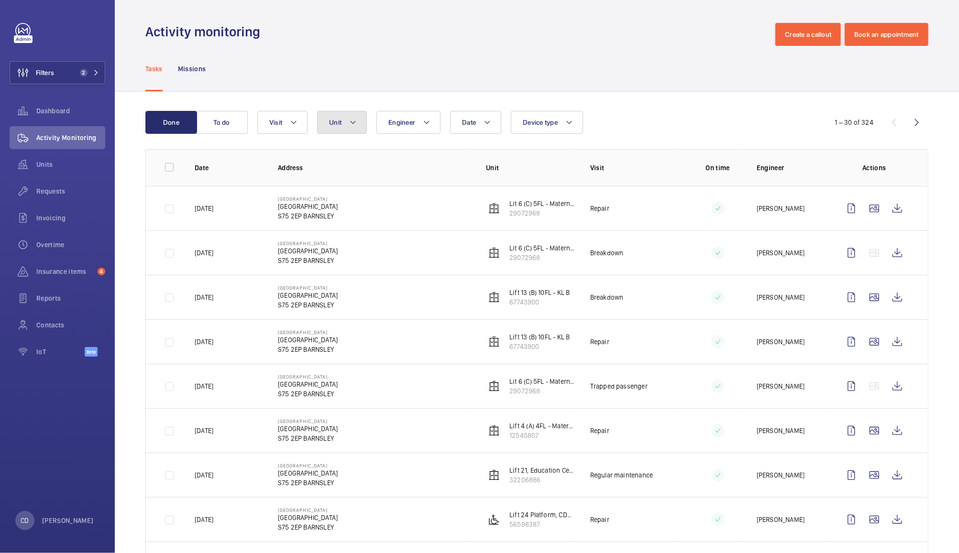
click at [344, 130] on button "Unit" at bounding box center [342, 122] width 50 height 23
type input "18"
click at [448, 209] on span "Lift 18 2FL - Outpatients, 37149393" at bounding box center [417, 211] width 111 height 10
click at [347, 209] on input "Lift 18 2FL - Outpatients, 37149393" at bounding box center [337, 210] width 19 height 19
checkbox input "true"
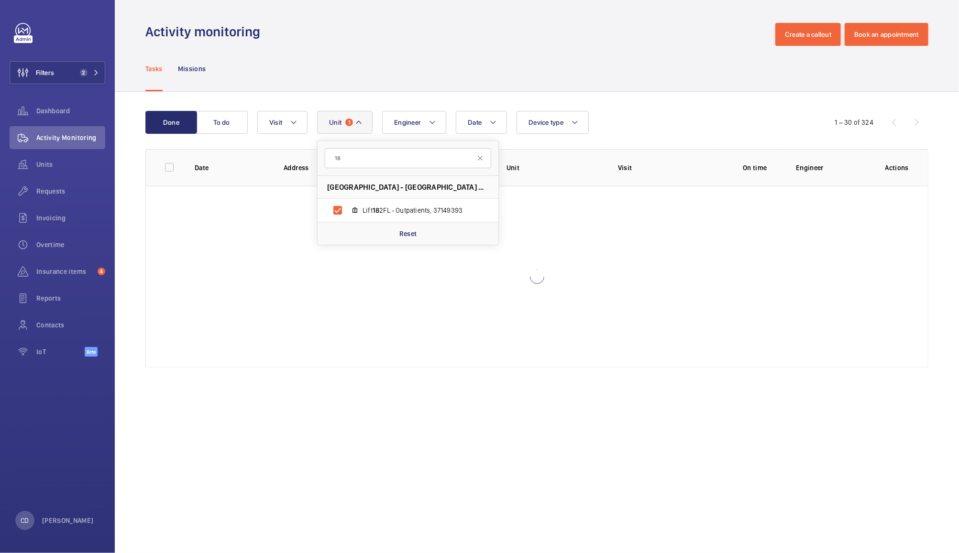
click at [662, 93] on div "Done To do Date Engineer Unit 1 18 Barnsley Hospital - Barnsley Hospital, S75 2…" at bounding box center [537, 241] width 844 height 299
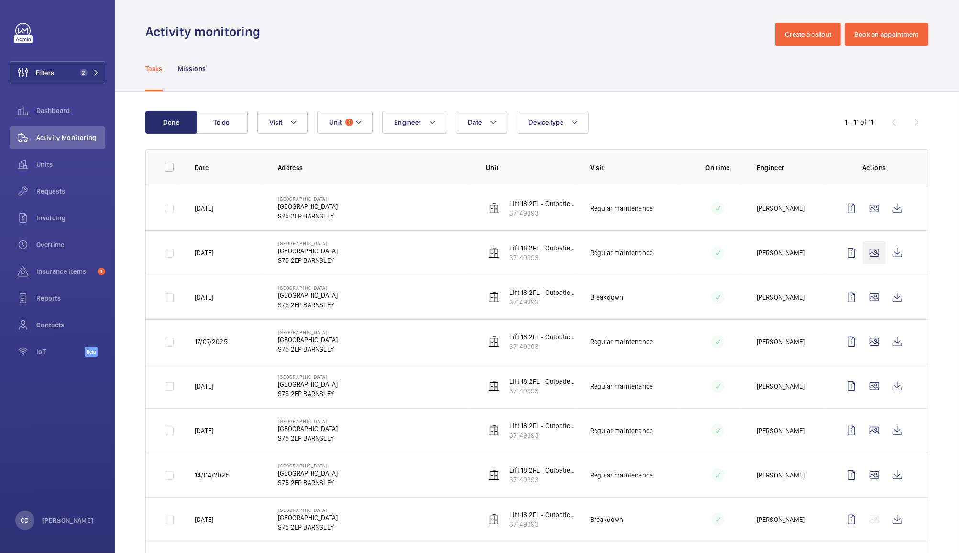
click at [864, 252] on wm-front-icon-button at bounding box center [874, 252] width 23 height 23
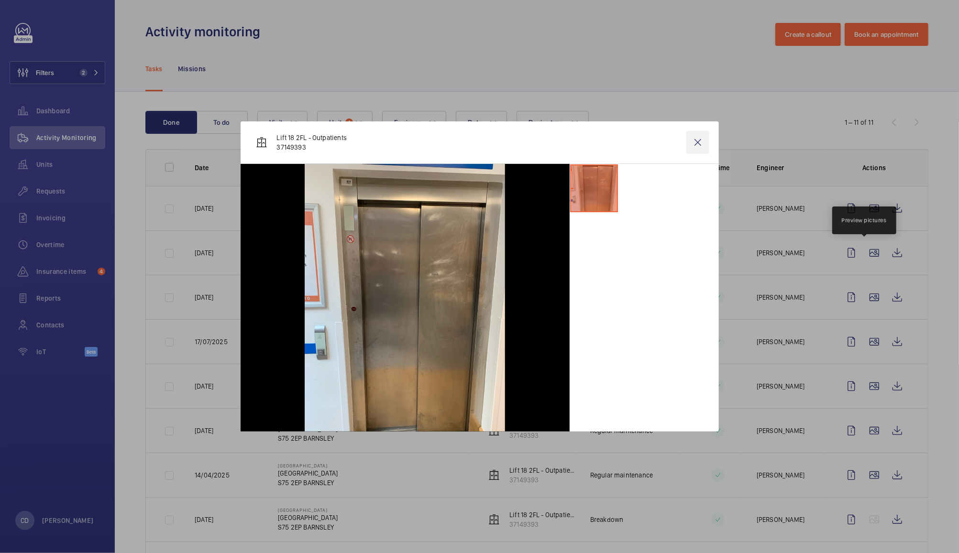
click at [697, 144] on wm-front-icon-button at bounding box center [697, 142] width 23 height 23
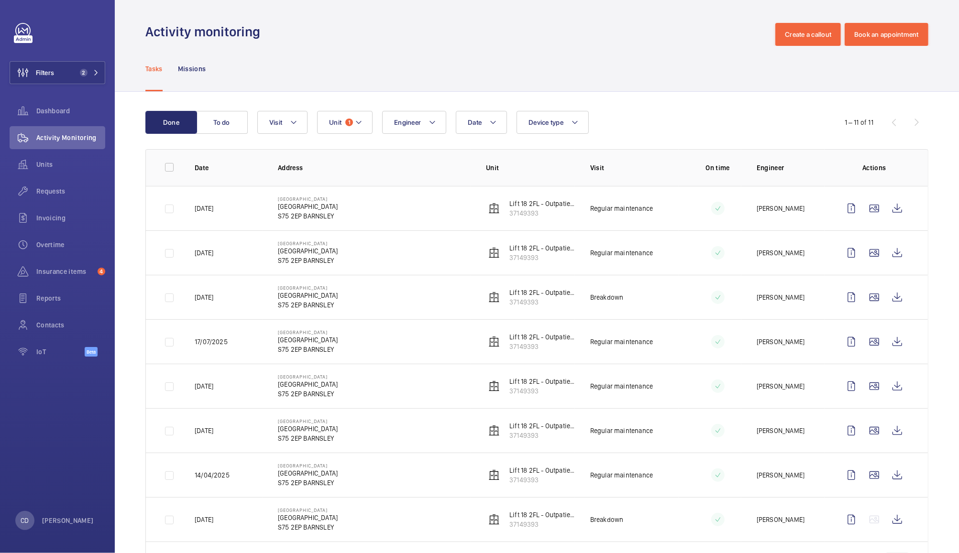
click at [863, 346] on wm-front-icon-button at bounding box center [874, 341] width 23 height 23
click at [886, 553] on wm-front-icon-button at bounding box center [897, 564] width 23 height 23
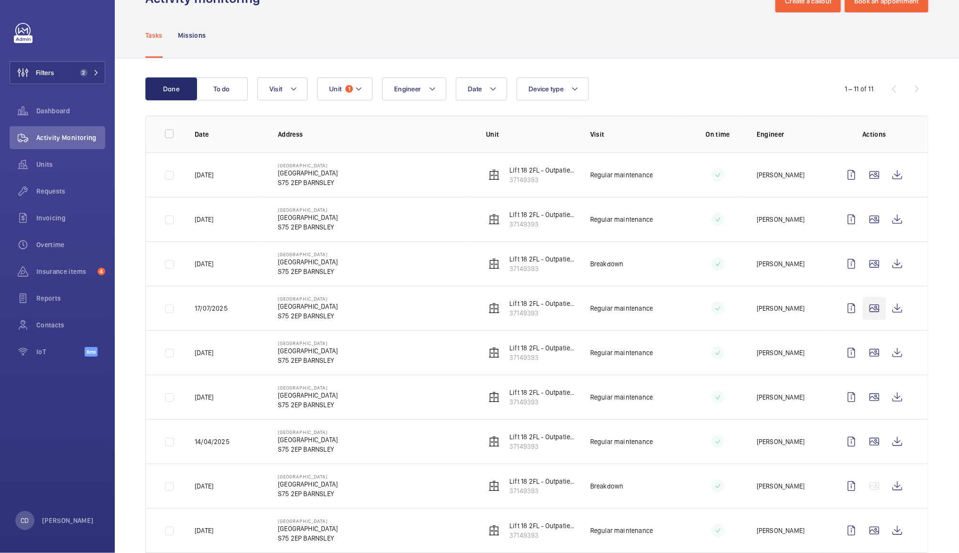
click at [867, 312] on wm-front-icon-button at bounding box center [874, 308] width 23 height 23
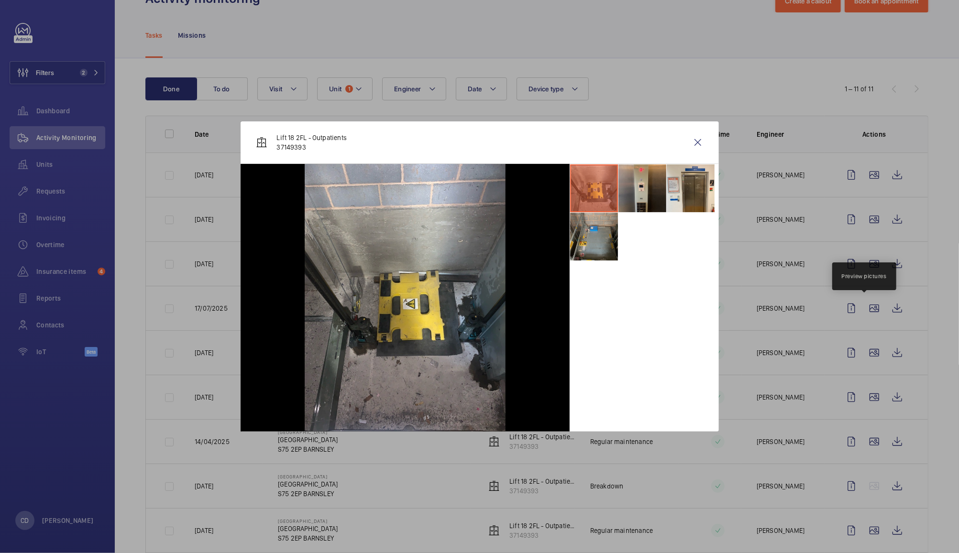
click at [601, 251] on li at bounding box center [594, 237] width 48 height 48
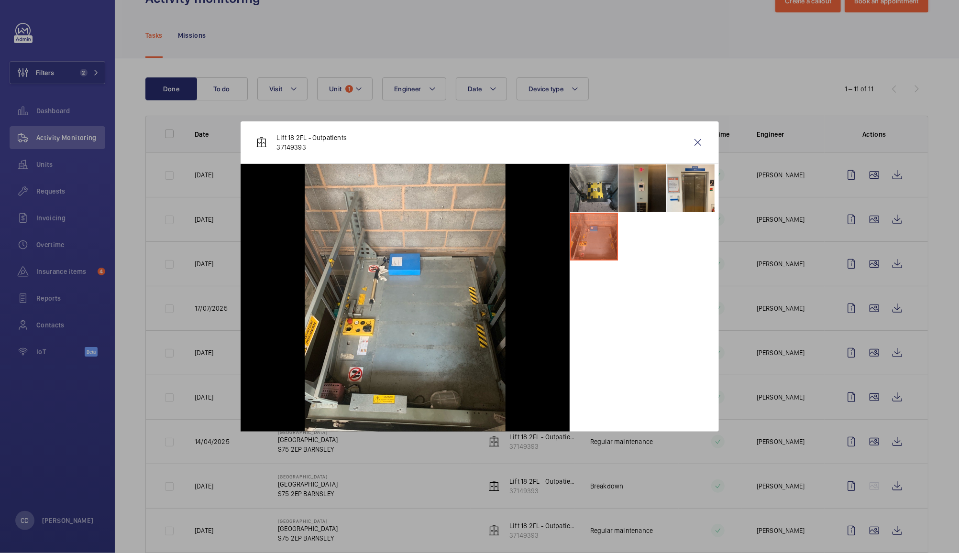
click at [650, 199] on li at bounding box center [642, 188] width 48 height 48
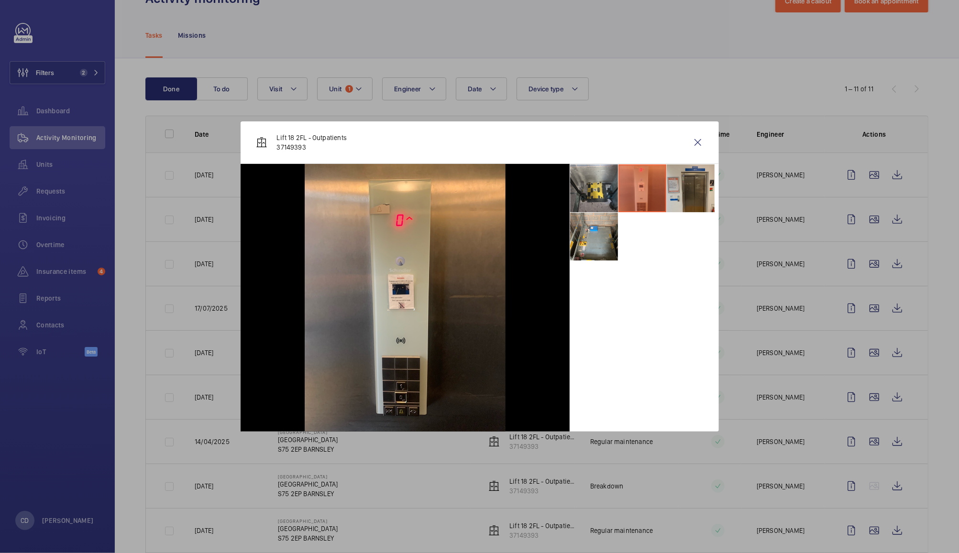
click at [693, 188] on li at bounding box center [691, 188] width 48 height 48
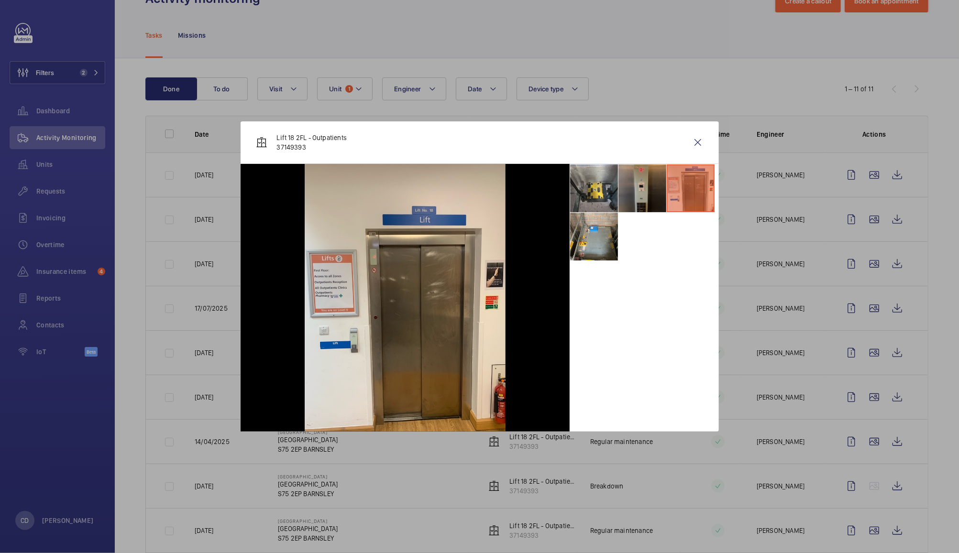
click at [640, 197] on li at bounding box center [642, 188] width 48 height 48
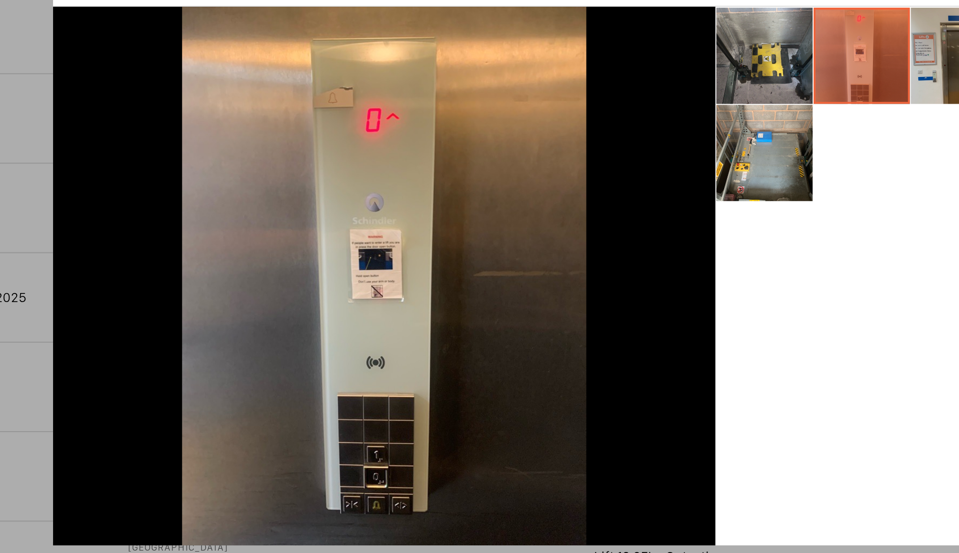
click at [675, 199] on li at bounding box center [691, 188] width 48 height 48
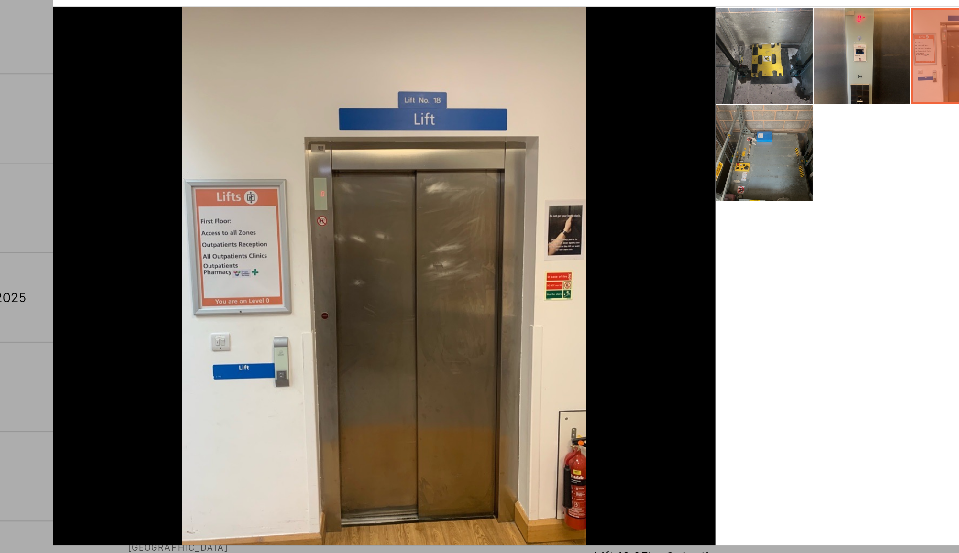
click at [591, 244] on li at bounding box center [594, 237] width 48 height 48
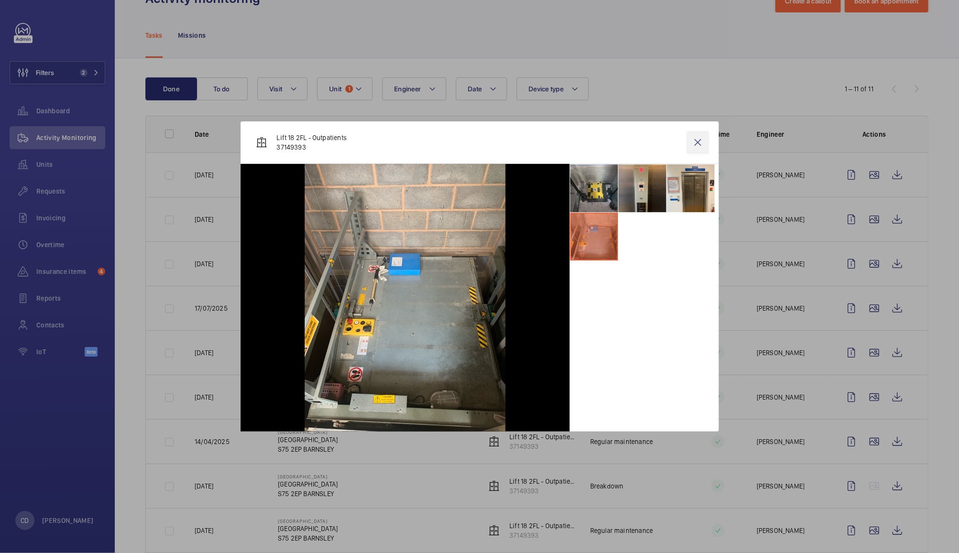
click at [696, 146] on wm-front-icon-button at bounding box center [697, 142] width 23 height 23
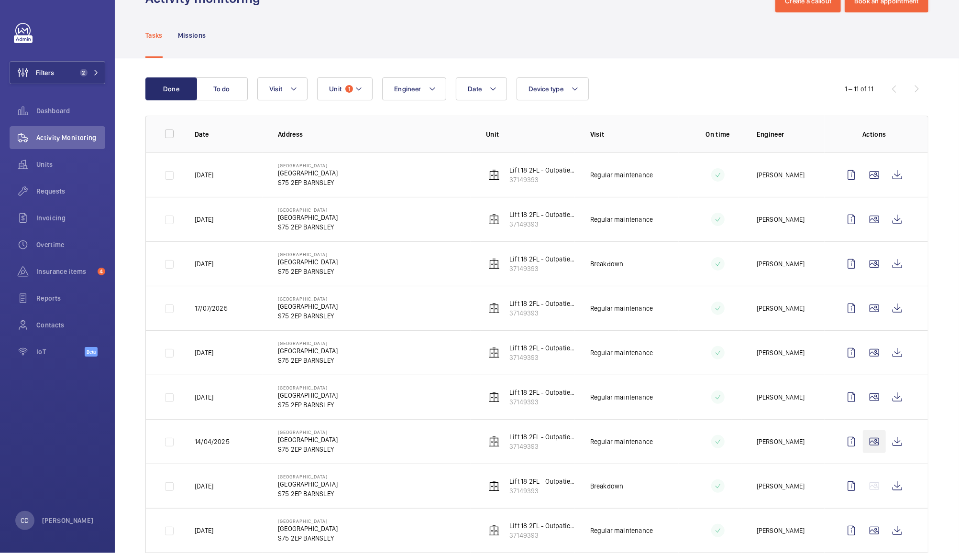
click at [865, 446] on wm-front-icon-button at bounding box center [874, 441] width 23 height 23
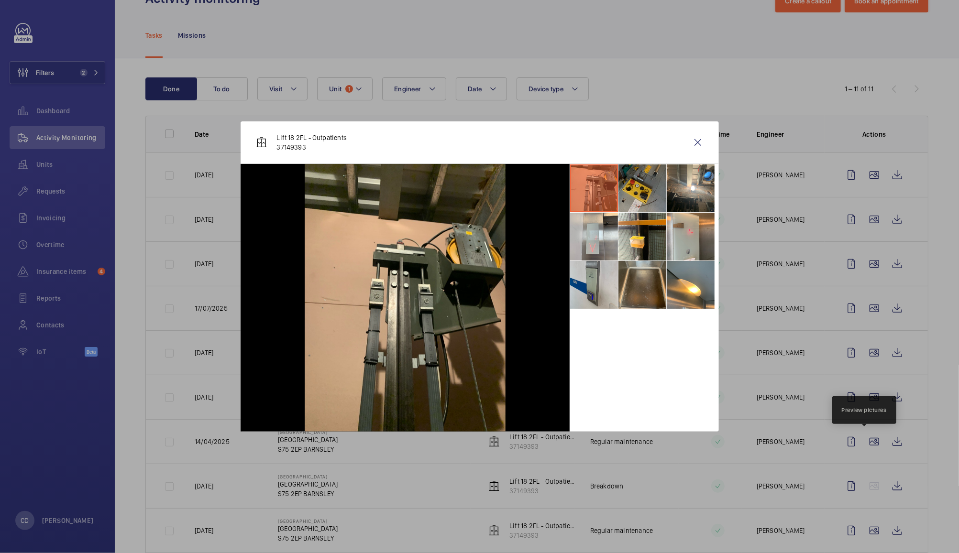
click at [643, 191] on li at bounding box center [642, 188] width 48 height 48
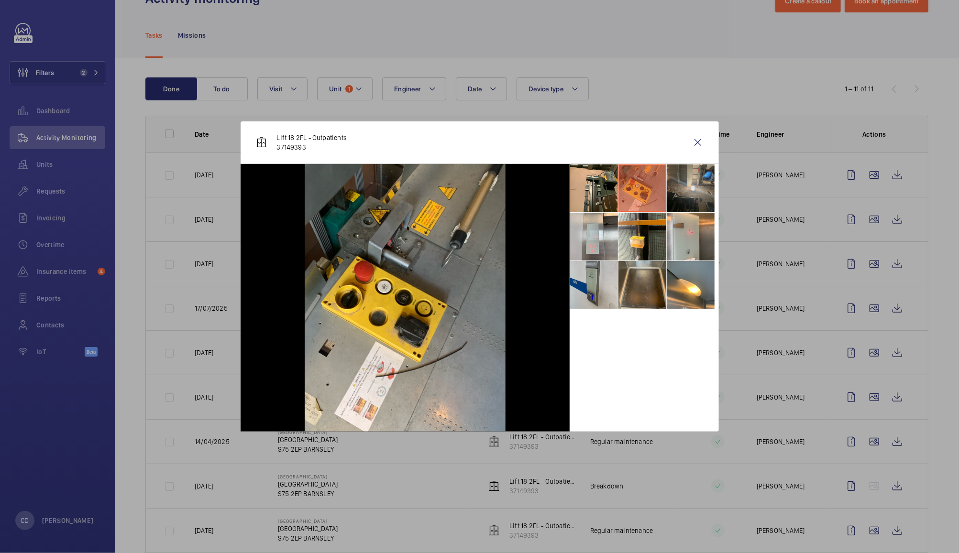
click at [689, 187] on li at bounding box center [691, 188] width 48 height 48
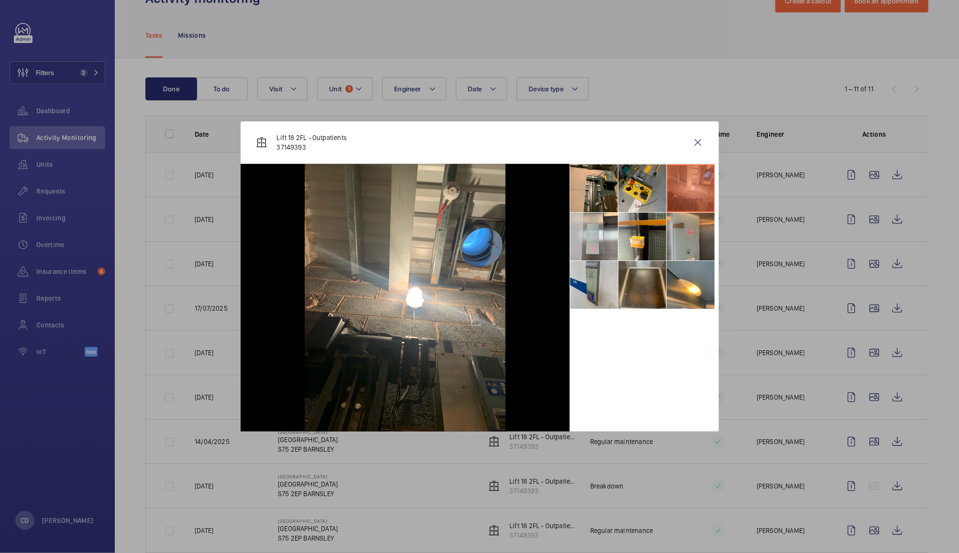
click at [687, 232] on li at bounding box center [691, 237] width 48 height 48
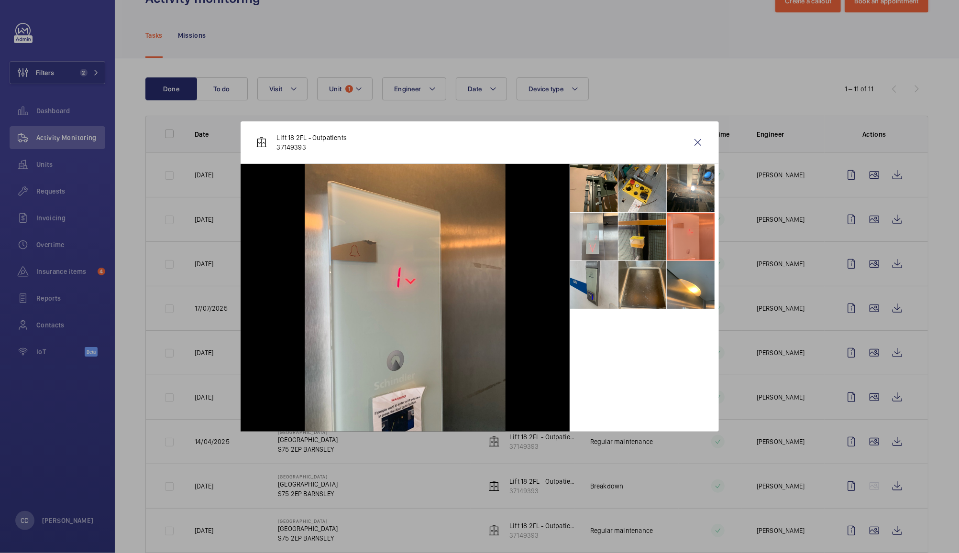
click at [650, 236] on li at bounding box center [642, 237] width 48 height 48
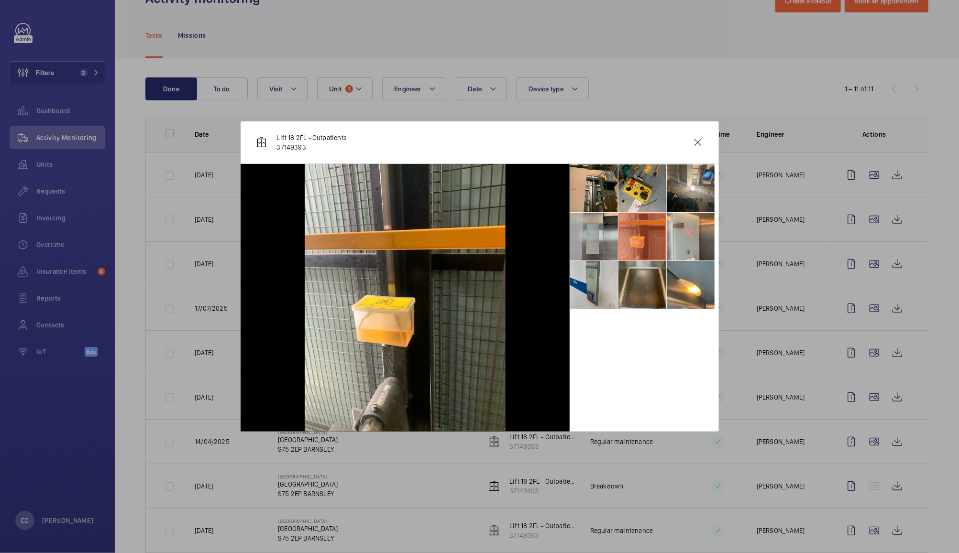
click at [599, 231] on li at bounding box center [594, 237] width 48 height 48
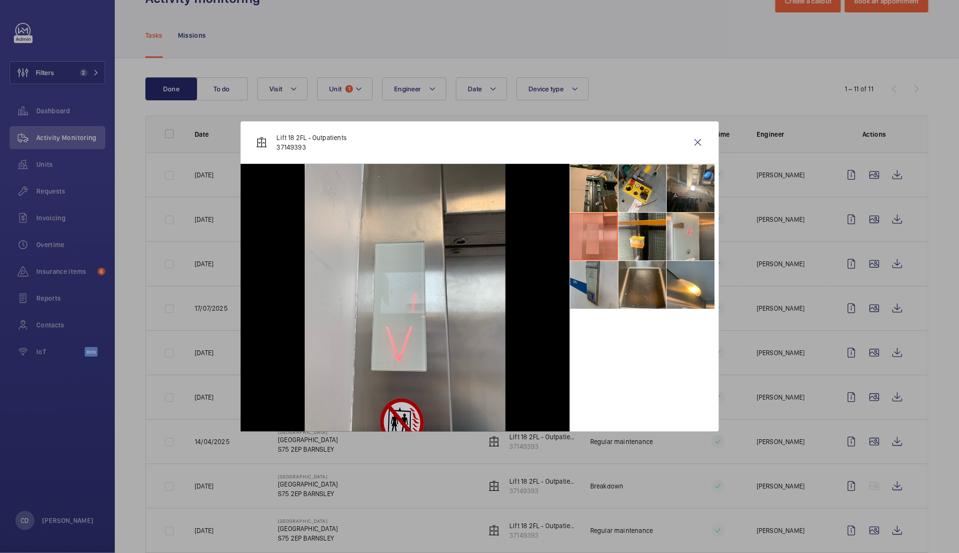
click at [601, 286] on li at bounding box center [594, 285] width 48 height 48
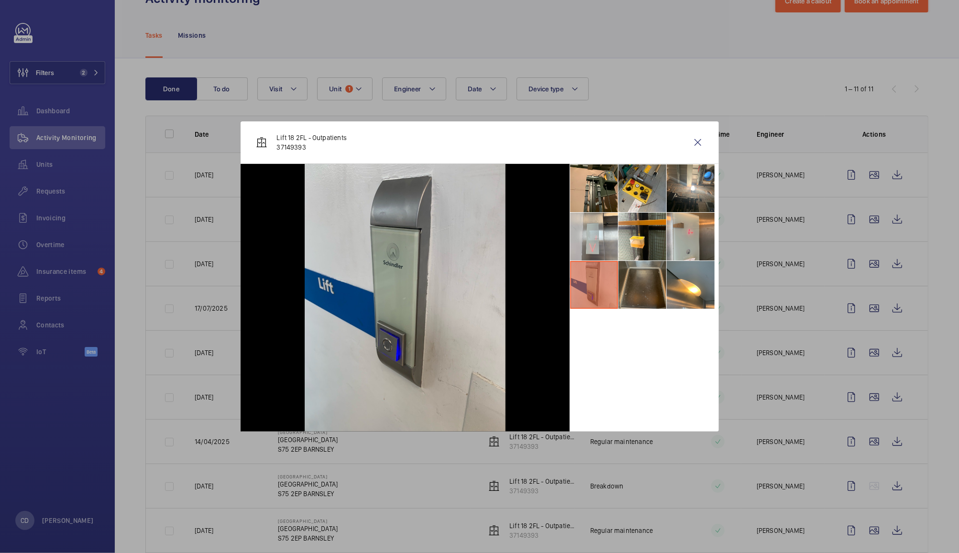
click at [641, 294] on li at bounding box center [642, 285] width 48 height 48
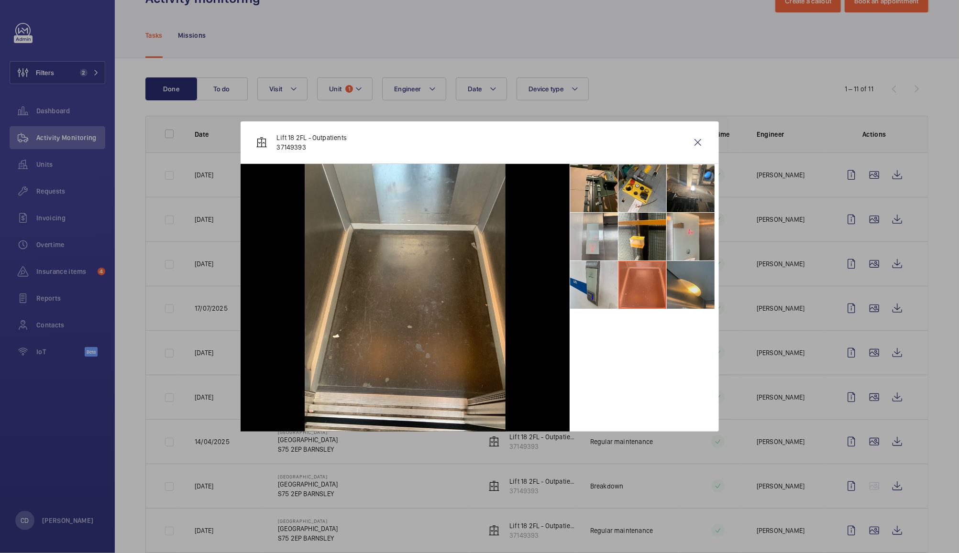
click at [692, 295] on li at bounding box center [691, 285] width 48 height 48
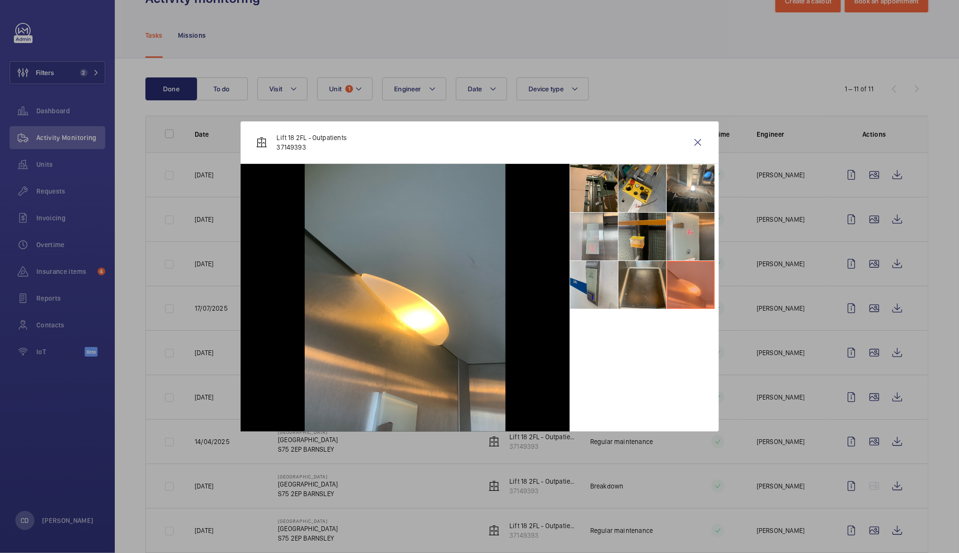
click at [640, 233] on li at bounding box center [642, 237] width 48 height 48
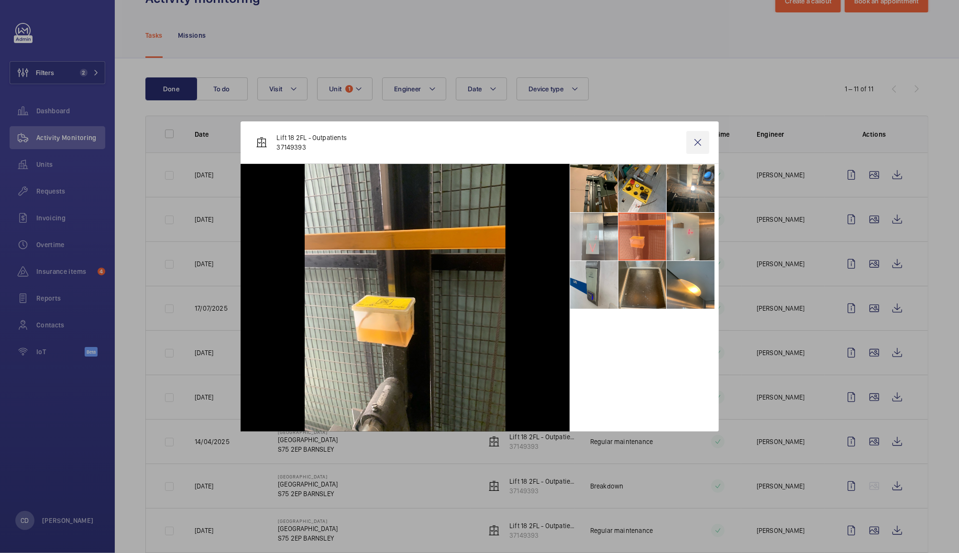
click at [697, 146] on wm-front-icon-button at bounding box center [697, 142] width 23 height 23
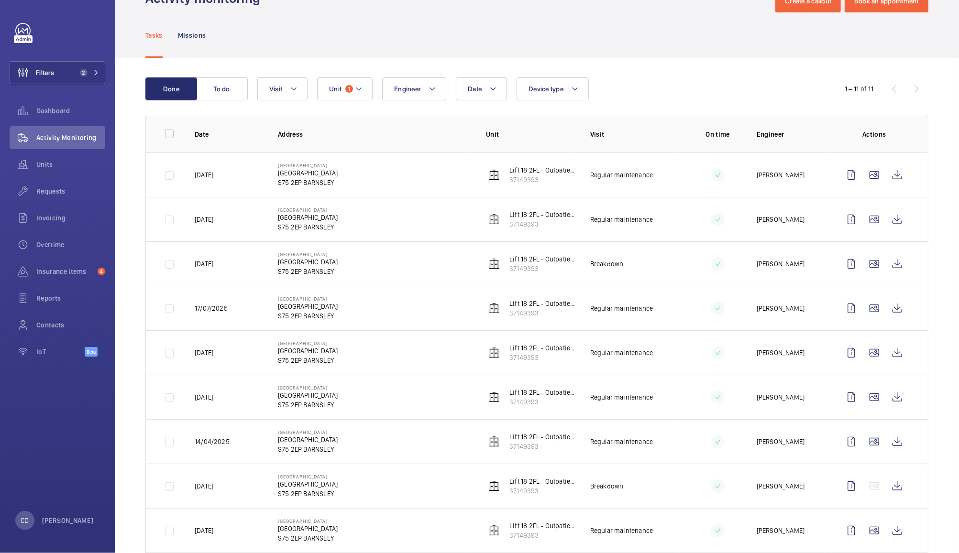
scroll to position [147, 0]
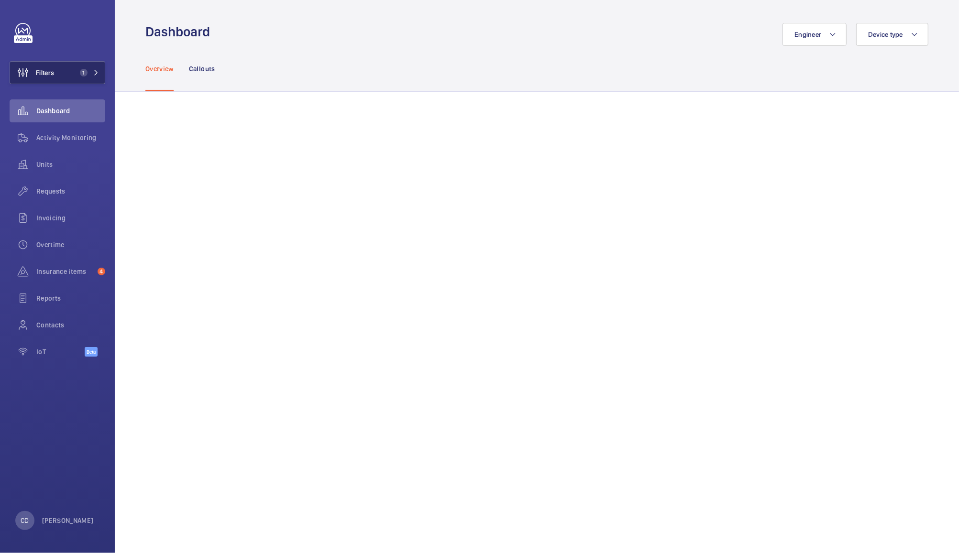
click at [80, 73] on span "1" at bounding box center [84, 73] width 8 height 8
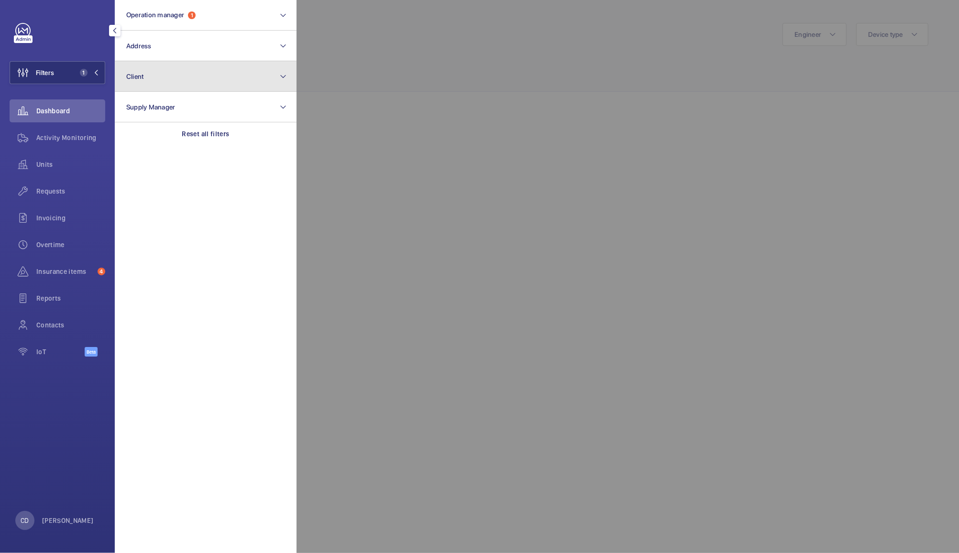
click at [214, 73] on button "Client" at bounding box center [206, 76] width 182 height 31
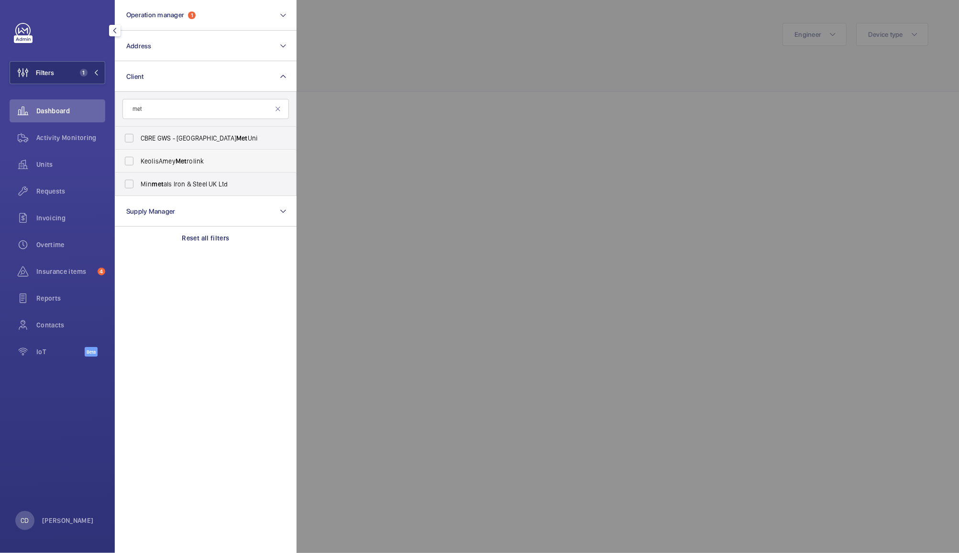
type input "met"
click at [204, 157] on span "KeolisAmey Met rolink" at bounding box center [206, 161] width 131 height 10
click at [139, 157] on input "KeolisAmey Met rolink" at bounding box center [129, 161] width 19 height 19
checkbox input "true"
click at [378, 103] on div at bounding box center [775, 276] width 959 height 553
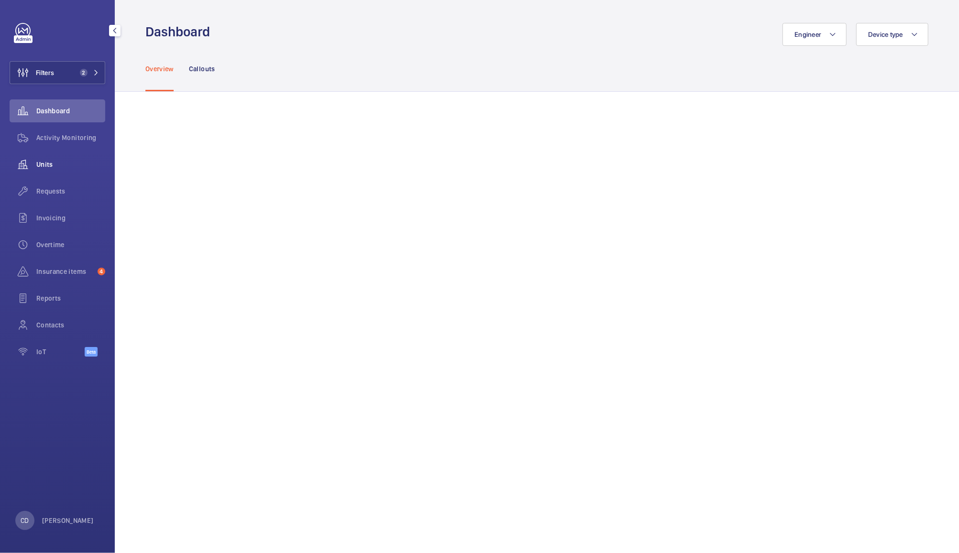
click at [52, 164] on span "Units" at bounding box center [70, 165] width 69 height 10
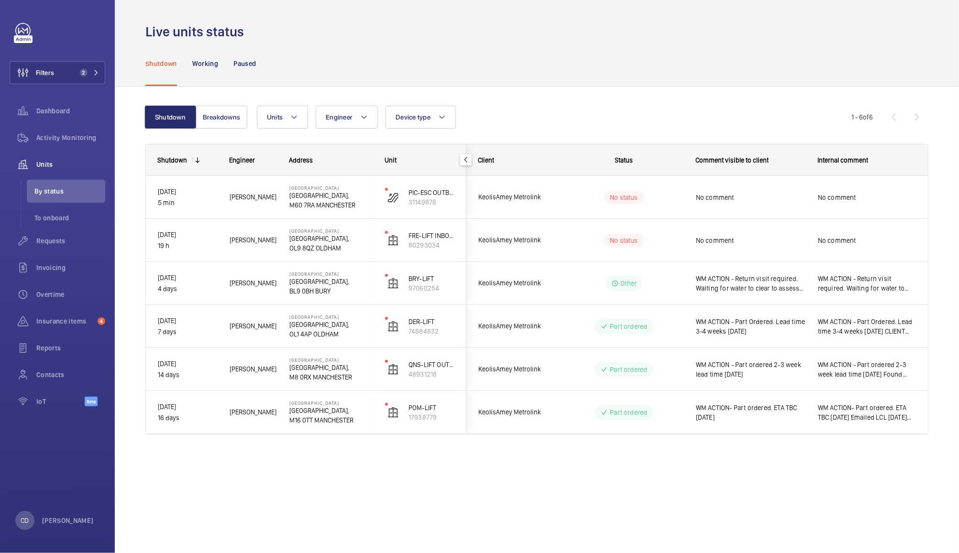
click at [769, 245] on div "No comment" at bounding box center [750, 241] width 109 height 22
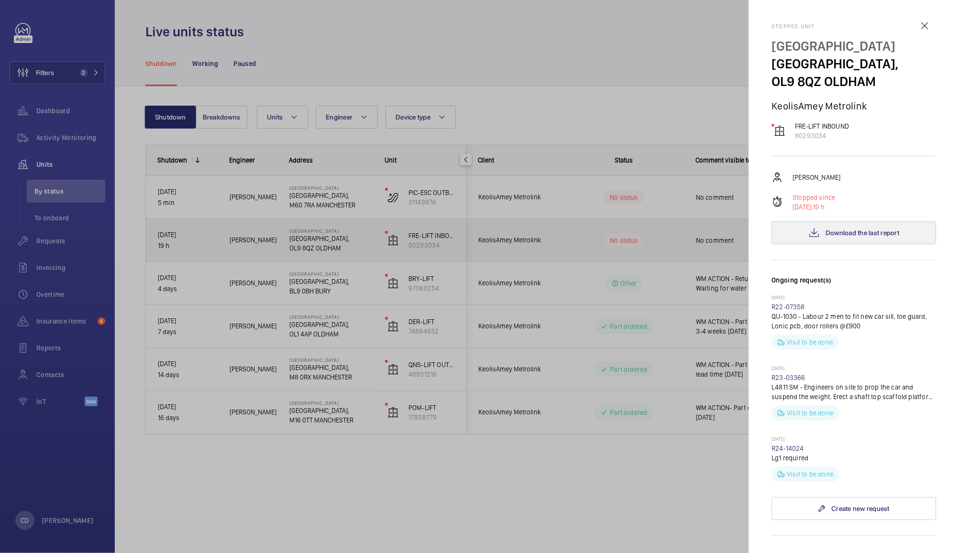
click at [858, 236] on span "Download the last report" at bounding box center [862, 233] width 74 height 8
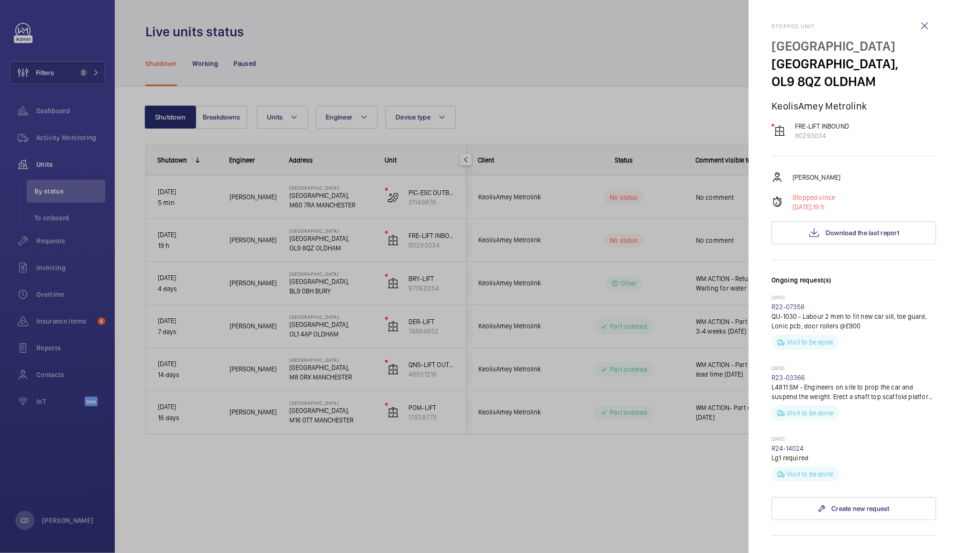
click at [646, 501] on div at bounding box center [479, 276] width 959 height 553
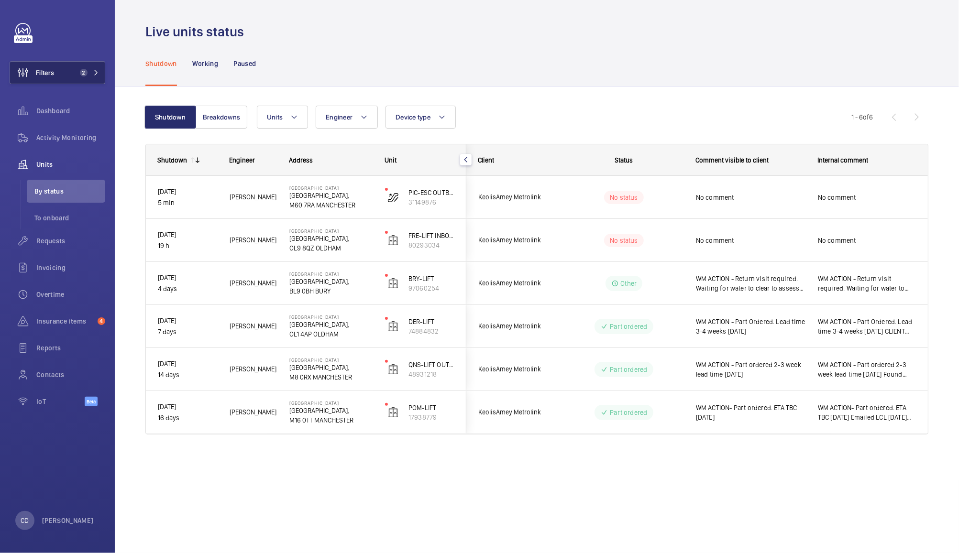
click at [66, 66] on button "Filters 2" at bounding box center [58, 72] width 96 height 23
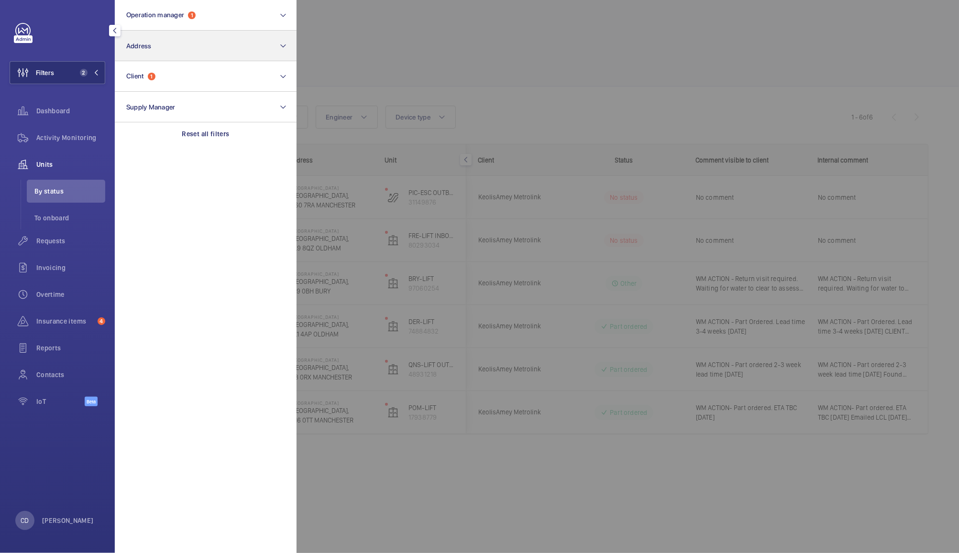
click at [234, 42] on button "Address" at bounding box center [206, 46] width 182 height 31
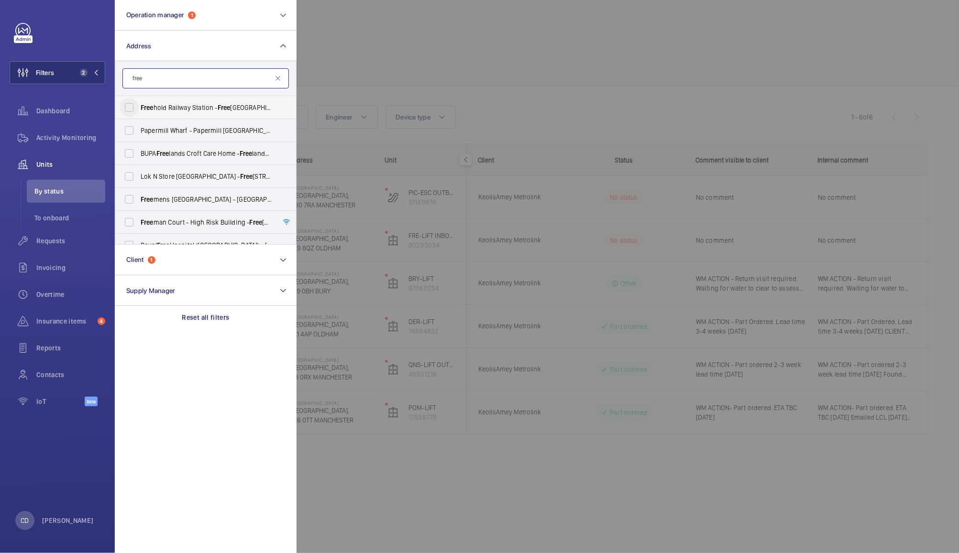
type input "free"
click at [133, 101] on input "Free hold Railway Station - [GEOGRAPHIC_DATA],, [GEOGRAPHIC_DATA] 8QZ" at bounding box center [129, 107] width 19 height 19
checkbox input "true"
click at [225, 78] on input "free" at bounding box center [205, 78] width 166 height 20
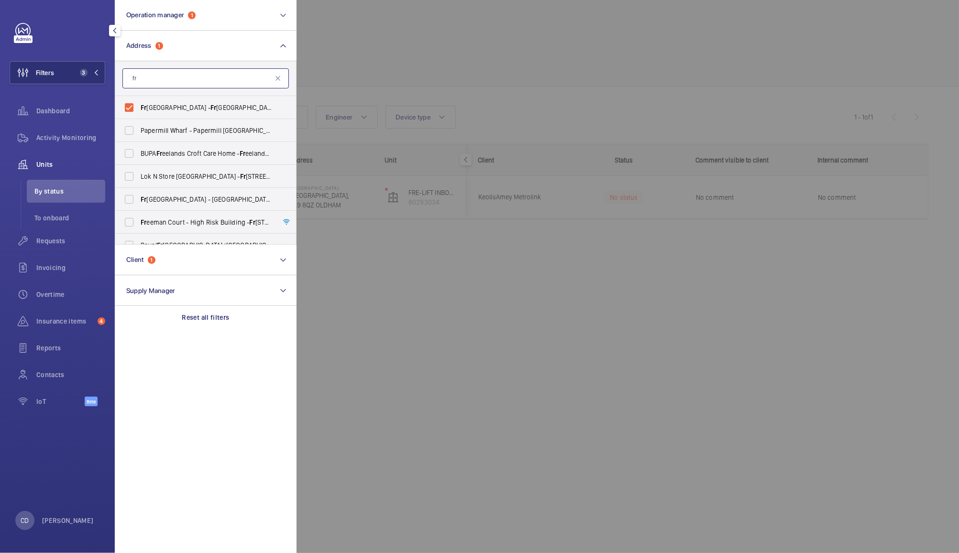
type input "f"
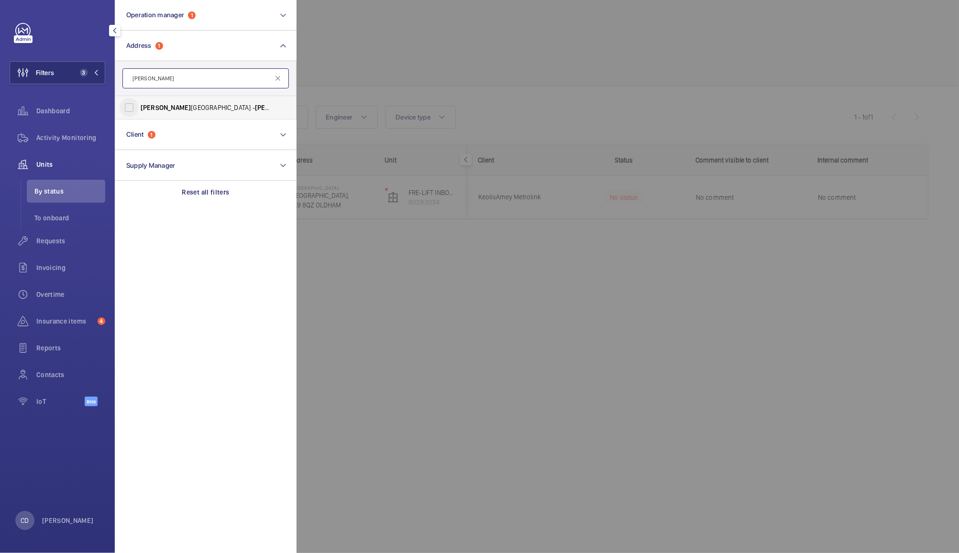
type input "[PERSON_NAME]"
click at [135, 105] on input "[PERSON_NAME][GEOGRAPHIC_DATA] - [PERSON_NAME][GEOGRAPHIC_DATA], [GEOGRAPHIC_DA…" at bounding box center [129, 107] width 19 height 19
checkbox input "true"
click at [223, 76] on input "[PERSON_NAME]" at bounding box center [205, 78] width 166 height 20
type input "h"
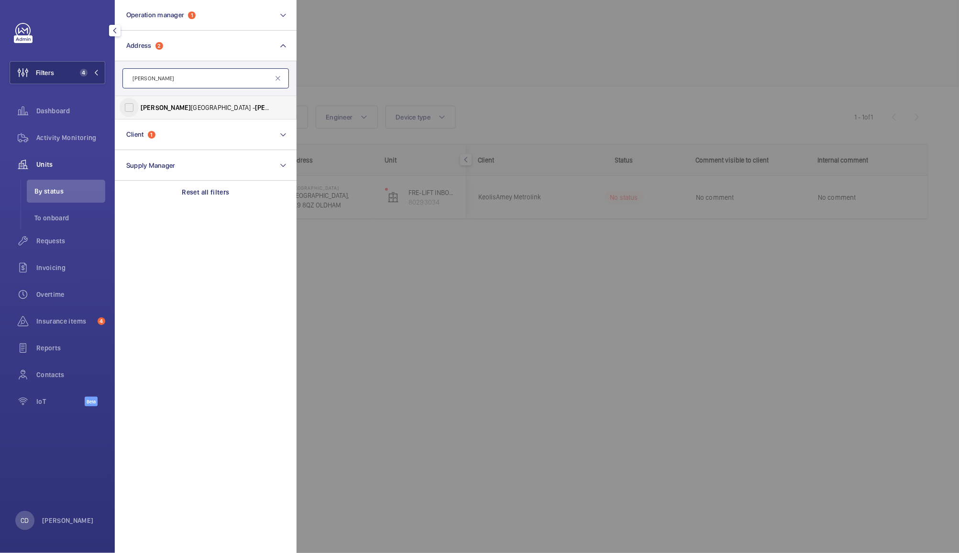
type input "[PERSON_NAME]"
click at [132, 111] on input "[PERSON_NAME] [PERSON_NAME] Railway Station - [PERSON_NAME][GEOGRAPHIC_DATA][PE…" at bounding box center [129, 107] width 19 height 19
checkbox input "true"
click at [209, 80] on input "[PERSON_NAME]" at bounding box center [205, 78] width 166 height 20
type input "t"
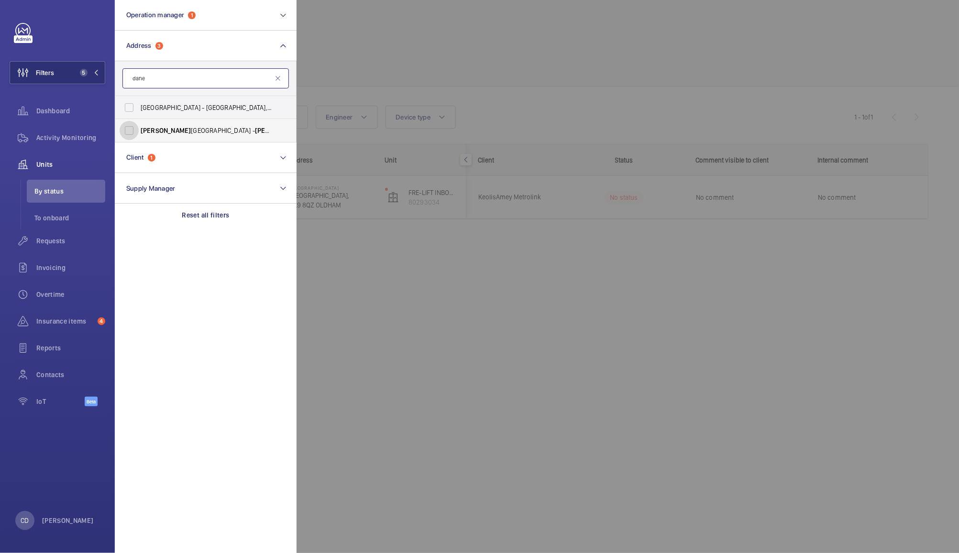
type input "dane"
click at [138, 127] on input "[GEOGRAPHIC_DATA] - [GEOGRAPHIC_DATA]" at bounding box center [129, 130] width 19 height 19
checkbox input "true"
click at [212, 78] on input "dane" at bounding box center [205, 78] width 166 height 20
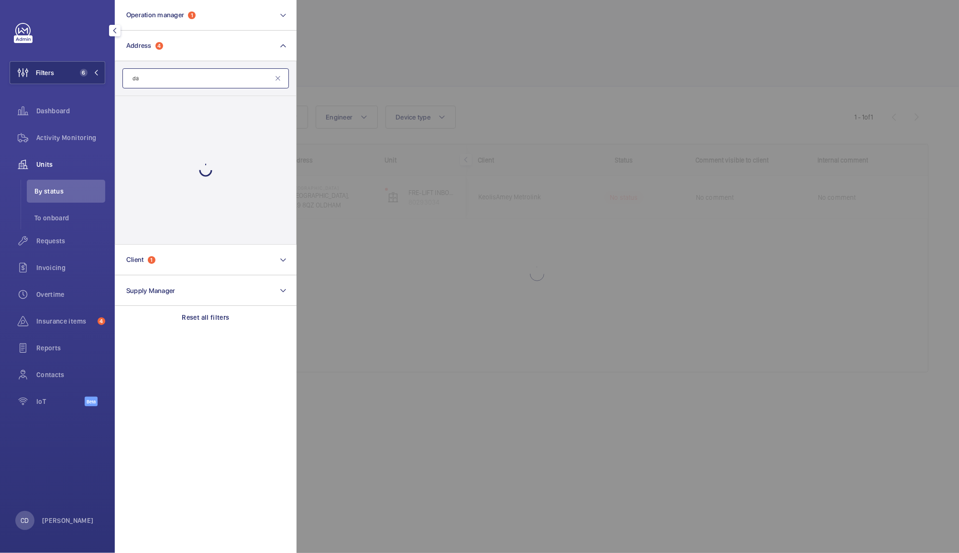
type input "d"
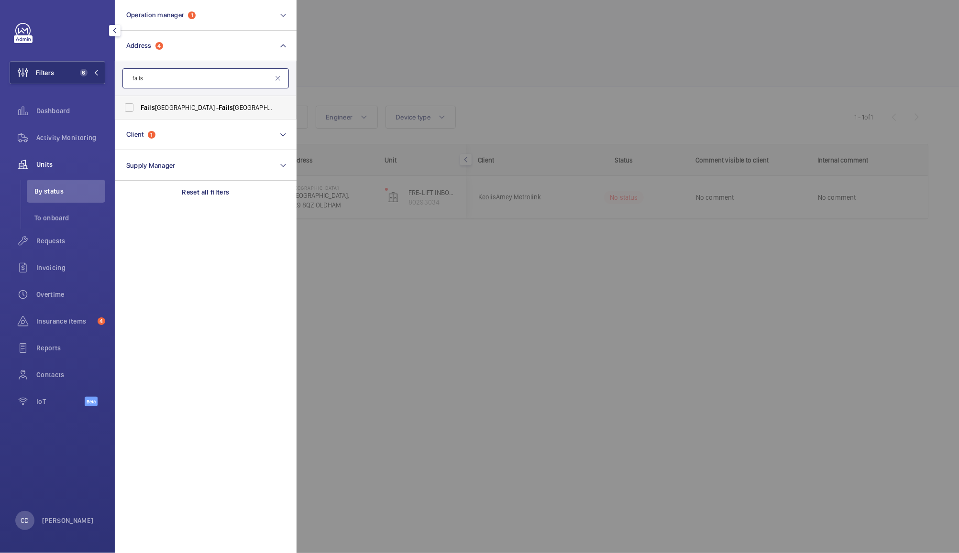
type input "fails"
click at [234, 111] on span "[GEOGRAPHIC_DATA] - [GEOGRAPHIC_DATA],, [GEOGRAPHIC_DATA] 0GY" at bounding box center [206, 108] width 131 height 10
click at [139, 111] on input "[GEOGRAPHIC_DATA] - [GEOGRAPHIC_DATA],, [GEOGRAPHIC_DATA] 0GY" at bounding box center [129, 107] width 19 height 19
checkbox input "true"
click at [363, 279] on div at bounding box center [775, 276] width 959 height 553
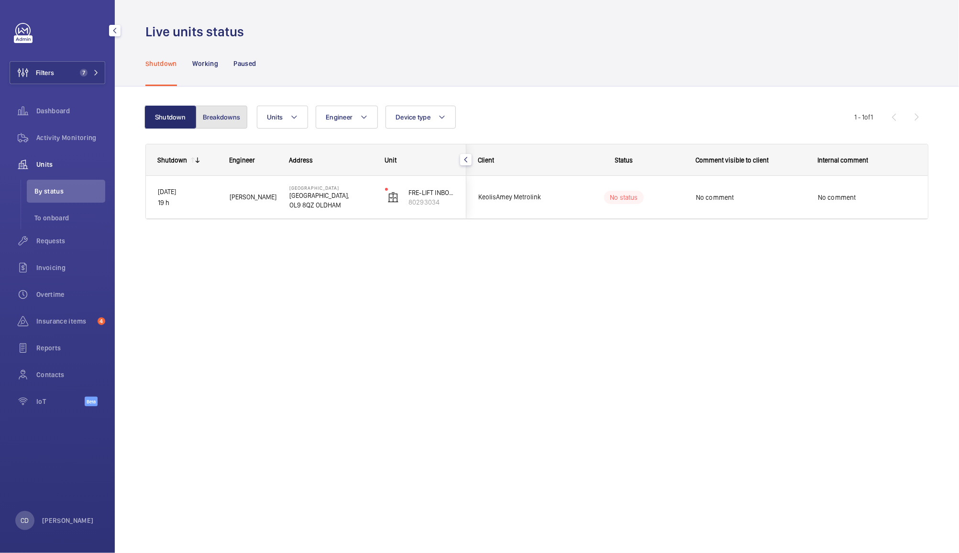
click at [222, 113] on button "Breakdowns" at bounding box center [222, 117] width 52 height 23
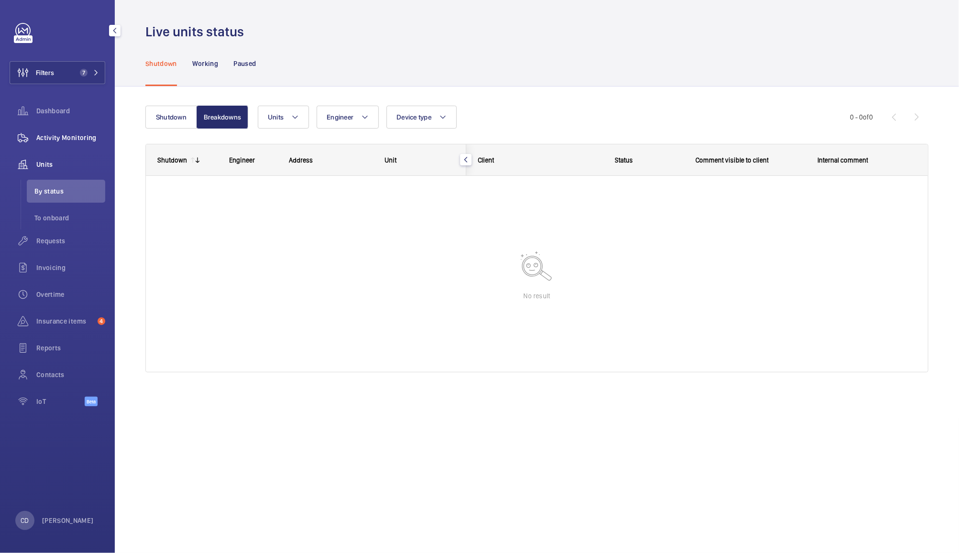
click at [63, 137] on span "Activity Monitoring" at bounding box center [70, 138] width 69 height 10
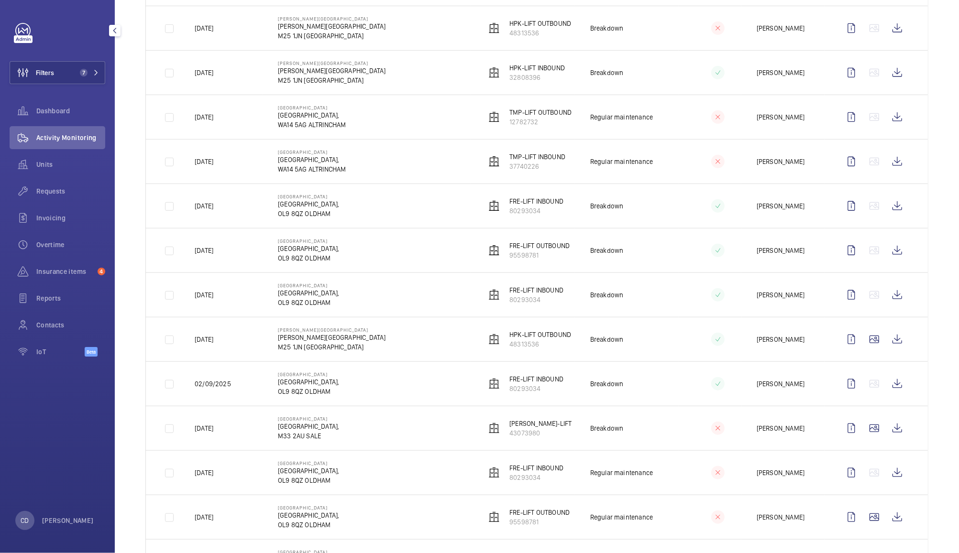
scroll to position [491, 0]
click at [886, 301] on wm-front-icon-button at bounding box center [897, 295] width 23 height 23
click at [888, 255] on wm-front-icon-button at bounding box center [897, 251] width 23 height 23
click at [887, 208] on wm-front-icon-button at bounding box center [897, 207] width 23 height 23
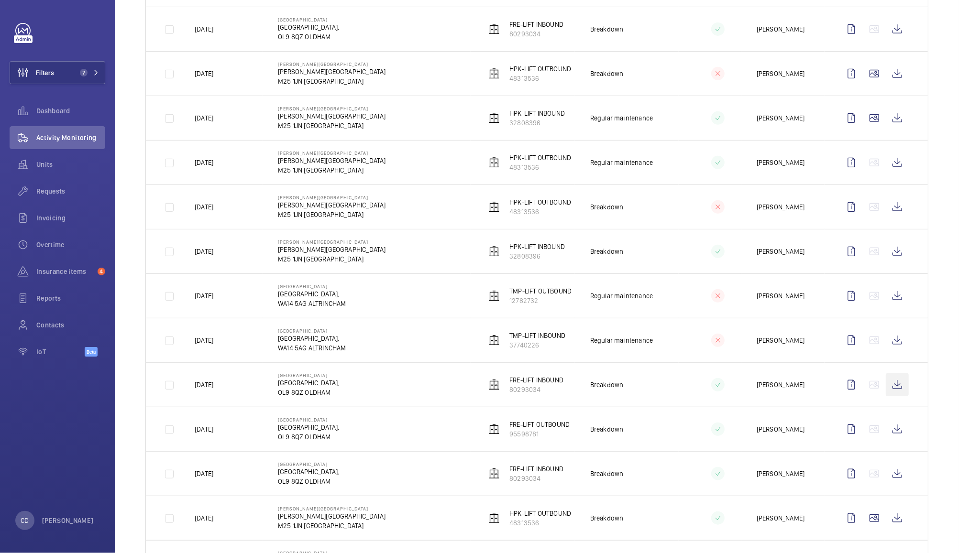
scroll to position [311, 0]
click at [891, 252] on wm-front-icon-button at bounding box center [897, 252] width 23 height 23
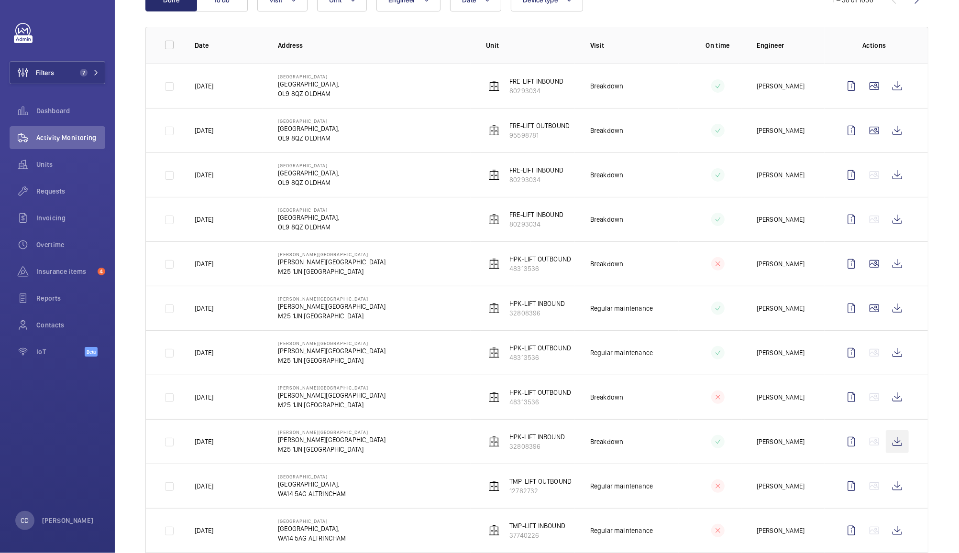
scroll to position [120, 0]
click at [888, 266] on wm-front-icon-button at bounding box center [897, 265] width 23 height 23
click at [886, 224] on wm-front-icon-button at bounding box center [897, 221] width 23 height 23
click at [892, 177] on wm-front-icon-button at bounding box center [897, 176] width 23 height 23
click at [886, 177] on wm-front-icon-button at bounding box center [897, 176] width 23 height 23
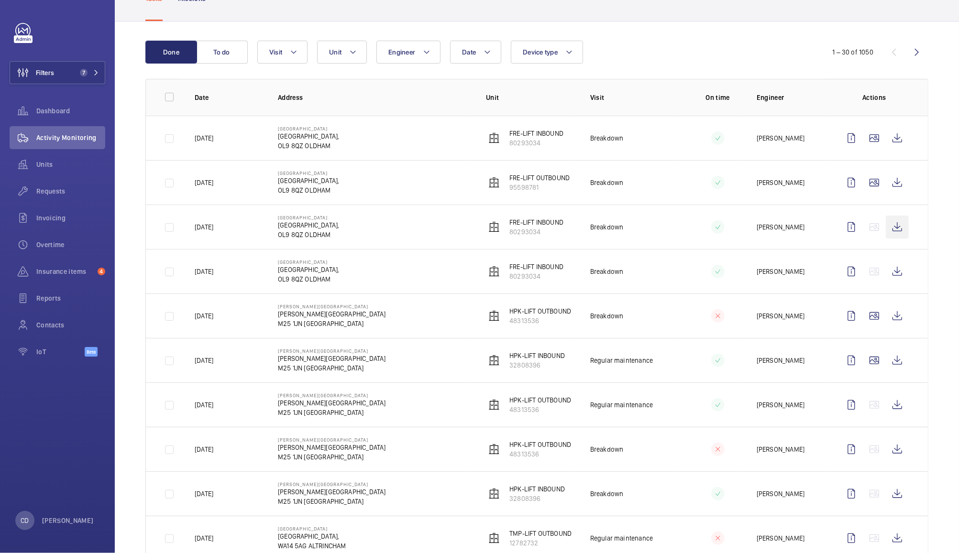
scroll to position [70, 0]
click at [886, 137] on wm-front-icon-button at bounding box center [897, 138] width 23 height 23
click at [888, 184] on wm-front-icon-button at bounding box center [897, 183] width 23 height 23
click at [863, 364] on wm-front-icon-button at bounding box center [874, 361] width 23 height 23
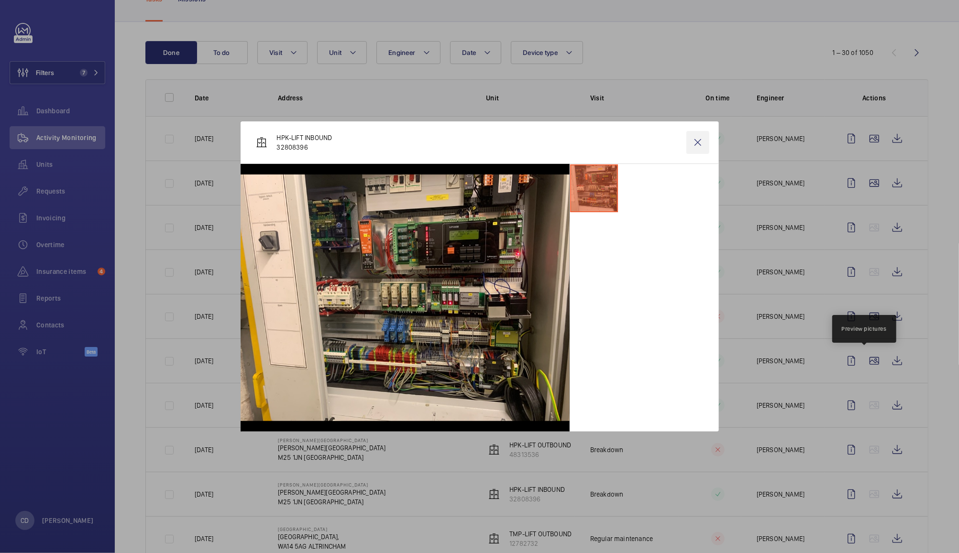
click at [697, 142] on wm-front-icon-button at bounding box center [697, 142] width 23 height 23
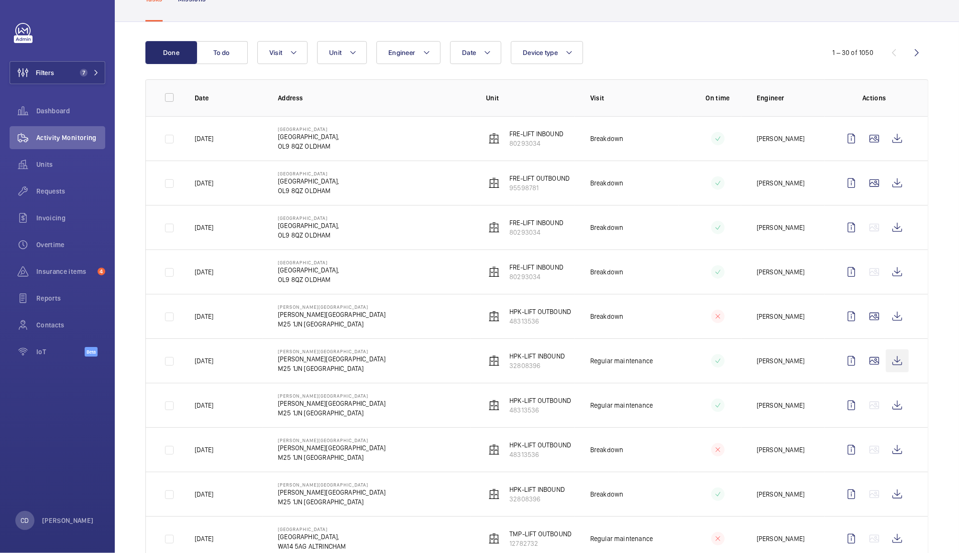
click at [886, 361] on wm-front-icon-button at bounding box center [897, 361] width 23 height 23
click at [886, 318] on wm-front-icon-button at bounding box center [897, 316] width 23 height 23
click at [886, 405] on wm-front-icon-button at bounding box center [897, 405] width 23 height 23
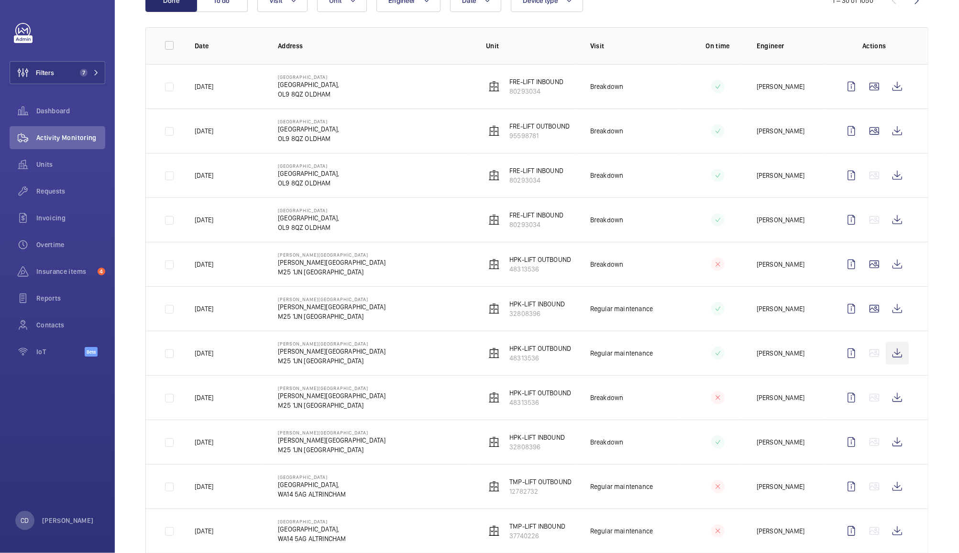
scroll to position [122, 0]
click at [890, 491] on wm-front-icon-button at bounding box center [897, 486] width 23 height 23
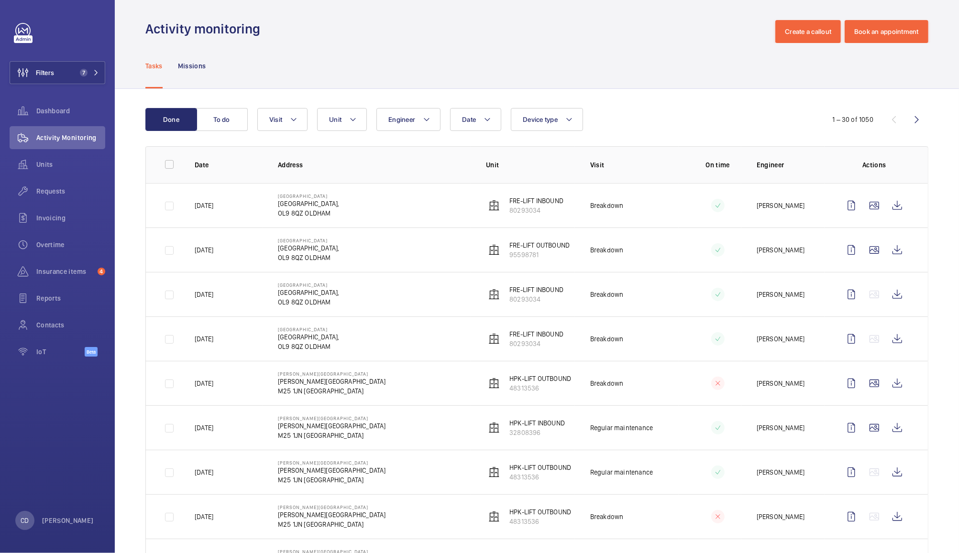
scroll to position [0, 0]
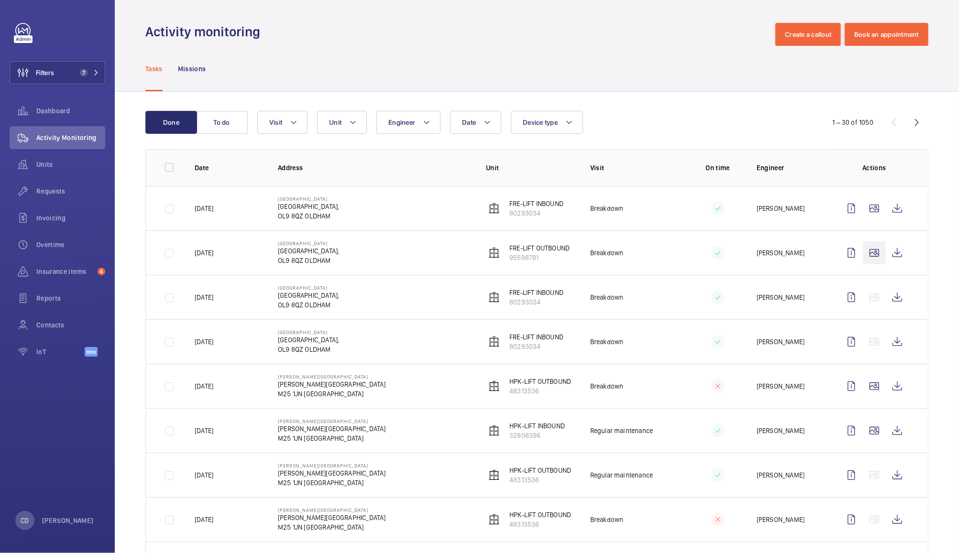
click at [868, 252] on wm-front-icon-button at bounding box center [874, 252] width 23 height 23
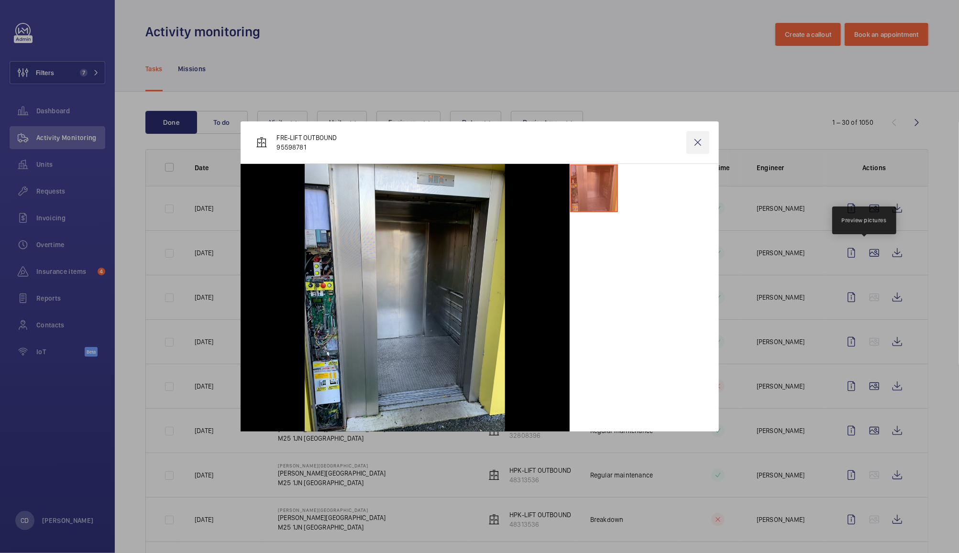
click at [700, 143] on wm-front-icon-button at bounding box center [697, 142] width 23 height 23
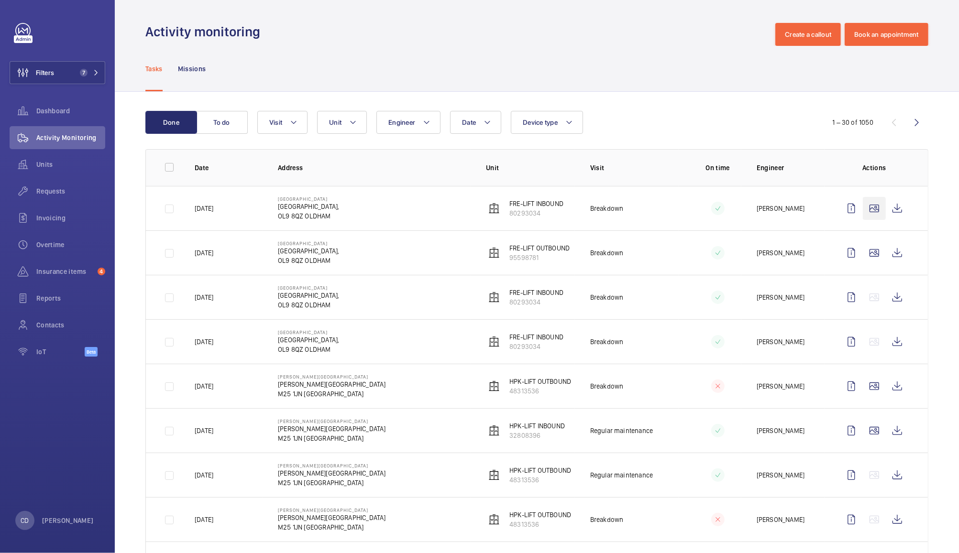
click at [867, 209] on wm-front-icon-button at bounding box center [874, 208] width 23 height 23
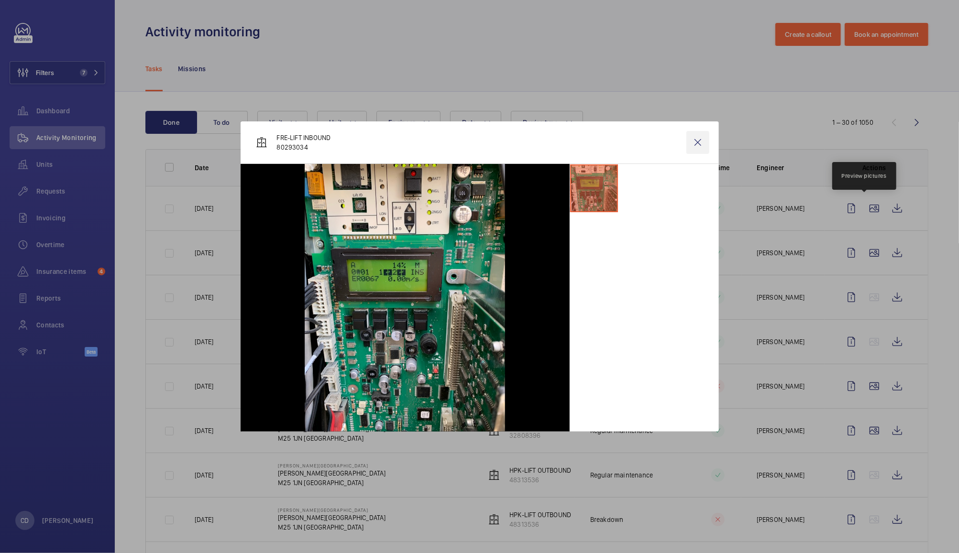
click at [695, 146] on wm-front-icon-button at bounding box center [697, 142] width 23 height 23
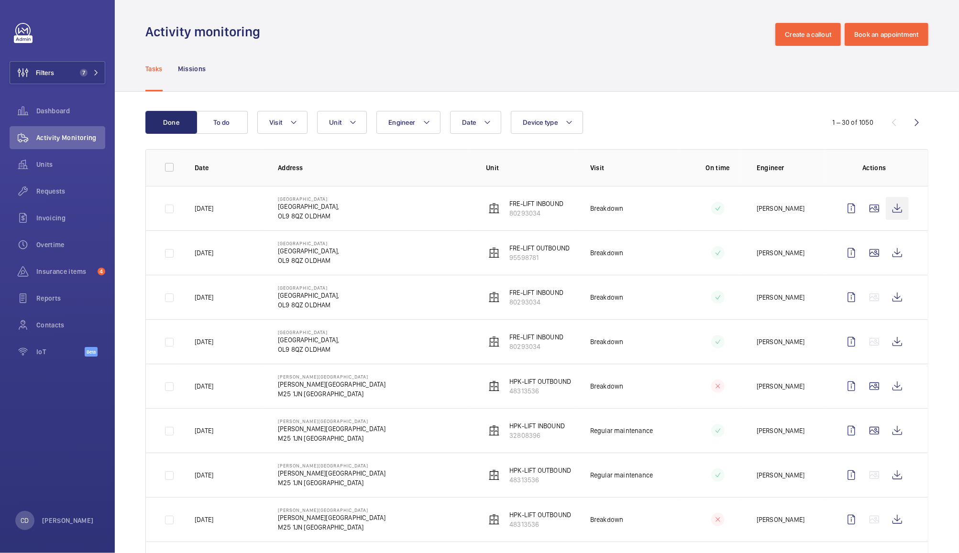
click at [887, 208] on wm-front-icon-button at bounding box center [897, 208] width 23 height 23
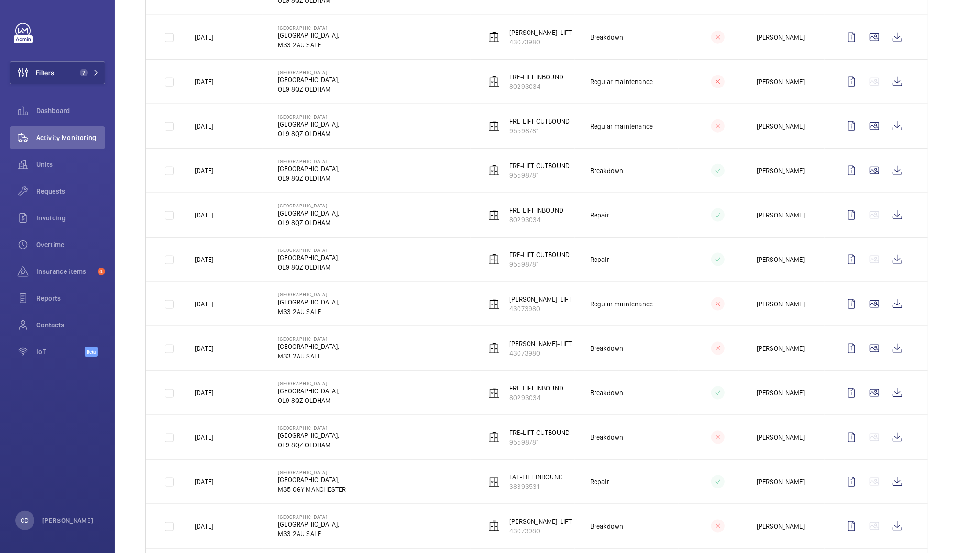
scroll to position [881, 0]
click at [864, 308] on wm-front-icon-button at bounding box center [874, 305] width 23 height 23
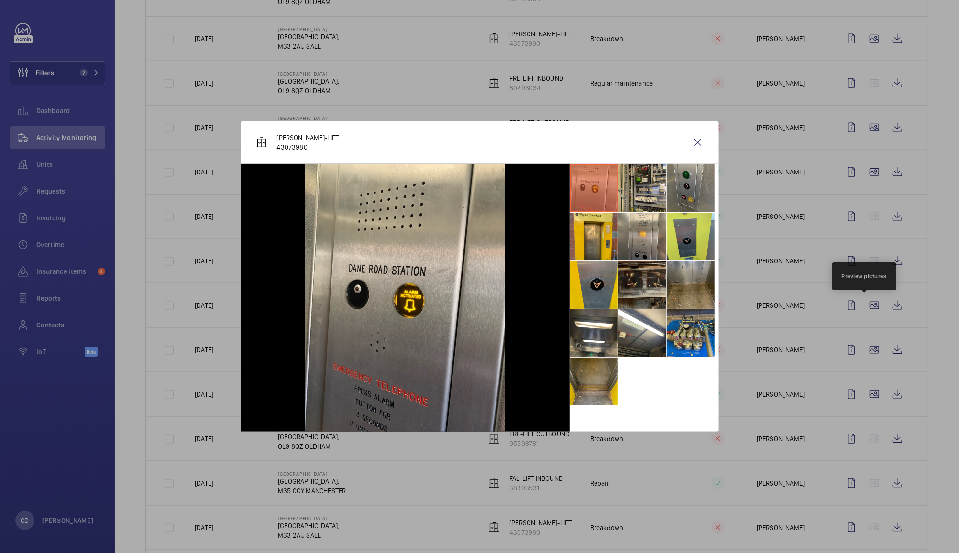
click at [594, 386] on li at bounding box center [594, 382] width 48 height 48
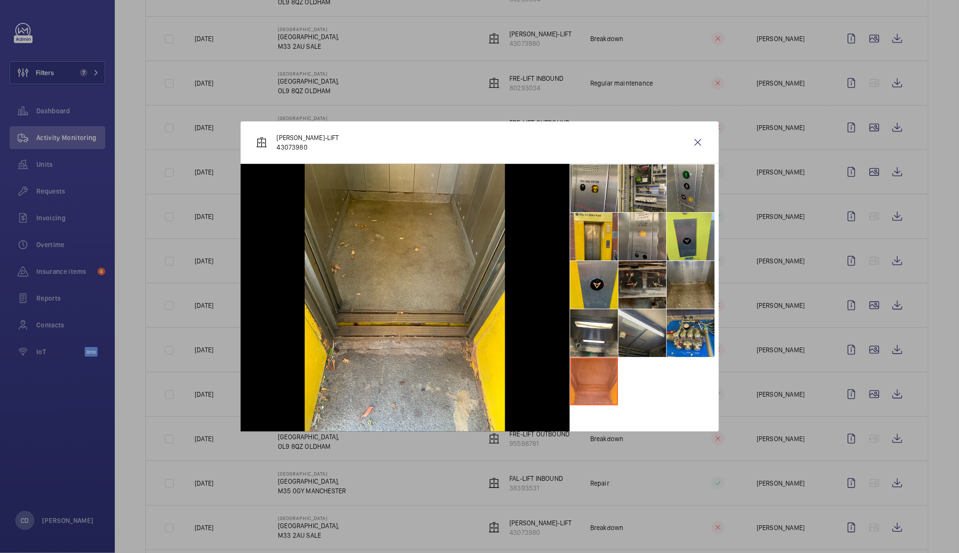
click at [644, 326] on li at bounding box center [642, 333] width 48 height 48
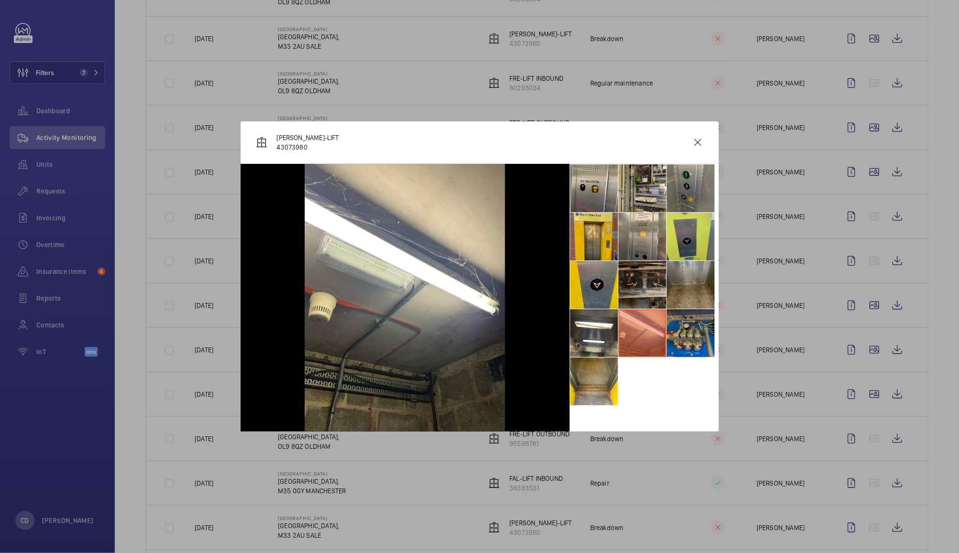
click at [694, 327] on li at bounding box center [691, 333] width 48 height 48
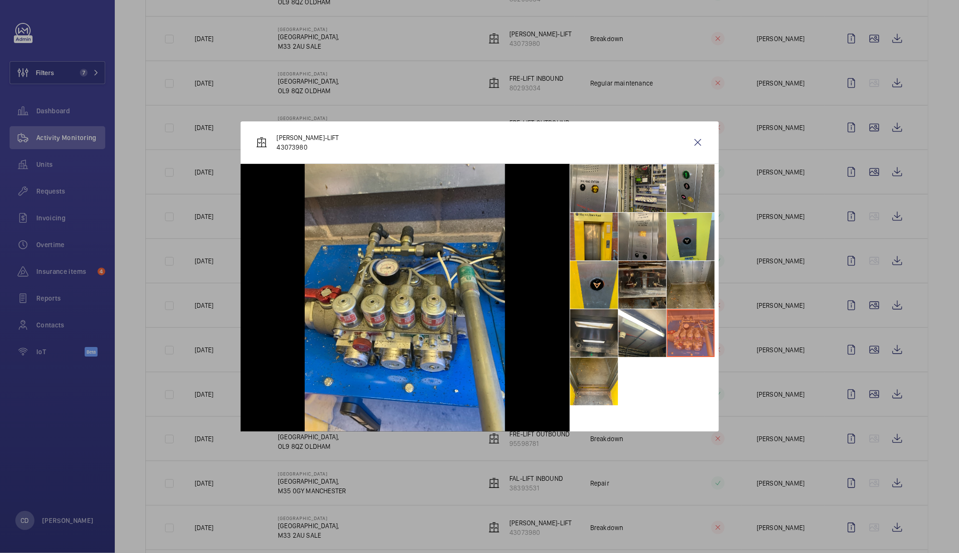
click at [587, 335] on li at bounding box center [594, 333] width 48 height 48
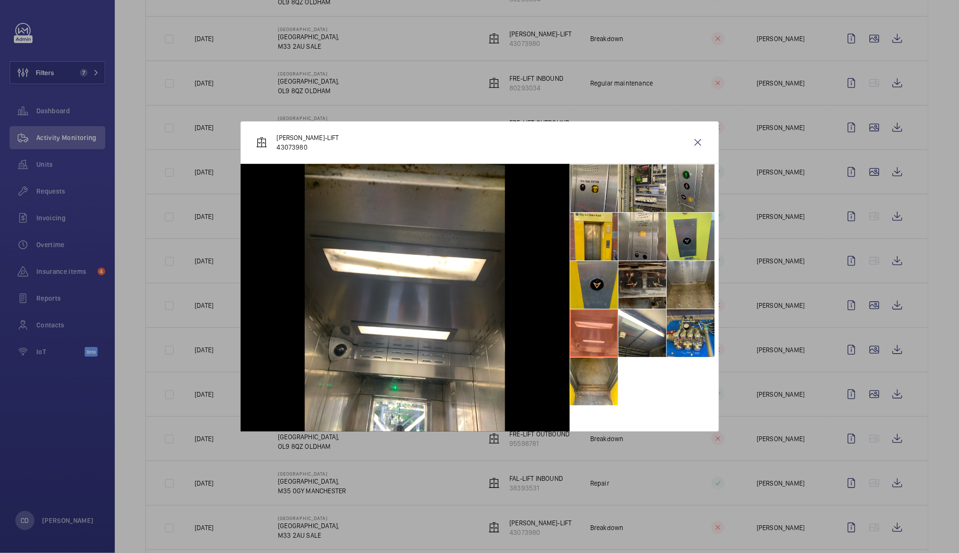
click at [599, 300] on li at bounding box center [594, 285] width 48 height 48
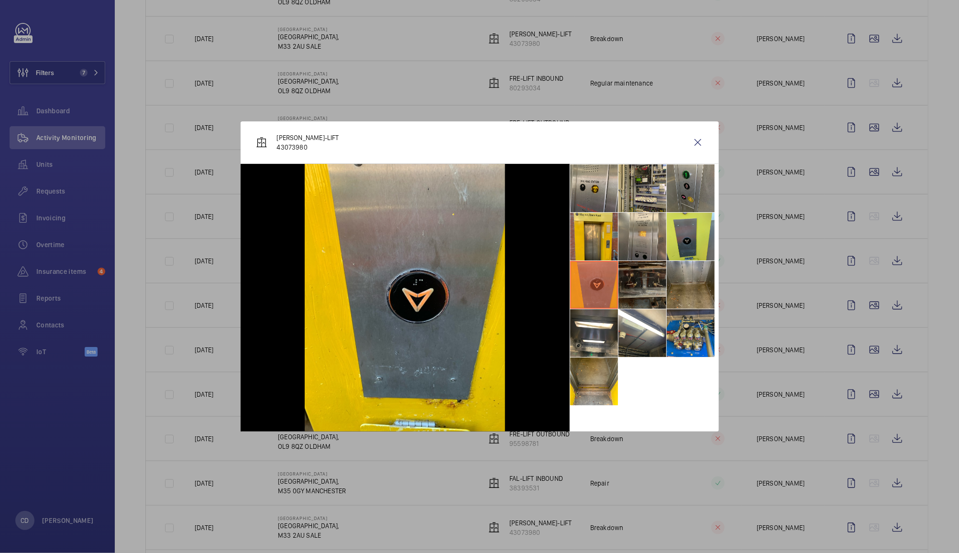
click at [652, 285] on li at bounding box center [642, 285] width 48 height 48
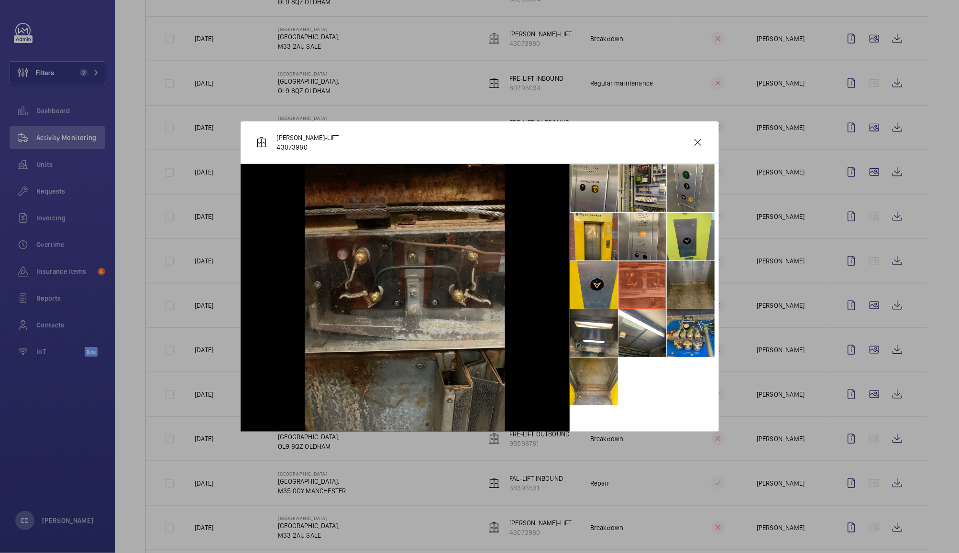
click at [693, 288] on li at bounding box center [691, 285] width 48 height 48
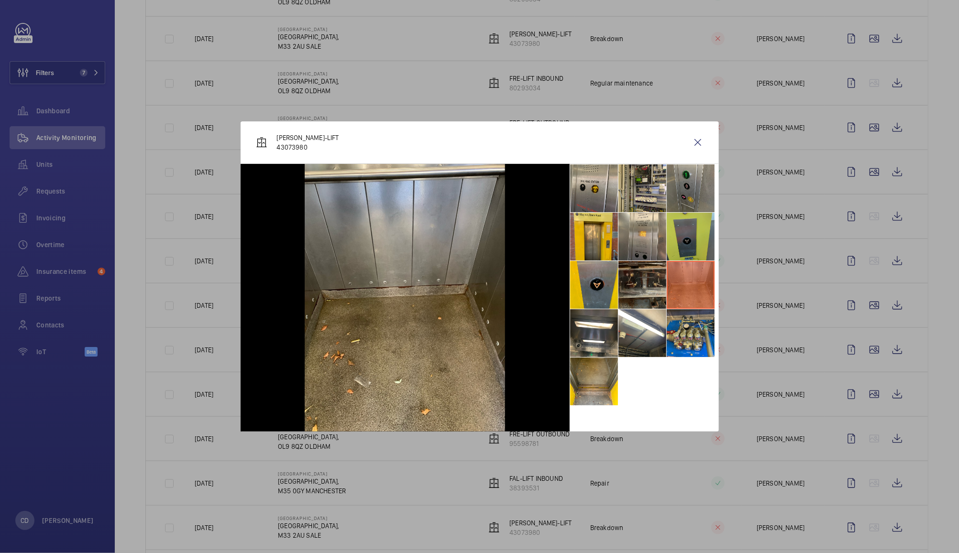
click at [692, 246] on li at bounding box center [691, 237] width 48 height 48
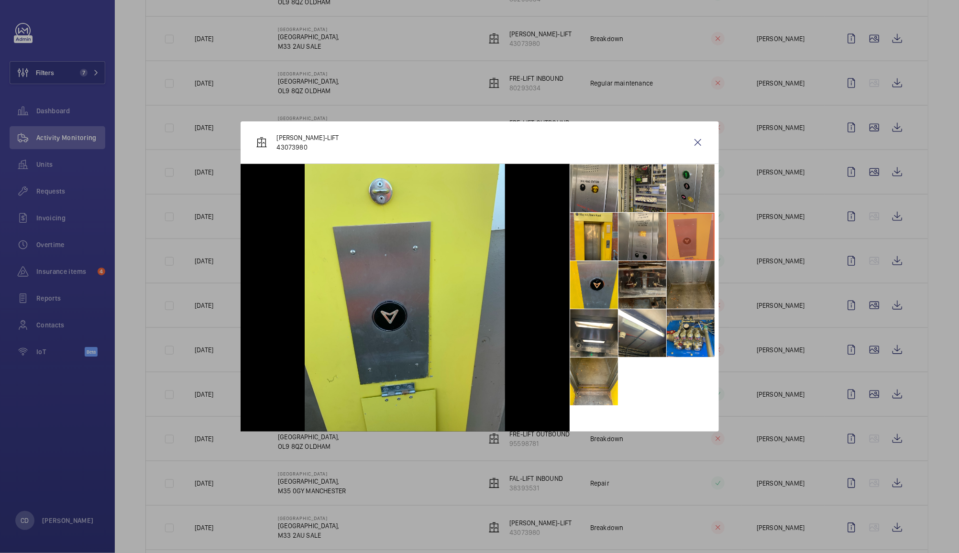
click at [693, 283] on li at bounding box center [691, 285] width 48 height 48
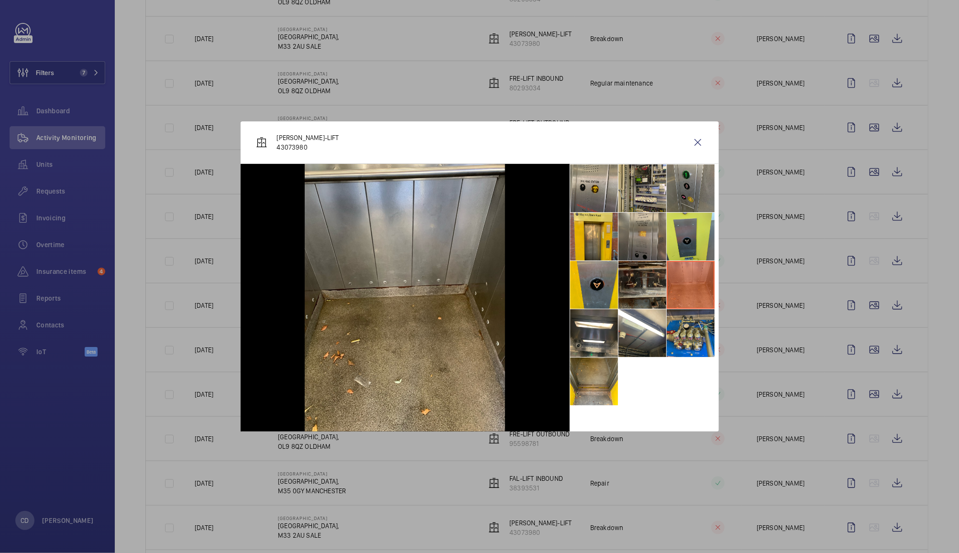
click at [640, 256] on li at bounding box center [642, 237] width 48 height 48
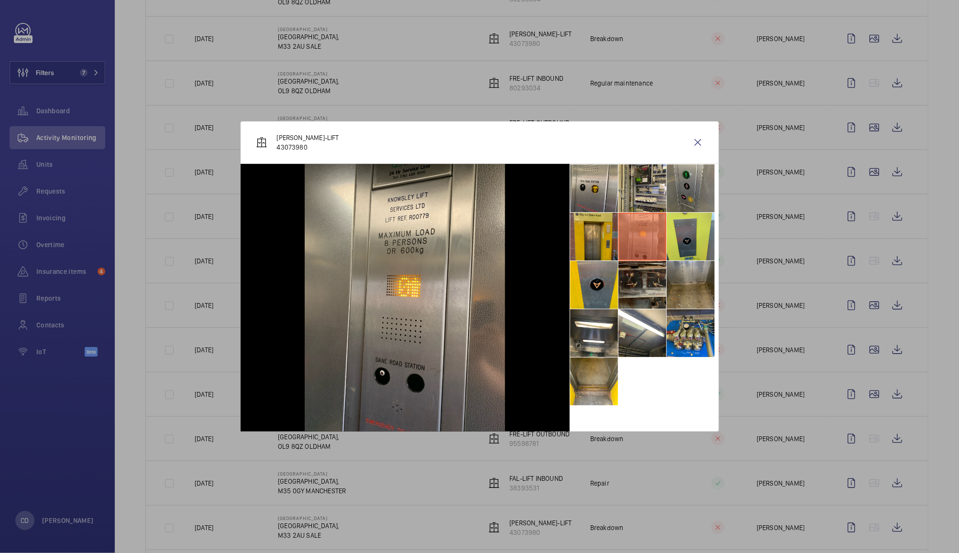
click at [594, 239] on li at bounding box center [594, 237] width 48 height 48
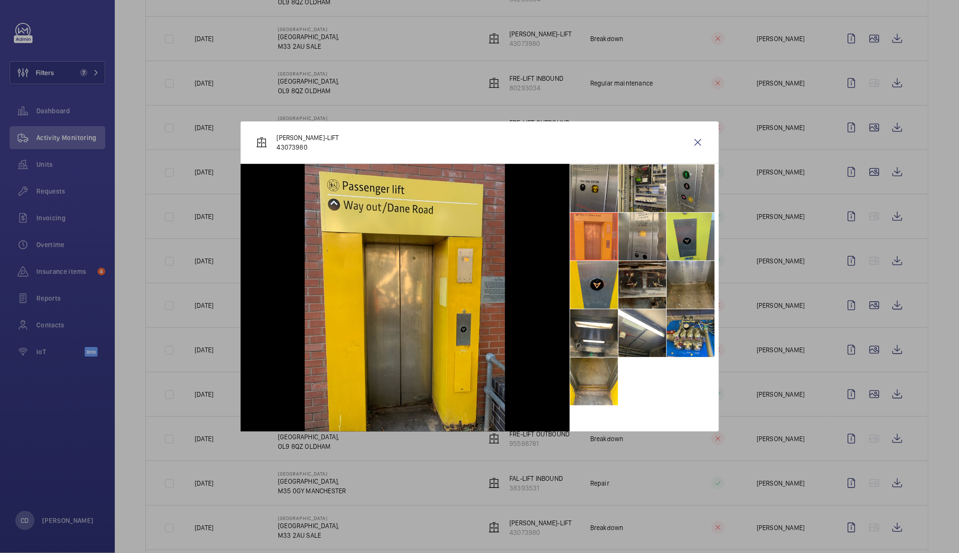
click at [606, 194] on li at bounding box center [594, 188] width 48 height 48
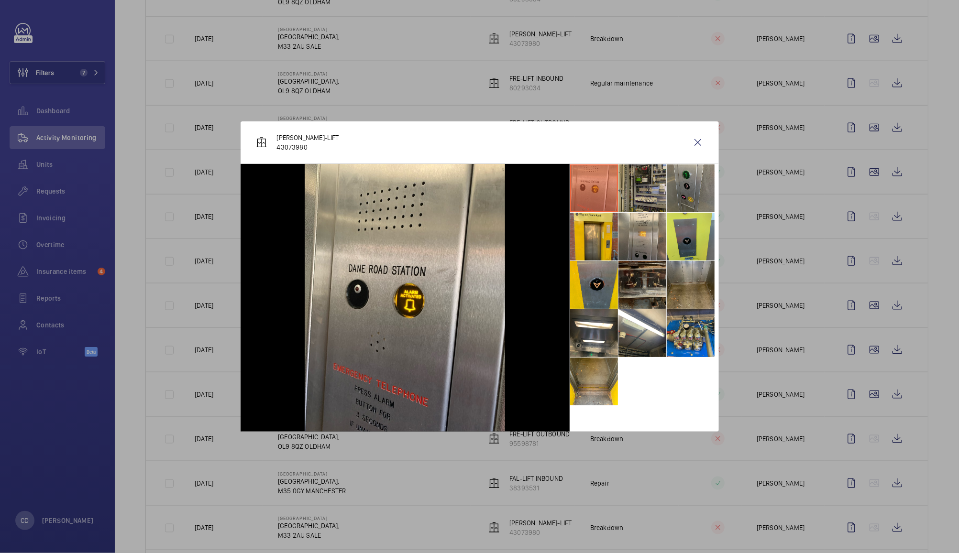
click at [654, 189] on li at bounding box center [642, 188] width 48 height 48
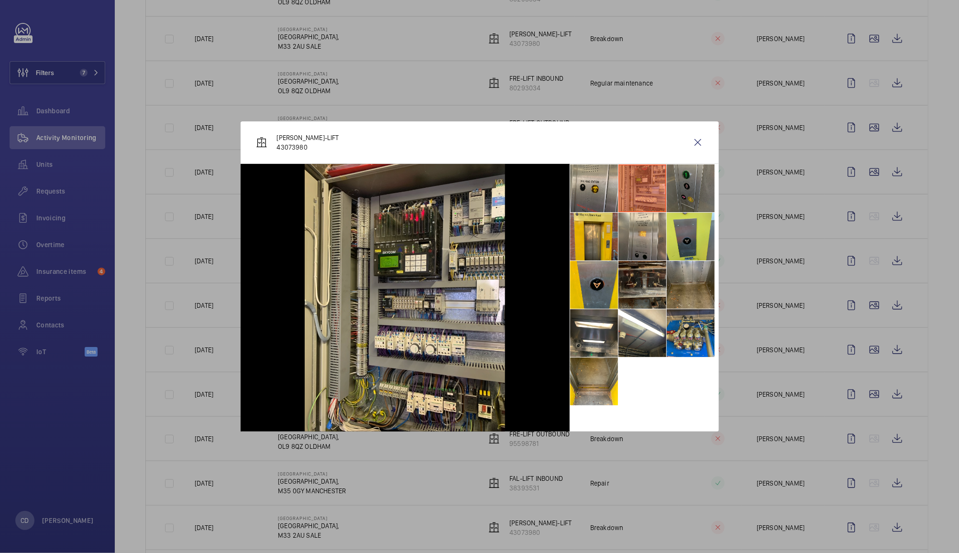
click at [692, 184] on li at bounding box center [691, 188] width 48 height 48
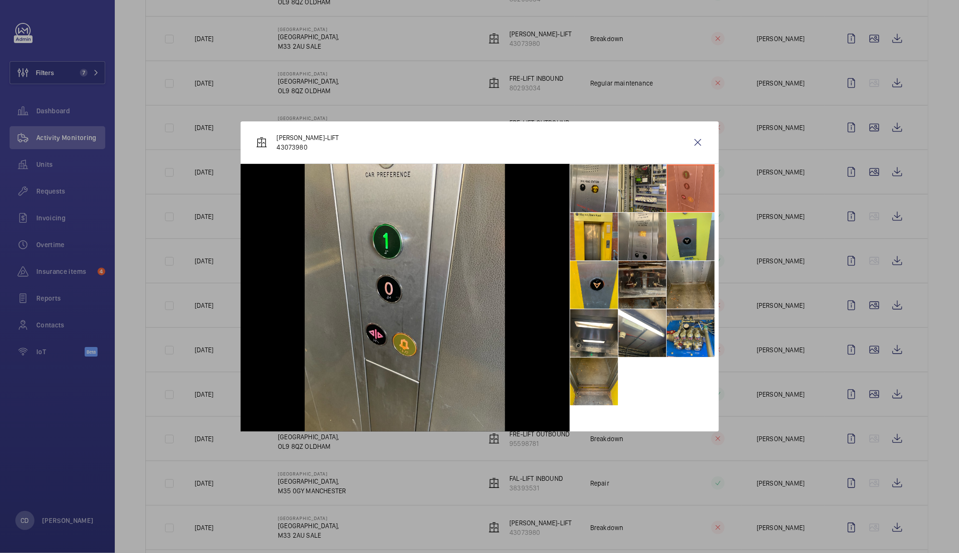
click at [592, 391] on li at bounding box center [594, 382] width 48 height 48
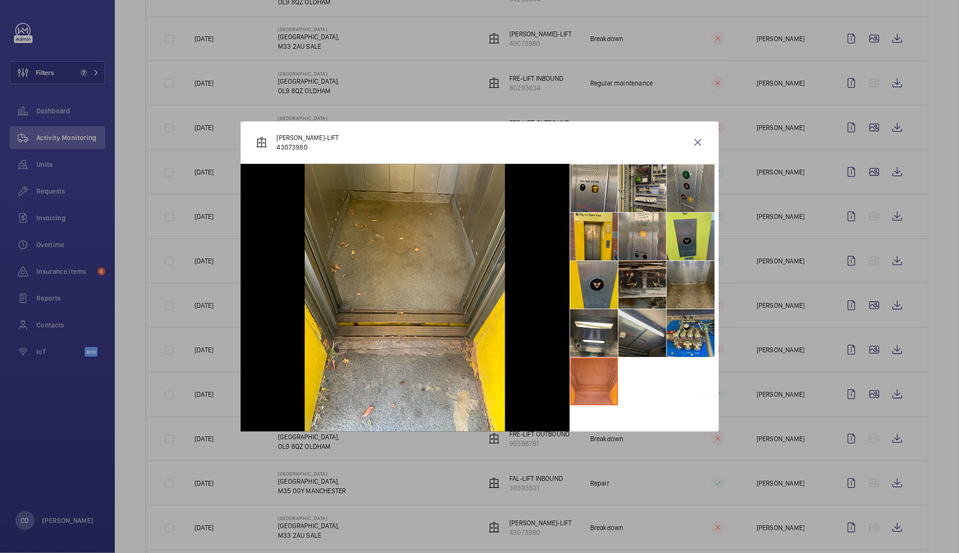
click at [649, 336] on li at bounding box center [642, 333] width 48 height 48
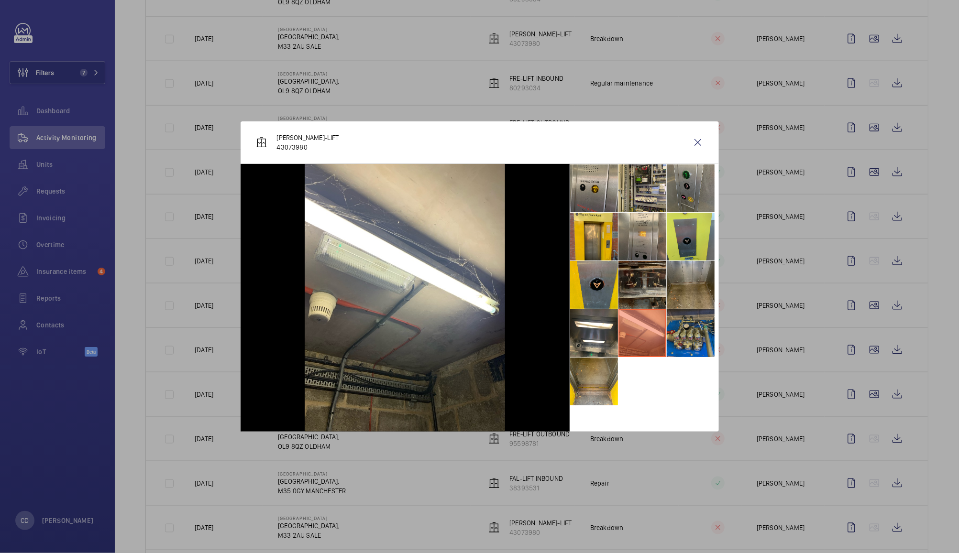
click at [700, 332] on li at bounding box center [691, 333] width 48 height 48
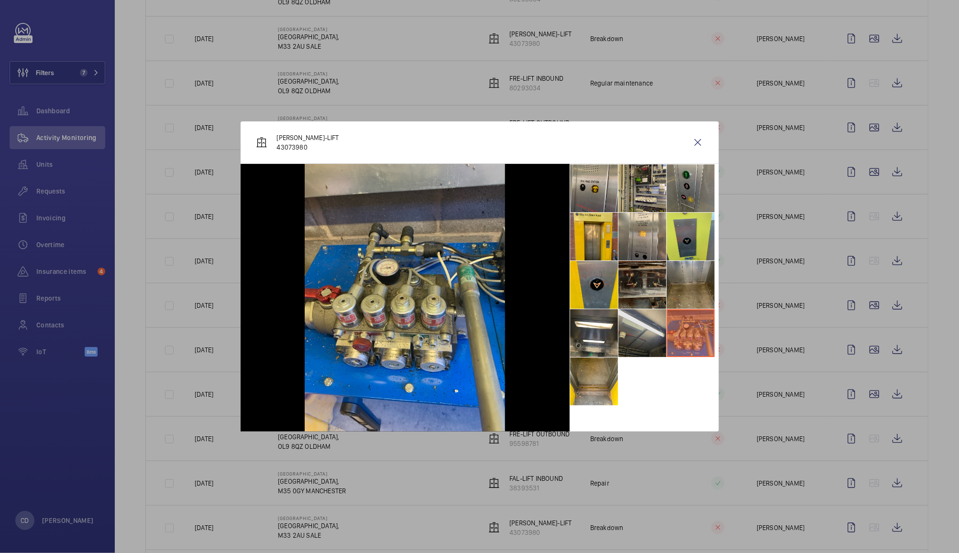
click at [644, 337] on li at bounding box center [642, 333] width 48 height 48
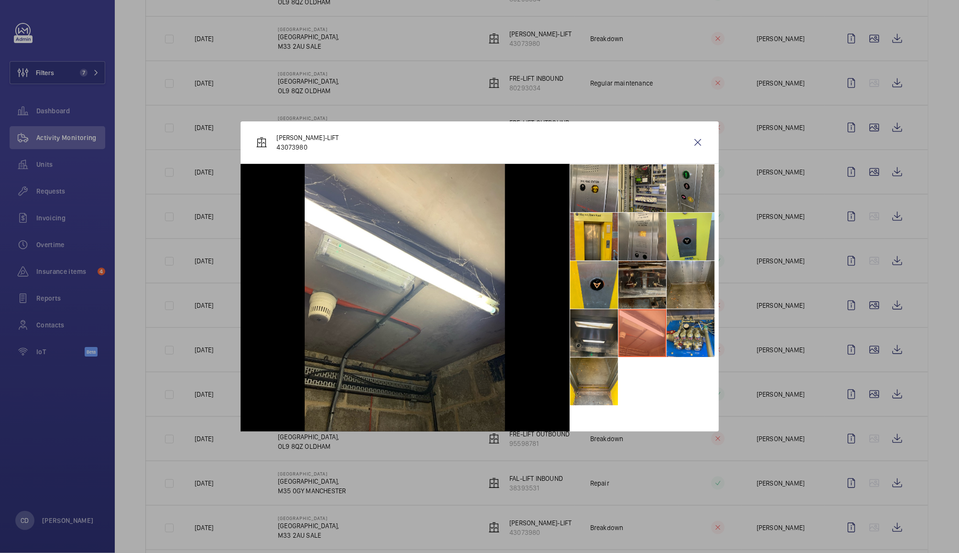
click at [600, 331] on li at bounding box center [594, 333] width 48 height 48
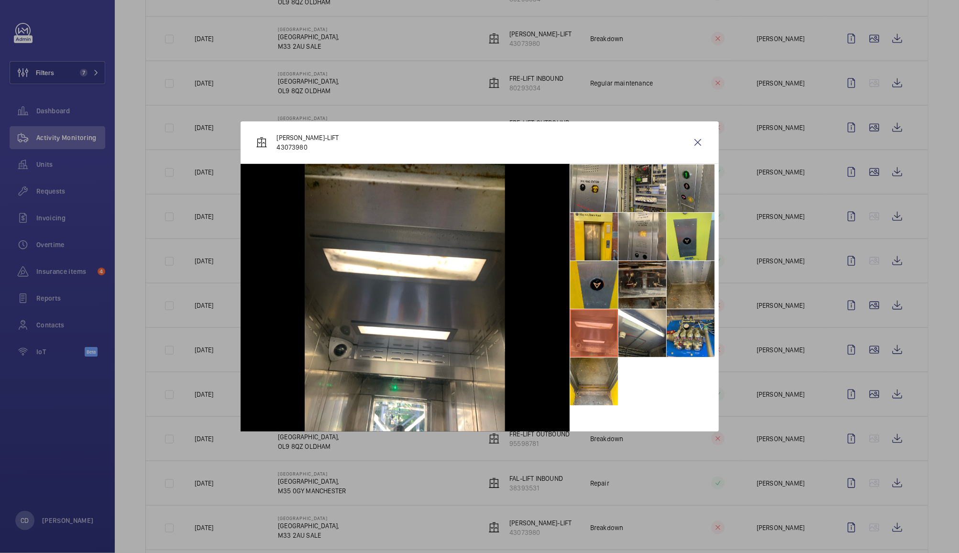
click at [599, 274] on li at bounding box center [594, 285] width 48 height 48
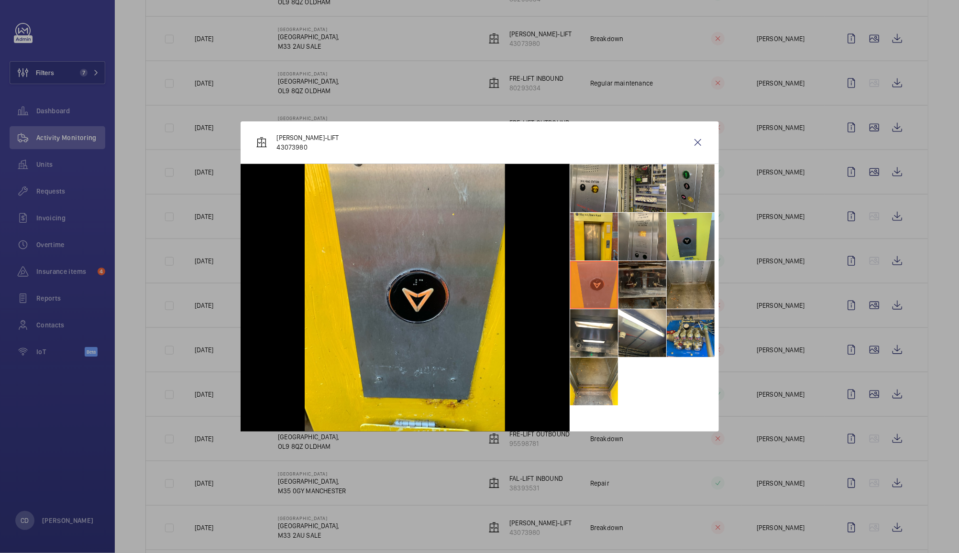
click at [651, 281] on li at bounding box center [642, 285] width 48 height 48
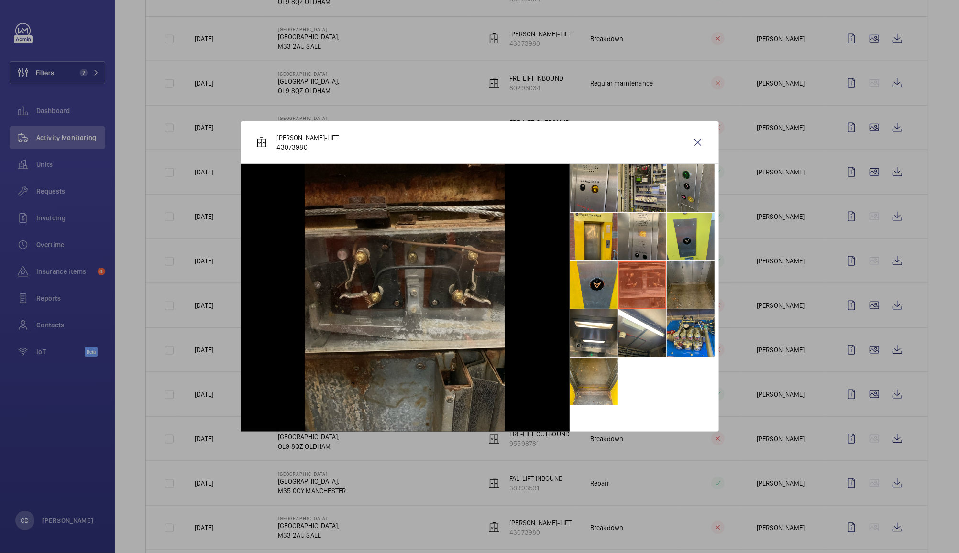
click at [692, 283] on li at bounding box center [691, 285] width 48 height 48
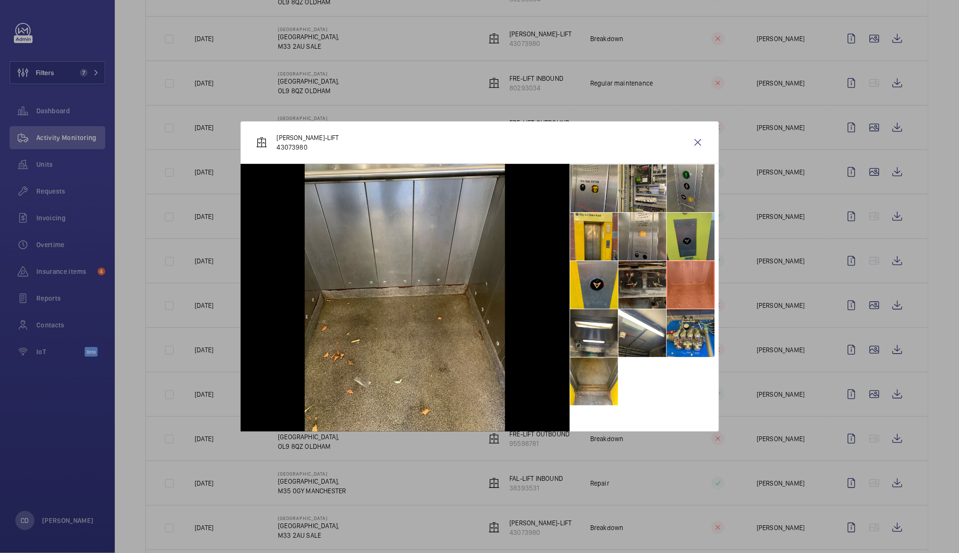
click at [689, 232] on li at bounding box center [691, 237] width 48 height 48
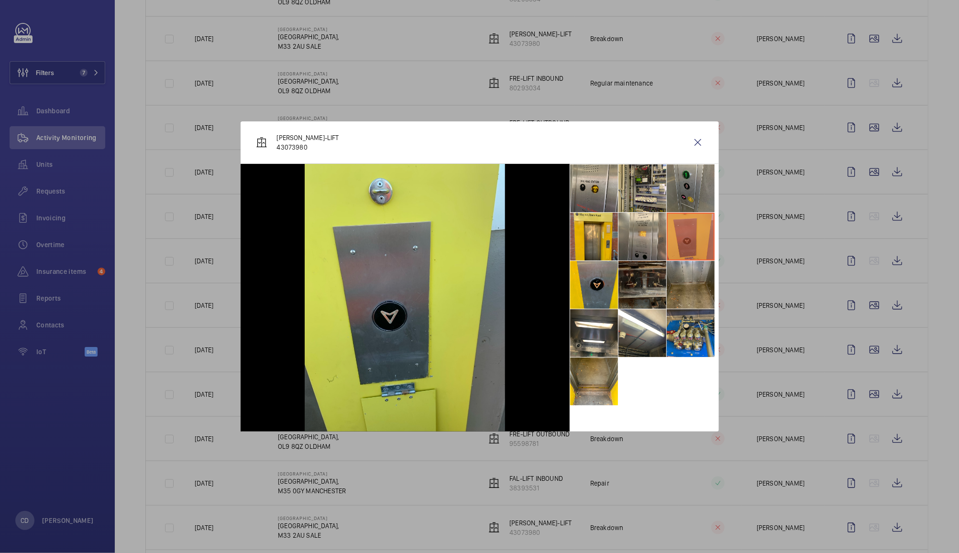
click at [654, 285] on li at bounding box center [642, 285] width 48 height 48
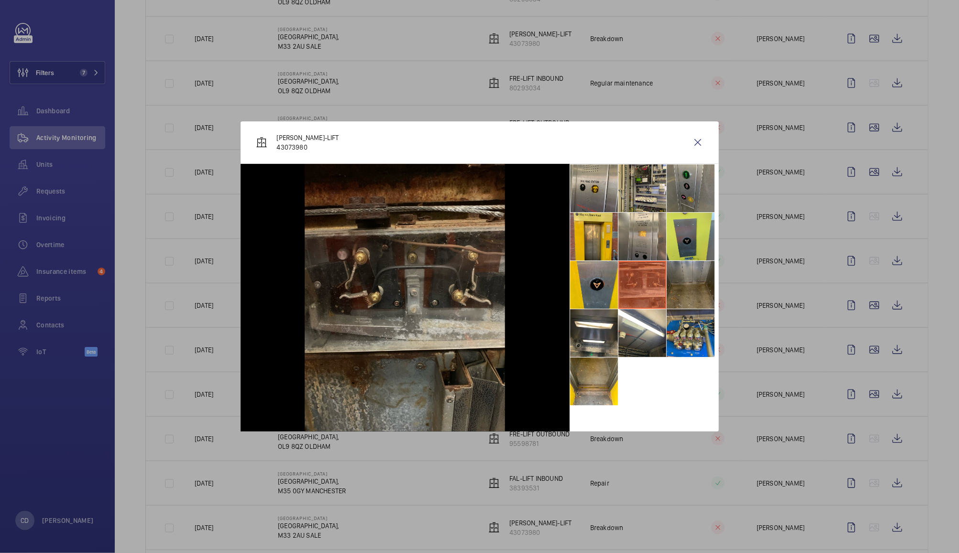
click at [699, 284] on li at bounding box center [691, 285] width 48 height 48
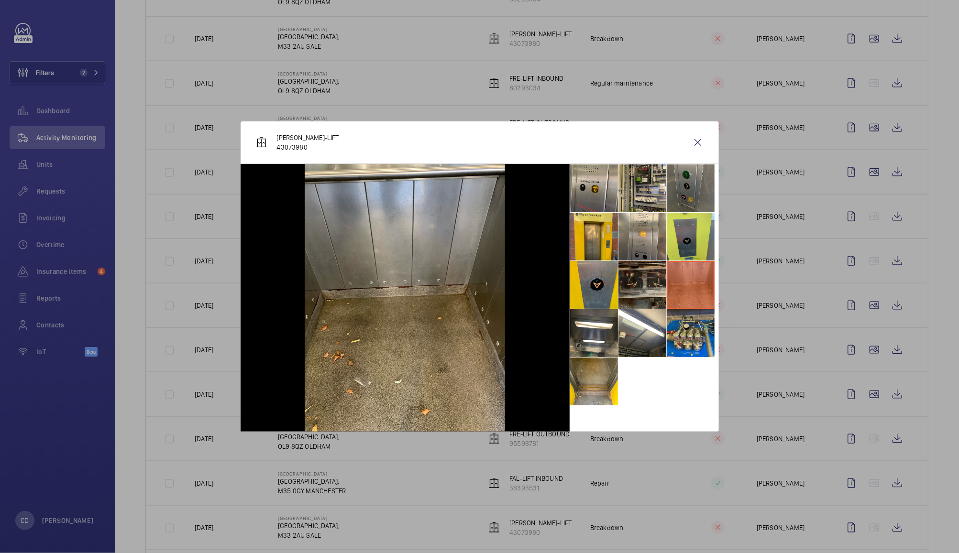
click at [695, 186] on li at bounding box center [691, 188] width 48 height 48
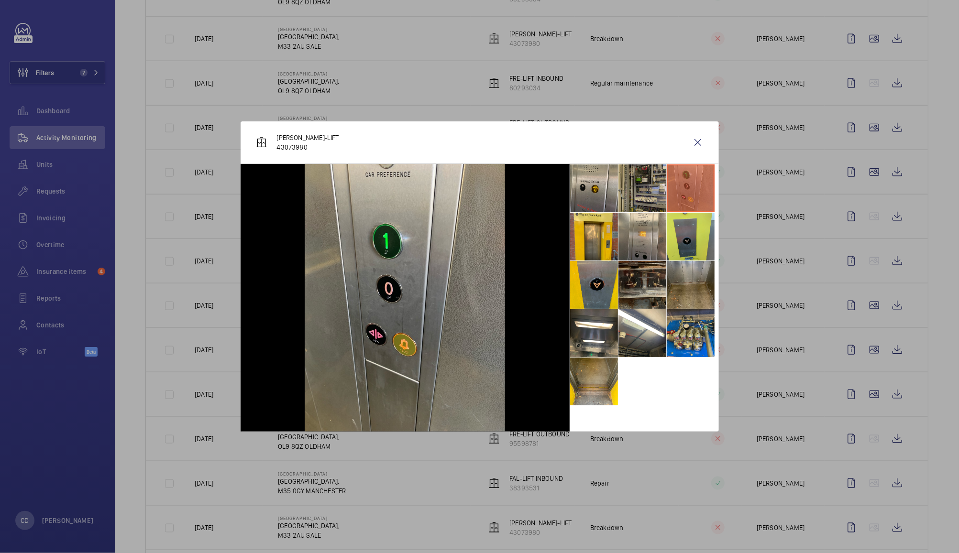
click at [650, 173] on li at bounding box center [642, 188] width 48 height 48
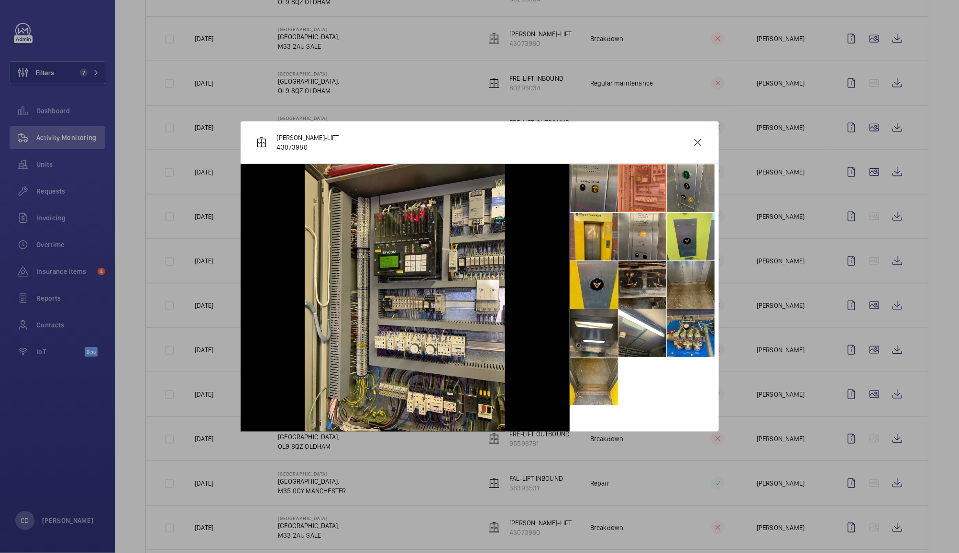
click at [612, 190] on li at bounding box center [594, 188] width 48 height 48
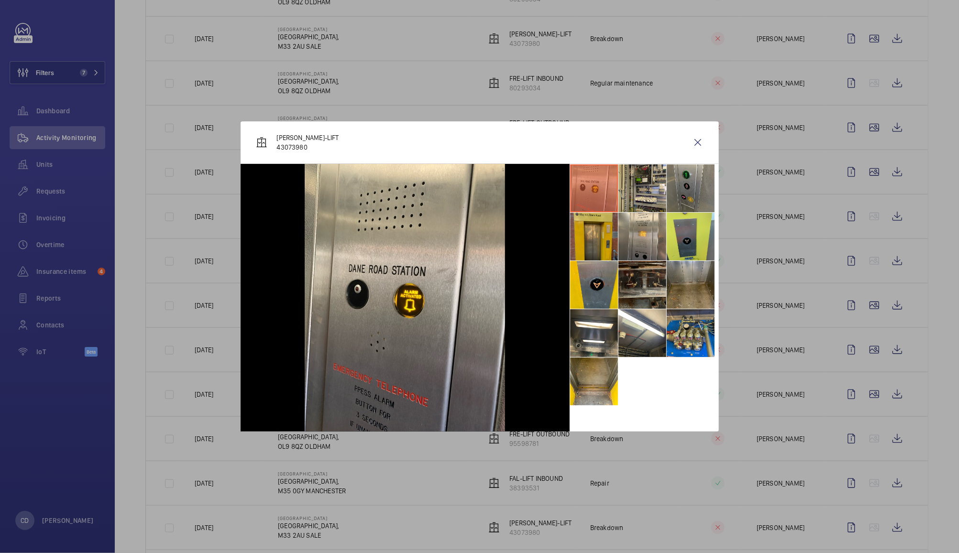
click at [600, 255] on li at bounding box center [594, 237] width 48 height 48
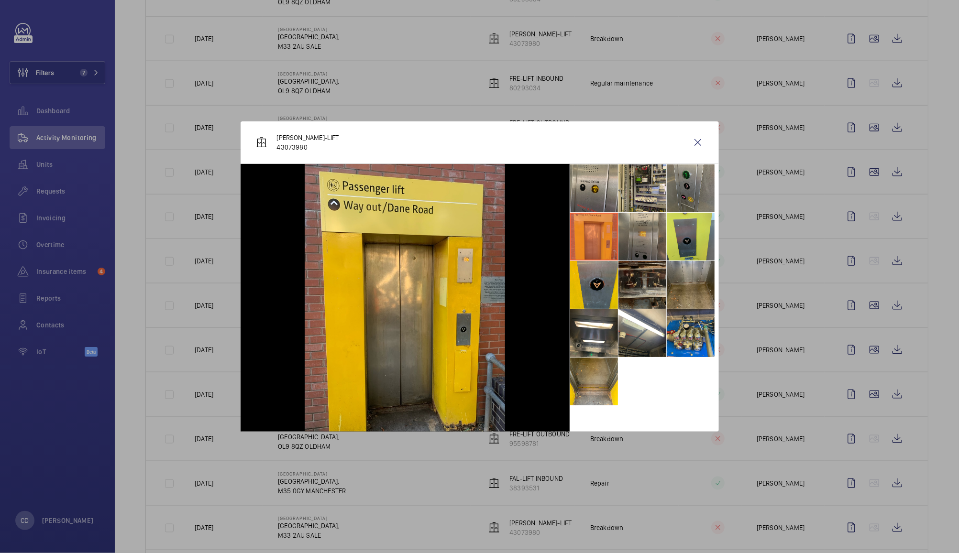
click at [645, 244] on li at bounding box center [642, 237] width 48 height 48
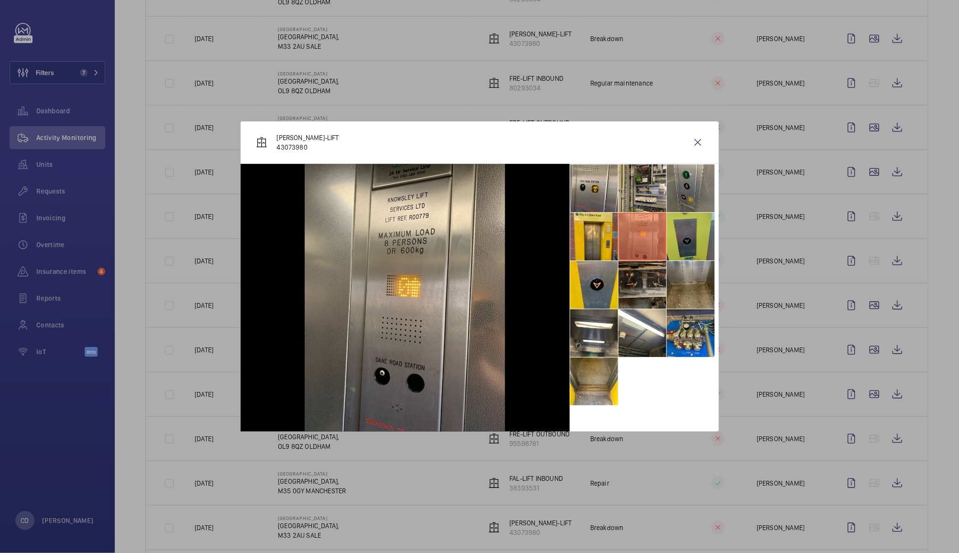
click at [687, 245] on li at bounding box center [691, 237] width 48 height 48
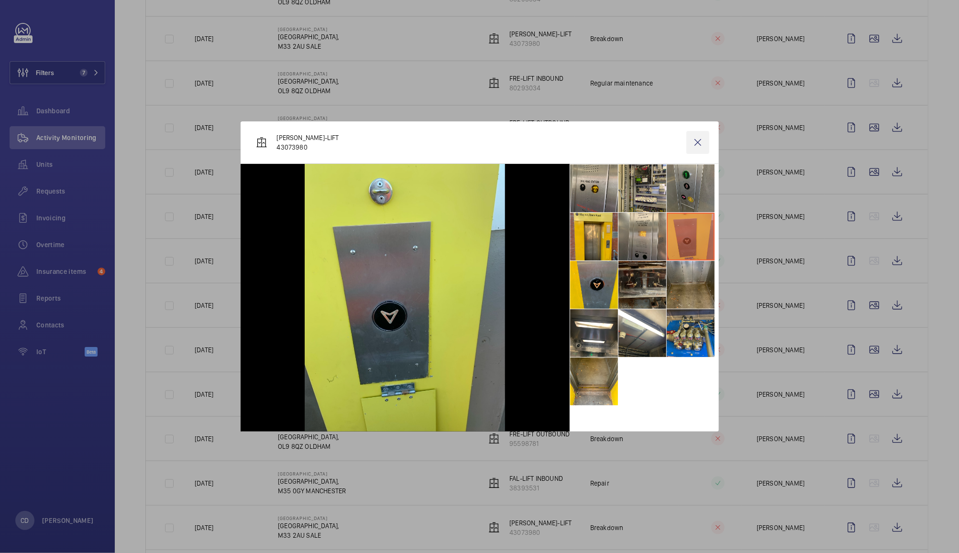
click at [704, 145] on wm-front-icon-button at bounding box center [697, 142] width 23 height 23
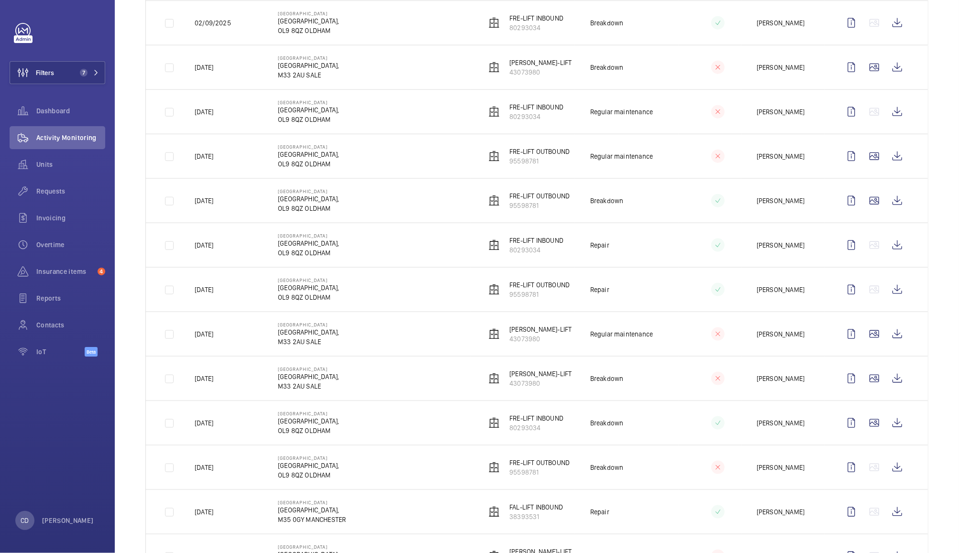
scroll to position [848, 0]
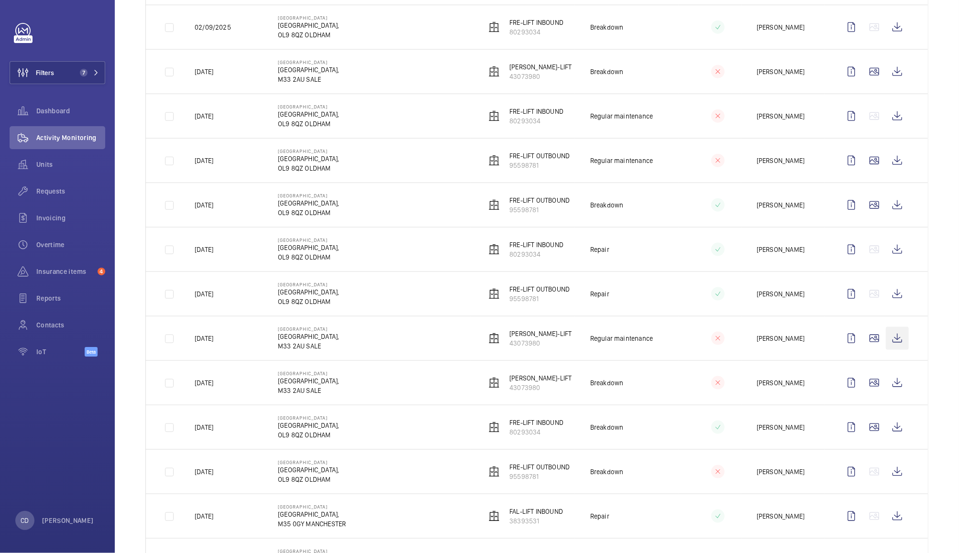
click at [887, 345] on wm-front-icon-button at bounding box center [897, 338] width 23 height 23
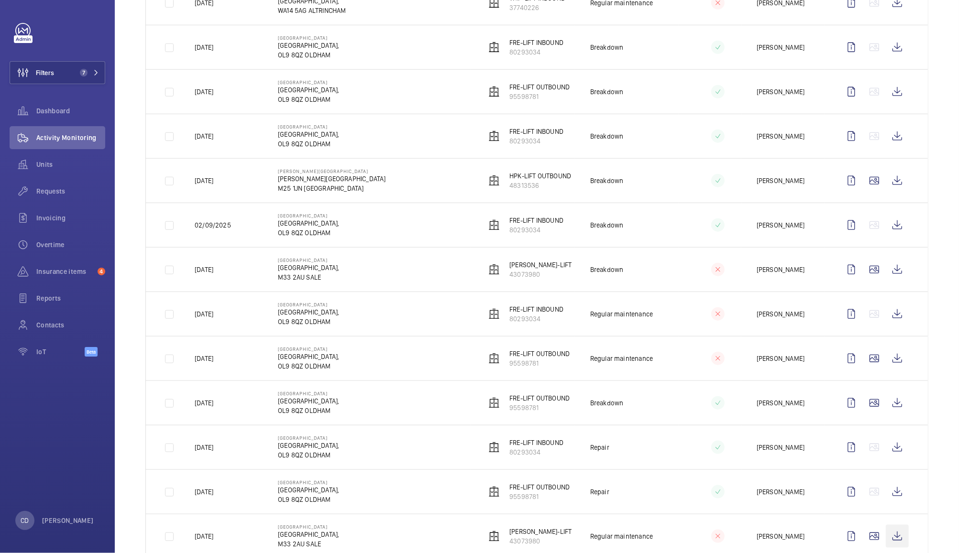
scroll to position [0, 0]
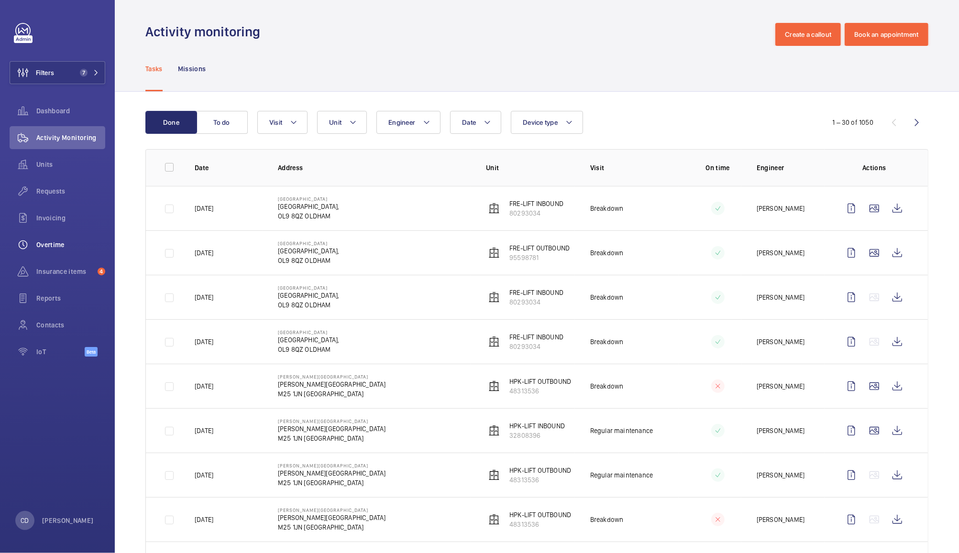
click at [35, 246] on wm-front-icon-button at bounding box center [23, 244] width 27 height 23
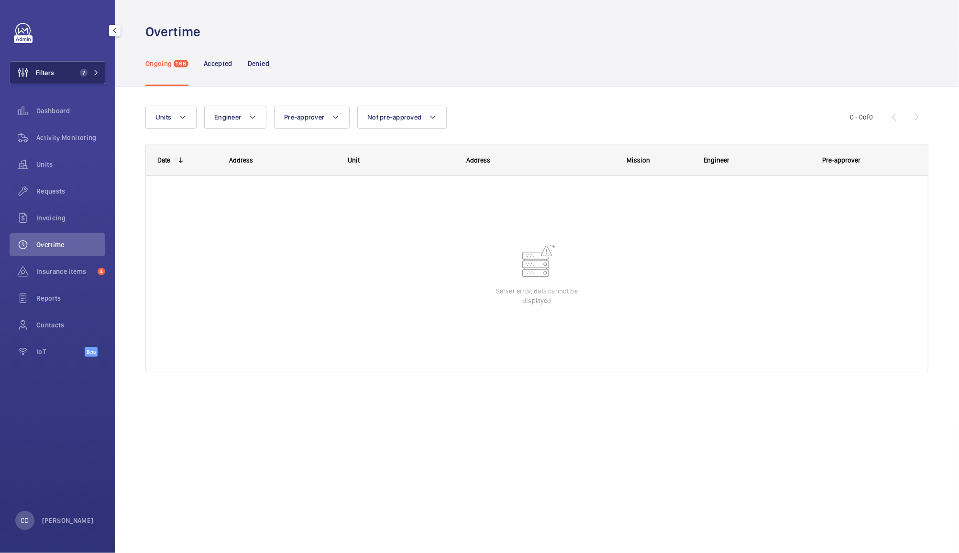
click at [84, 73] on span "7" at bounding box center [84, 73] width 8 height 8
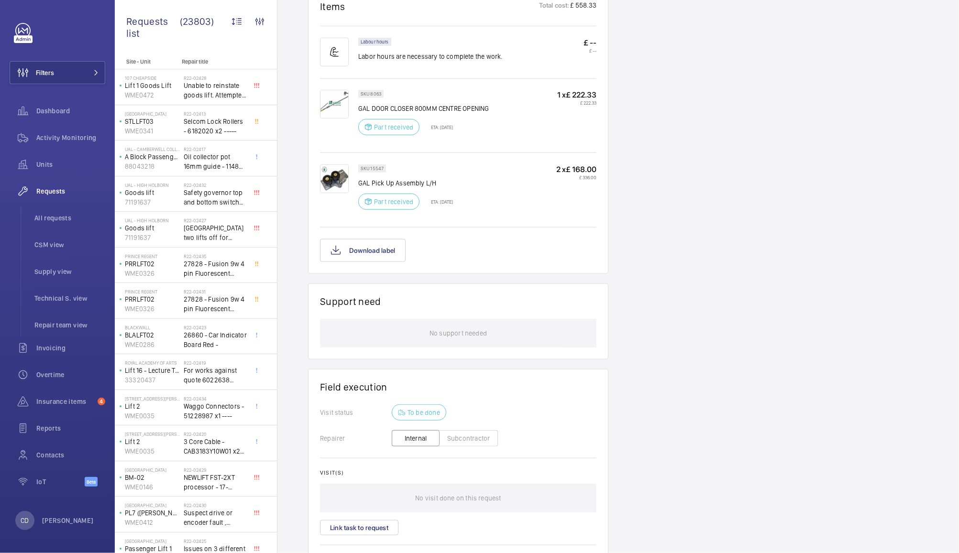
scroll to position [662, 0]
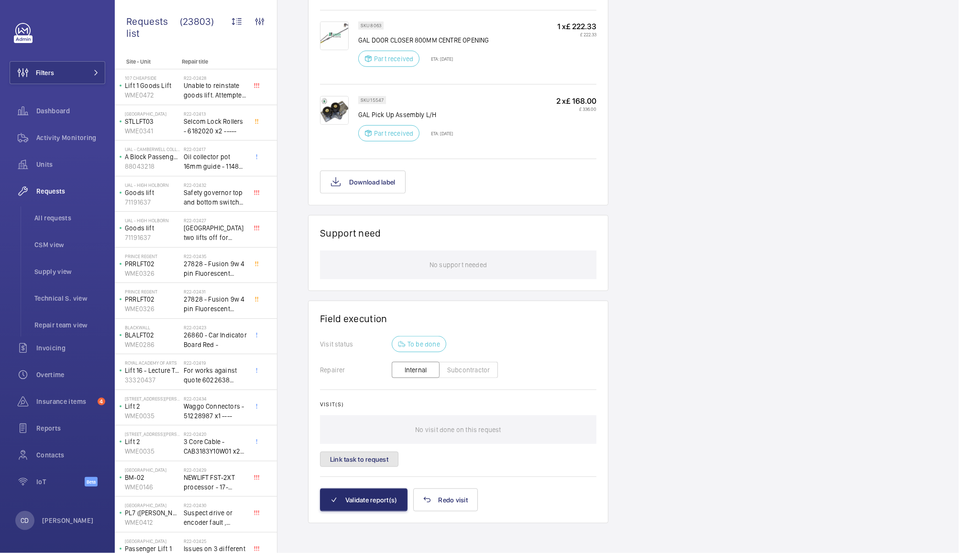
click at [357, 460] on button "Link task to request" at bounding box center [359, 459] width 78 height 15
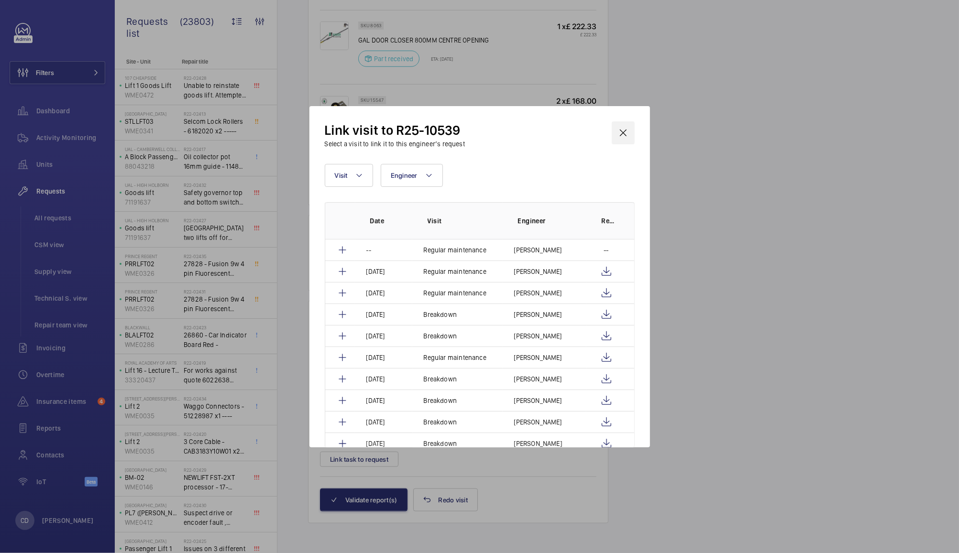
click at [625, 130] on wm-front-icon-button at bounding box center [623, 132] width 23 height 23
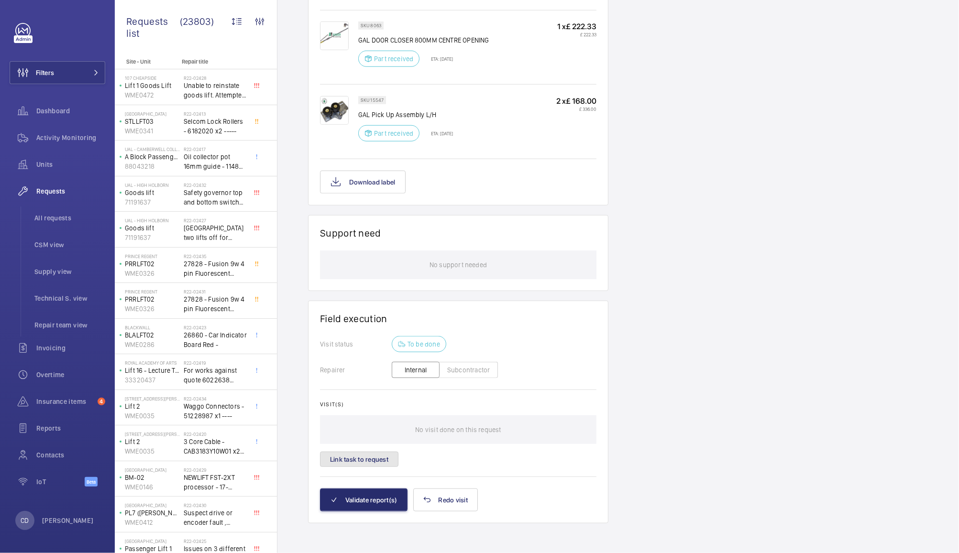
click at [370, 457] on button "Link task to request" at bounding box center [359, 459] width 78 height 15
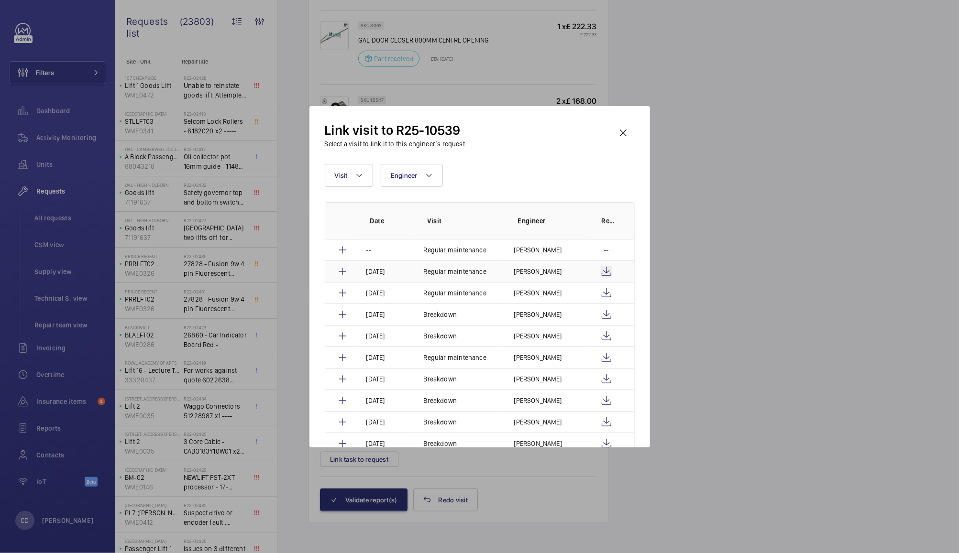
click at [605, 271] on wm-front-icon-button at bounding box center [606, 271] width 11 height 11
click at [342, 271] on mat-icon at bounding box center [342, 271] width 11 height 11
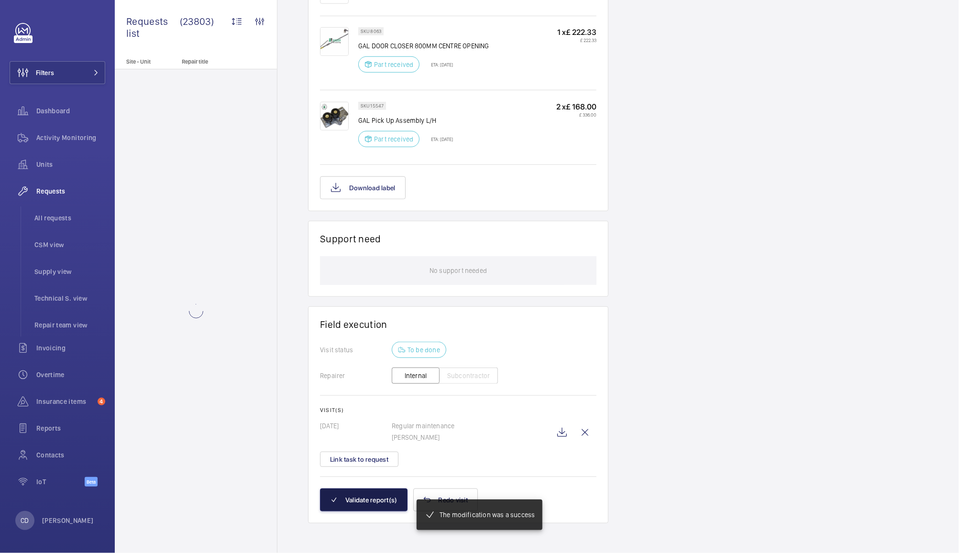
click at [360, 501] on button "Validate report(s)" at bounding box center [364, 500] width 88 height 23
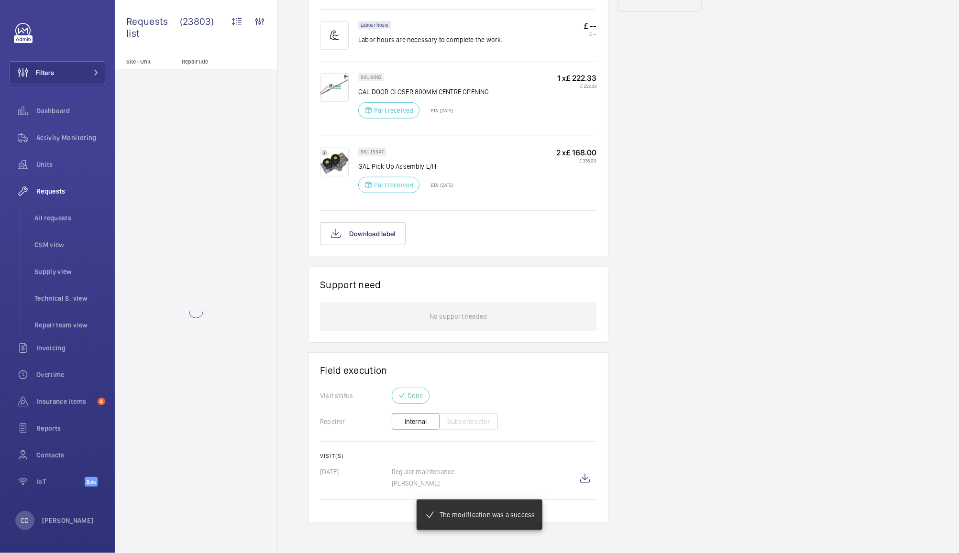
scroll to position [572, 0]
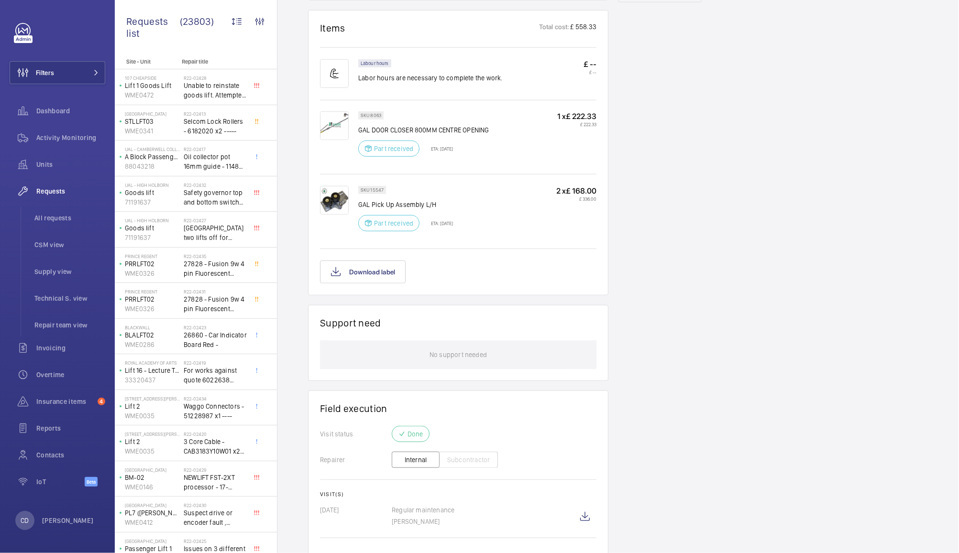
scroll to position [611, 0]
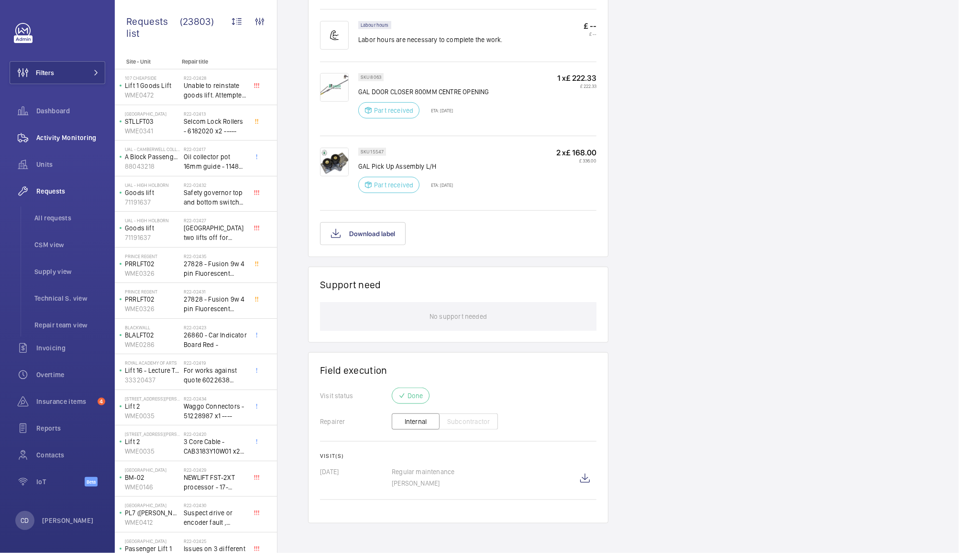
click at [61, 138] on span "Activity Monitoring" at bounding box center [70, 138] width 69 height 10
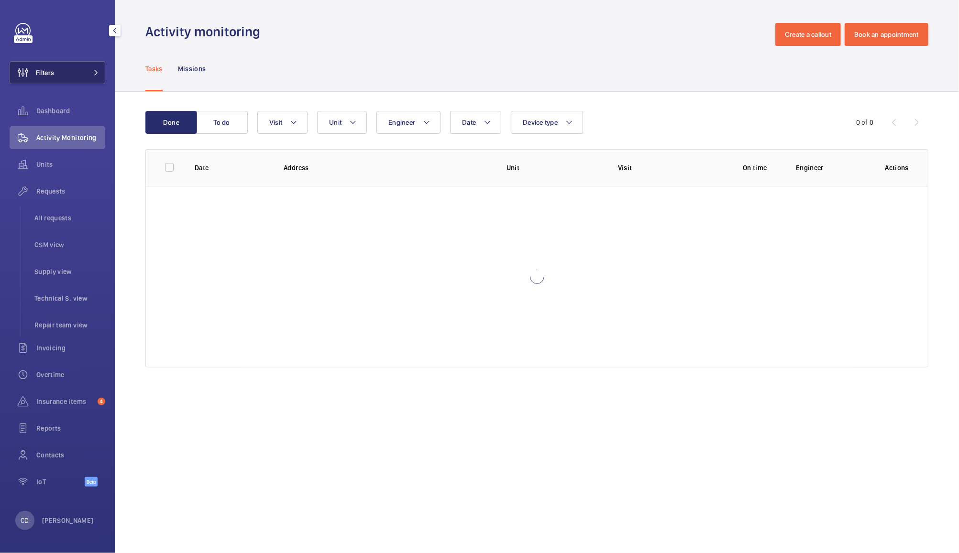
click at [53, 74] on span "Filters" at bounding box center [45, 73] width 18 height 10
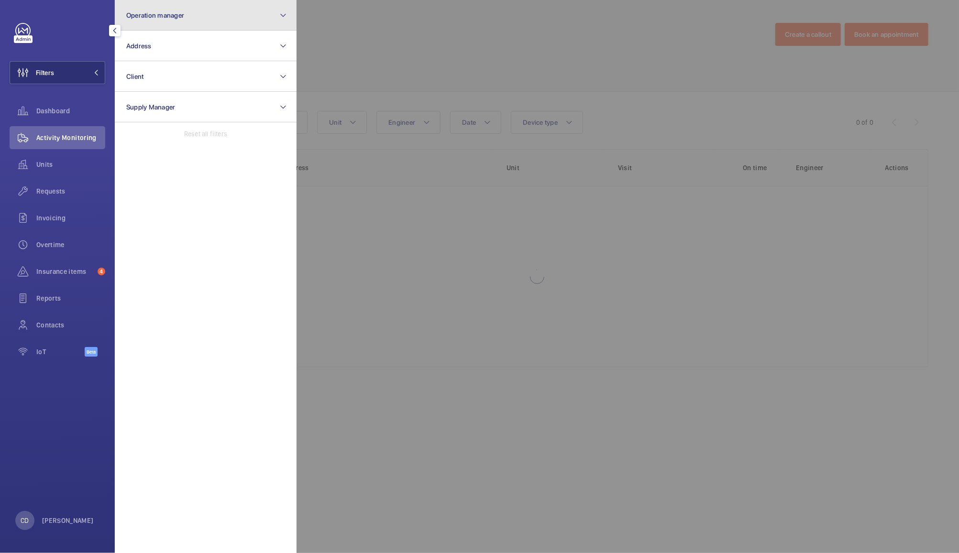
click at [206, 19] on button "Operation manager" at bounding box center [206, 15] width 182 height 31
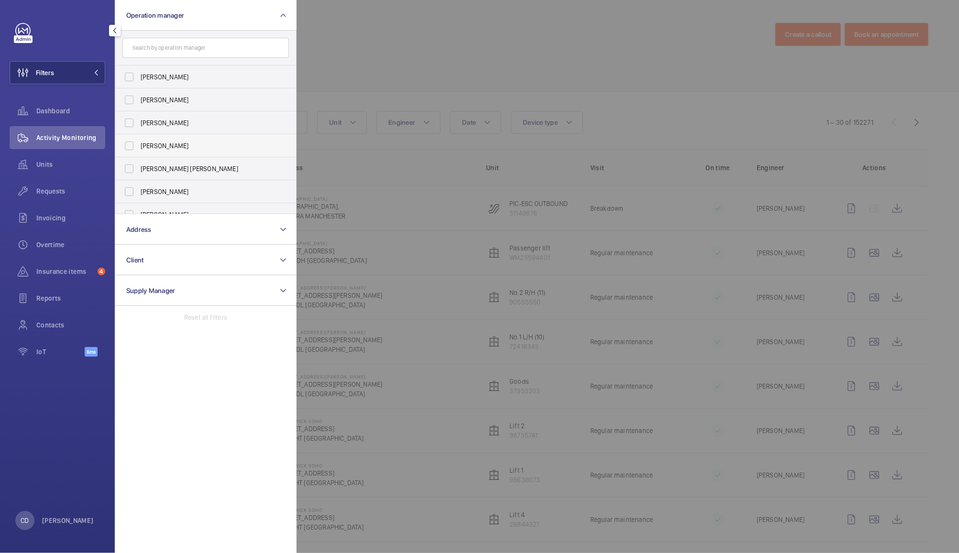
click at [162, 145] on span "[PERSON_NAME]" at bounding box center [206, 146] width 131 height 10
click at [139, 145] on input "[PERSON_NAME]" at bounding box center [129, 145] width 19 height 19
checkbox input "true"
click at [369, 46] on div at bounding box center [775, 276] width 959 height 553
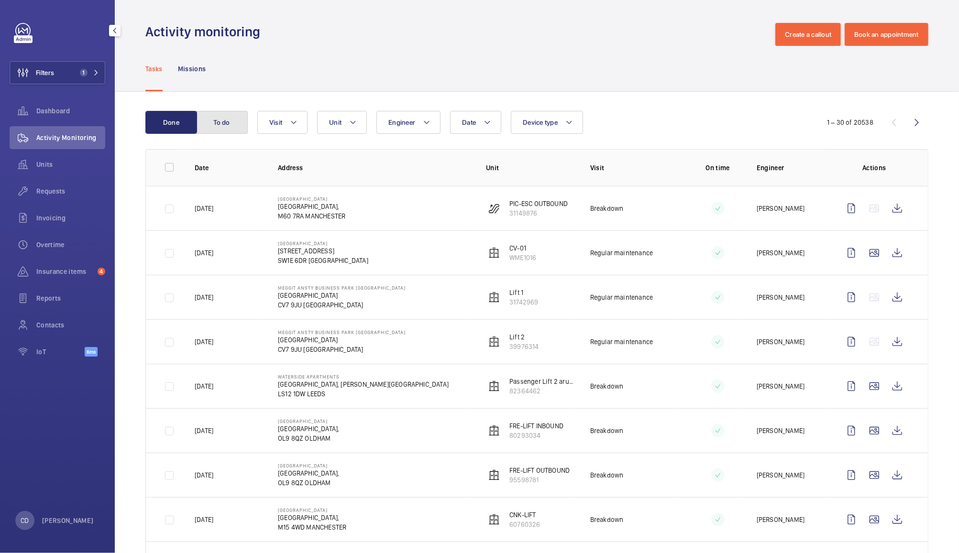
click at [242, 120] on button "To do" at bounding box center [222, 122] width 52 height 23
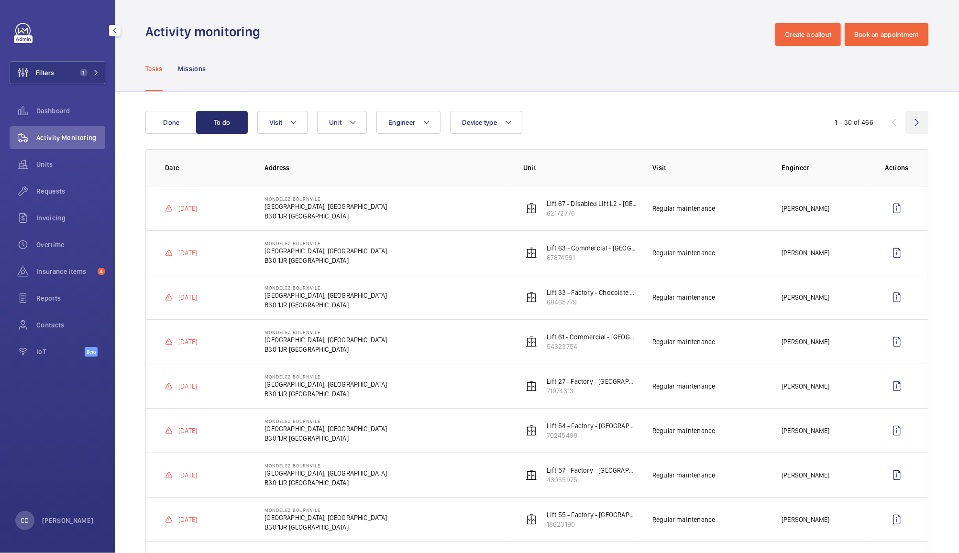
click at [911, 125] on wm-front-icon-button at bounding box center [916, 122] width 23 height 23
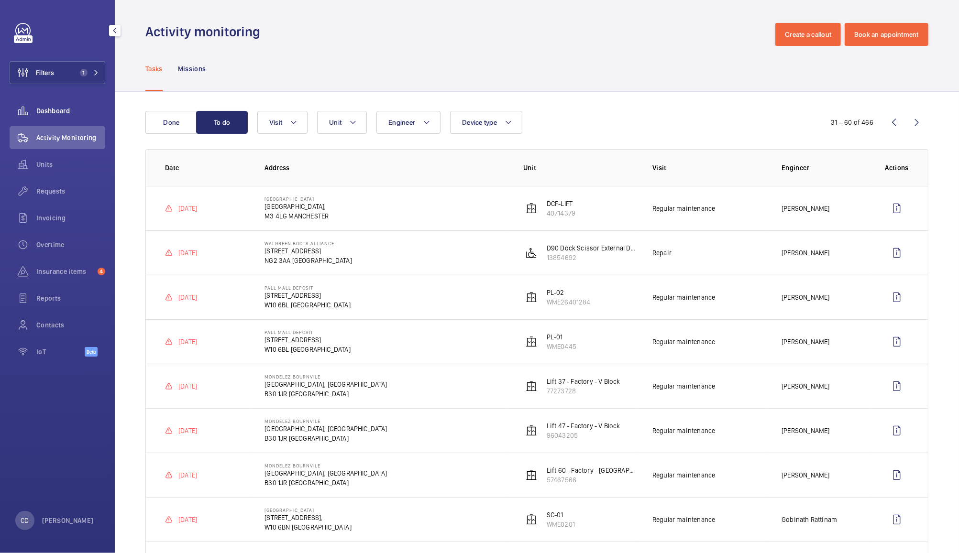
click at [55, 110] on span "Dashboard" at bounding box center [70, 111] width 69 height 10
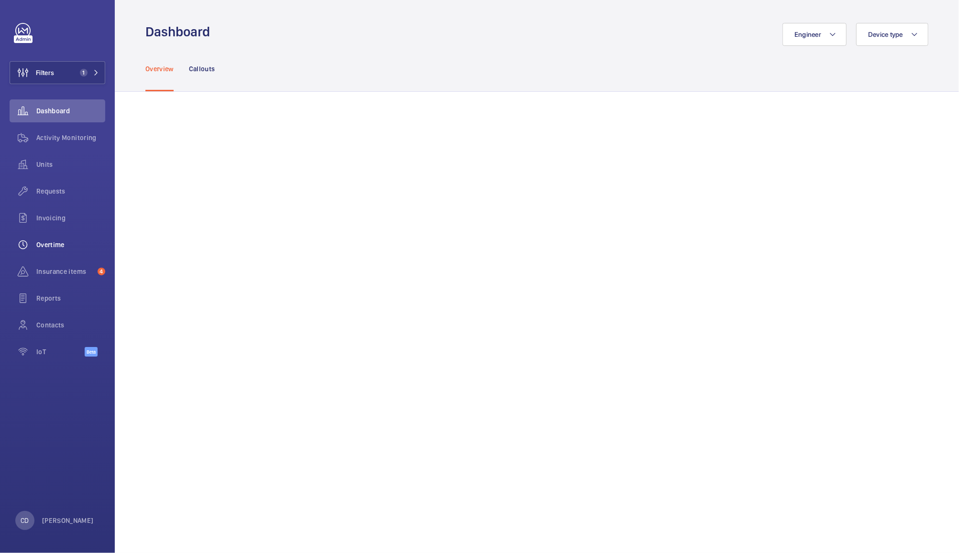
click at [52, 246] on span "Overtime" at bounding box center [70, 245] width 69 height 10
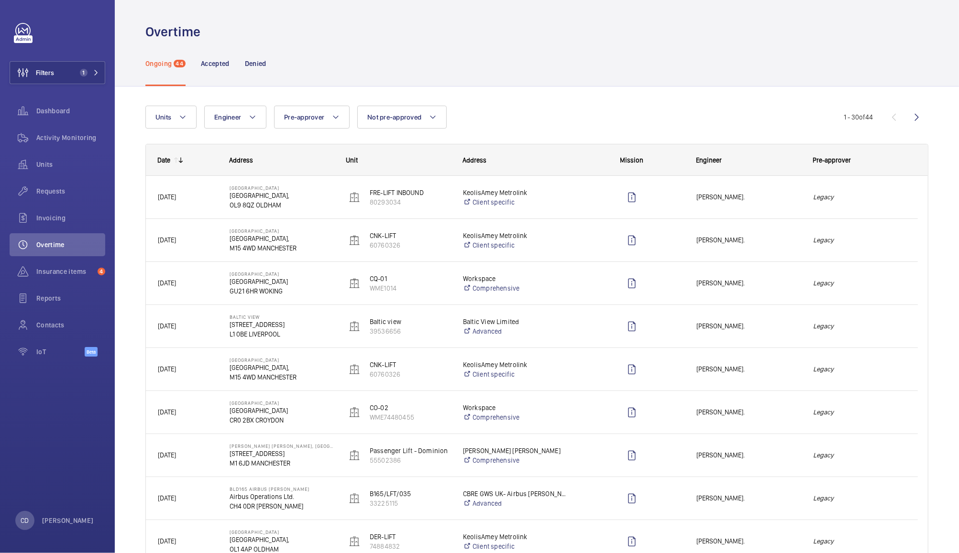
click at [774, 191] on div "[PERSON_NAME]." at bounding box center [743, 197] width 116 height 30
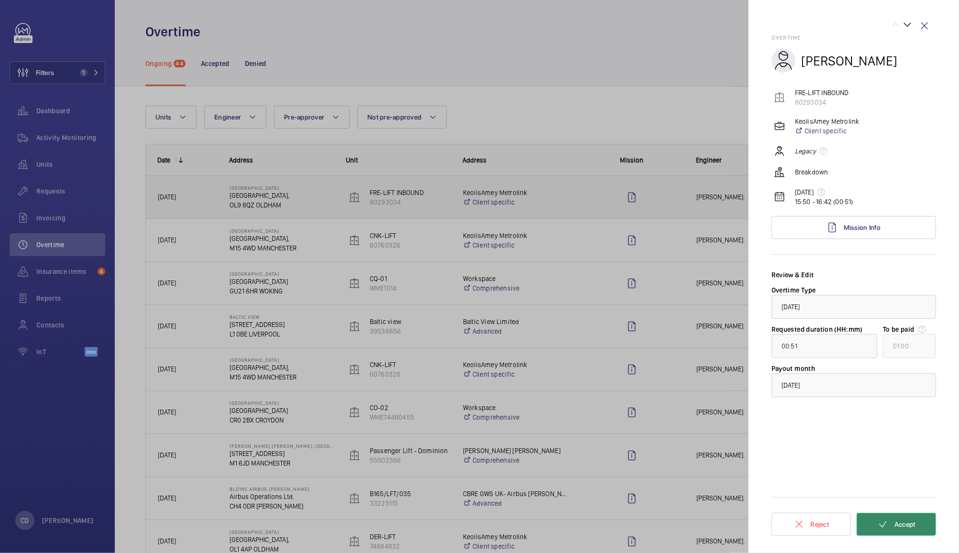
click at [908, 524] on span "Accept" at bounding box center [904, 525] width 21 height 8
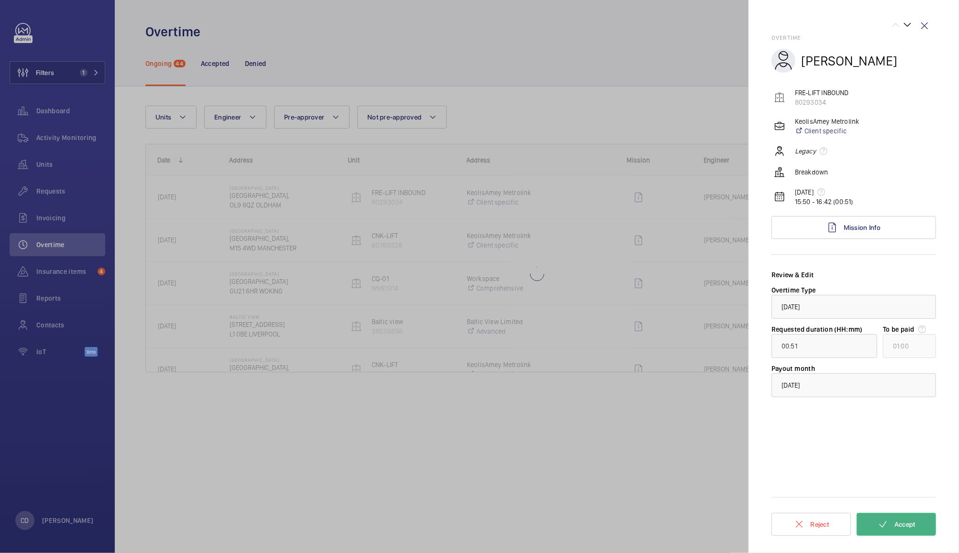
type input "01:01"
type input "02:00"
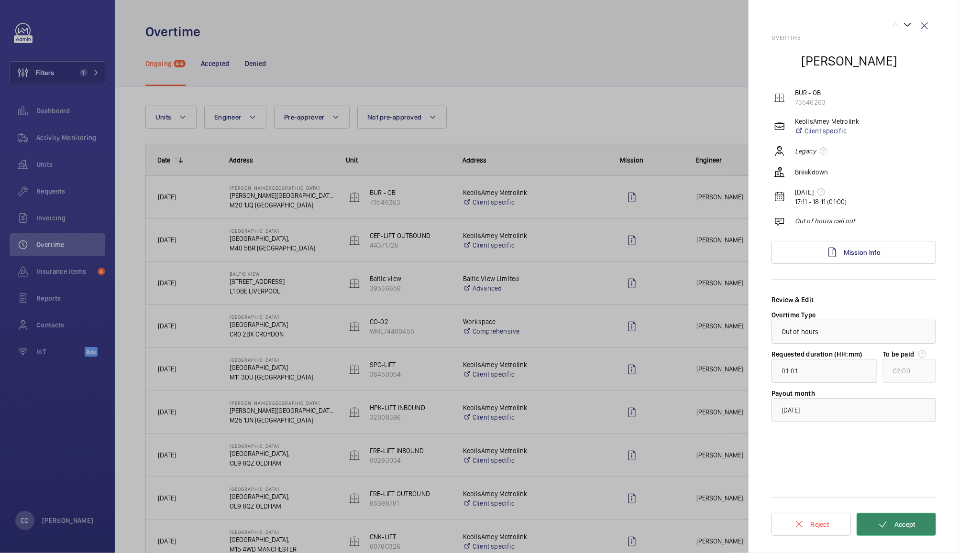
click at [907, 527] on span "Accept" at bounding box center [904, 525] width 21 height 8
click at [910, 528] on span "Accept" at bounding box center [904, 525] width 21 height 8
click at [911, 519] on button "Accept" at bounding box center [895, 524] width 79 height 23
click at [644, 66] on div at bounding box center [479, 276] width 959 height 553
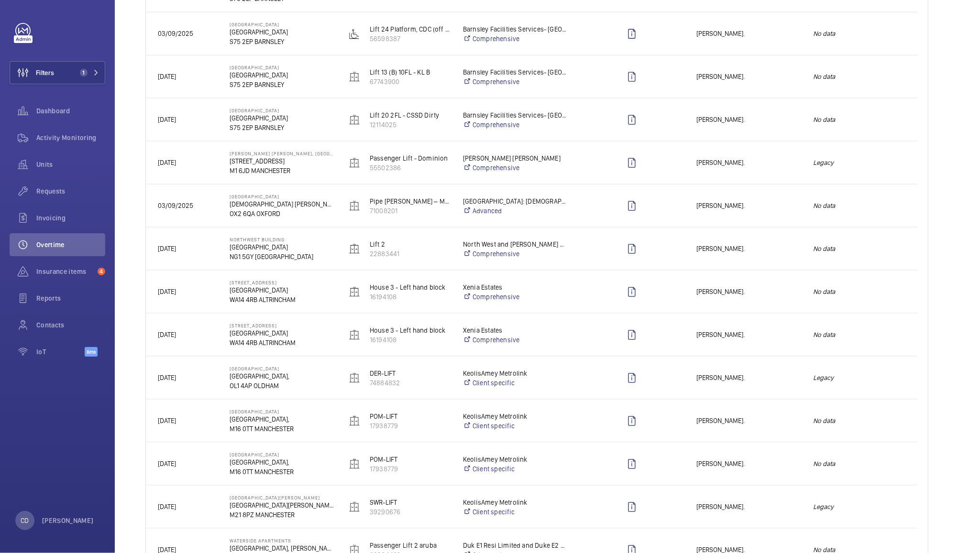
scroll to position [725, 0]
click at [774, 199] on span "[PERSON_NAME]." at bounding box center [748, 203] width 104 height 11
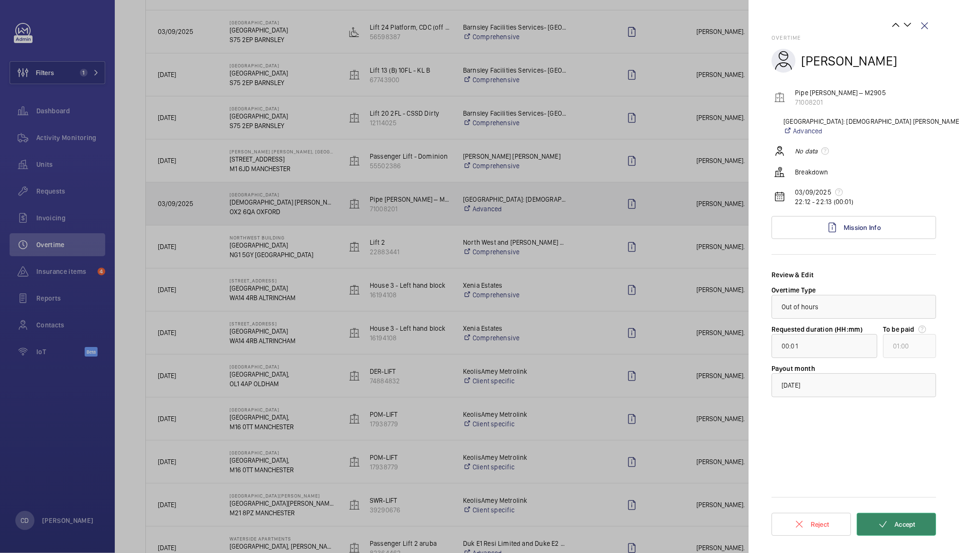
click at [907, 523] on span "Accept" at bounding box center [904, 525] width 21 height 8
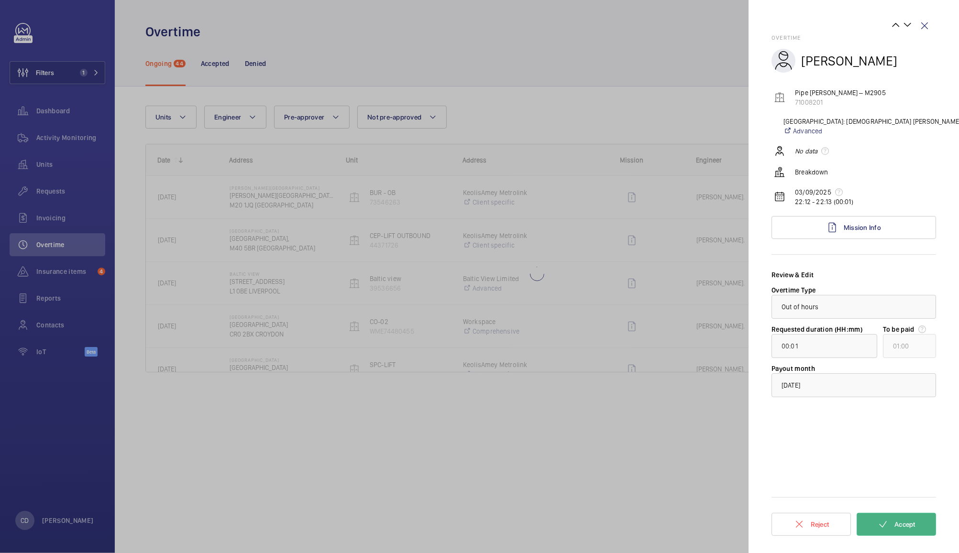
scroll to position [0, 0]
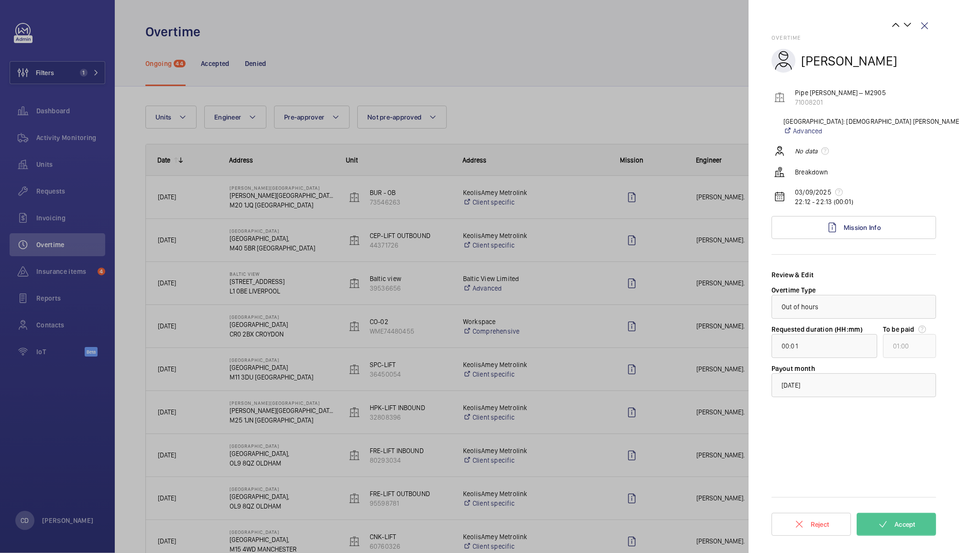
click at [910, 544] on div "Overtime [PERSON_NAME] Pipe [PERSON_NAME] – M2905 71008201 [GEOGRAPHIC_DATA]: […" at bounding box center [853, 276] width 164 height 553
click at [919, 524] on button "Accept" at bounding box center [895, 524] width 79 height 23
click at [680, 492] on div at bounding box center [479, 276] width 959 height 553
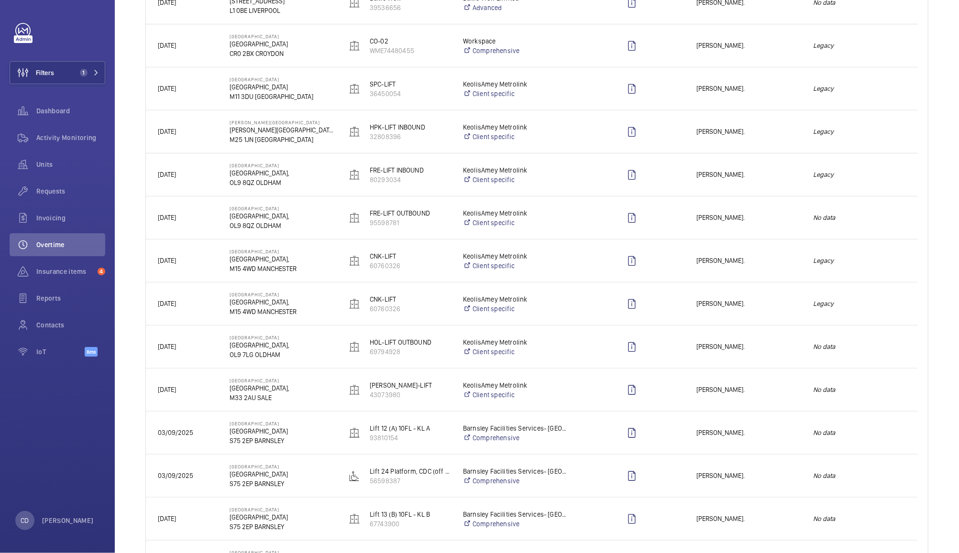
scroll to position [282, 0]
click at [769, 466] on div "[PERSON_NAME]." at bounding box center [743, 475] width 116 height 30
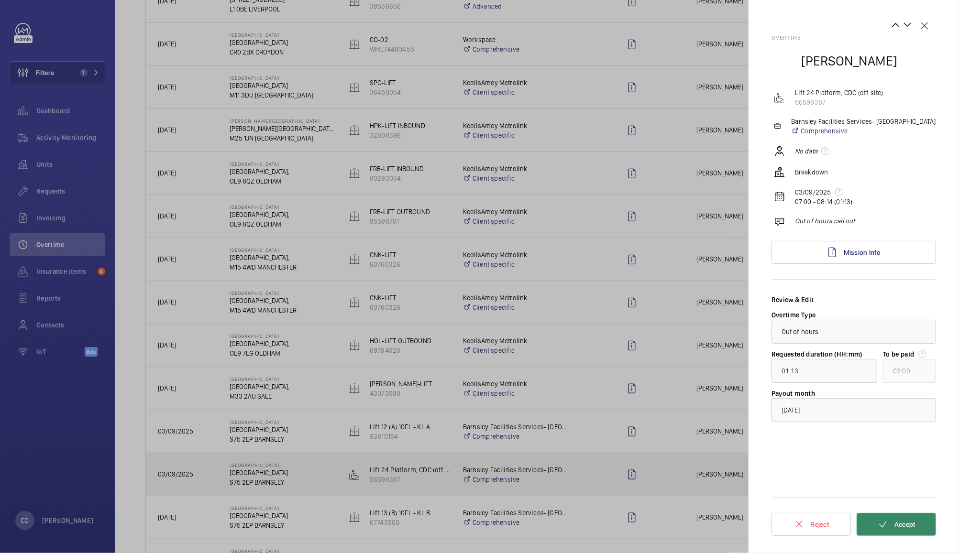
click at [917, 524] on button "Accept" at bounding box center [895, 524] width 79 height 23
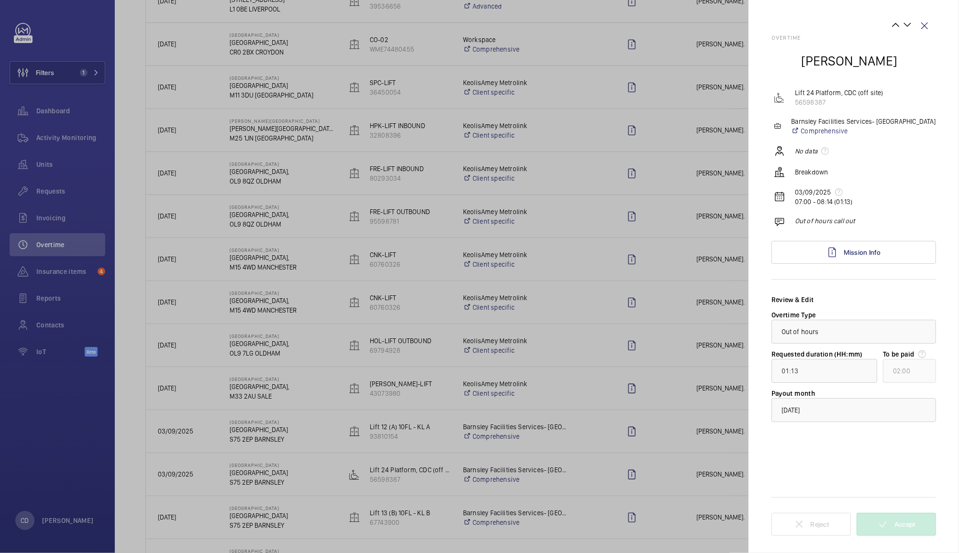
scroll to position [0, 0]
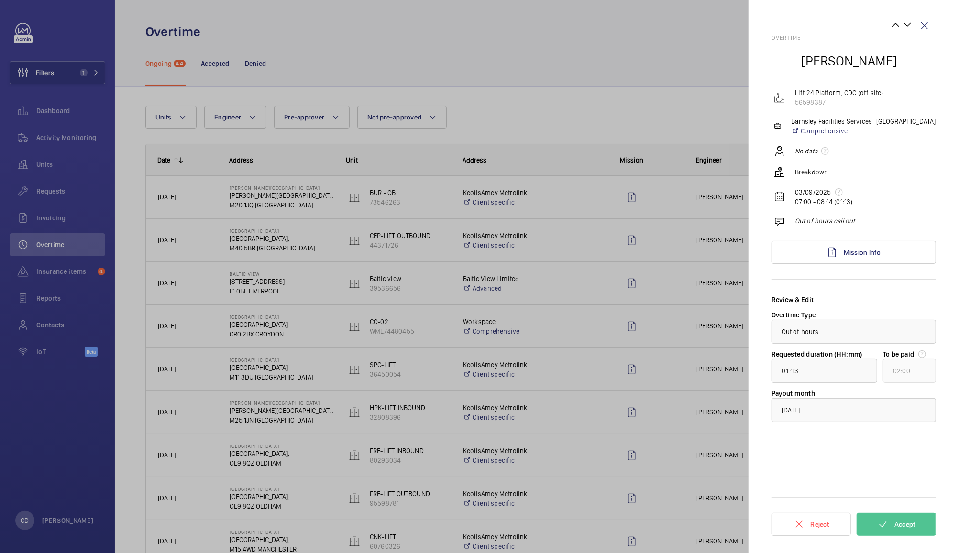
click at [626, 199] on div at bounding box center [479, 276] width 959 height 553
